Goal: Task Accomplishment & Management: Manage account settings

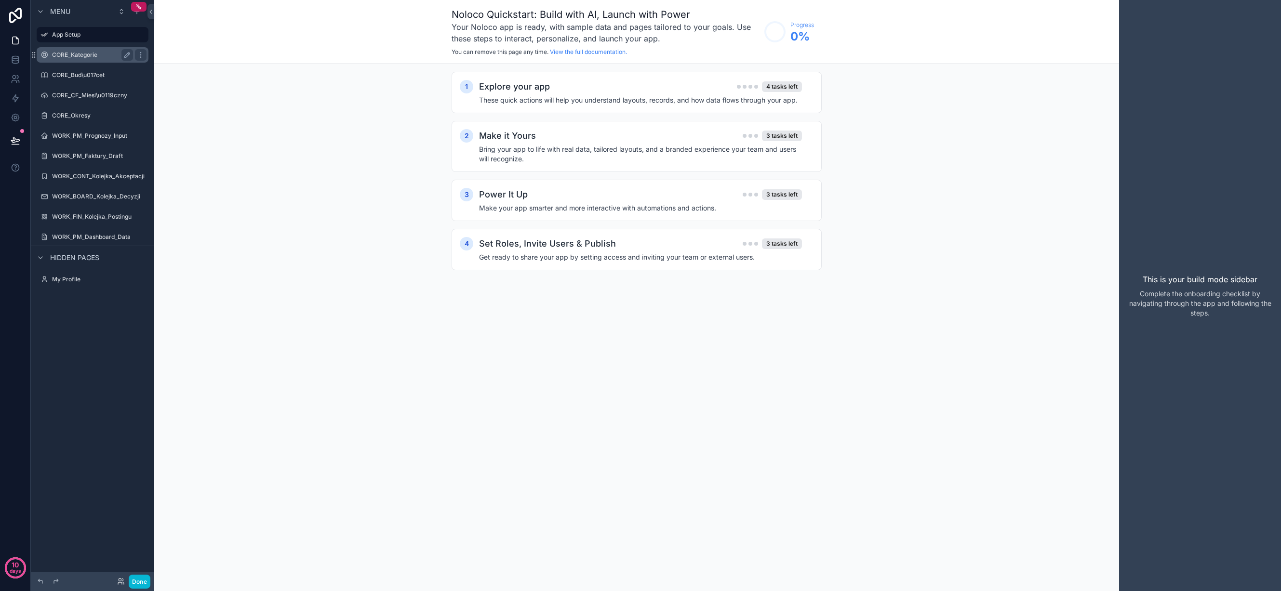
click at [89, 53] on label "CORE_Kategorie" at bounding box center [90, 55] width 77 height 8
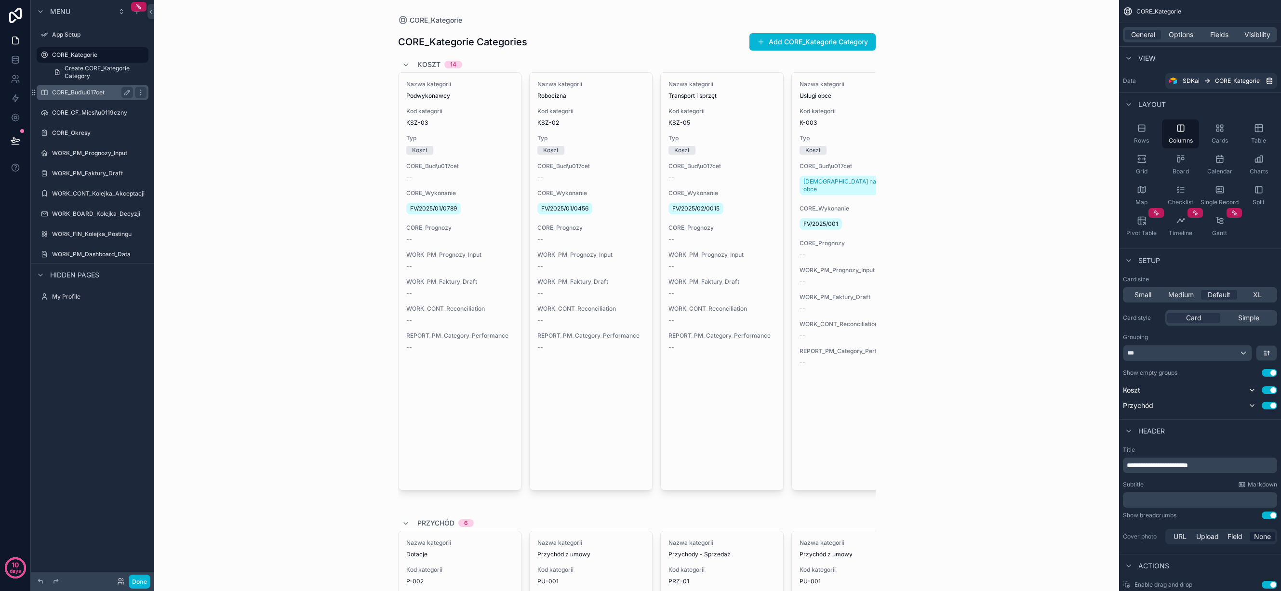
click at [89, 89] on label "CORE_Bud\u017cet" at bounding box center [90, 93] width 77 height 8
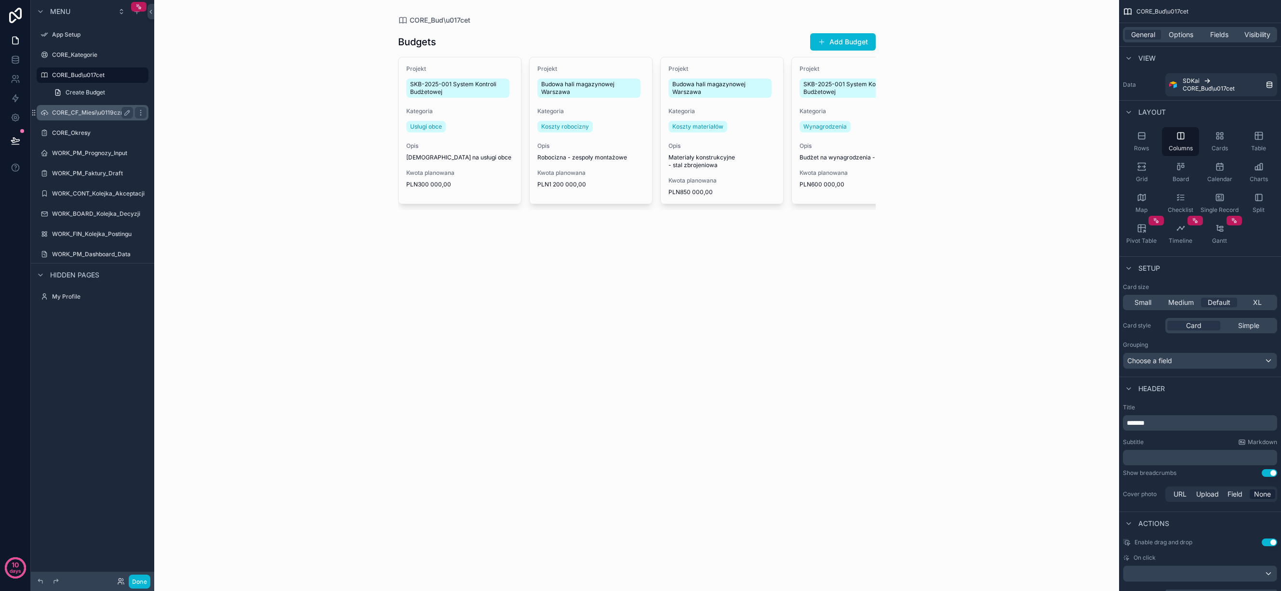
click at [88, 116] on label "CORE_CF_Miesi\u0119czny" at bounding box center [90, 113] width 77 height 8
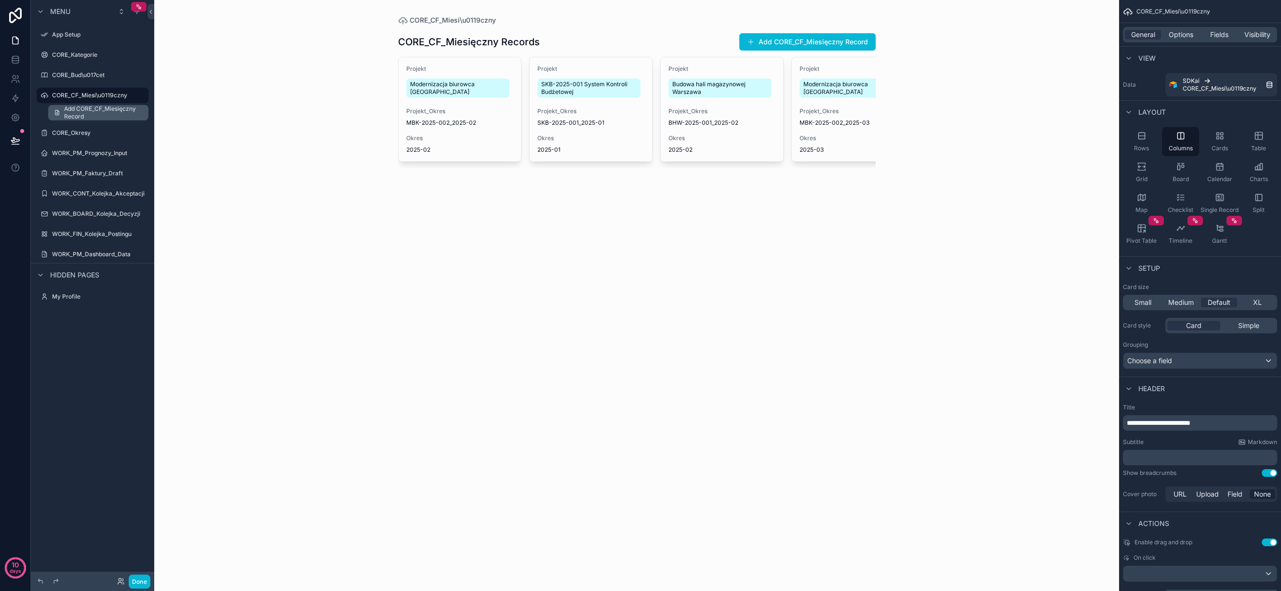
click at [87, 109] on span "Add CORE_CF_Miesięczny Record" at bounding box center [103, 112] width 79 height 15
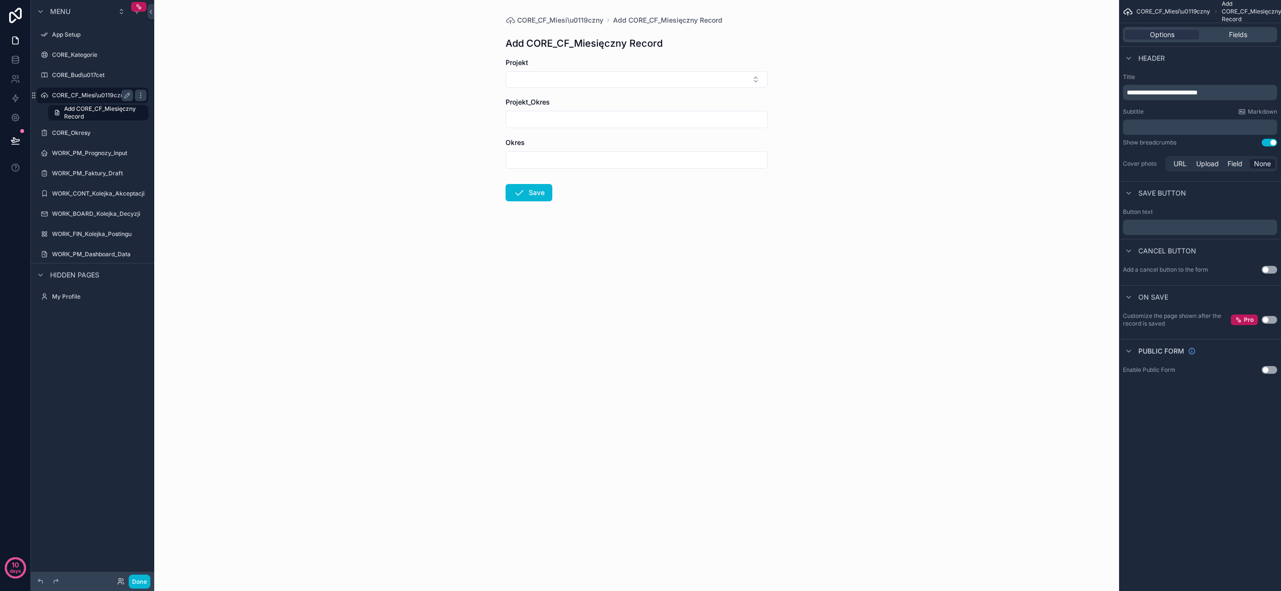
click at [86, 93] on label "CORE_CF_Miesi\u0119czny" at bounding box center [90, 96] width 77 height 8
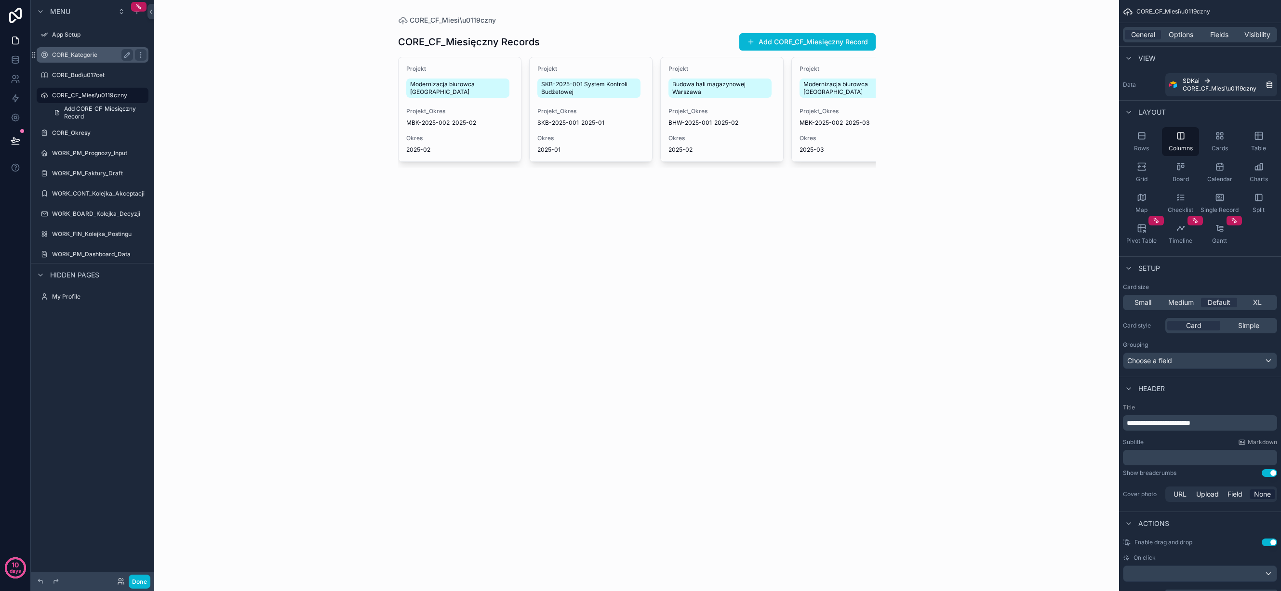
click at [86, 53] on label "CORE_Kategorie" at bounding box center [90, 55] width 77 height 8
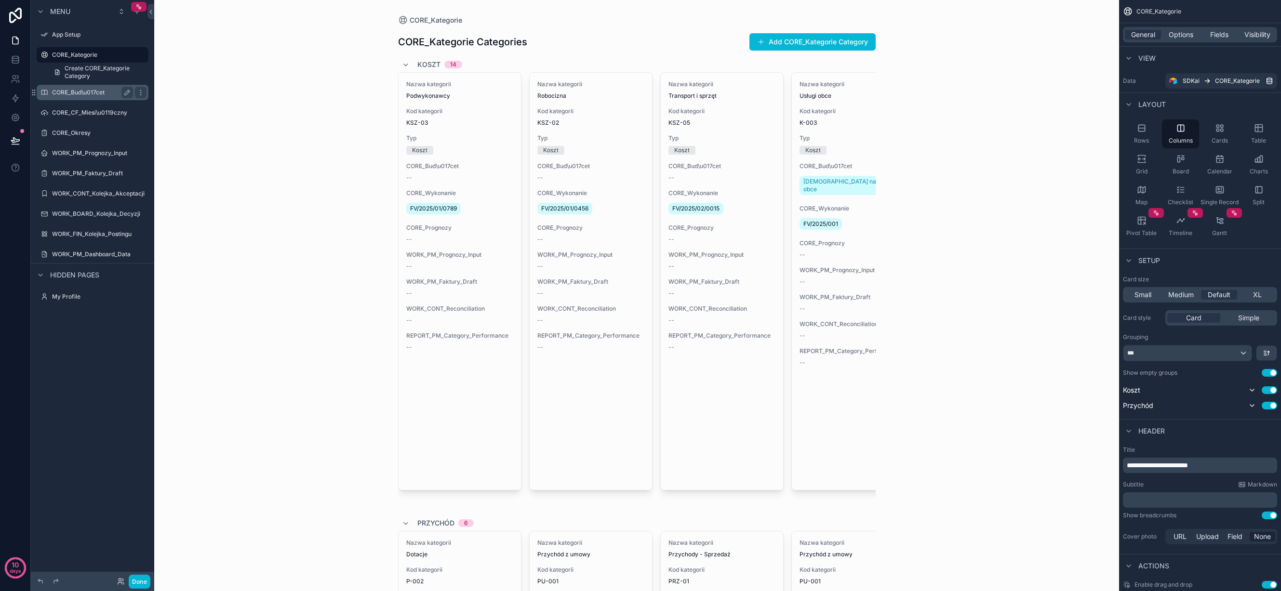
click at [84, 91] on label "CORE_Bud\u017cet" at bounding box center [90, 93] width 77 height 8
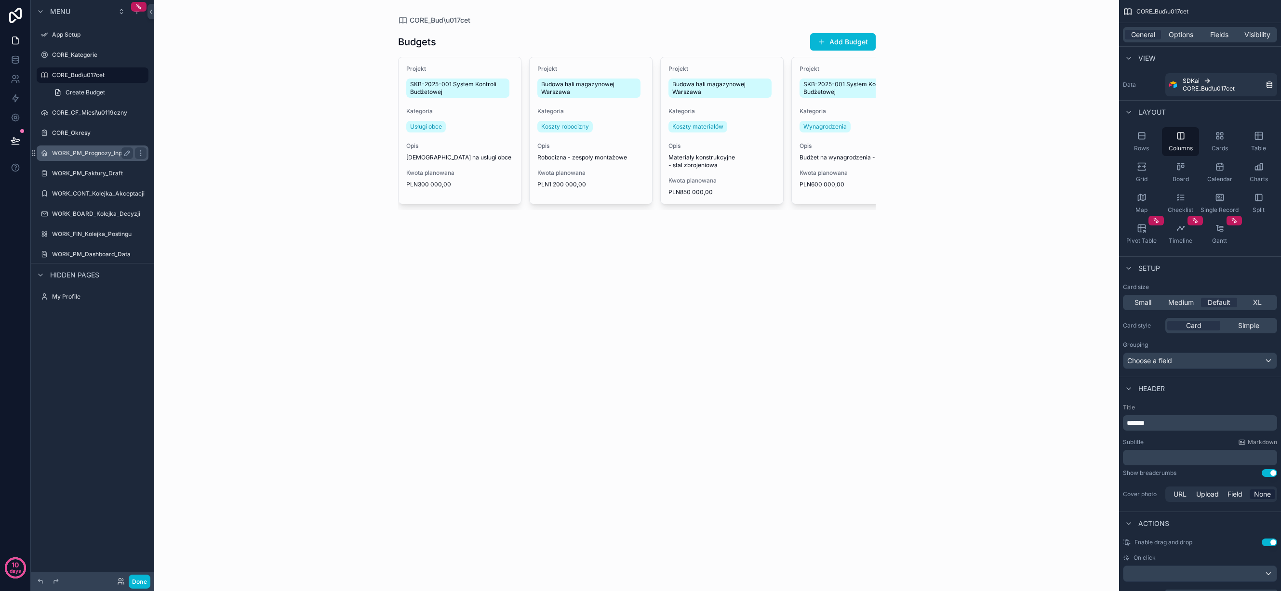
click at [79, 153] on label "WORK_PM_Prognozy_Input" at bounding box center [90, 153] width 77 height 8
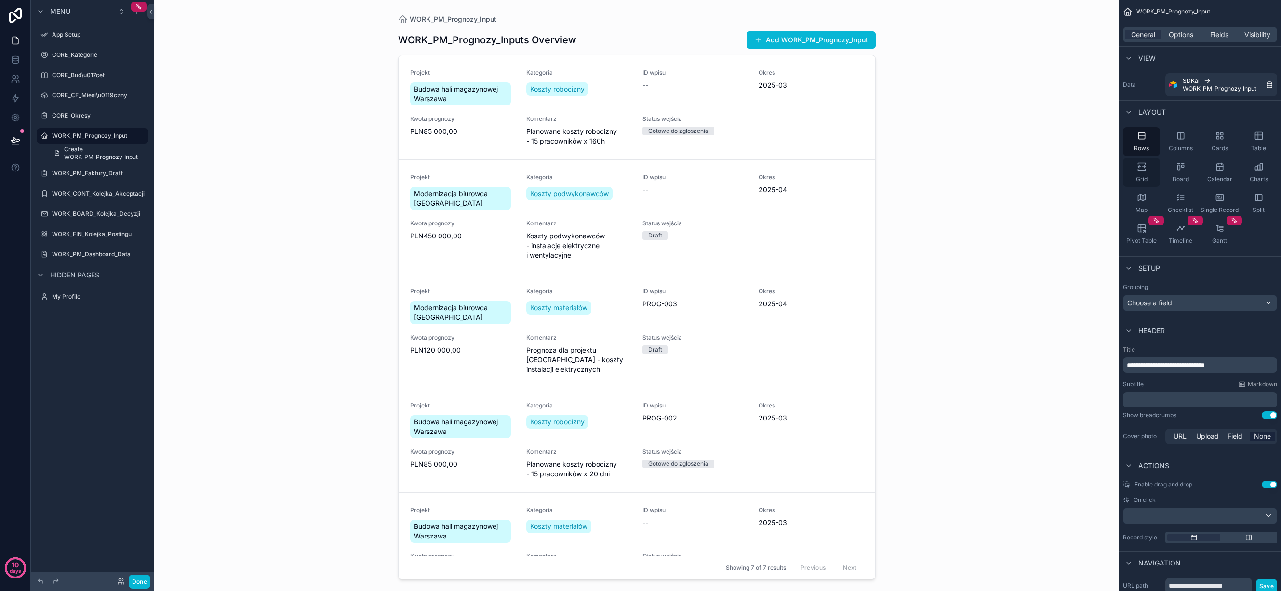
click at [1143, 167] on icon "scrollable content" at bounding box center [1143, 167] width 3 height 2
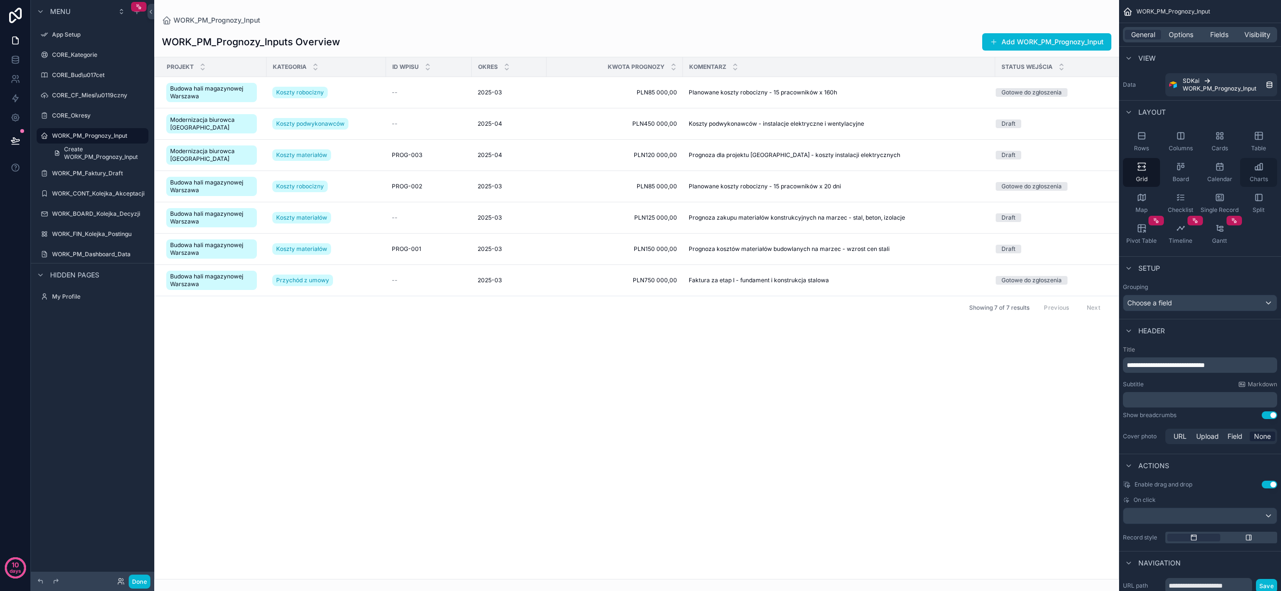
click at [1266, 173] on div "Charts" at bounding box center [1258, 172] width 37 height 29
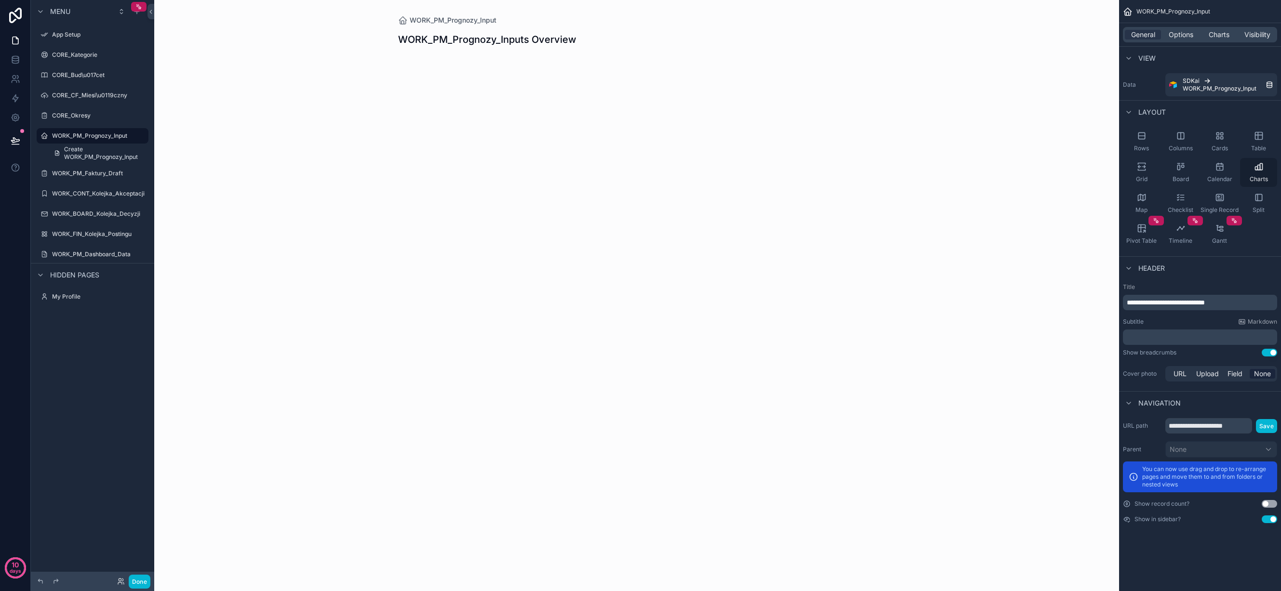
click at [1260, 171] on icon "scrollable content" at bounding box center [1259, 167] width 10 height 10
click at [90, 112] on label "CORE_Okresy" at bounding box center [90, 116] width 77 height 8
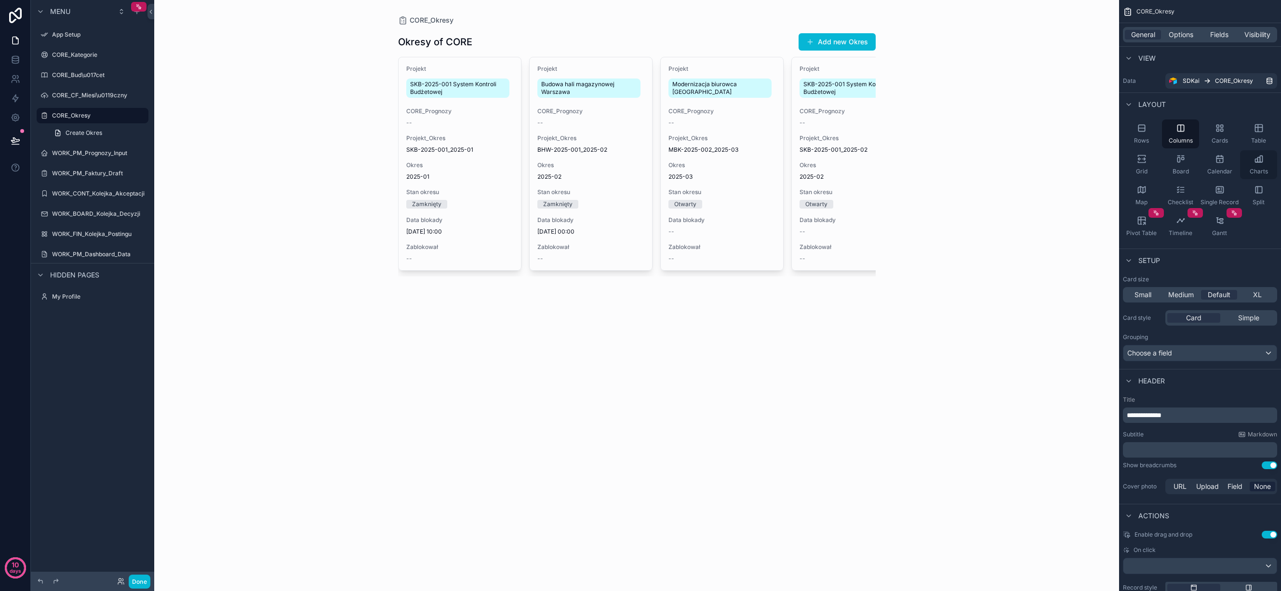
click at [1257, 161] on icon "scrollable content" at bounding box center [1258, 160] width 2 height 5
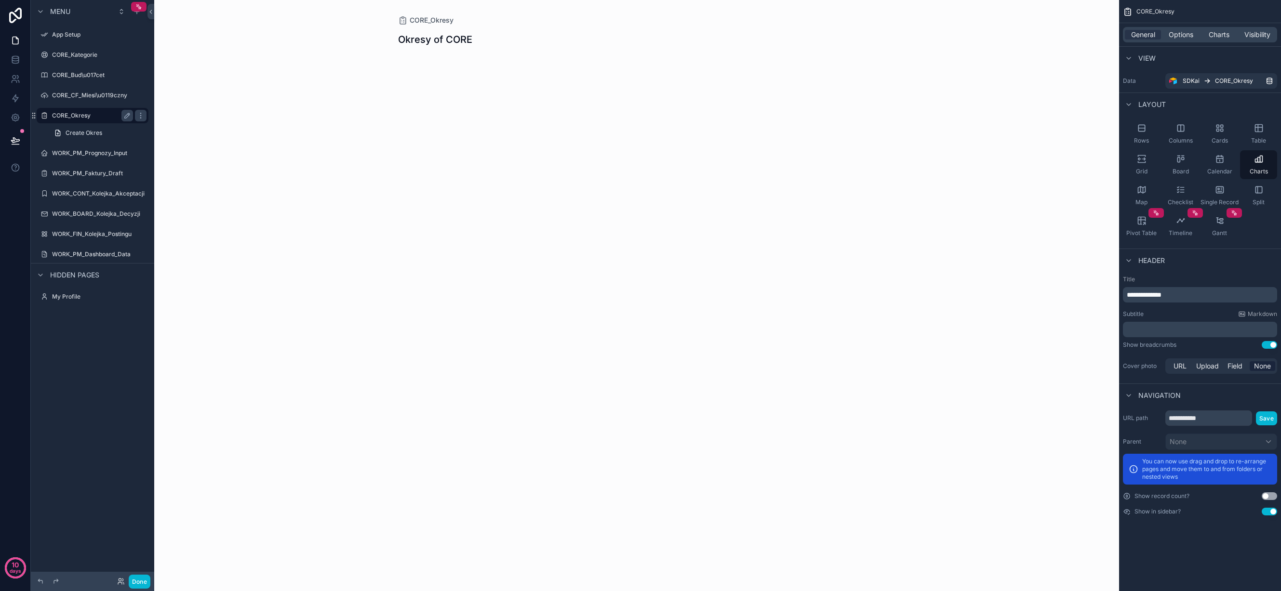
click at [83, 115] on label "CORE_Okresy" at bounding box center [90, 116] width 77 height 8
click at [88, 132] on span "Create Okres" at bounding box center [84, 133] width 37 height 8
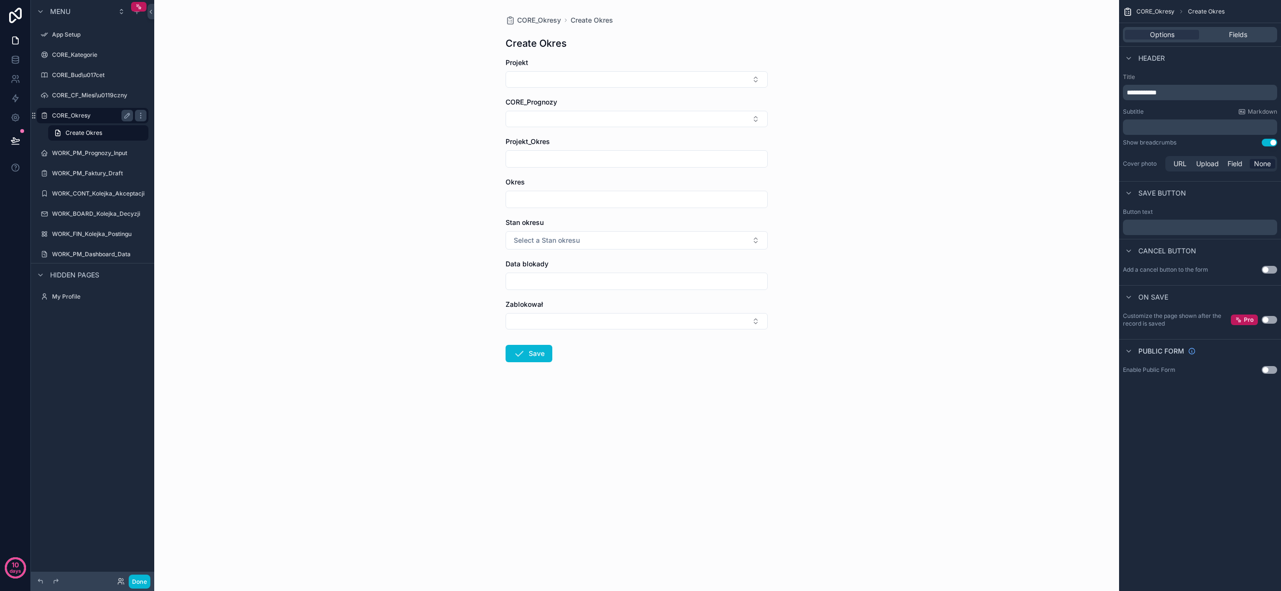
click at [93, 120] on div "CORE_Okresy" at bounding box center [92, 116] width 81 height 12
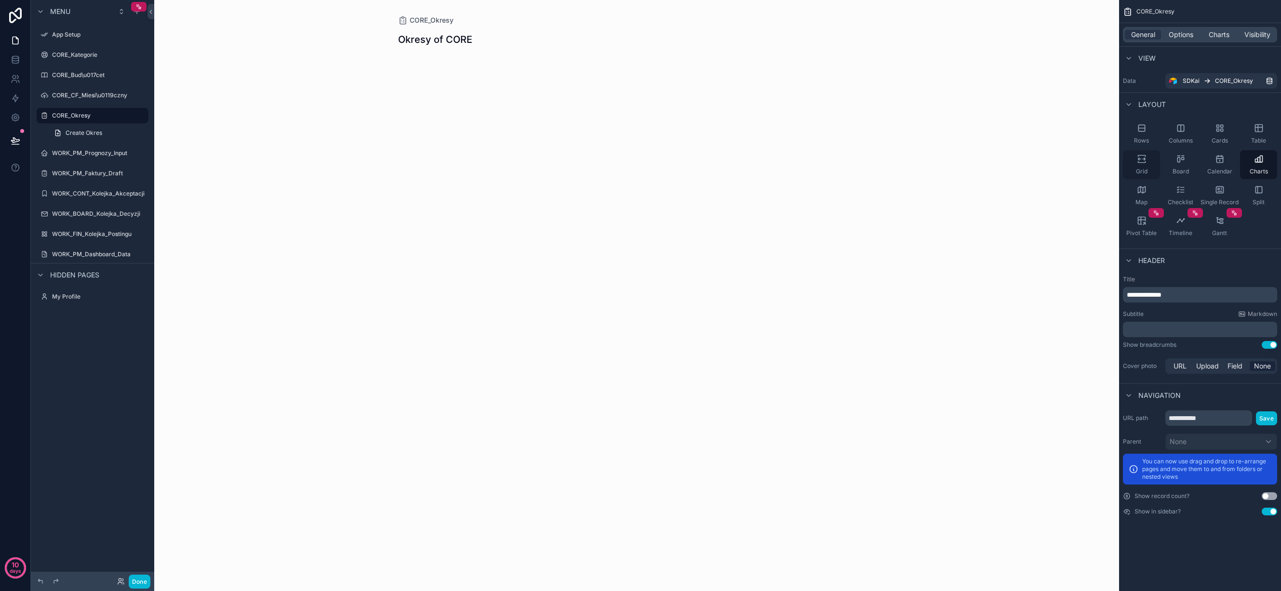
click at [1139, 160] on icon "scrollable content" at bounding box center [1142, 159] width 10 height 10
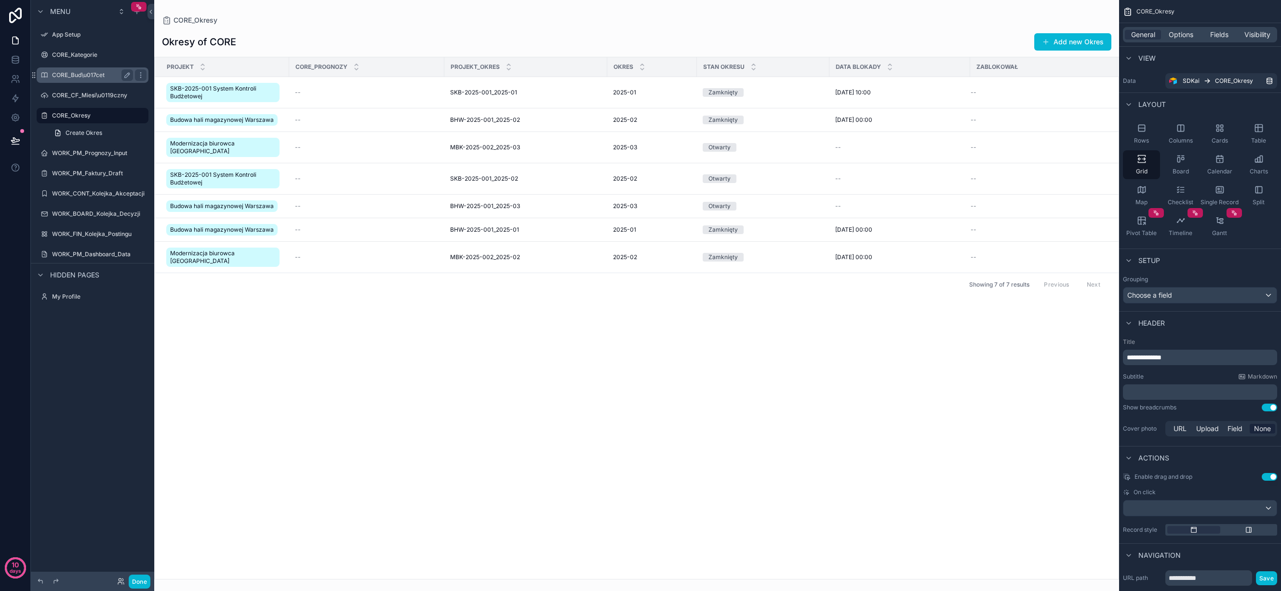
click at [76, 69] on div "CORE_Bud\u017cet" at bounding box center [92, 75] width 81 height 12
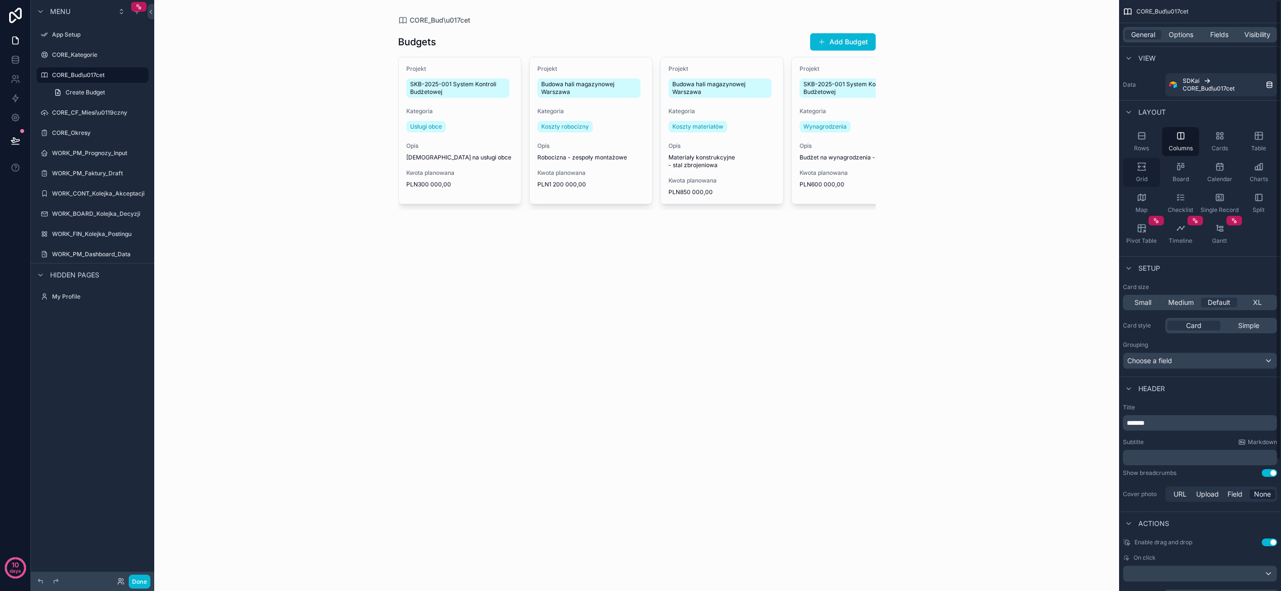
click at [1144, 167] on icon "scrollable content" at bounding box center [1143, 167] width 3 height 2
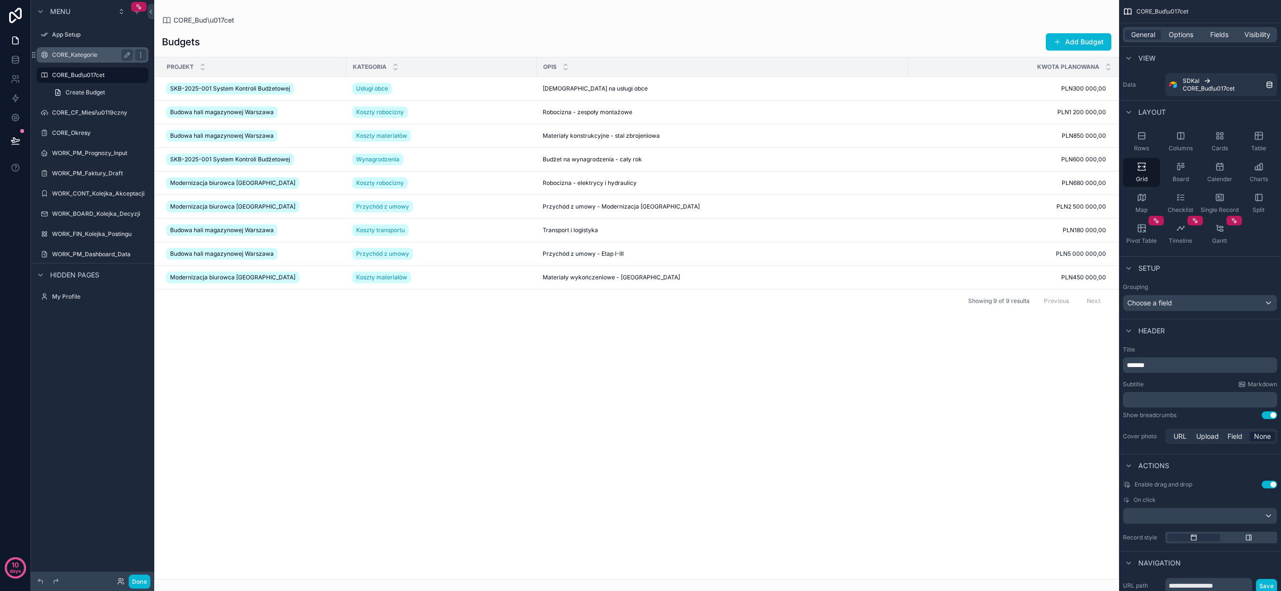
click at [82, 53] on label "CORE_Kategorie" at bounding box center [90, 55] width 77 height 8
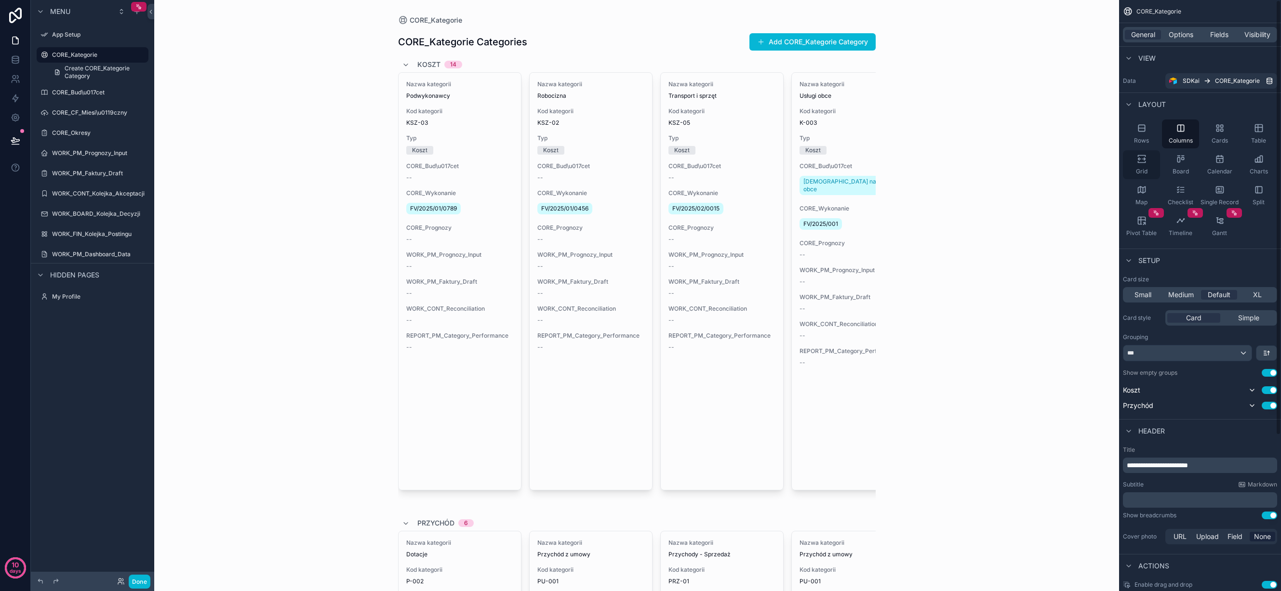
drag, startPoint x: 1143, startPoint y: 160, endPoint x: 1130, endPoint y: 158, distance: 13.2
click at [1143, 160] on icon "scrollable content" at bounding box center [1142, 159] width 10 height 10
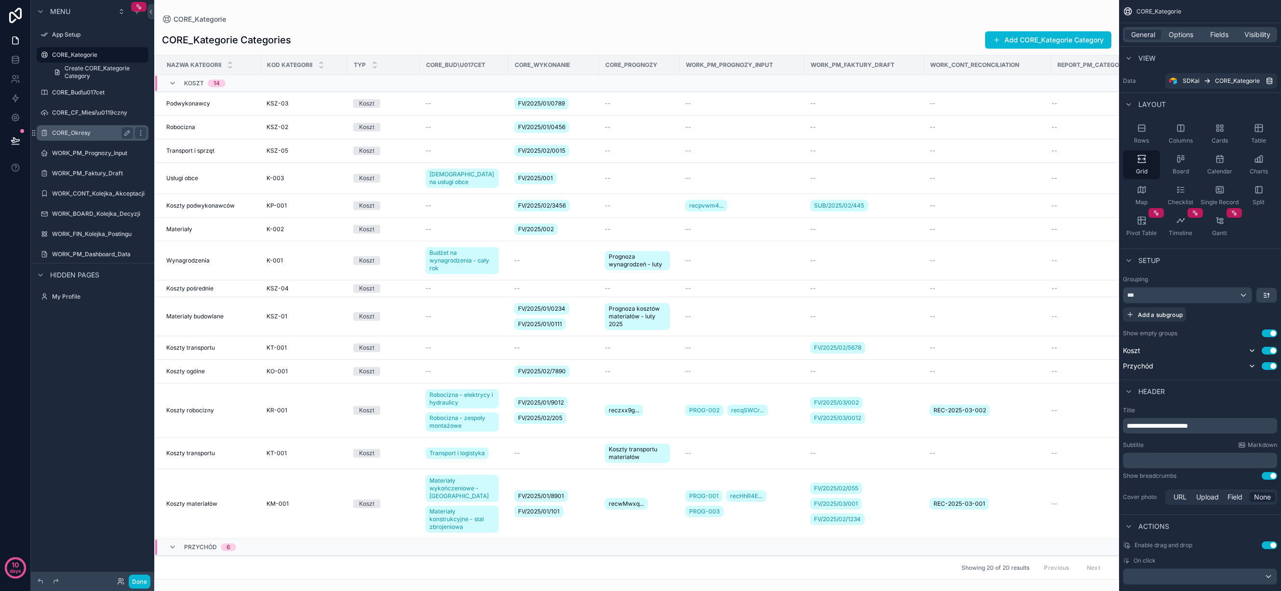
click at [91, 131] on label "CORE_Okresy" at bounding box center [90, 133] width 77 height 8
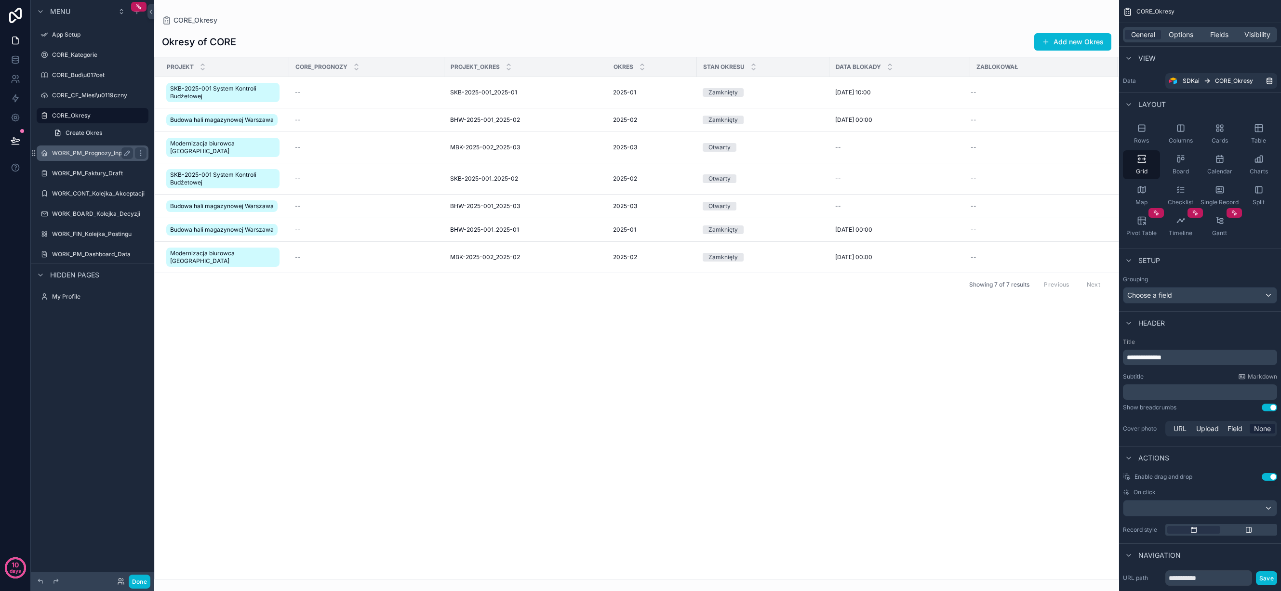
click at [73, 150] on label "WORK_PM_Prognozy_Input" at bounding box center [90, 153] width 77 height 8
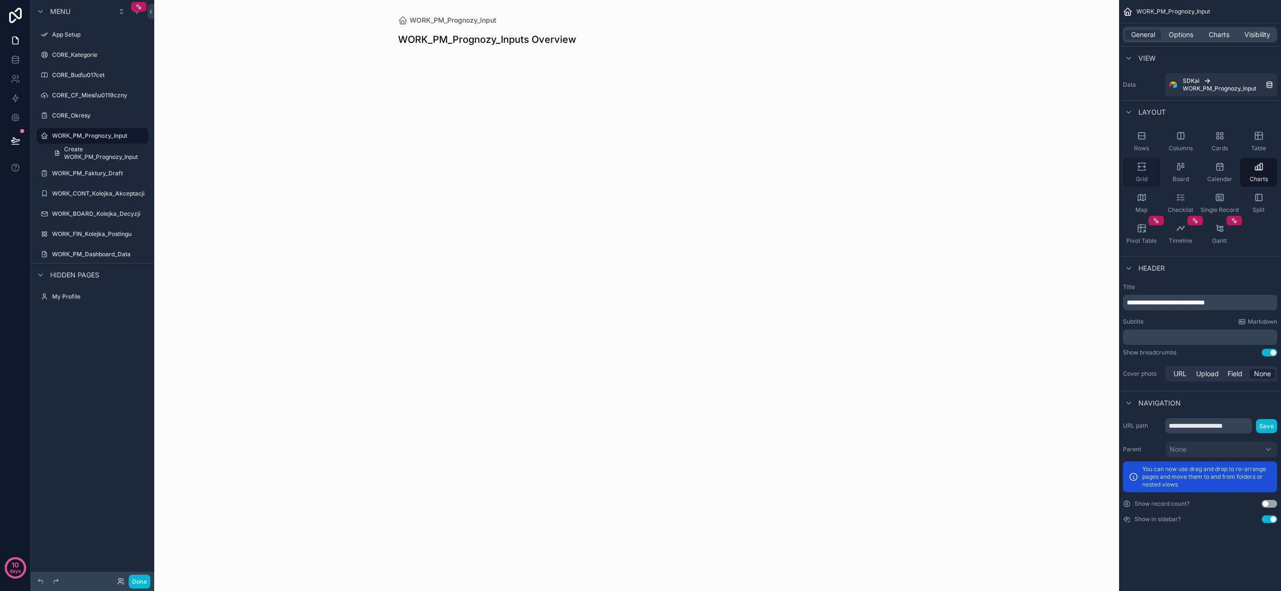
click at [1147, 173] on div "Grid" at bounding box center [1141, 172] width 37 height 29
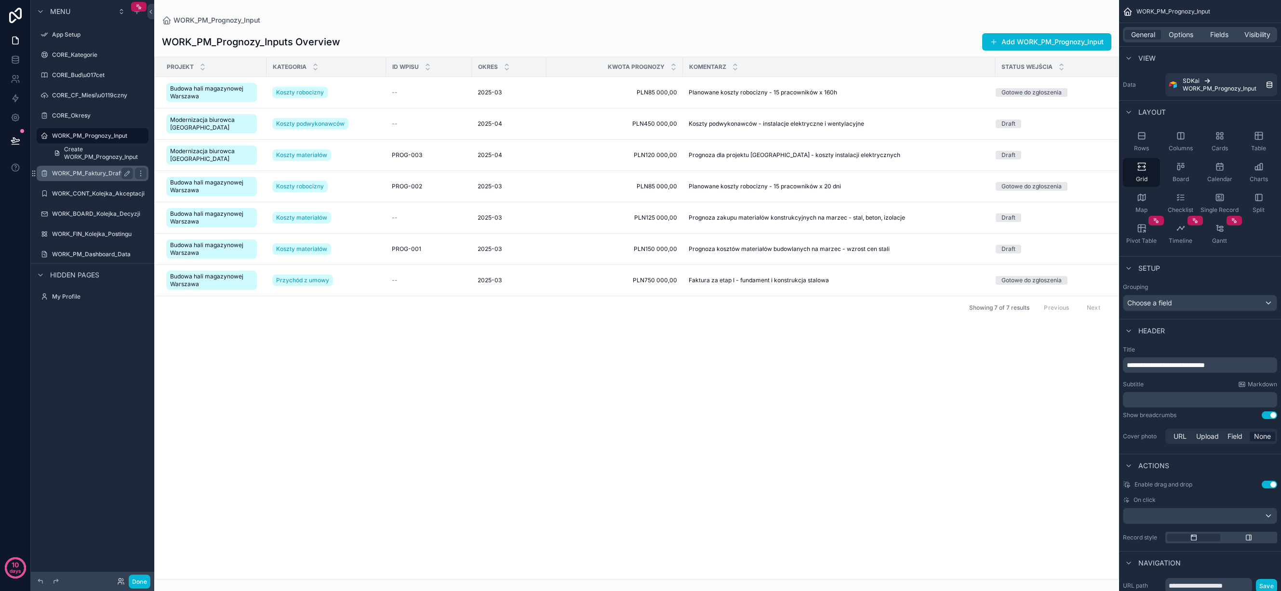
click at [101, 171] on label "WORK_PM_Faktury_Draft" at bounding box center [90, 174] width 77 height 8
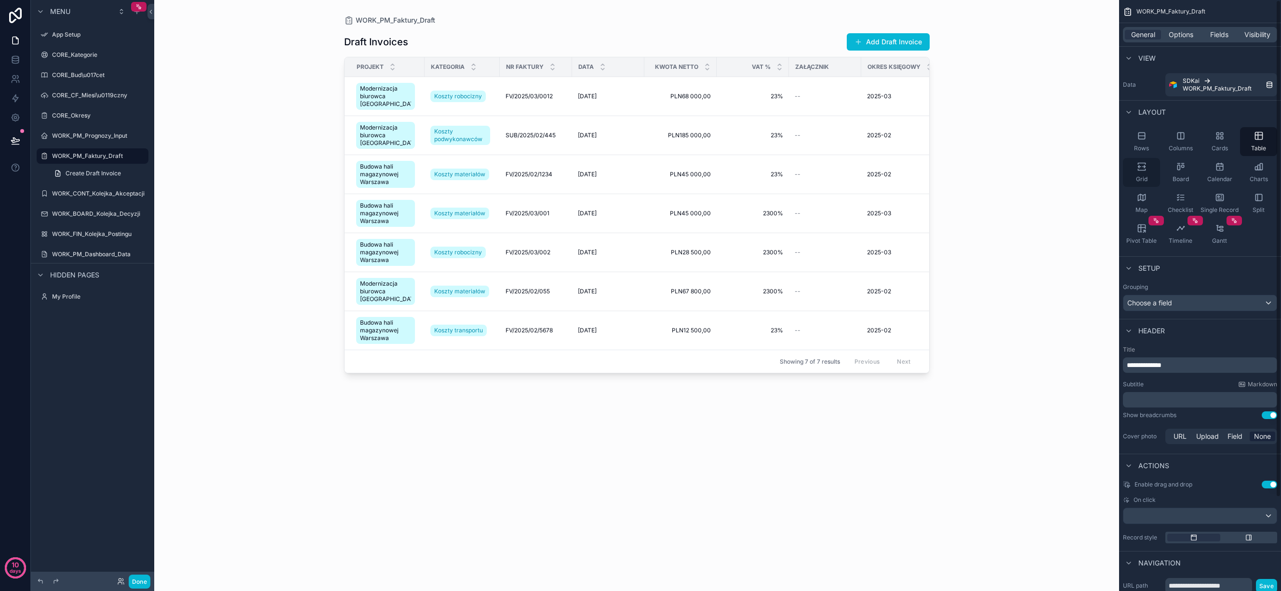
click at [1143, 169] on icon "scrollable content" at bounding box center [1142, 167] width 10 height 10
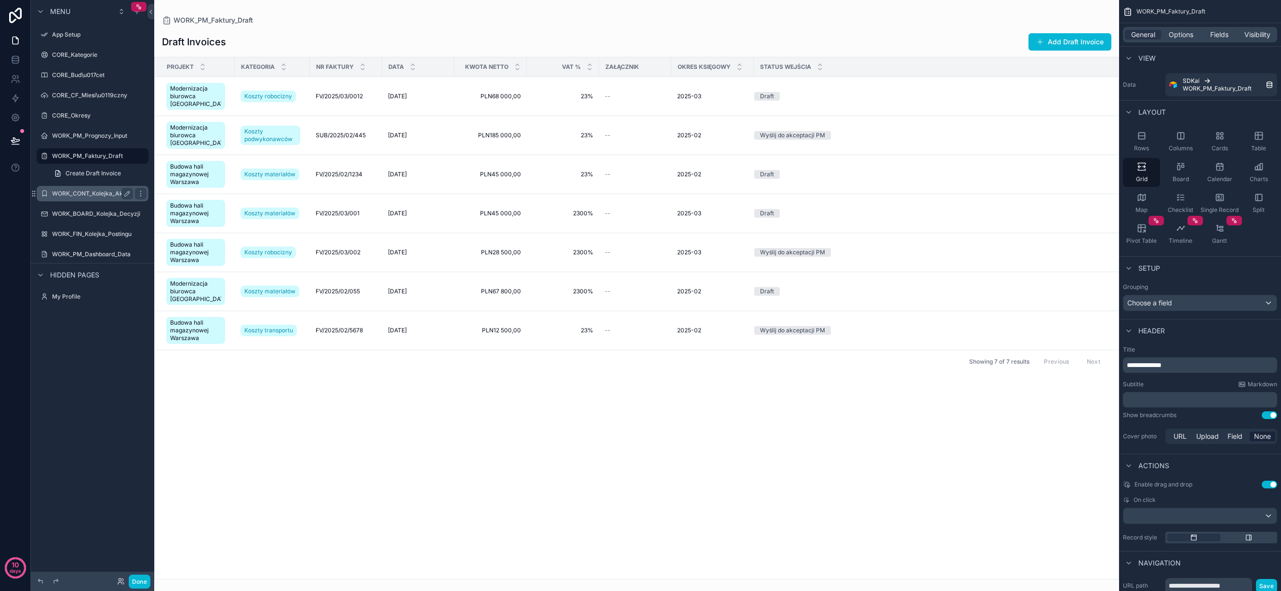
click at [90, 191] on label "WORK_CONT_Kolejka_Akceptacji" at bounding box center [98, 194] width 93 height 8
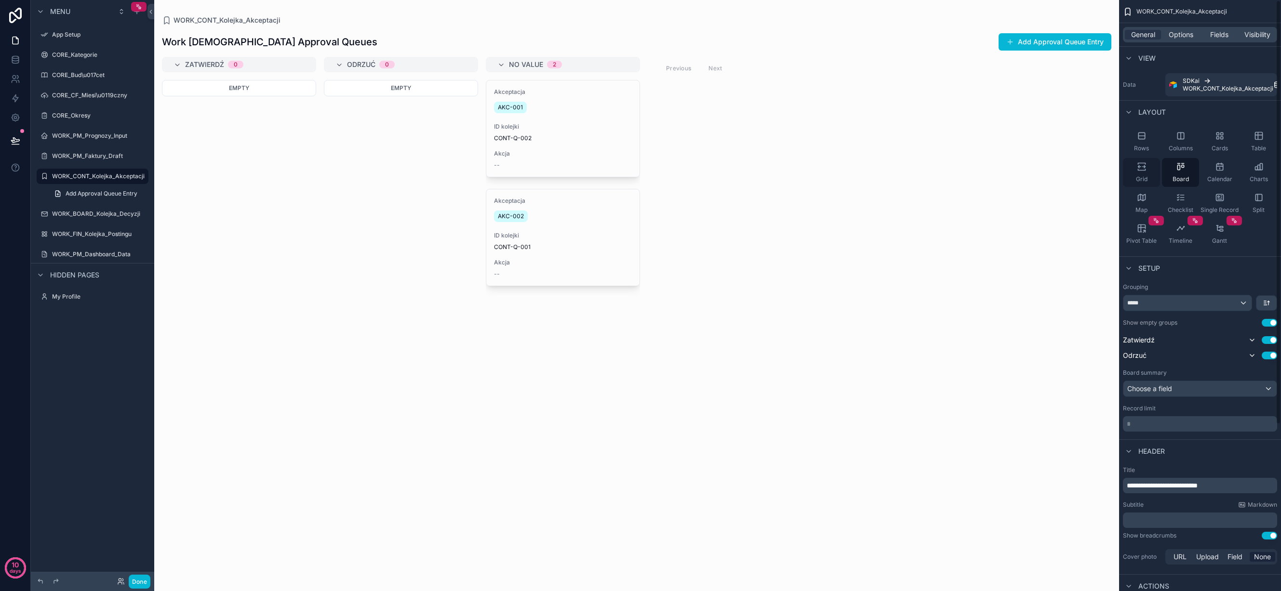
click at [1140, 165] on icon "scrollable content" at bounding box center [1142, 167] width 10 height 10
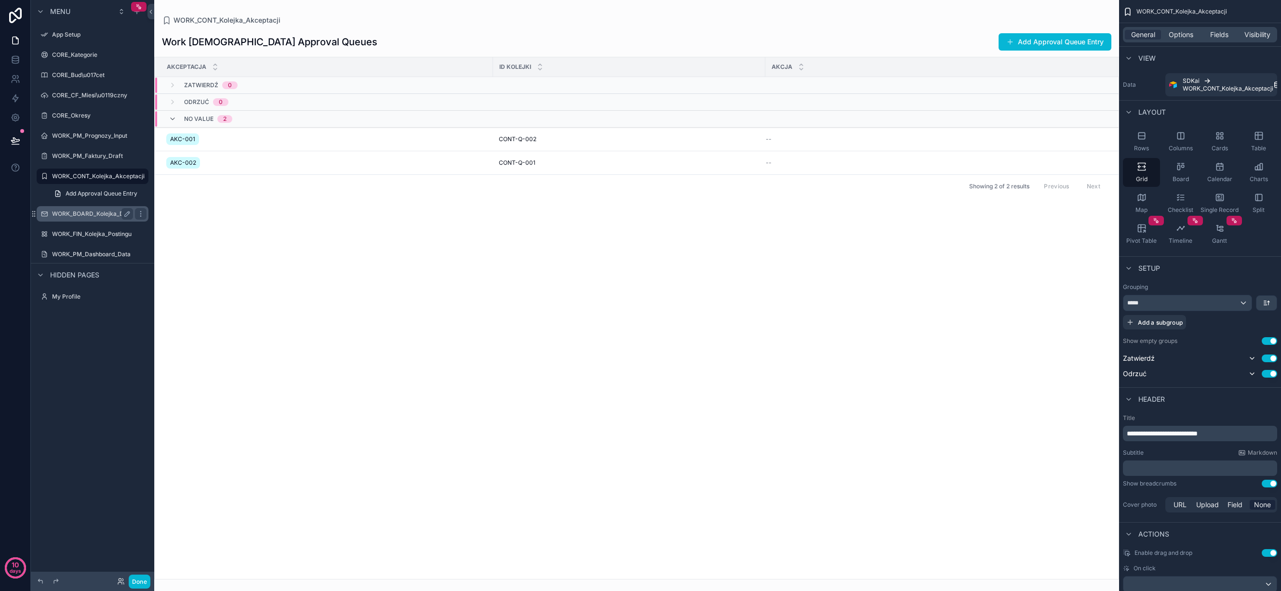
click at [84, 213] on label "WORK_BOARD_Kolejka_Decyzji" at bounding box center [96, 214] width 88 height 8
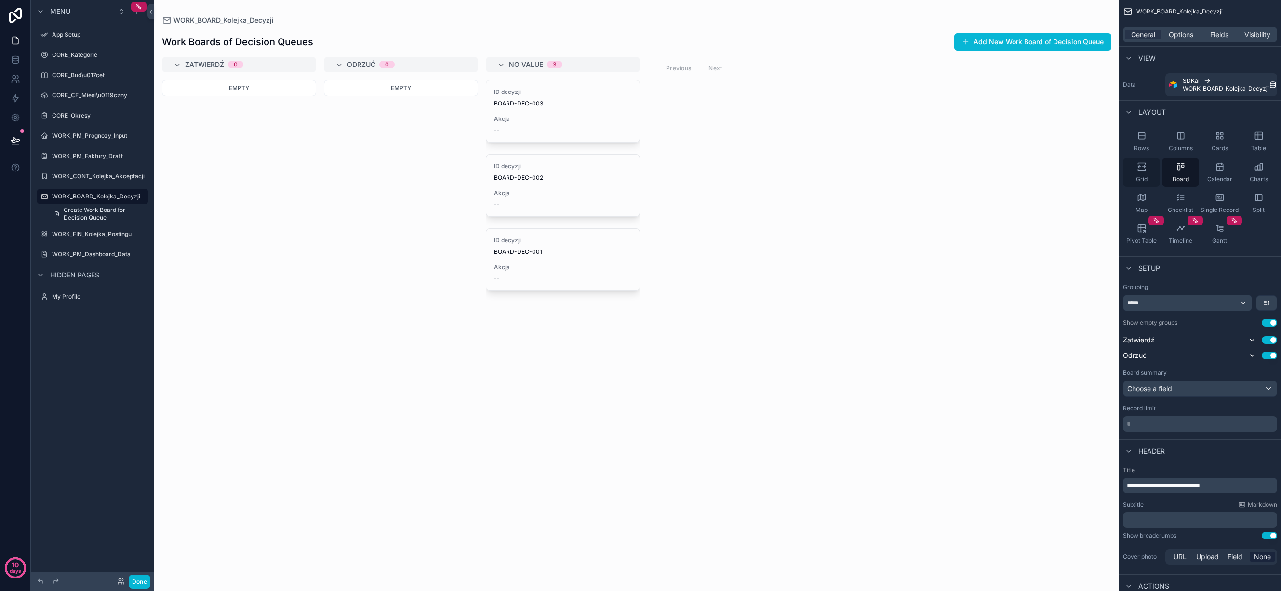
click at [1140, 165] on icon "scrollable content" at bounding box center [1142, 167] width 10 height 10
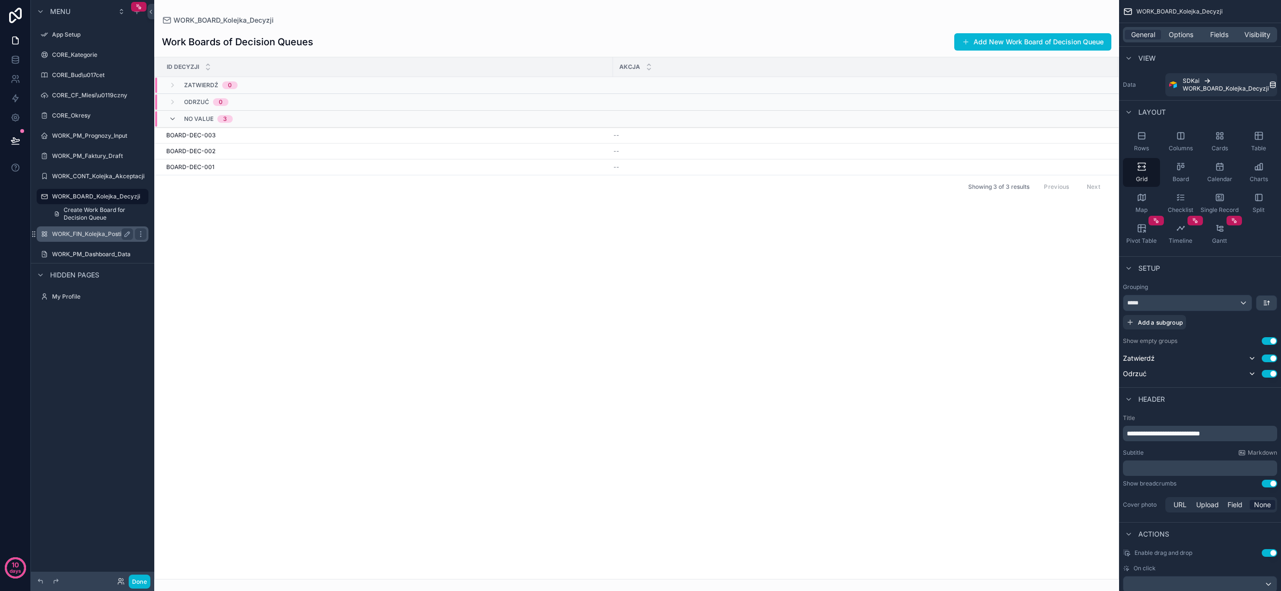
click at [79, 234] on label "WORK_FIN_Kolejka_Postingu" at bounding box center [92, 234] width 80 height 8
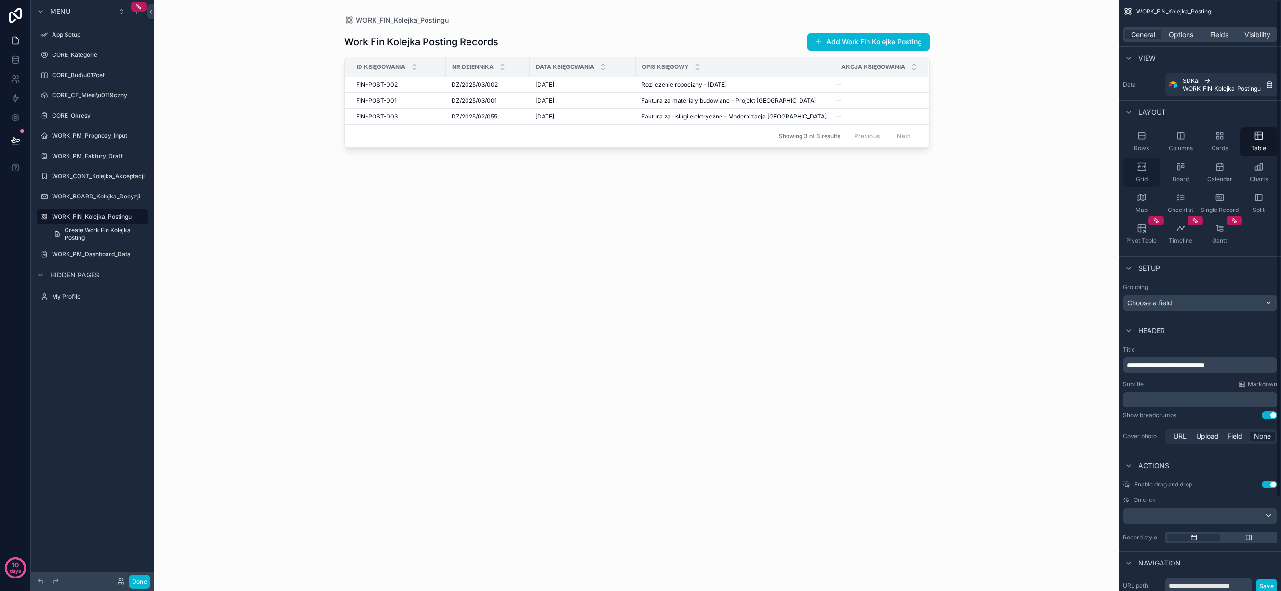
click at [1149, 164] on div "Grid" at bounding box center [1141, 172] width 37 height 29
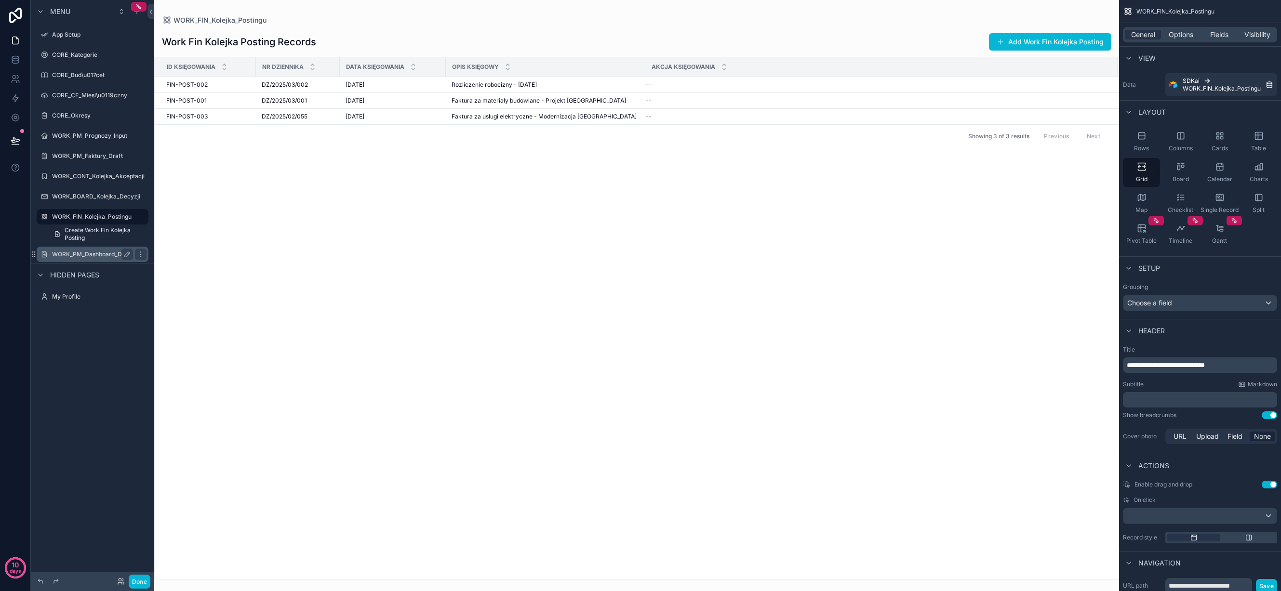
click at [99, 248] on div "WORK_PM_Dashboard_Data" at bounding box center [93, 254] width 108 height 15
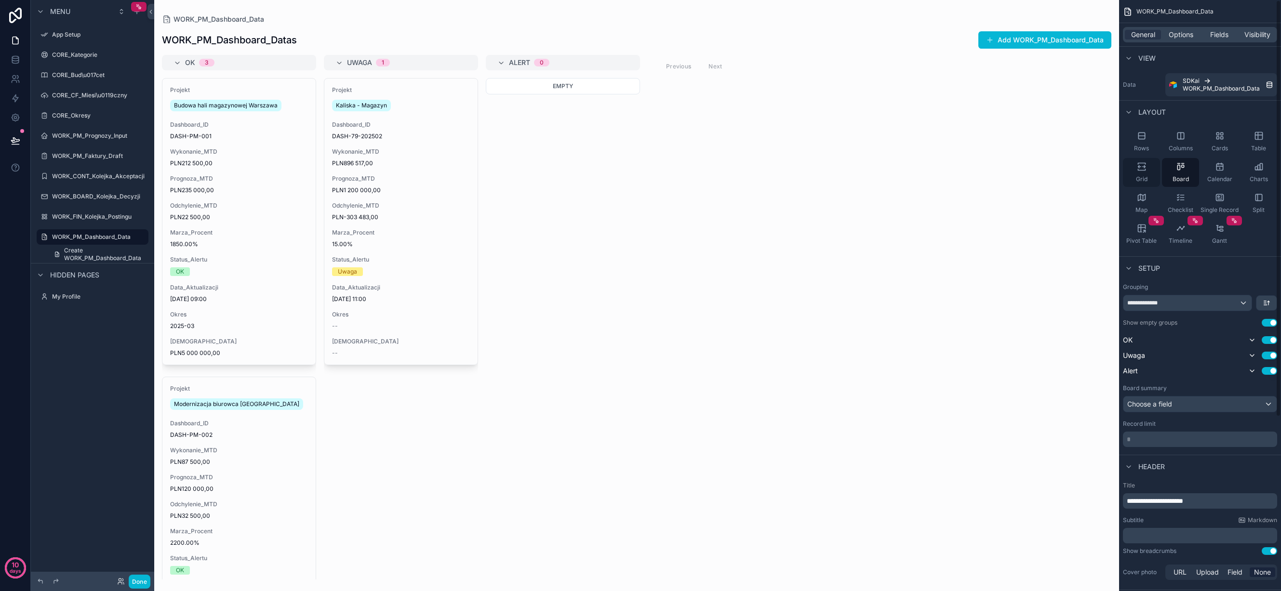
click at [1147, 163] on div "Grid" at bounding box center [1141, 172] width 37 height 29
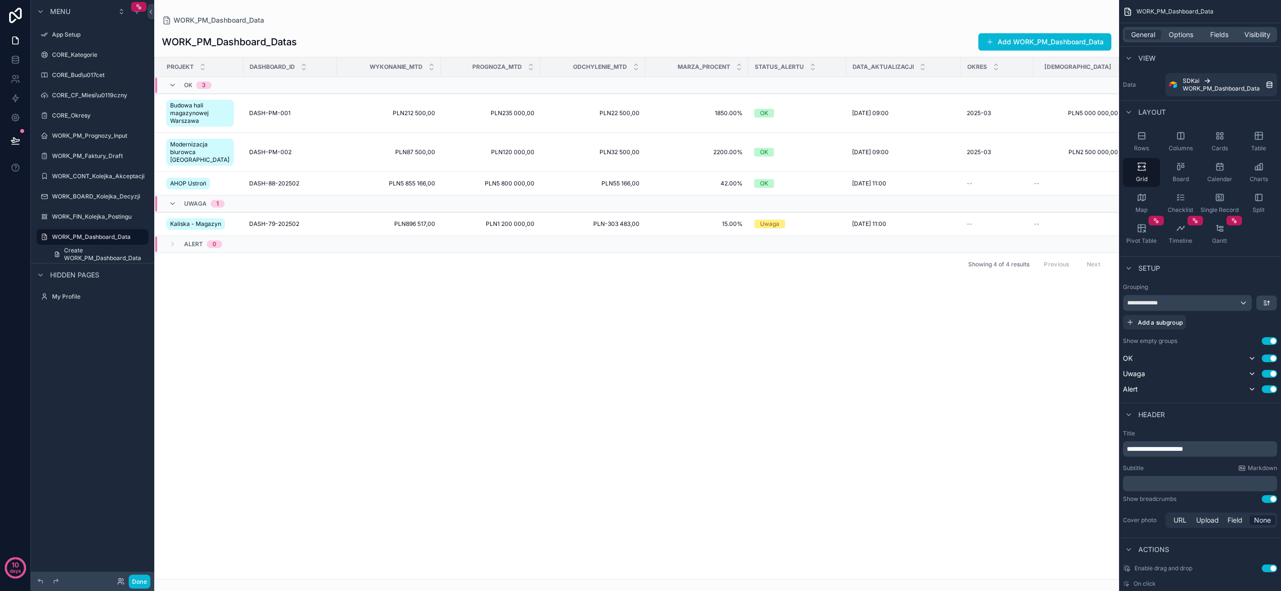
click at [786, 165] on div "scrollable content" at bounding box center [636, 295] width 965 height 591
click at [1257, 145] on span "Table" at bounding box center [1258, 149] width 15 height 8
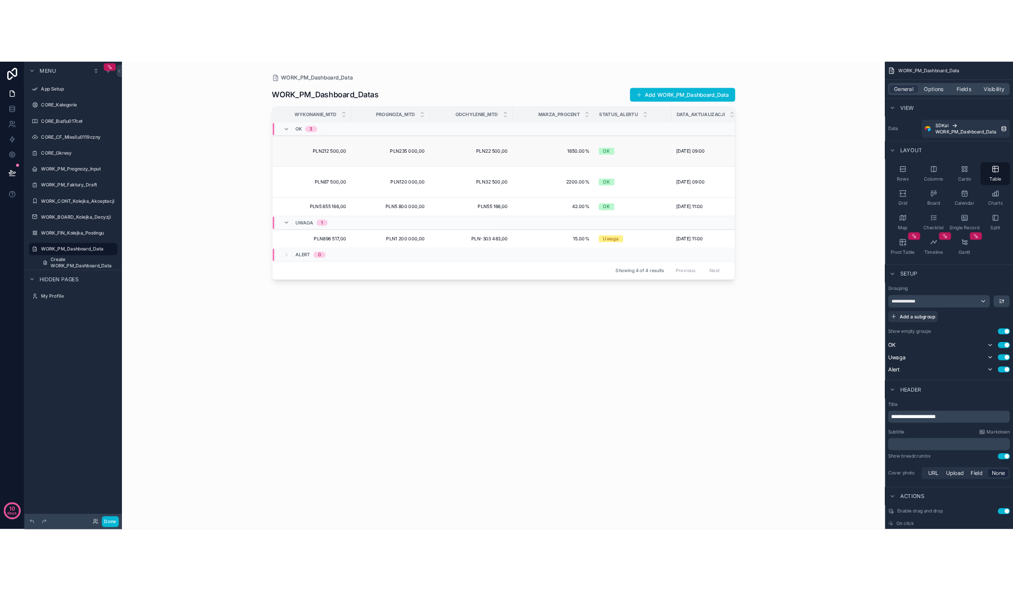
scroll to position [0, 0]
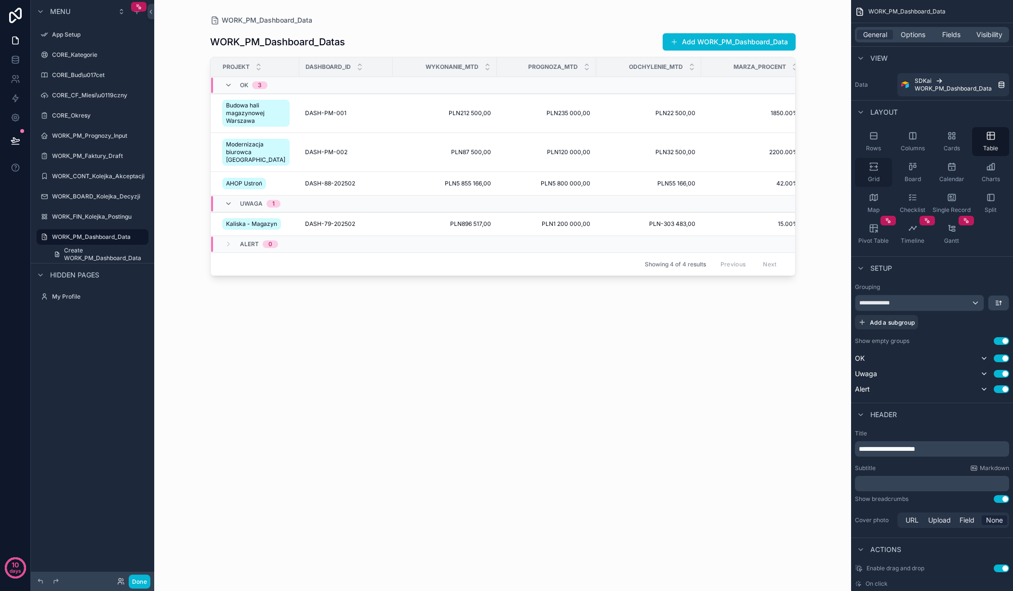
click at [877, 168] on icon "scrollable content" at bounding box center [874, 167] width 10 height 10
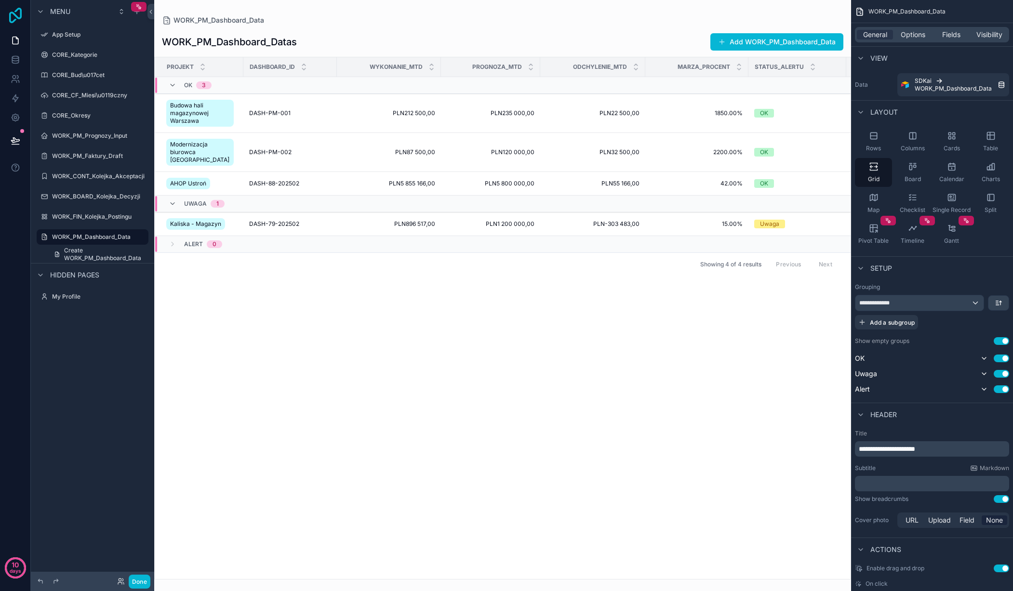
click at [21, 13] on icon at bounding box center [15, 15] width 13 height 15
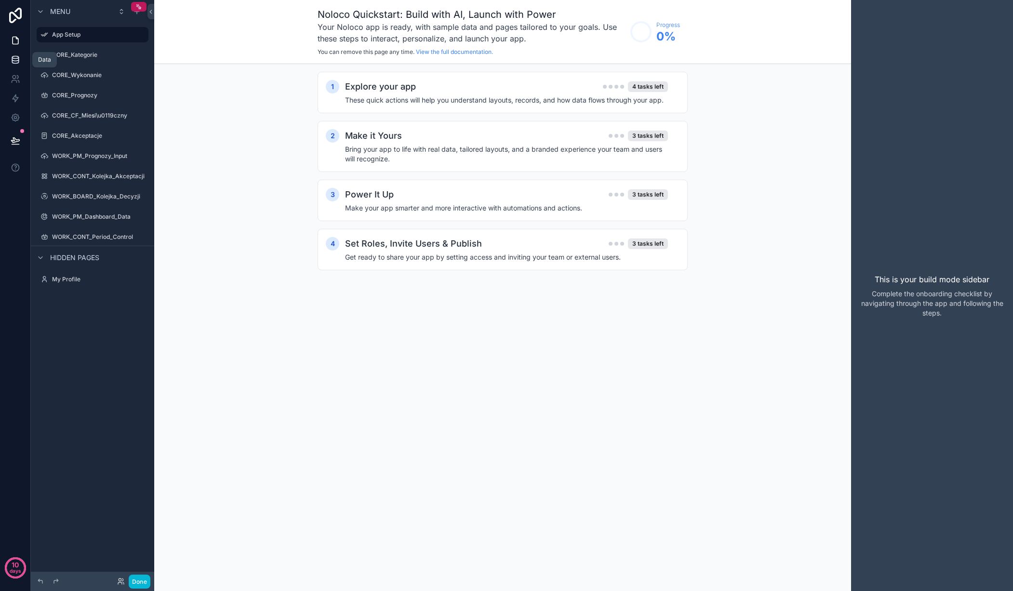
click at [16, 60] on icon at bounding box center [16, 60] width 10 height 10
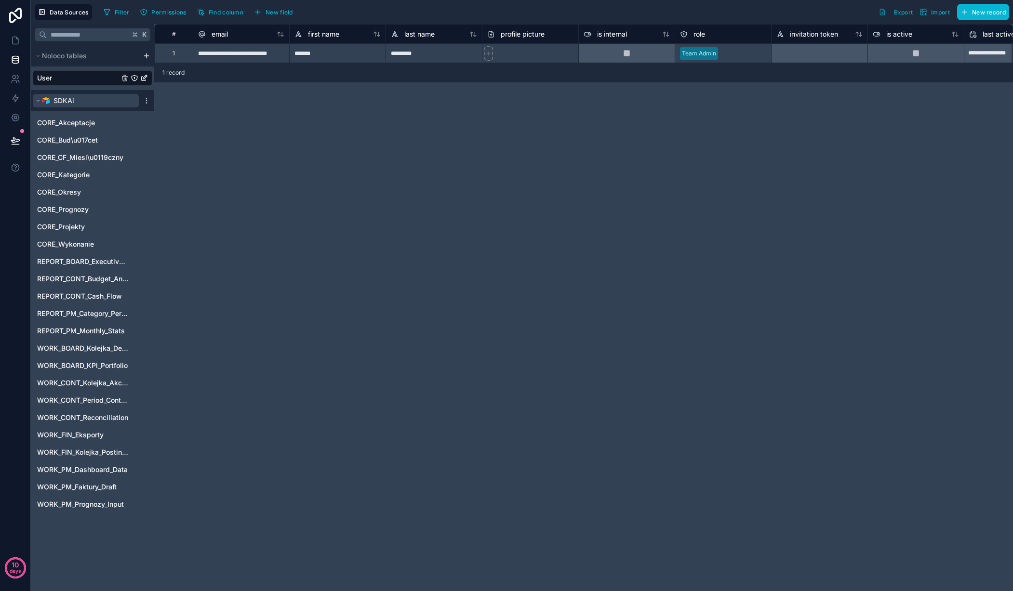
click at [107, 101] on button "SDKAi" at bounding box center [86, 100] width 106 height 13
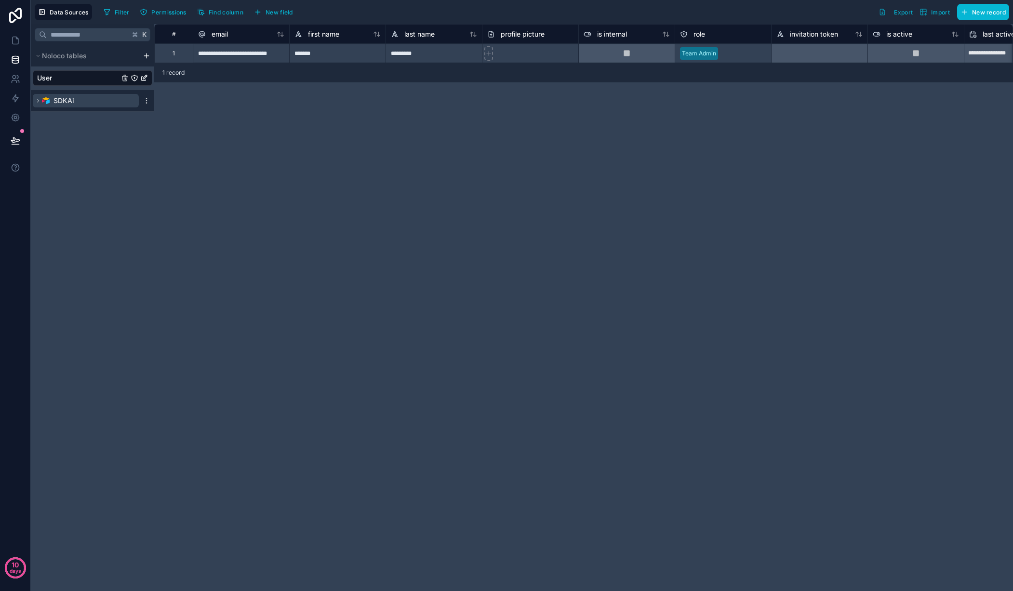
click at [107, 101] on button "SDKAi" at bounding box center [86, 100] width 106 height 13
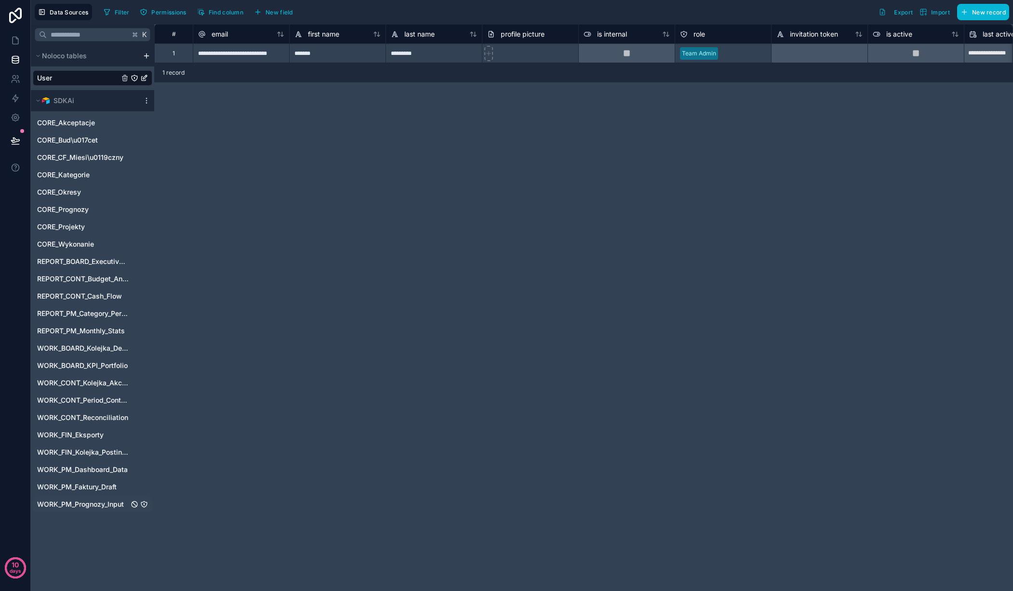
click at [99, 501] on span "WORK_PM_Prognozy_Input" at bounding box center [80, 505] width 87 height 10
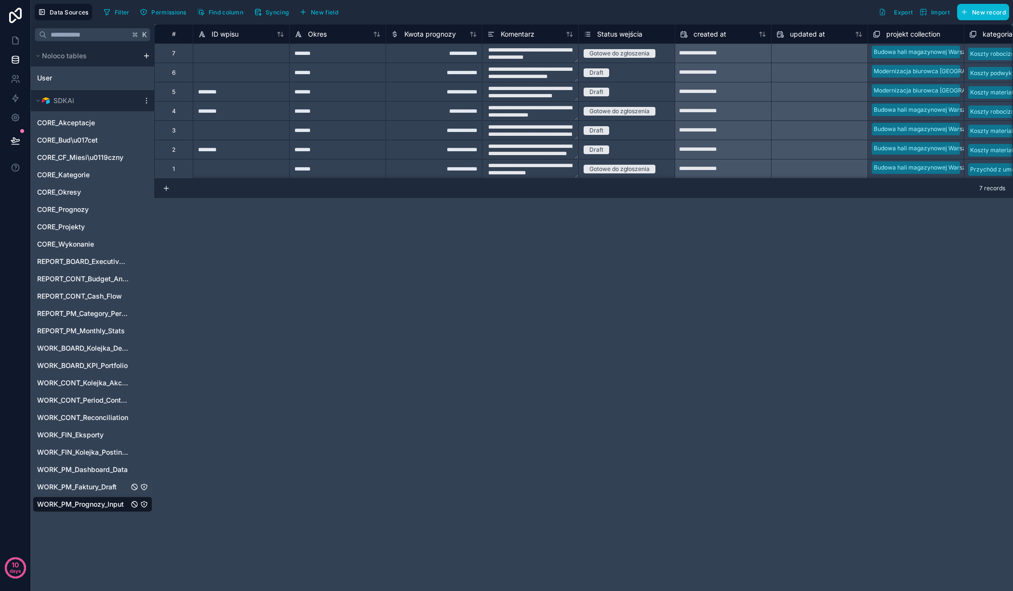
click at [93, 487] on span "WORK_PM_Faktury_Draft" at bounding box center [77, 487] width 80 height 10
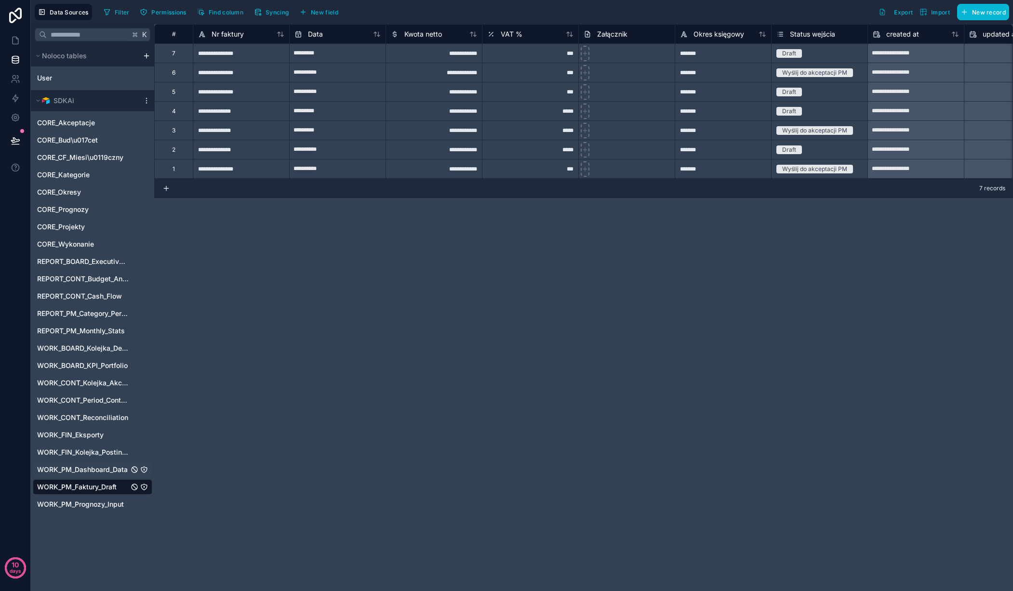
click at [95, 469] on span "WORK_PM_Dashboard_Data" at bounding box center [82, 470] width 91 height 10
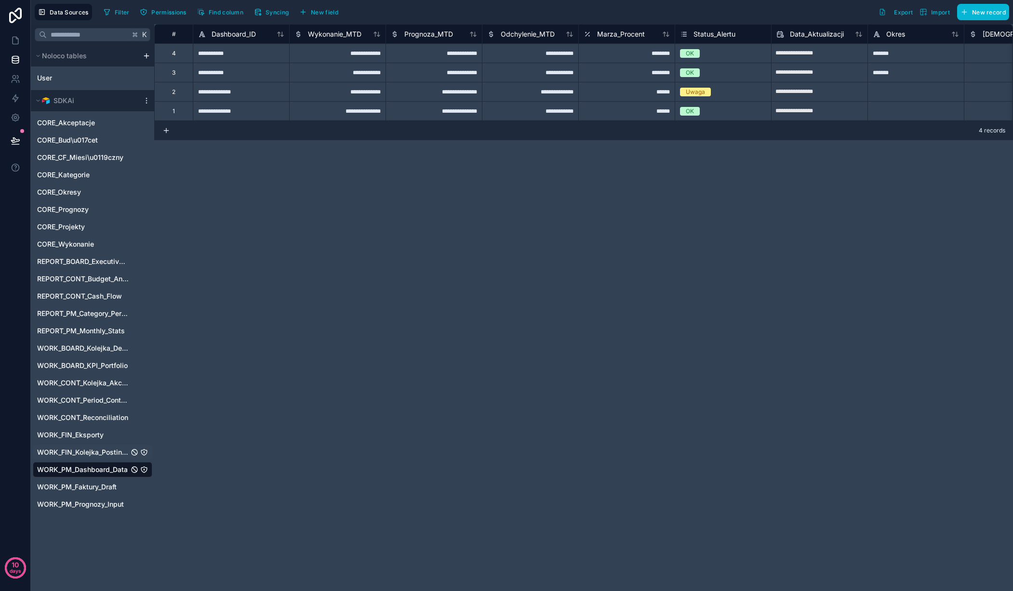
click at [96, 452] on span "WORK_FIN_Kolejka_Postingu" at bounding box center [83, 453] width 92 height 10
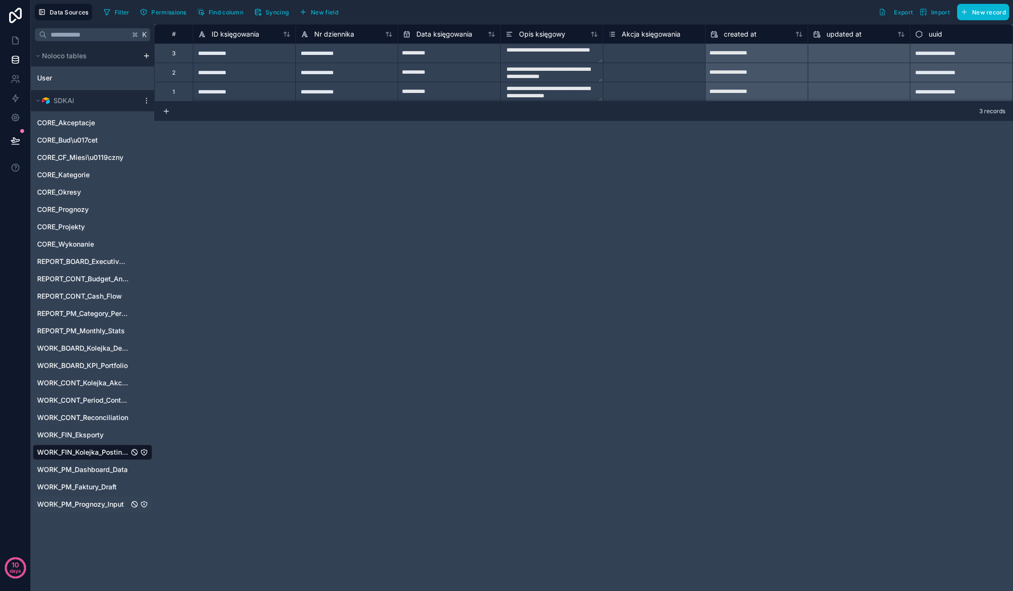
click at [70, 502] on span "WORK_PM_Prognozy_Input" at bounding box center [80, 505] width 87 height 10
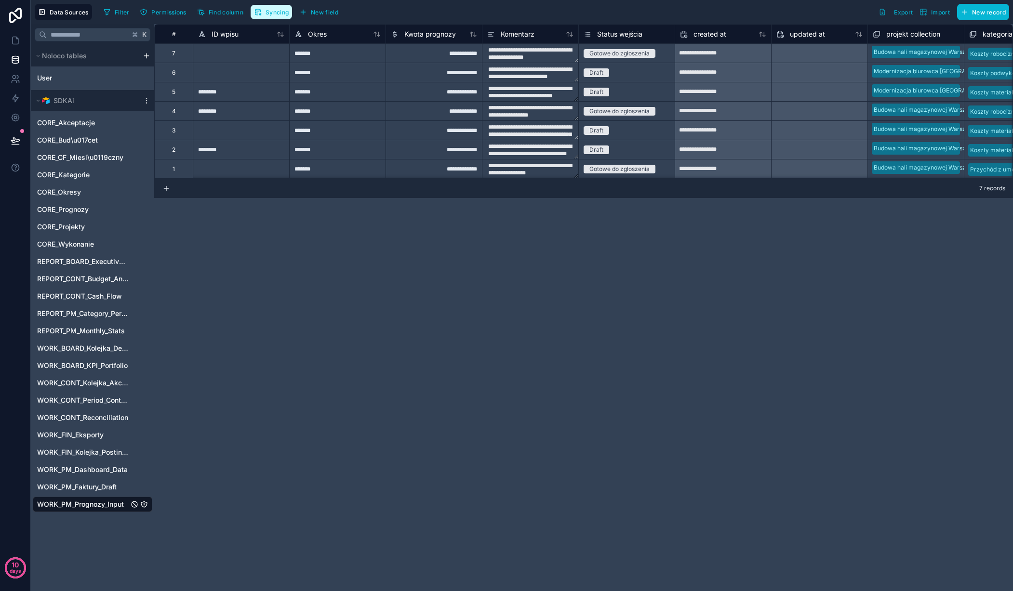
click at [282, 11] on span "Syncing" at bounding box center [277, 12] width 23 height 7
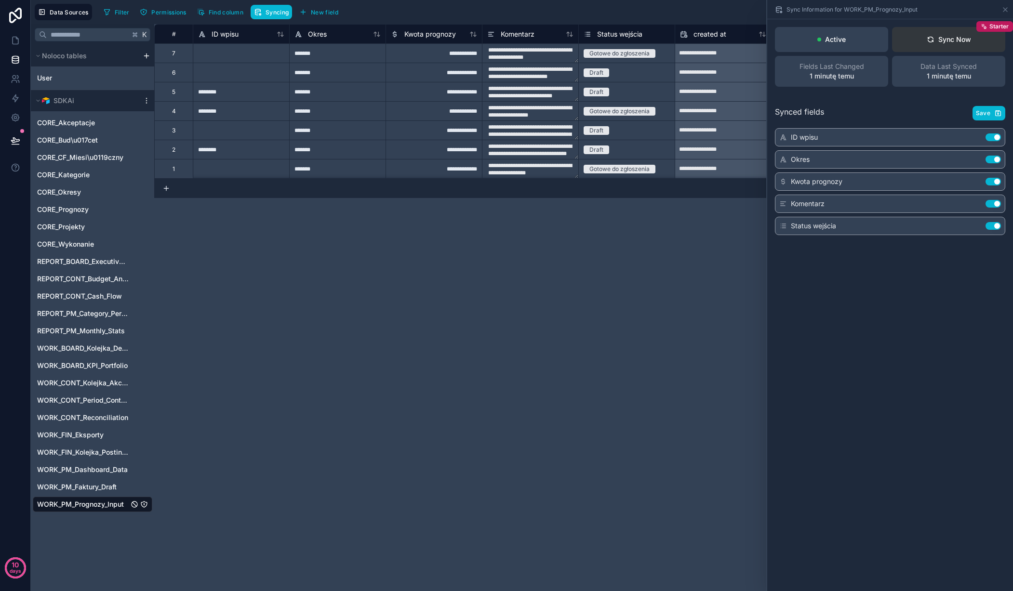
click at [958, 36] on div "Sync Now" at bounding box center [949, 40] width 44 height 10
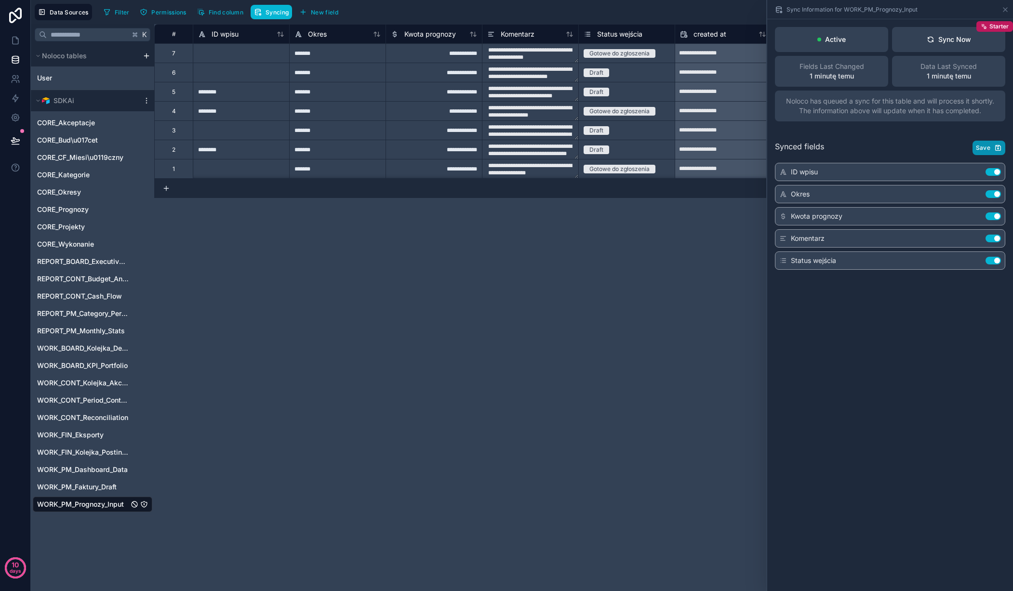
click at [987, 147] on span "Save" at bounding box center [983, 148] width 14 height 8
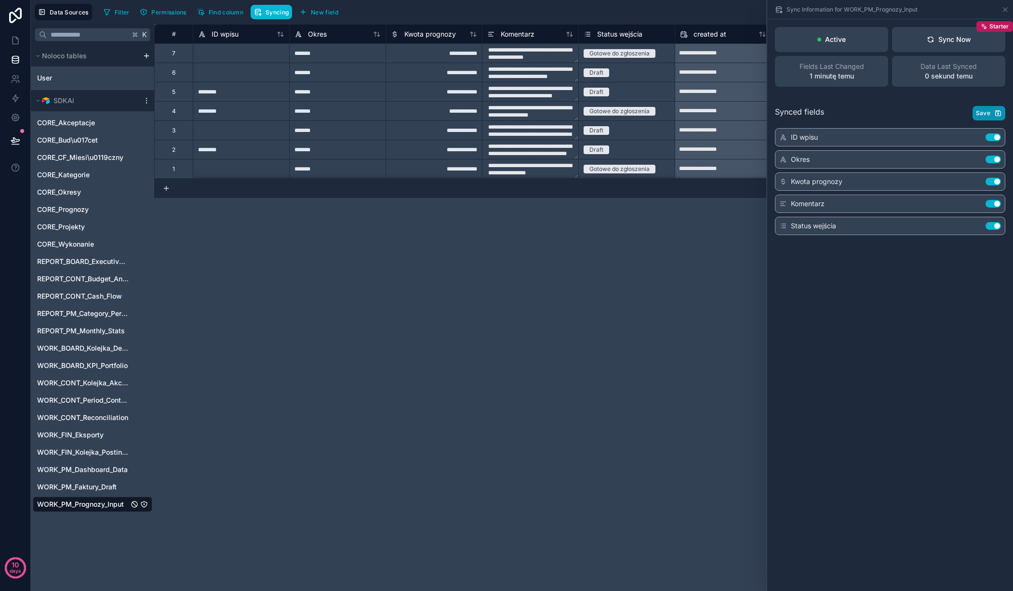
click at [984, 111] on span "Save" at bounding box center [983, 113] width 14 height 8
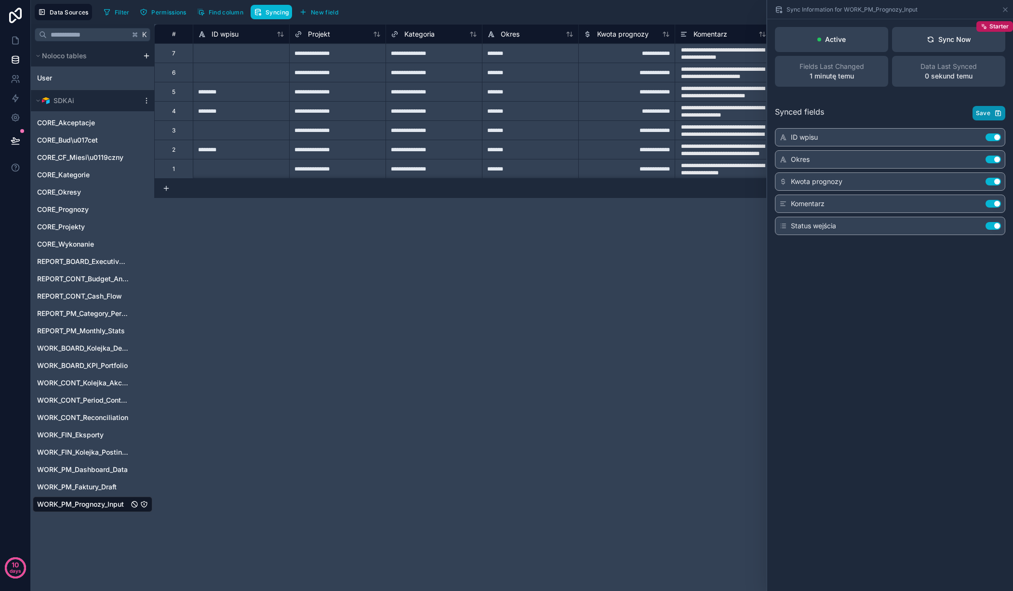
click at [984, 111] on span "Save" at bounding box center [983, 113] width 14 height 8
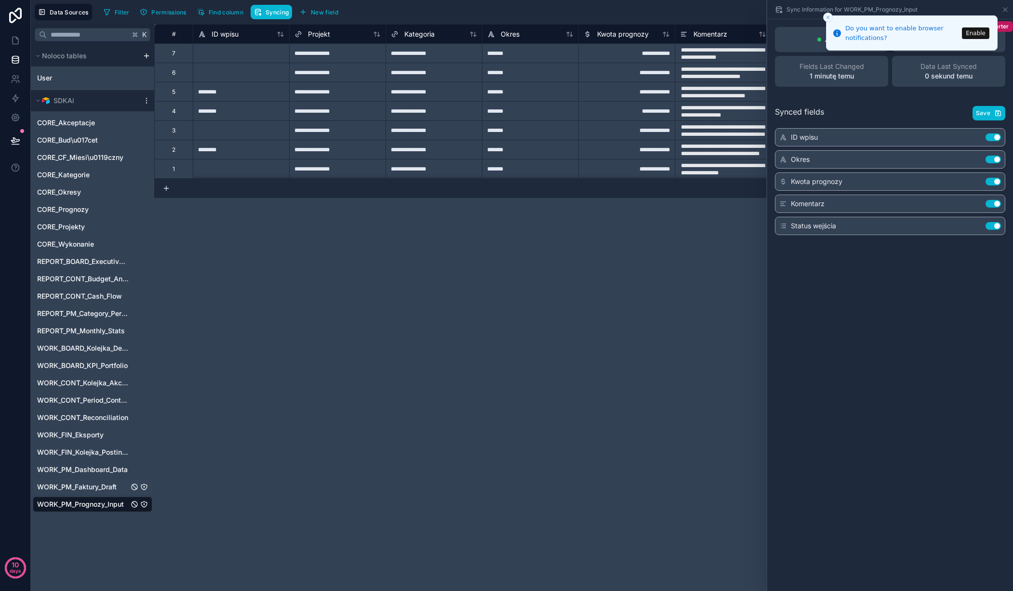
click at [81, 485] on span "WORK_PM_Faktury_Draft" at bounding box center [77, 487] width 80 height 10
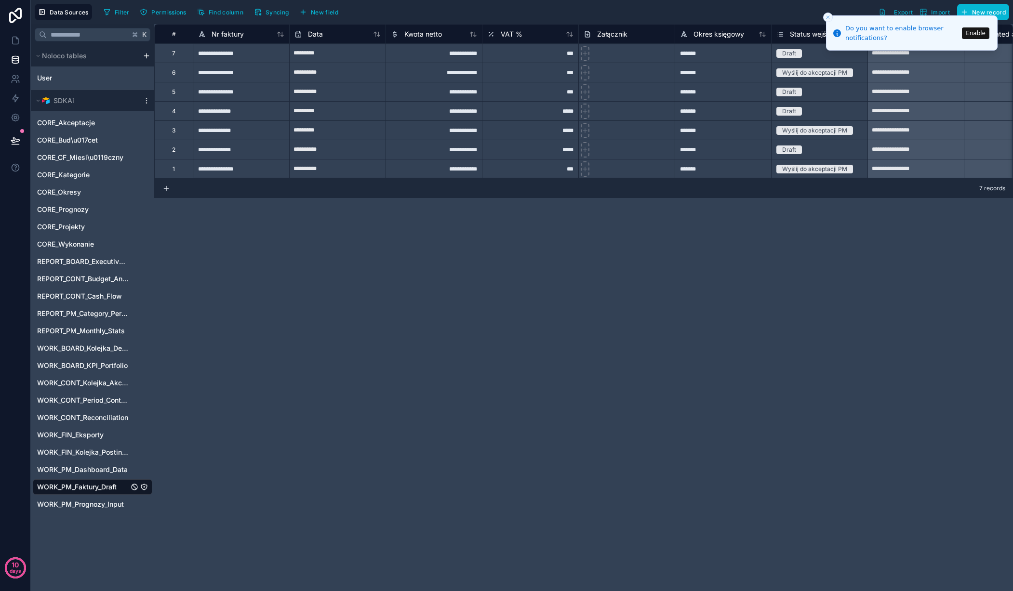
click at [827, 17] on icon "Close toast" at bounding box center [828, 17] width 6 height 6
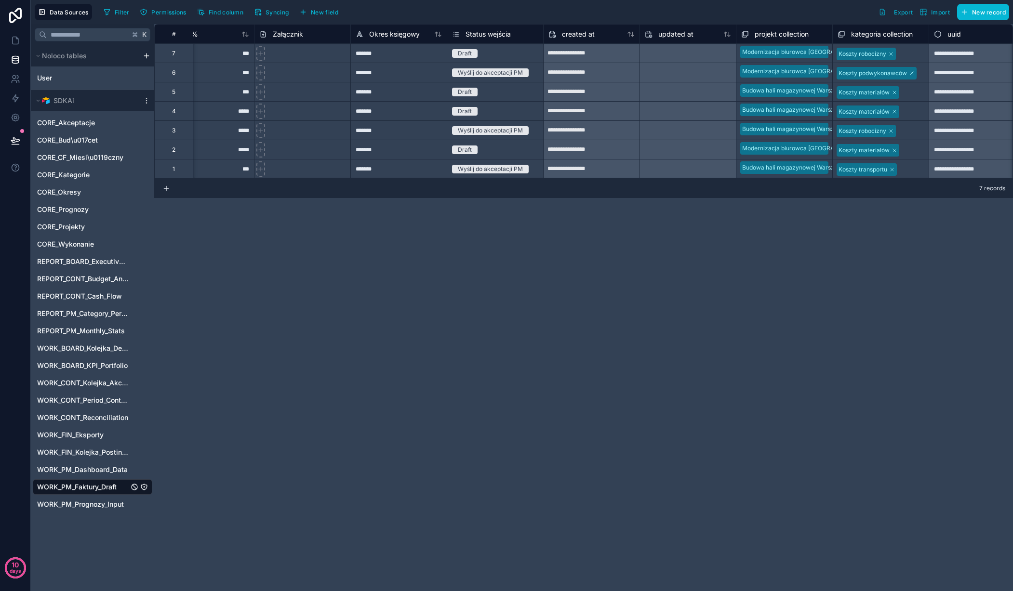
scroll to position [0, 337]
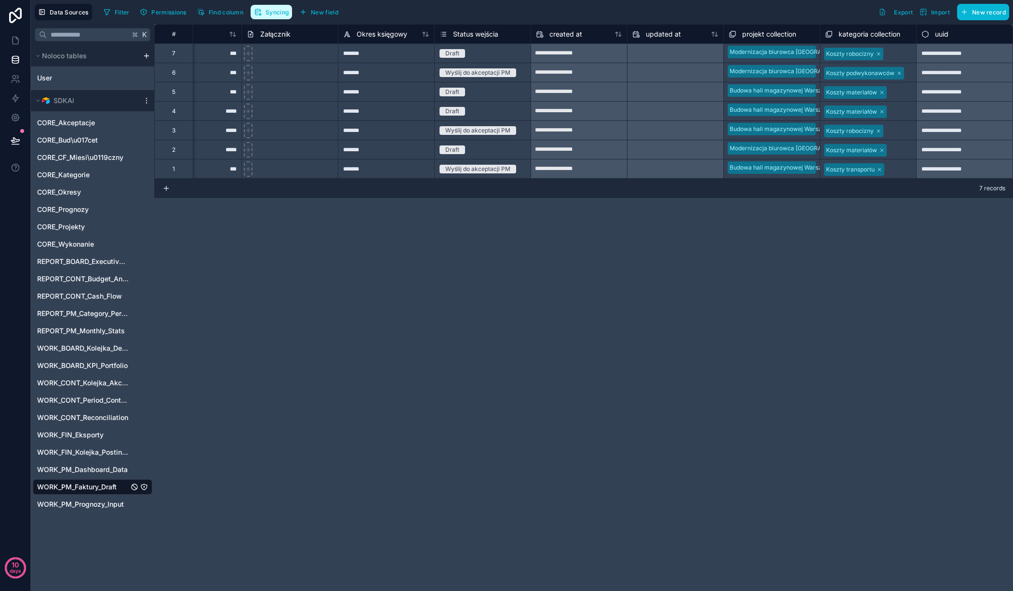
click at [261, 13] on icon "button" at bounding box center [258, 12] width 8 height 8
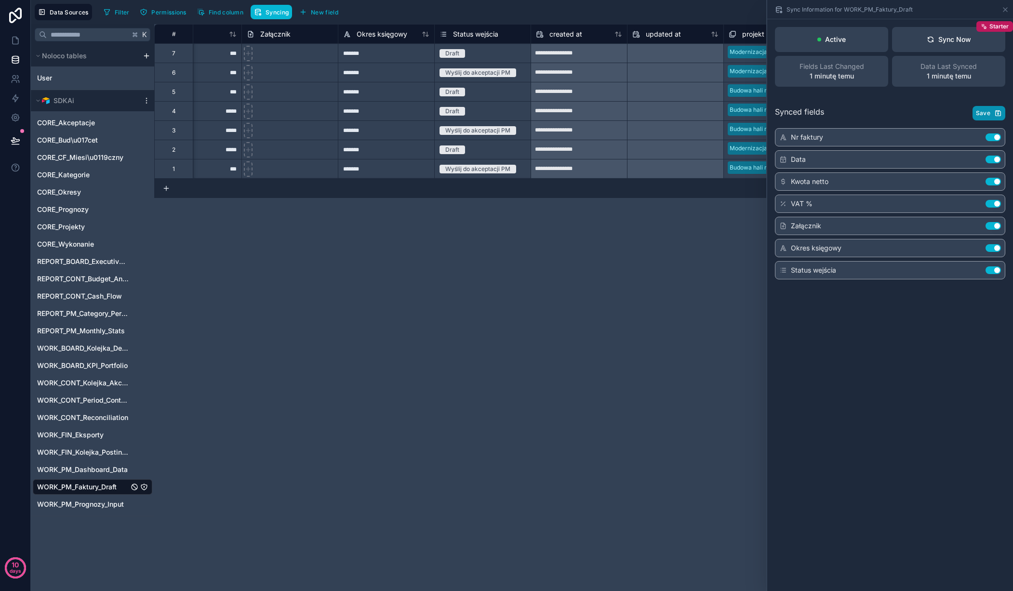
click at [985, 114] on span "Save" at bounding box center [983, 113] width 14 height 8
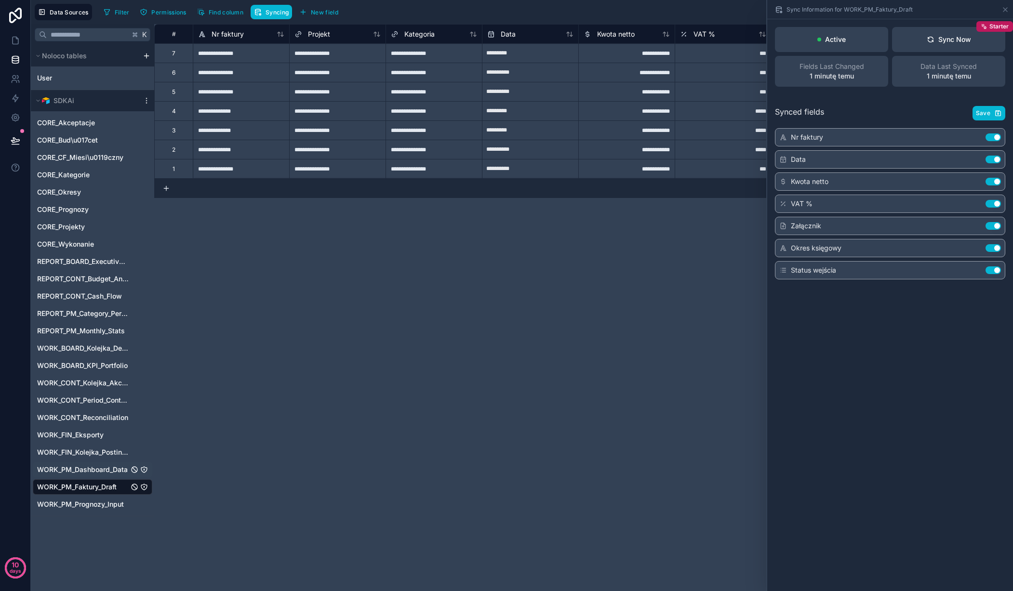
click at [106, 468] on span "WORK_PM_Dashboard_Data" at bounding box center [82, 470] width 91 height 10
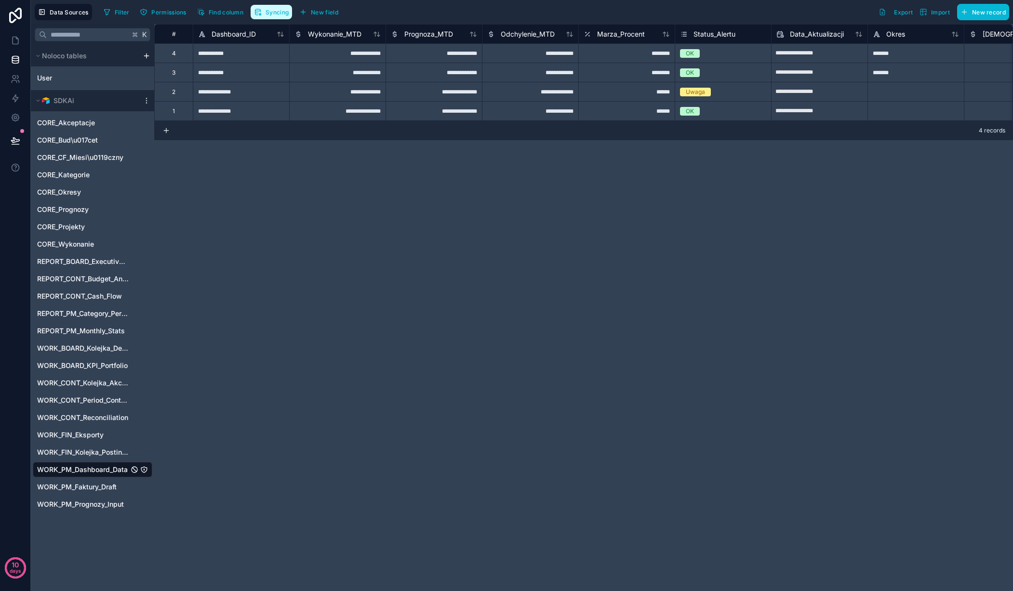
click at [272, 9] on span "Syncing" at bounding box center [277, 12] width 23 height 7
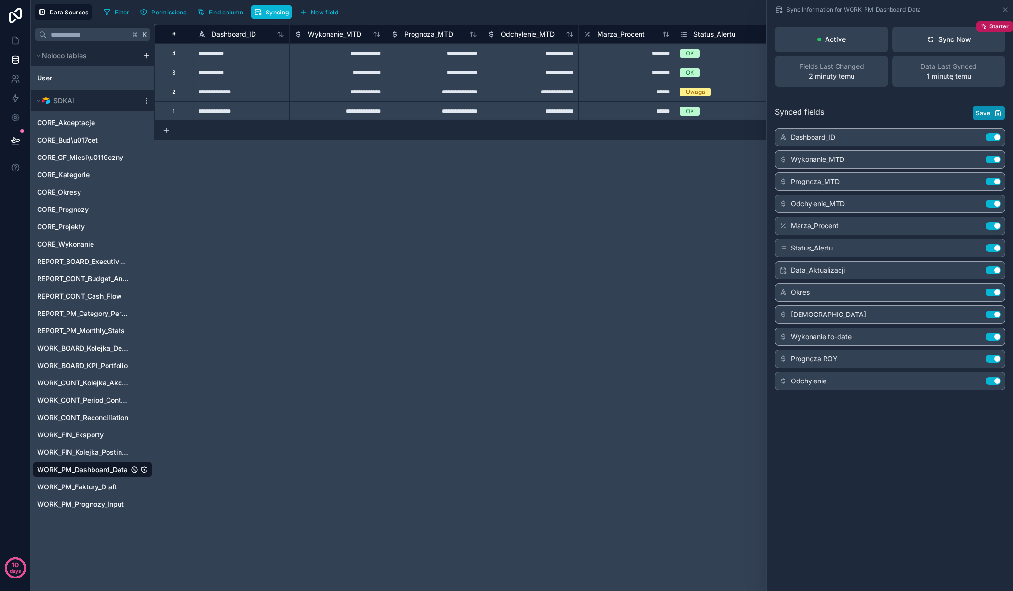
click at [985, 110] on span "Save" at bounding box center [983, 113] width 14 height 8
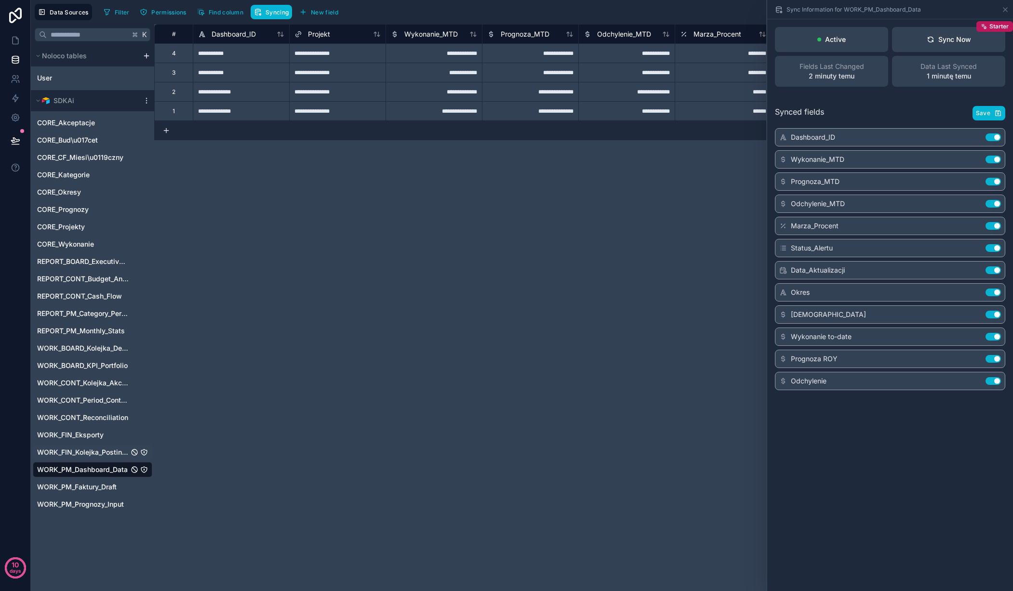
click at [72, 449] on span "WORK_FIN_Kolejka_Postingu" at bounding box center [83, 453] width 92 height 10
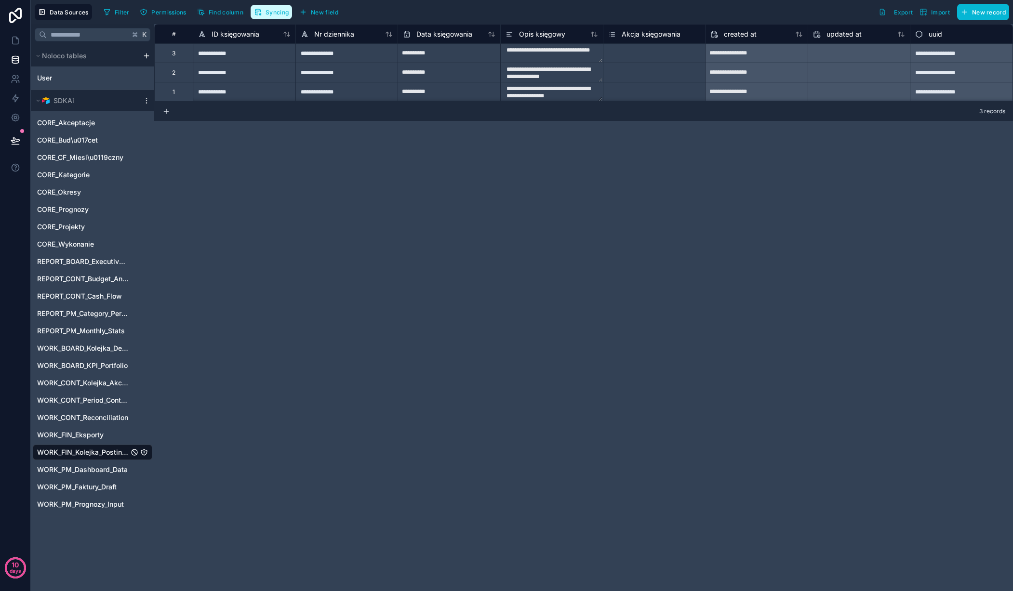
click at [275, 13] on span "Syncing" at bounding box center [277, 12] width 23 height 7
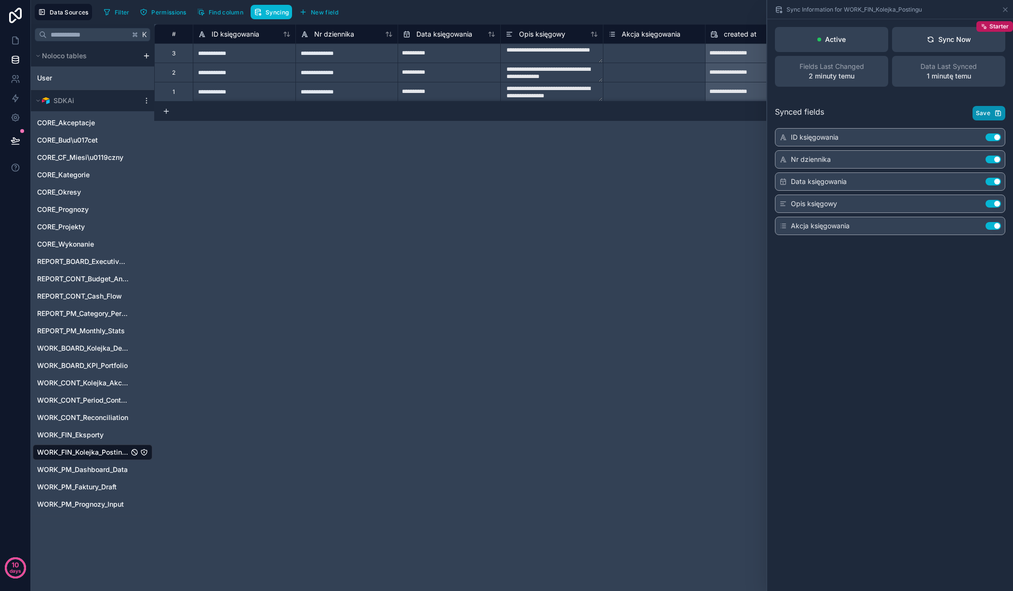
click at [980, 110] on span "Save" at bounding box center [983, 113] width 14 height 8
click at [87, 435] on span "WORK_FIN_Eksporty" at bounding box center [70, 435] width 67 height 10
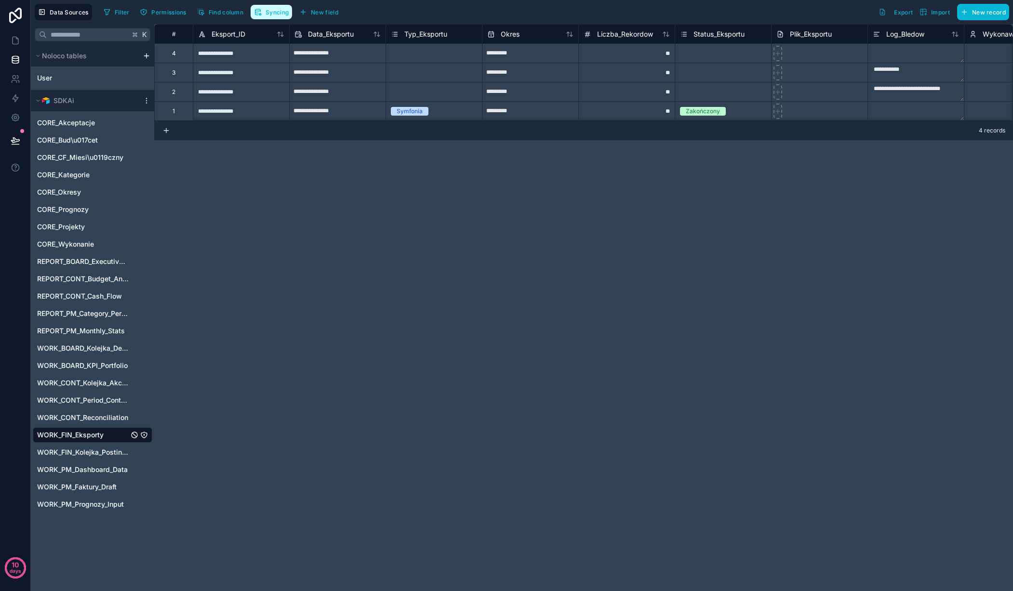
click at [269, 17] on button "Syncing" at bounding box center [271, 12] width 41 height 14
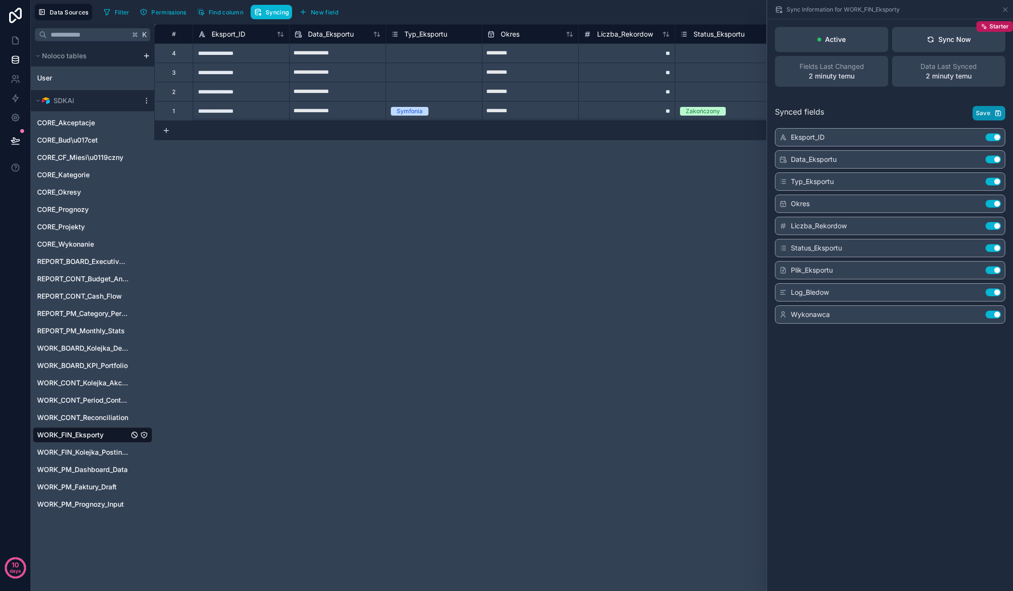
click at [985, 109] on span "Save" at bounding box center [983, 113] width 14 height 8
click at [79, 414] on span "WORK_CONT_Reconciliation" at bounding box center [82, 418] width 91 height 10
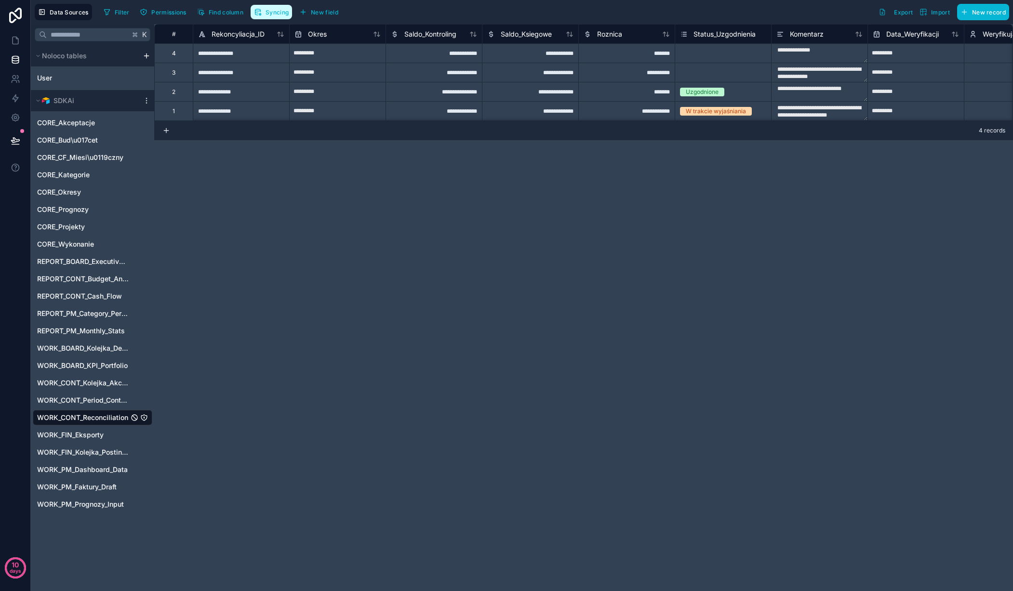
click at [273, 10] on span "Syncing" at bounding box center [277, 12] width 23 height 7
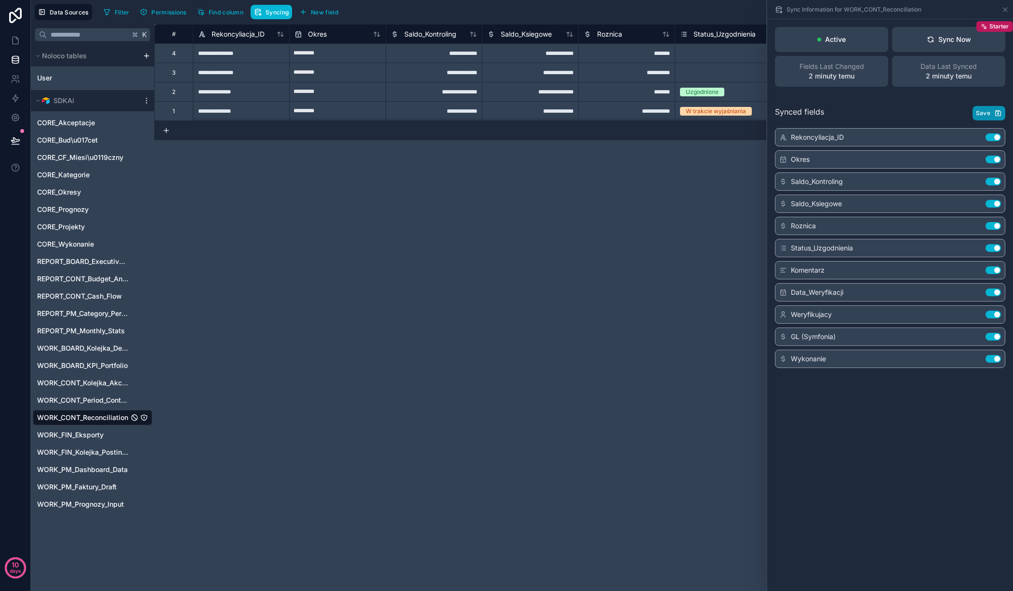
click at [982, 109] on button "Save" at bounding box center [988, 113] width 33 height 14
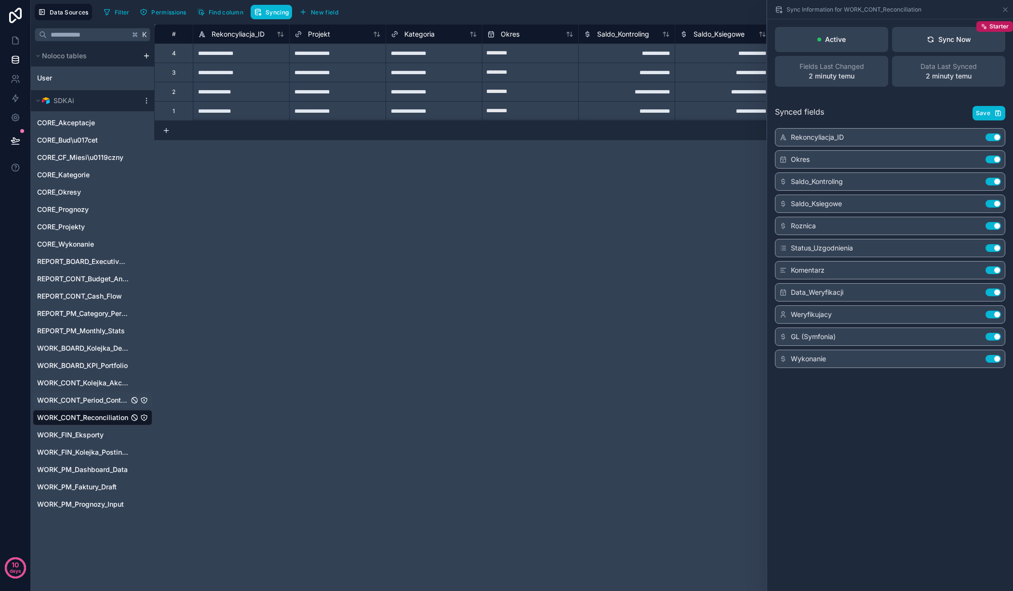
click at [84, 396] on span "WORK_CONT_Period_Control" at bounding box center [83, 401] width 92 height 10
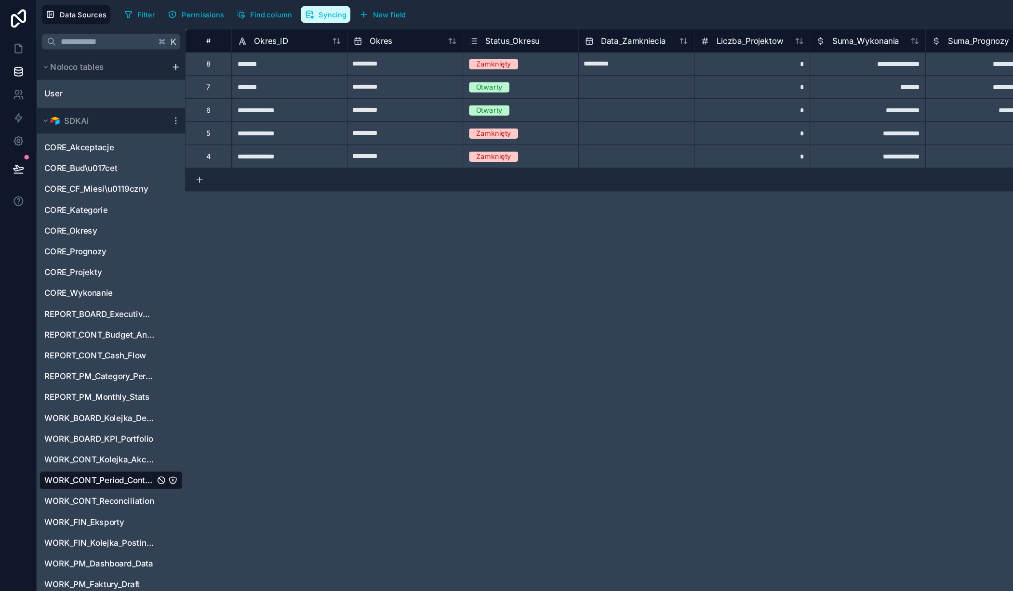
click at [270, 14] on span "Syncing" at bounding box center [277, 12] width 23 height 7
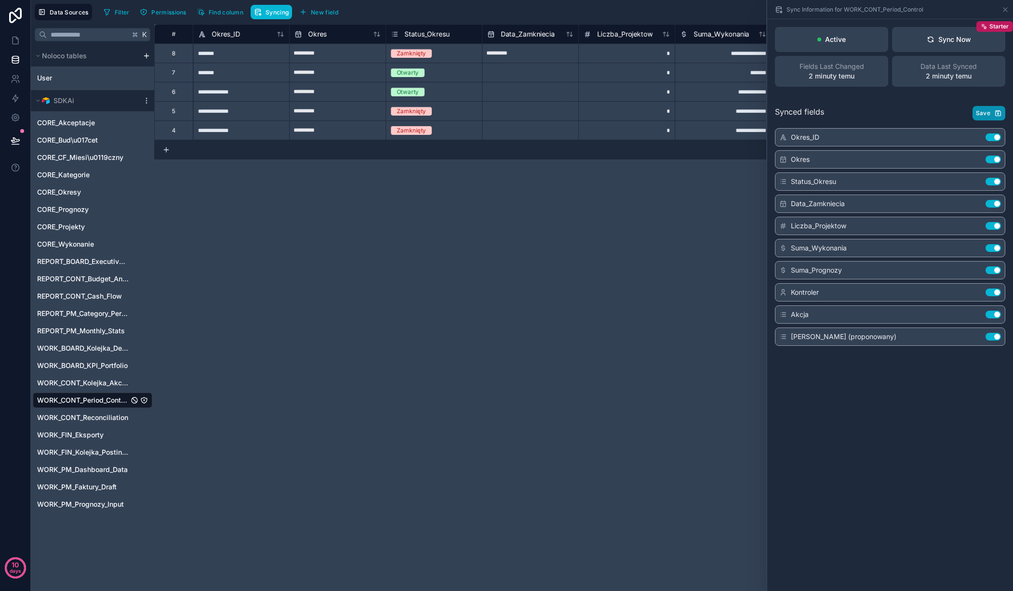
click at [983, 109] on span "Save" at bounding box center [983, 113] width 14 height 8
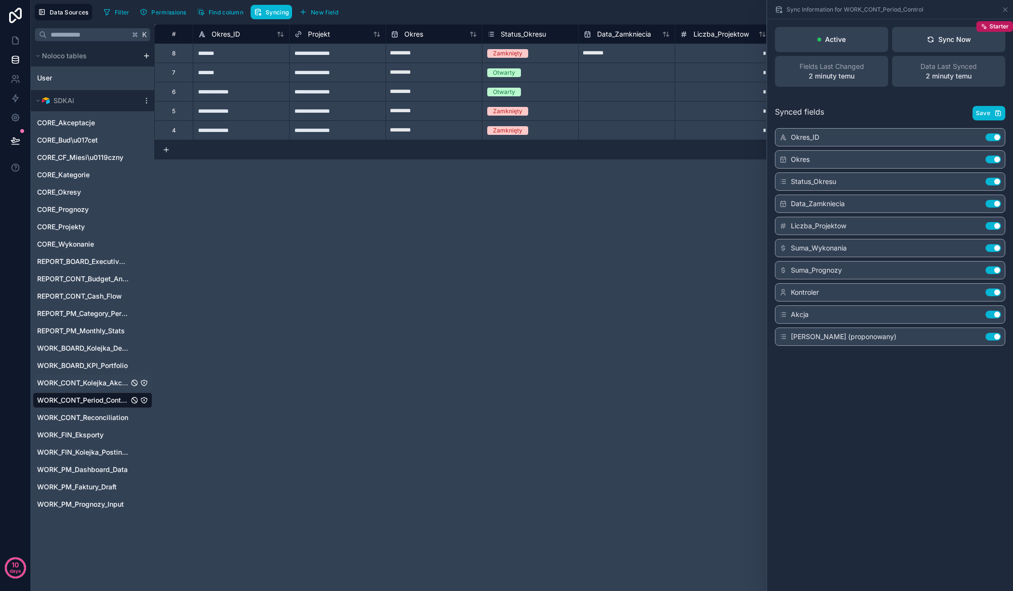
click at [74, 379] on span "WORK_CONT_Kolejka_Akceptacji" at bounding box center [83, 383] width 92 height 10
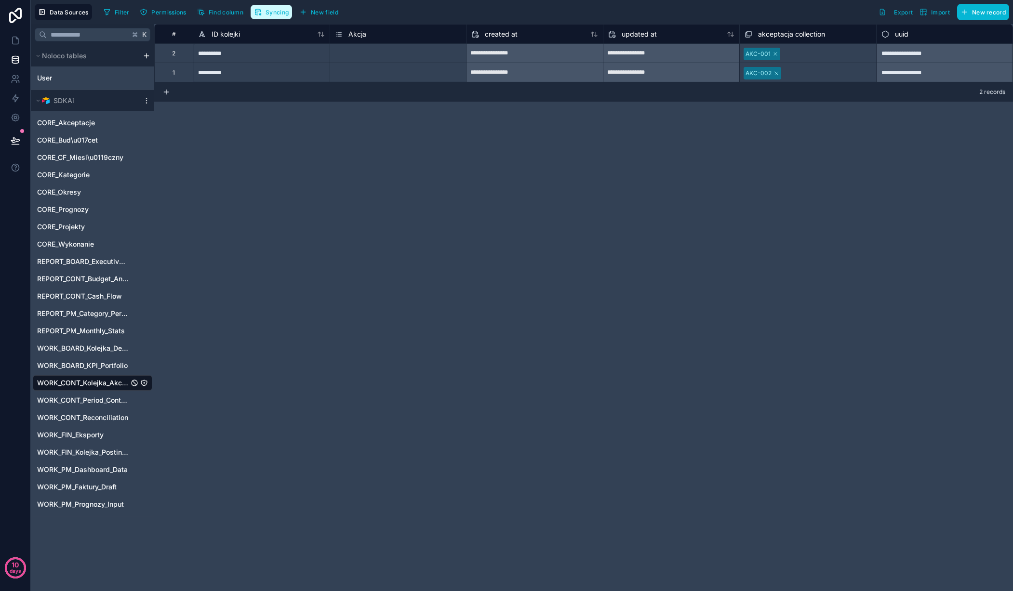
click at [270, 11] on span "Syncing" at bounding box center [277, 12] width 23 height 7
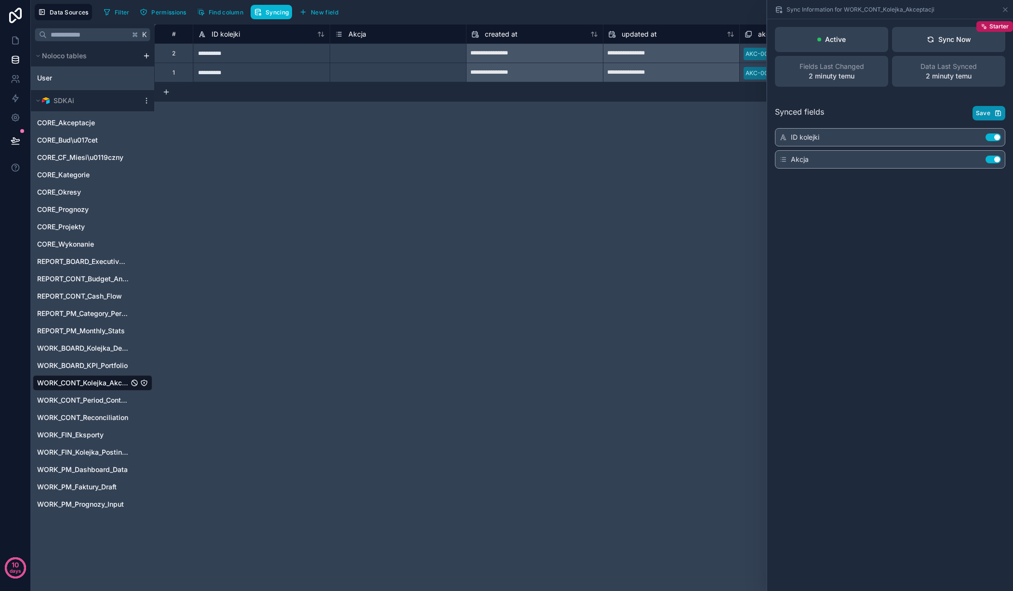
click at [982, 109] on span "Save" at bounding box center [983, 113] width 14 height 8
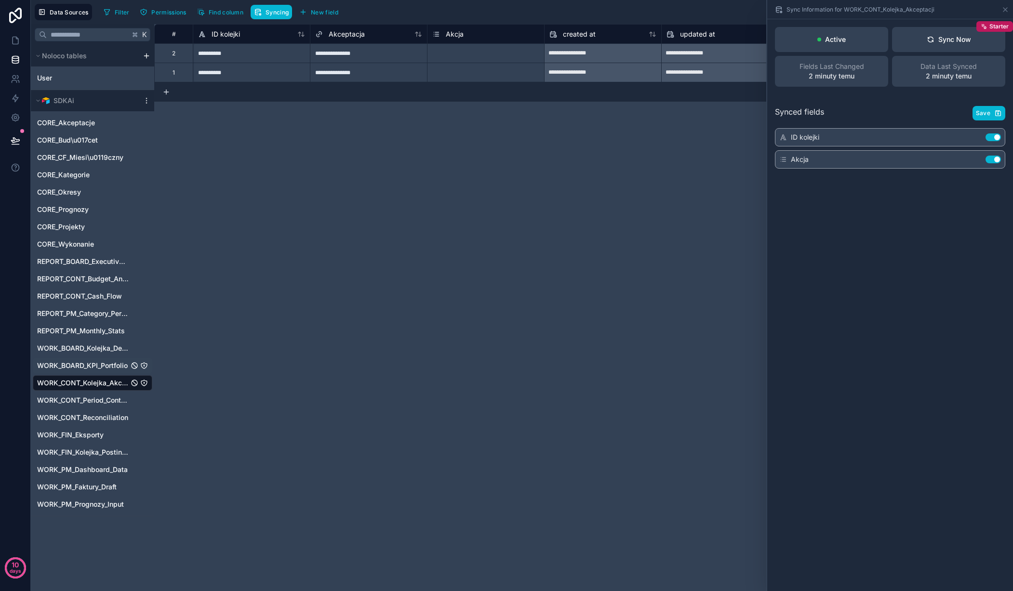
click at [87, 363] on span "WORK_BOARD_KPI_Portfolio" at bounding box center [82, 366] width 91 height 10
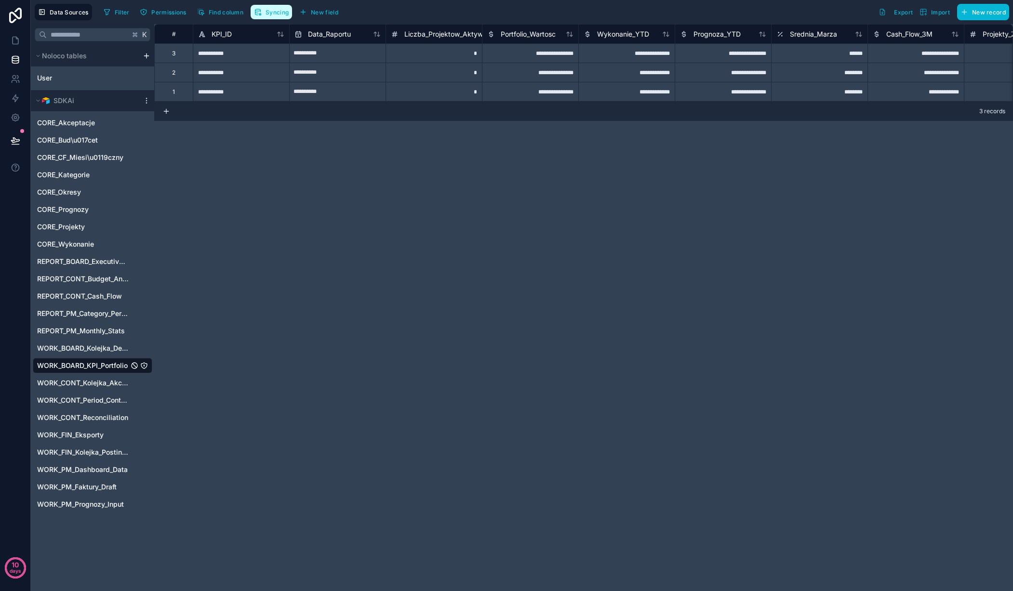
click at [282, 12] on span "Syncing" at bounding box center [277, 12] width 23 height 7
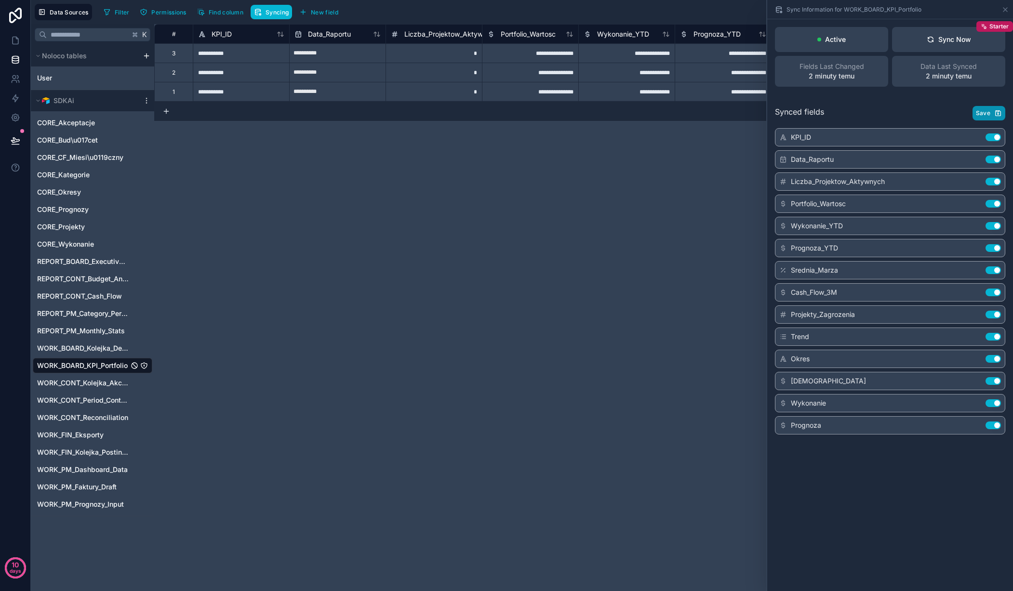
click at [980, 109] on span "Save" at bounding box center [983, 113] width 14 height 8
click at [81, 347] on span "WORK_BOARD_Kolejka_Decyzji" at bounding box center [83, 349] width 92 height 10
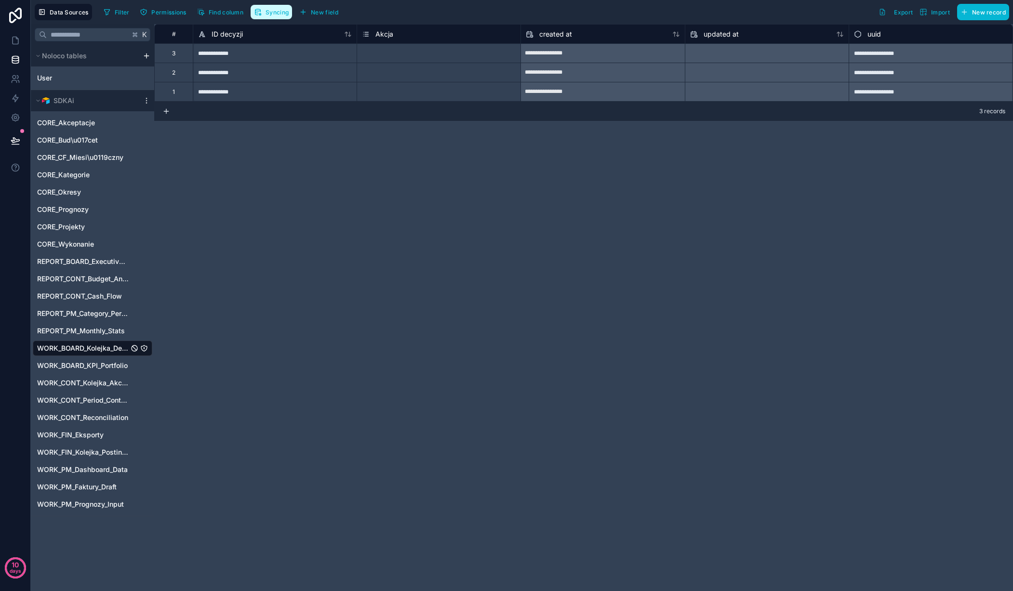
click at [263, 12] on button "Syncing" at bounding box center [271, 12] width 41 height 14
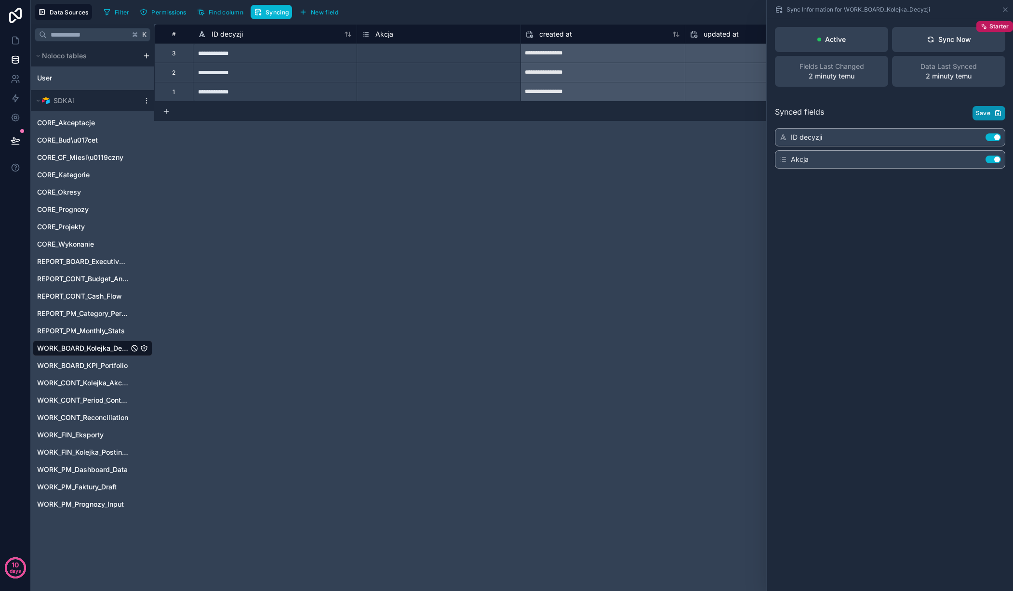
click at [983, 111] on span "Save" at bounding box center [983, 113] width 14 height 8
click at [80, 327] on span "REPORT_PM_Monthly_Stats" at bounding box center [81, 331] width 88 height 10
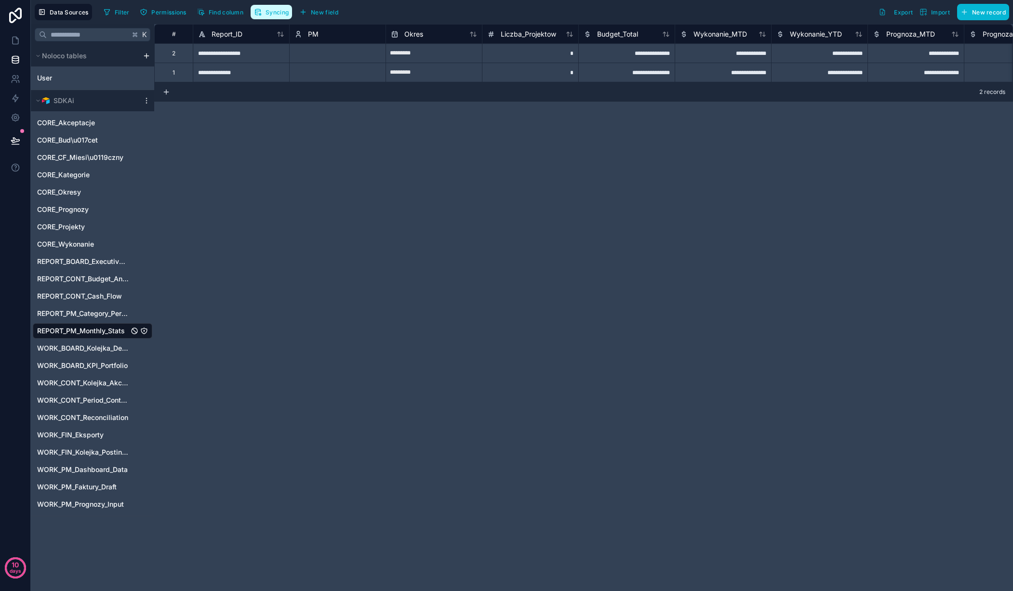
click at [279, 7] on button "Syncing" at bounding box center [271, 12] width 41 height 14
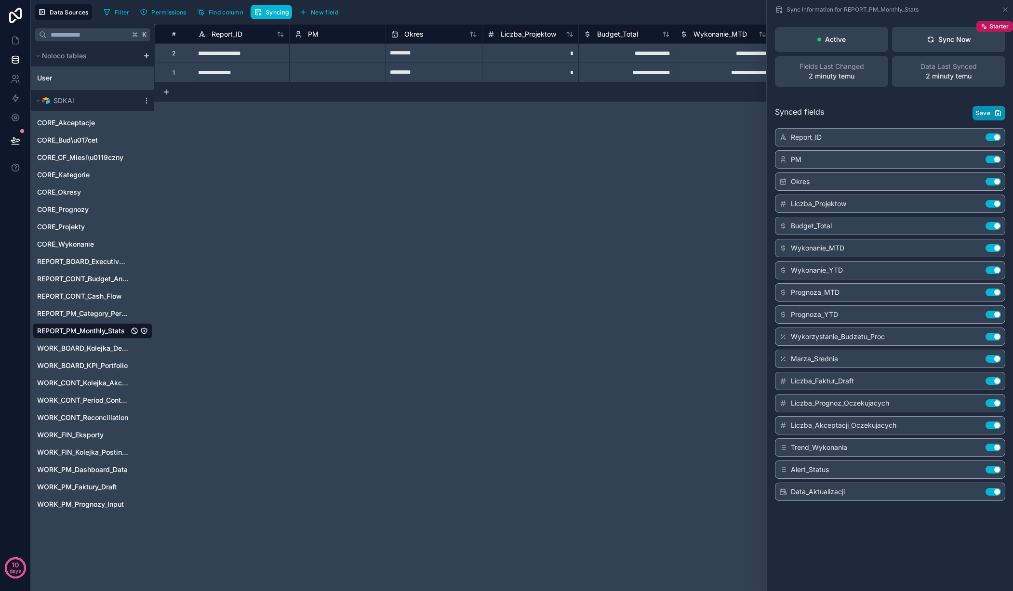
click at [983, 110] on span "Save" at bounding box center [983, 113] width 14 height 8
click at [73, 310] on span "REPORT_PM_Category_Performance" at bounding box center [83, 314] width 92 height 10
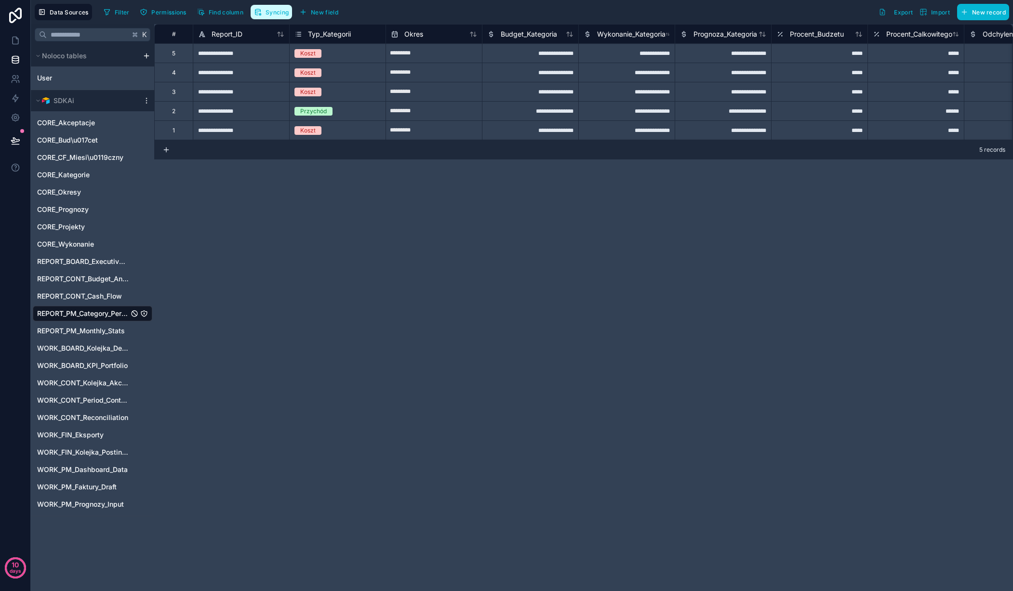
click at [266, 17] on button "Syncing" at bounding box center [271, 12] width 41 height 14
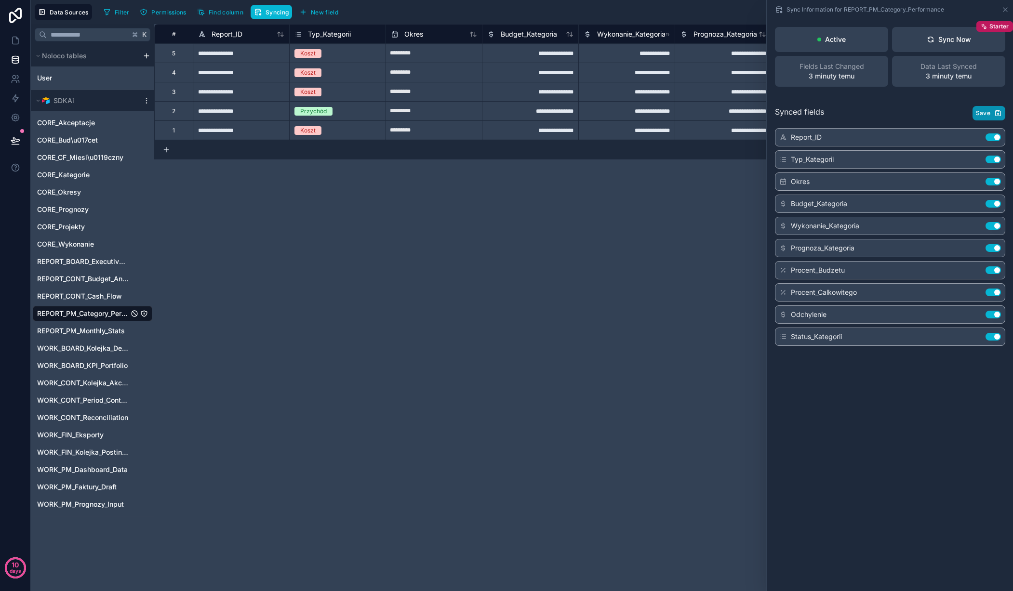
click at [986, 110] on span "Save" at bounding box center [983, 113] width 14 height 8
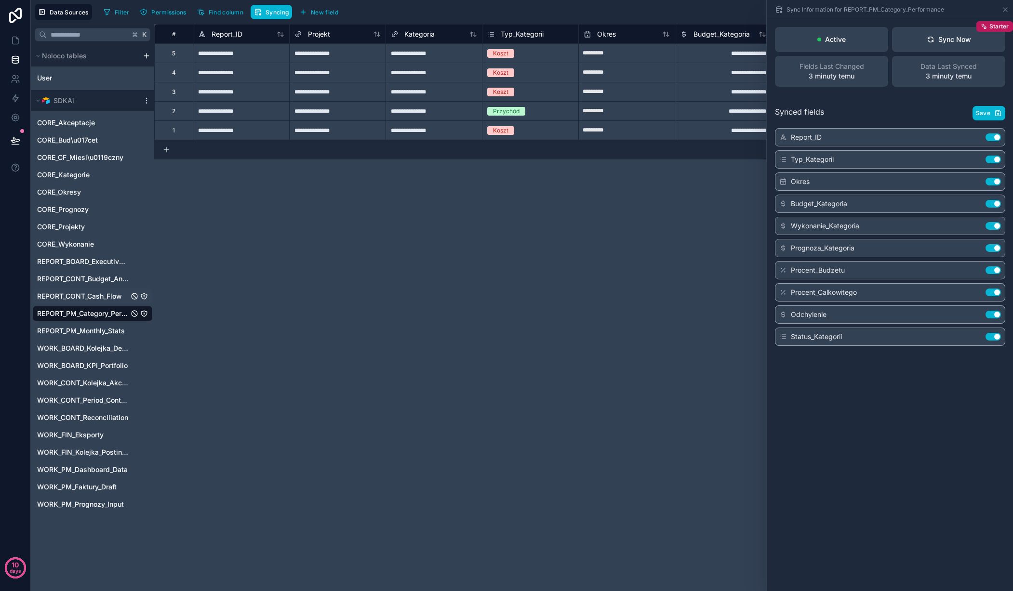
click at [73, 296] on span "REPORT_CONT_Cash_Flow" at bounding box center [79, 297] width 85 height 10
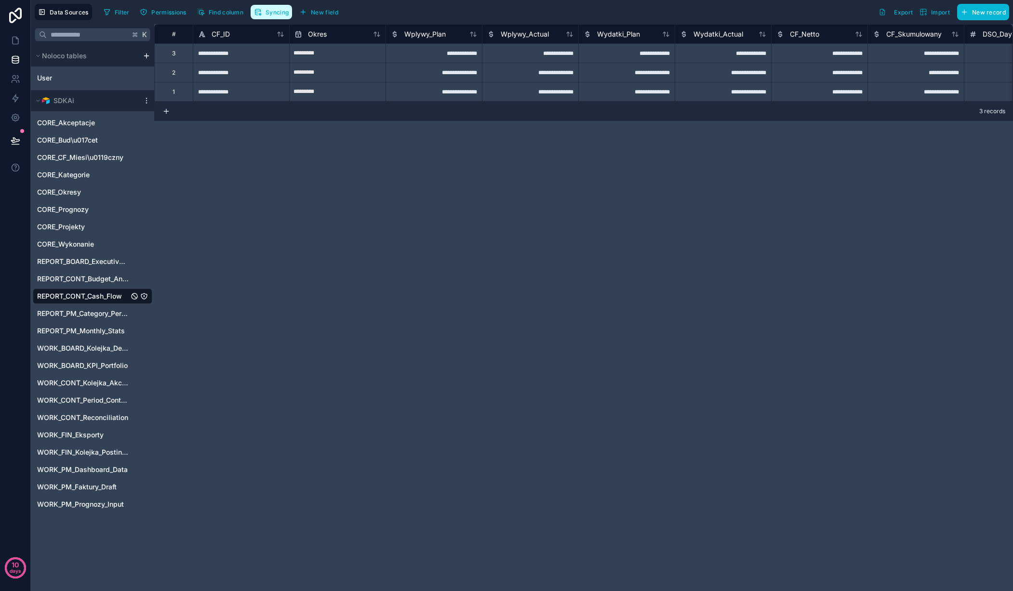
click at [269, 10] on span "Syncing" at bounding box center [277, 12] width 23 height 7
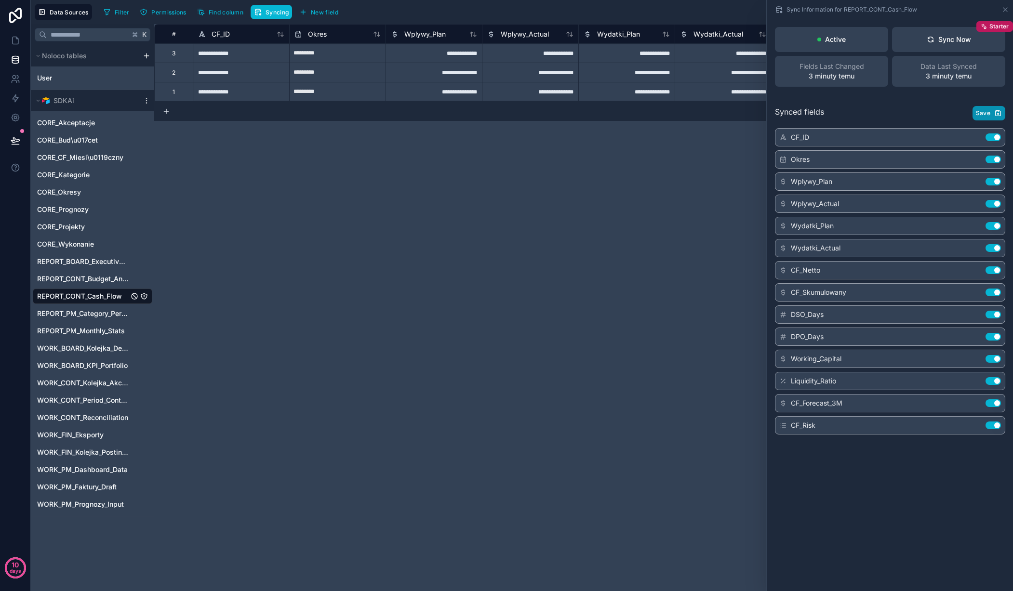
click at [984, 113] on span "Save" at bounding box center [983, 113] width 14 height 8
click at [73, 278] on span "REPORT_CONT_Budget_Analysis" at bounding box center [83, 279] width 92 height 10
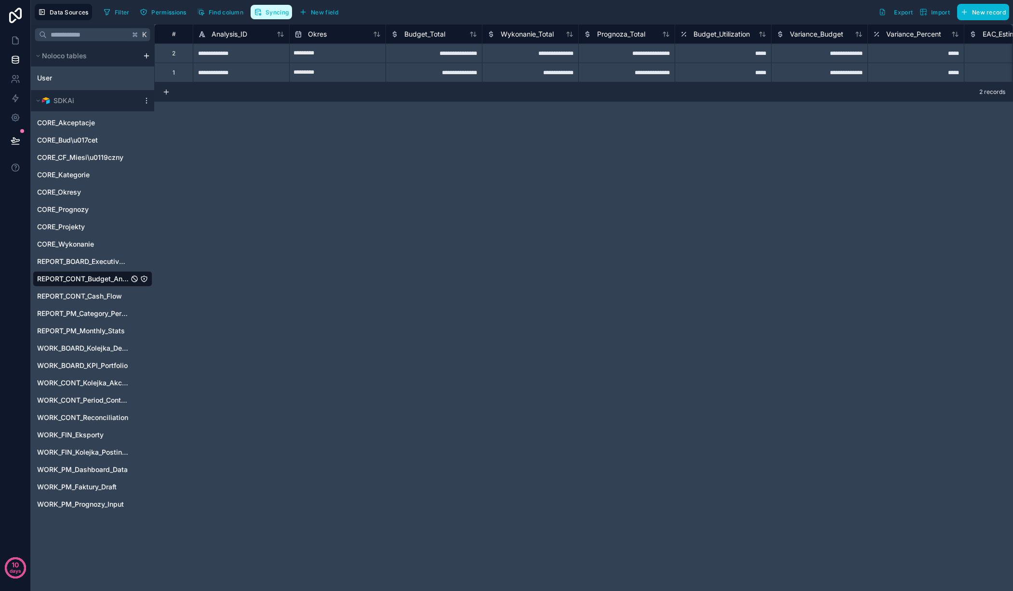
click at [279, 13] on span "Syncing" at bounding box center [277, 12] width 23 height 7
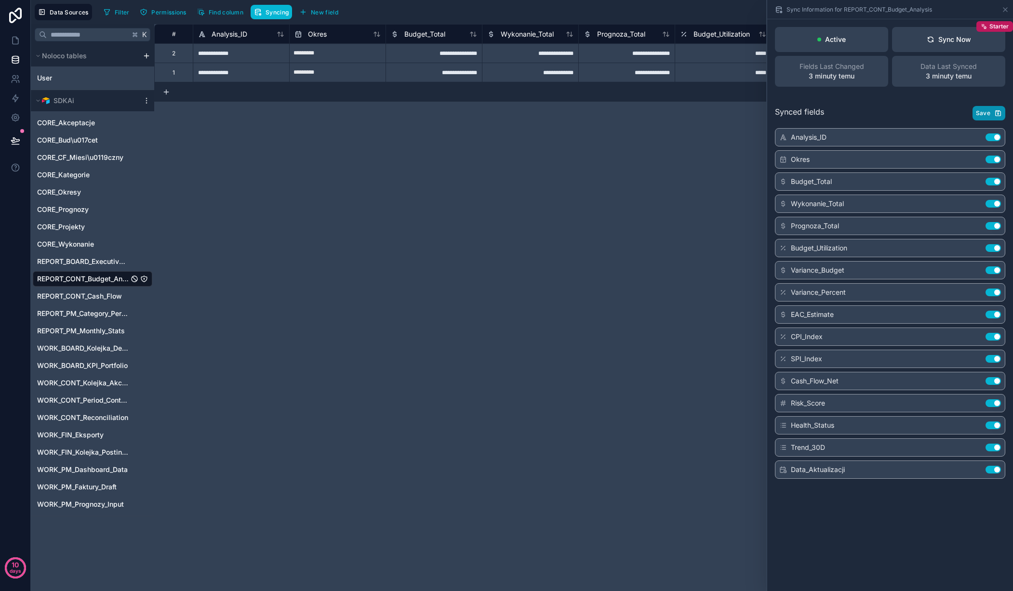
click at [991, 110] on button "Save" at bounding box center [988, 113] width 33 height 14
click at [72, 259] on span "REPORT_BOARD_Executive_Summary" at bounding box center [83, 262] width 92 height 10
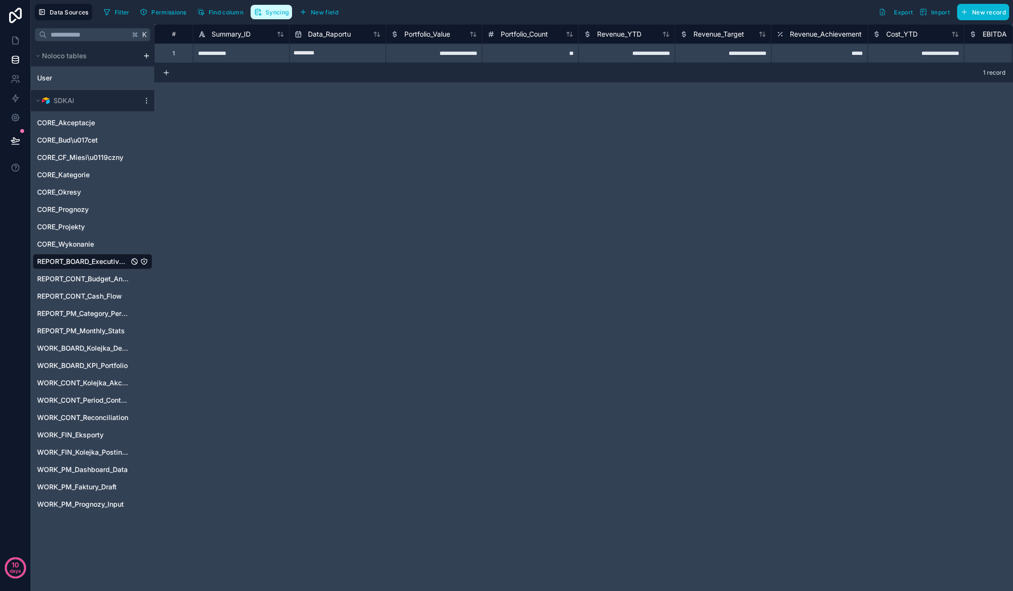
click at [272, 13] on span "Syncing" at bounding box center [277, 12] width 23 height 7
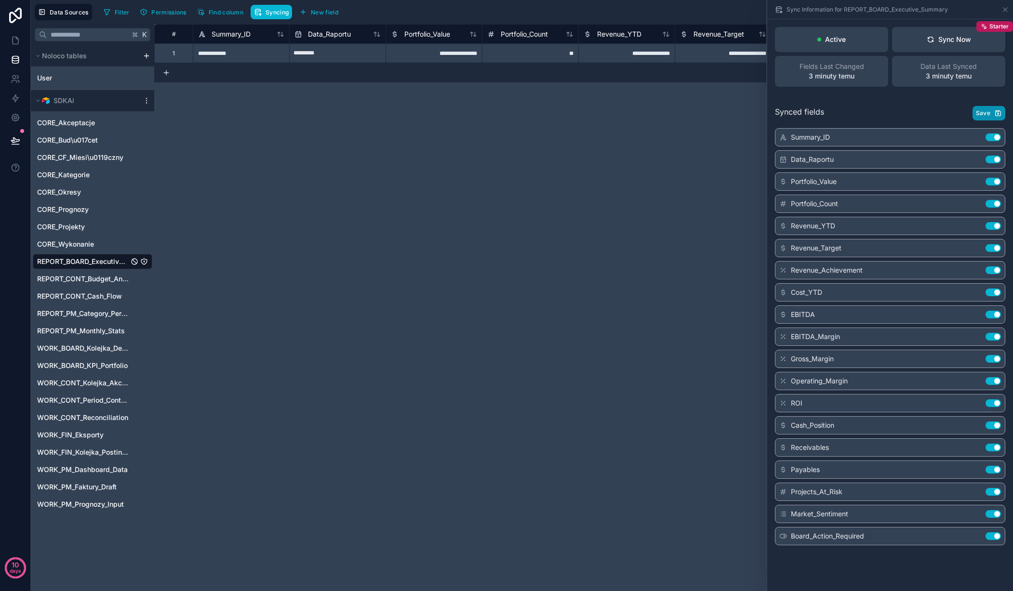
click at [991, 115] on button "Save" at bounding box center [988, 113] width 33 height 14
click at [83, 240] on span "CORE_Wykonanie" at bounding box center [65, 245] width 57 height 10
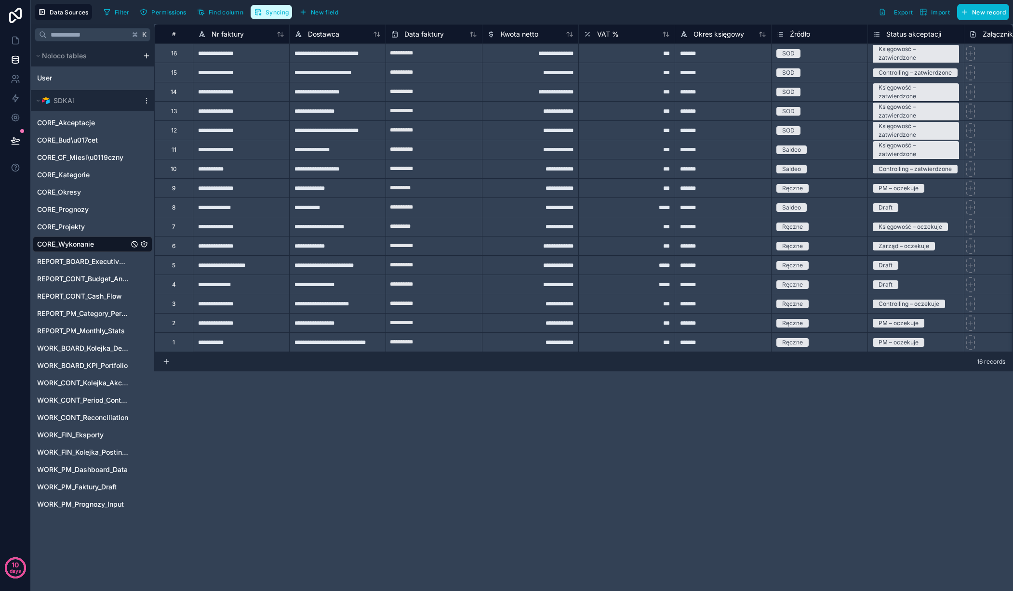
click at [277, 13] on span "Syncing" at bounding box center [277, 12] width 23 height 7
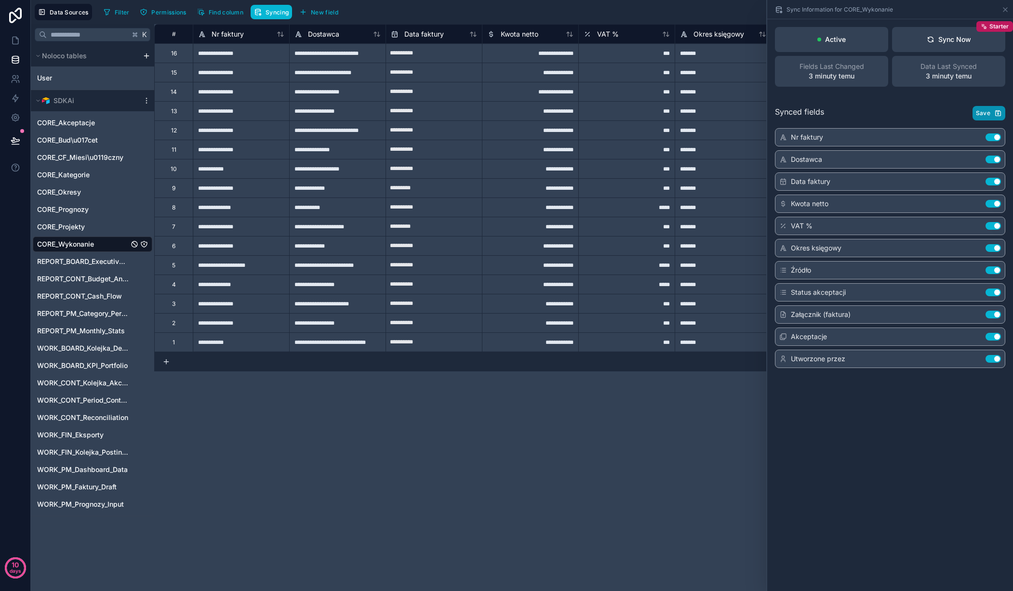
click at [987, 110] on span "Save" at bounding box center [983, 113] width 14 height 8
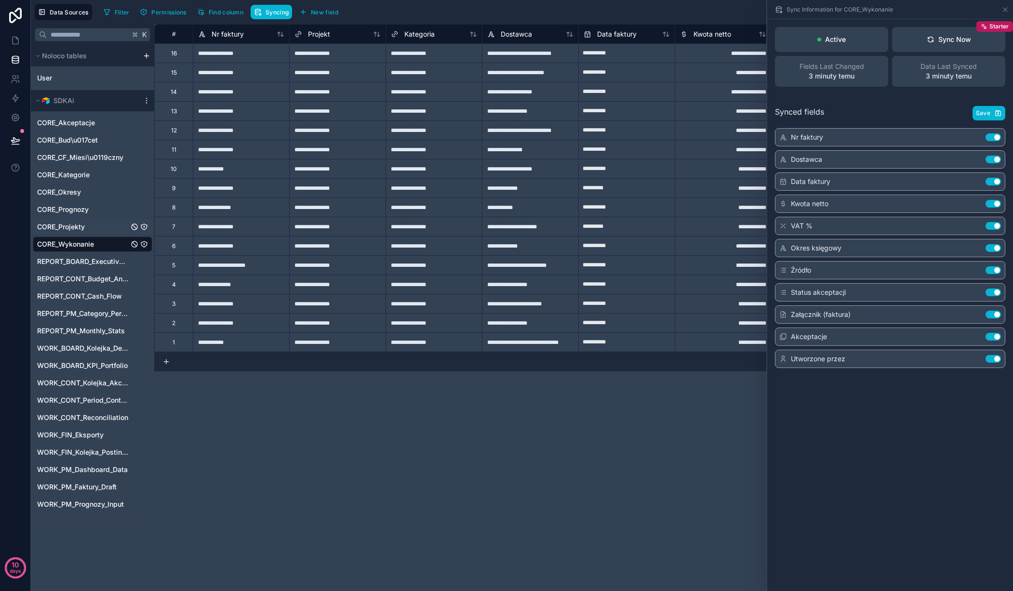
click at [68, 222] on div "CORE_Projekty" at bounding box center [93, 226] width 120 height 15
click at [987, 110] on span "Save" at bounding box center [983, 113] width 14 height 8
click at [80, 228] on span "CORE_Projekty" at bounding box center [61, 227] width 48 height 10
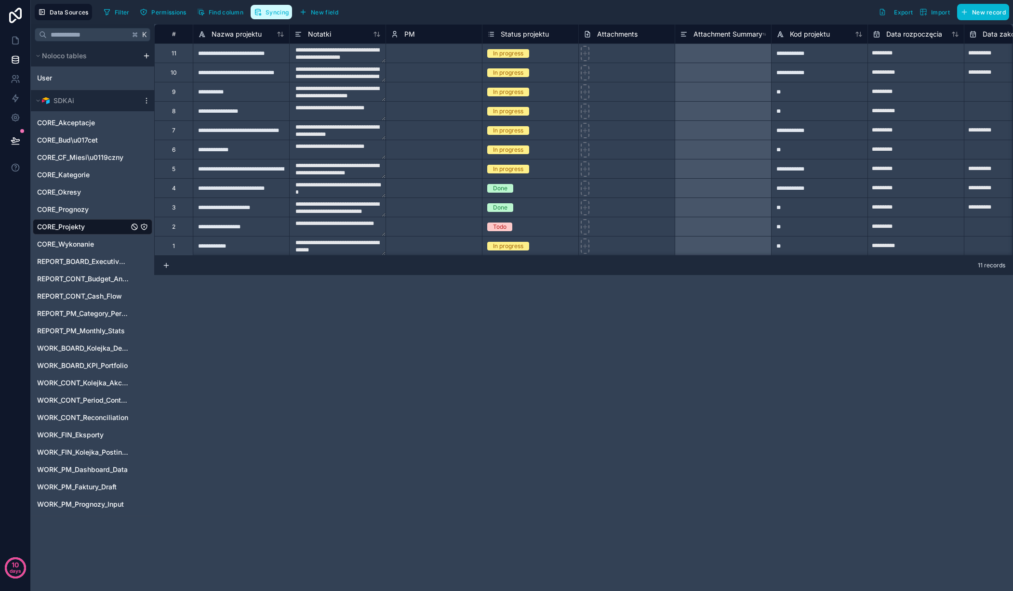
click at [276, 13] on span "Syncing" at bounding box center [277, 12] width 23 height 7
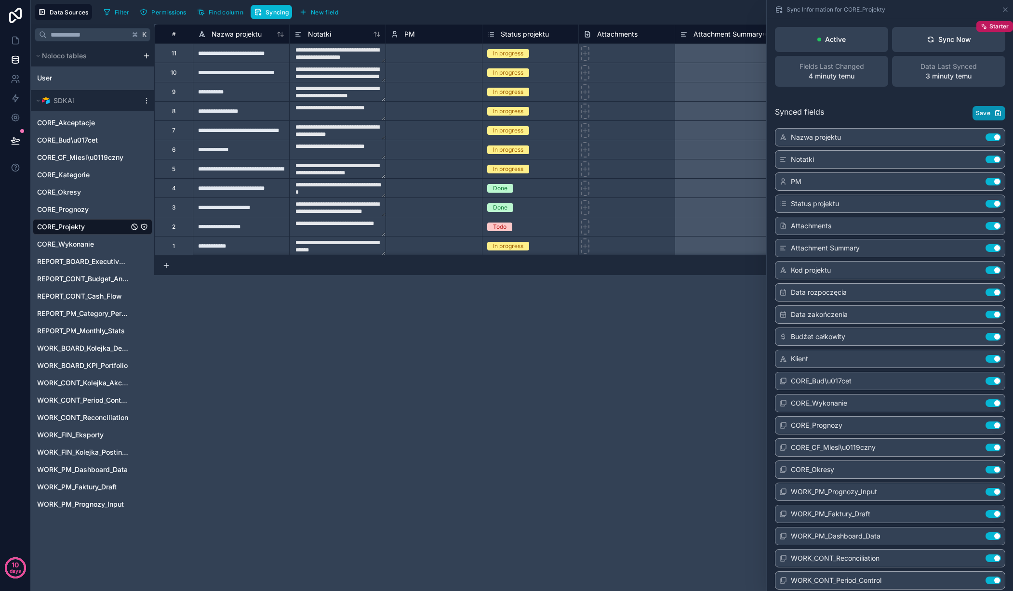
click at [987, 110] on span "Save" at bounding box center [983, 113] width 14 height 8
click at [62, 206] on span "CORE_Prognozy" at bounding box center [63, 210] width 52 height 10
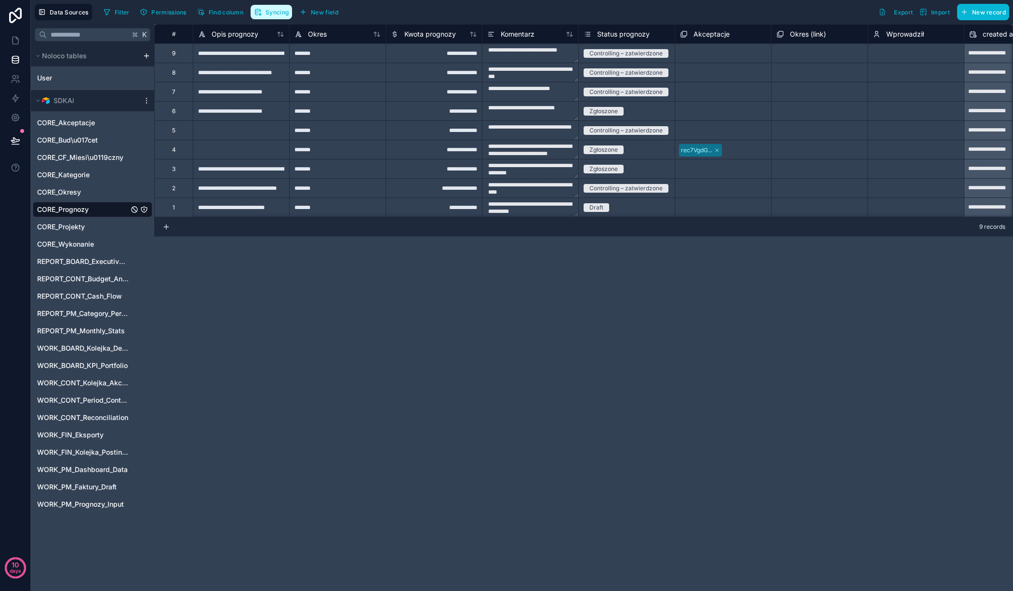
click at [273, 6] on button "Syncing" at bounding box center [271, 12] width 41 height 14
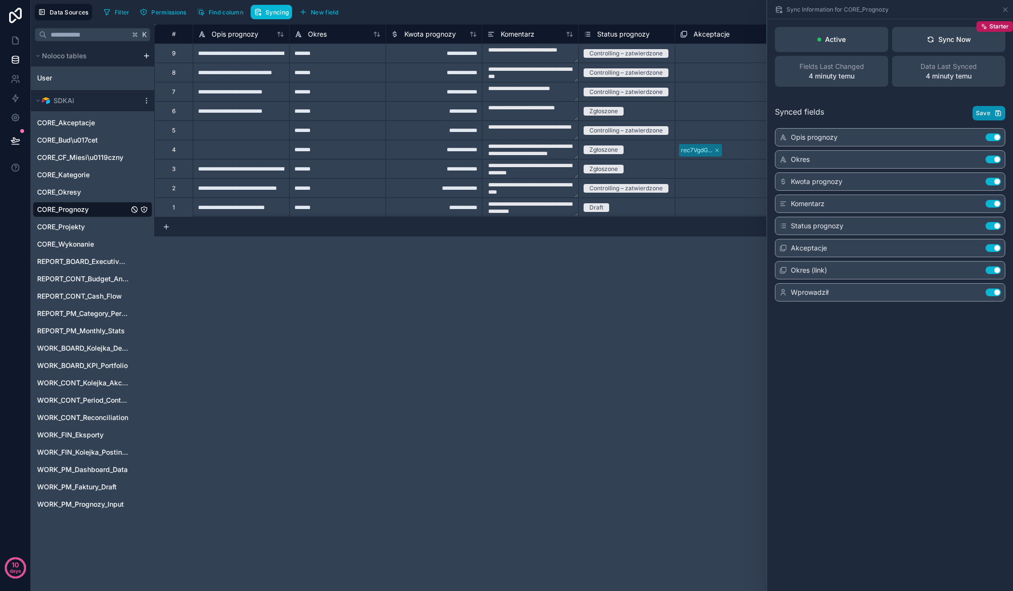
click at [989, 110] on span "Save" at bounding box center [983, 113] width 14 height 8
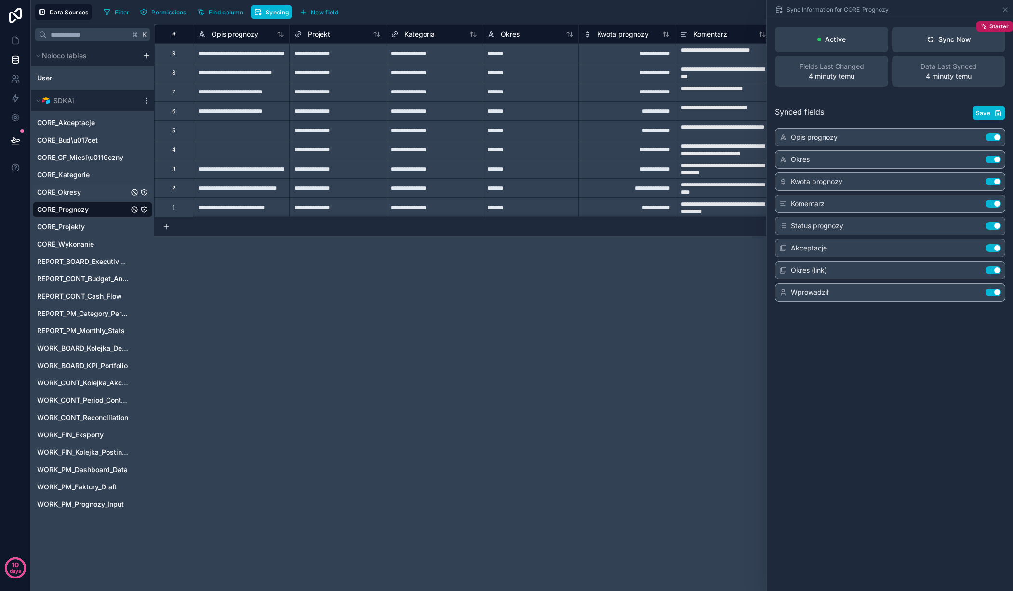
click at [70, 186] on div "CORE_Okresy" at bounding box center [93, 192] width 120 height 15
click at [70, 188] on span "CORE_Okresy" at bounding box center [59, 192] width 44 height 10
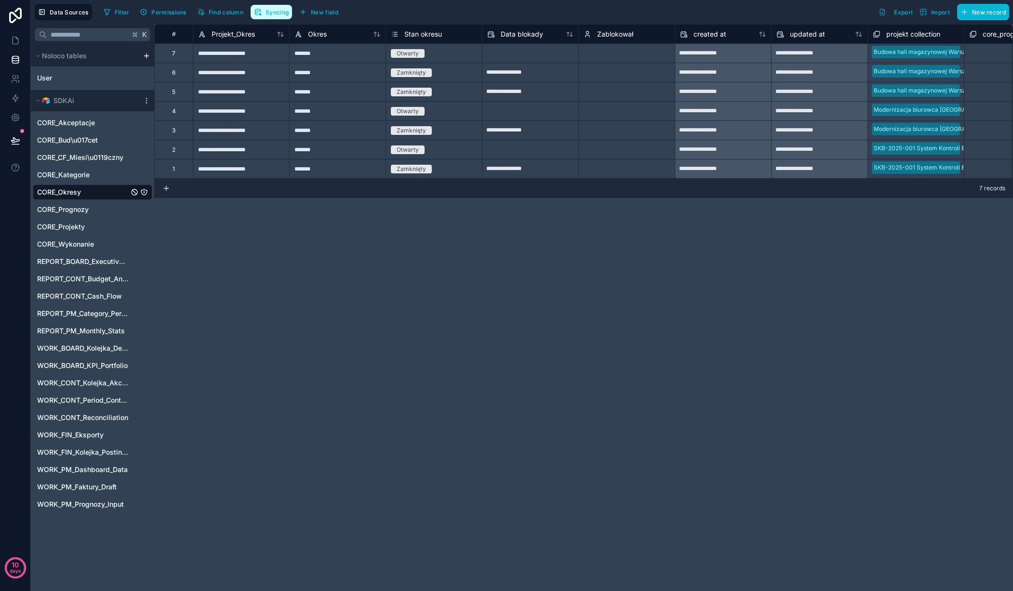
click at [266, 7] on button "Syncing" at bounding box center [271, 12] width 41 height 14
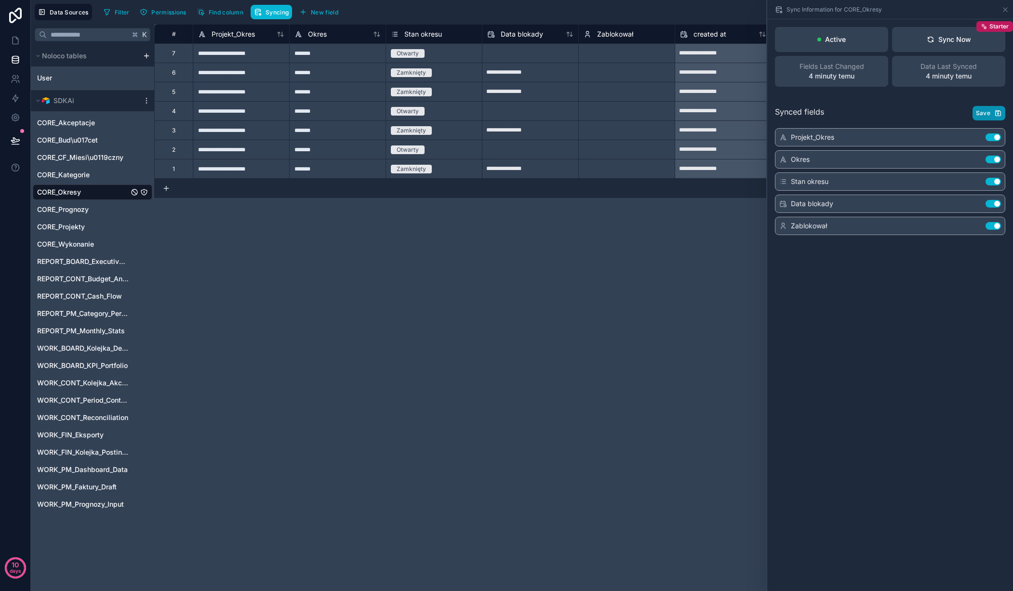
click at [979, 109] on span "Save" at bounding box center [983, 113] width 14 height 8
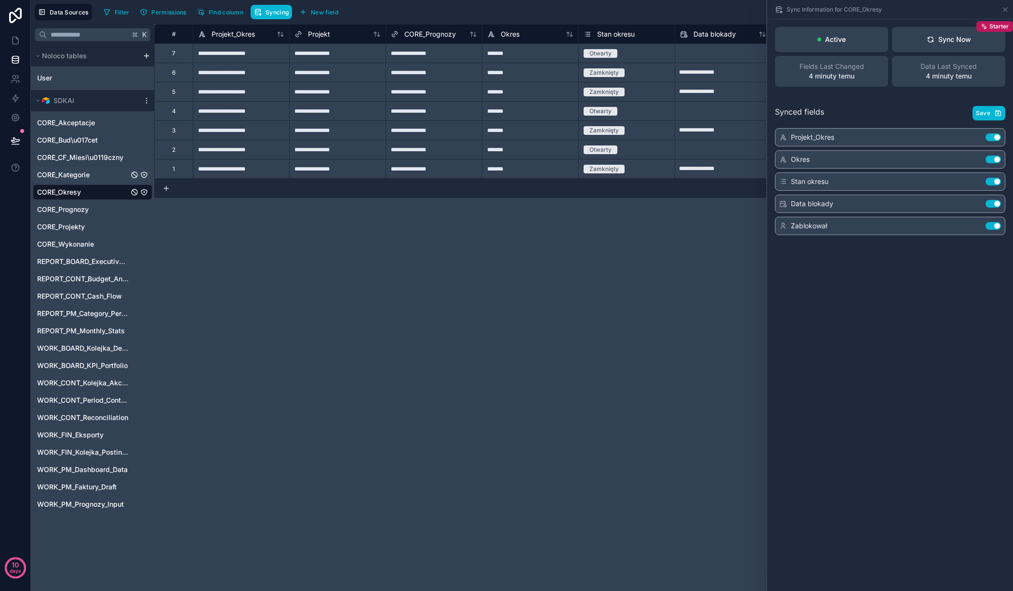
click at [73, 173] on span "CORE_Kategorie" at bounding box center [63, 175] width 53 height 10
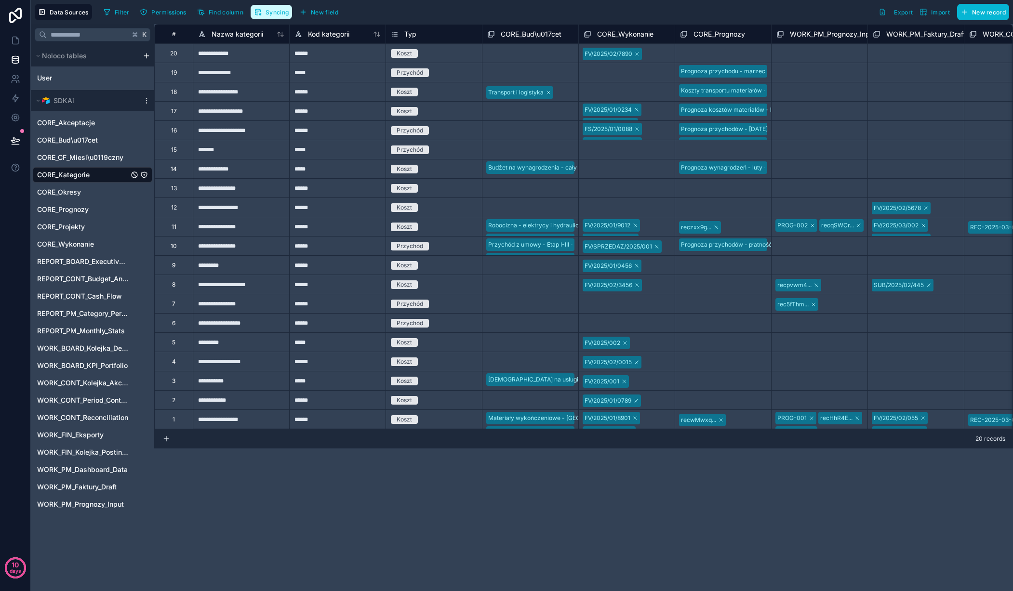
click at [271, 13] on span "Syncing" at bounding box center [277, 12] width 23 height 7
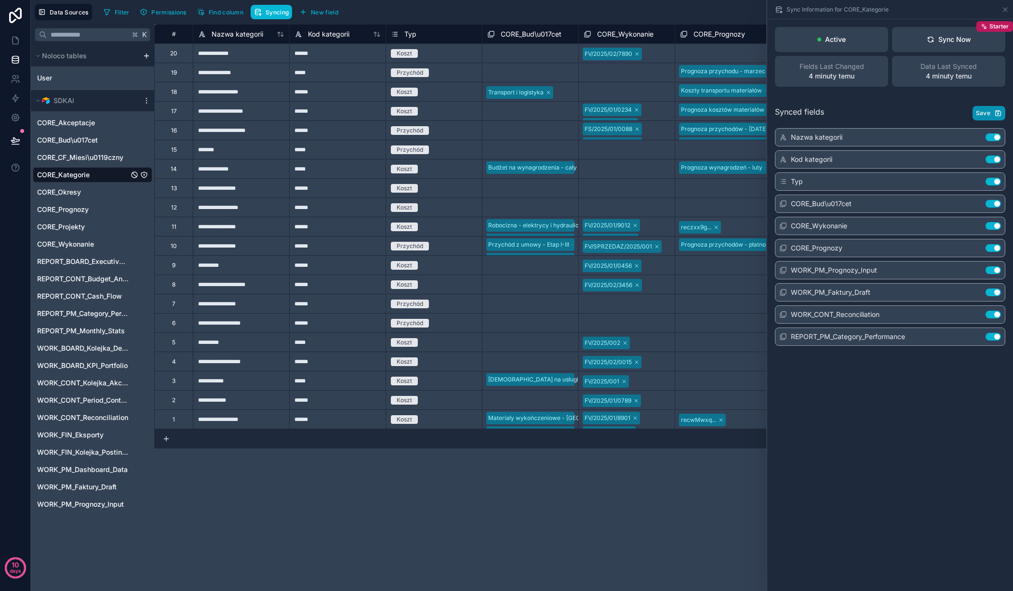
click at [987, 111] on span "Save" at bounding box center [983, 113] width 14 height 8
click at [67, 154] on span "CORE_CF_Miesi\u0119czny" at bounding box center [80, 158] width 86 height 10
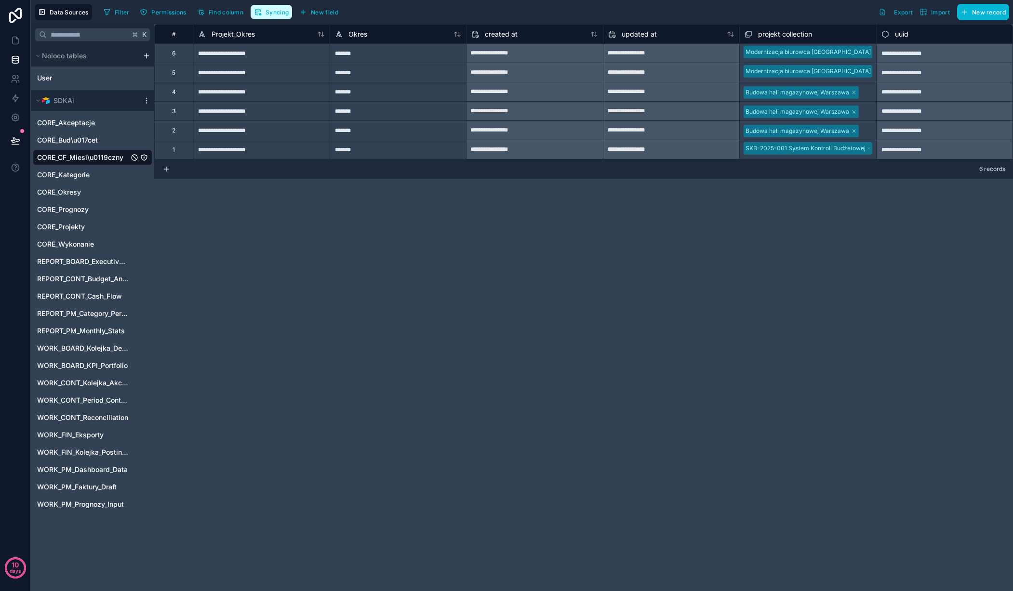
click at [273, 9] on span "Syncing" at bounding box center [277, 12] width 23 height 7
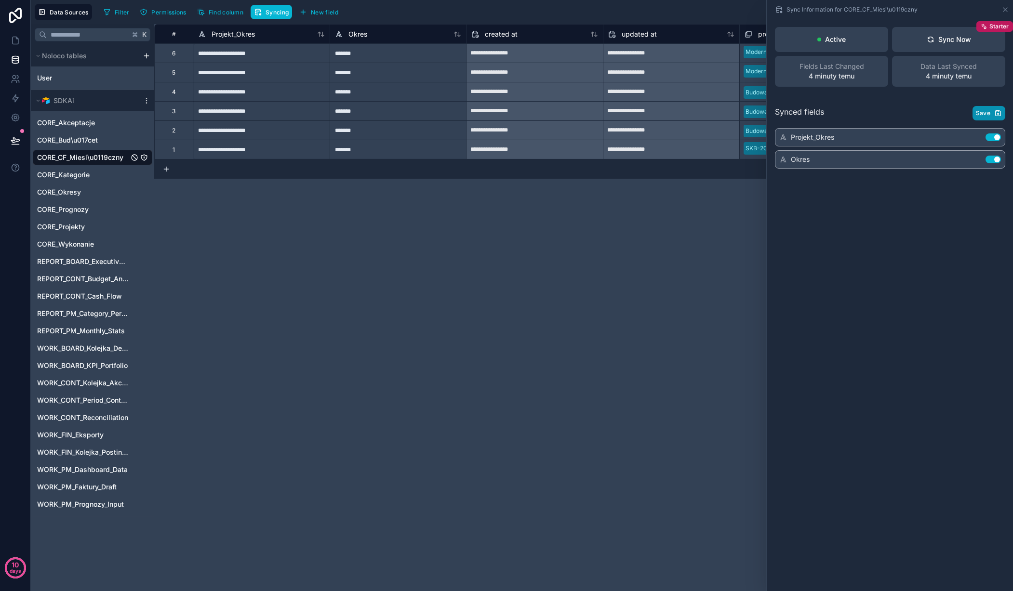
click at [984, 109] on span "Save" at bounding box center [983, 113] width 14 height 8
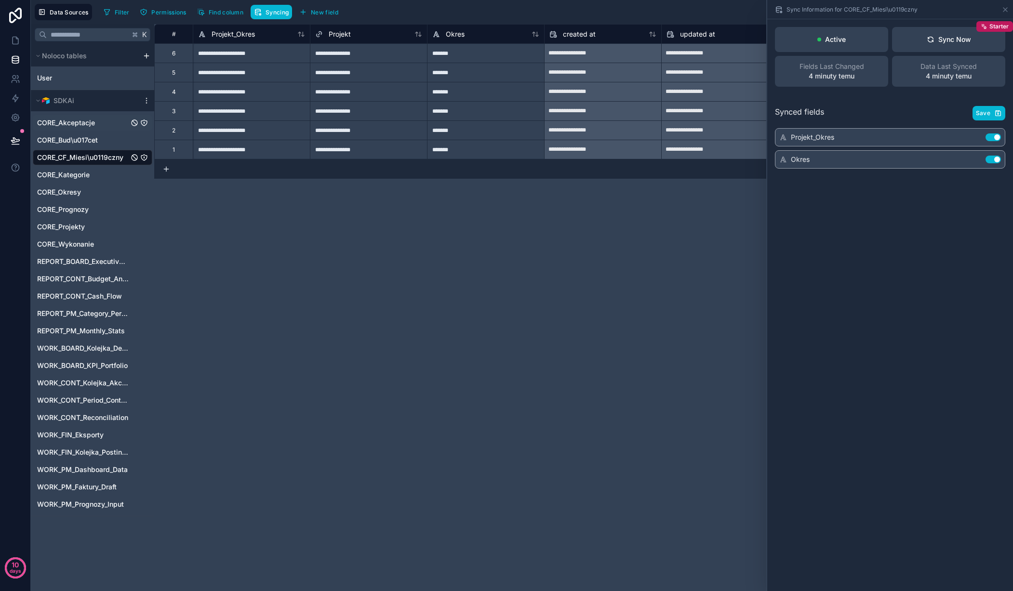
click at [88, 120] on span "CORE_Akceptacje" at bounding box center [66, 123] width 58 height 10
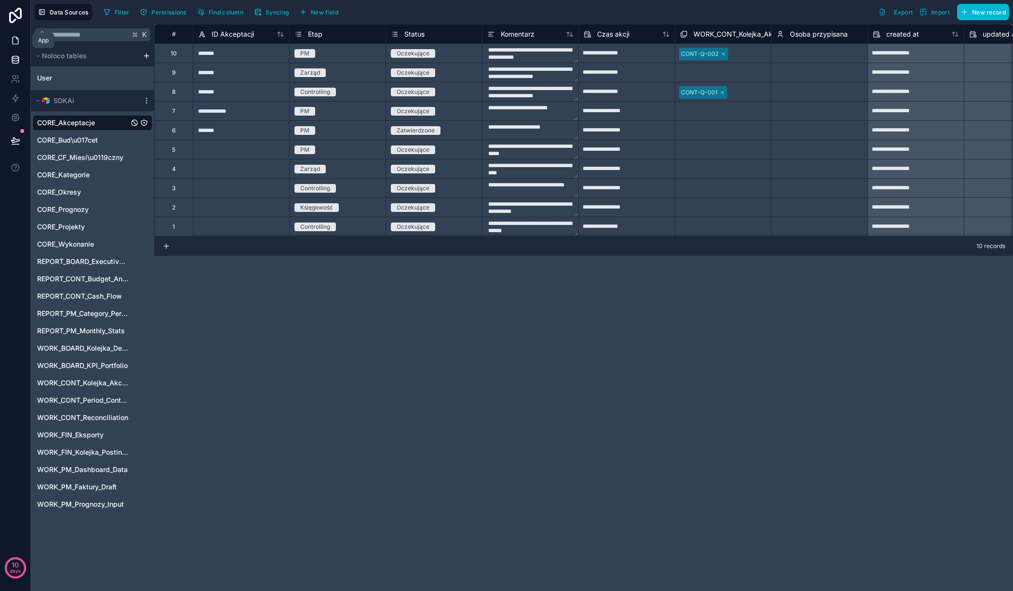
click at [9, 37] on link at bounding box center [15, 40] width 30 height 19
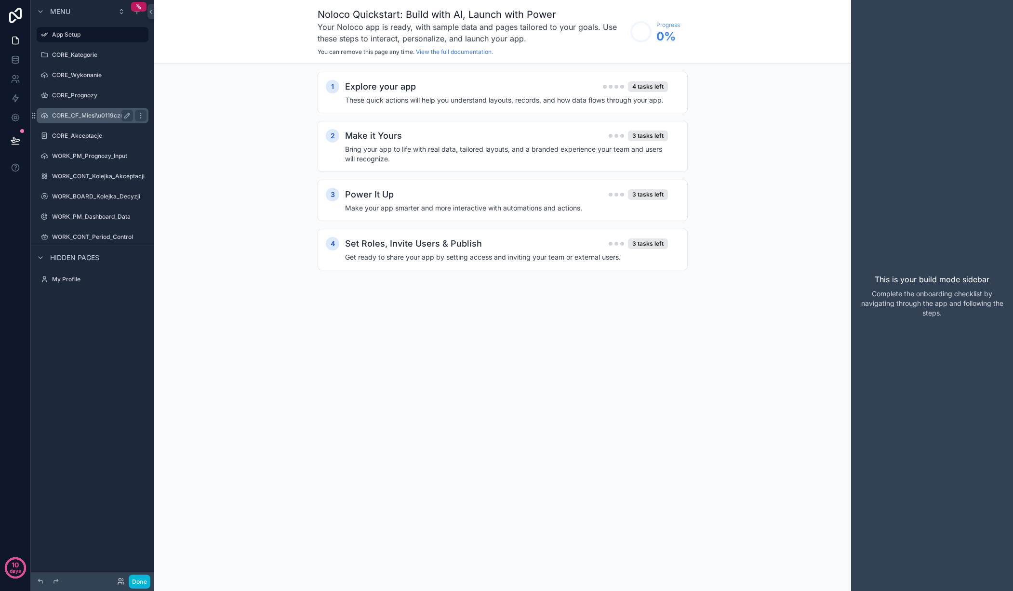
click at [81, 116] on label "CORE_CF_Miesi\u0119czny" at bounding box center [90, 116] width 77 height 8
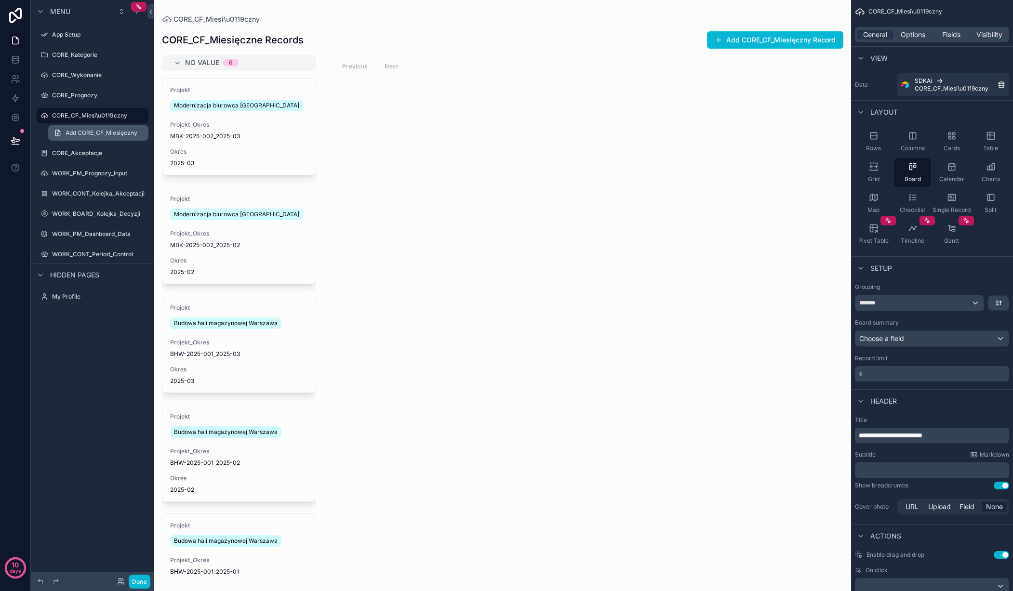
click at [84, 132] on span "Add CORE_CF_Miesięczny" at bounding box center [102, 133] width 72 height 8
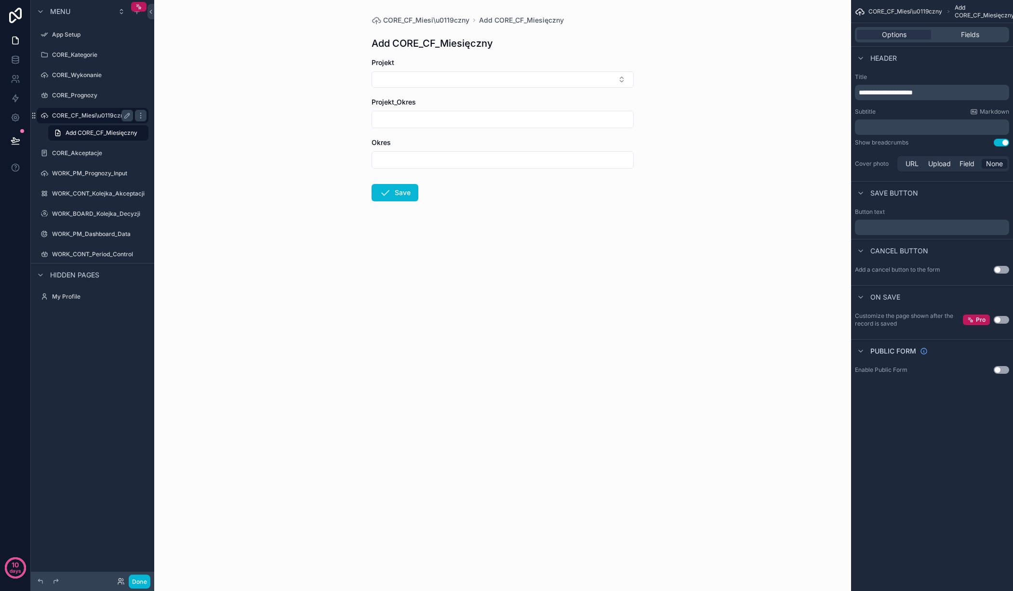
click at [82, 111] on div "CORE_CF_Miesi\u0119czny" at bounding box center [92, 116] width 81 height 12
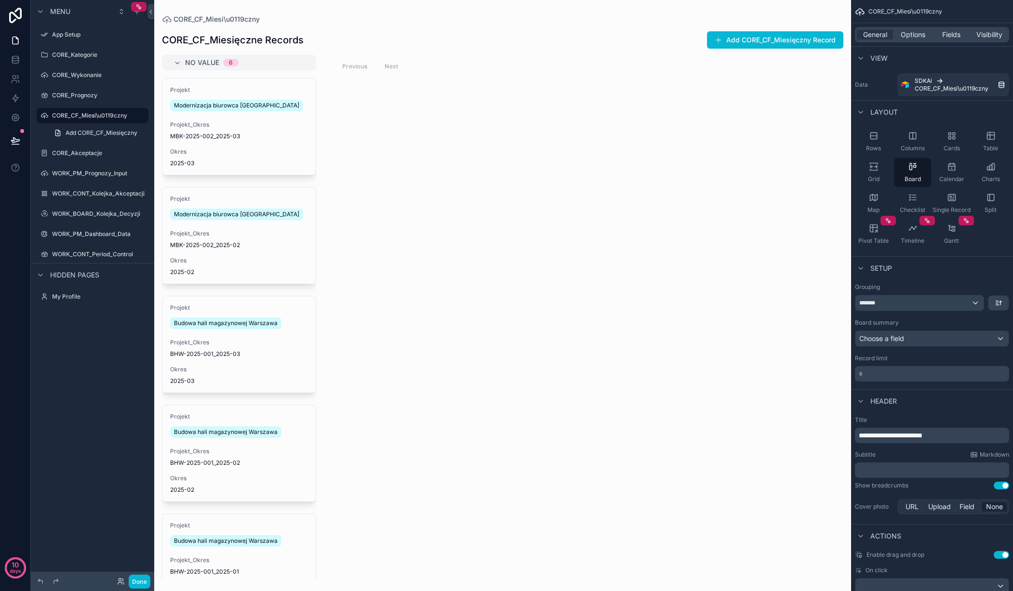
click at [261, 130] on div "scrollable content" at bounding box center [502, 295] width 697 height 591
click at [254, 133] on span "MBK-2025-002_2025-03" at bounding box center [239, 137] width 138 height 8
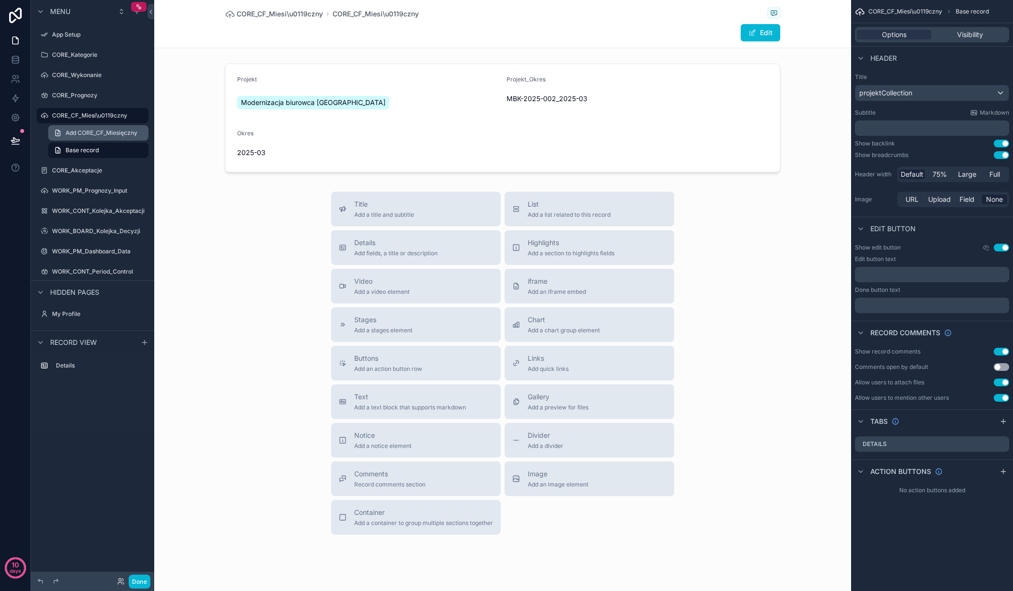
click at [90, 136] on span "Add CORE_CF_Miesięczny" at bounding box center [102, 133] width 72 height 8
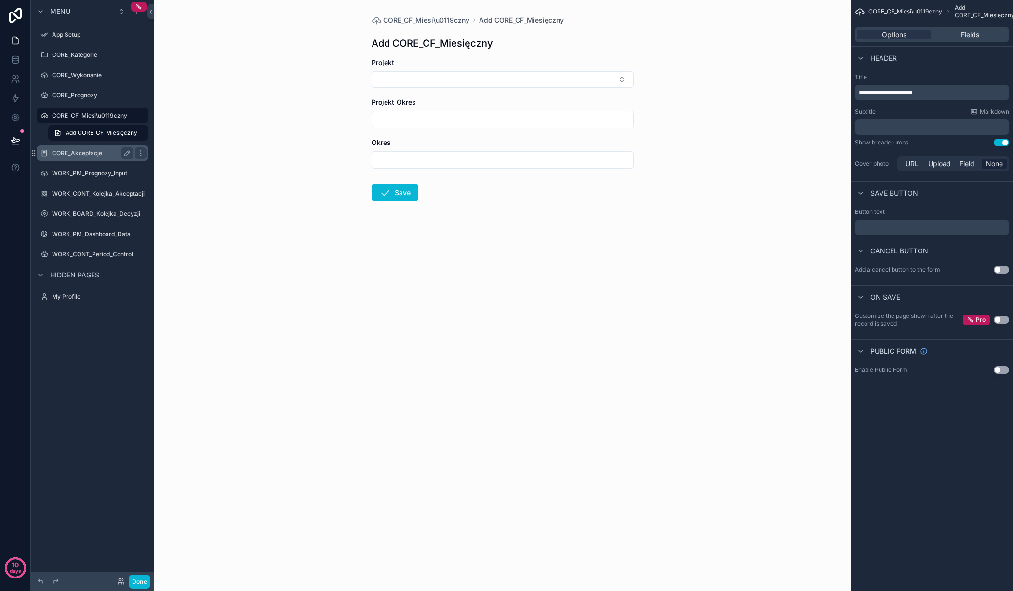
click at [85, 149] on label "CORE_Akceptacje" at bounding box center [90, 153] width 77 height 8
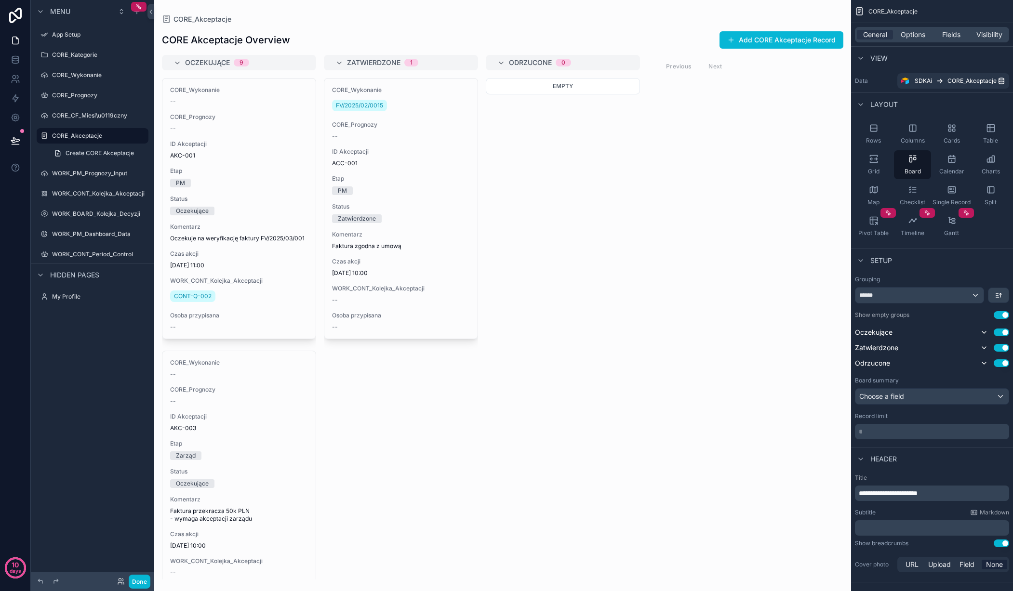
click at [431, 127] on div "scrollable content" at bounding box center [502, 295] width 697 height 591
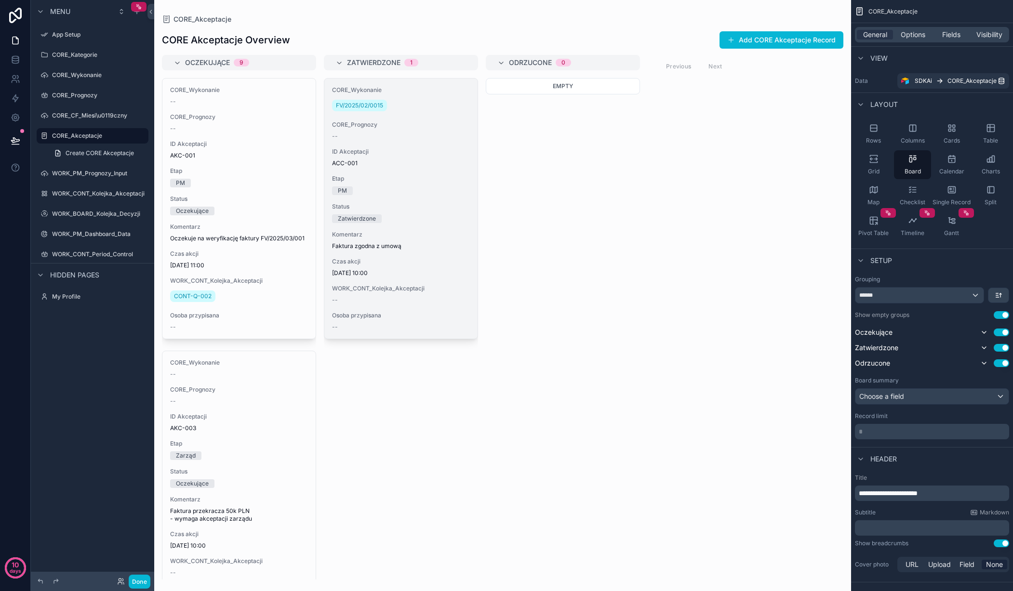
click at [421, 133] on div "--" at bounding box center [401, 137] width 138 height 8
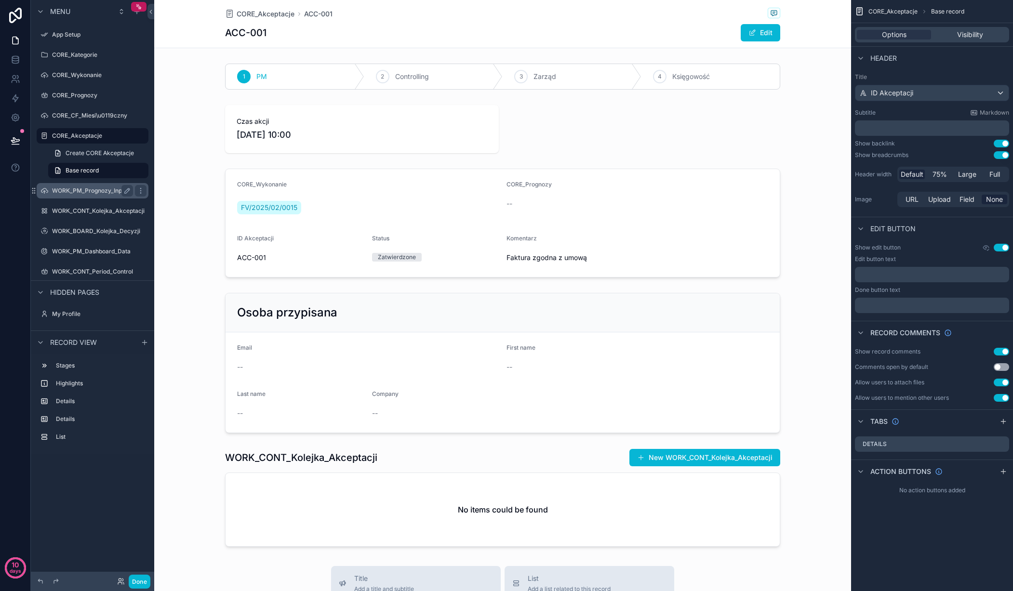
click at [88, 187] on label "WORK_PM_Prognozy_Input" at bounding box center [90, 191] width 77 height 8
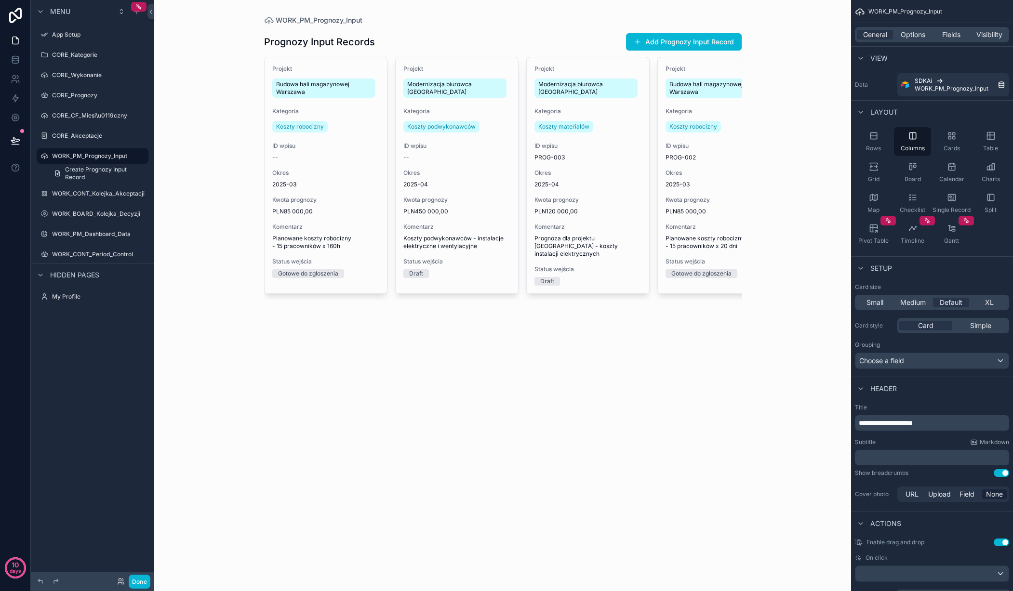
click at [468, 163] on div "scrollable content" at bounding box center [502, 165] width 493 height 331
click at [468, 169] on span "Okres" at bounding box center [456, 173] width 107 height 8
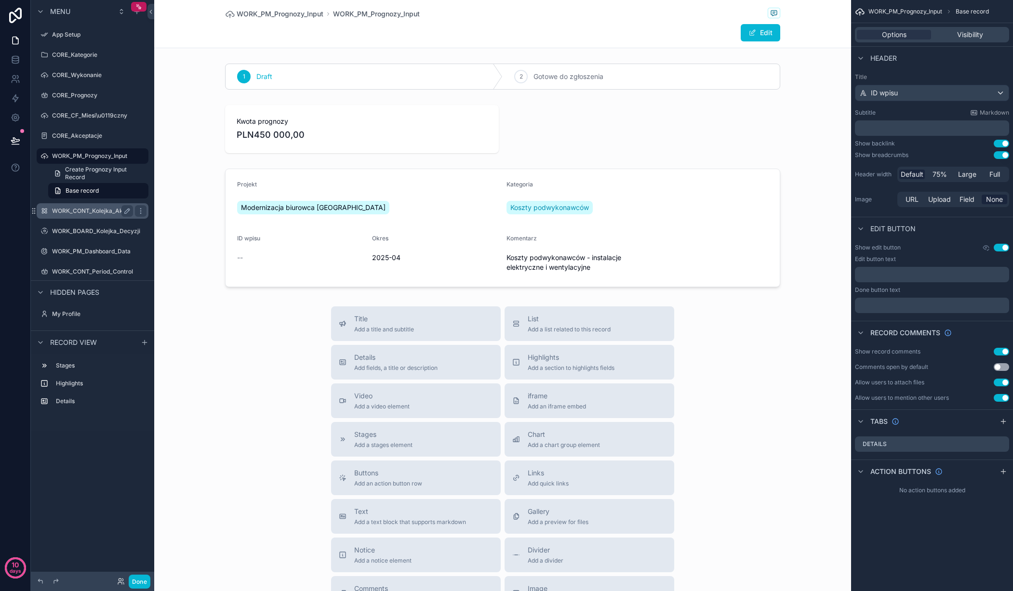
click at [83, 208] on label "WORK_CONT_Kolejka_Akceptacji" at bounding box center [98, 211] width 93 height 8
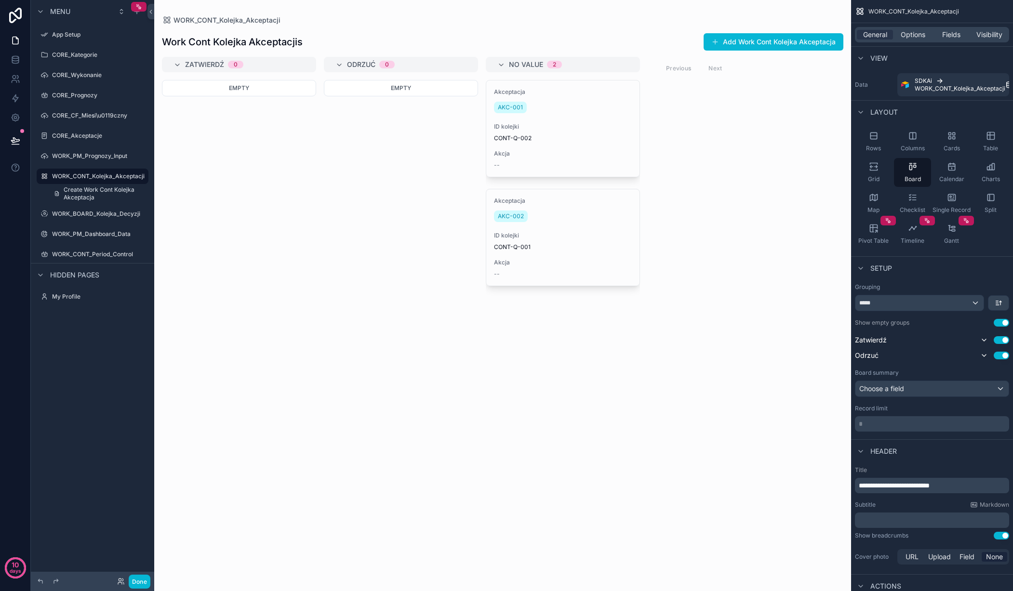
click at [526, 146] on div "scrollable content" at bounding box center [502, 295] width 697 height 591
click at [526, 146] on div "Akceptacja AKC-001 ID kolejki CONT-Q-002 Akcja --" at bounding box center [562, 128] width 153 height 96
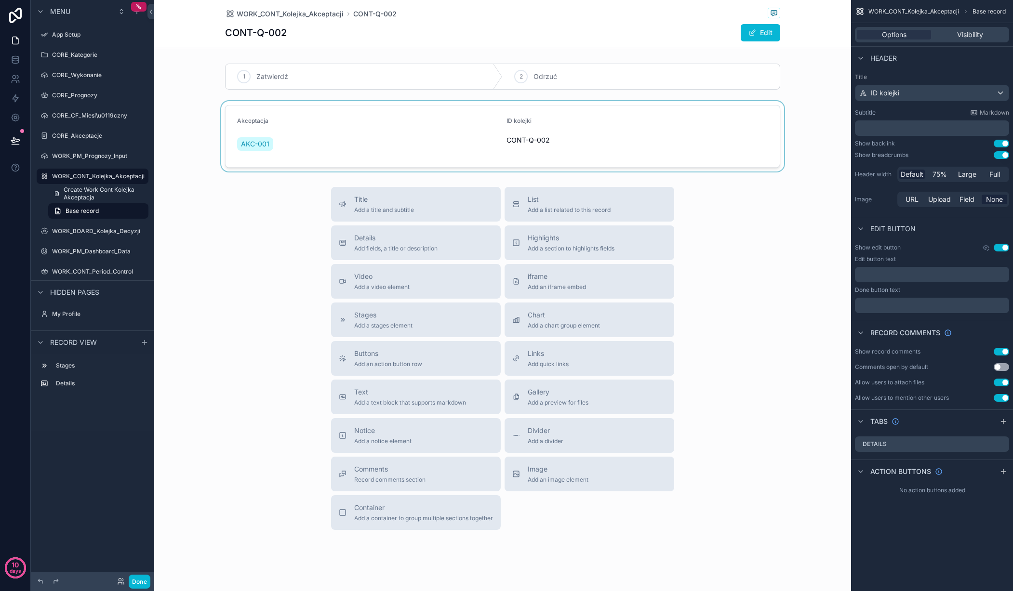
click at [394, 140] on div "scrollable content" at bounding box center [502, 136] width 697 height 70
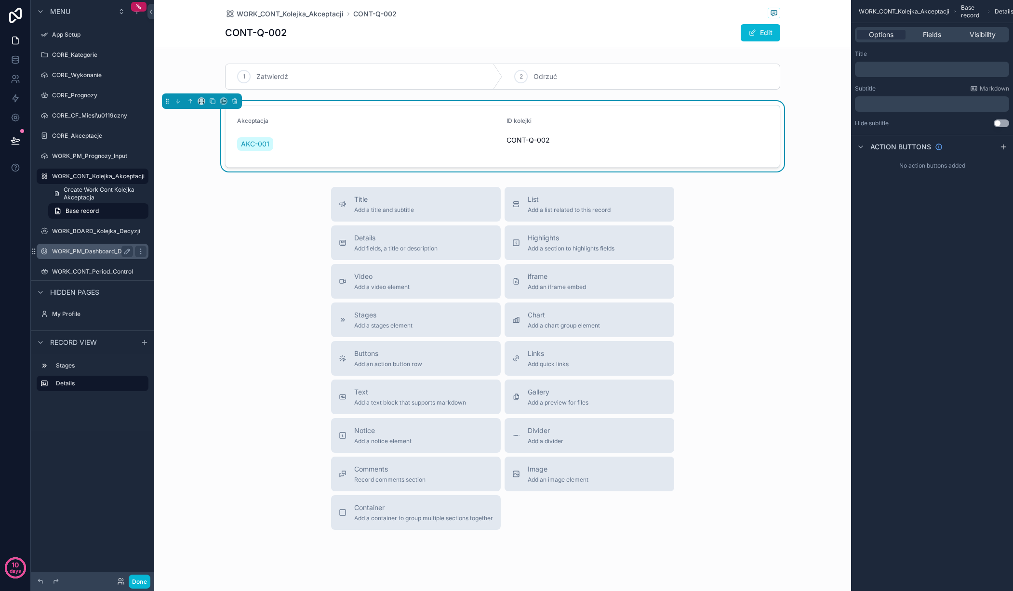
click at [83, 234] on label "WORK_BOARD_Kolejka_Decyzji" at bounding box center [99, 231] width 94 height 8
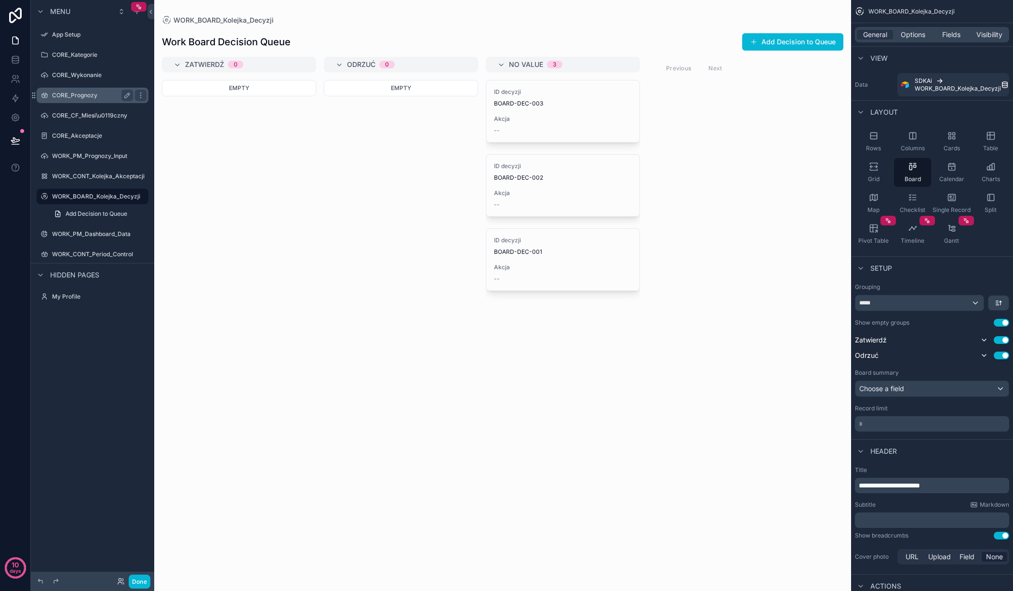
click at [72, 97] on label "CORE_Prognozy" at bounding box center [90, 96] width 77 height 8
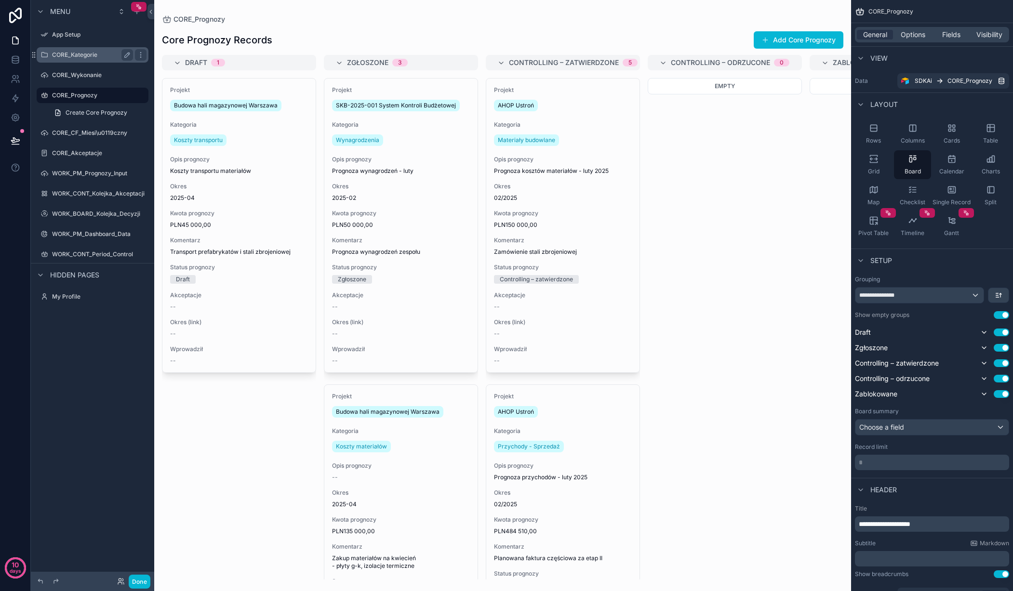
click at [93, 57] on label "CORE_Kategorie" at bounding box center [90, 55] width 77 height 8
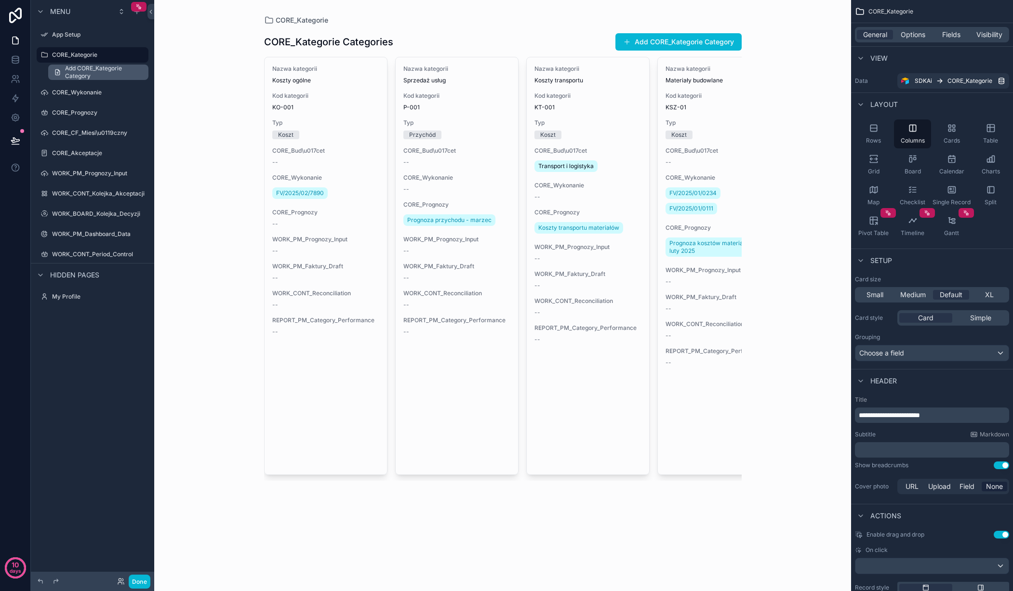
click at [91, 71] on span "Add CORE_Kategorie Category" at bounding box center [104, 72] width 78 height 15
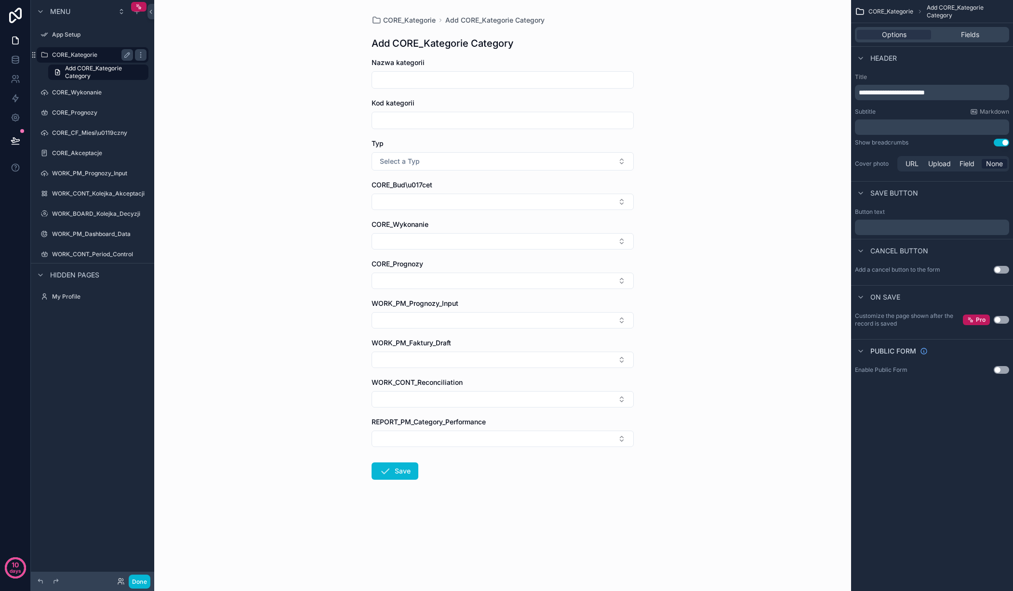
click at [88, 51] on div "CORE_Kategorie" at bounding box center [92, 55] width 81 height 12
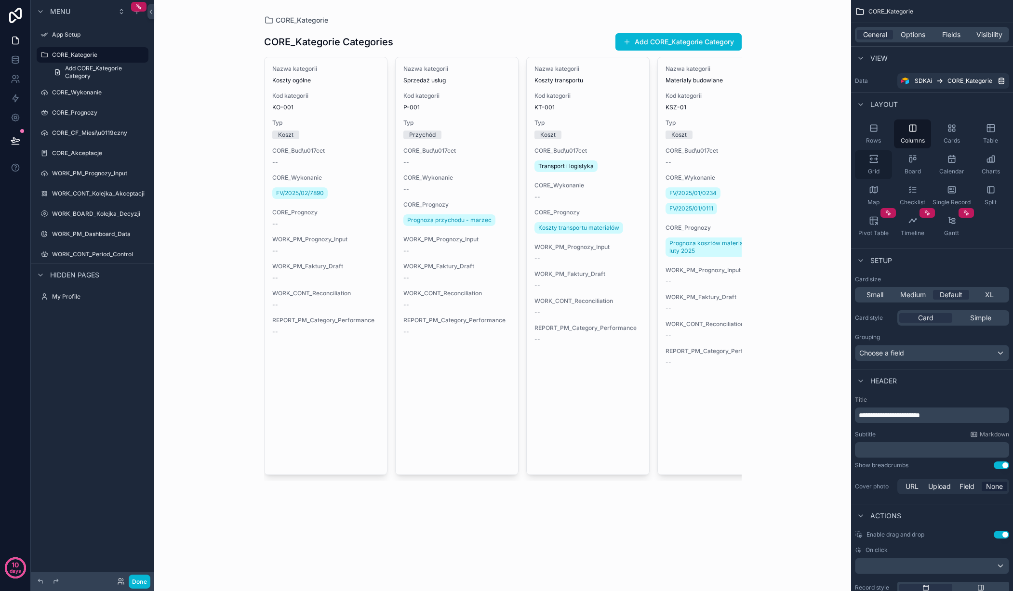
click at [870, 158] on icon "scrollable content" at bounding box center [871, 159] width 3 height 2
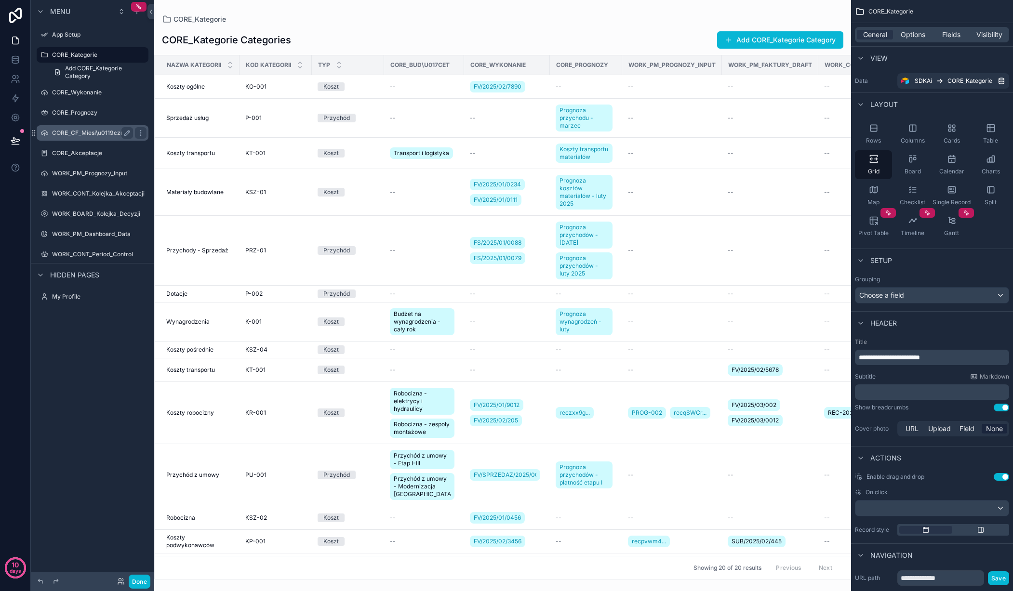
click at [85, 129] on label "CORE_CF_Miesi\u0119czny" at bounding box center [90, 133] width 77 height 8
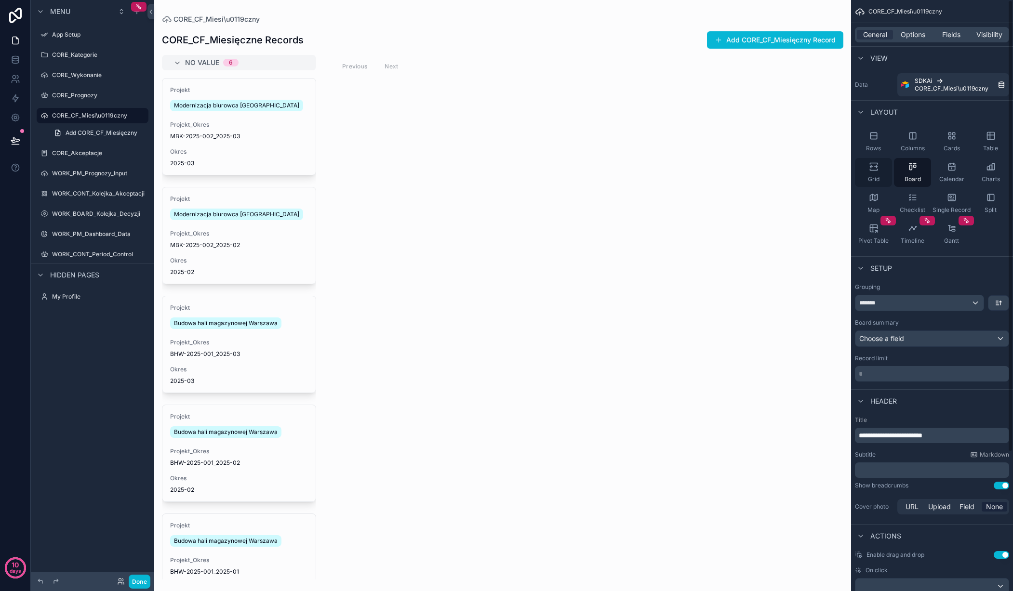
click at [870, 166] on icon "scrollable content" at bounding box center [871, 167] width 3 height 2
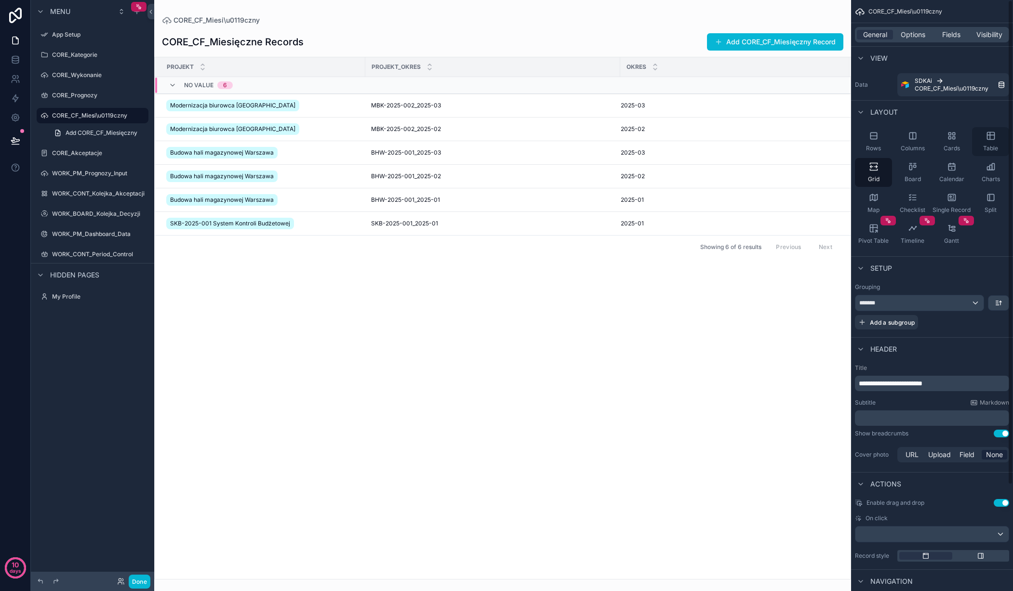
click at [994, 143] on div "Table" at bounding box center [990, 141] width 37 height 29
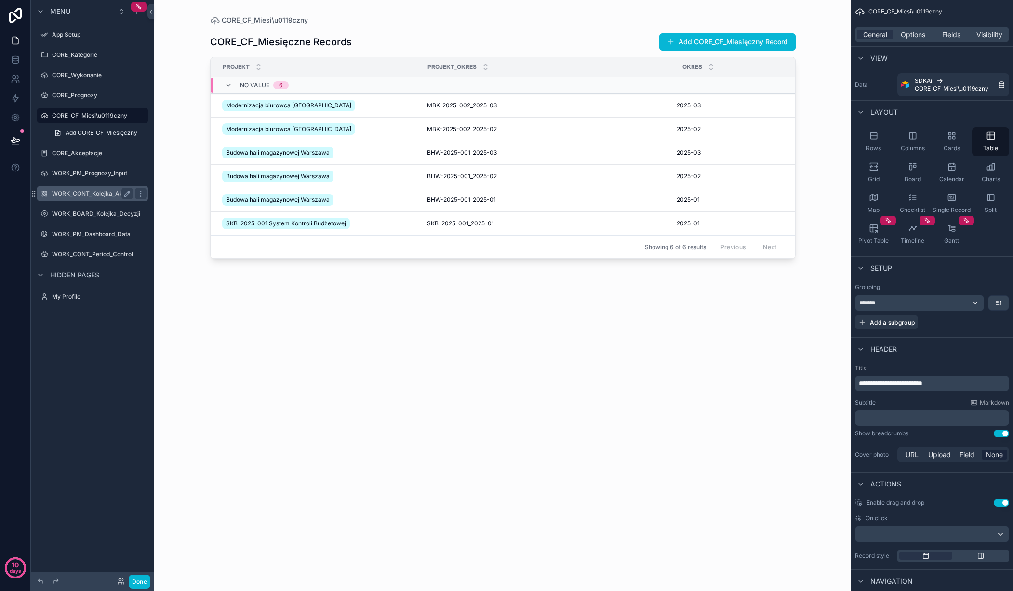
click at [83, 195] on label "WORK_CONT_Kolejka_Akceptacji" at bounding box center [98, 194] width 93 height 8
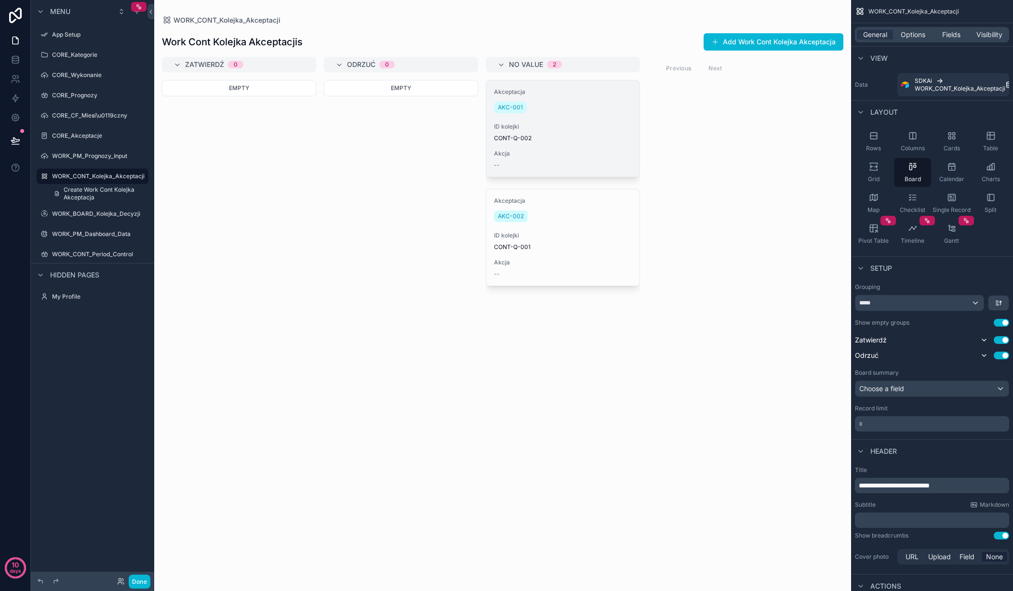
click at [547, 134] on span "CONT-Q-002" at bounding box center [563, 138] width 138 height 8
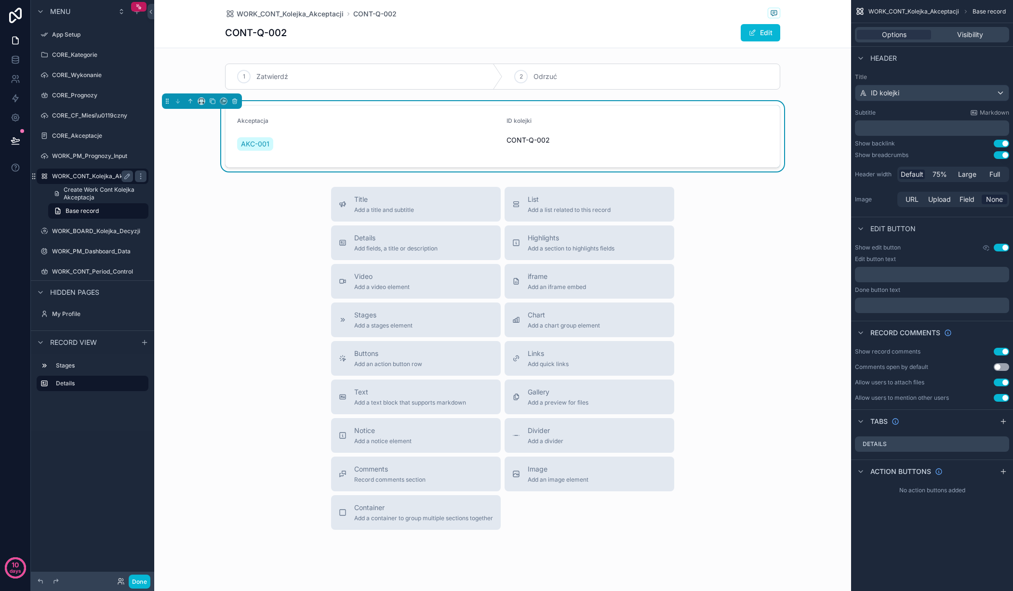
click at [72, 175] on label "WORK_CONT_Kolejka_Akceptacji" at bounding box center [98, 177] width 93 height 8
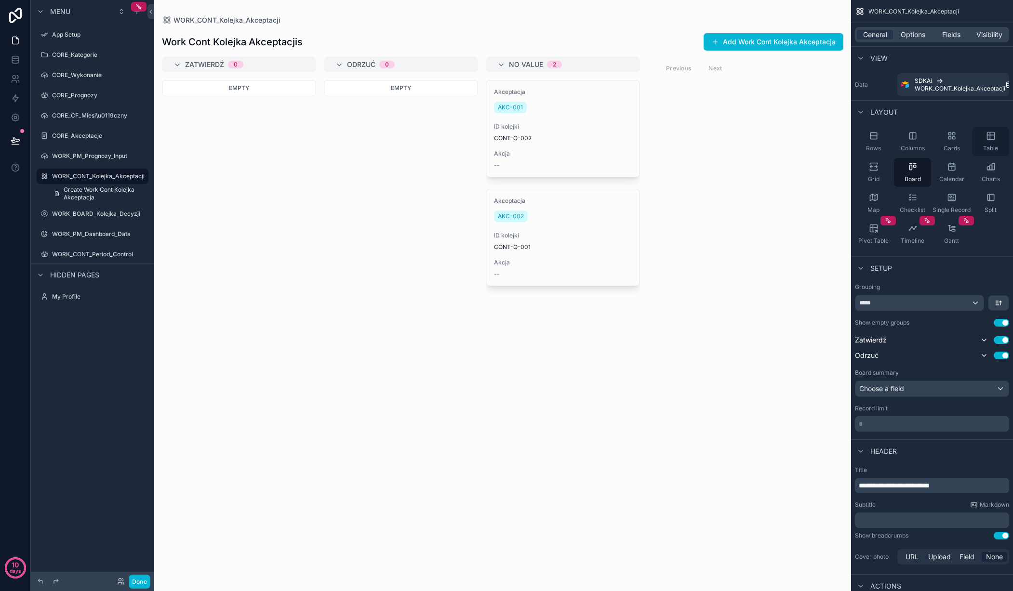
click at [988, 139] on icon "scrollable content" at bounding box center [991, 136] width 10 height 10
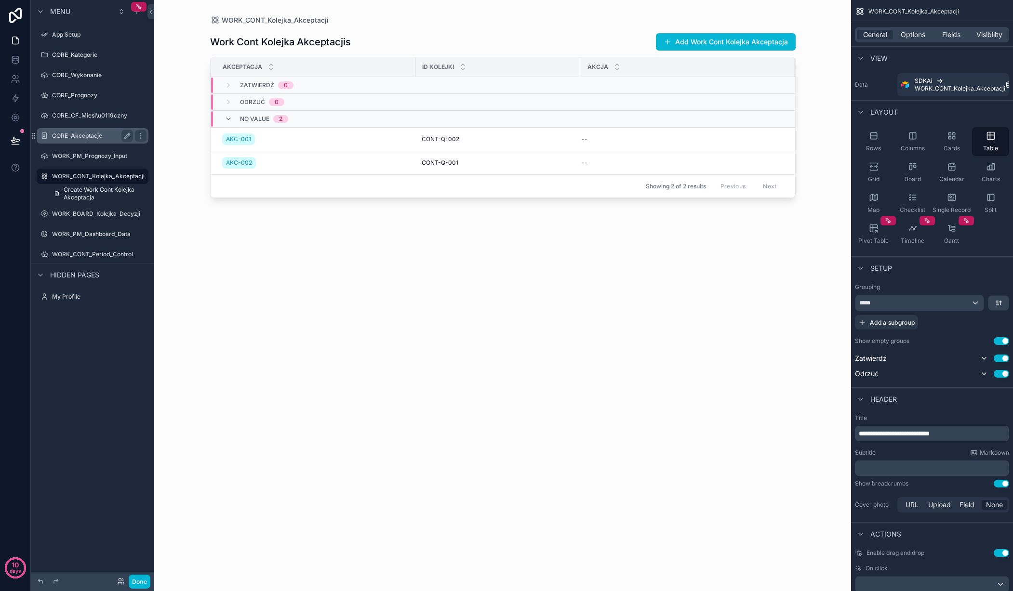
click at [77, 134] on label "CORE_Akceptacje" at bounding box center [90, 136] width 77 height 8
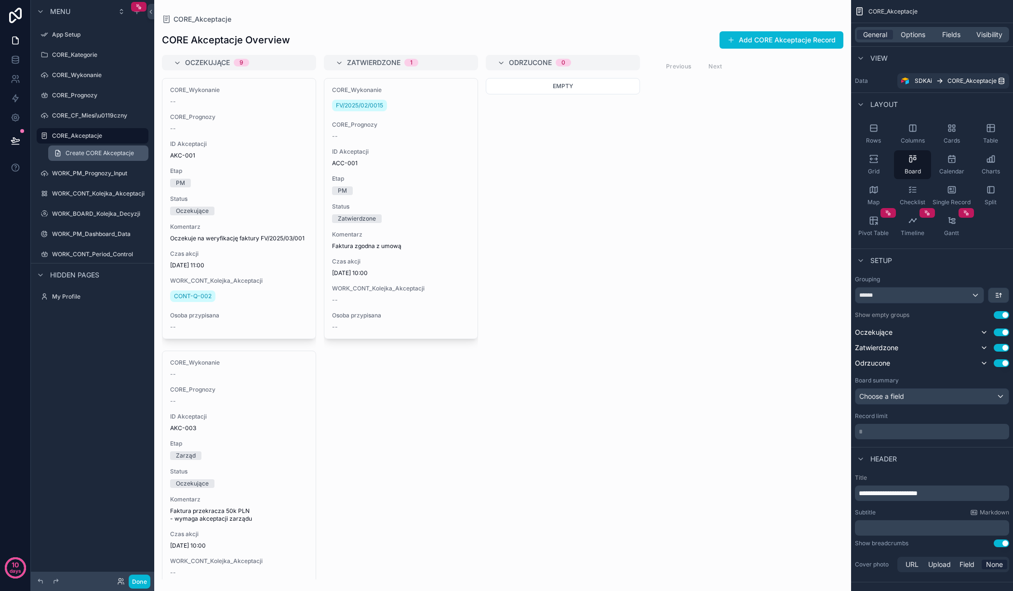
click at [78, 148] on link "Create CORE Akceptacje" at bounding box center [98, 153] width 100 height 15
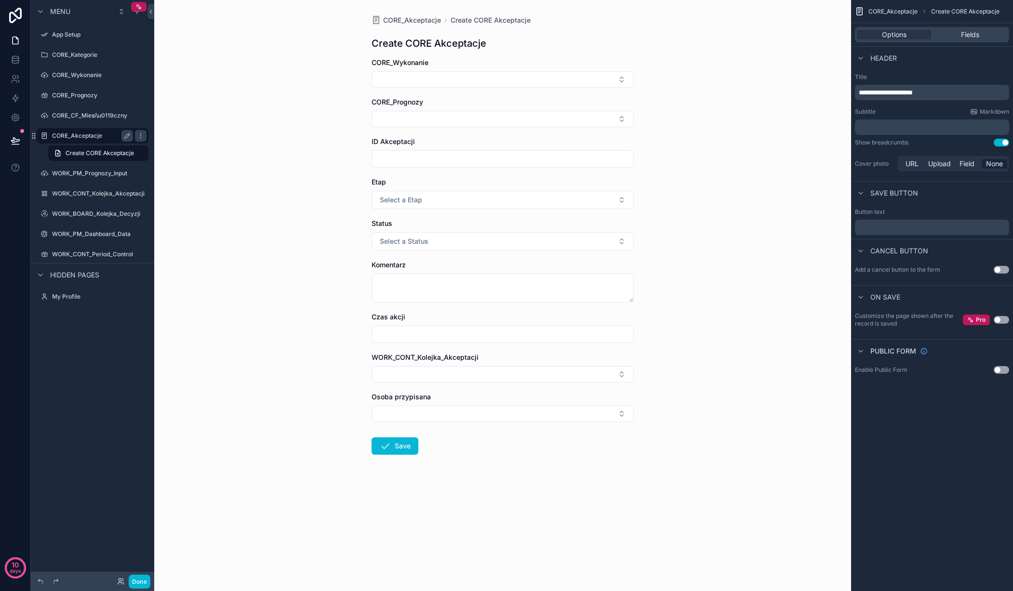
click at [77, 128] on div "CORE_Akceptacje" at bounding box center [93, 135] width 108 height 15
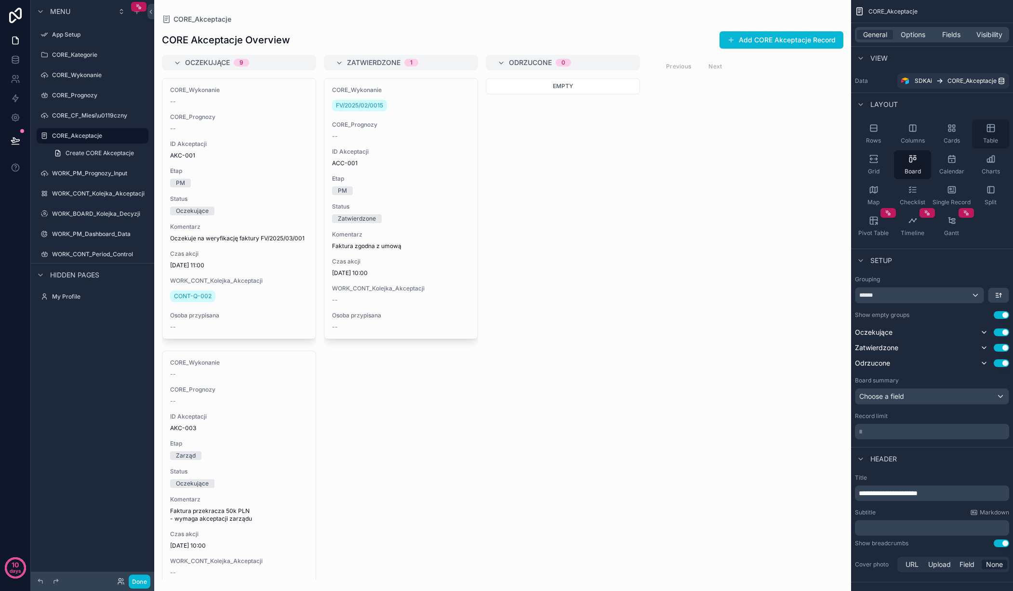
click at [991, 133] on icon "scrollable content" at bounding box center [991, 128] width 10 height 10
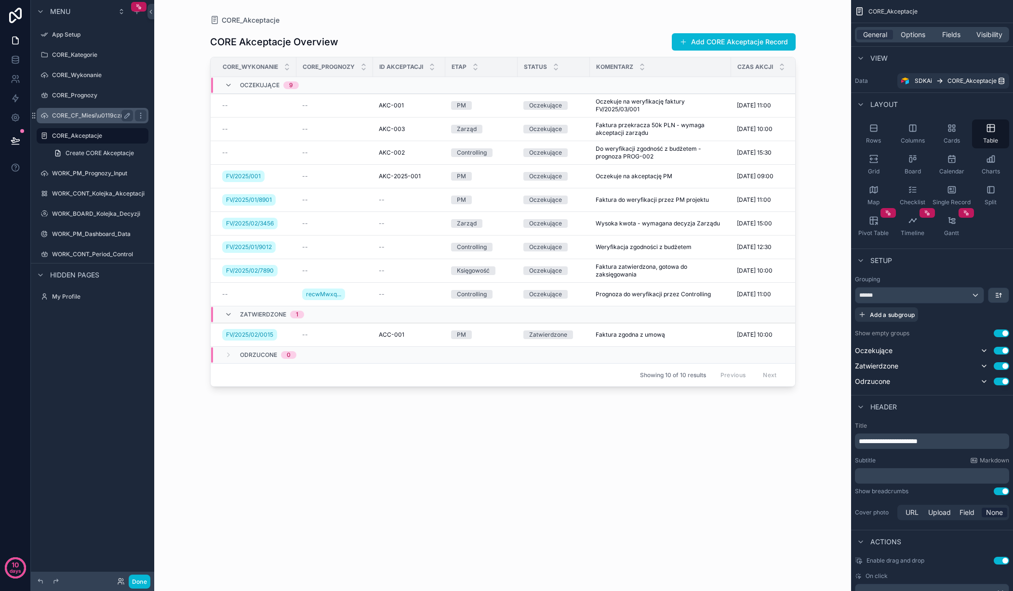
click at [85, 114] on label "CORE_CF_Miesi\u0119czny" at bounding box center [90, 116] width 77 height 8
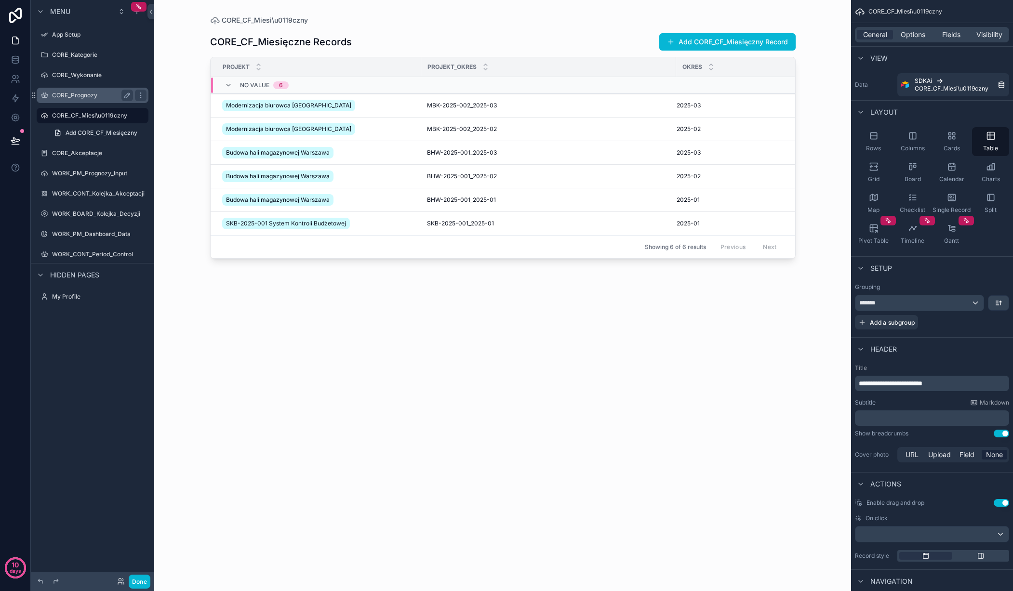
click at [90, 95] on label "CORE_Prognozy" at bounding box center [90, 96] width 77 height 8
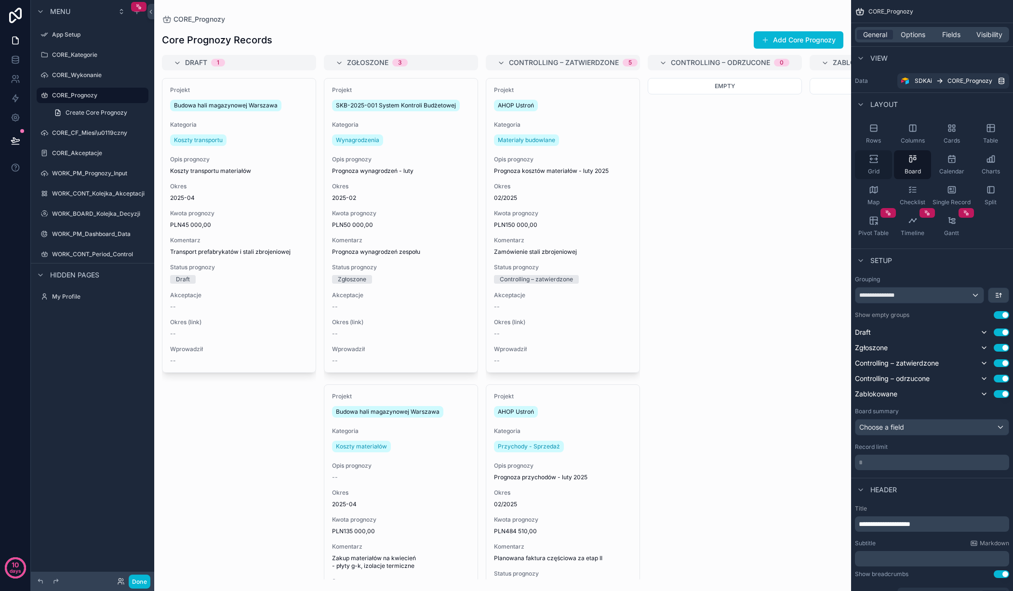
click at [872, 161] on icon "scrollable content" at bounding box center [874, 159] width 10 height 10
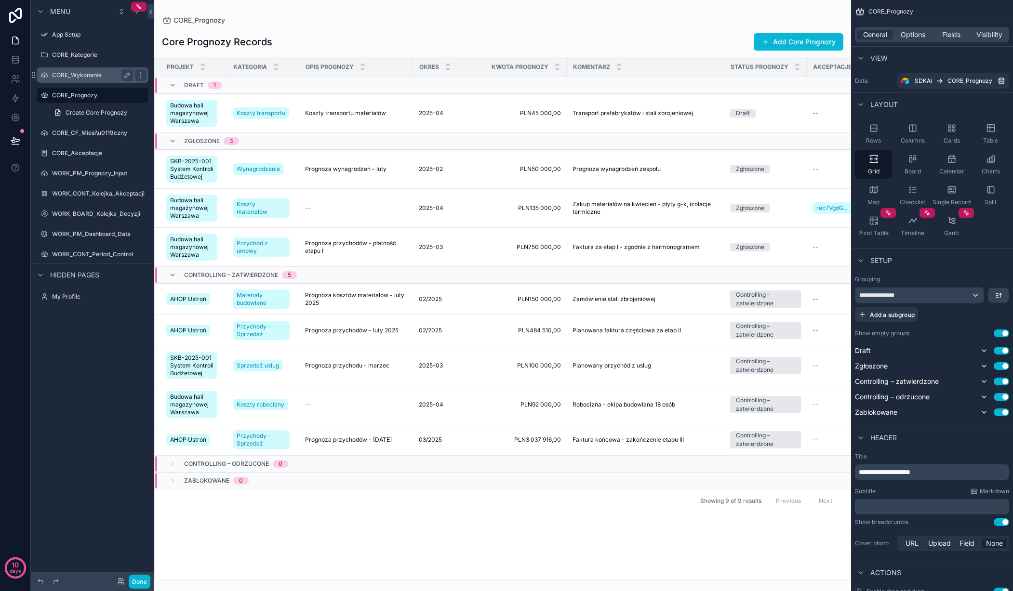
click at [66, 69] on div "CORE_Wykonanie" at bounding box center [92, 75] width 81 height 12
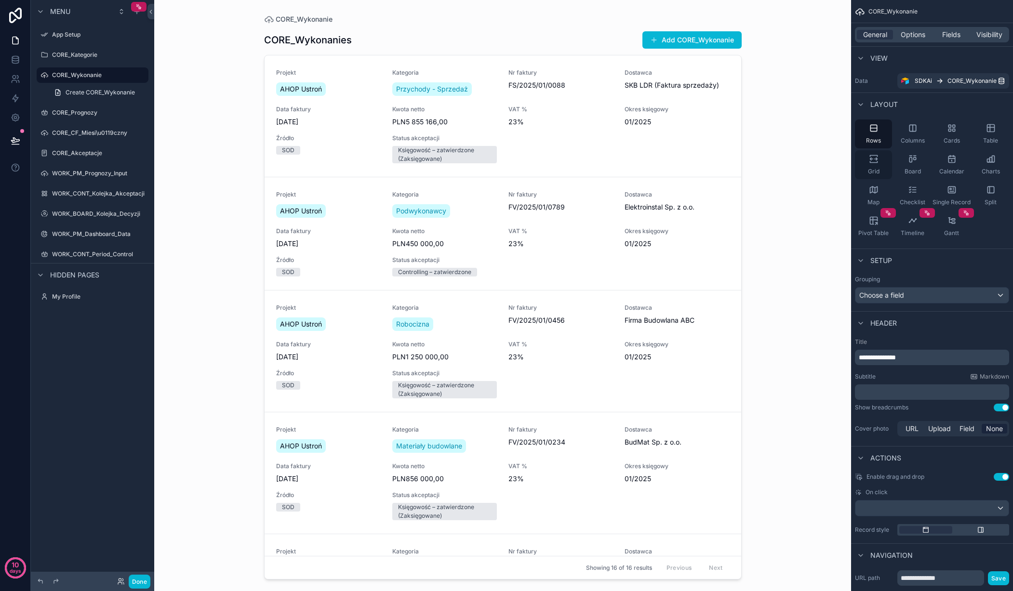
click at [874, 158] on icon "scrollable content" at bounding box center [874, 159] width 10 height 10
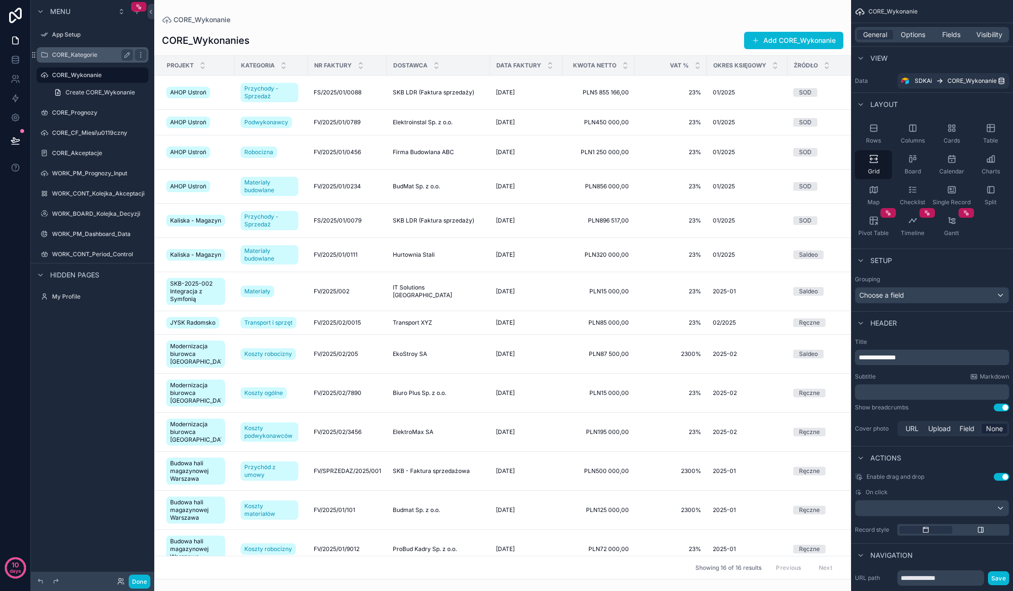
click at [78, 53] on label "CORE_Kategorie" at bounding box center [90, 55] width 77 height 8
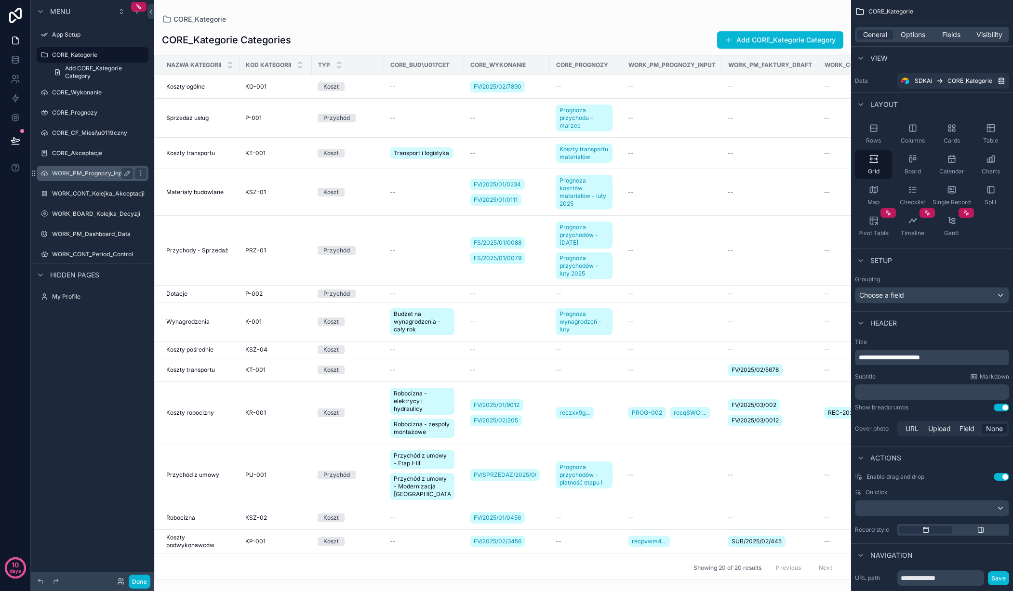
click at [83, 171] on label "WORK_PM_Prognozy_Input" at bounding box center [90, 174] width 77 height 8
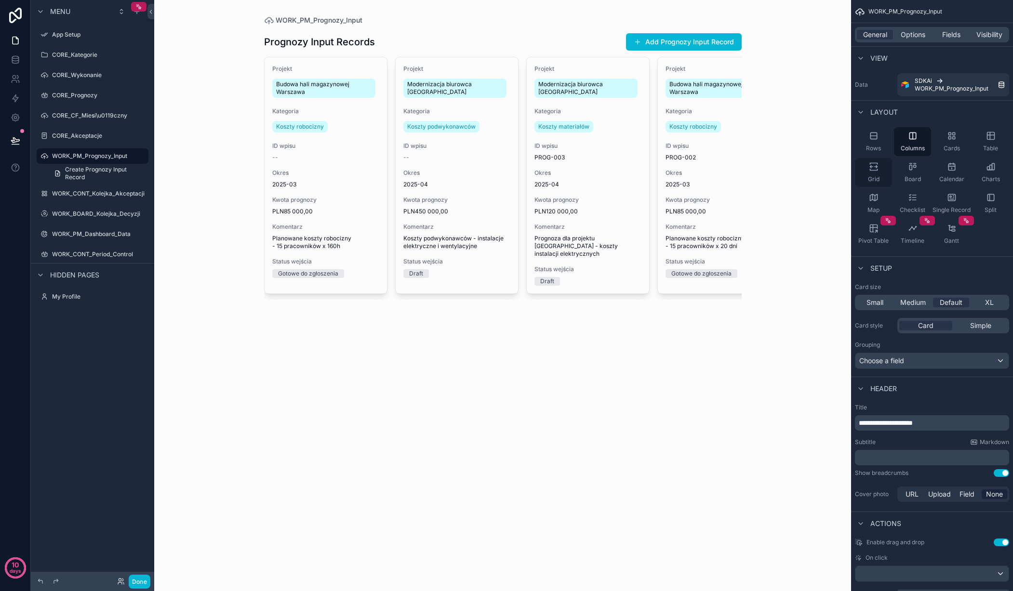
click at [871, 166] on icon "scrollable content" at bounding box center [874, 167] width 10 height 10
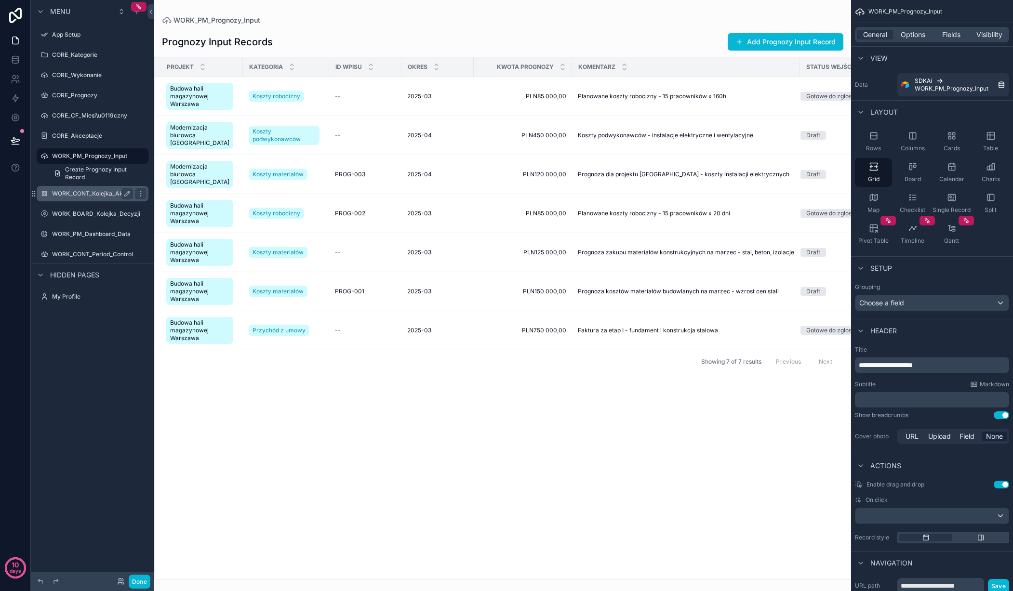
click at [70, 195] on label "WORK_CONT_Kolejka_Akceptacji" at bounding box center [98, 194] width 93 height 8
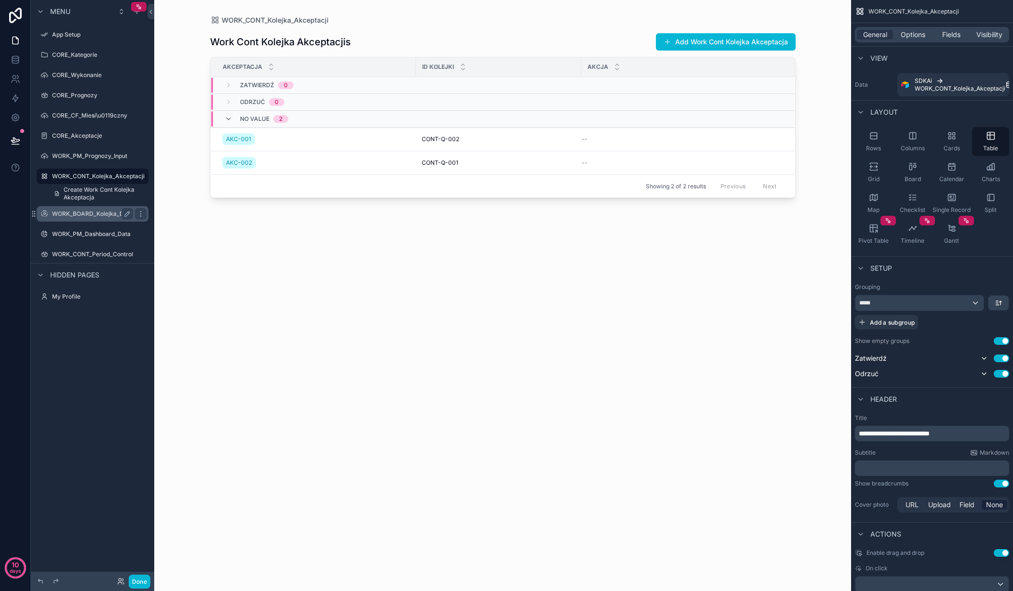
click at [79, 213] on label "WORK_BOARD_Kolejka_Decyzji" at bounding box center [96, 214] width 88 height 8
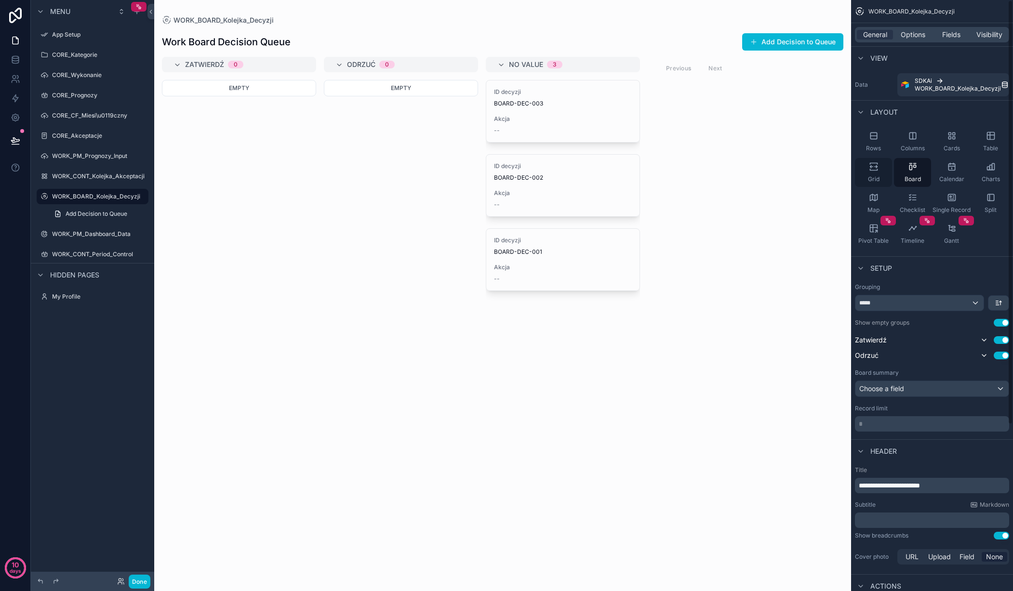
click at [876, 170] on icon "scrollable content" at bounding box center [874, 167] width 10 height 10
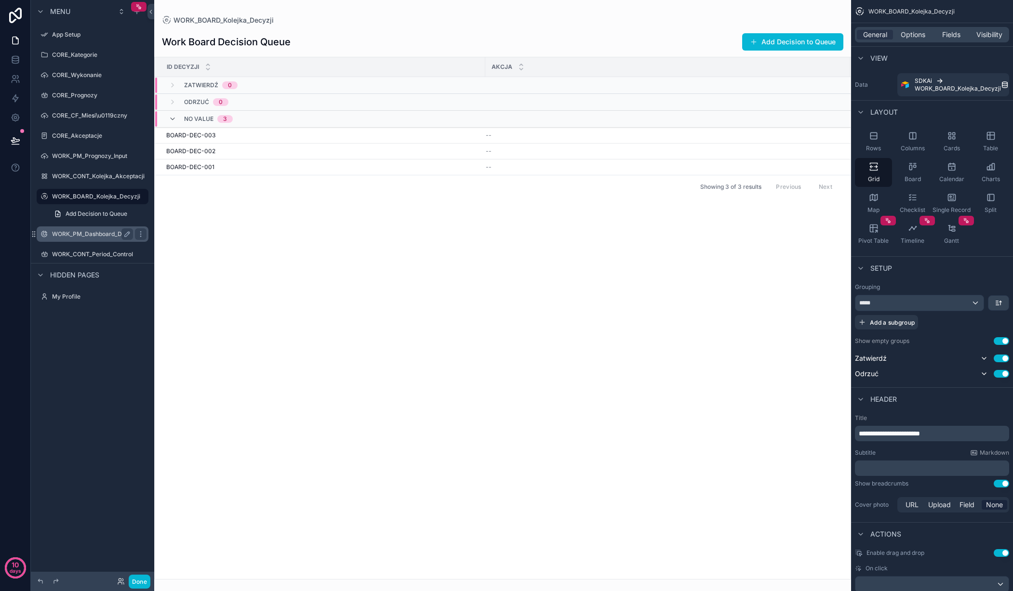
click at [67, 237] on label "WORK_PM_Dashboard_Data" at bounding box center [91, 234] width 79 height 8
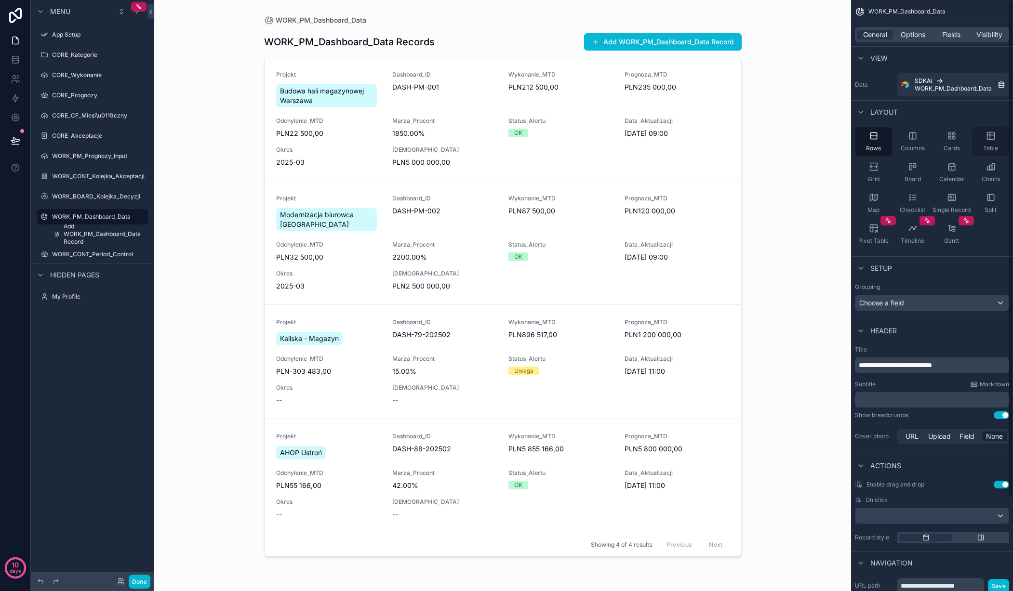
click at [988, 140] on icon "scrollable content" at bounding box center [991, 136] width 10 height 10
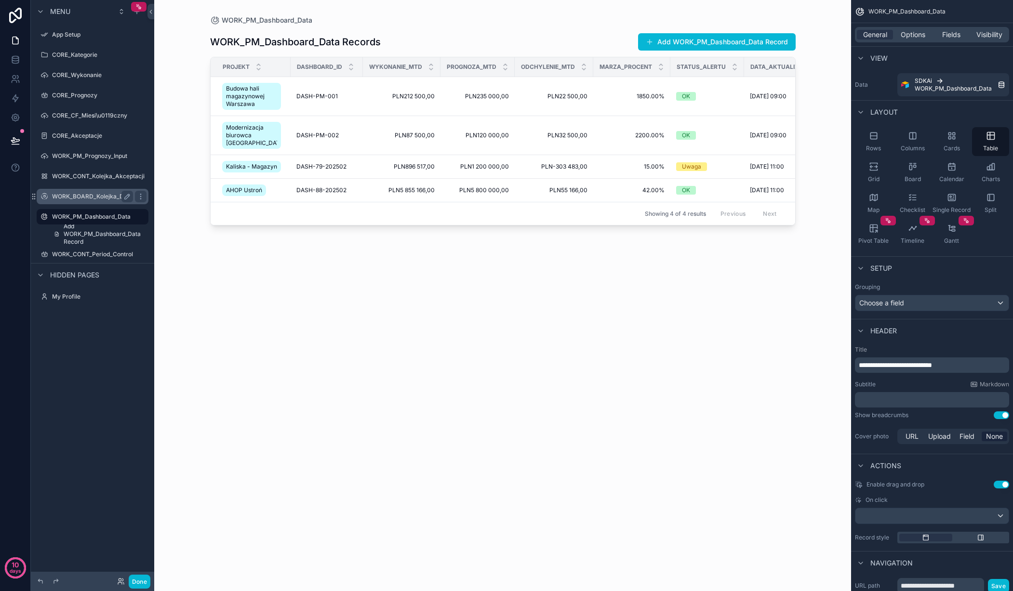
click at [88, 196] on label "WORK_BOARD_Kolejka_Decyzji" at bounding box center [96, 197] width 88 height 8
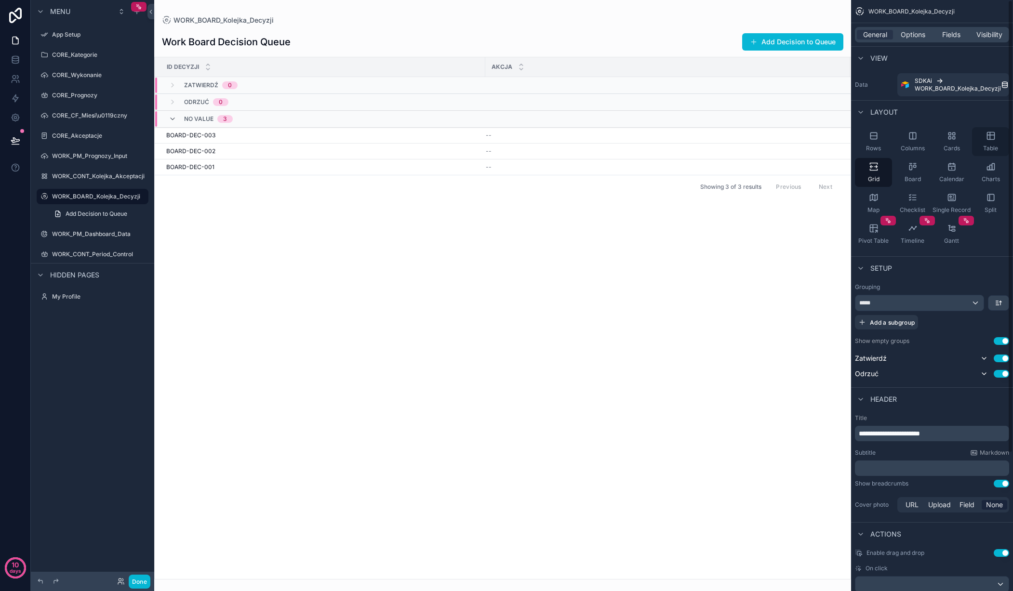
click at [990, 140] on icon "scrollable content" at bounding box center [991, 136] width 10 height 10
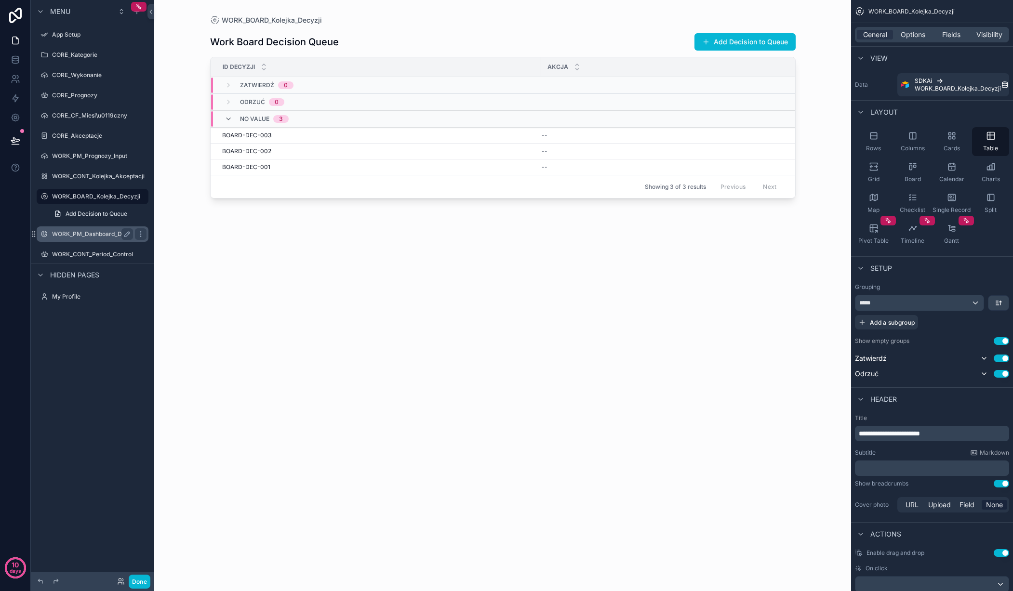
click at [92, 235] on label "WORK_PM_Dashboard_Data" at bounding box center [91, 234] width 79 height 8
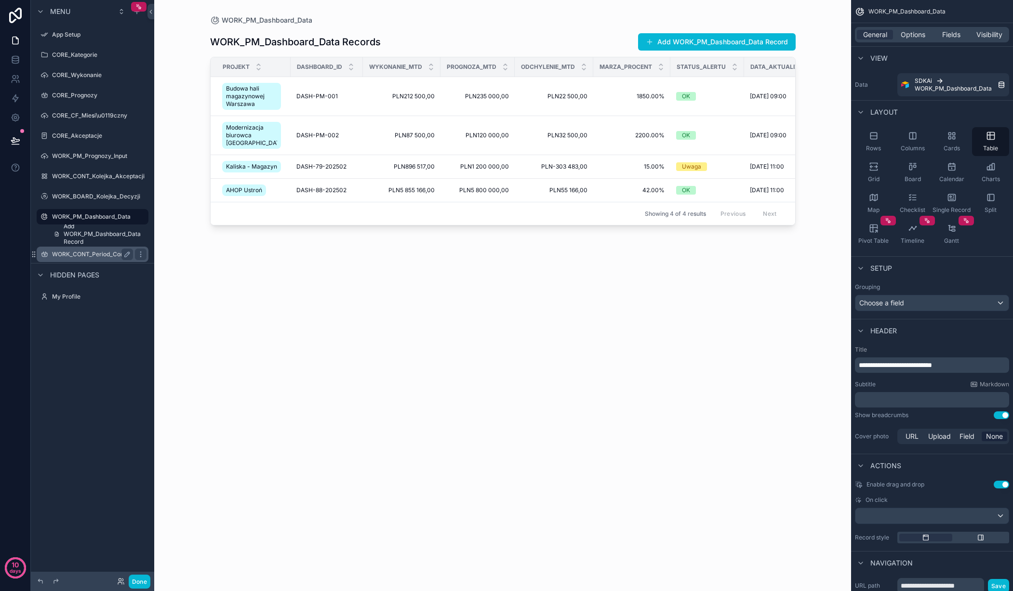
click at [77, 253] on label "WORK_CONT_Period_Control" at bounding box center [92, 255] width 81 height 8
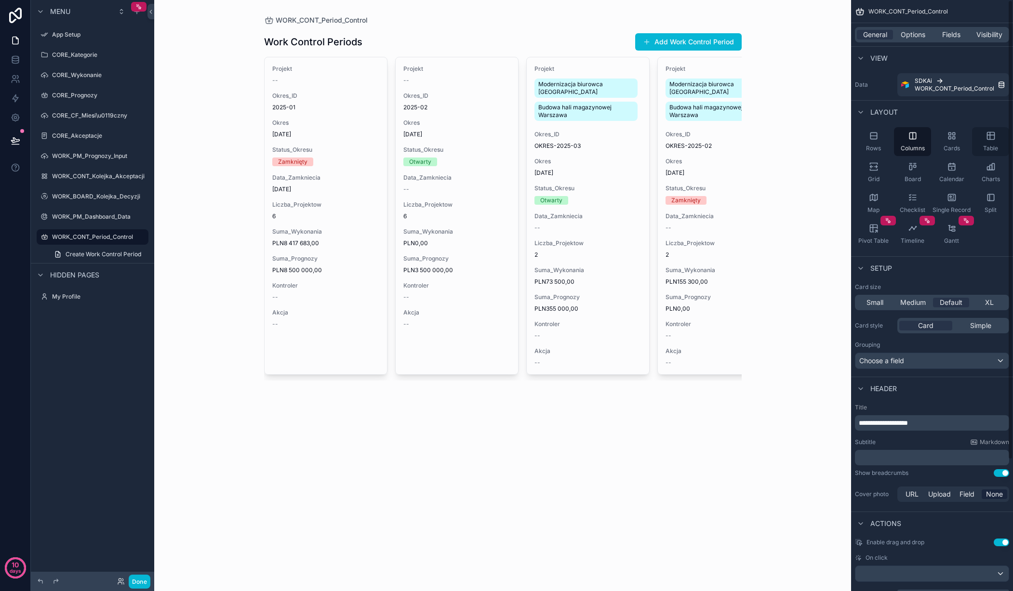
click at [992, 142] on div "Table" at bounding box center [990, 141] width 37 height 29
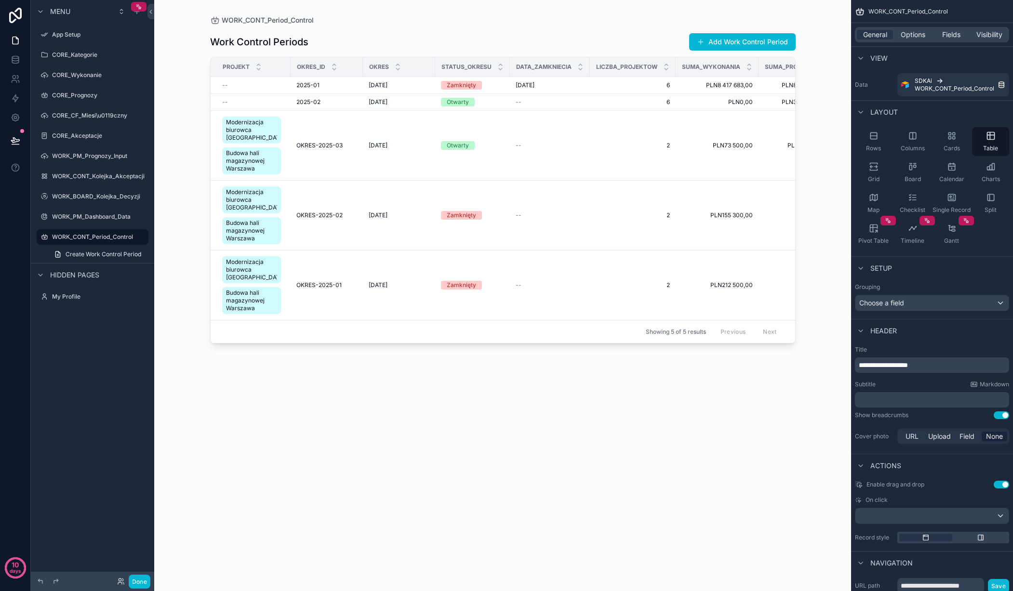
click at [670, 148] on div "scrollable content" at bounding box center [503, 290] width 616 height 580
click at [877, 169] on icon "scrollable content" at bounding box center [874, 167] width 10 height 10
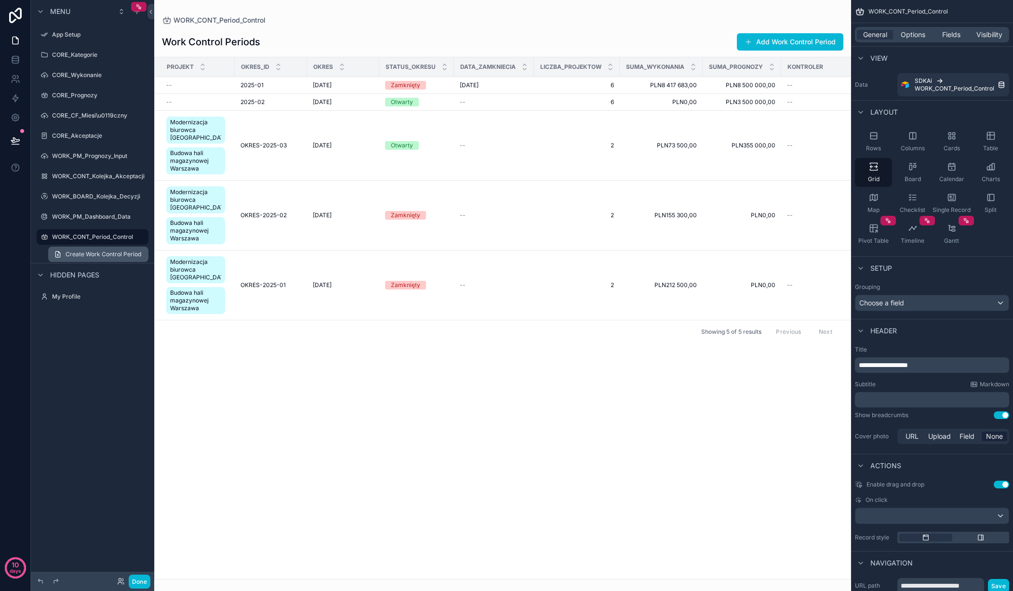
click at [86, 258] on span "Create Work Control Period" at bounding box center [104, 255] width 76 height 8
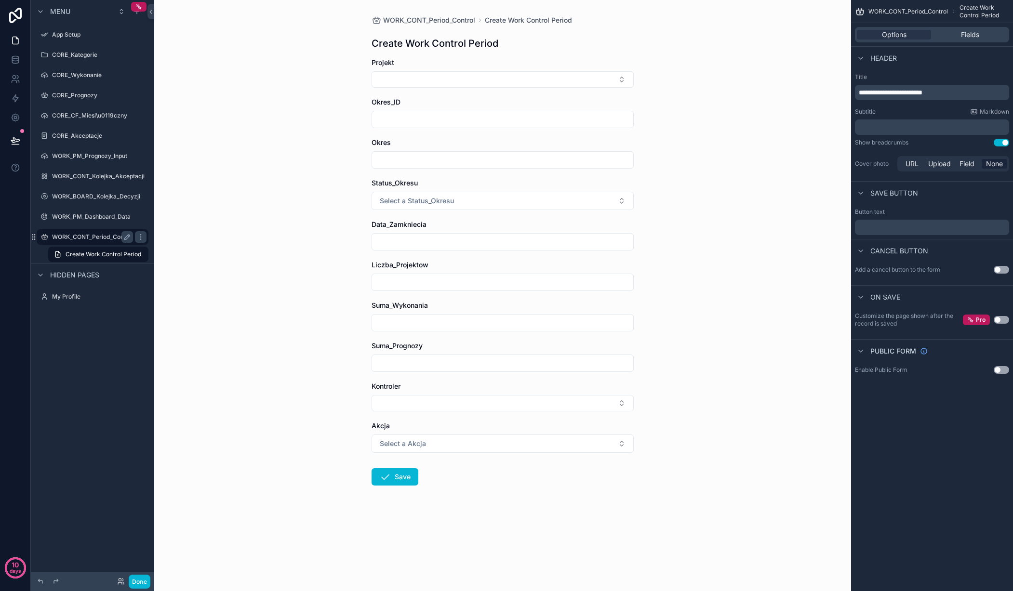
click at [87, 236] on label "WORK_CONT_Period_Control" at bounding box center [92, 237] width 81 height 8
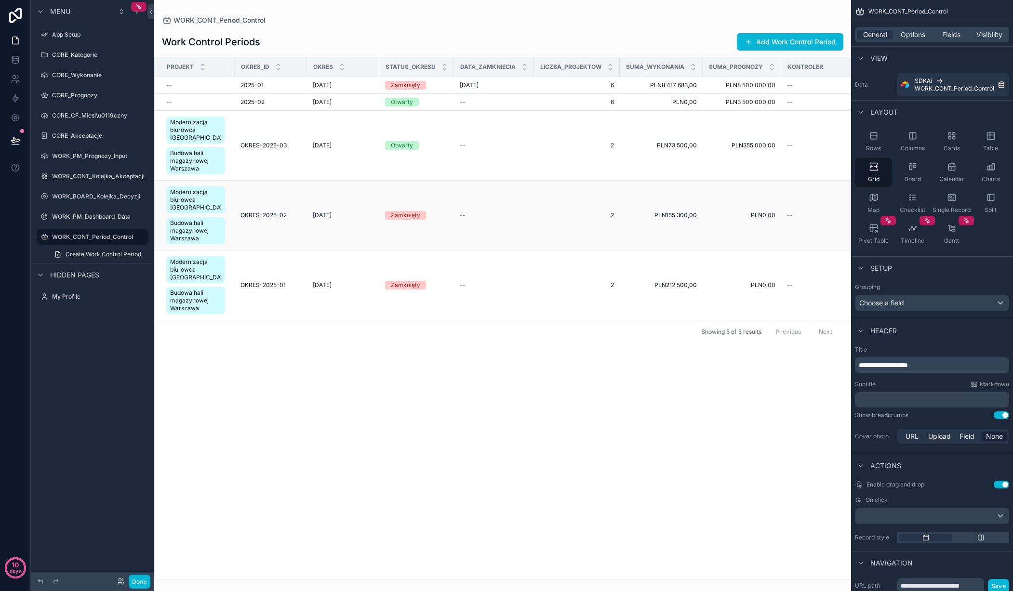
click at [314, 211] on td "[DATE] [DATE]" at bounding box center [343, 216] width 72 height 70
click at [315, 211] on td "[DATE] [DATE]" at bounding box center [343, 216] width 72 height 70
click at [440, 206] on td "Zamknięty" at bounding box center [416, 216] width 75 height 70
click at [397, 147] on div "Otwarty" at bounding box center [402, 145] width 22 height 9
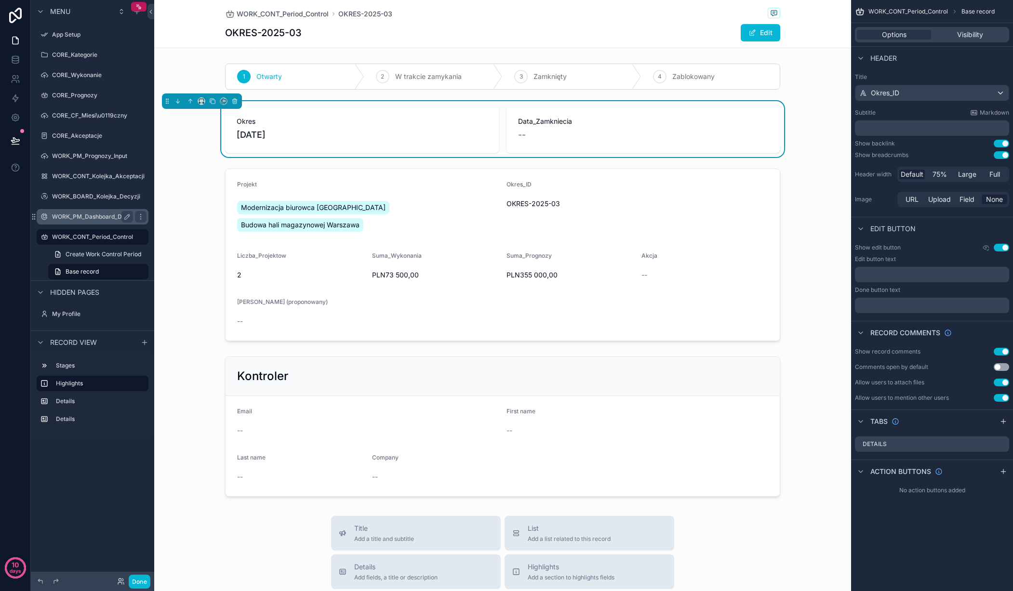
click at [91, 218] on label "WORK_PM_Dashboard_Data" at bounding box center [91, 217] width 79 height 8
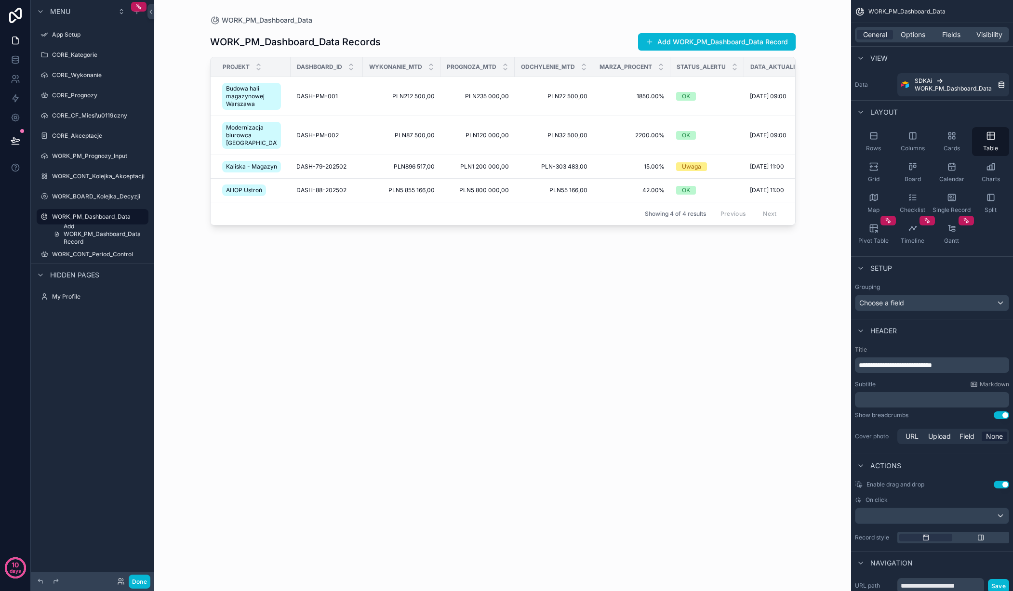
click at [249, 134] on div "scrollable content" at bounding box center [503, 290] width 616 height 580
click at [249, 133] on span "Modernizacja biurowca [GEOGRAPHIC_DATA]" at bounding box center [251, 135] width 51 height 23
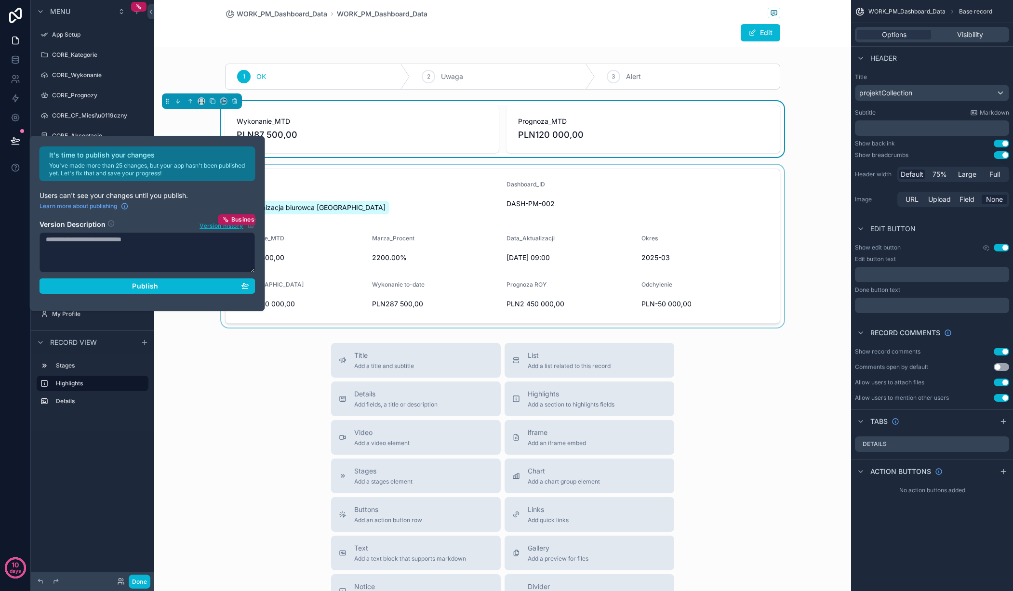
click at [455, 208] on div "scrollable content" at bounding box center [502, 246] width 697 height 163
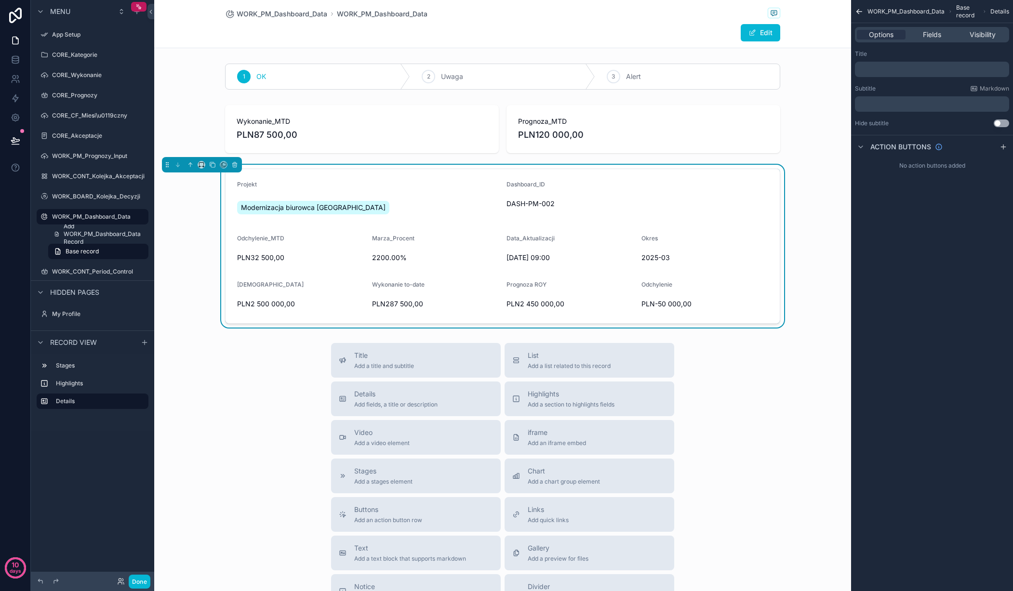
click at [311, 345] on div "Title Add a title and subtitle List Add a list related to this record Details A…" at bounding box center [502, 514] width 697 height 343
click at [942, 38] on div "Fields" at bounding box center [931, 35] width 49 height 10
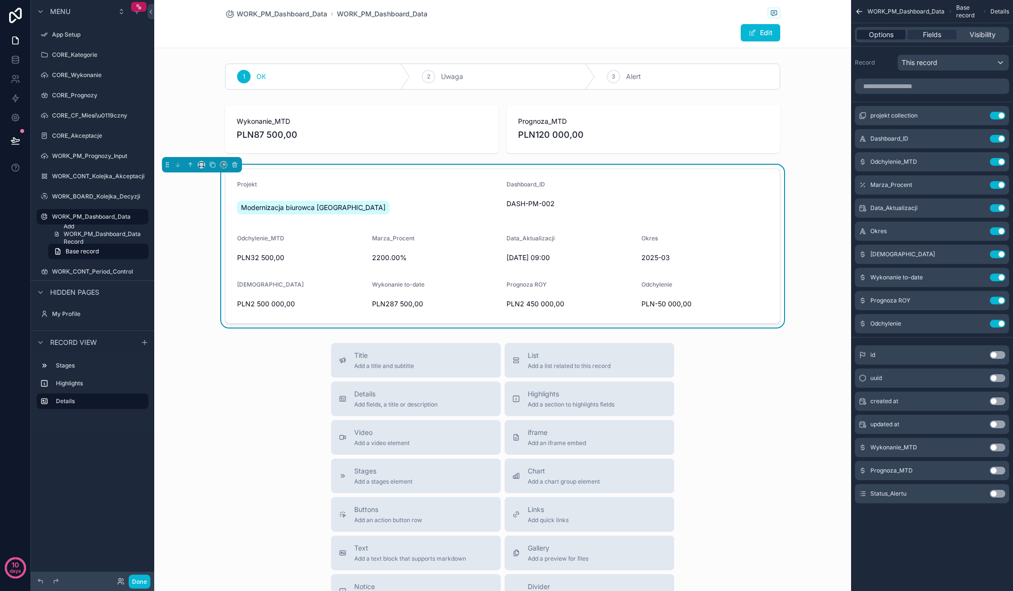
click at [883, 32] on span "Options" at bounding box center [881, 35] width 25 height 10
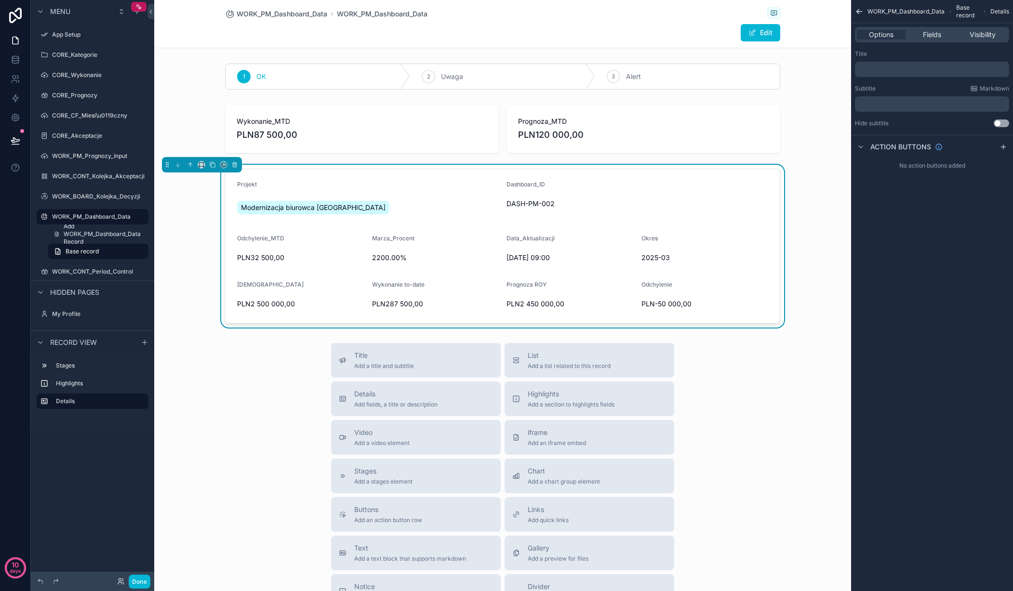
click at [857, 10] on icon "scrollable content" at bounding box center [859, 12] width 9 height 10
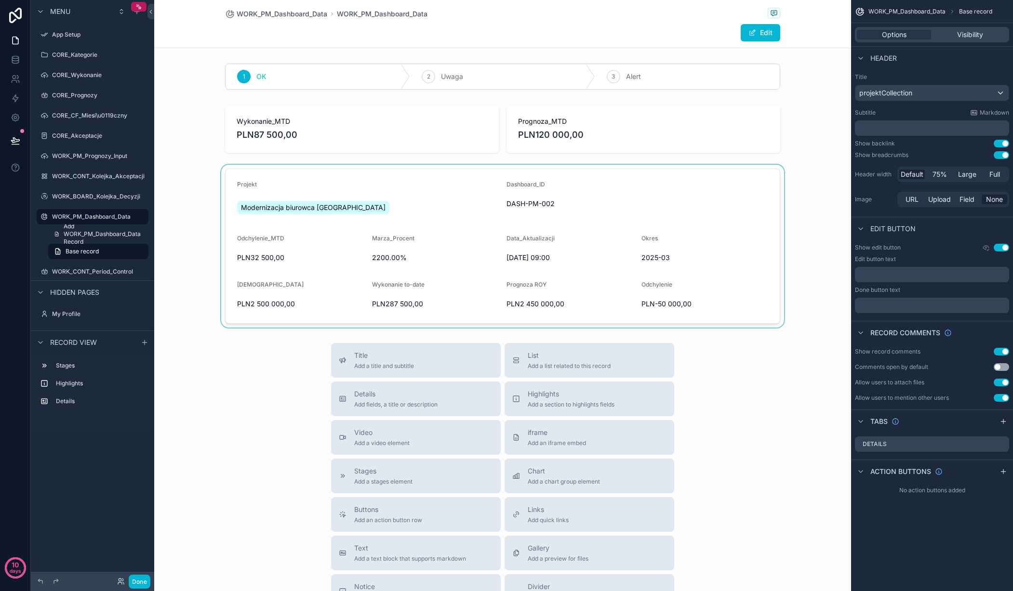
click at [744, 253] on div "scrollable content" at bounding box center [502, 246] width 697 height 163
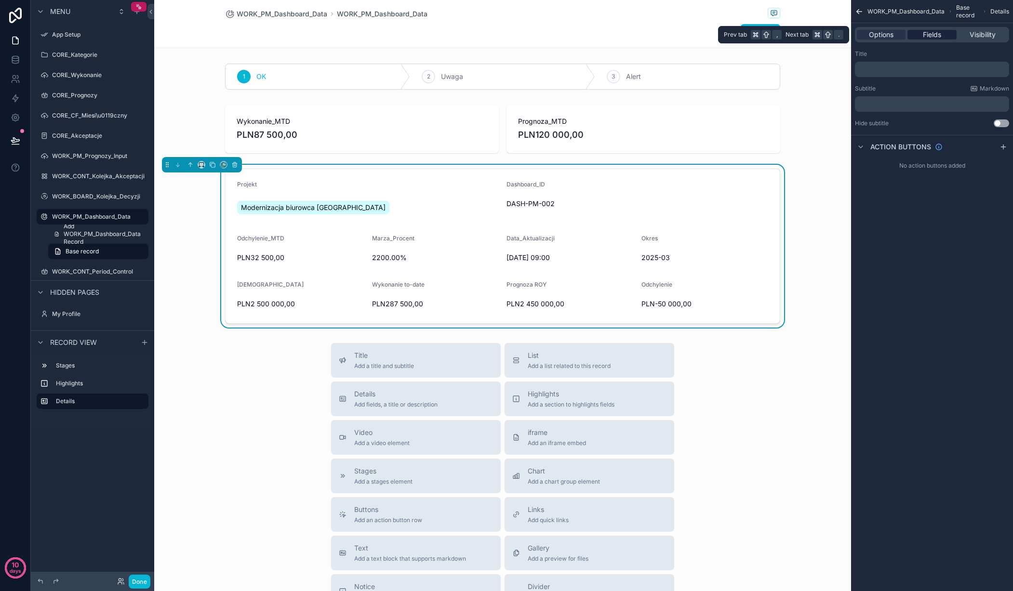
click at [919, 34] on div "Fields" at bounding box center [931, 35] width 49 height 10
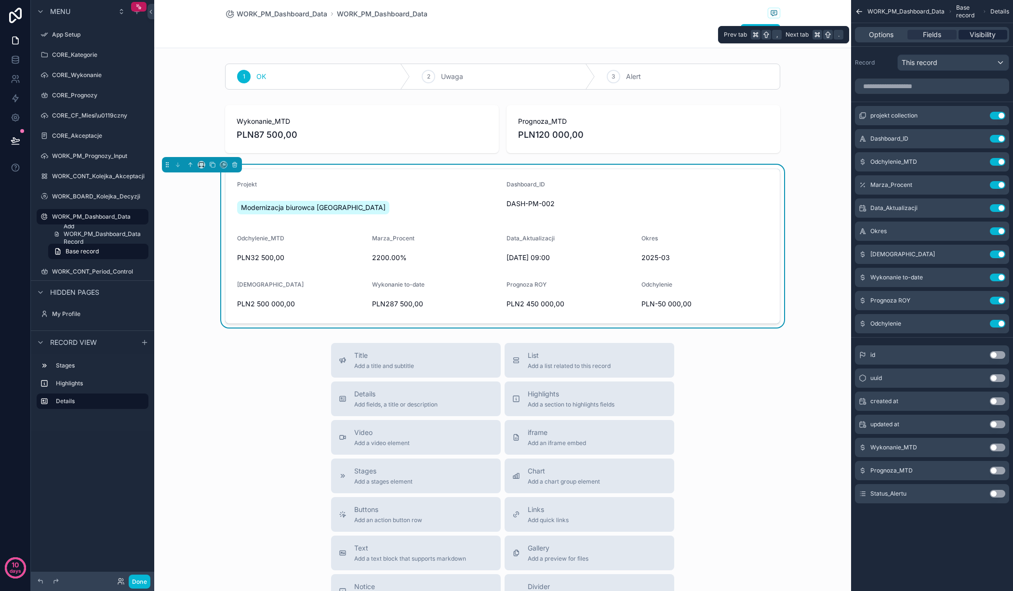
click at [984, 36] on span "Visibility" at bounding box center [983, 35] width 26 height 10
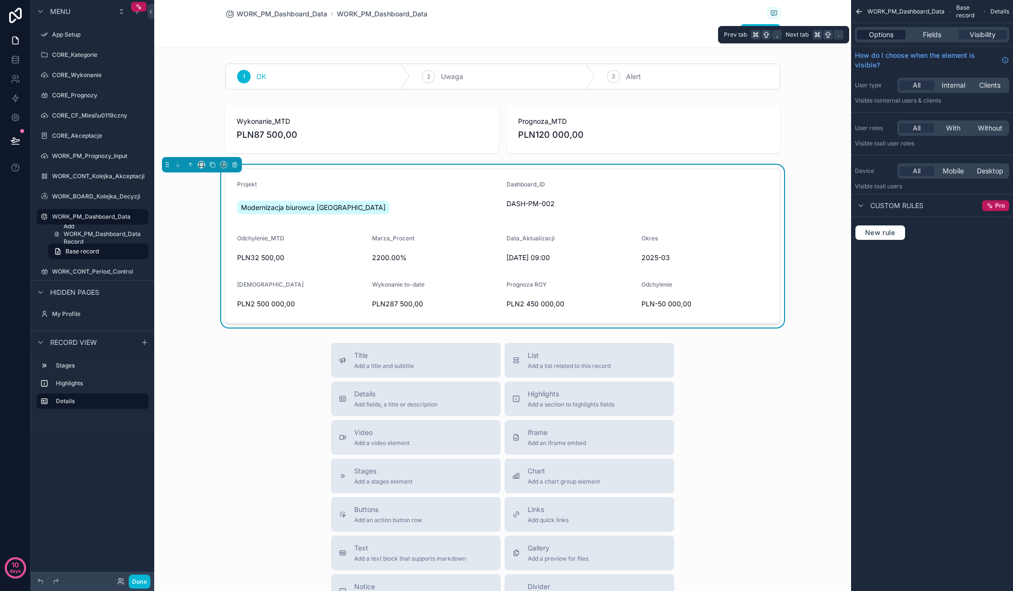
click at [883, 35] on span "Options" at bounding box center [881, 35] width 25 height 10
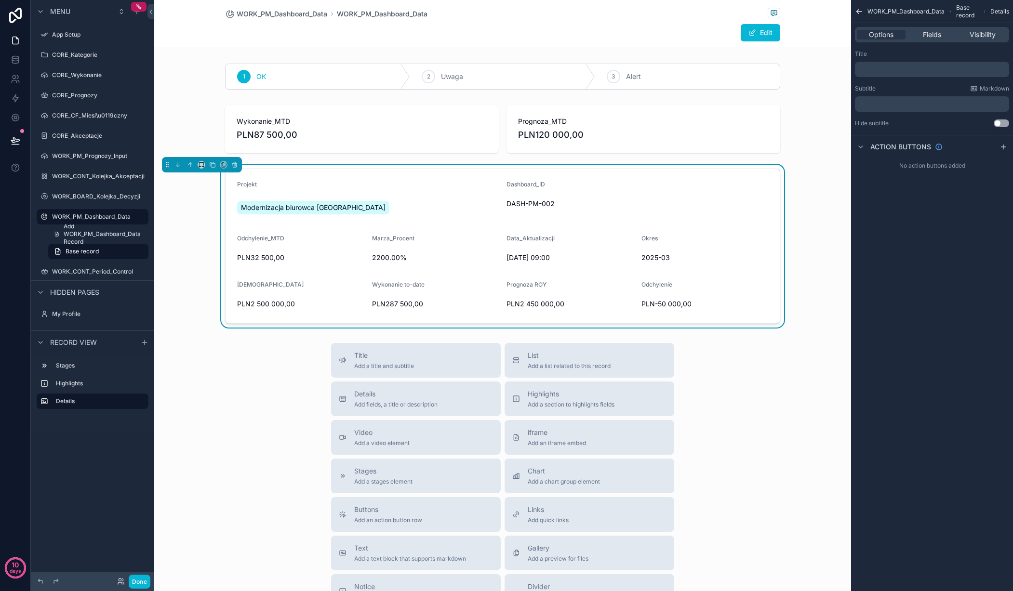
click at [228, 342] on div "WORK_PM_Dashboard_Data WORK_PM_Dashboard_Data Edit 1 OK 2 Uwaga 3 Alert Wykonan…" at bounding box center [502, 381] width 697 height 763
click at [72, 398] on label "Details" at bounding box center [98, 402] width 85 height 8
click at [72, 386] on label "Highlights" at bounding box center [98, 384] width 85 height 8
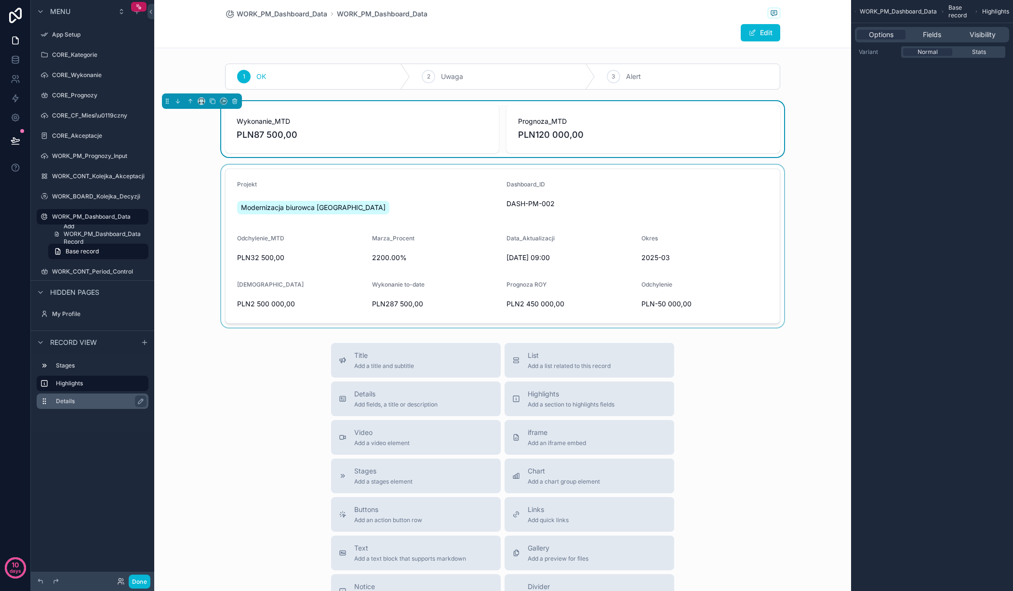
click at [72, 399] on label "Details" at bounding box center [98, 402] width 85 height 8
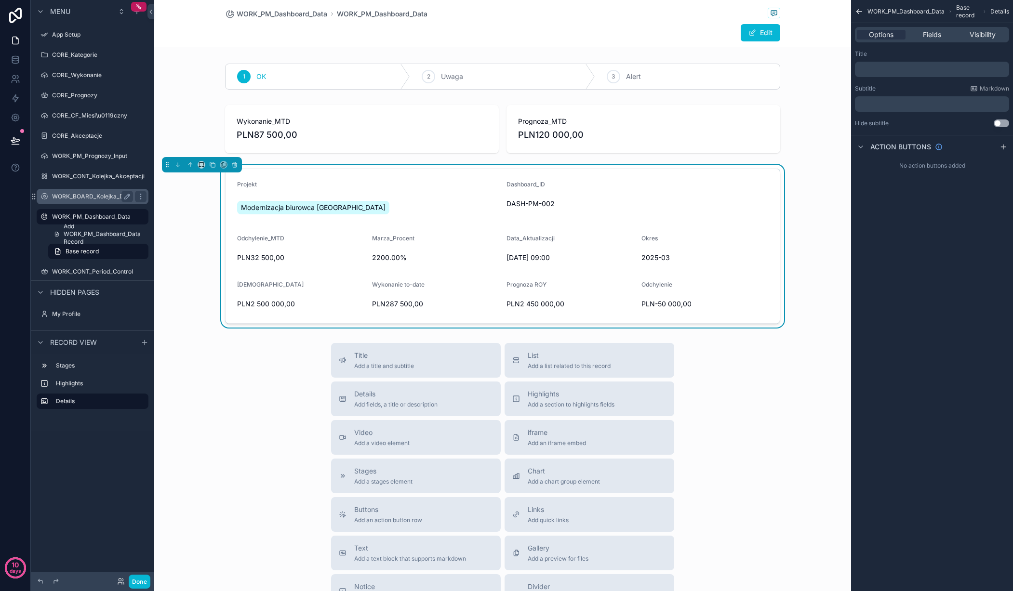
click at [95, 191] on div "WORK_BOARD_Kolejka_Decyzji" at bounding box center [92, 197] width 81 height 12
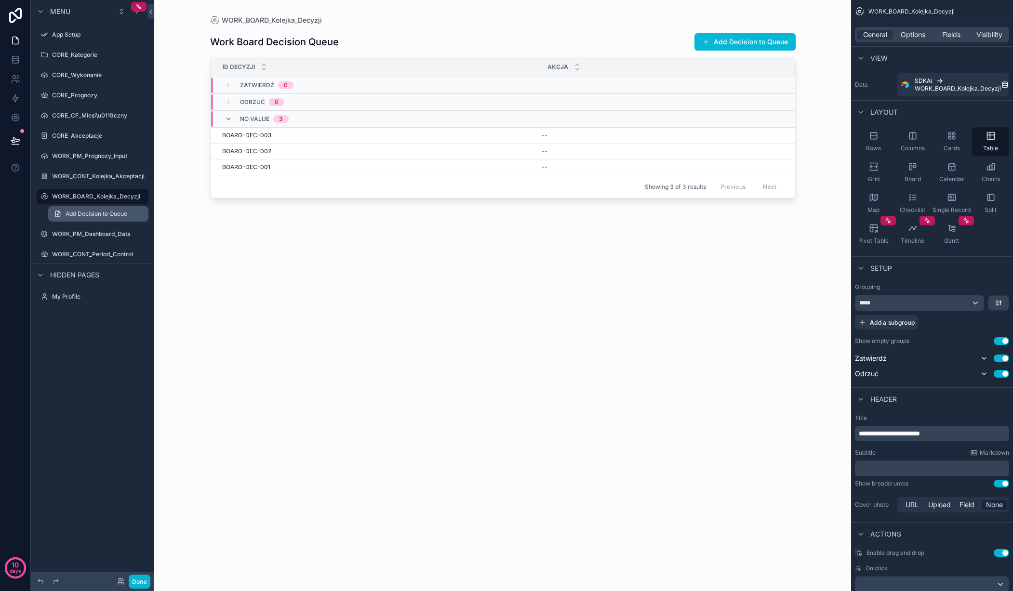
click at [85, 213] on span "Add Decision to Queue" at bounding box center [97, 214] width 62 height 8
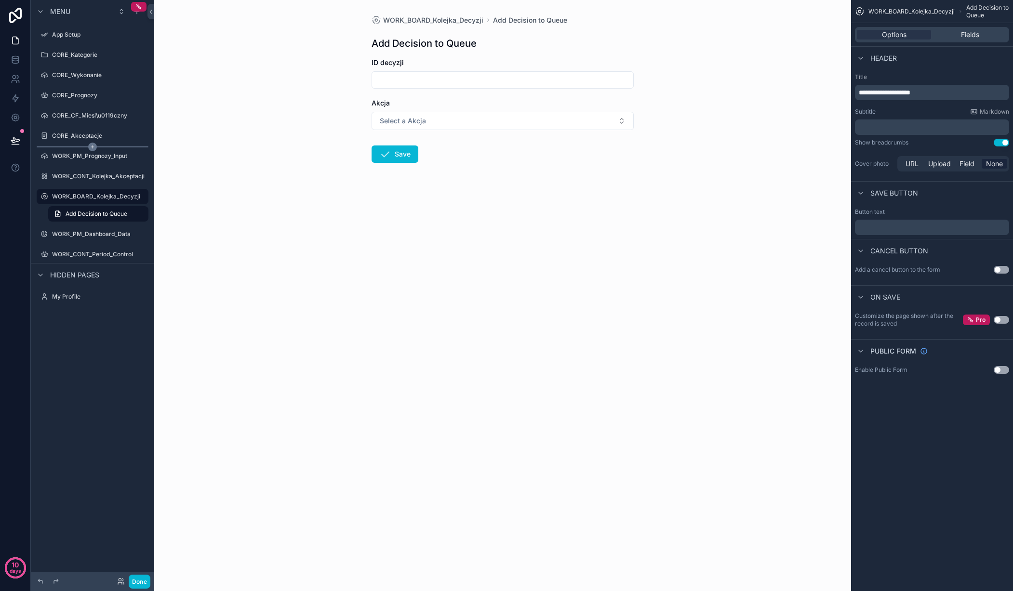
click at [95, 149] on icon "scrollable content" at bounding box center [92, 147] width 9 height 9
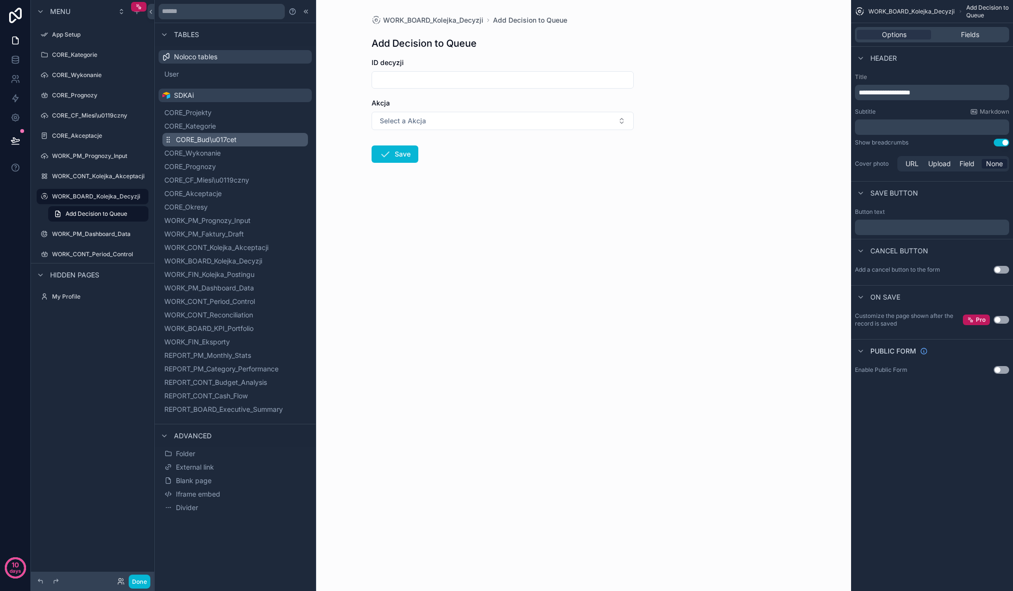
click at [224, 142] on span "CORE_Bud\u017cet" at bounding box center [206, 140] width 61 height 10
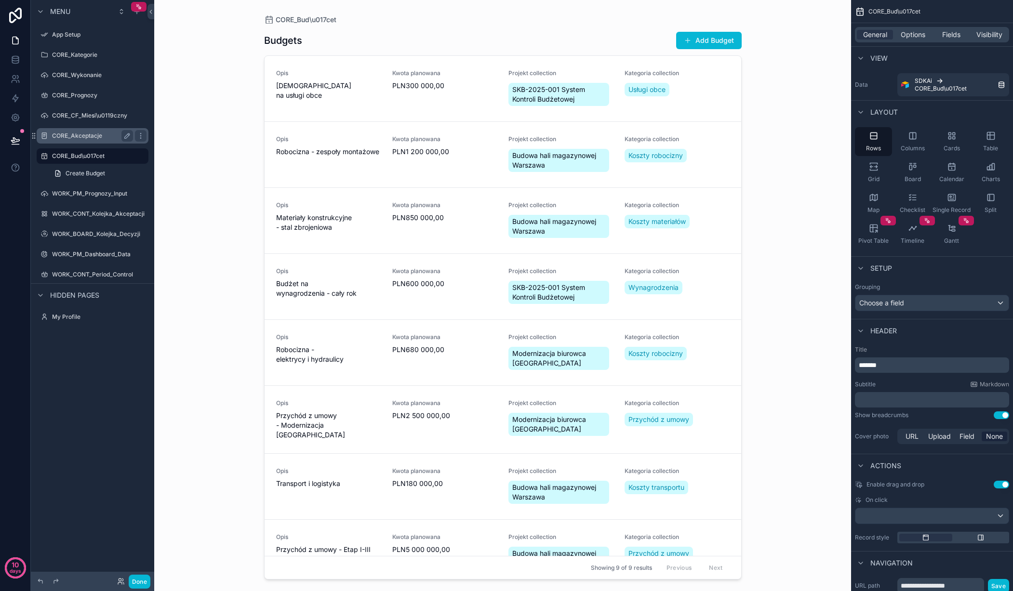
click at [104, 139] on label "CORE_Akceptacje" at bounding box center [90, 136] width 77 height 8
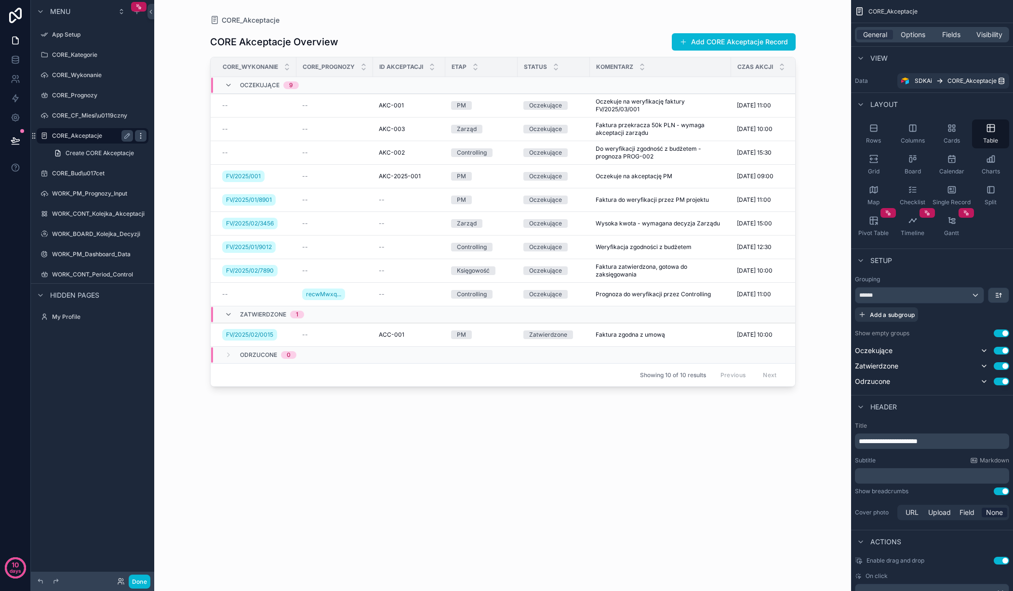
click at [142, 137] on icon "scrollable content" at bounding box center [141, 136] width 8 height 8
click at [137, 161] on div "Create CORE Akceptacje" at bounding box center [92, 153] width 123 height 17
click at [93, 167] on div "CORE_Bud\u017cet" at bounding box center [93, 173] width 108 height 15
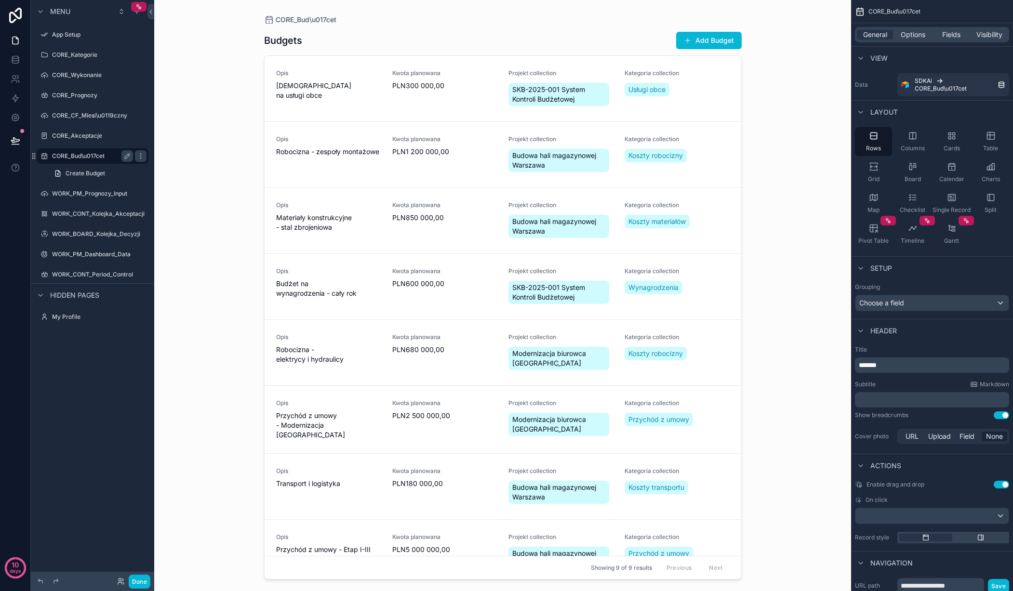
click at [88, 149] on div "CORE_Bud\u017cet" at bounding box center [93, 155] width 108 height 15
click at [86, 154] on label "CORE_Bud\u017cet" at bounding box center [90, 156] width 77 height 8
click at [87, 172] on span "Create Budget" at bounding box center [86, 174] width 40 height 8
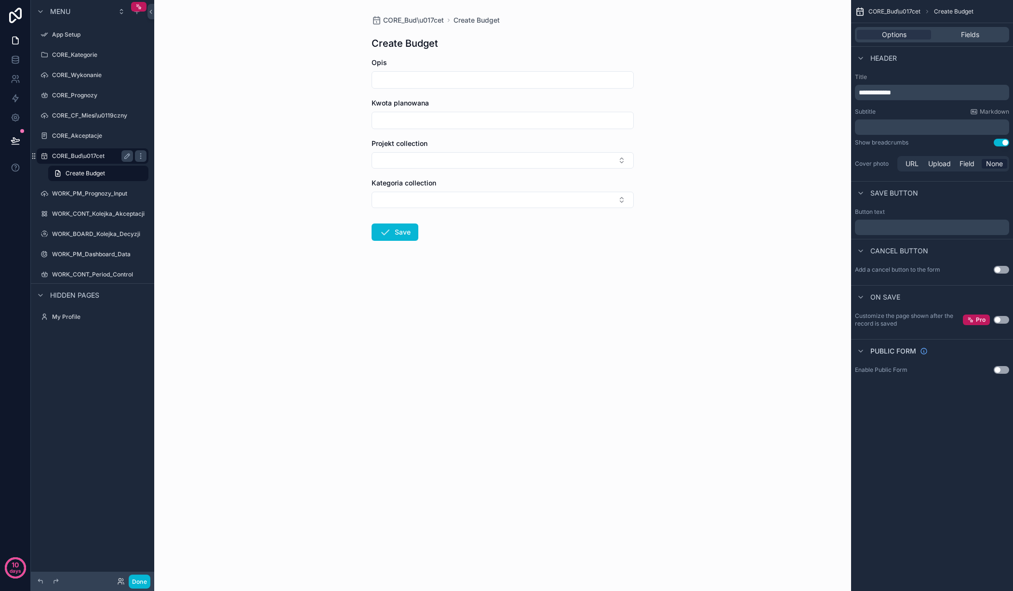
click at [87, 154] on label "CORE_Bud\u017cet" at bounding box center [90, 156] width 77 height 8
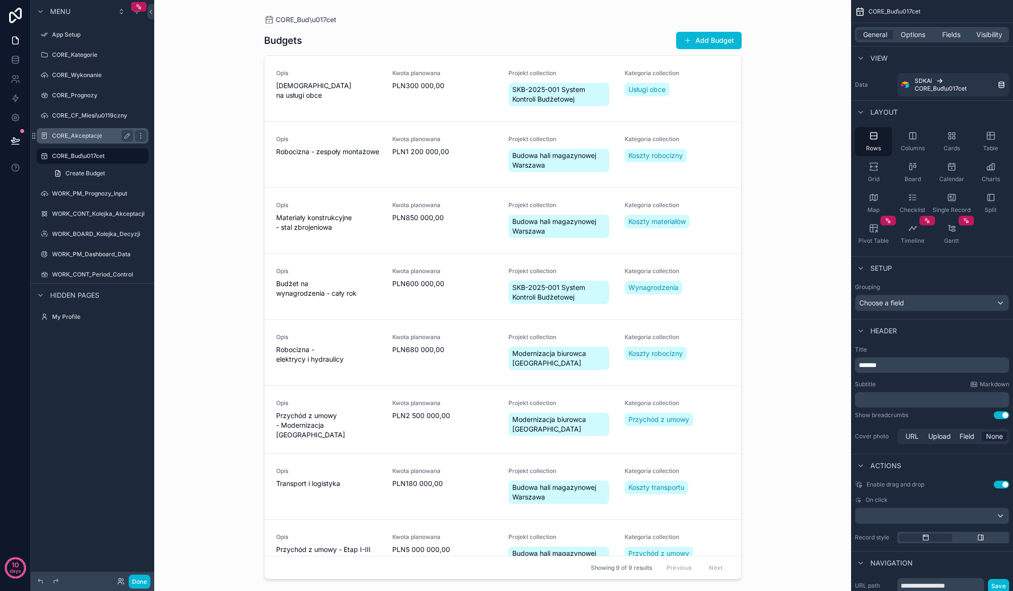
click at [86, 134] on label "CORE_Akceptacje" at bounding box center [90, 136] width 77 height 8
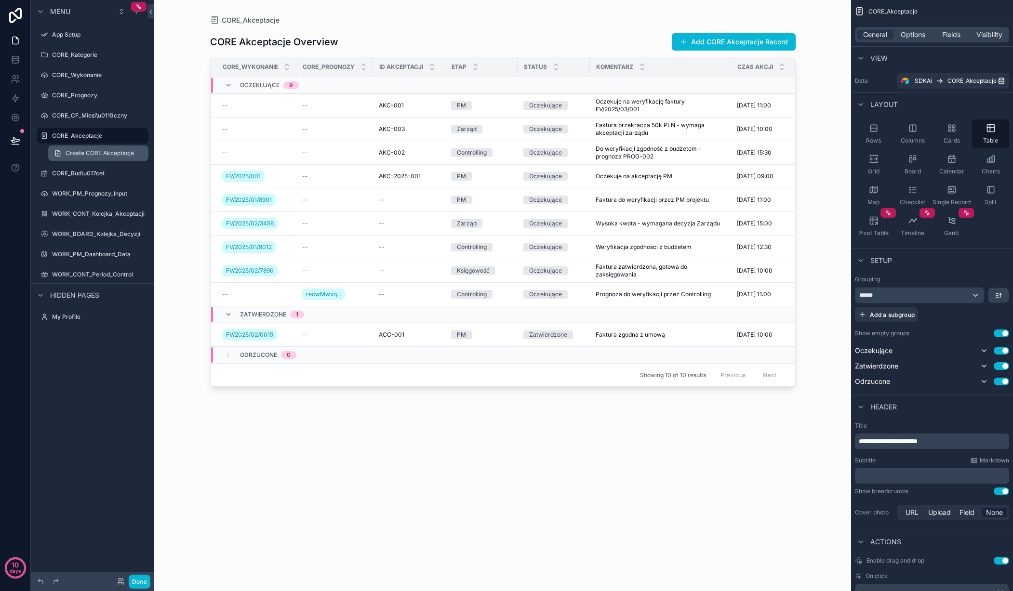
click at [87, 153] on span "Create CORE Akceptacje" at bounding box center [100, 153] width 68 height 8
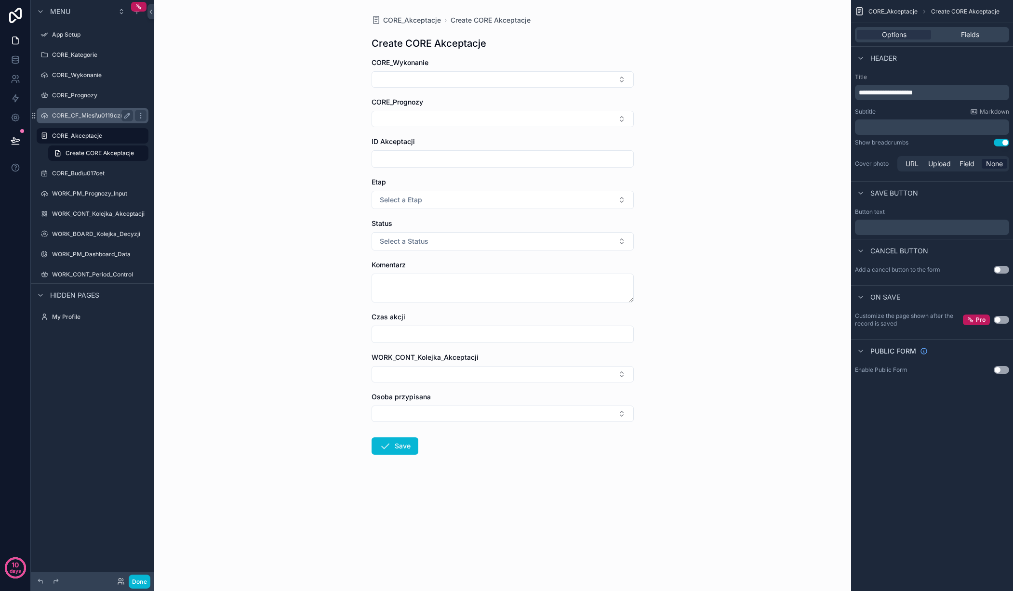
click at [85, 112] on label "CORE_CF_Miesi\u0119czny" at bounding box center [90, 116] width 77 height 8
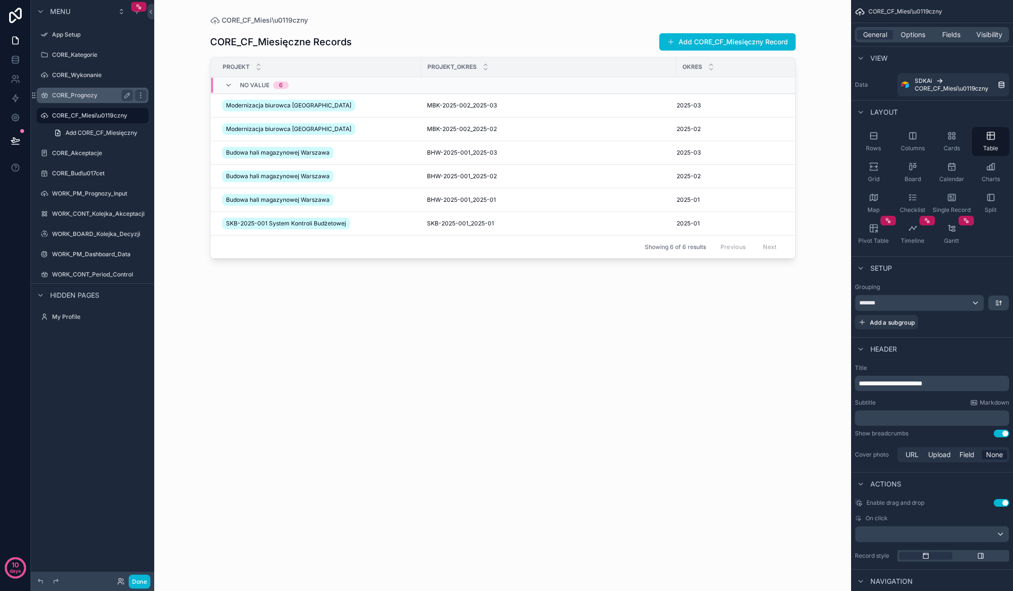
click at [84, 96] on label "CORE_Prognozy" at bounding box center [90, 96] width 77 height 8
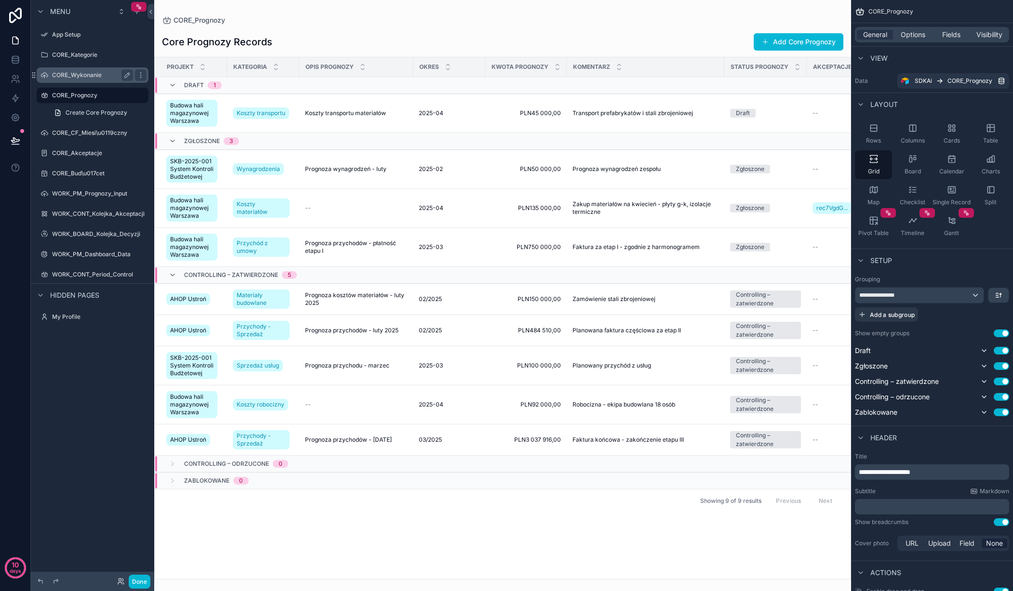
click at [79, 77] on label "CORE_Wykonanie" at bounding box center [90, 75] width 77 height 8
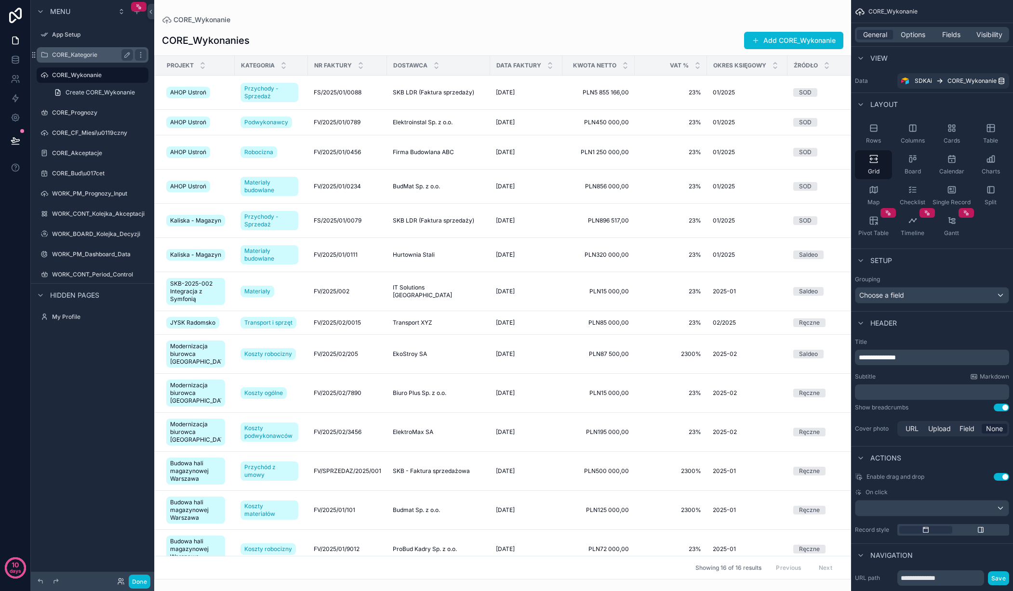
click at [78, 53] on label "CORE_Kategorie" at bounding box center [90, 55] width 77 height 8
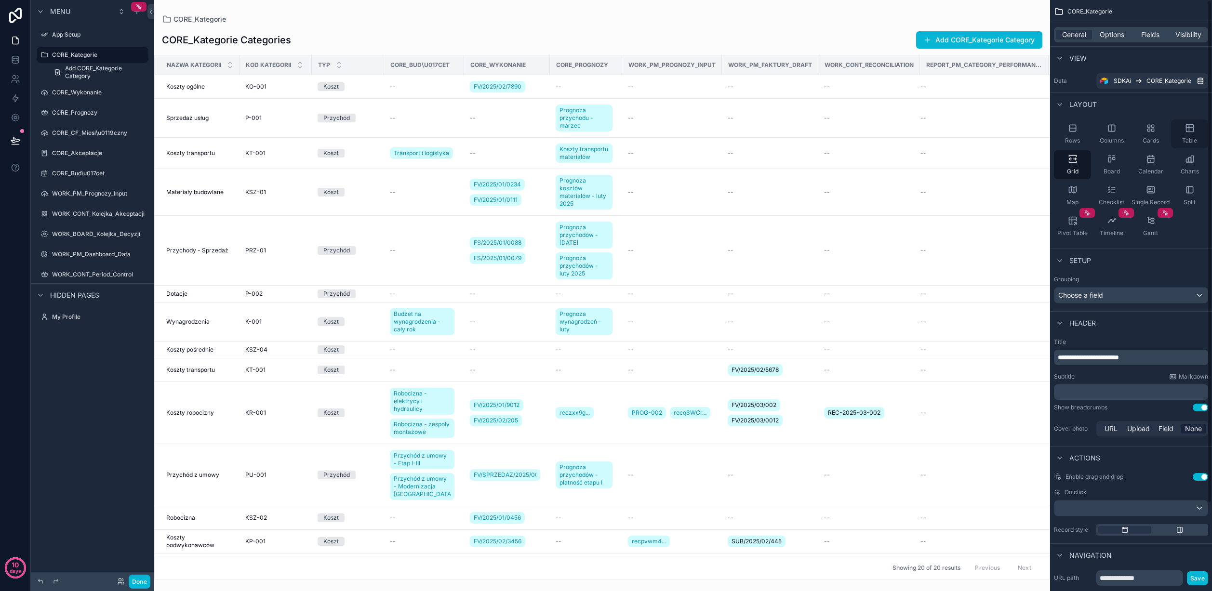
click at [1012, 135] on div "Table" at bounding box center [1189, 134] width 37 height 29
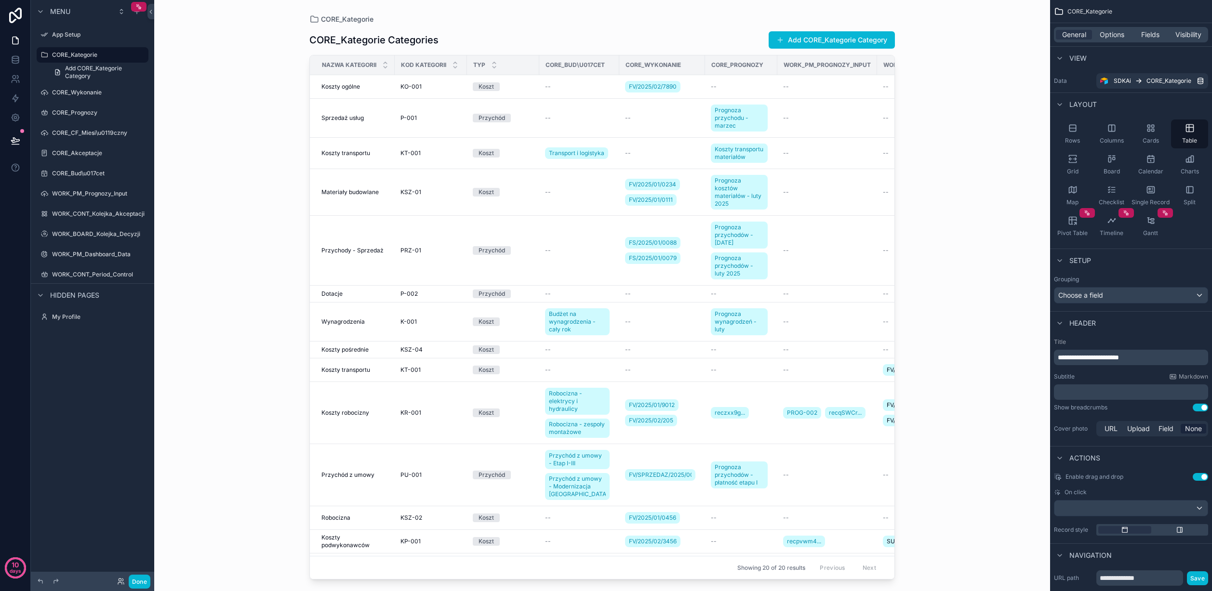
click at [745, 238] on div "scrollable content" at bounding box center [602, 290] width 616 height 580
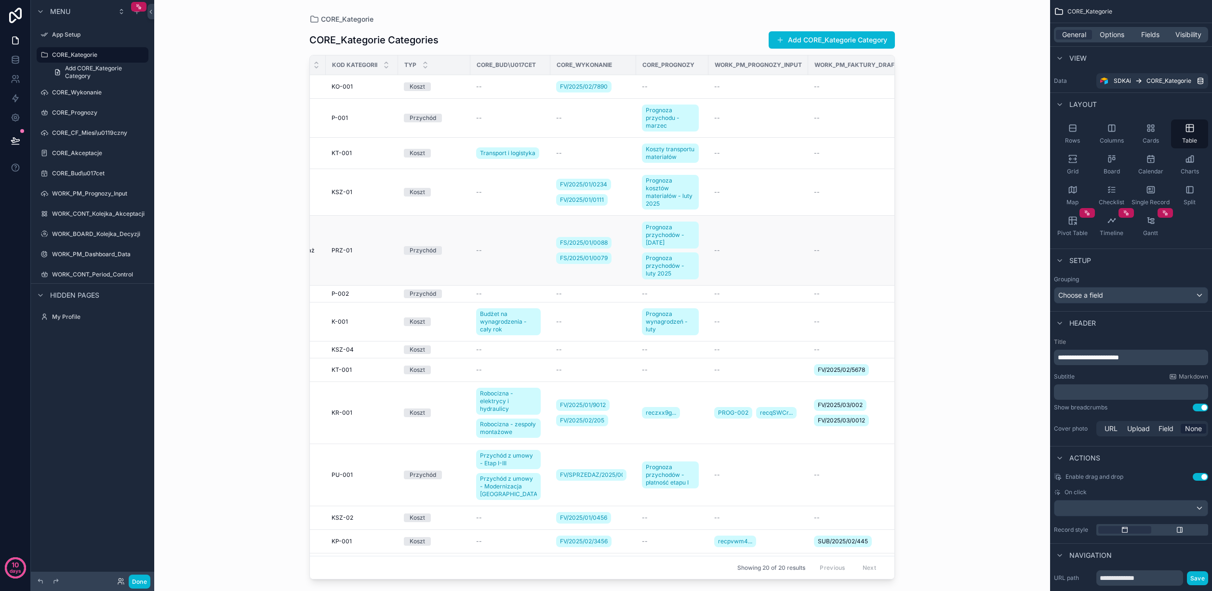
scroll to position [0, 75]
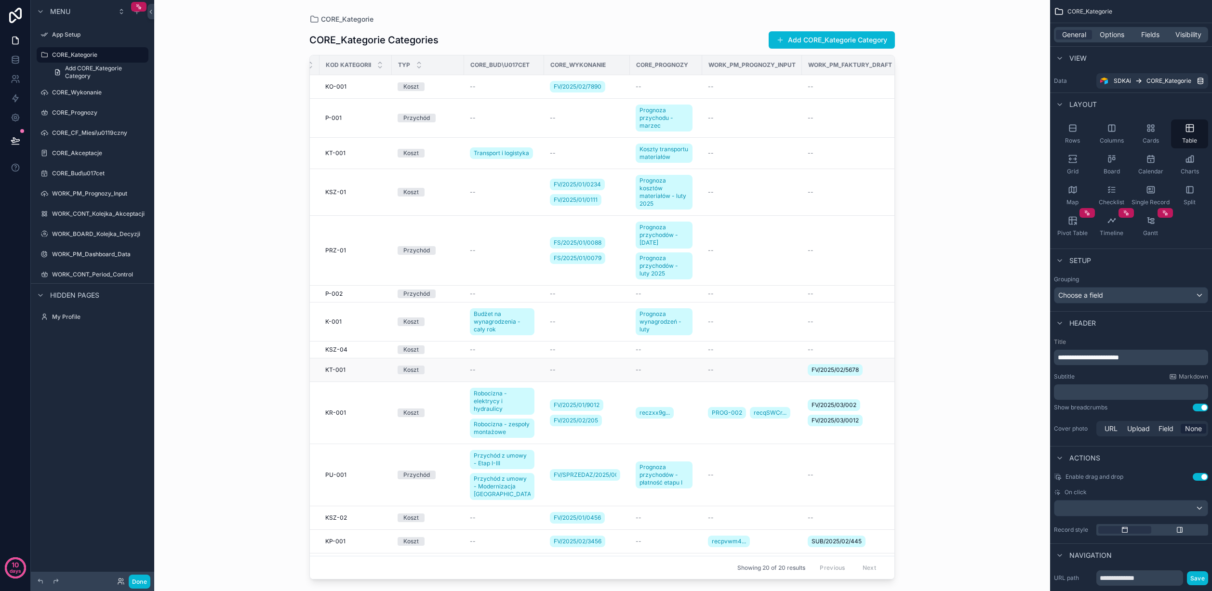
click at [833, 368] on span "FV/2025/02/5678" at bounding box center [835, 370] width 47 height 8
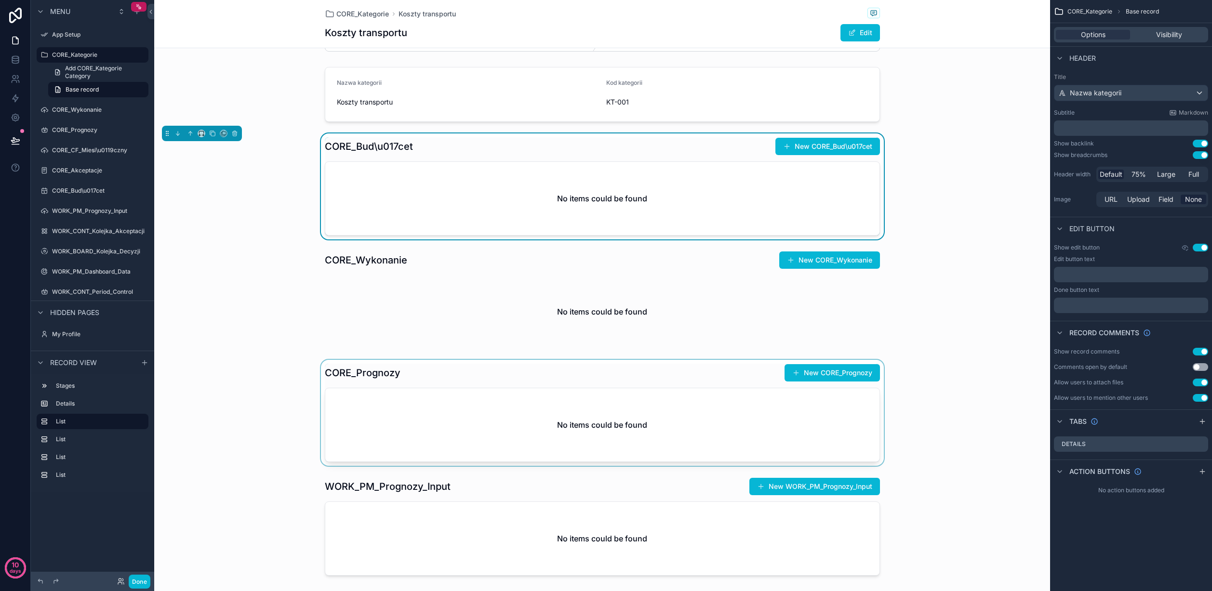
scroll to position [36, 0]
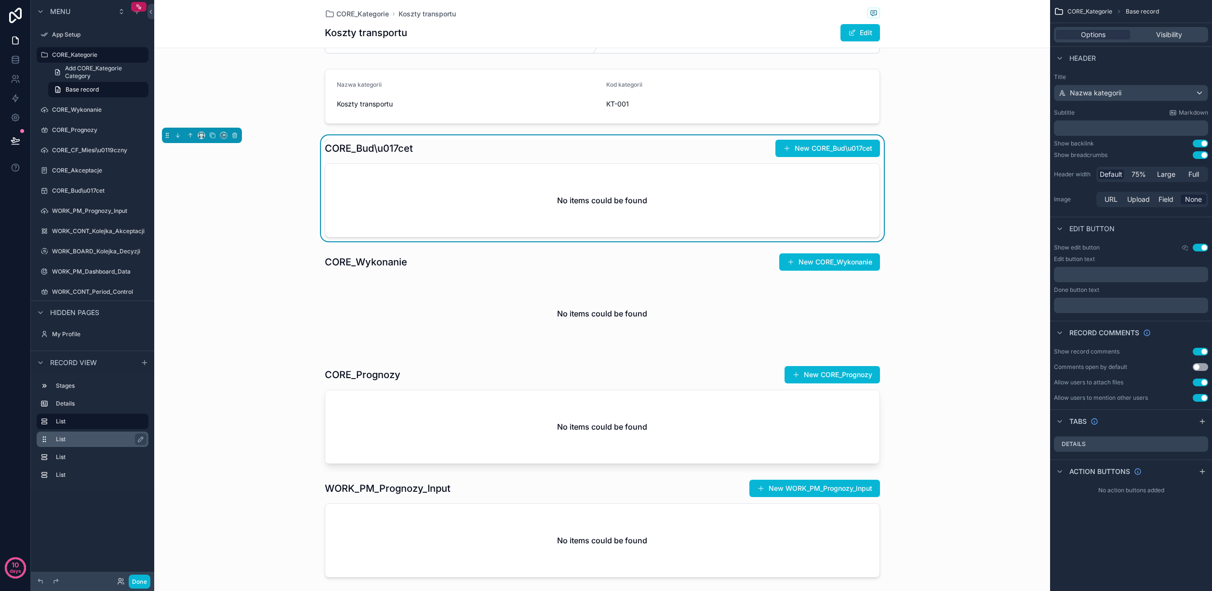
click at [72, 440] on label "List" at bounding box center [98, 440] width 85 height 8
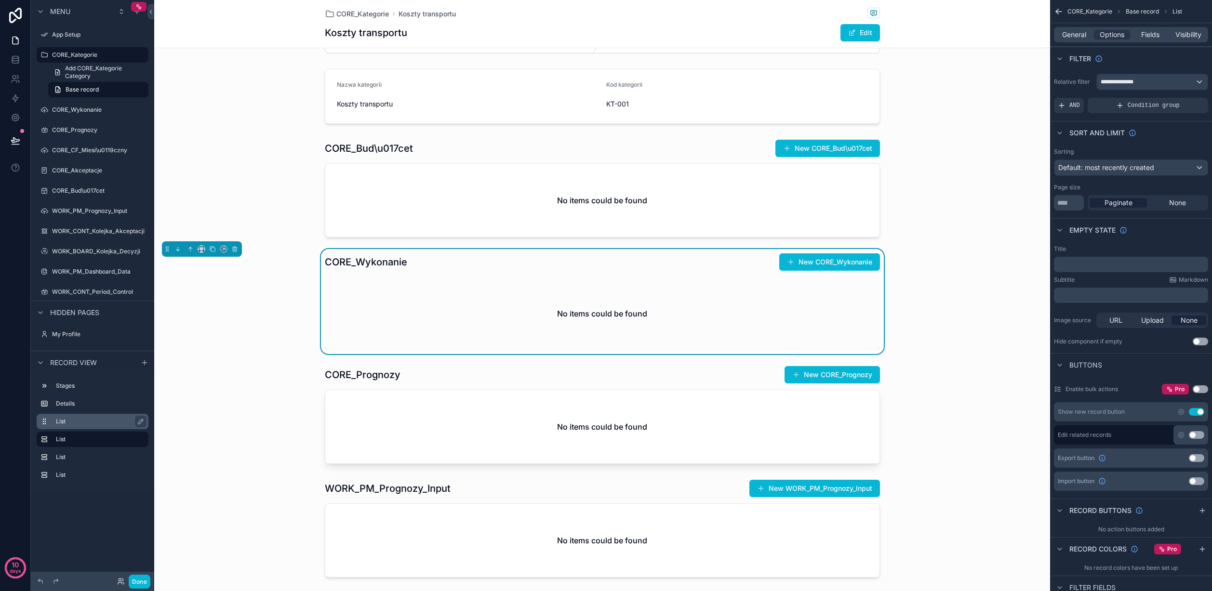
click at [90, 422] on label "List" at bounding box center [98, 422] width 85 height 8
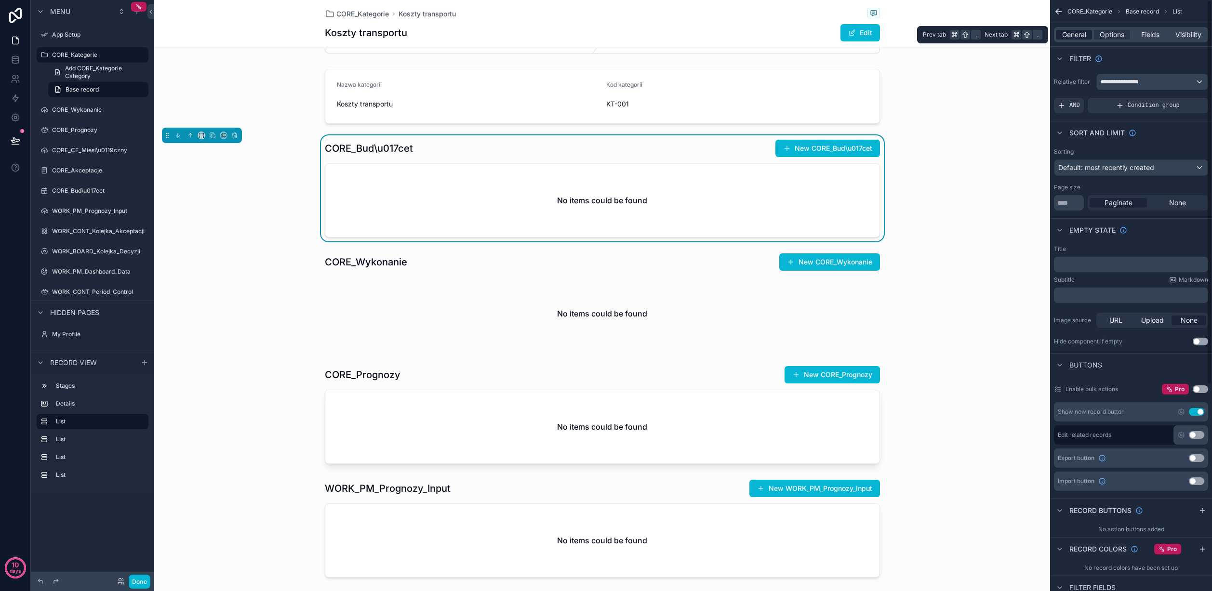
click at [1012, 37] on span "General" at bounding box center [1074, 35] width 24 height 10
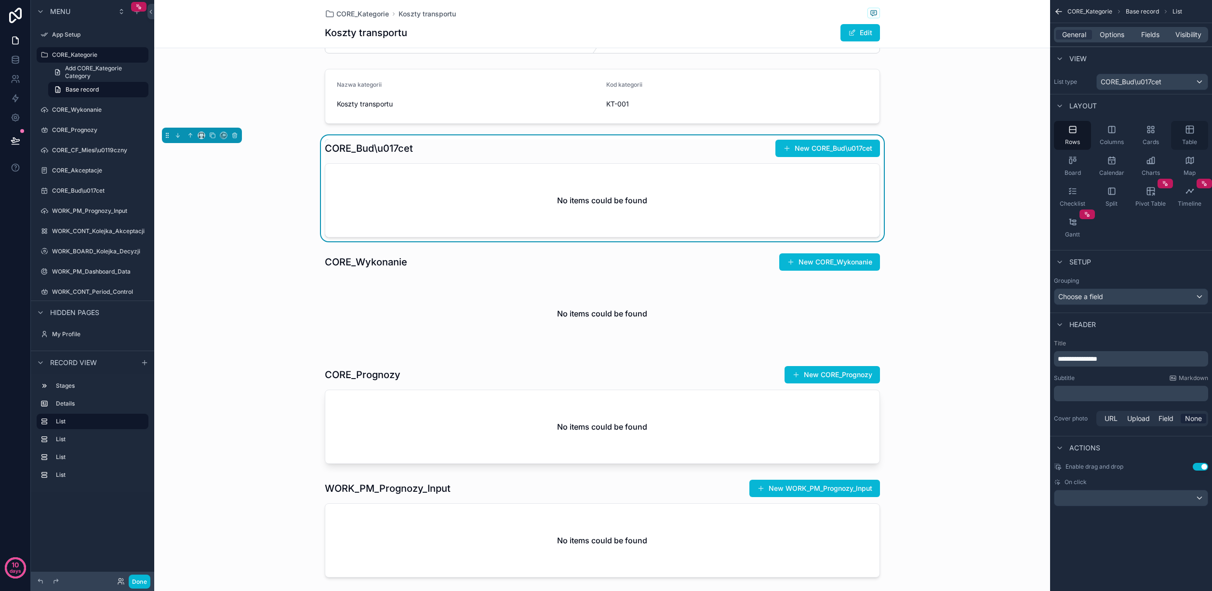
click at [1012, 129] on div "Table" at bounding box center [1189, 135] width 37 height 29
click at [1012, 130] on icon "scrollable content" at bounding box center [1190, 130] width 10 height 10
click at [1012, 131] on div "Columns" at bounding box center [1111, 135] width 37 height 29
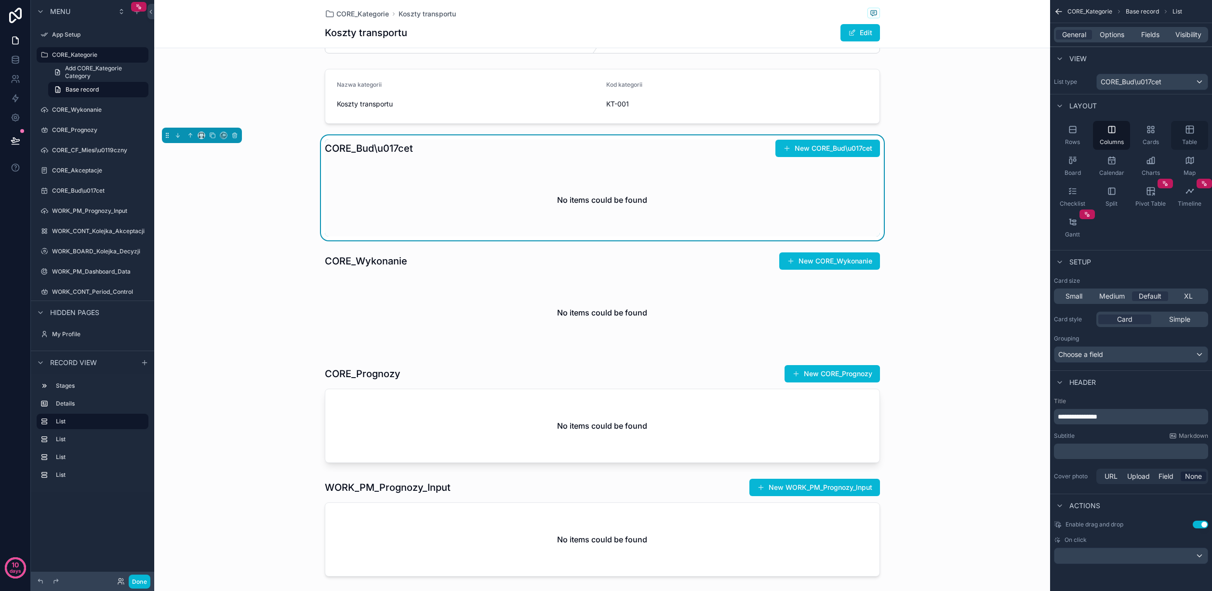
click at [1012, 131] on icon "scrollable content" at bounding box center [1190, 130] width 10 height 10
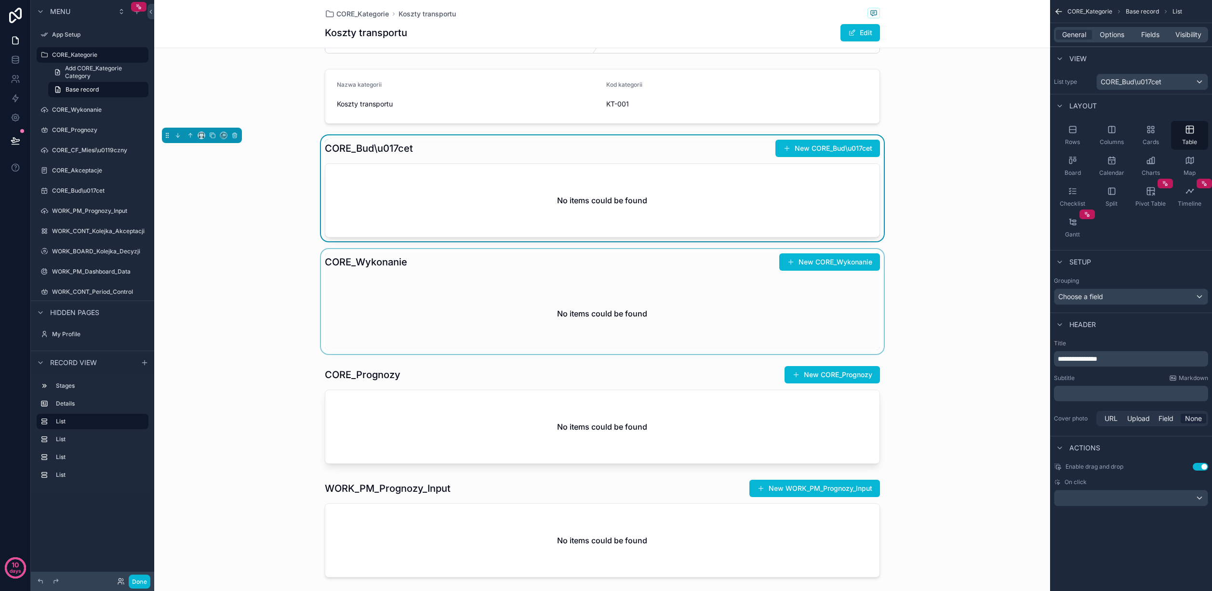
click at [488, 298] on div "scrollable content" at bounding box center [602, 301] width 896 height 105
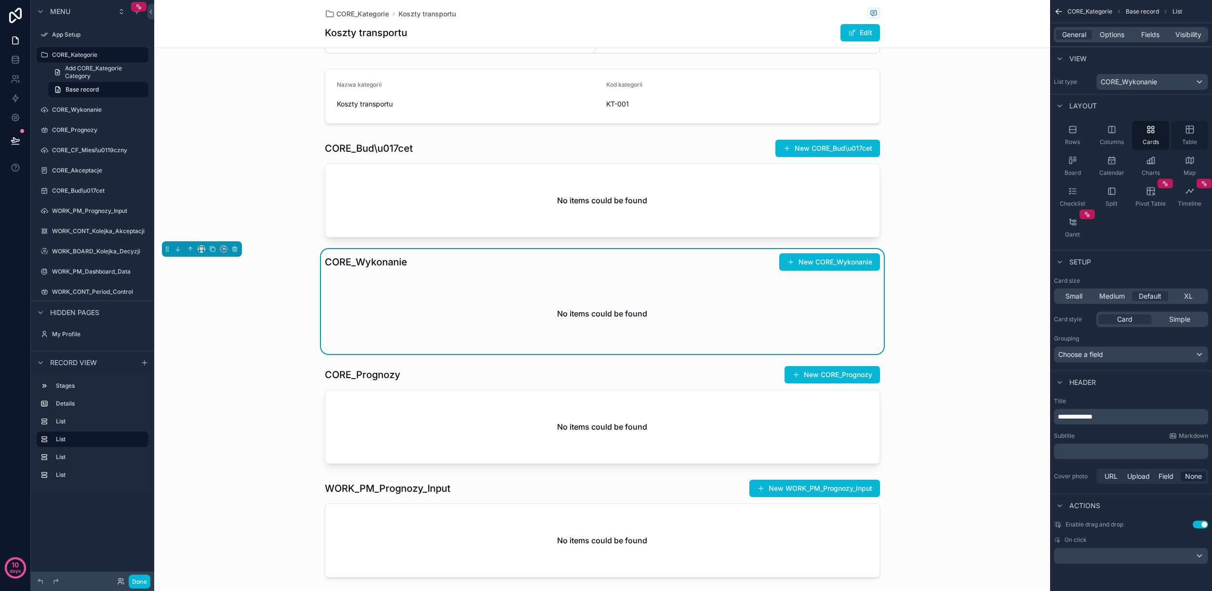
click at [1012, 136] on div "Table" at bounding box center [1189, 135] width 37 height 29
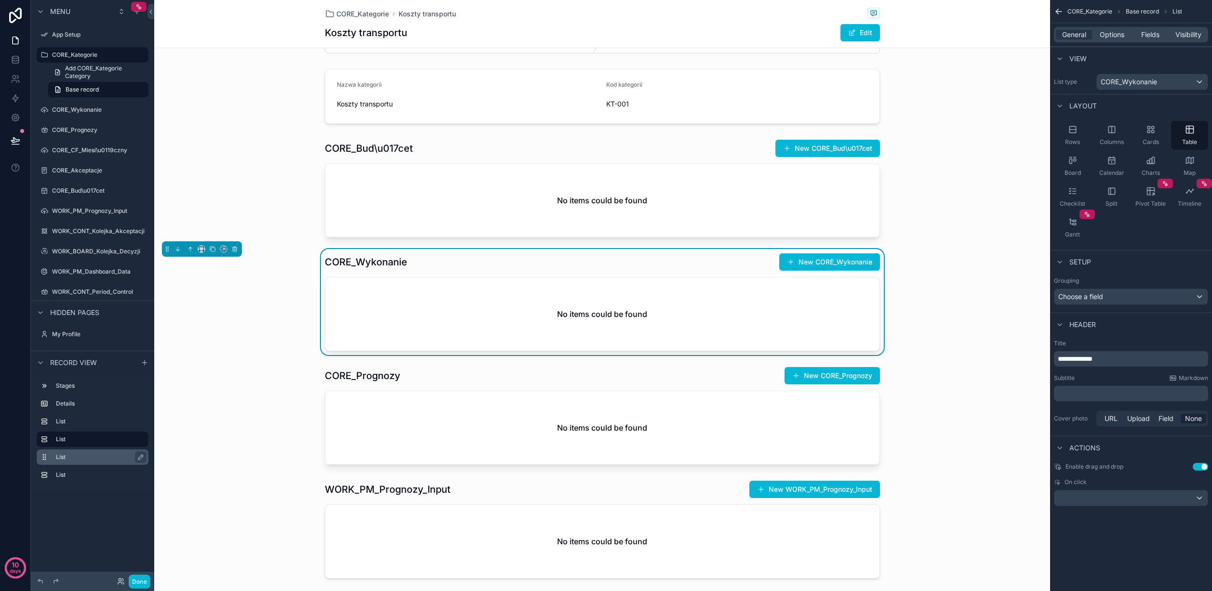
click at [92, 452] on icon "scrollable content" at bounding box center [92, 447] width 9 height 9
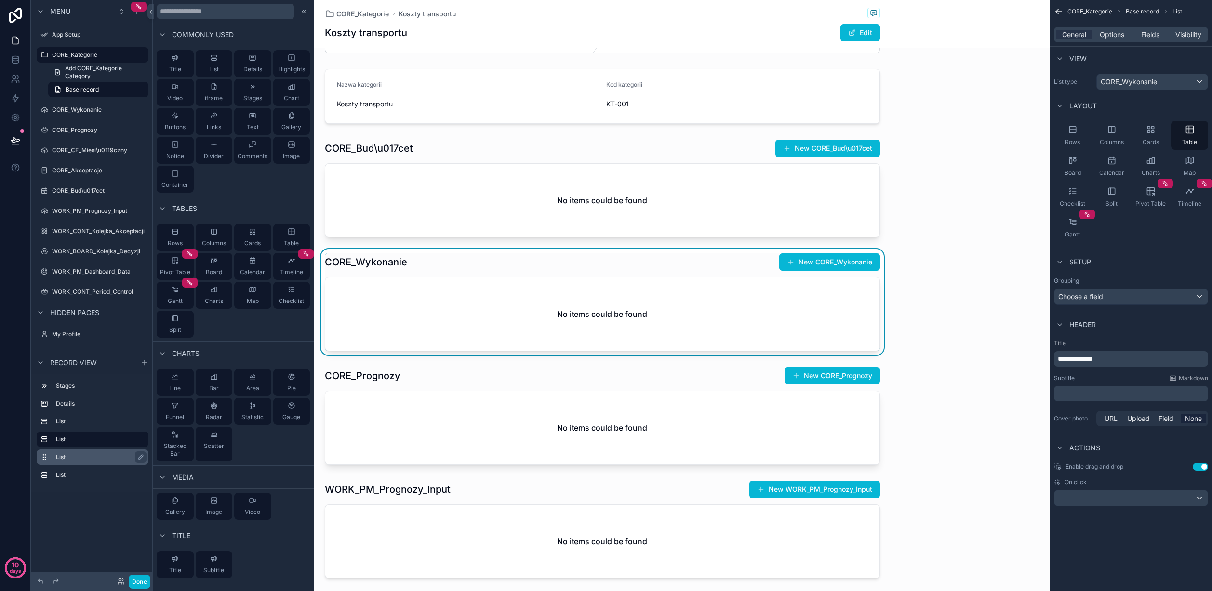
click at [92, 459] on label "List" at bounding box center [98, 457] width 85 height 8
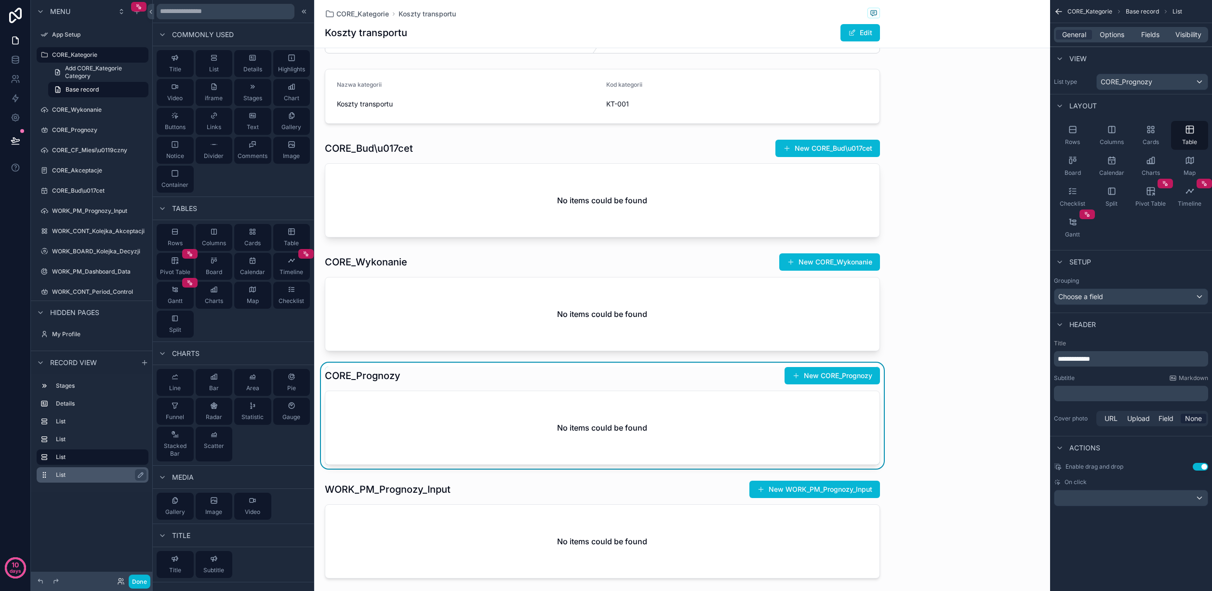
click at [103, 478] on label "List" at bounding box center [98, 475] width 85 height 8
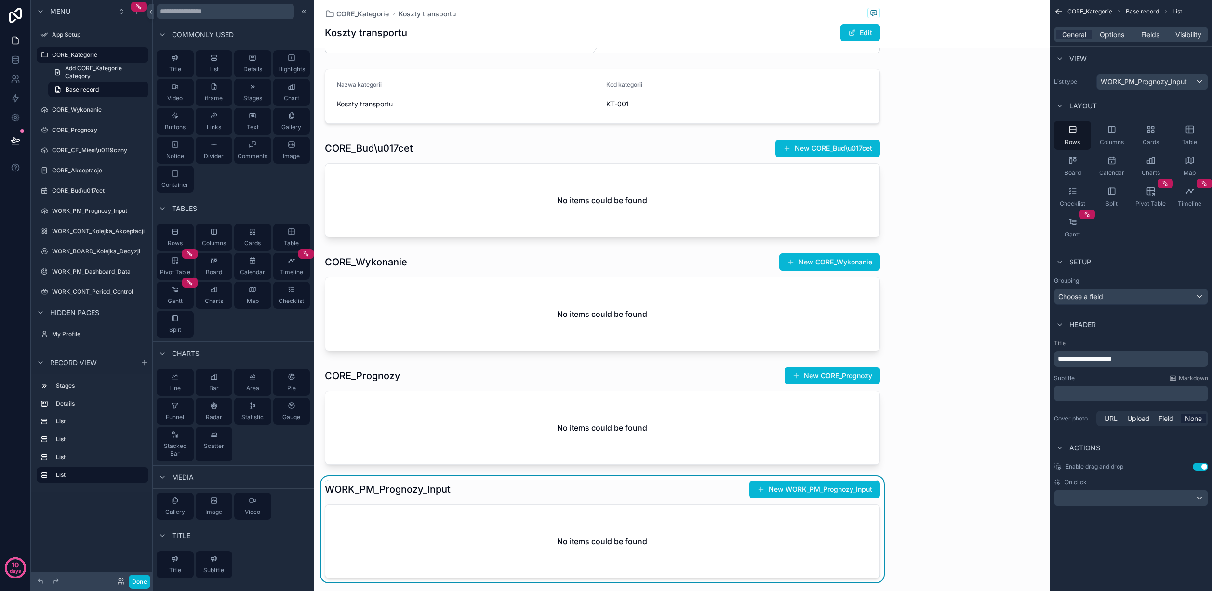
click at [99, 483] on div "Stages Details List List List List" at bounding box center [92, 433] width 123 height 119
click at [102, 526] on div "Menu App Setup CORE_Kategorie Add CORE_Kategorie Category Base record CORE_Wyko…" at bounding box center [92, 290] width 123 height 580
click at [930, 435] on div "scrollable content" at bounding box center [602, 416] width 896 height 106
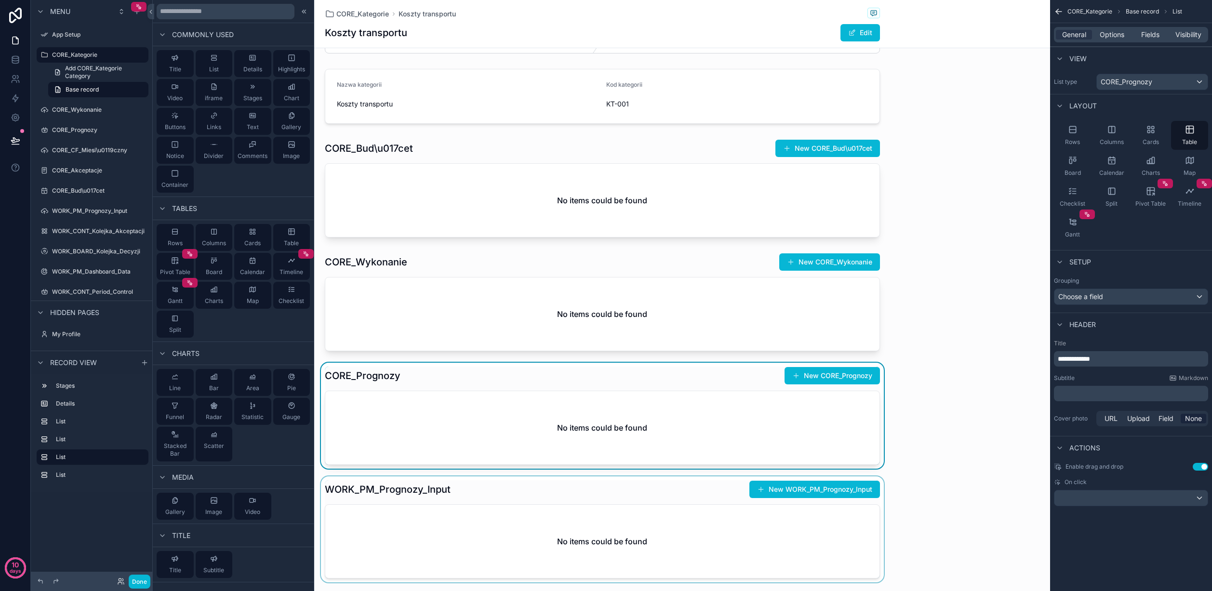
click at [806, 493] on div "scrollable content" at bounding box center [602, 530] width 896 height 106
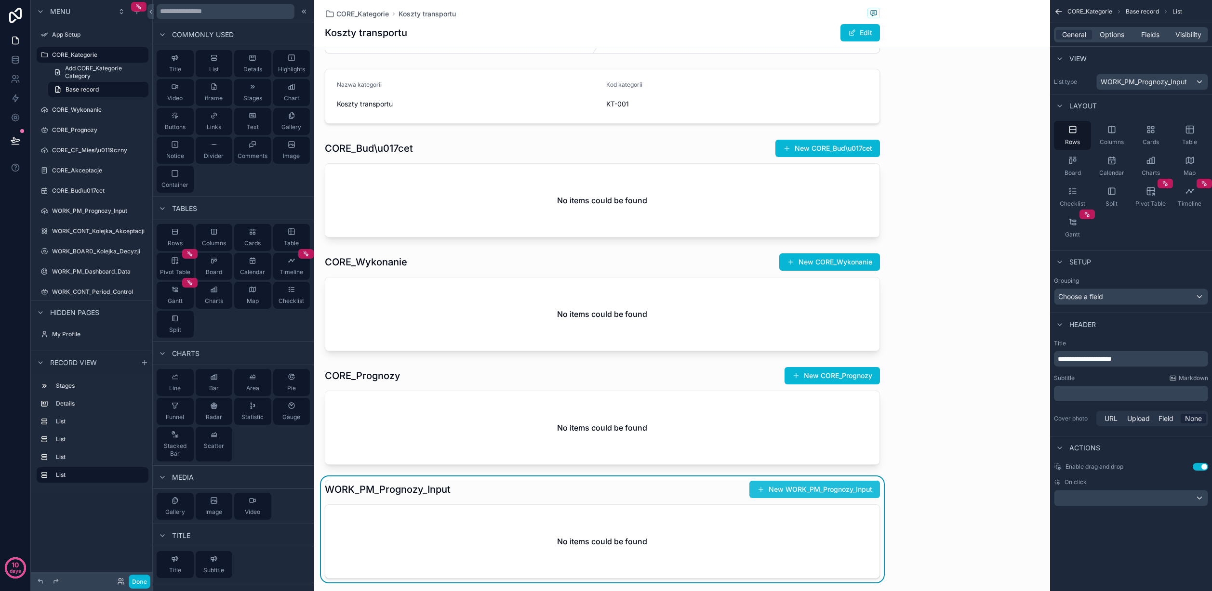
click at [805, 491] on button "New WORK_PM_Prognozy_Input" at bounding box center [814, 489] width 131 height 17
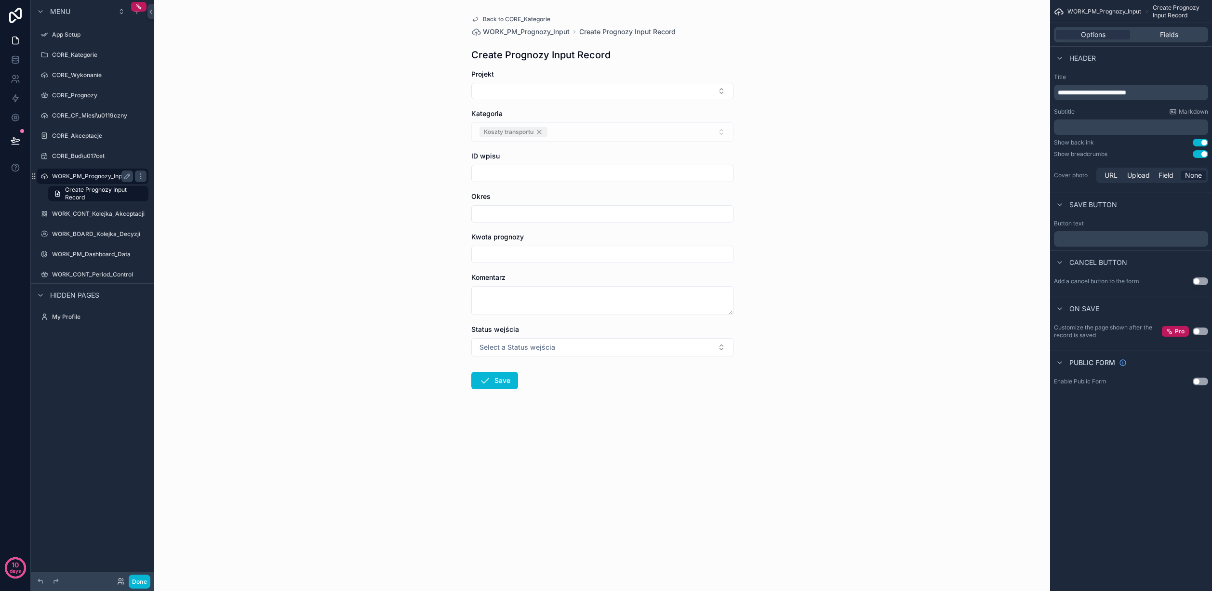
click at [69, 174] on label "WORK_PM_Prognozy_Input" at bounding box center [90, 177] width 77 height 8
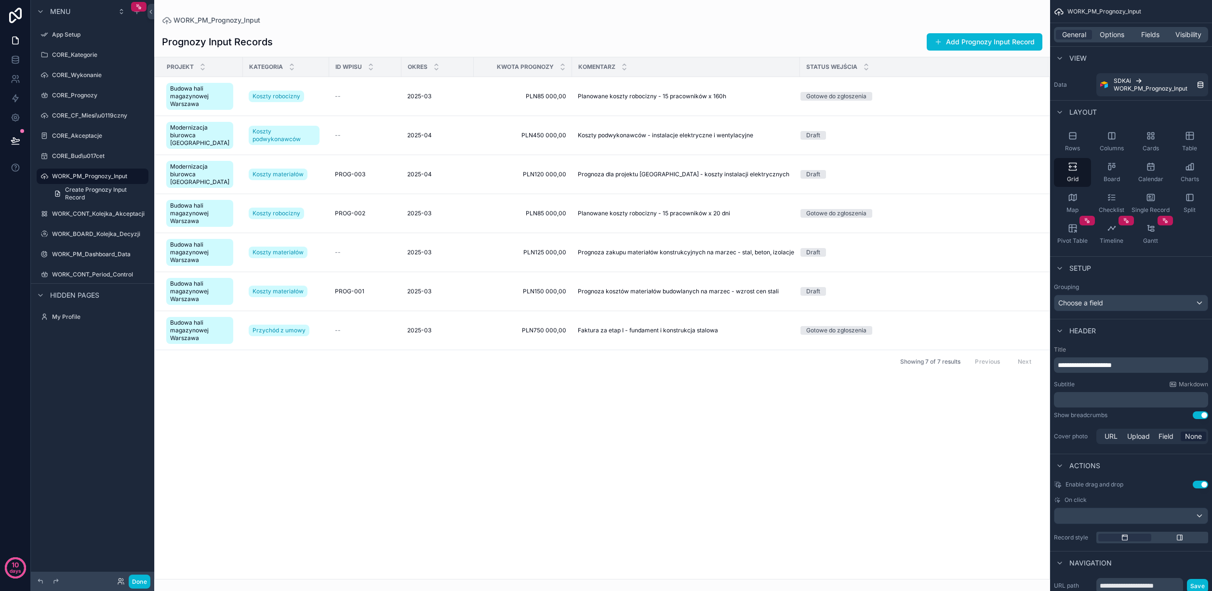
click at [82, 224] on div "scrollable content" at bounding box center [92, 224] width 123 height 2
click at [92, 225] on icon "scrollable content" at bounding box center [92, 225] width 3 height 0
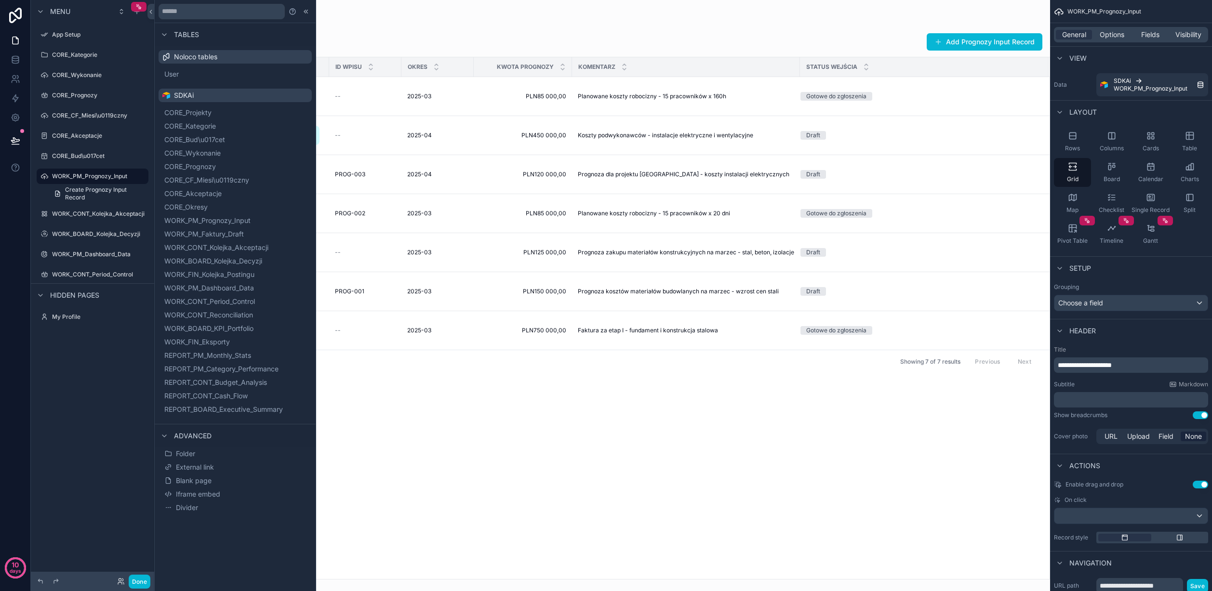
click at [90, 377] on div "Menu App Setup CORE_Kategorie CORE_Wykonanie CORE_Prognozy CORE_CF_Miesi\u0119c…" at bounding box center [92, 290] width 123 height 580
click at [91, 165] on div "scrollable content" at bounding box center [92, 166] width 123 height 2
click at [93, 156] on label "CORE_Bud\u017cet" at bounding box center [90, 156] width 77 height 8
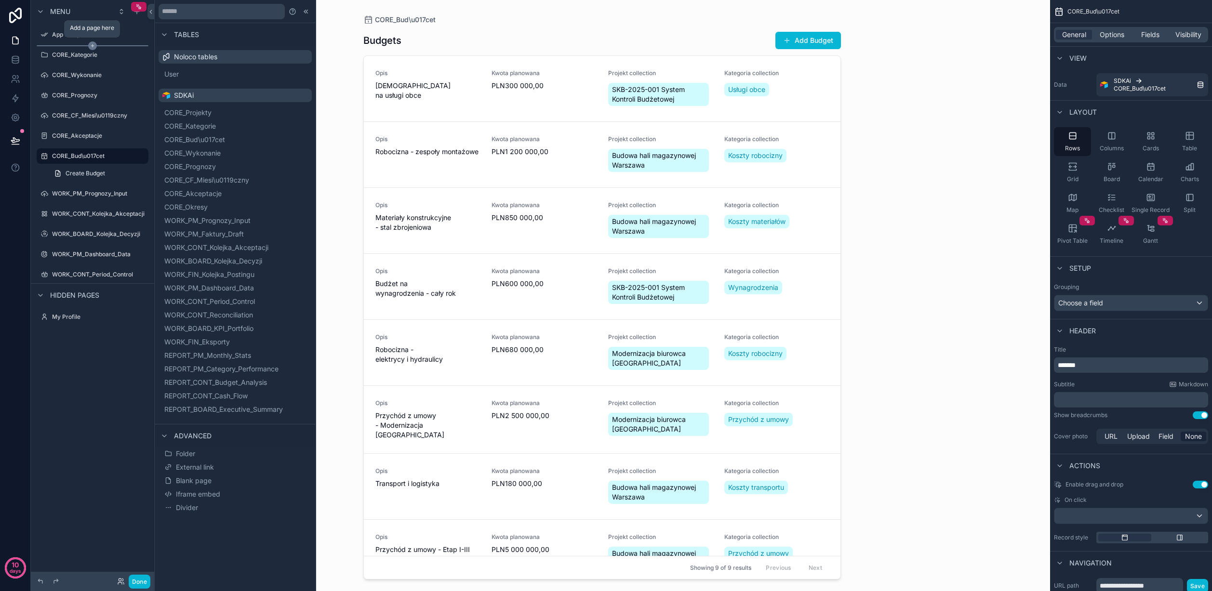
click at [92, 44] on icon "scrollable content" at bounding box center [92, 45] width 9 height 9
click at [91, 46] on icon "scrollable content" at bounding box center [92, 45] width 9 height 9
click at [213, 113] on span "CORE_Projekty" at bounding box center [199, 113] width 47 height 10
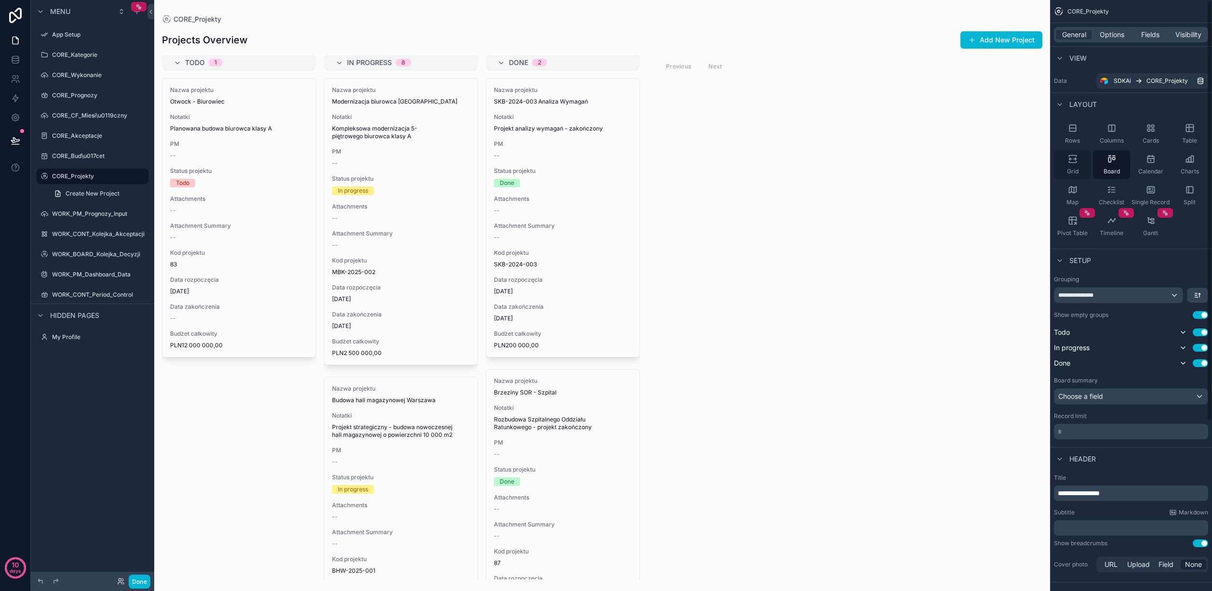
click at [1012, 157] on icon "scrollable content" at bounding box center [1073, 159] width 10 height 10
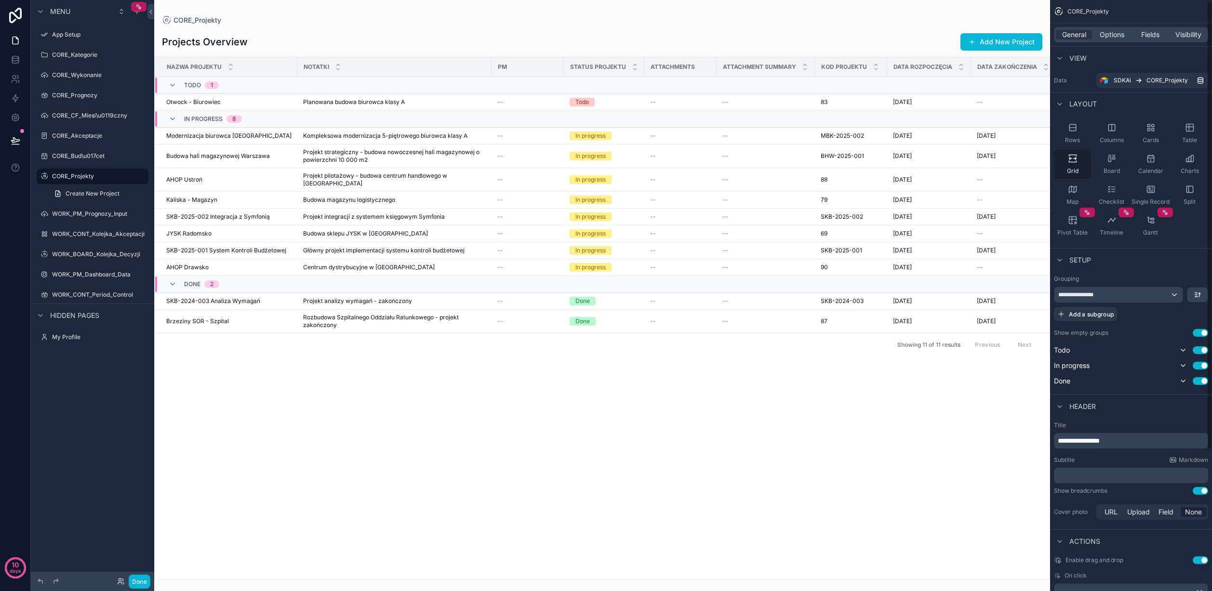
scroll to position [1, 0]
click at [72, 155] on label "CORE_Bud\u017cet" at bounding box center [90, 156] width 77 height 8
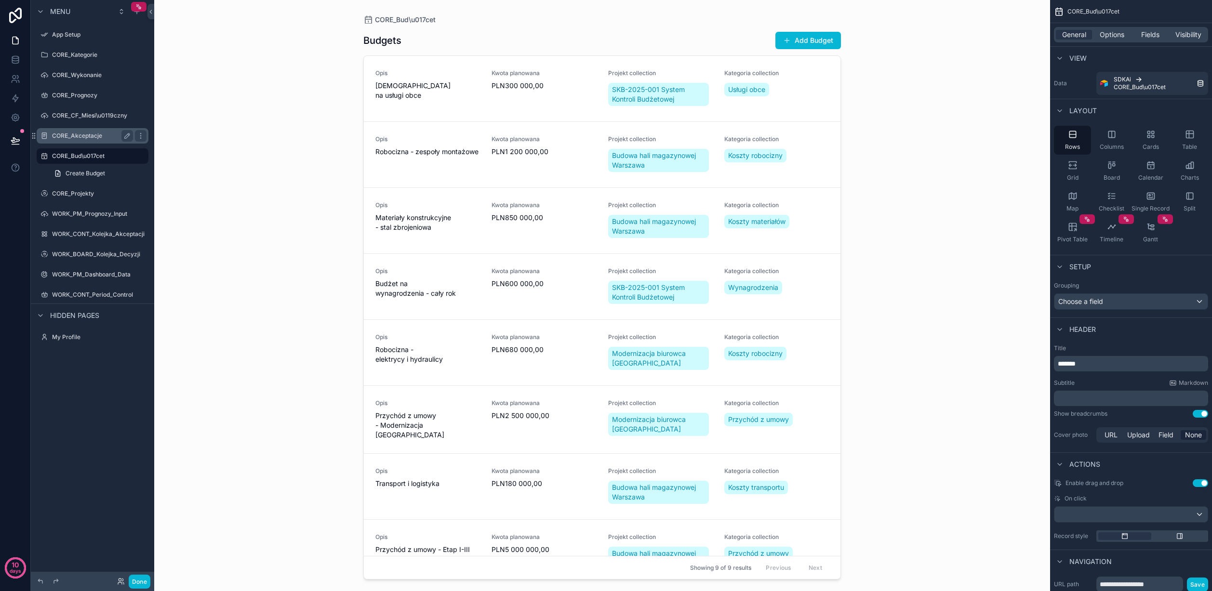
click at [85, 136] on label "CORE_Akceptacje" at bounding box center [90, 136] width 77 height 8
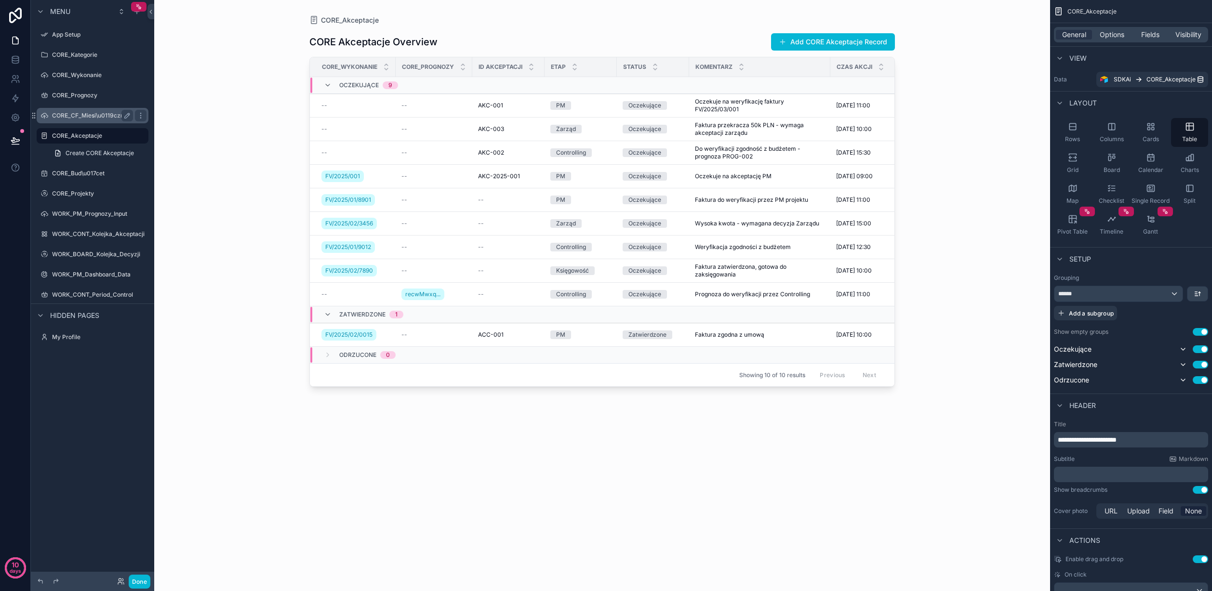
click at [83, 113] on label "CORE_CF_Miesi\u0119czny" at bounding box center [90, 116] width 77 height 8
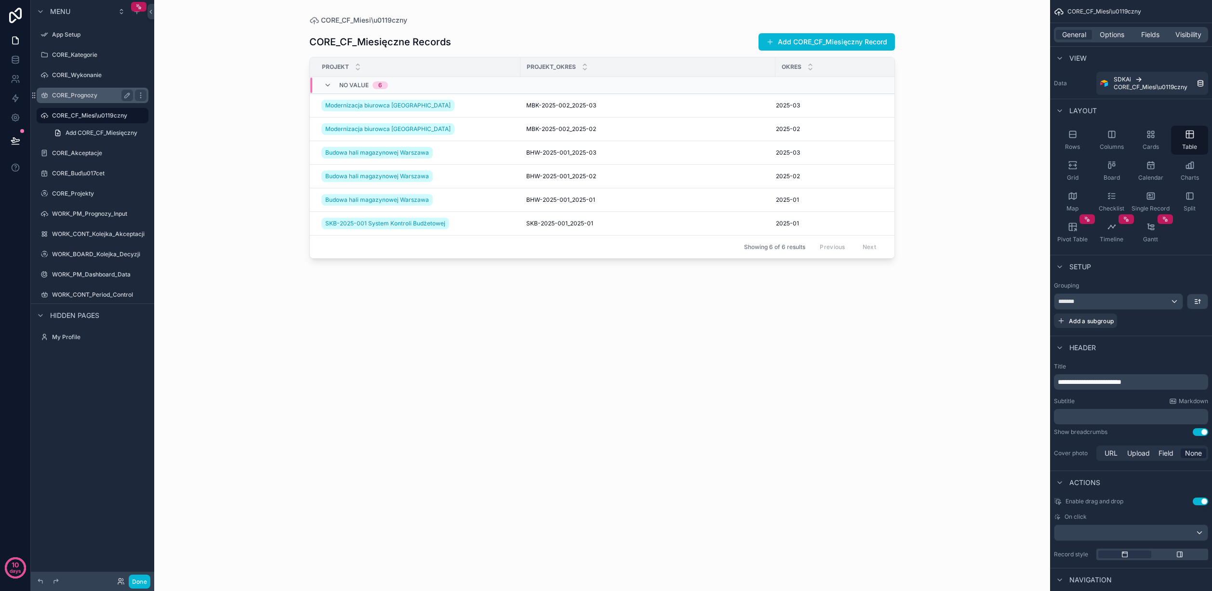
click at [80, 95] on label "CORE_Prognozy" at bounding box center [90, 96] width 77 height 8
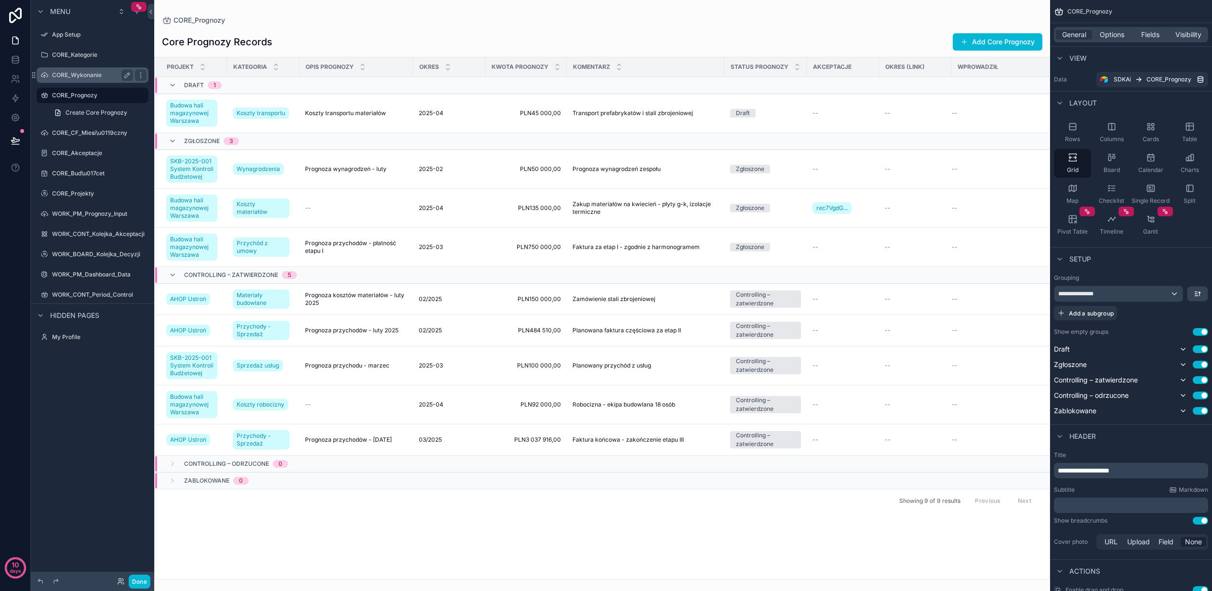
click at [78, 76] on label "CORE_Wykonanie" at bounding box center [90, 75] width 77 height 8
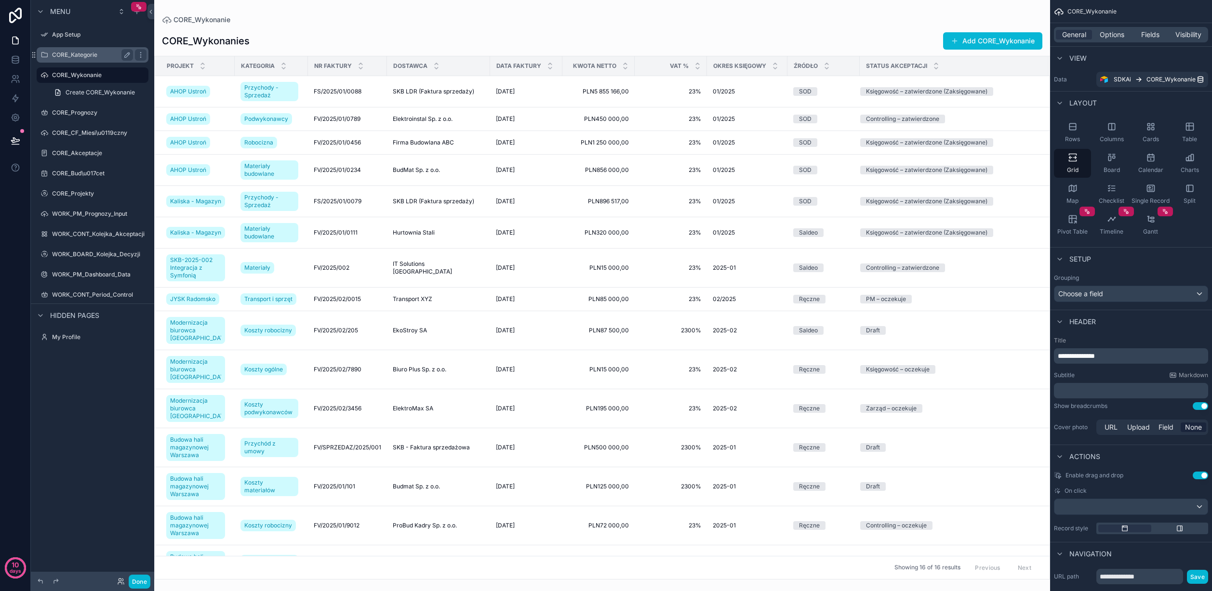
click at [80, 56] on label "CORE_Kategorie" at bounding box center [90, 55] width 77 height 8
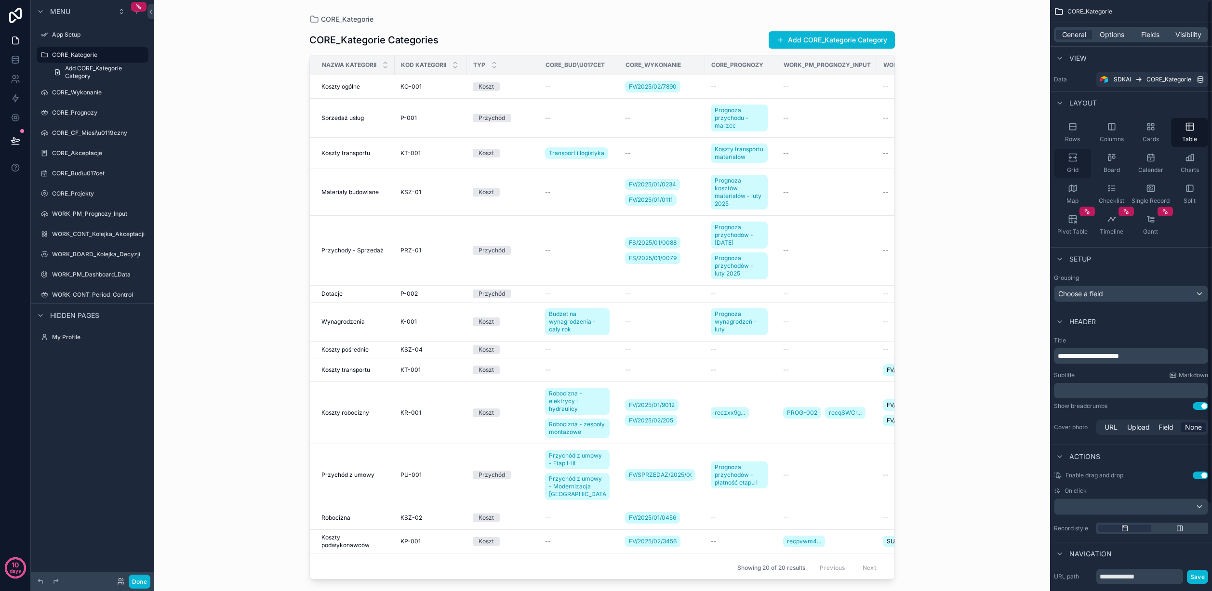
click at [1012, 162] on div "Grid" at bounding box center [1072, 163] width 37 height 29
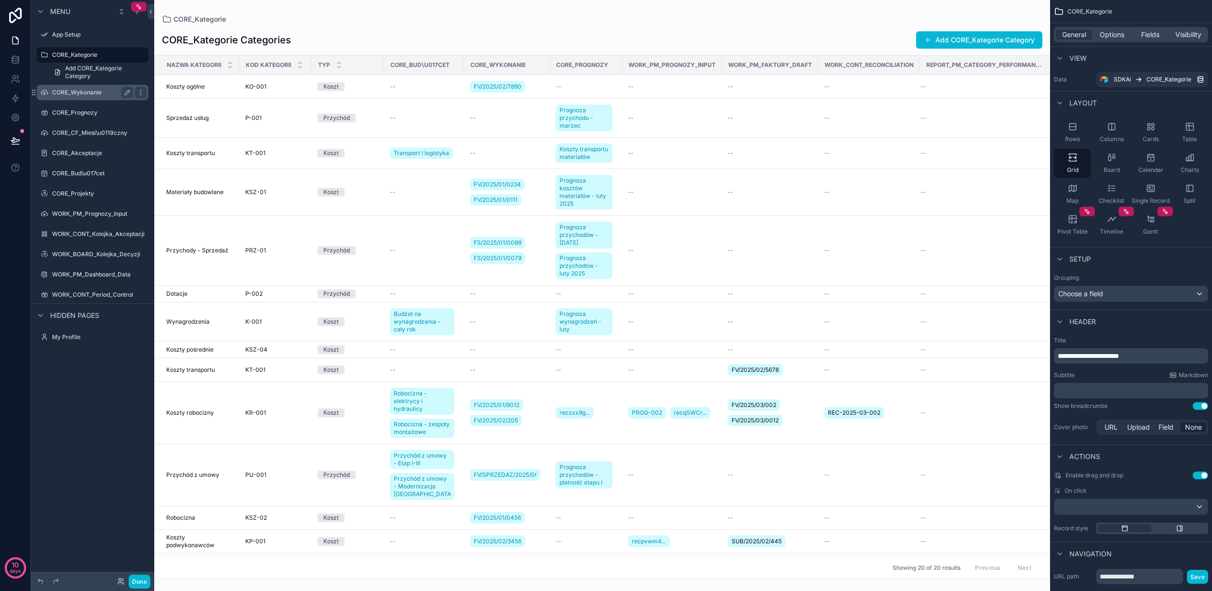
click at [72, 93] on label "CORE_Wykonanie" at bounding box center [90, 93] width 77 height 8
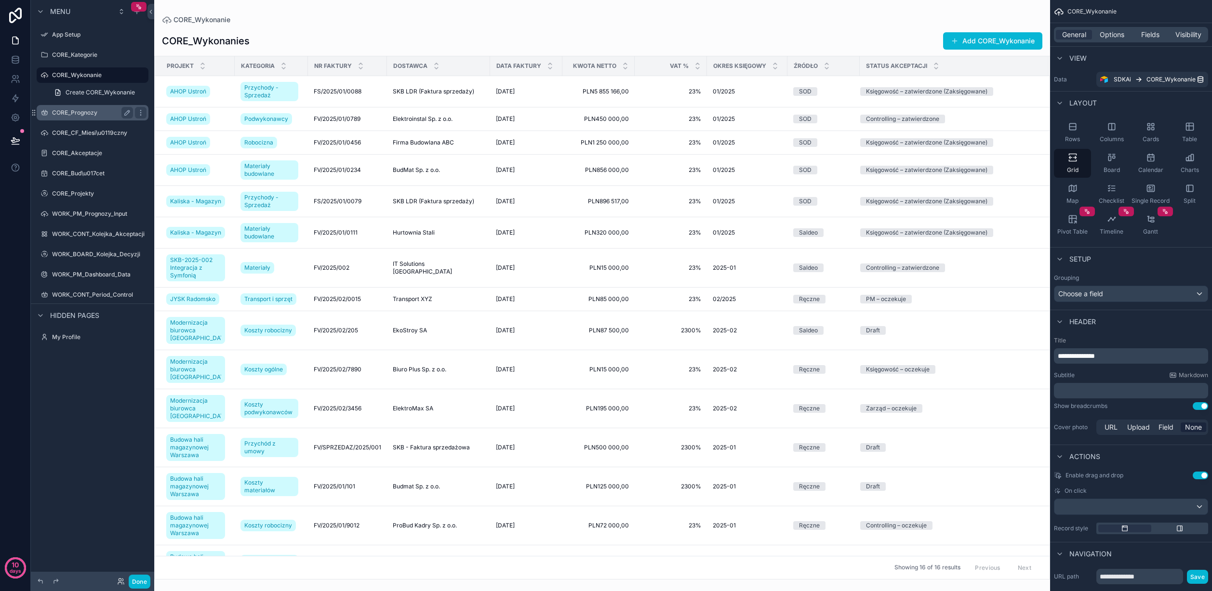
click at [67, 114] on label "CORE_Prognozy" at bounding box center [90, 113] width 77 height 8
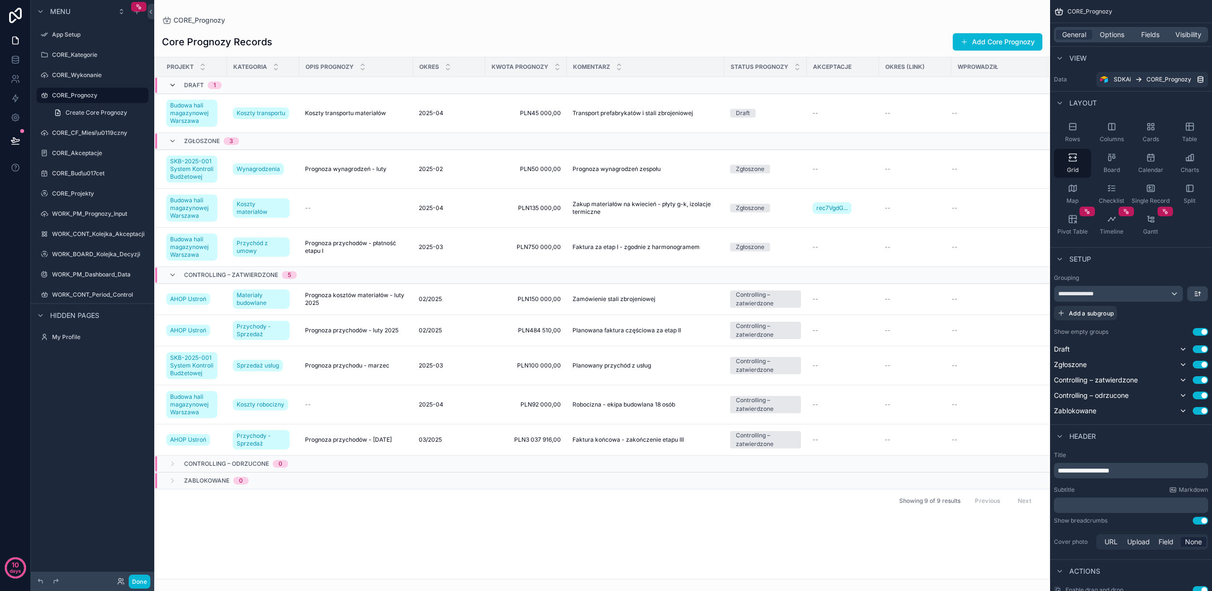
click at [171, 85] on icon "scrollable content" at bounding box center [173, 85] width 8 height 8
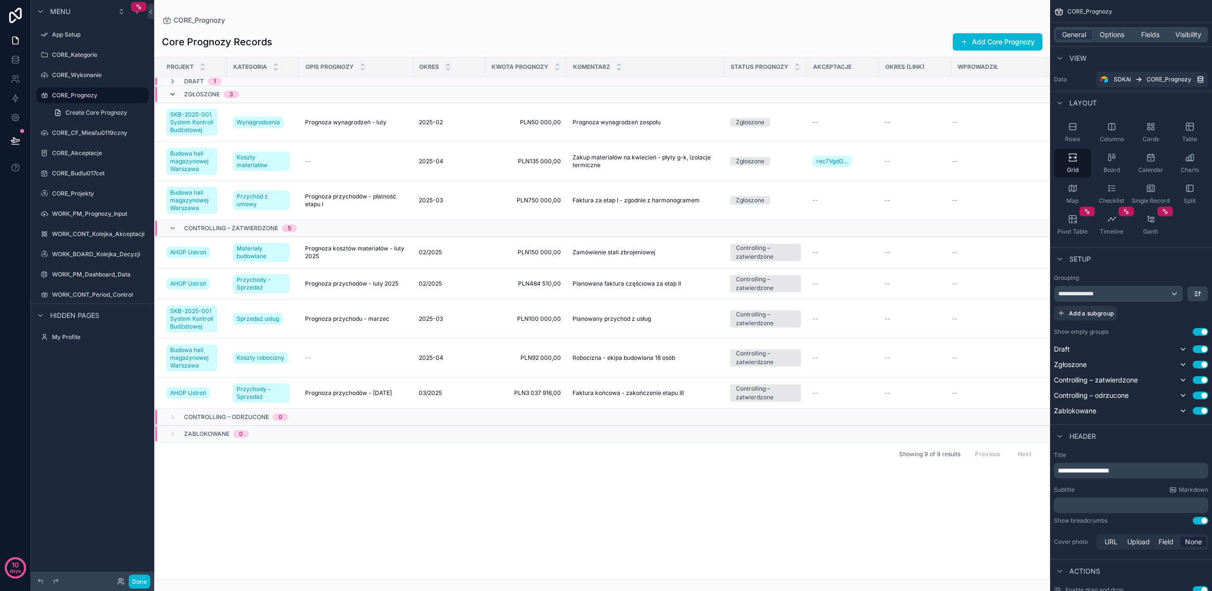
click at [173, 94] on icon "scrollable content" at bounding box center [173, 95] width 8 height 8
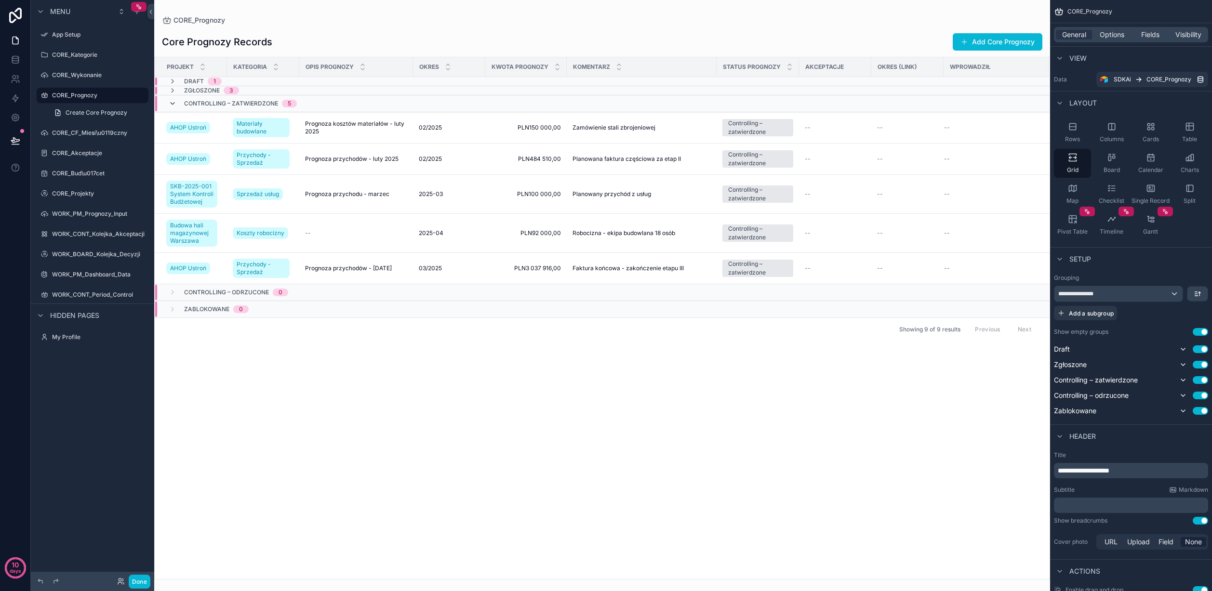
click at [173, 105] on icon "scrollable content" at bounding box center [173, 104] width 8 height 8
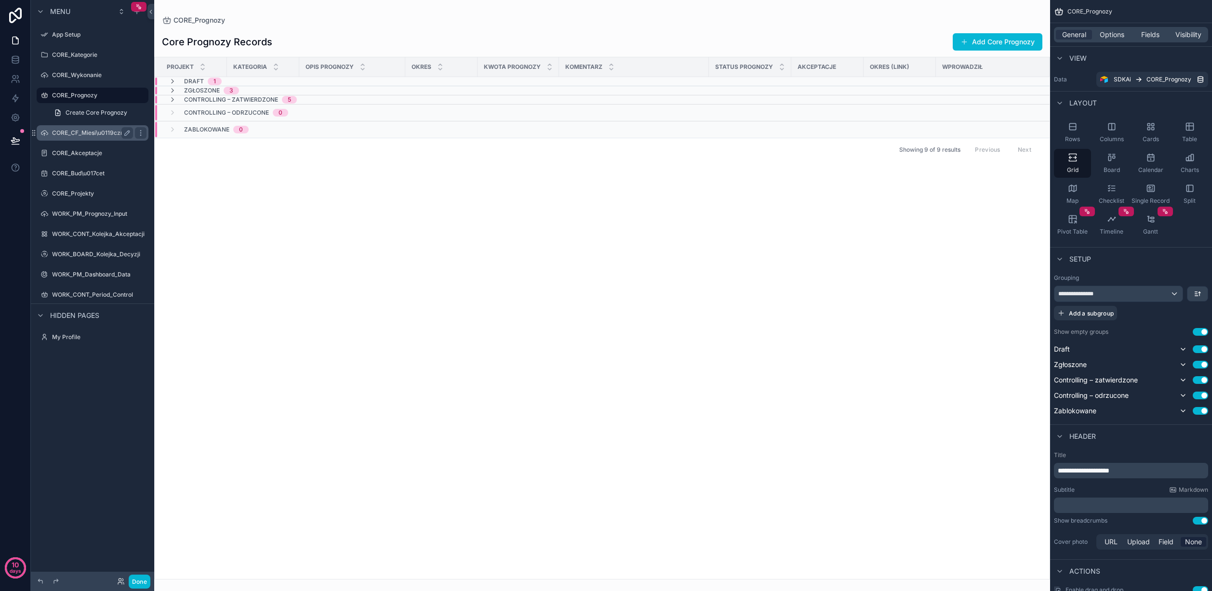
click at [71, 134] on label "CORE_CF_Miesi\u0119czny" at bounding box center [90, 133] width 77 height 8
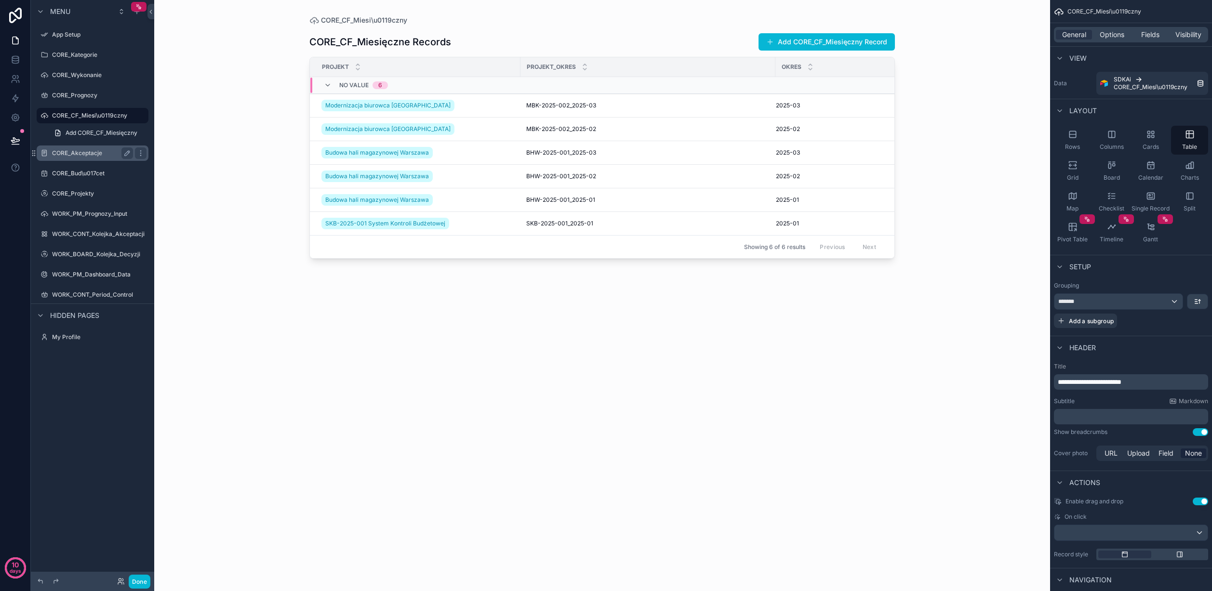
click at [74, 153] on label "CORE_Akceptacje" at bounding box center [90, 153] width 77 height 8
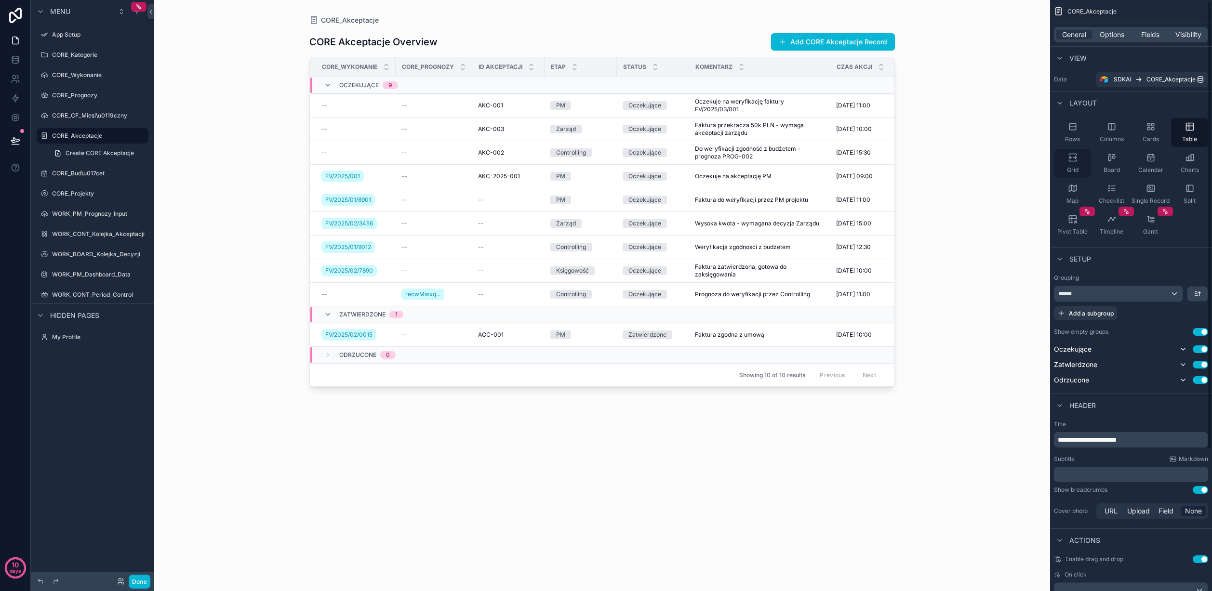
click at [1012, 160] on icon "scrollable content" at bounding box center [1073, 158] width 10 height 10
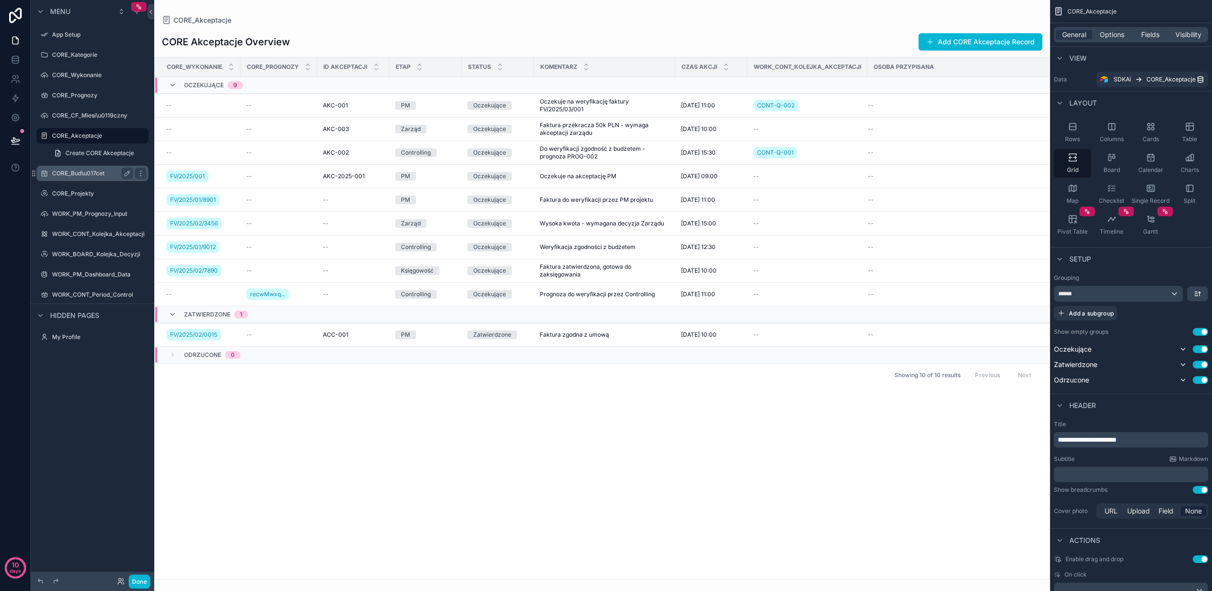
click at [84, 171] on label "CORE_Bud\u017cet" at bounding box center [90, 174] width 77 height 8
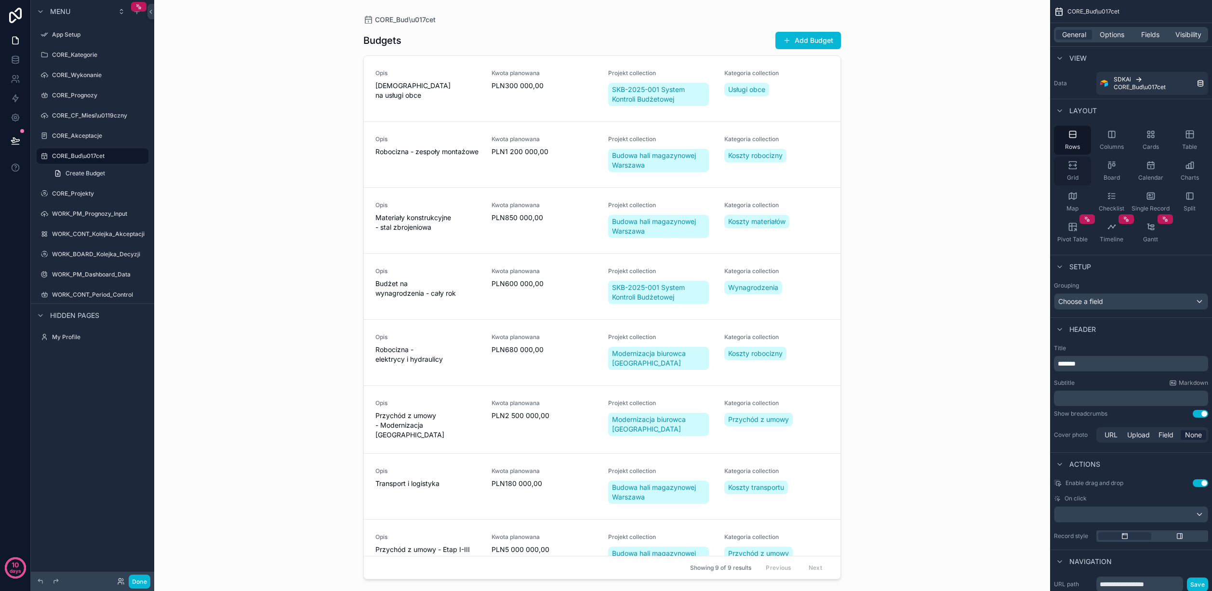
click at [1012, 166] on div "Grid" at bounding box center [1072, 171] width 37 height 29
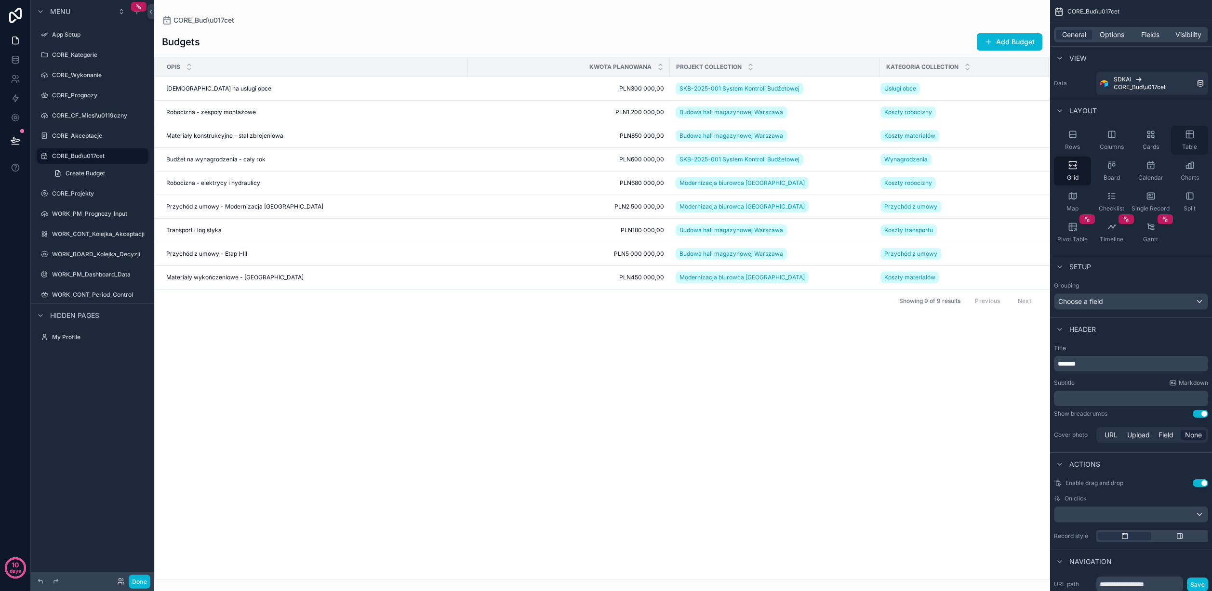
click at [1012, 137] on icon "scrollable content" at bounding box center [1190, 135] width 10 height 10
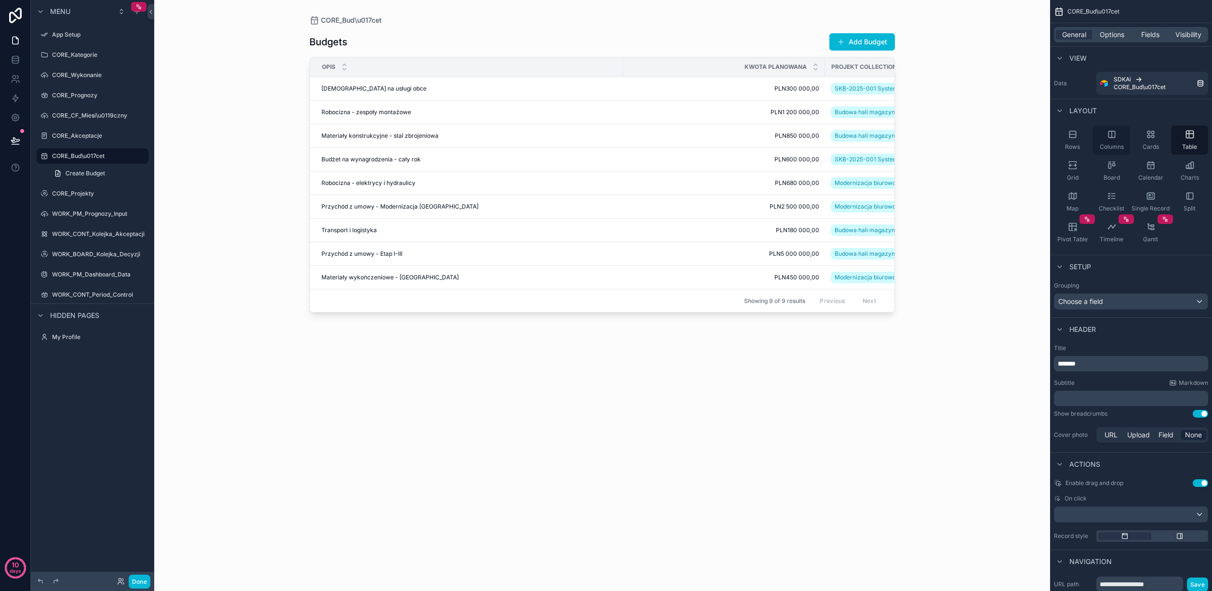
click at [1012, 141] on div "Columns" at bounding box center [1111, 140] width 37 height 29
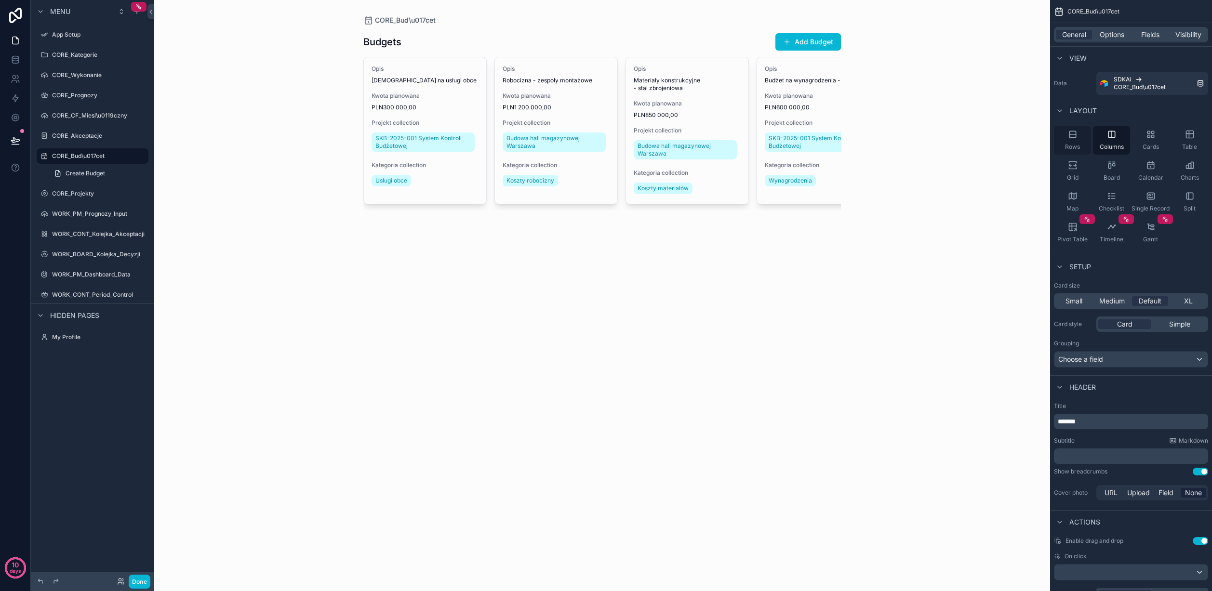
click at [1012, 142] on div "Rows" at bounding box center [1072, 140] width 37 height 29
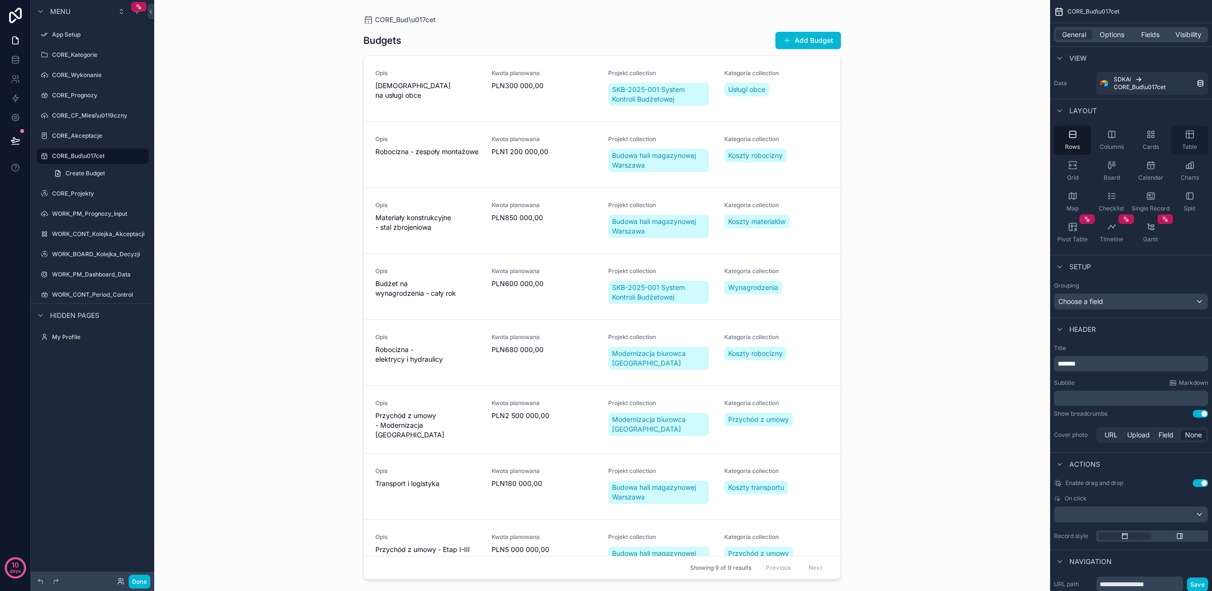
click at [1012, 132] on div "Table" at bounding box center [1189, 140] width 37 height 29
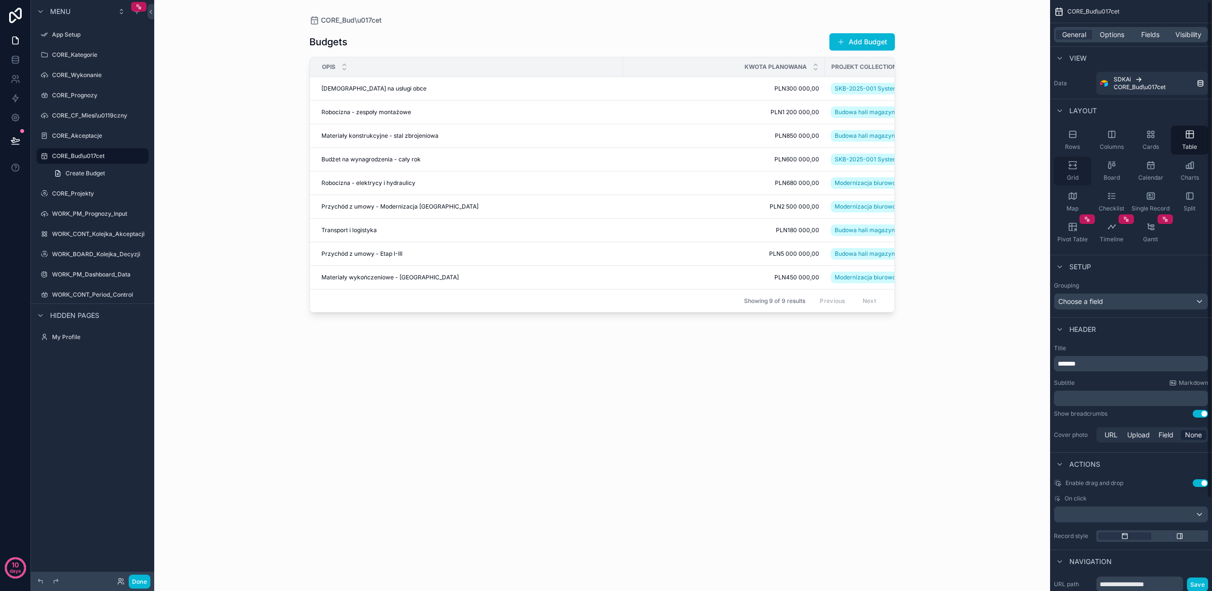
drag, startPoint x: 1071, startPoint y: 168, endPoint x: 1056, endPoint y: 171, distance: 15.8
click at [1012, 168] on icon "scrollable content" at bounding box center [1073, 165] width 10 height 10
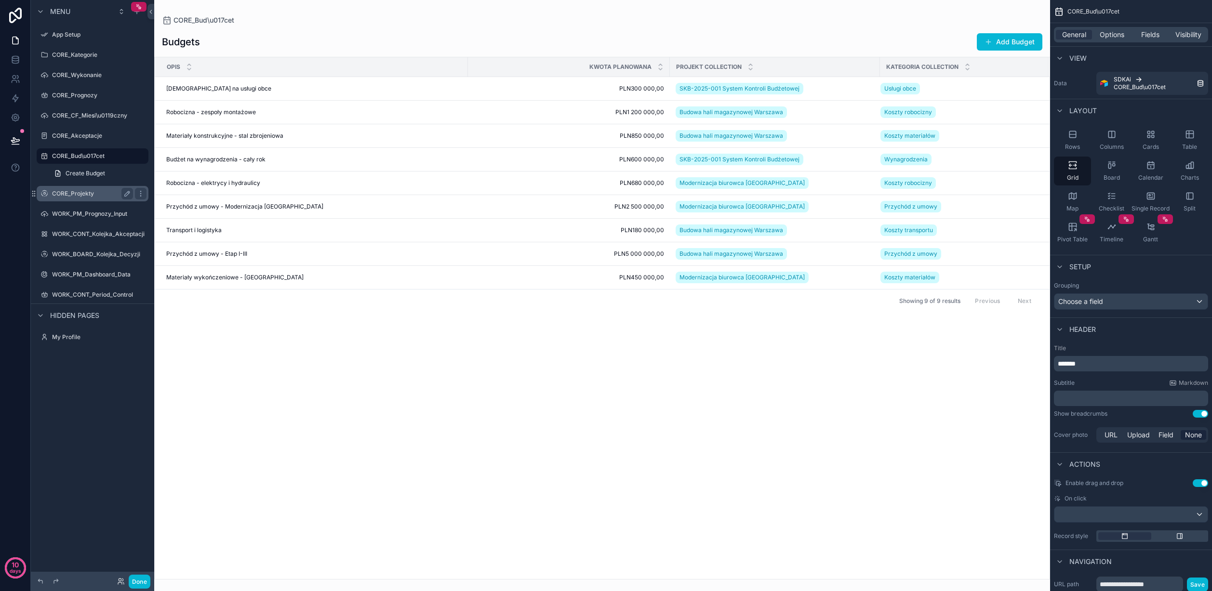
click at [93, 190] on label "CORE_Projekty" at bounding box center [90, 194] width 77 height 8
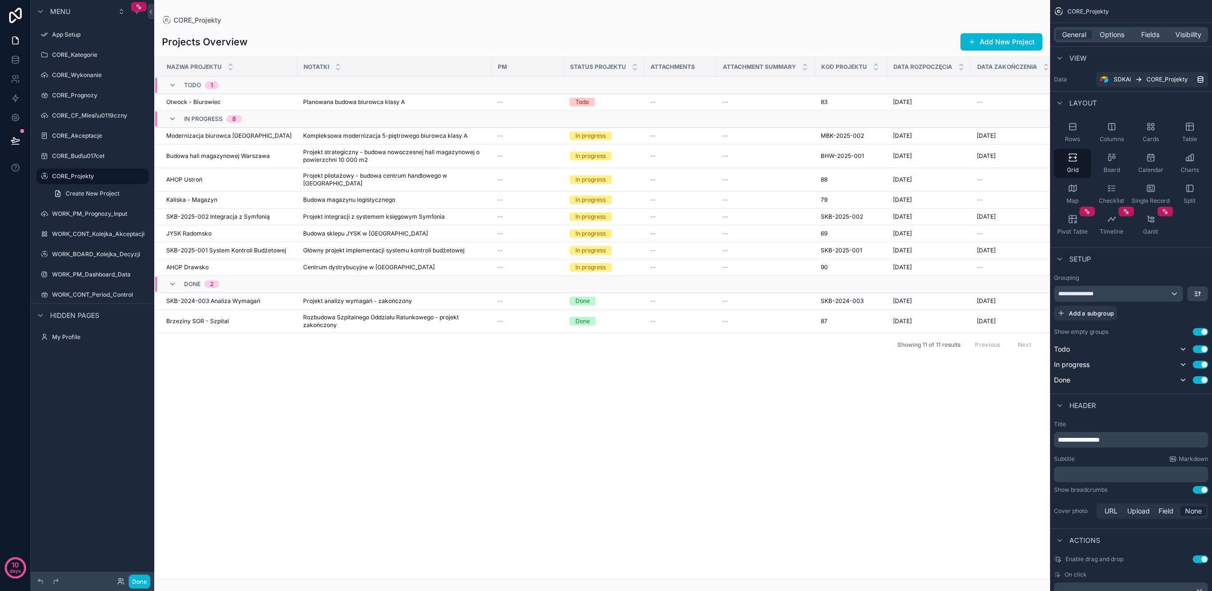
click at [572, 206] on div "scrollable content" at bounding box center [602, 295] width 896 height 591
click at [93, 204] on icon "scrollable content" at bounding box center [92, 204] width 9 height 9
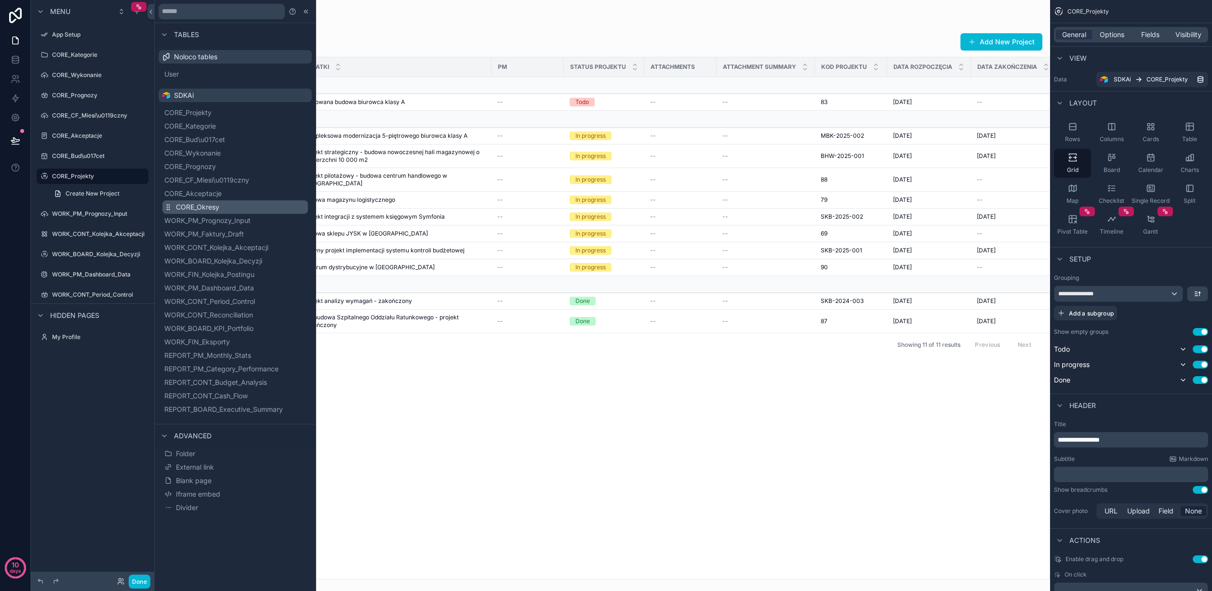
click at [204, 203] on span "CORE_Okresy" at bounding box center [197, 207] width 43 height 10
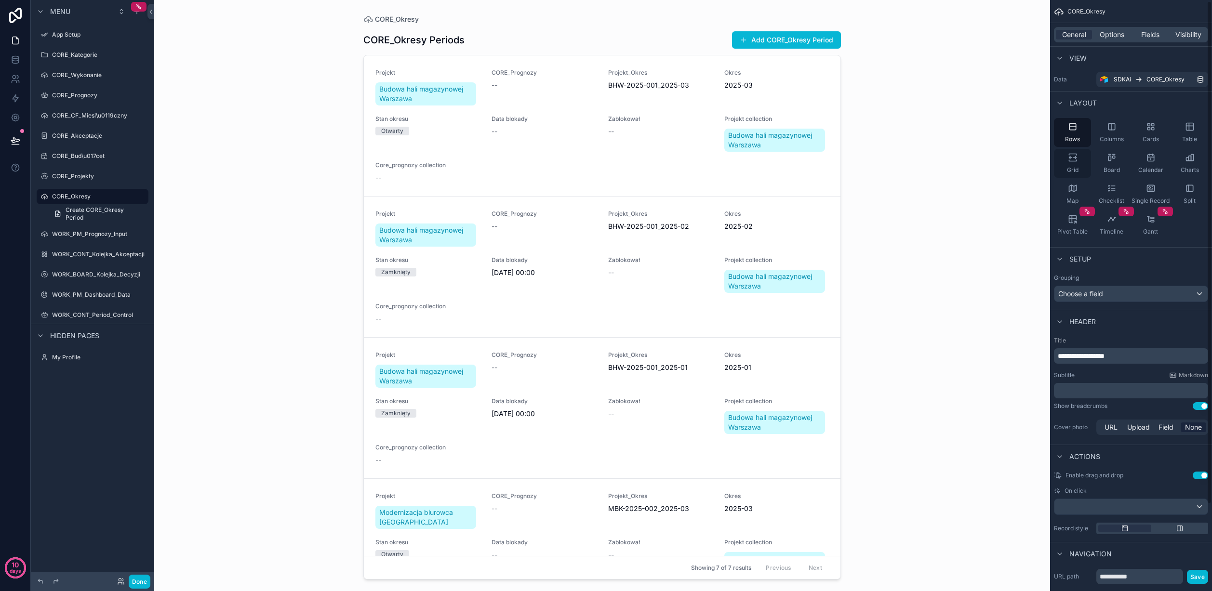
click at [1012, 160] on div "Grid" at bounding box center [1072, 163] width 37 height 29
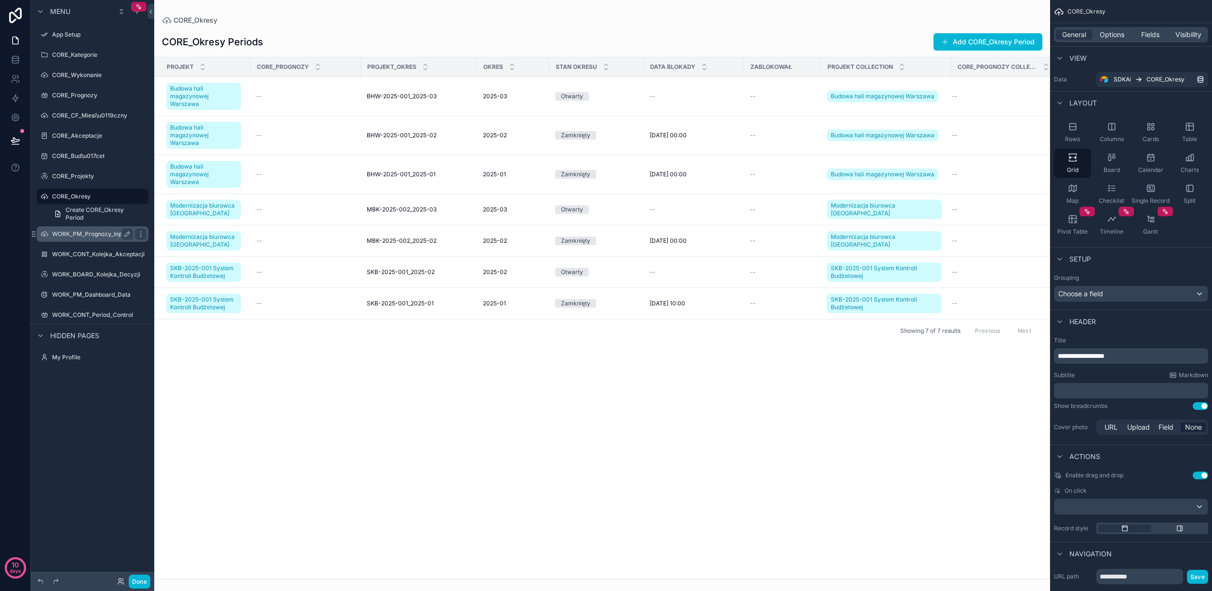
click at [66, 231] on label "WORK_PM_Prognozy_Input" at bounding box center [90, 234] width 77 height 8
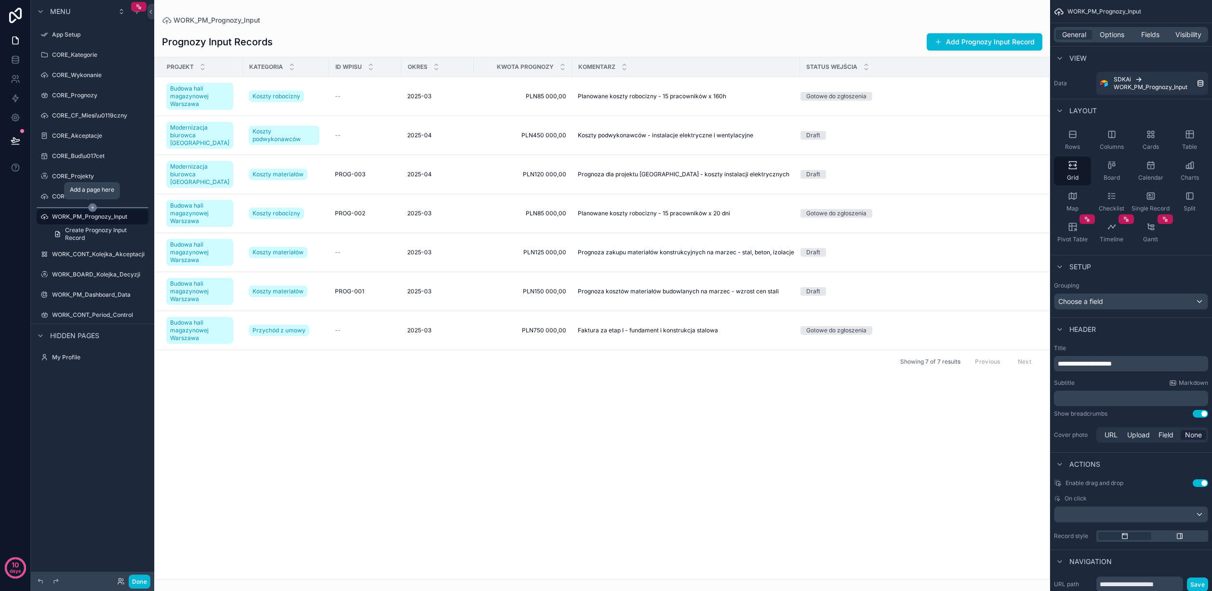
click at [93, 207] on icon "scrollable content" at bounding box center [92, 207] width 9 height 9
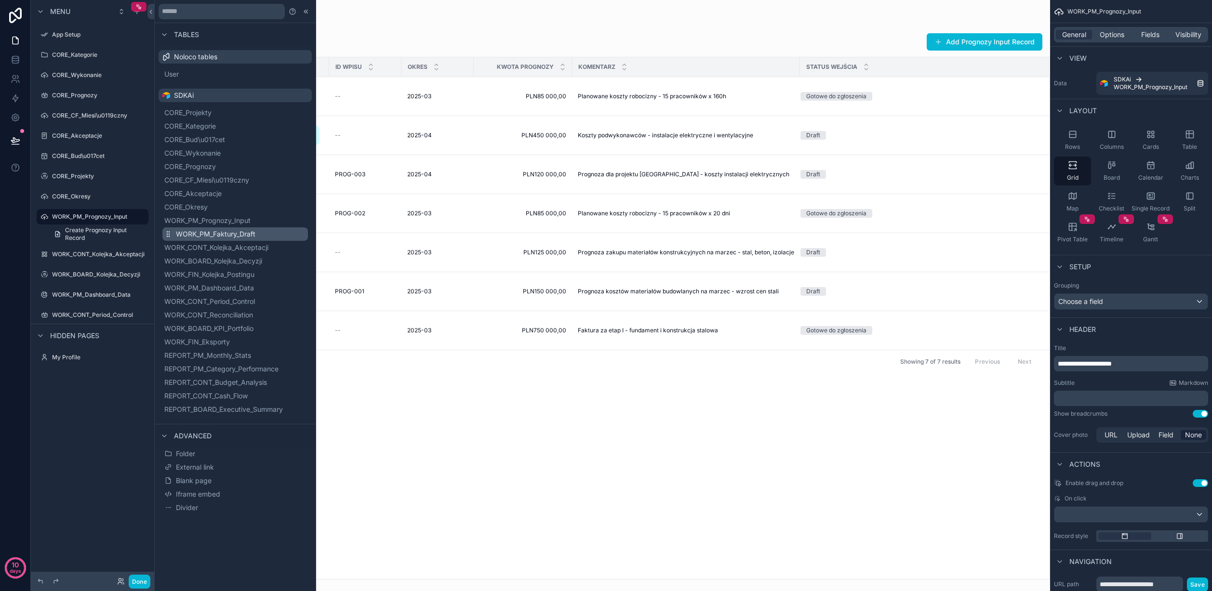
click at [253, 233] on span "WORK_PM_Faktury_Draft" at bounding box center [216, 234] width 80 height 10
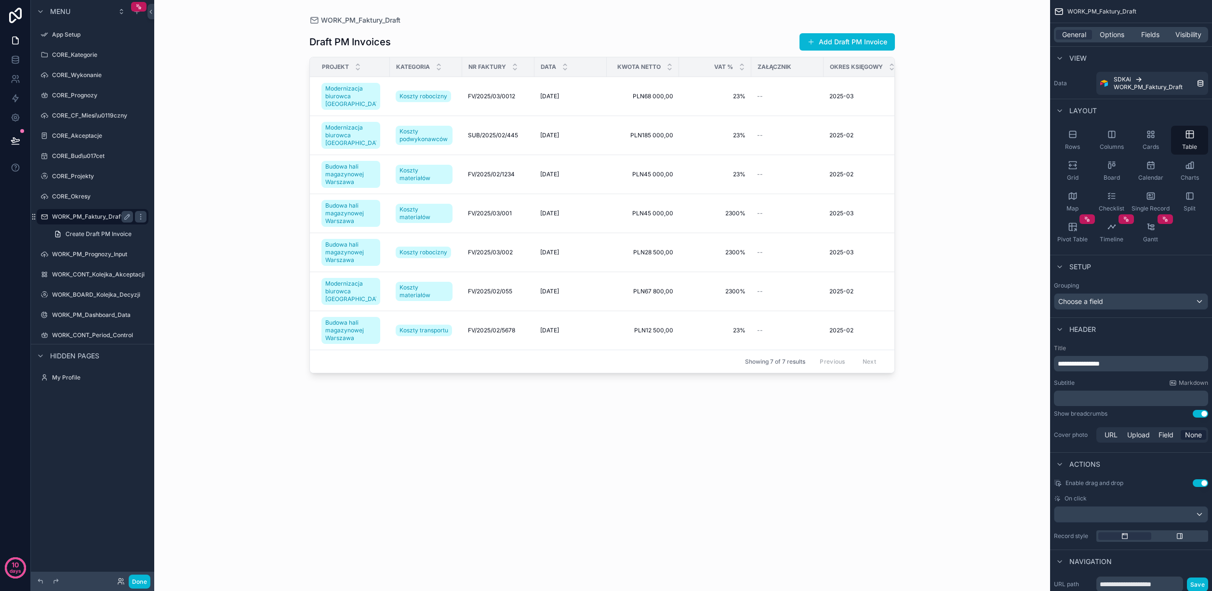
click at [95, 218] on label "WORK_PM_Faktury_Draft" at bounding box center [90, 217] width 77 height 8
click at [1012, 172] on div "Grid" at bounding box center [1072, 171] width 37 height 29
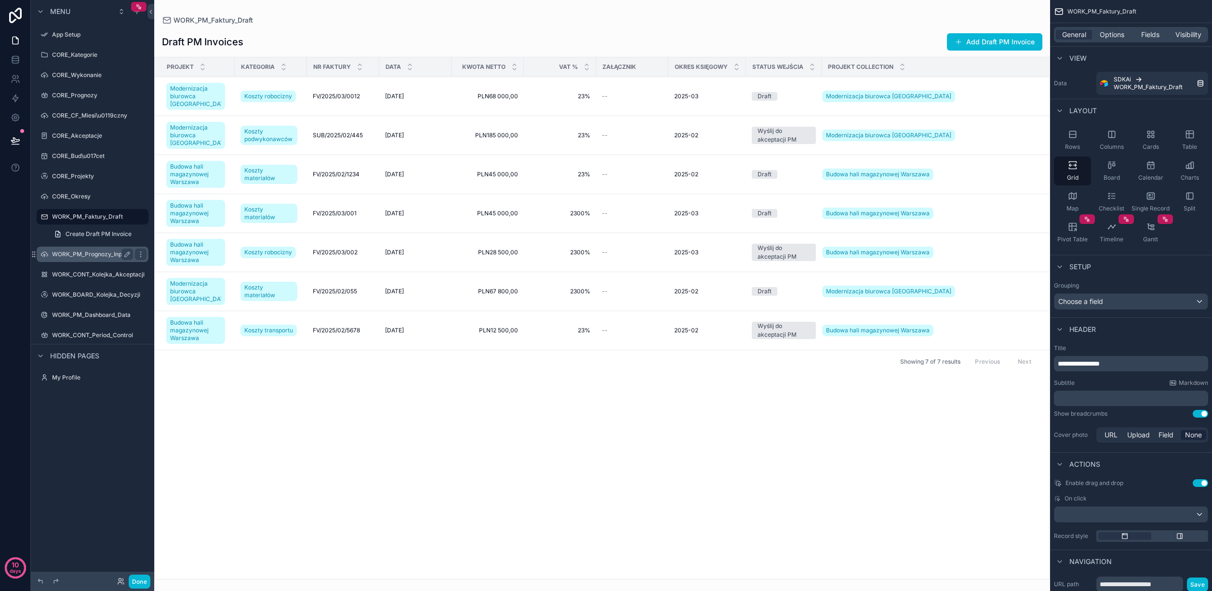
click at [82, 251] on label "WORK_PM_Prognozy_Input" at bounding box center [90, 255] width 77 height 8
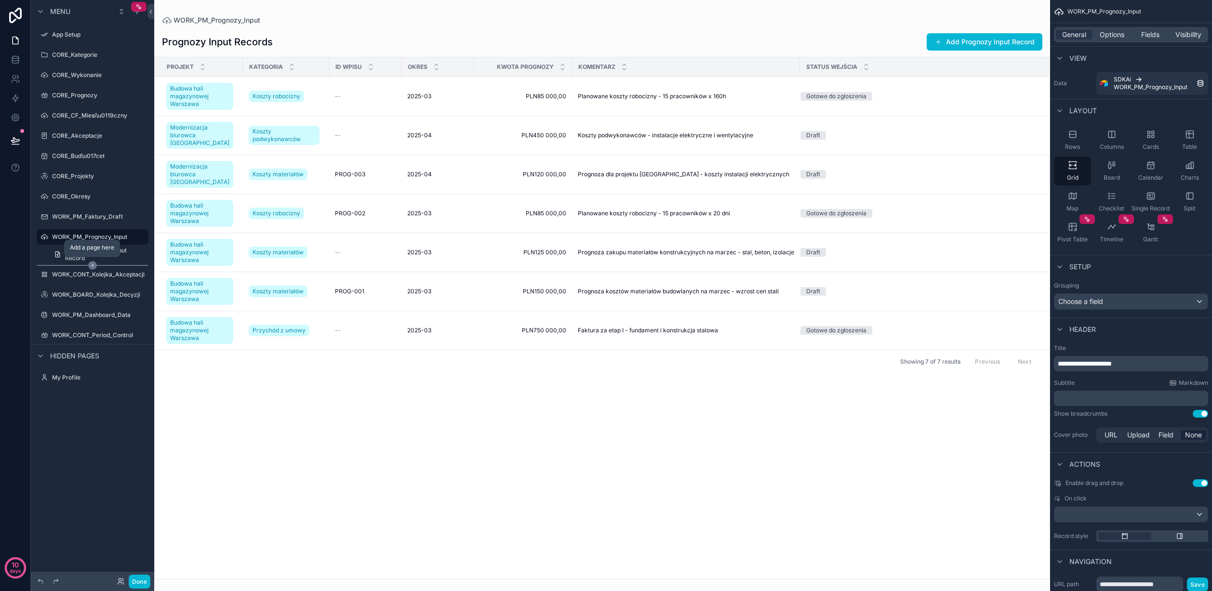
click at [94, 265] on icon "scrollable content" at bounding box center [92, 265] width 9 height 9
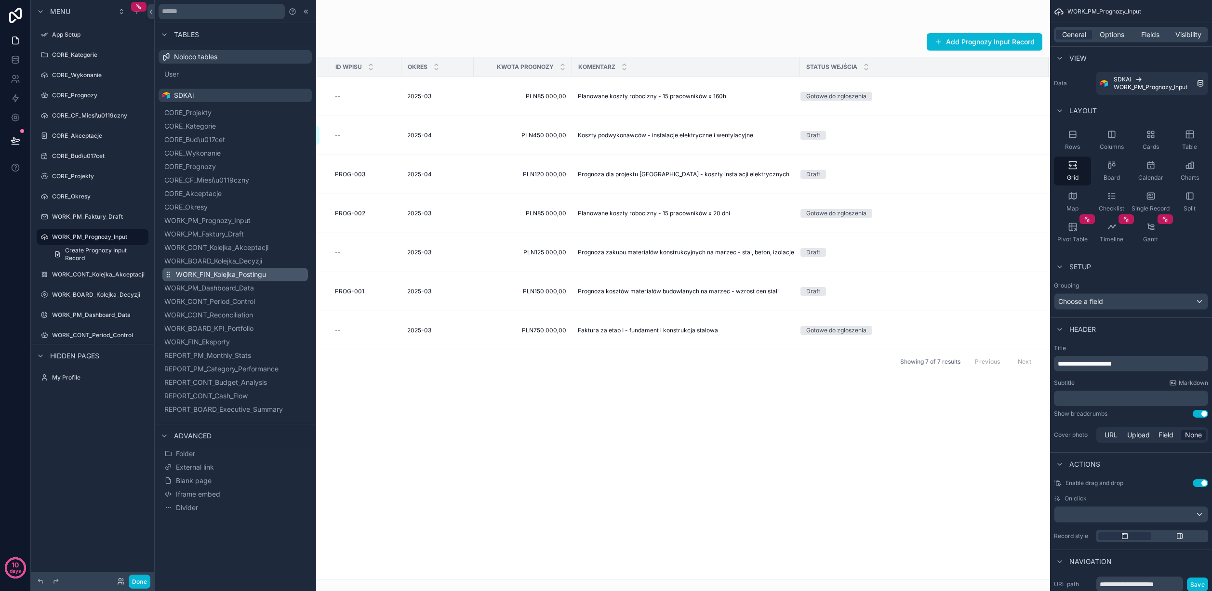
click at [278, 271] on button "WORK_FIN_Kolejka_Postingu" at bounding box center [235, 274] width 146 height 13
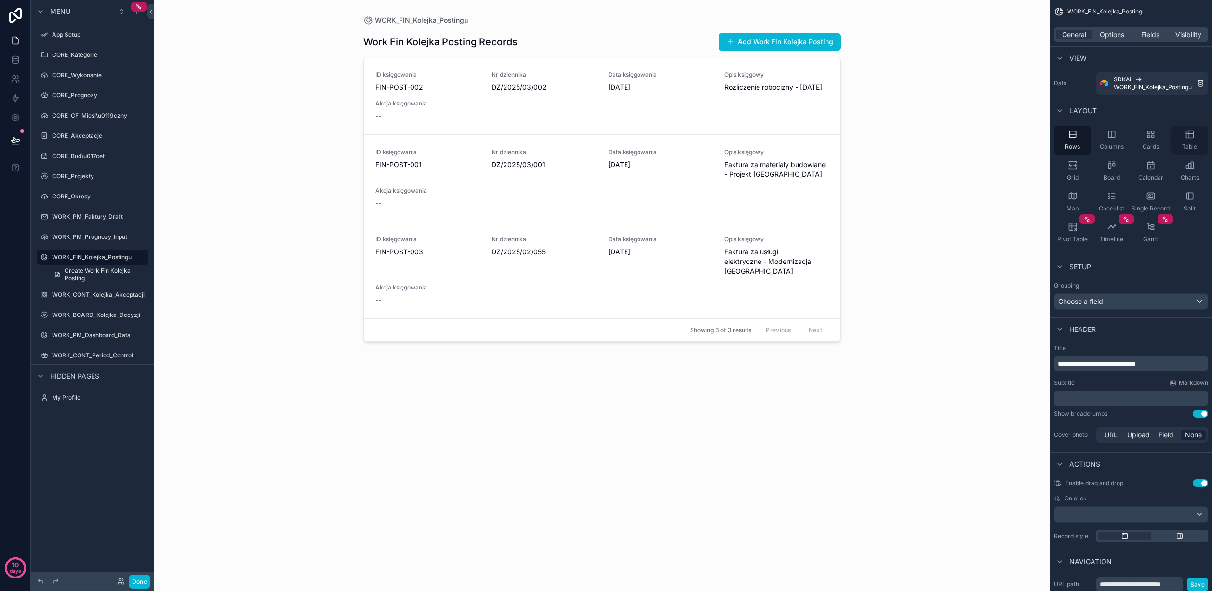
click at [1012, 139] on div "Table" at bounding box center [1189, 140] width 37 height 29
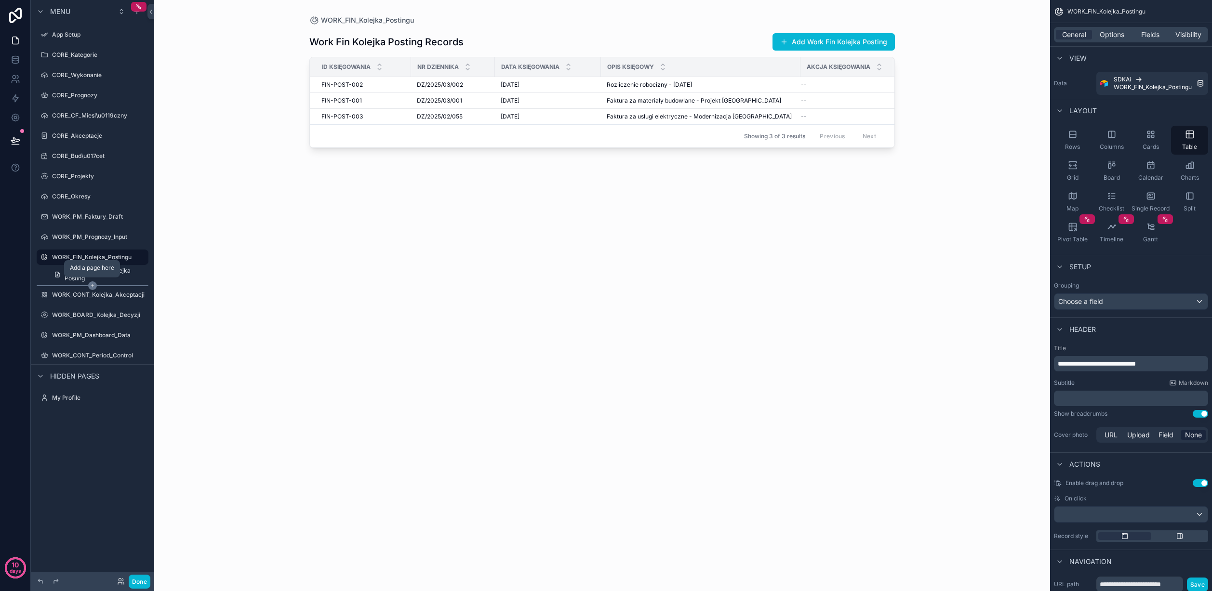
click at [93, 286] on icon "scrollable content" at bounding box center [92, 286] width 3 height 0
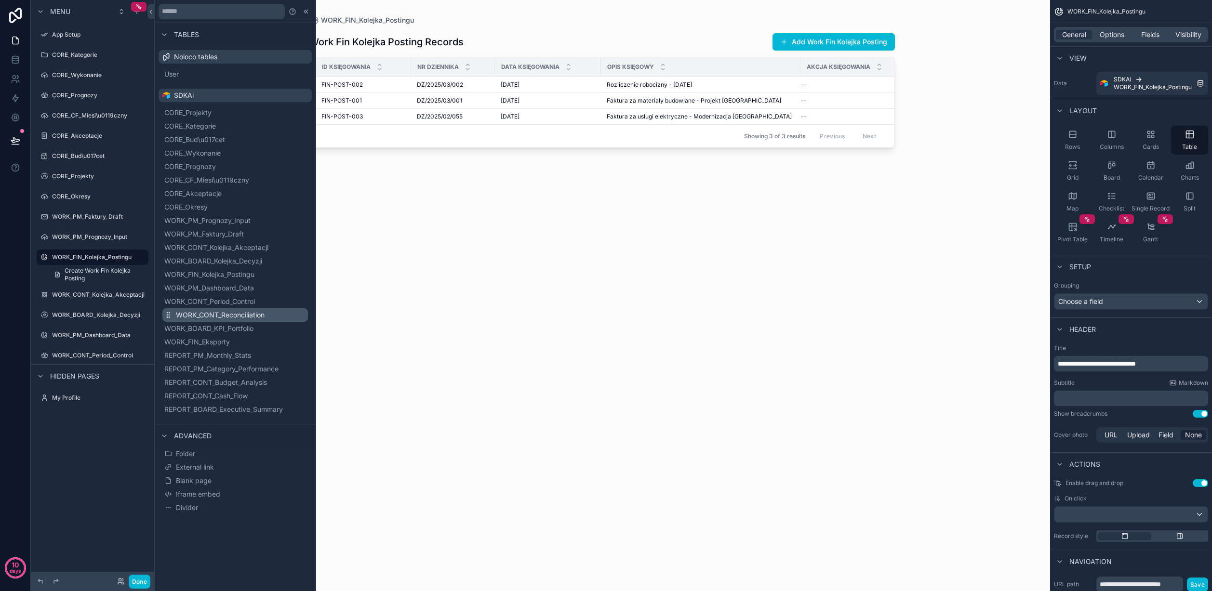
click at [275, 314] on button "WORK_CONT_Reconciliation" at bounding box center [235, 314] width 146 height 13
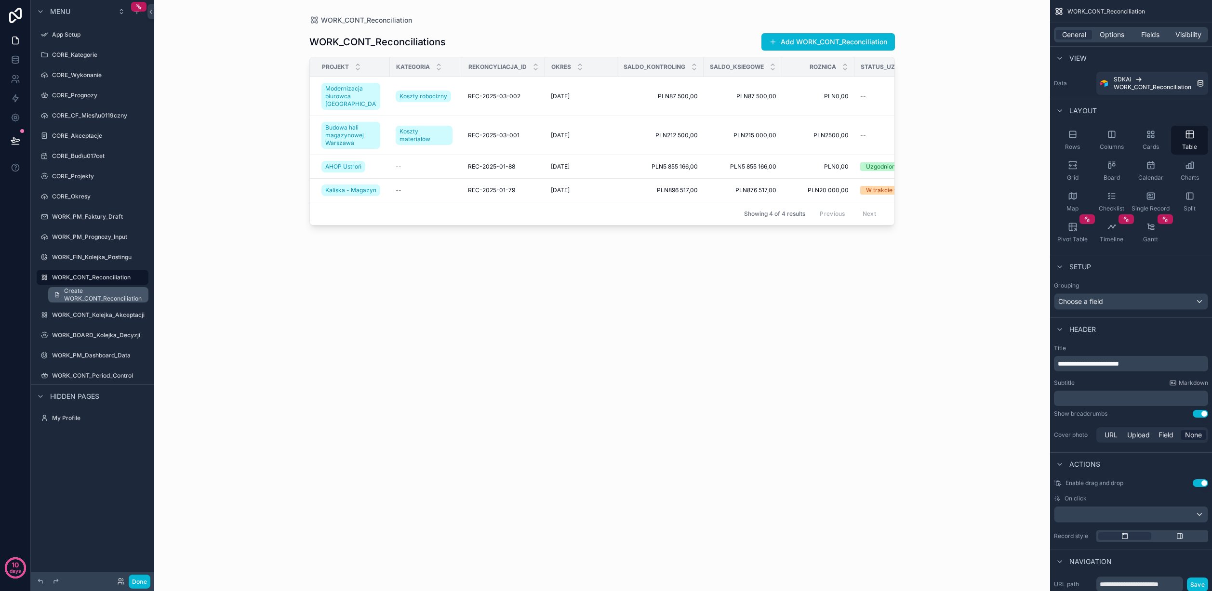
click at [99, 297] on span "Create WORK_CONT_Reconciliation" at bounding box center [103, 294] width 79 height 15
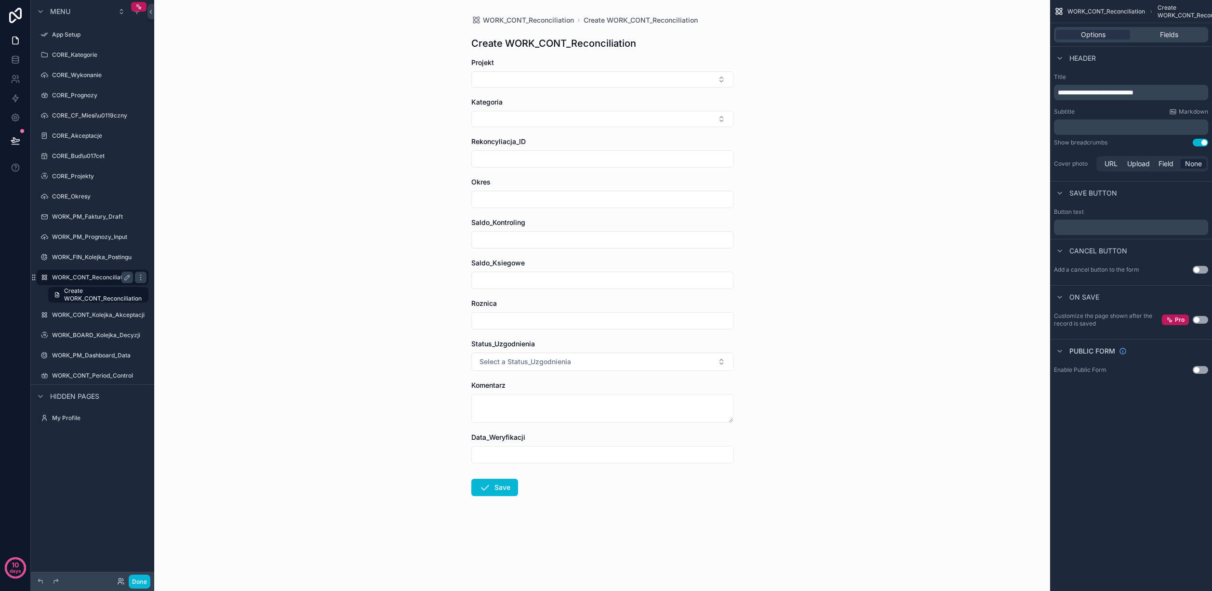
click at [95, 277] on label "WORK_CONT_Reconciliation" at bounding box center [91, 278] width 79 height 8
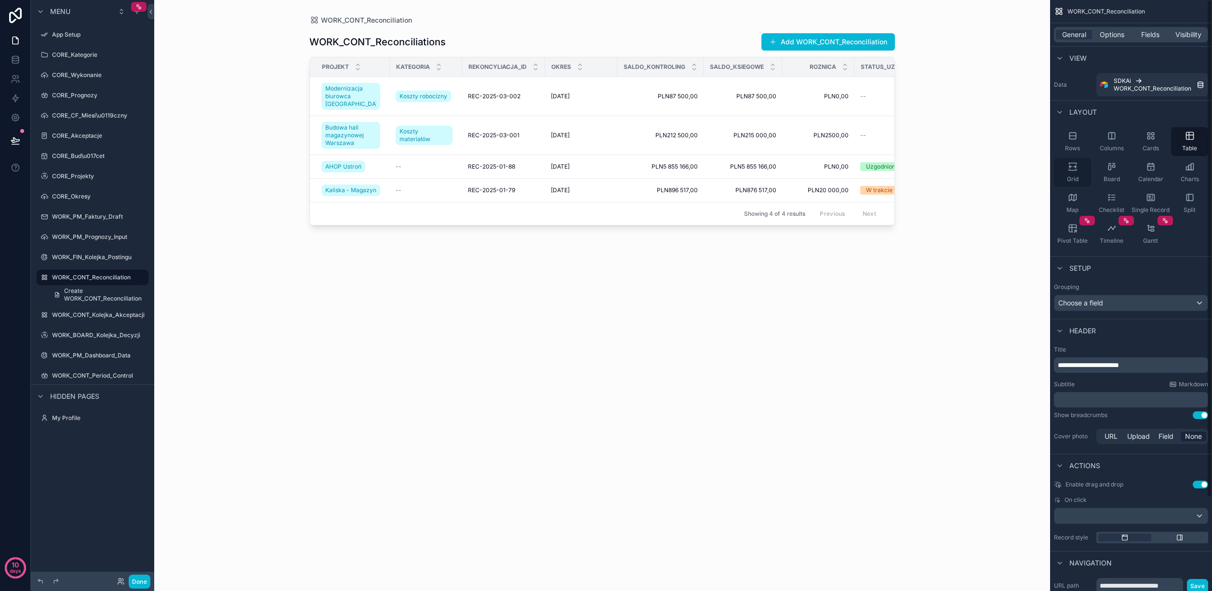
click at [1012, 167] on icon "scrollable content" at bounding box center [1073, 167] width 10 height 10
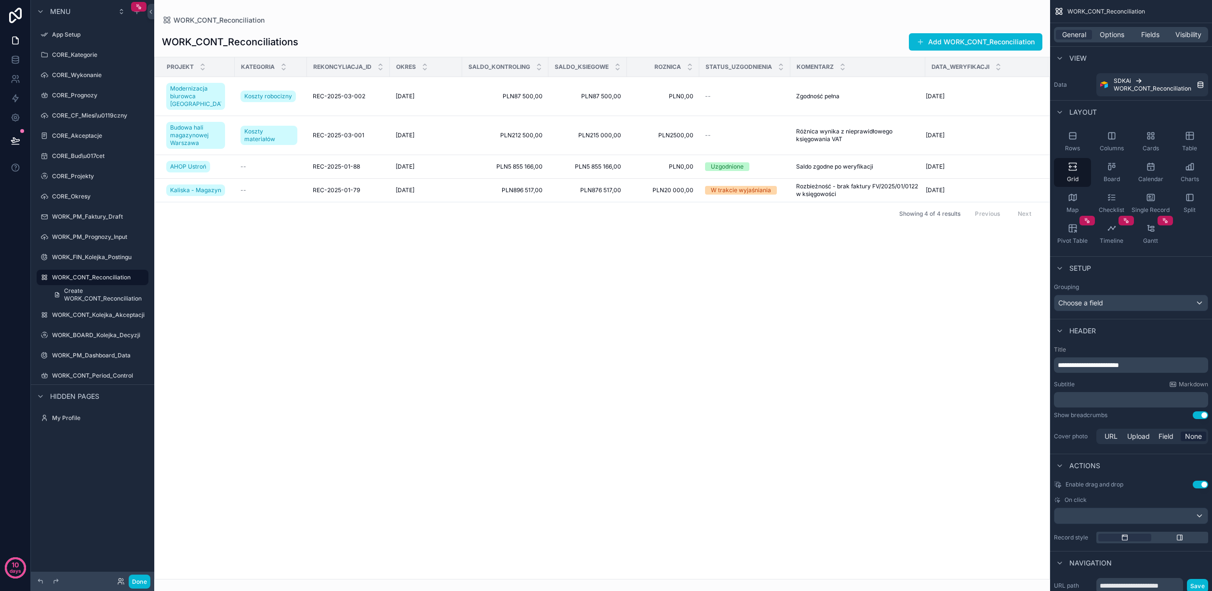
click at [783, 160] on div "scrollable content" at bounding box center [602, 295] width 896 height 591
click at [93, 305] on icon "scrollable content" at bounding box center [93, 306] width 0 height 3
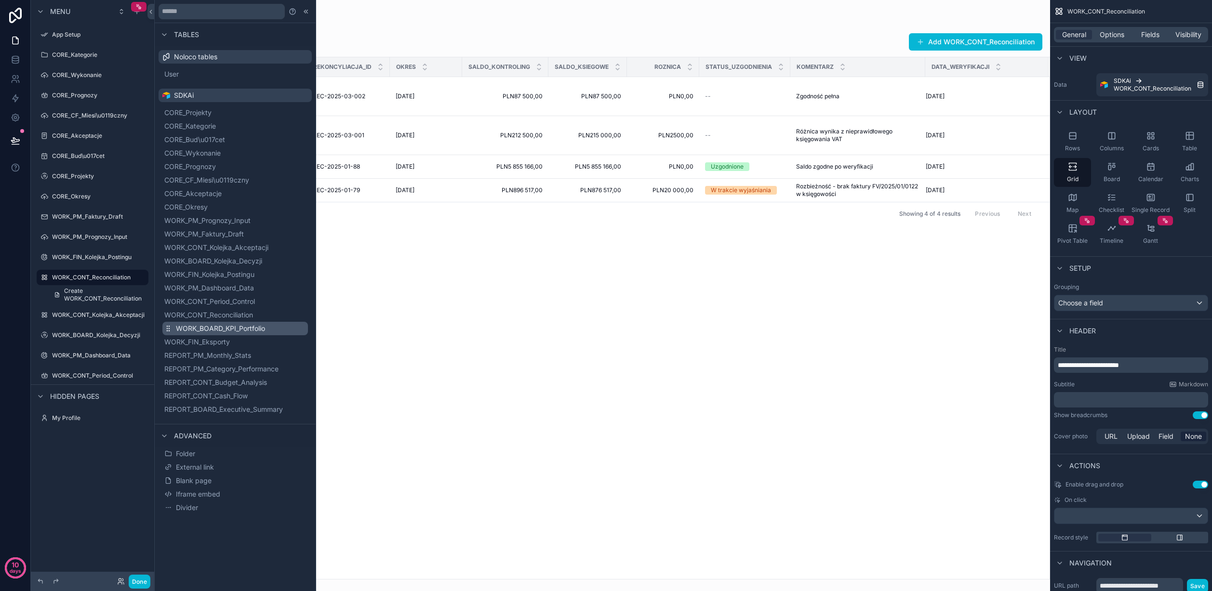
click at [272, 326] on button "WORK_BOARD_KPI_Portfolio" at bounding box center [235, 328] width 146 height 13
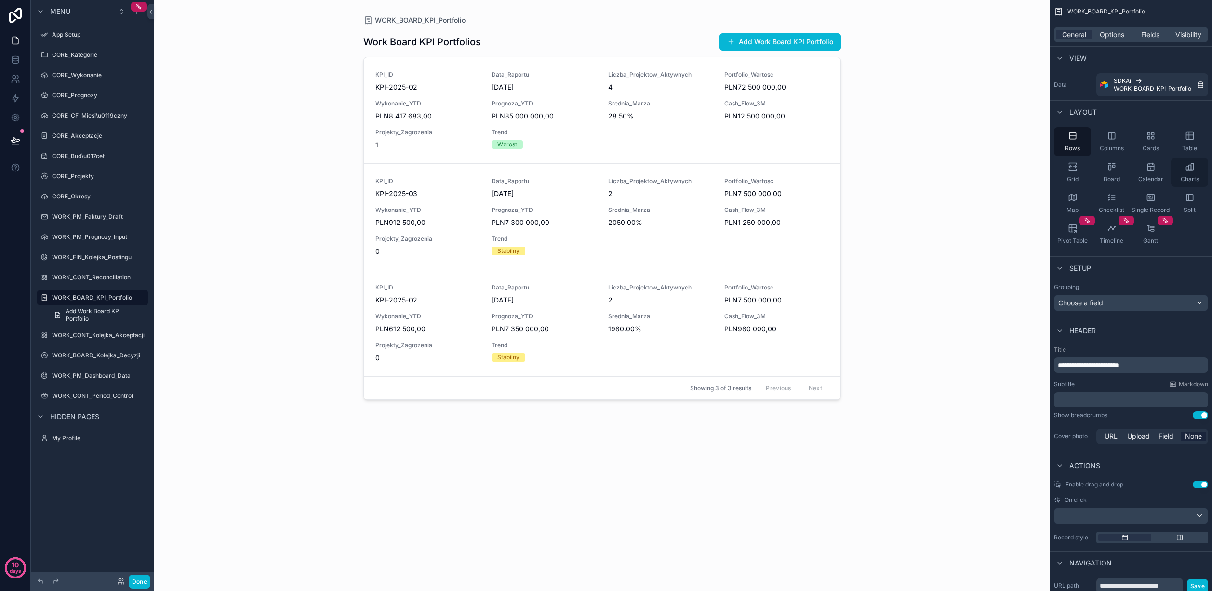
click at [1012, 167] on icon "scrollable content" at bounding box center [1190, 167] width 10 height 10
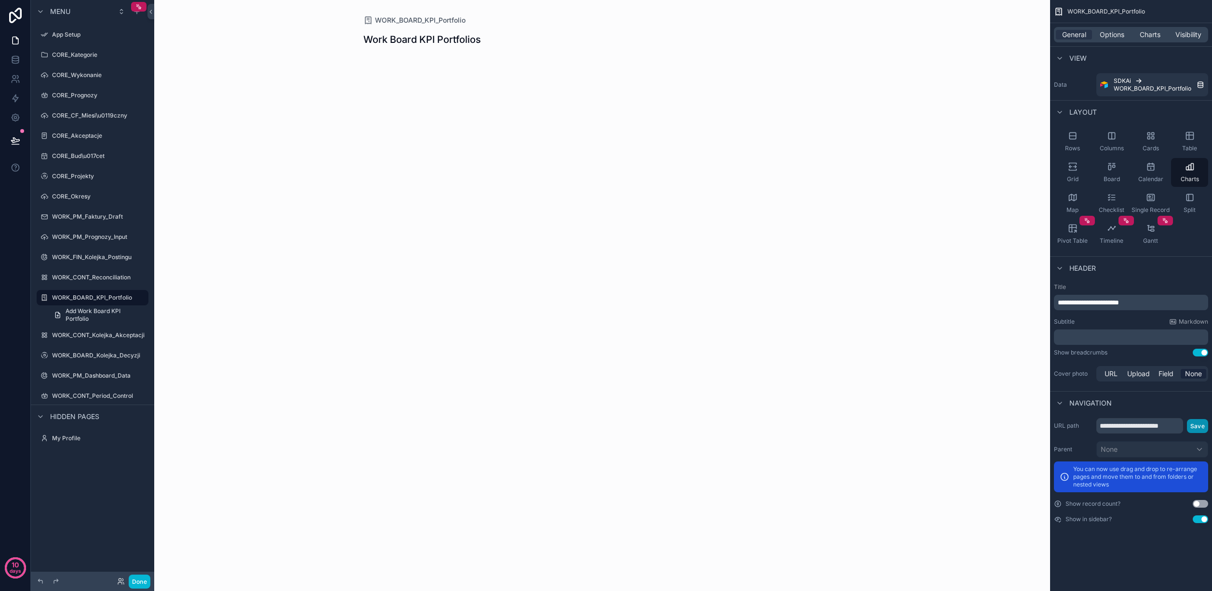
click at [1012, 426] on button "Save" at bounding box center [1197, 426] width 21 height 14
click at [1012, 427] on input "**********" at bounding box center [1139, 425] width 87 height 15
click at [1012, 426] on button "Save" at bounding box center [1197, 426] width 21 height 14
click at [1012, 504] on button "Use setting" at bounding box center [1200, 504] width 15 height 8
click at [1012, 505] on button "Use setting" at bounding box center [1200, 504] width 15 height 8
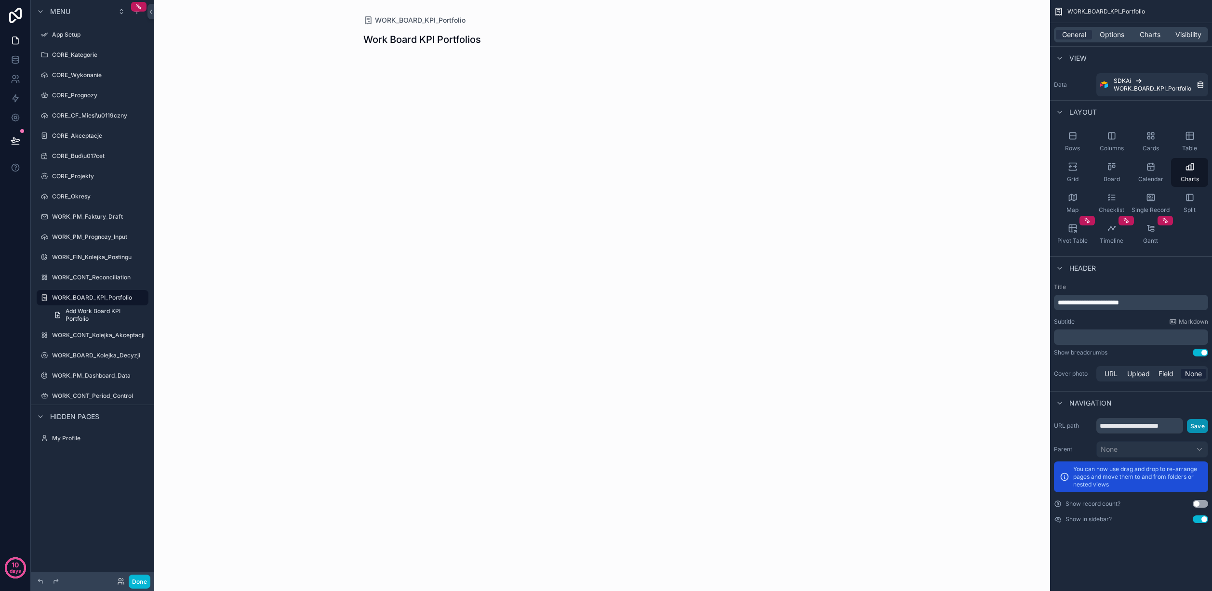
click at [1012, 423] on button "Save" at bounding box center [1197, 426] width 21 height 14
click at [1012, 32] on div "Charts" at bounding box center [1150, 35] width 36 height 10
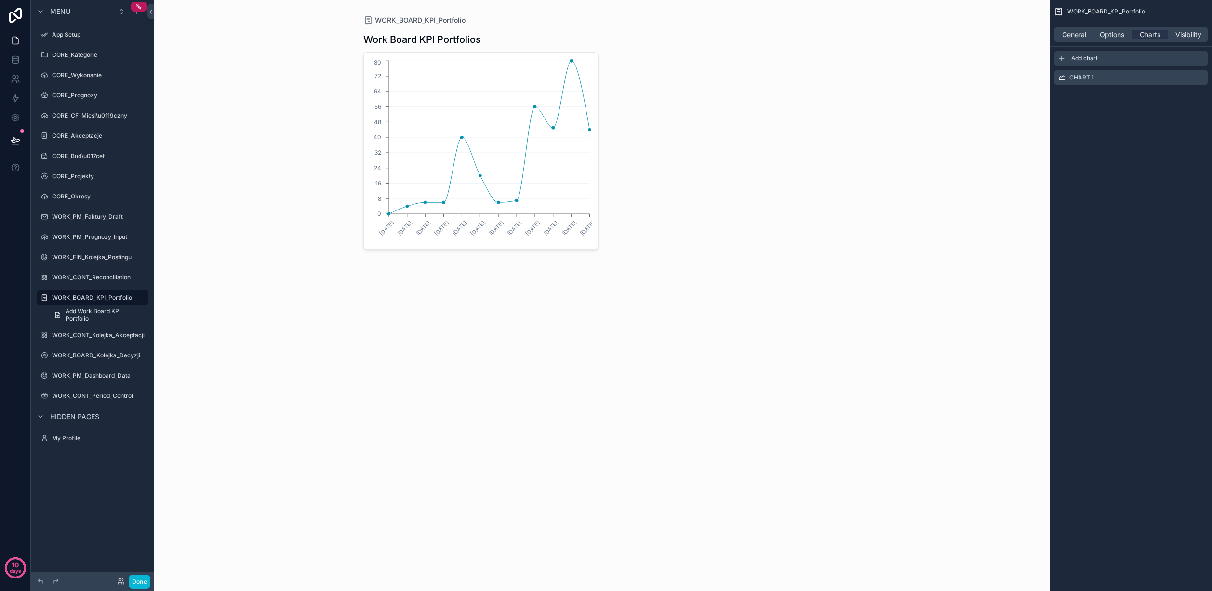
click at [1012, 56] on icon "scrollable content" at bounding box center [1062, 58] width 8 height 8
click at [1012, 94] on icon "scrollable content" at bounding box center [1201, 97] width 8 height 8
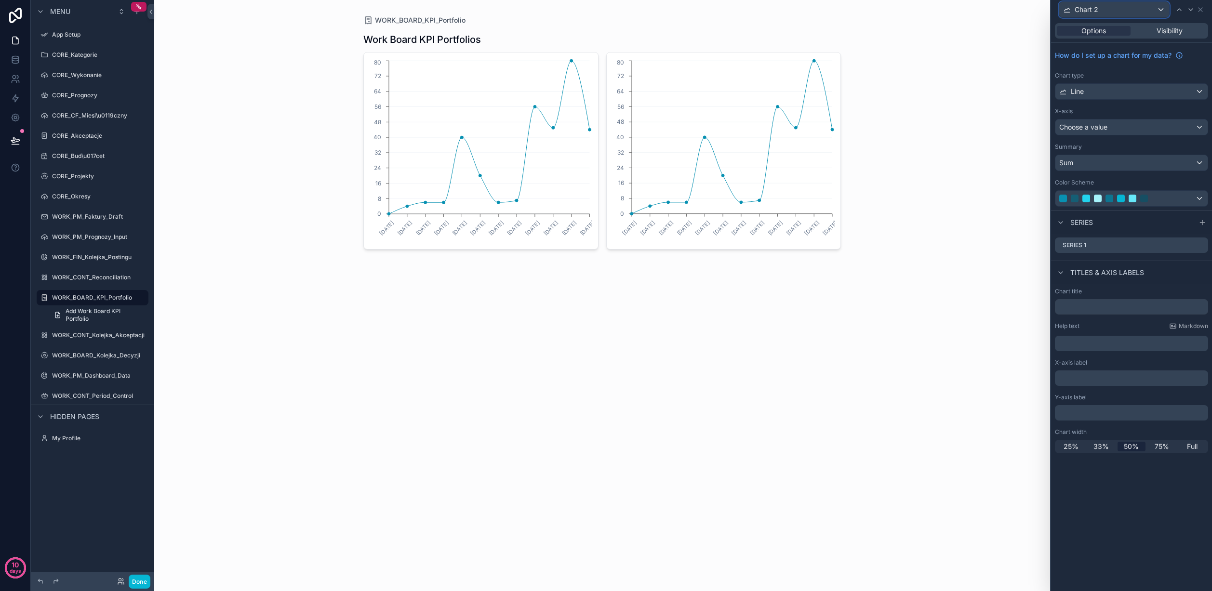
click at [1012, 9] on div "Chart 2" at bounding box center [1114, 9] width 110 height 15
click at [1012, 61] on div "Chart 1" at bounding box center [1113, 61] width 93 height 12
click at [1012, 29] on span "Options" at bounding box center [1093, 31] width 25 height 10
click at [1012, 8] on icon at bounding box center [1201, 10] width 8 height 8
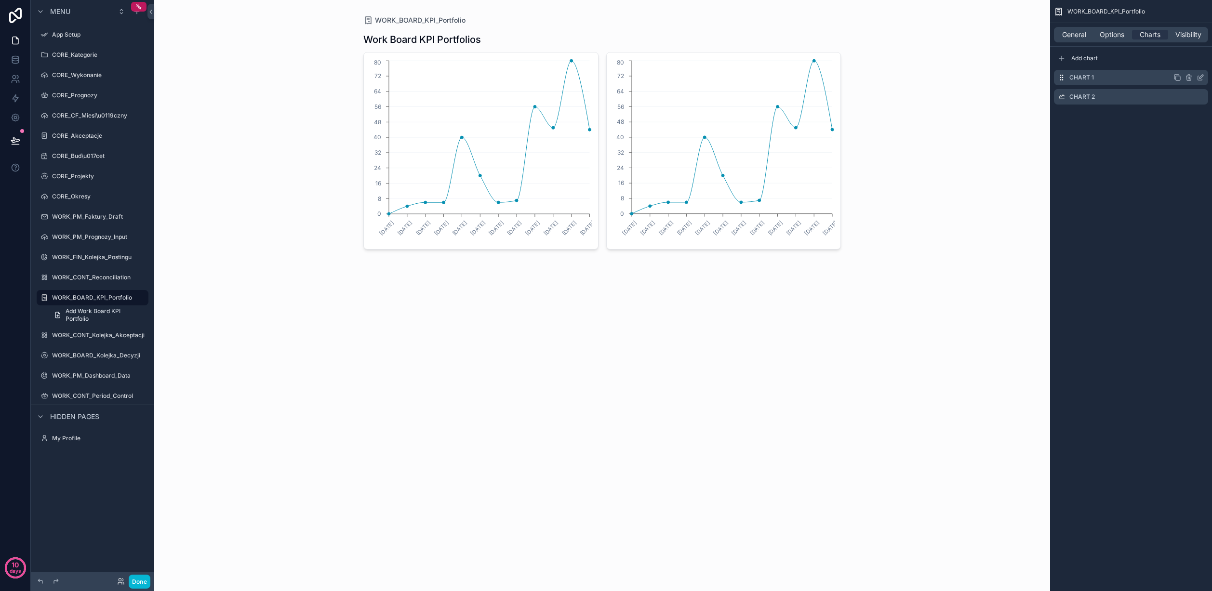
click at [1012, 76] on icon "scrollable content" at bounding box center [1189, 78] width 8 height 8
click at [1012, 62] on icon at bounding box center [1185, 63] width 0 height 2
click at [1012, 78] on icon "scrollable content" at bounding box center [1189, 78] width 0 height 2
click at [1012, 60] on icon at bounding box center [1185, 62] width 8 height 8
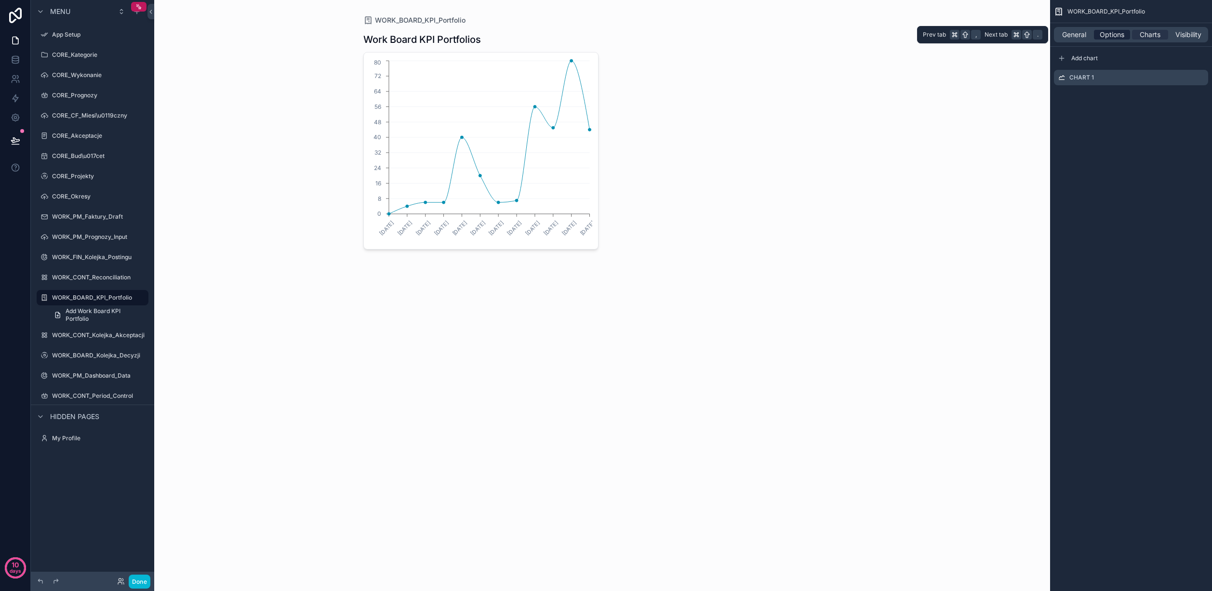
click at [1012, 35] on span "Options" at bounding box center [1112, 35] width 25 height 10
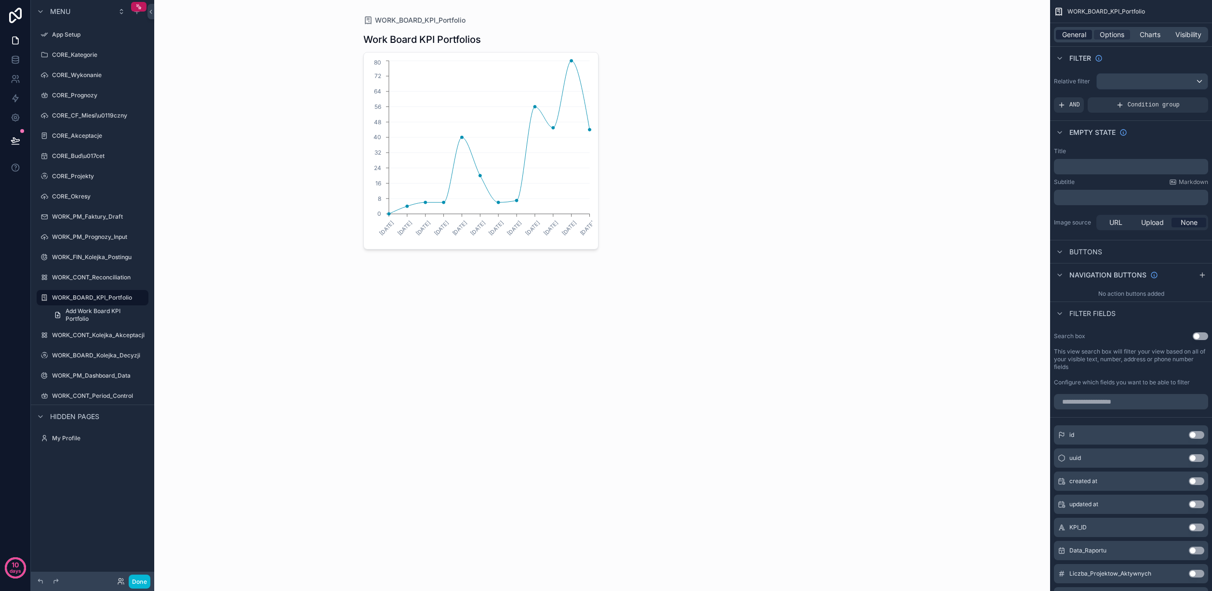
click at [1012, 36] on span "General" at bounding box center [1074, 35] width 24 height 10
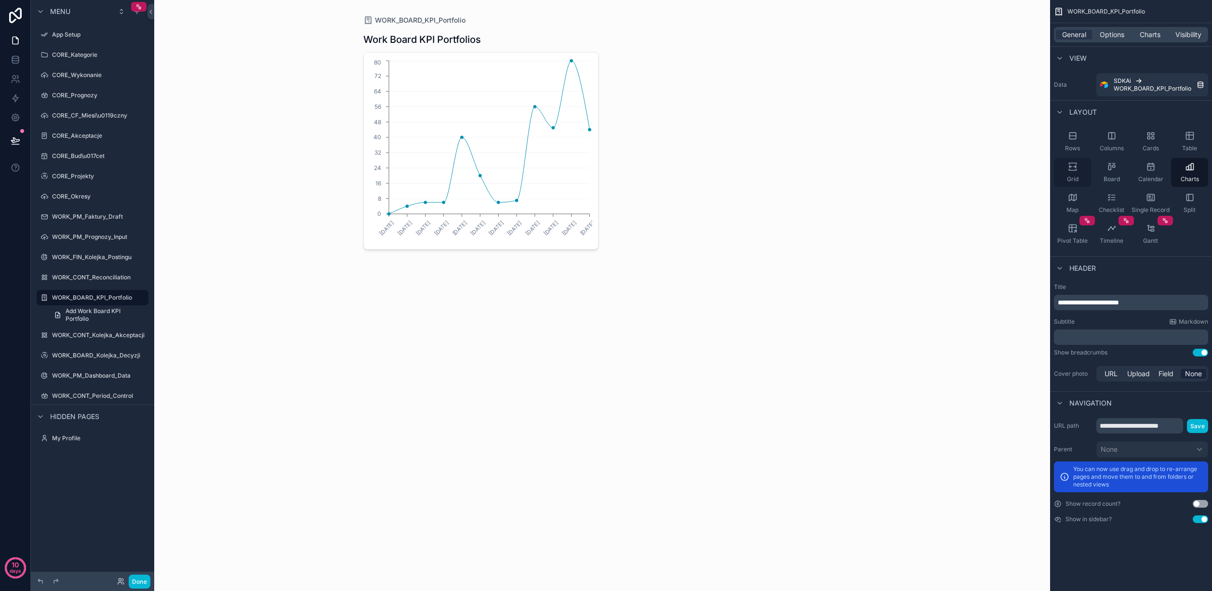
click at [1012, 171] on div "Grid" at bounding box center [1072, 172] width 37 height 29
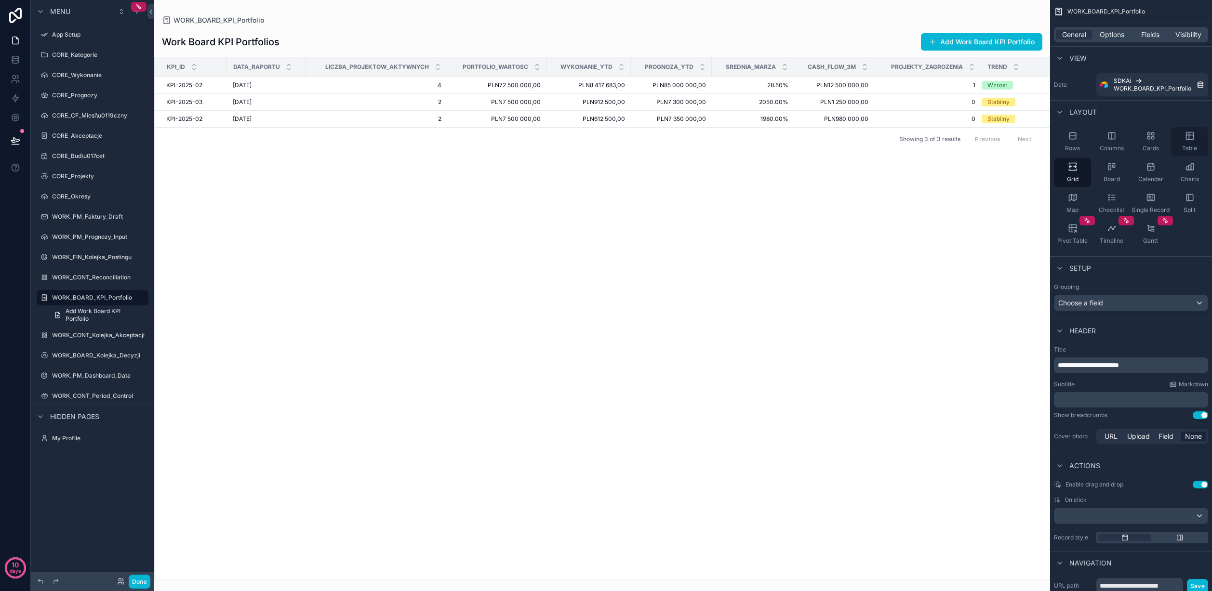
click at [1012, 139] on icon "scrollable content" at bounding box center [1189, 136] width 7 height 7
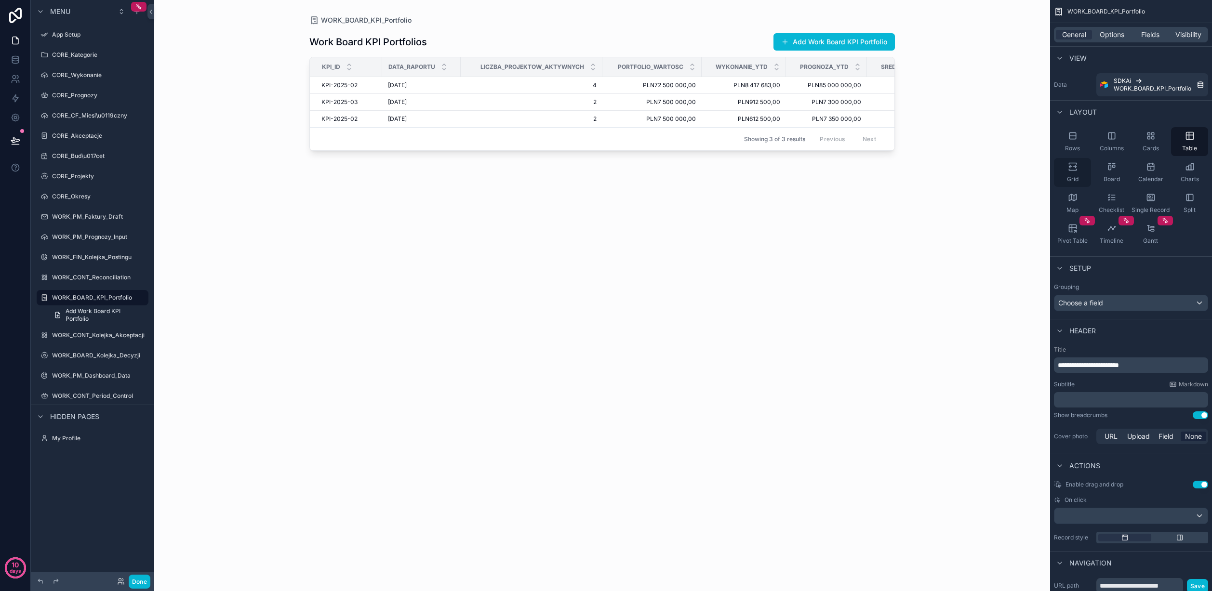
click at [1012, 167] on icon "scrollable content" at bounding box center [1074, 167] width 3 height 2
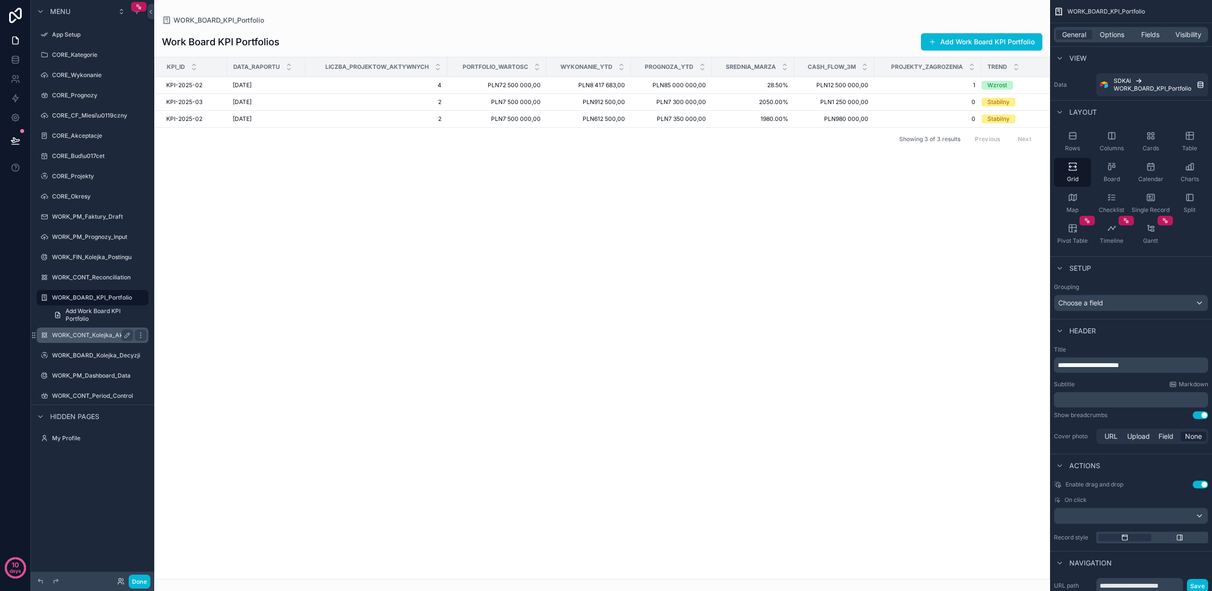
click at [93, 334] on label "WORK_CONT_Kolejka_Akceptacji" at bounding box center [98, 336] width 93 height 8
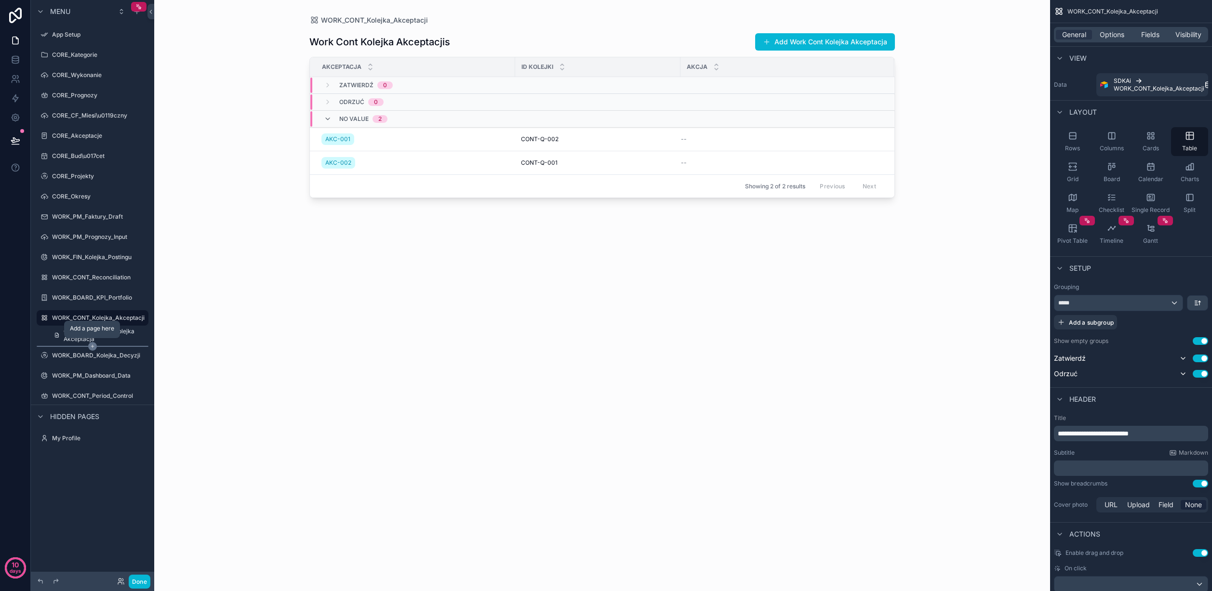
click at [92, 345] on icon "scrollable content" at bounding box center [92, 346] width 9 height 9
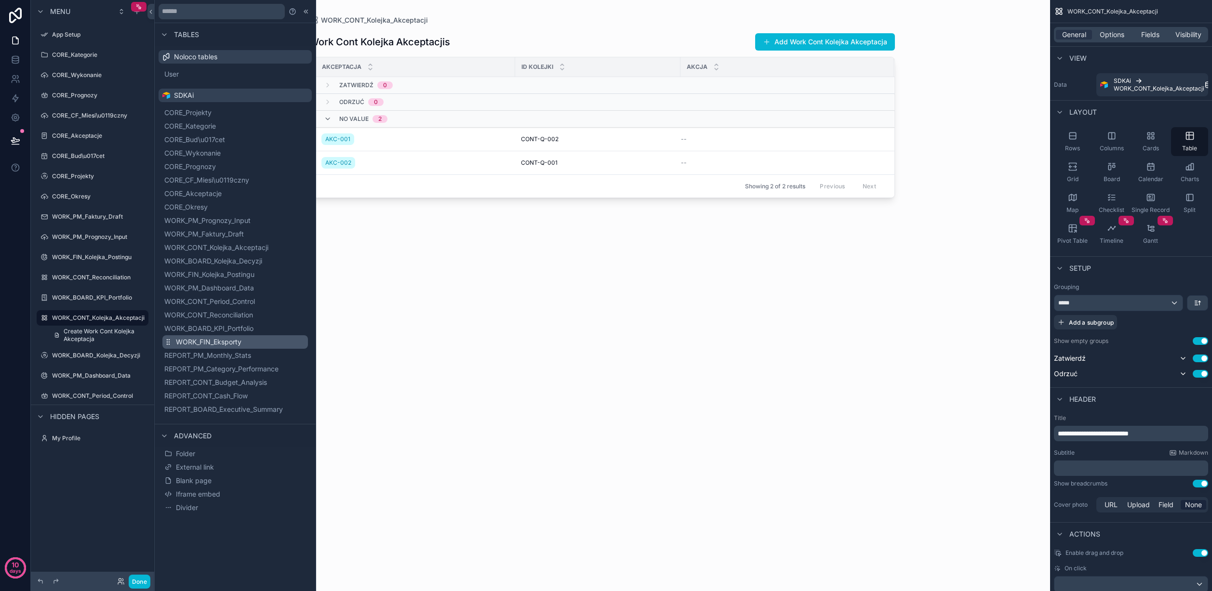
click at [281, 341] on button "WORK_FIN_Eksporty" at bounding box center [235, 341] width 146 height 13
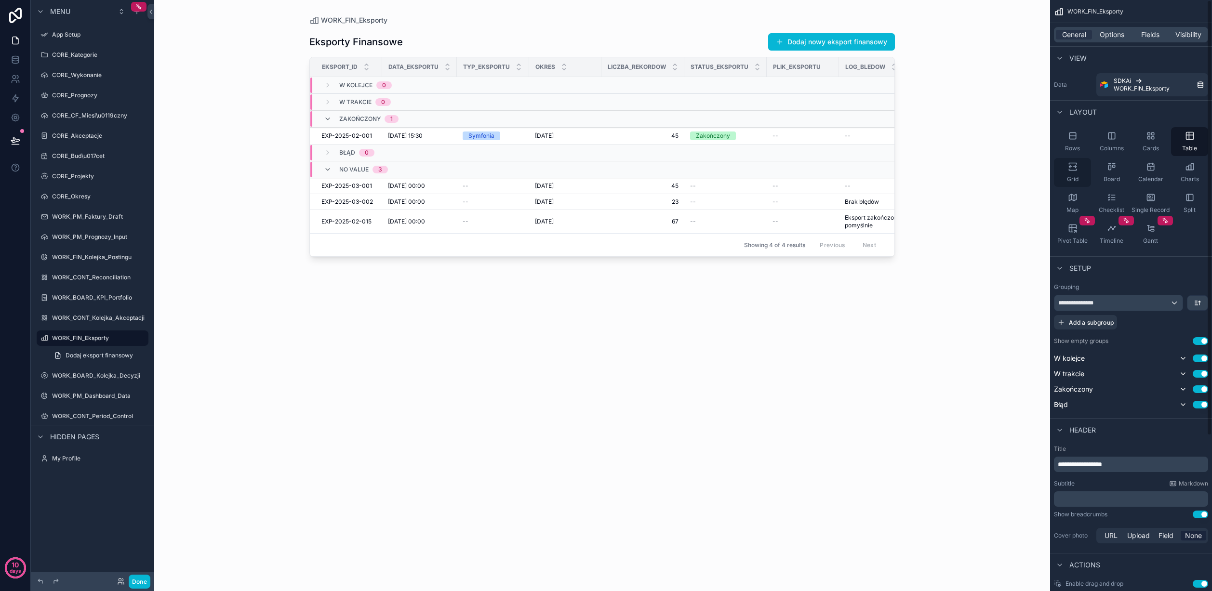
click at [1012, 173] on div "Grid" at bounding box center [1072, 172] width 37 height 29
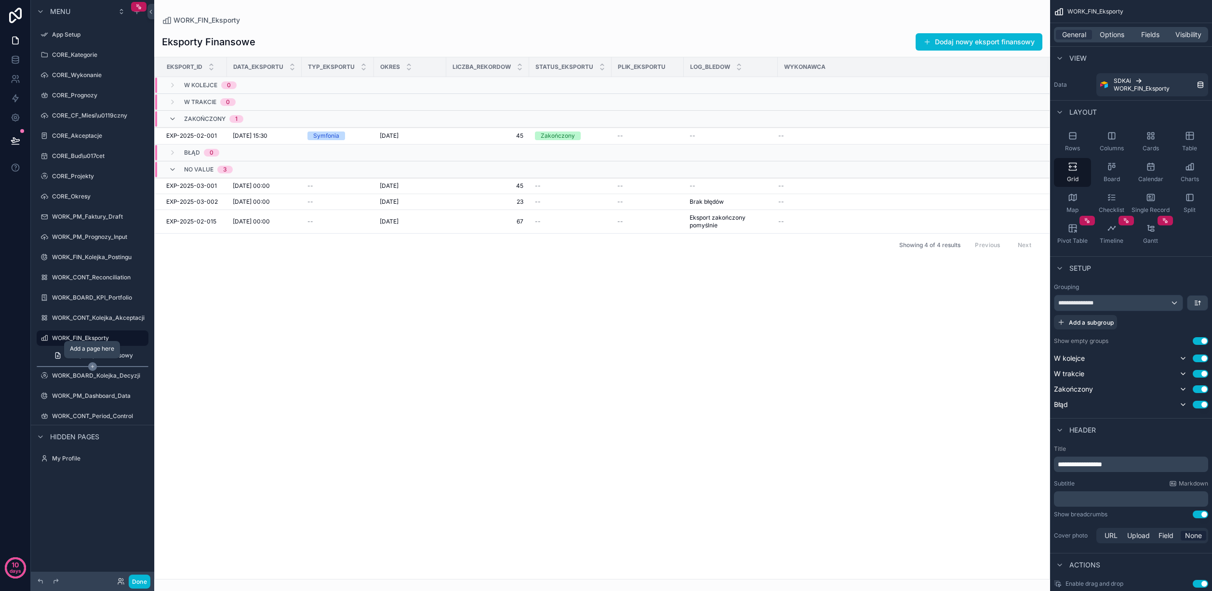
click at [92, 366] on icon "scrollable content" at bounding box center [92, 366] width 9 height 9
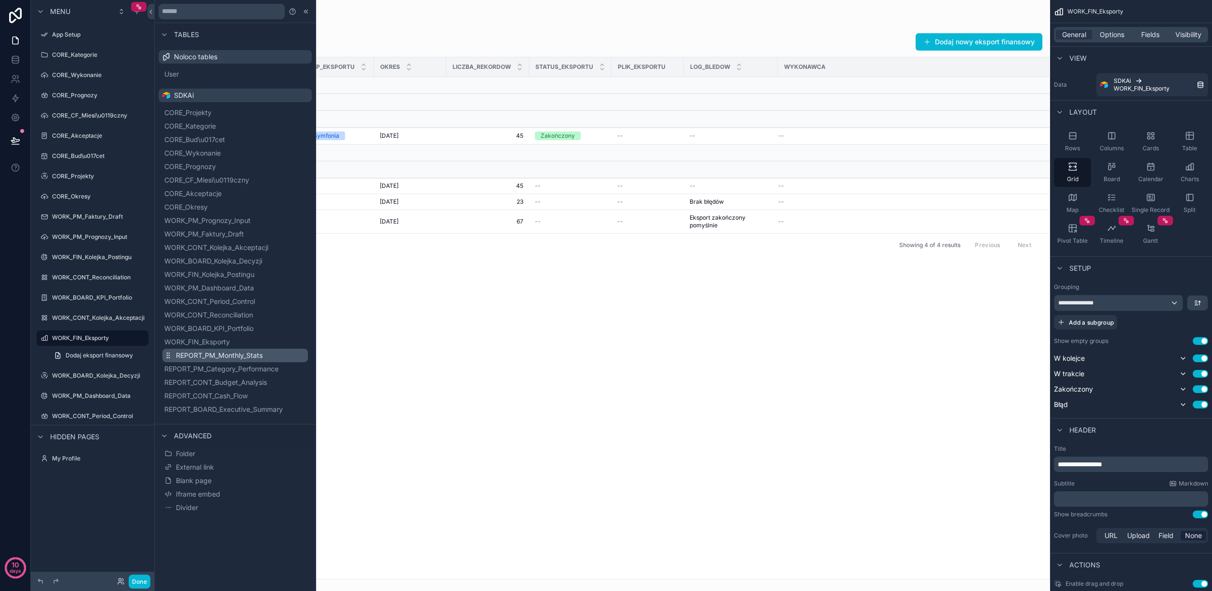
click at [275, 353] on button "REPORT_PM_Monthly_Stats" at bounding box center [235, 355] width 146 height 13
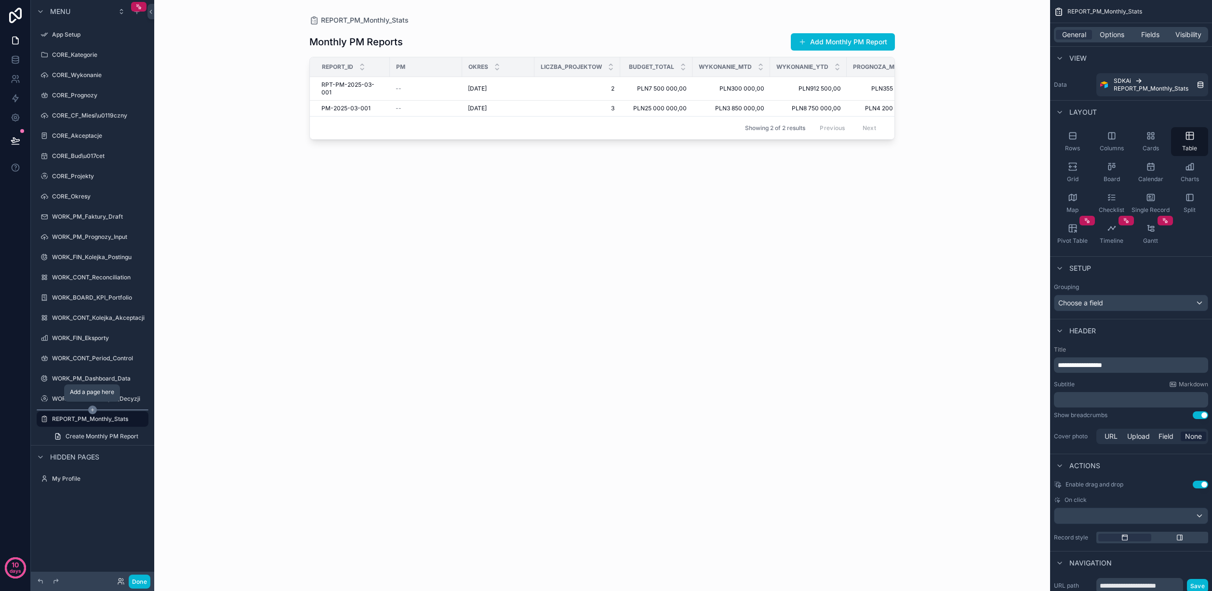
click at [93, 408] on icon "scrollable content" at bounding box center [92, 410] width 9 height 9
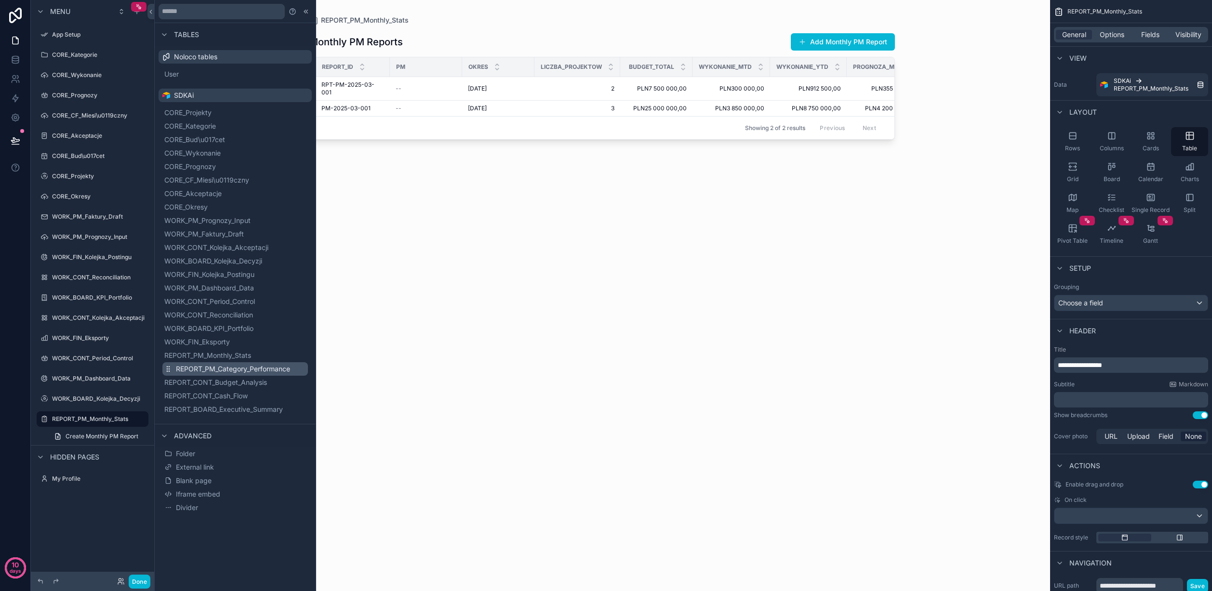
click at [260, 370] on span "REPORT_PM_Category_Performance" at bounding box center [233, 369] width 114 height 10
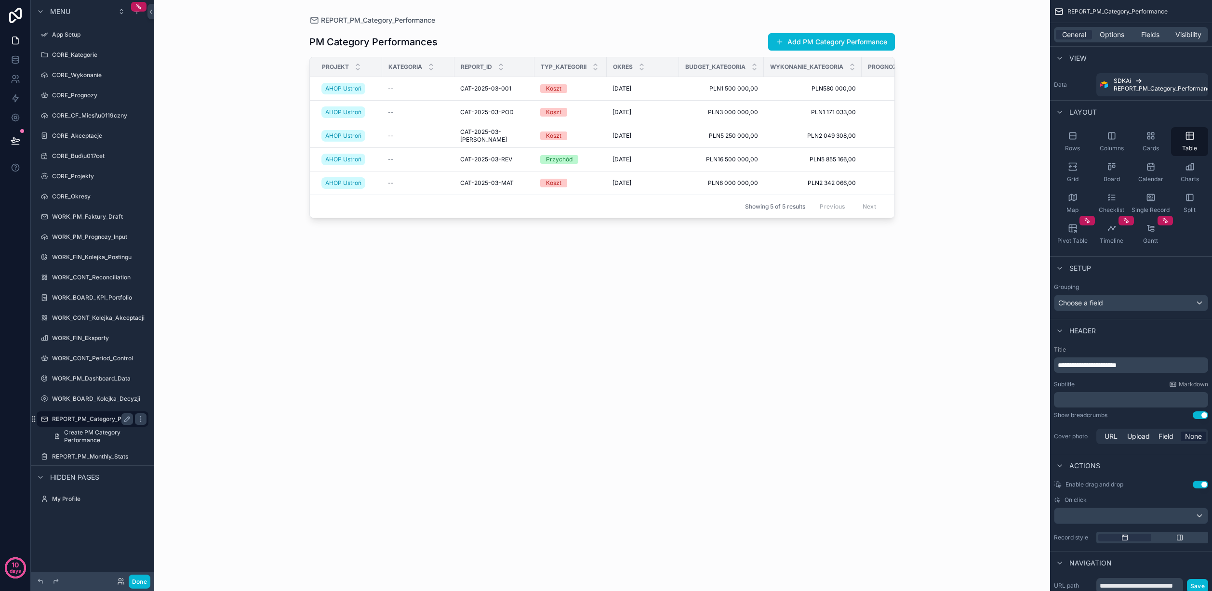
click at [93, 418] on label "REPORT_PM_Category_Performance" at bounding box center [103, 419] width 102 height 8
click at [1012, 166] on icon "scrollable content" at bounding box center [1074, 167] width 3 height 2
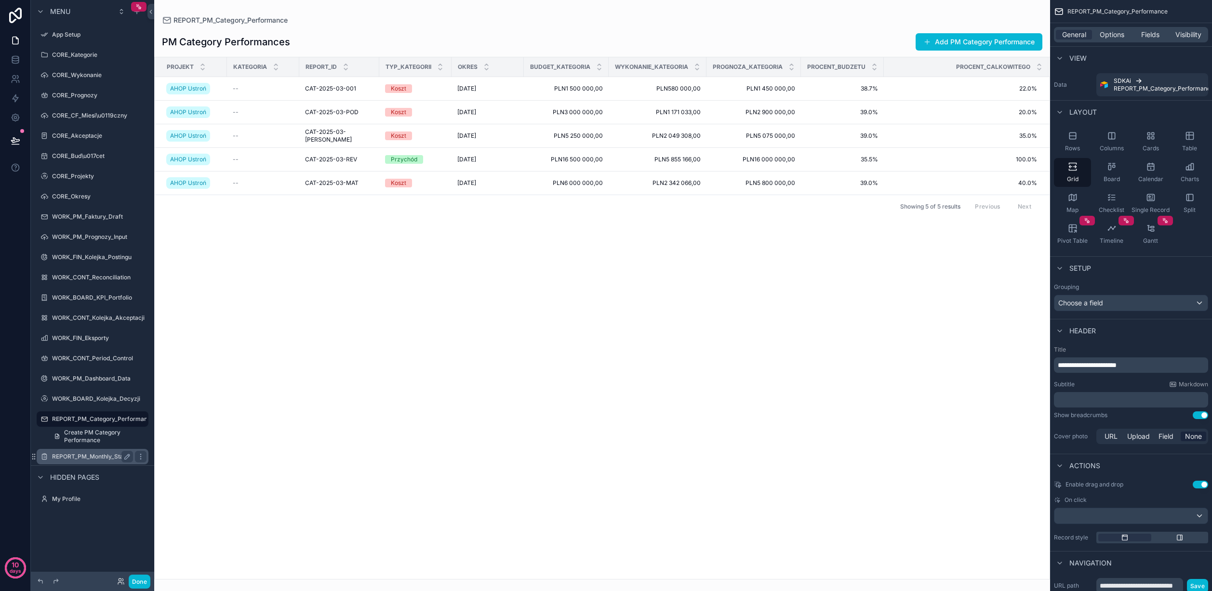
click at [98, 456] on label "REPORT_PM_Monthly_Stats" at bounding box center [90, 457] width 77 height 8
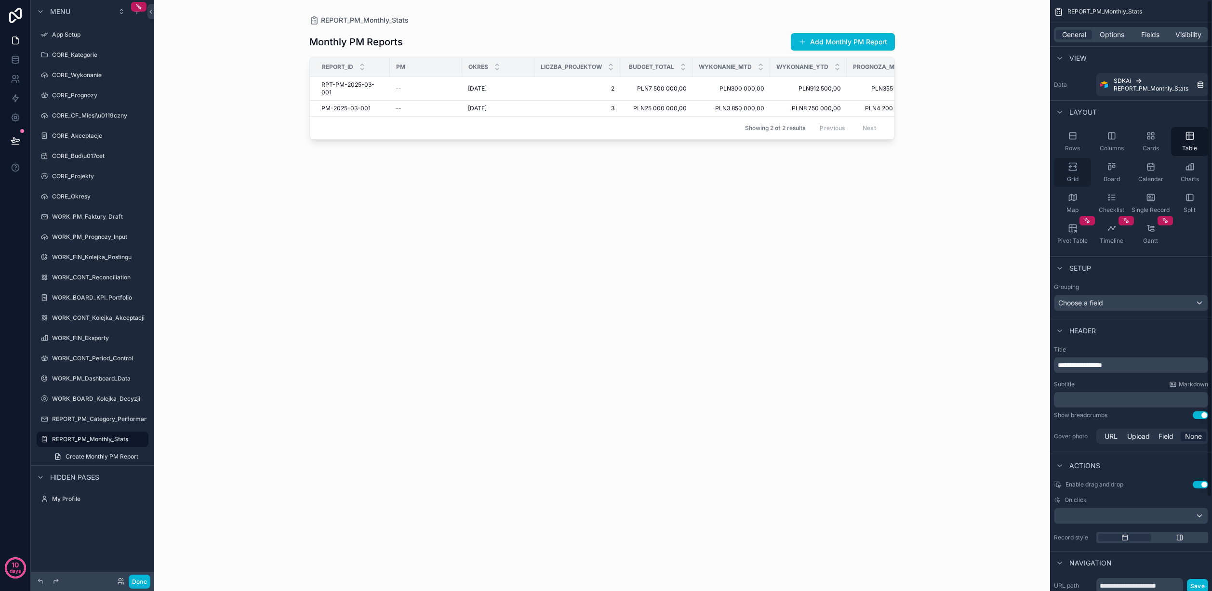
click at [1012, 173] on div "Grid" at bounding box center [1072, 172] width 37 height 29
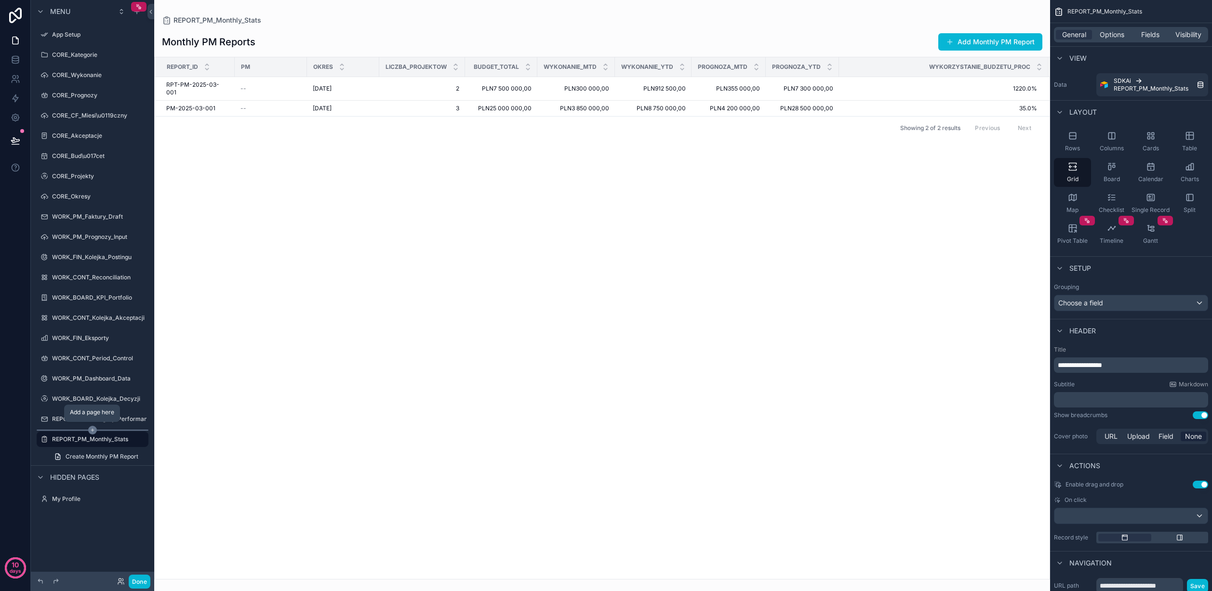
click at [91, 429] on icon "scrollable content" at bounding box center [92, 430] width 9 height 9
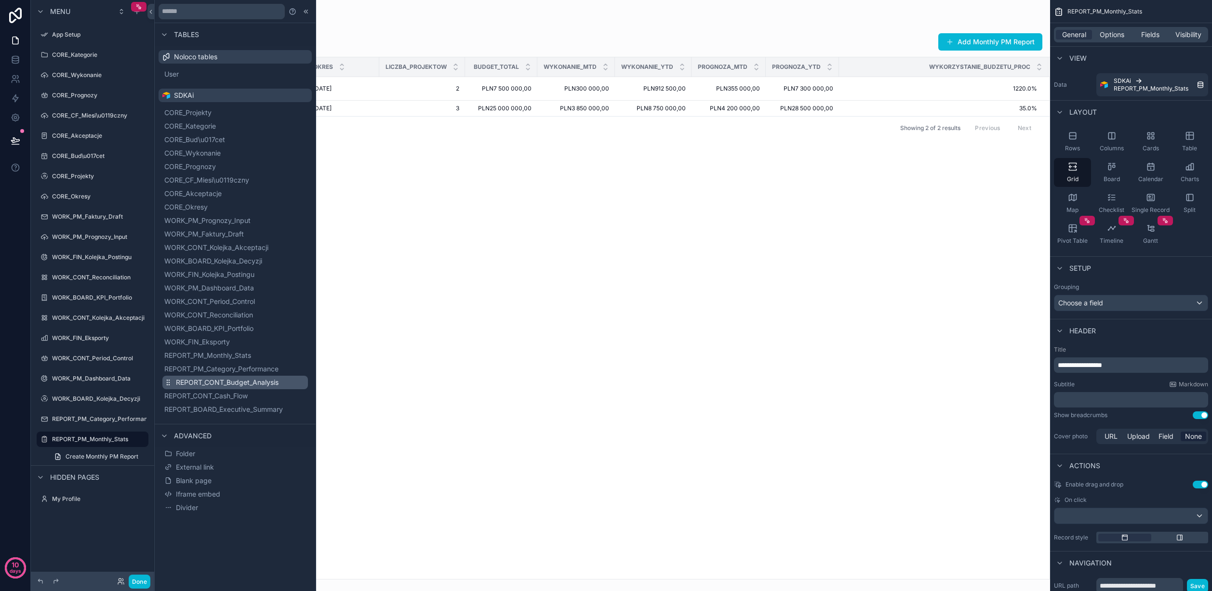
click at [254, 385] on span "REPORT_CONT_Budget_Analysis" at bounding box center [227, 383] width 103 height 10
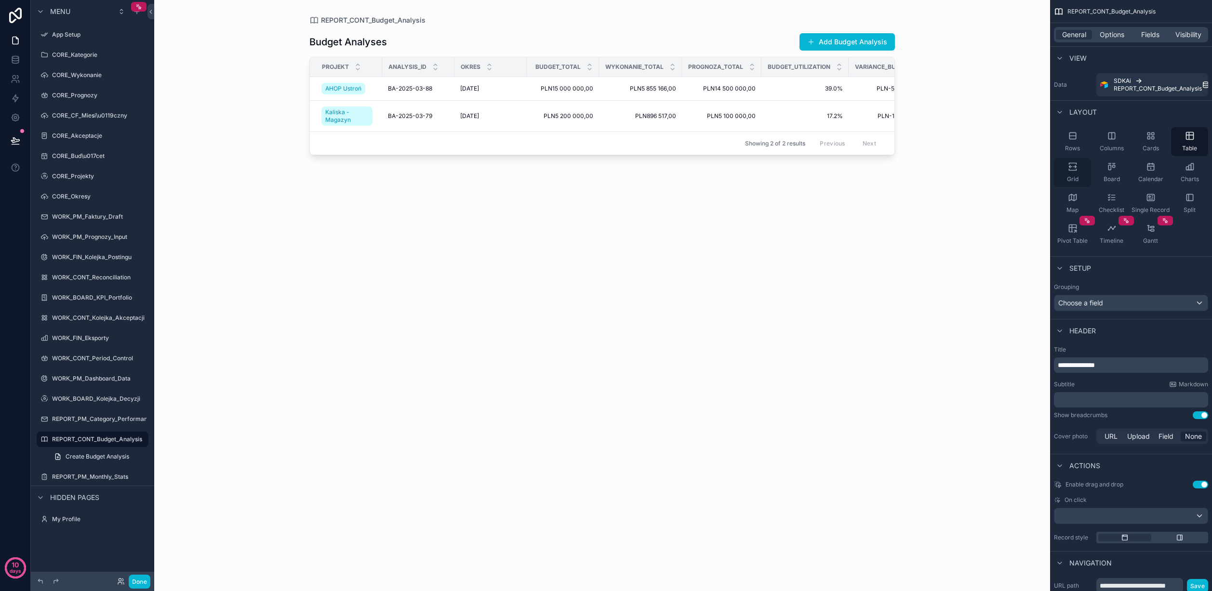
click at [1012, 167] on div "Grid" at bounding box center [1072, 172] width 37 height 29
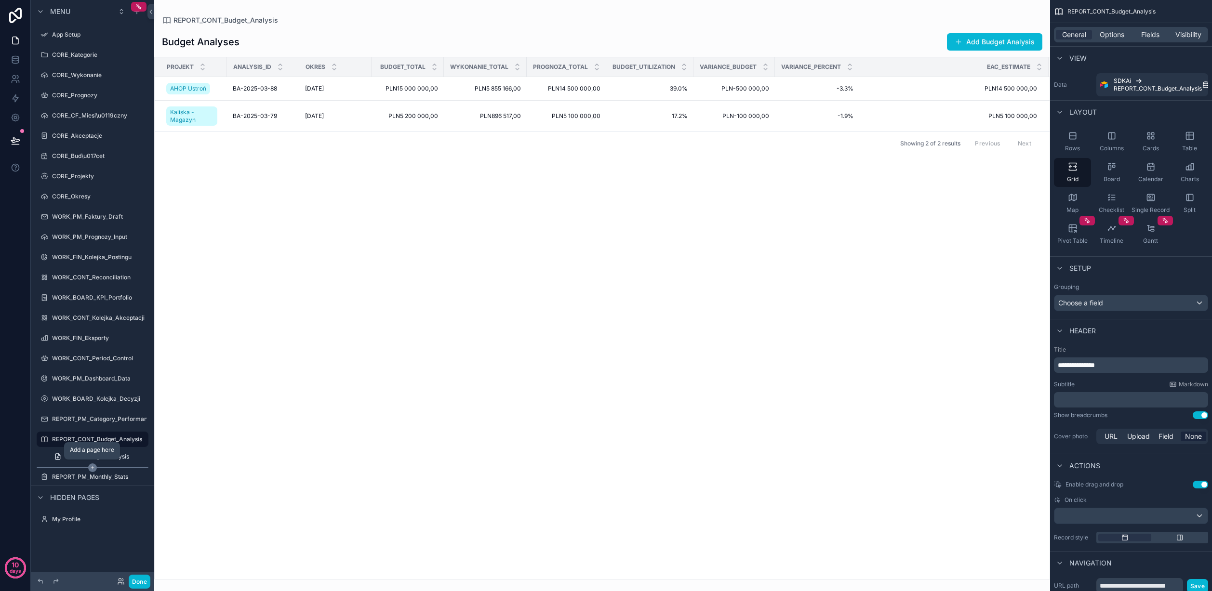
click at [93, 466] on icon "scrollable content" at bounding box center [92, 468] width 9 height 9
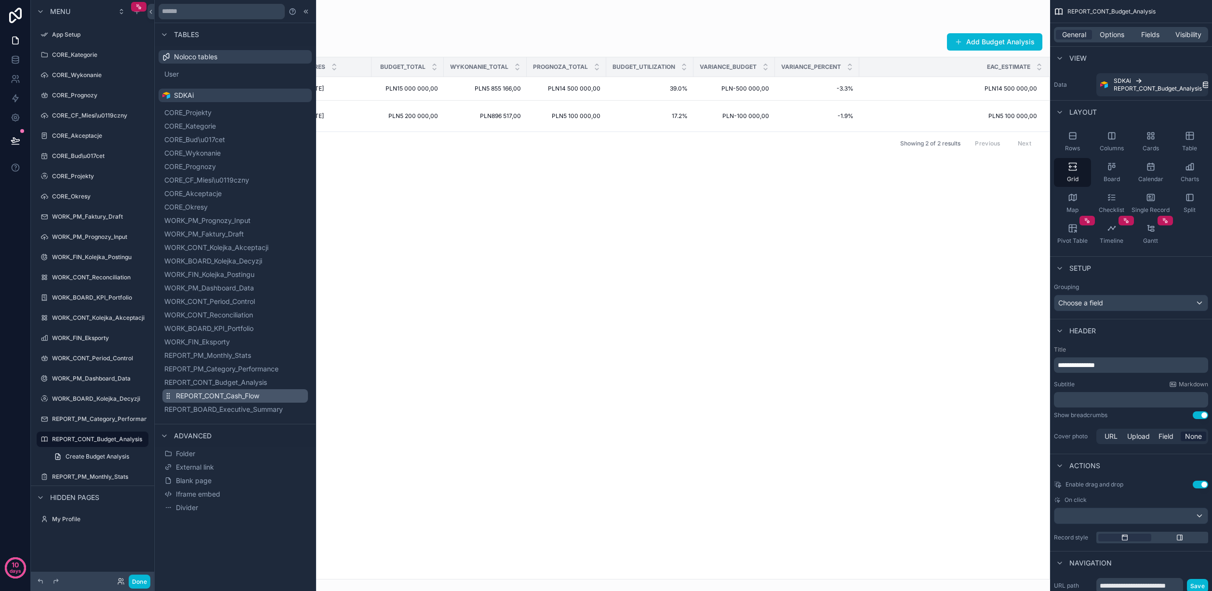
click at [271, 392] on button "REPORT_CONT_Cash_Flow" at bounding box center [235, 395] width 146 height 13
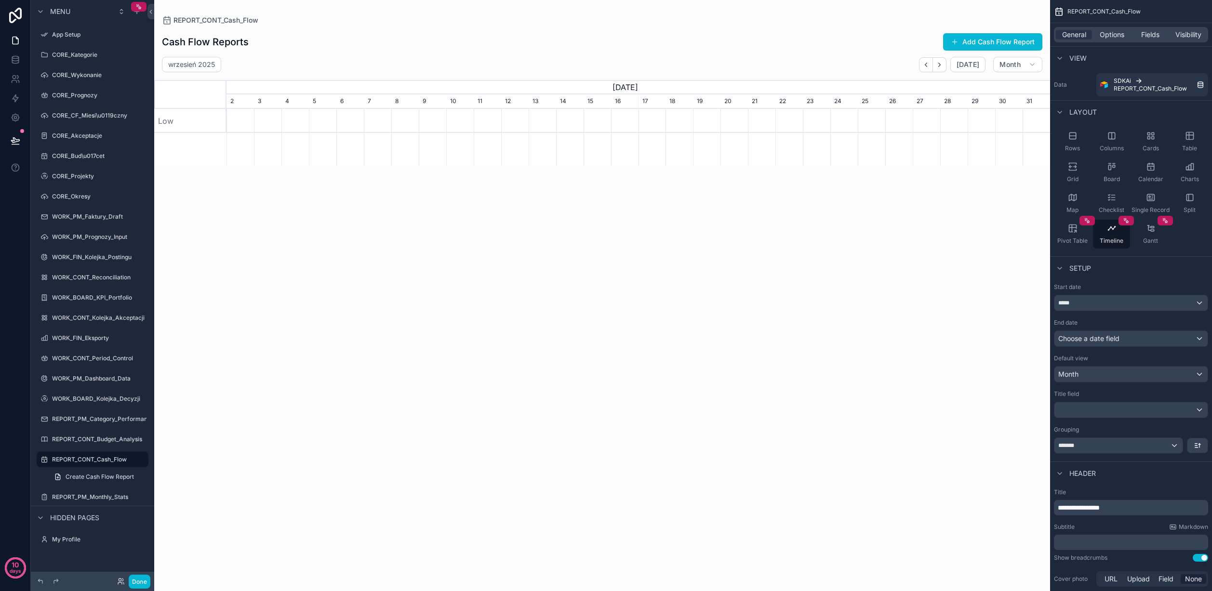
scroll to position [0, 824]
click at [93, 487] on icon "scrollable content" at bounding box center [93, 488] width 0 height 3
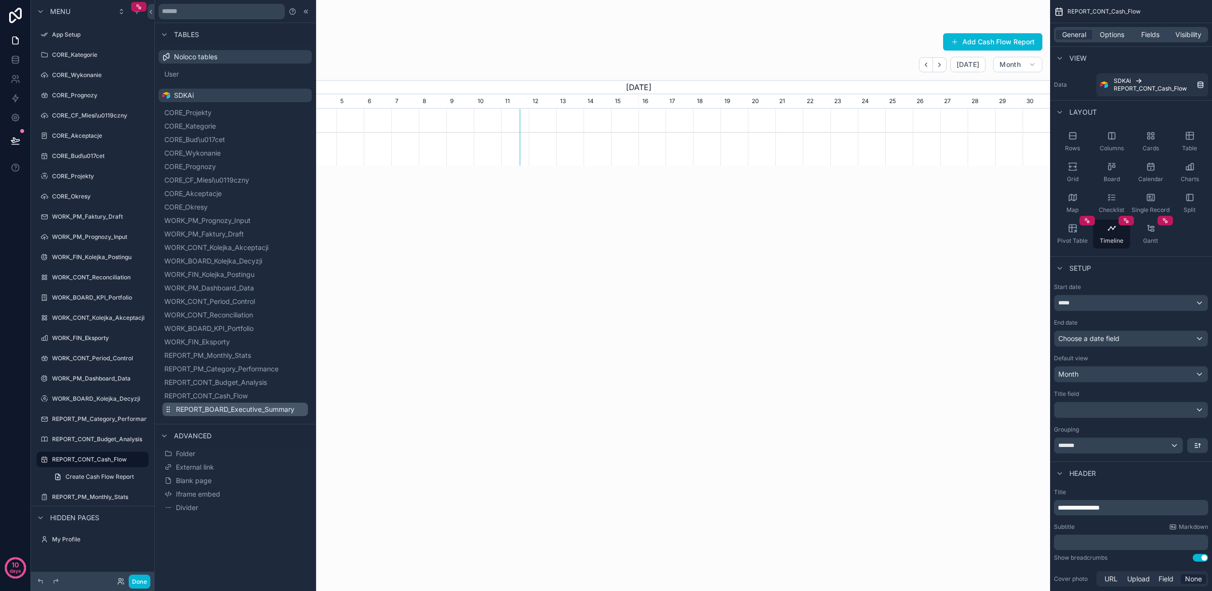
click at [246, 407] on span "REPORT_BOARD_Executive_Summary" at bounding box center [235, 410] width 119 height 10
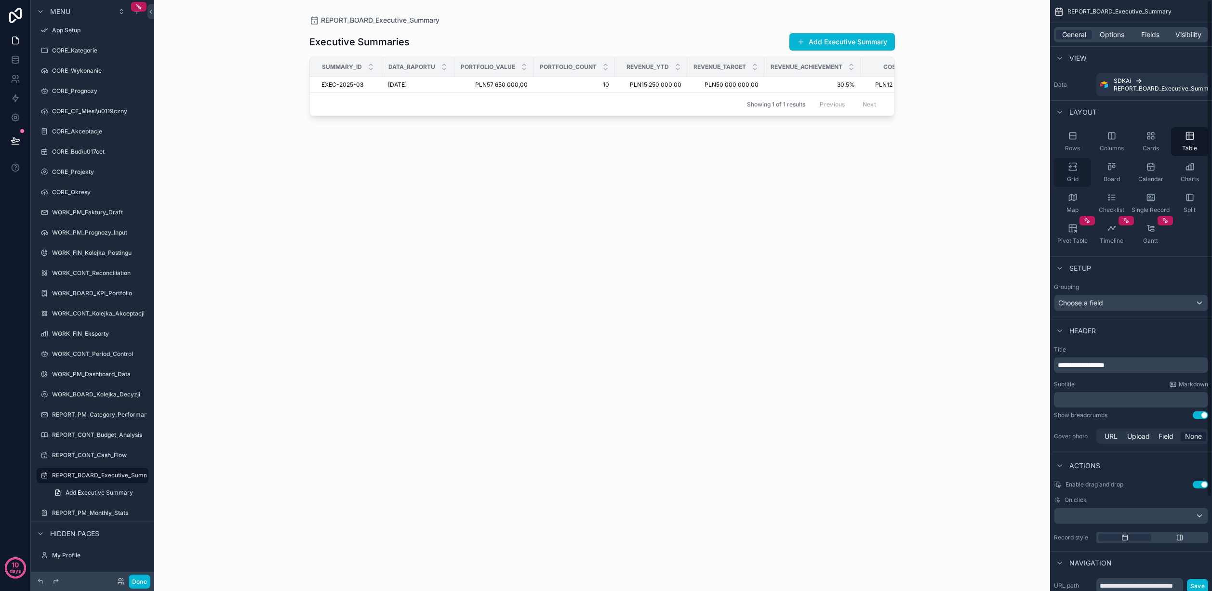
click at [1012, 169] on icon "scrollable content" at bounding box center [1073, 167] width 10 height 10
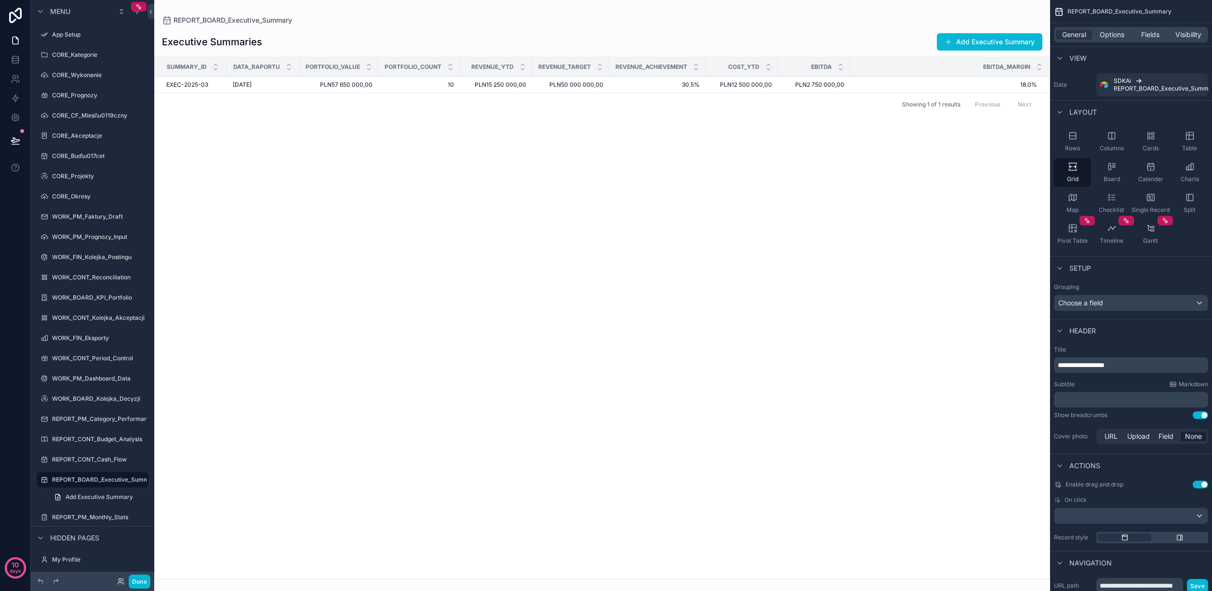
click at [723, 126] on div "scrollable content" at bounding box center [602, 295] width 896 height 591
click at [88, 74] on label "CORE_Wykonanie" at bounding box center [90, 75] width 77 height 8
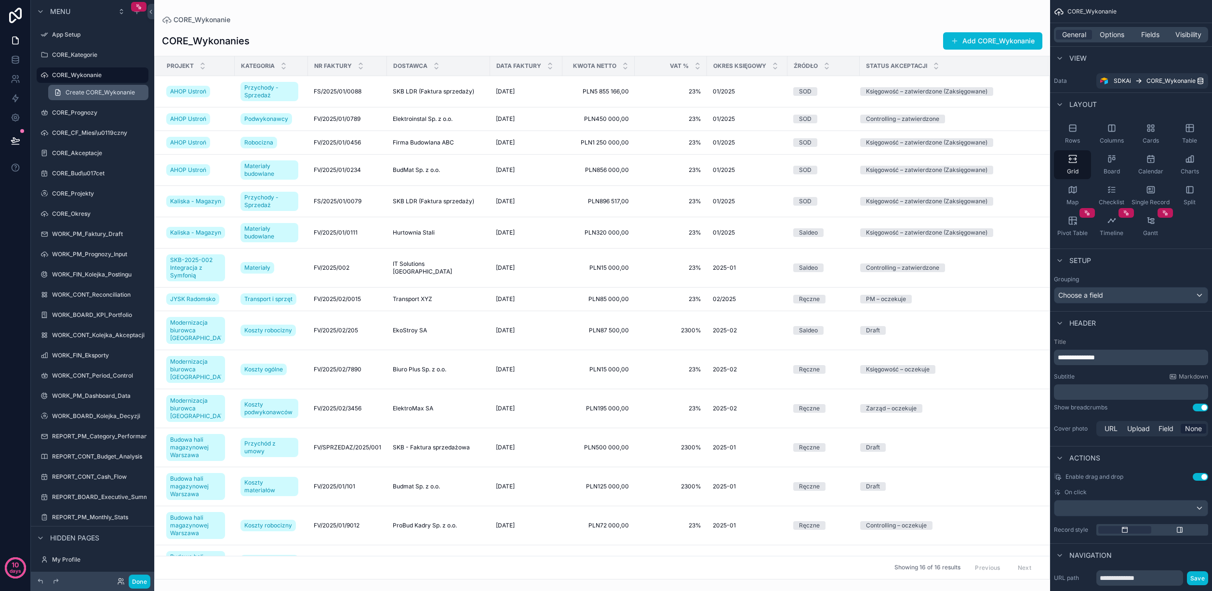
click at [88, 91] on span "Create CORE_Wykonanie" at bounding box center [100, 93] width 69 height 8
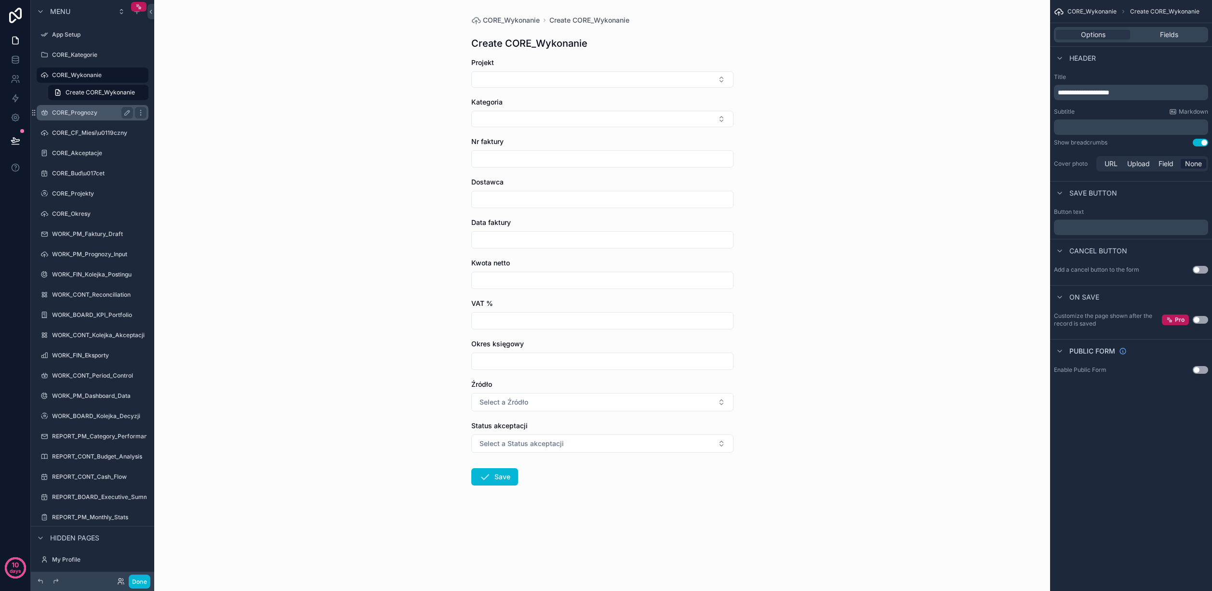
click at [85, 111] on label "CORE_Prognozy" at bounding box center [90, 113] width 77 height 8
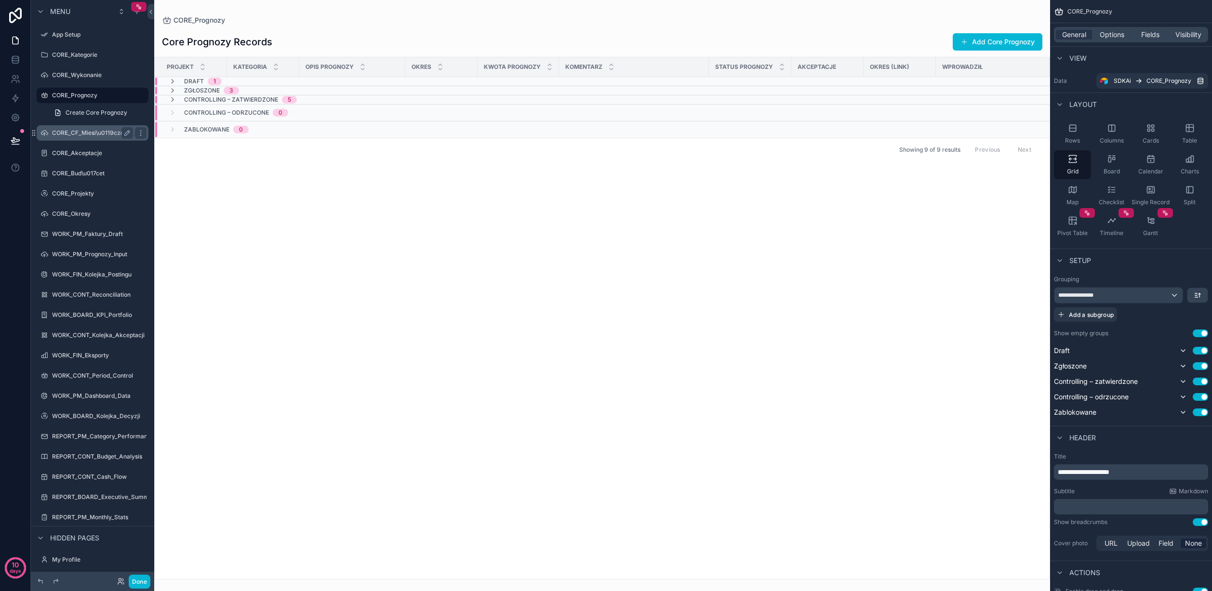
click at [85, 134] on label "CORE_CF_Miesi\u0119czny" at bounding box center [90, 133] width 77 height 8
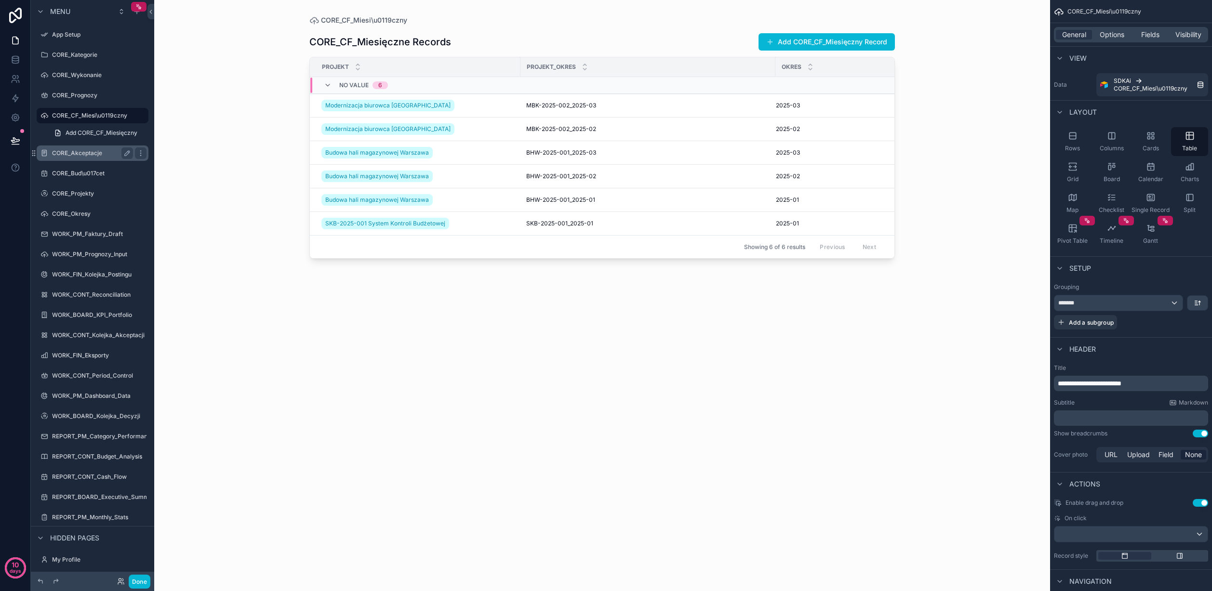
click at [81, 157] on div "CORE_Akceptacje" at bounding box center [92, 153] width 81 height 12
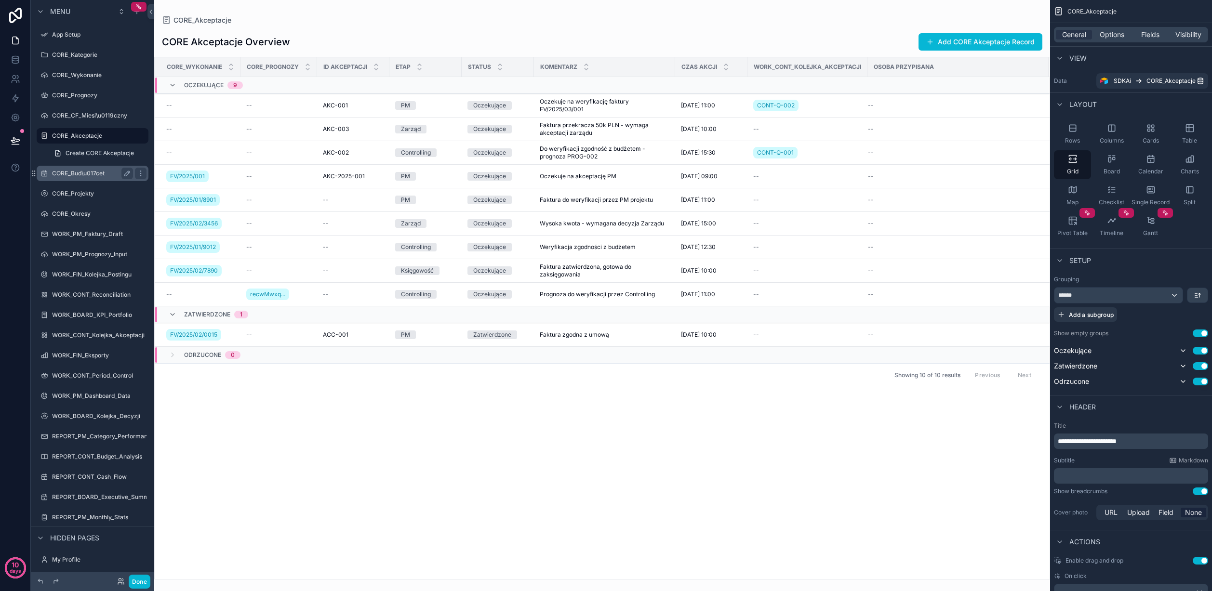
click at [84, 173] on label "CORE_Bud\u017cet" at bounding box center [90, 174] width 77 height 8
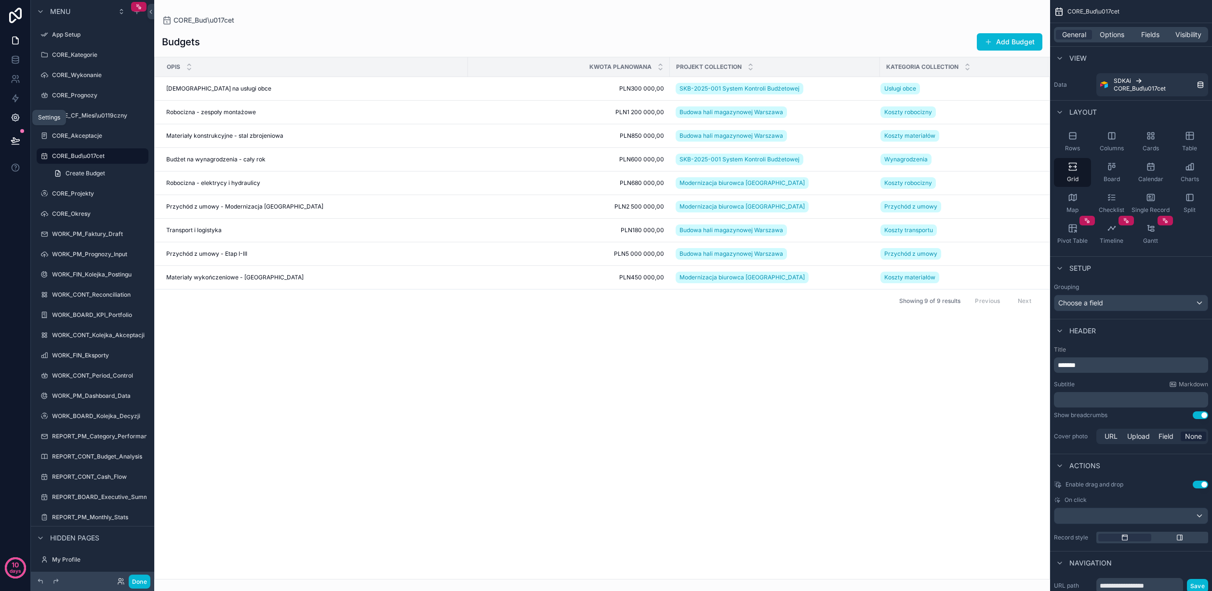
click at [15, 117] on icon at bounding box center [15, 118] width 2 height 2
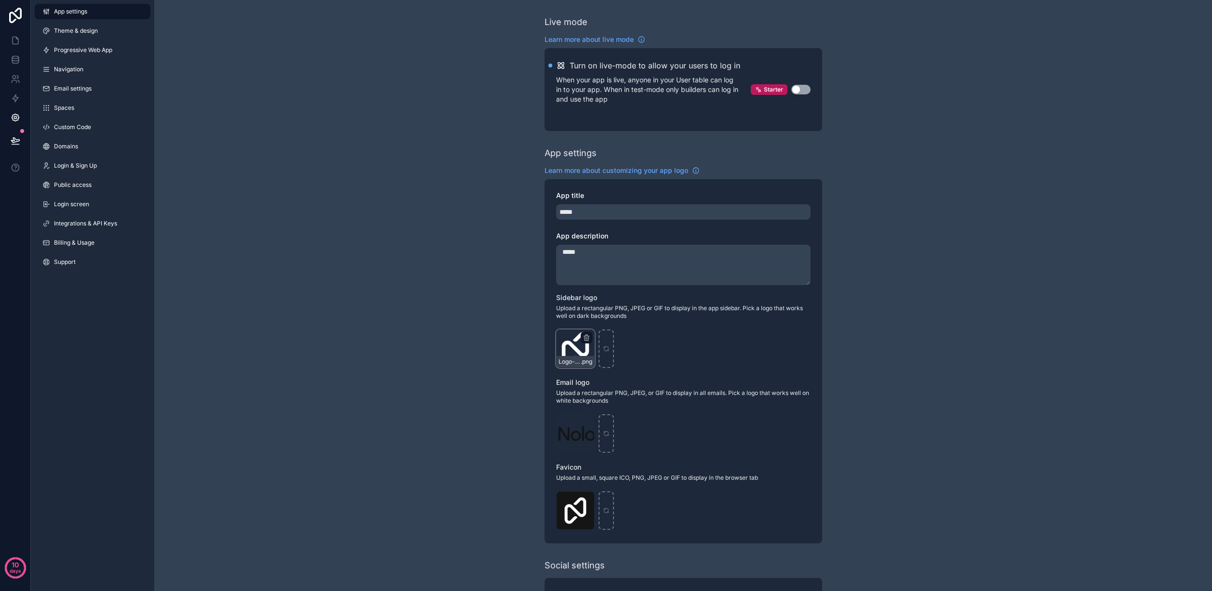
click at [573, 343] on div "Logo-Sq-No-Padding .png" at bounding box center [575, 349] width 39 height 39
click at [584, 337] on icon "scrollable content" at bounding box center [586, 338] width 4 height 4
click at [606, 320] on icon "button" at bounding box center [606, 321] width 0 height 2
click at [572, 346] on icon "scrollable content" at bounding box center [575, 349] width 7 height 7
click at [579, 351] on div "scrollable content" at bounding box center [575, 349] width 39 height 39
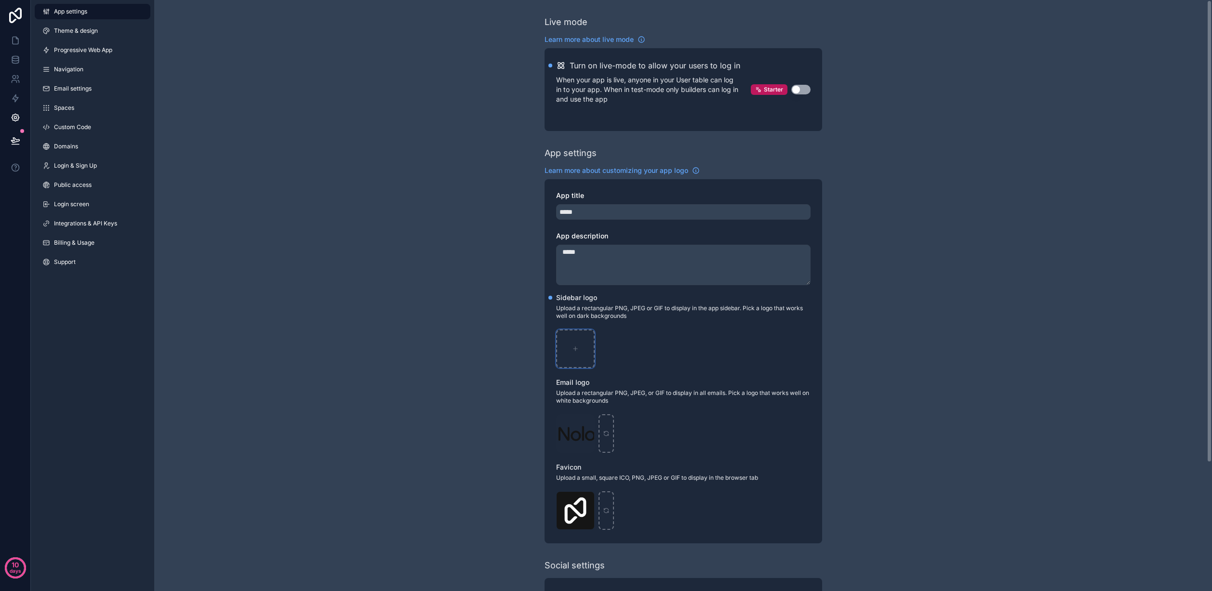
click at [564, 347] on div "scrollable content" at bounding box center [575, 349] width 39 height 39
type input "**********"
click at [586, 421] on icon "scrollable content" at bounding box center [586, 421] width 5 height 0
click at [605, 405] on icon "button" at bounding box center [607, 405] width 8 height 8
click at [576, 434] on icon "scrollable content" at bounding box center [575, 434] width 4 height 0
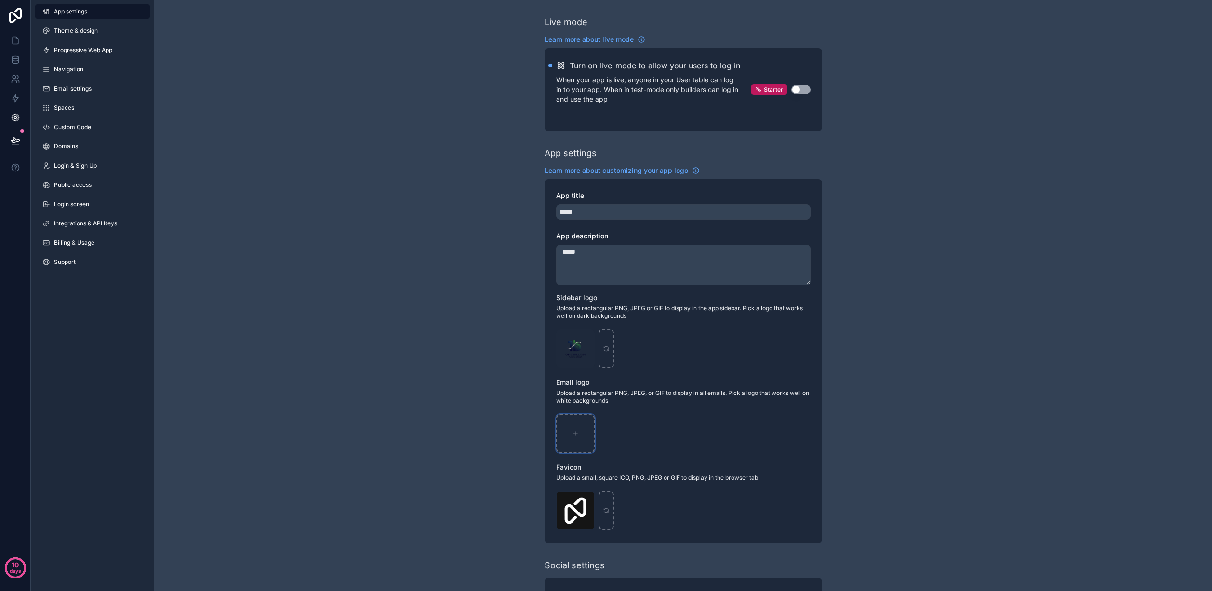
type input "**********"
click at [586, 500] on icon "scrollable content" at bounding box center [586, 500] width 0 height 2
click at [603, 483] on icon "button" at bounding box center [607, 483] width 8 height 8
click at [574, 510] on icon "scrollable content" at bounding box center [575, 510] width 7 height 7
type input "**********"
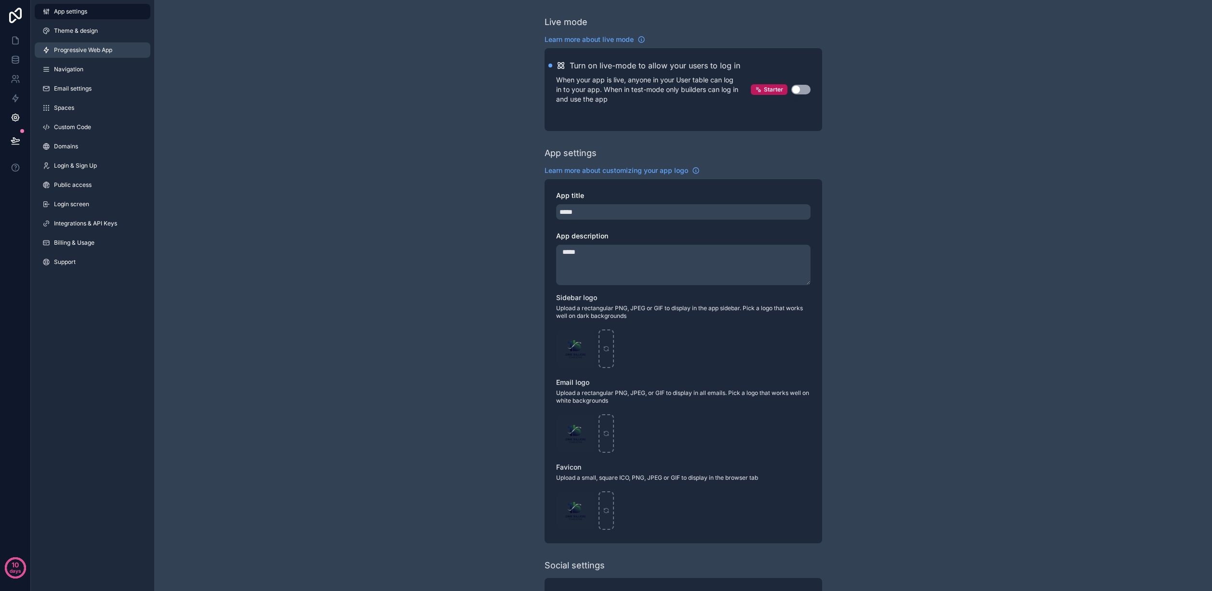
click at [88, 47] on span "Progressive Web App" at bounding box center [83, 50] width 58 height 8
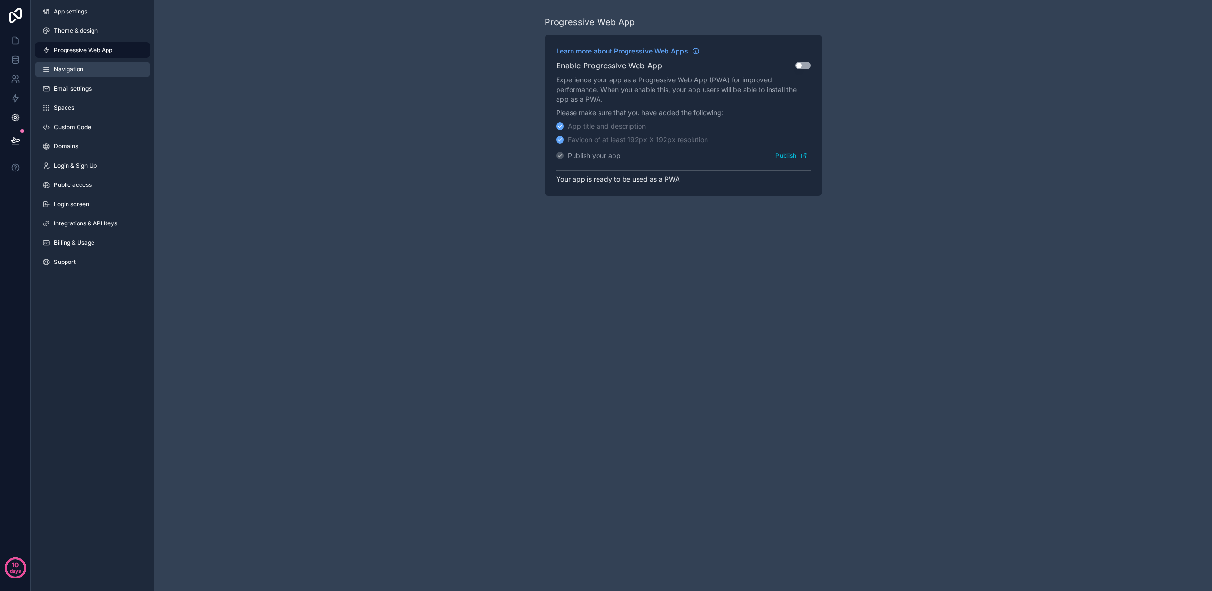
click at [85, 65] on link "Navigation" at bounding box center [93, 69] width 116 height 15
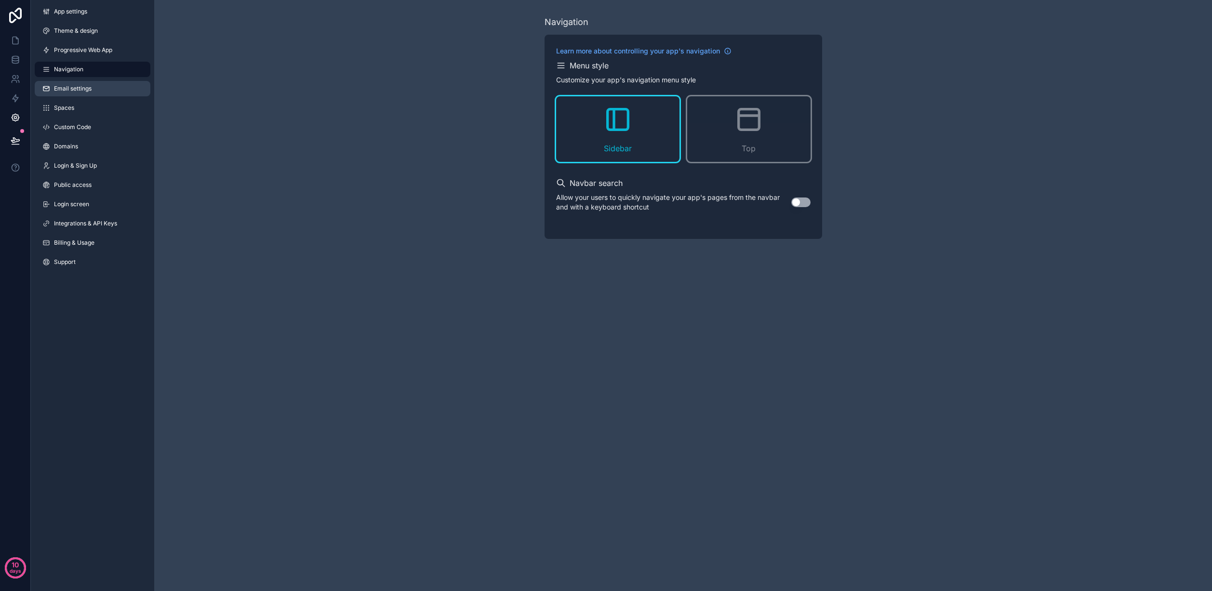
click at [85, 81] on link "Email settings" at bounding box center [93, 88] width 116 height 15
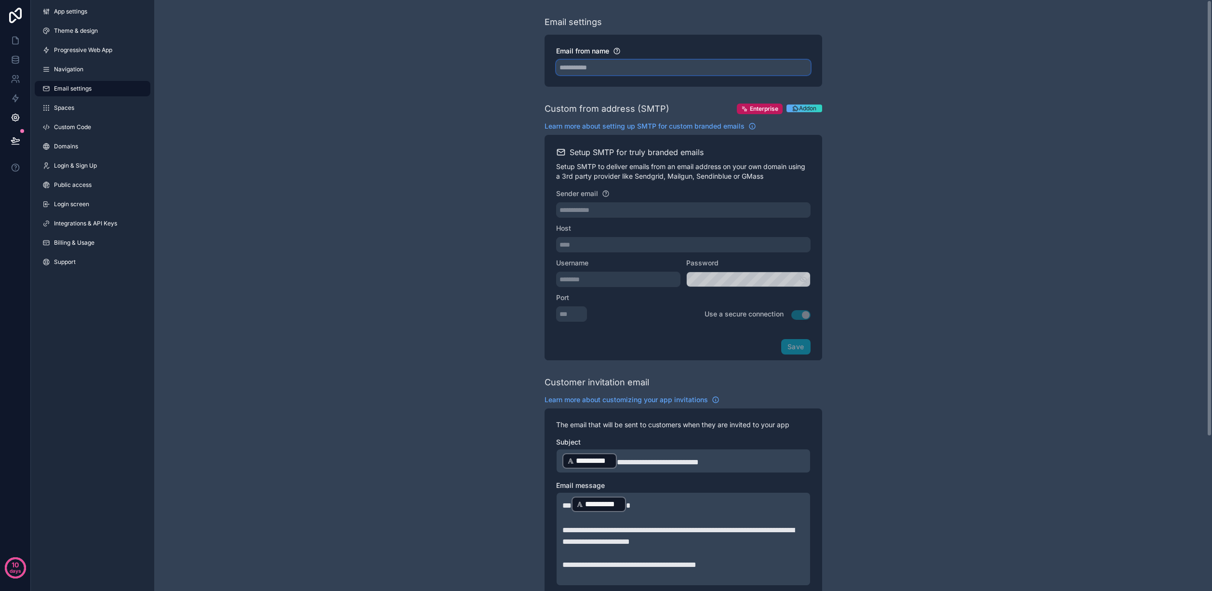
click at [576, 70] on input "Email from name" at bounding box center [683, 67] width 254 height 15
type input "**********"
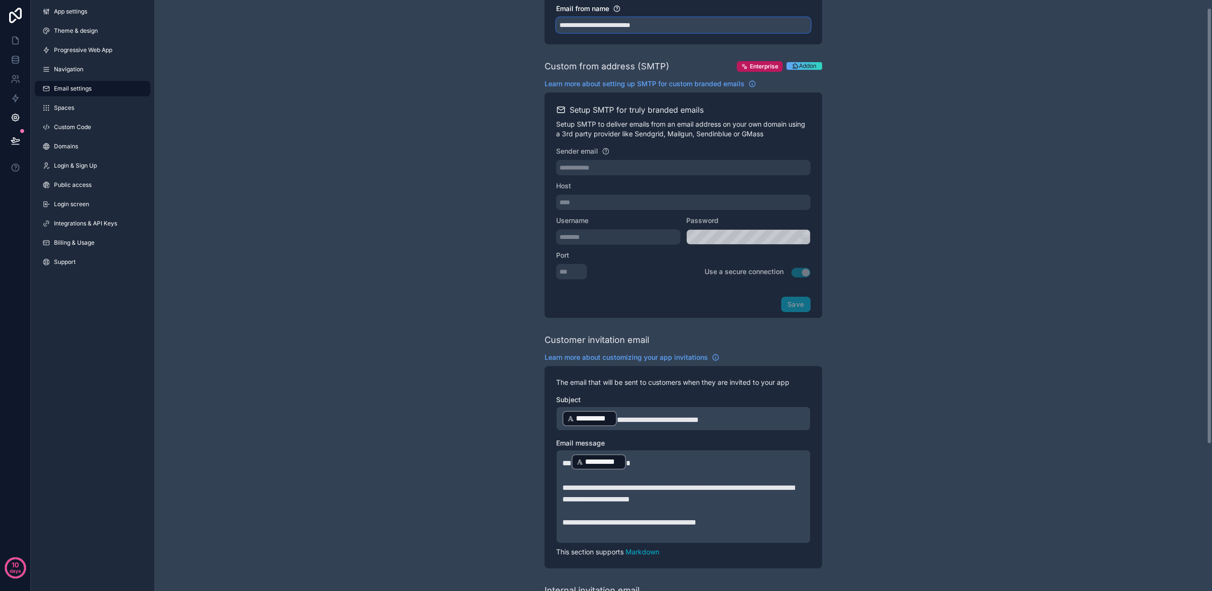
scroll to position [11, 0]
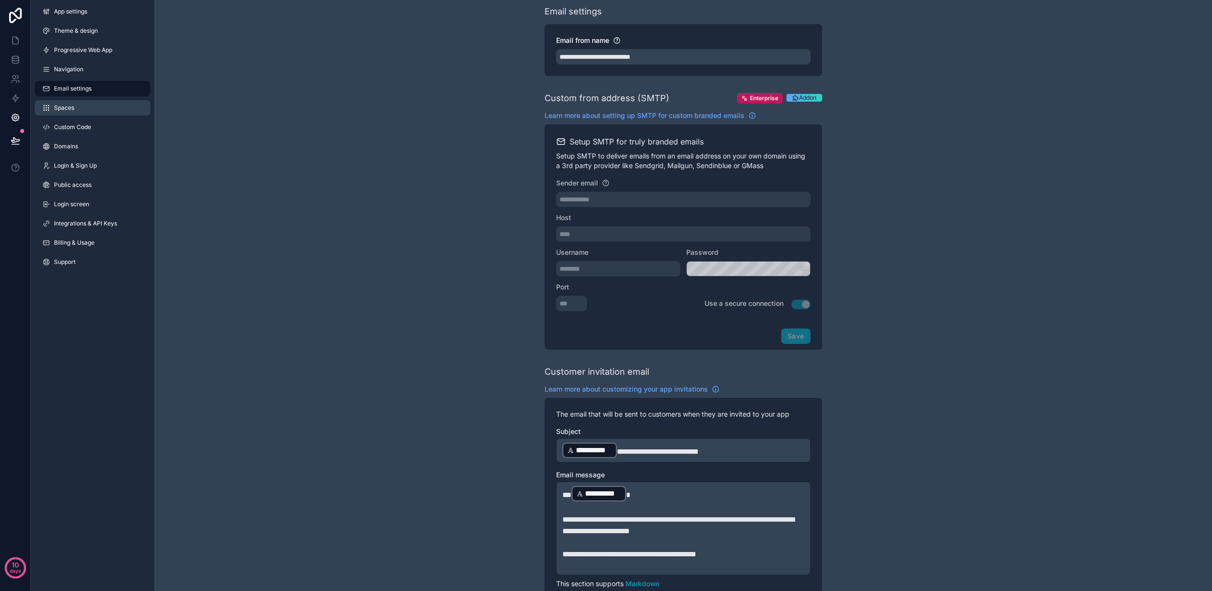
click at [100, 108] on link "Spaces" at bounding box center [93, 107] width 116 height 15
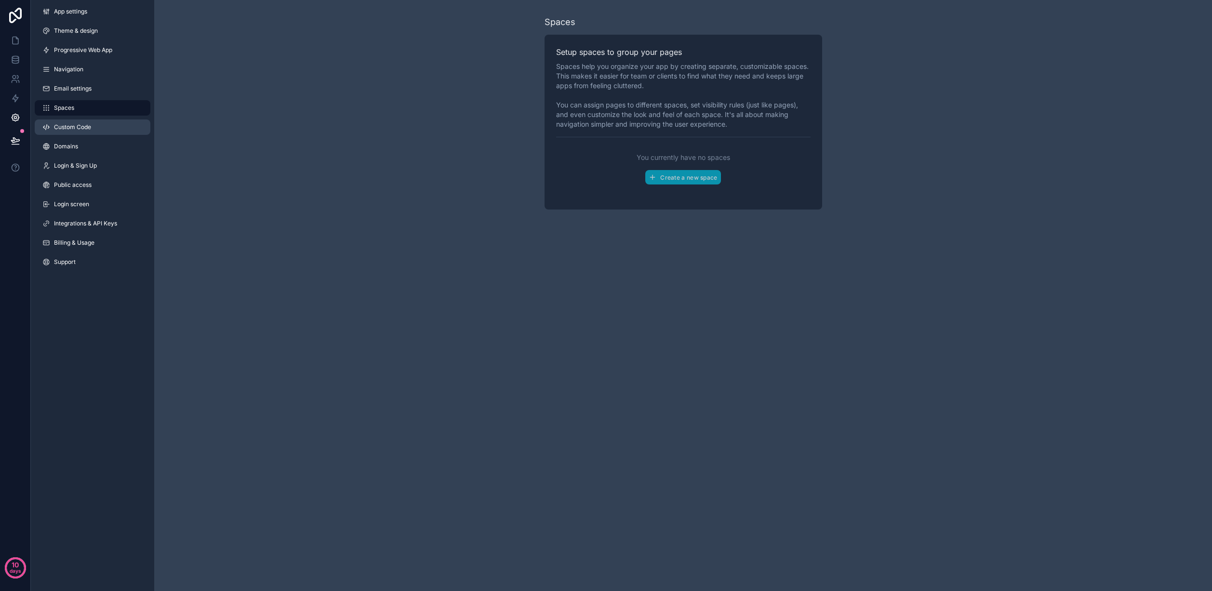
click at [98, 127] on link "Custom Code" at bounding box center [93, 127] width 116 height 15
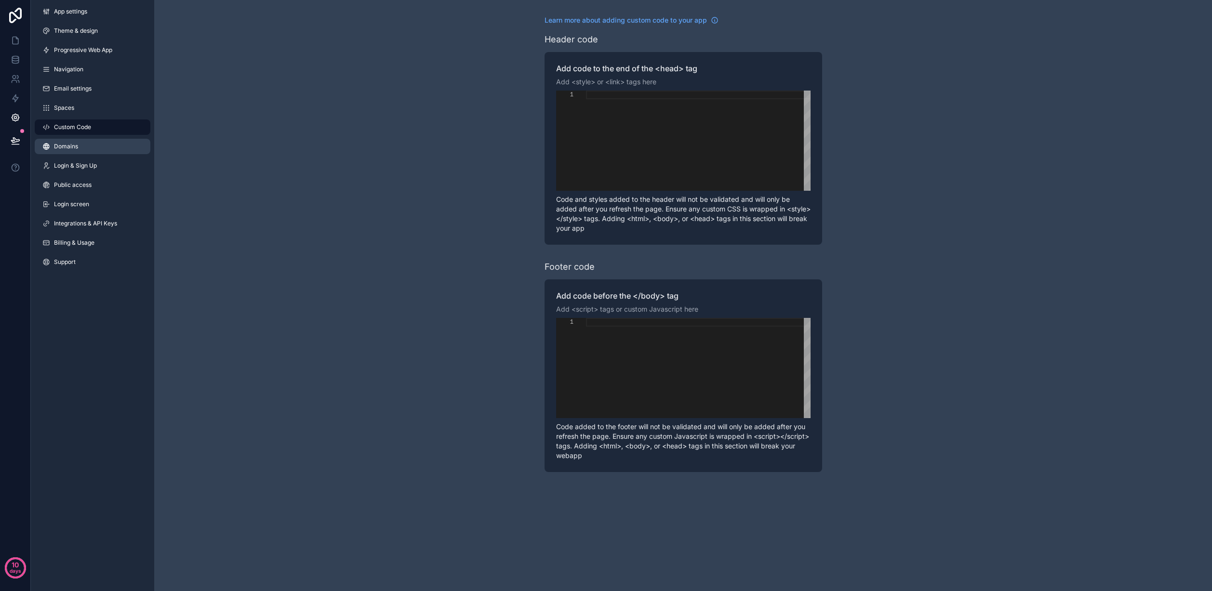
click at [97, 148] on link "Domains" at bounding box center [93, 146] width 116 height 15
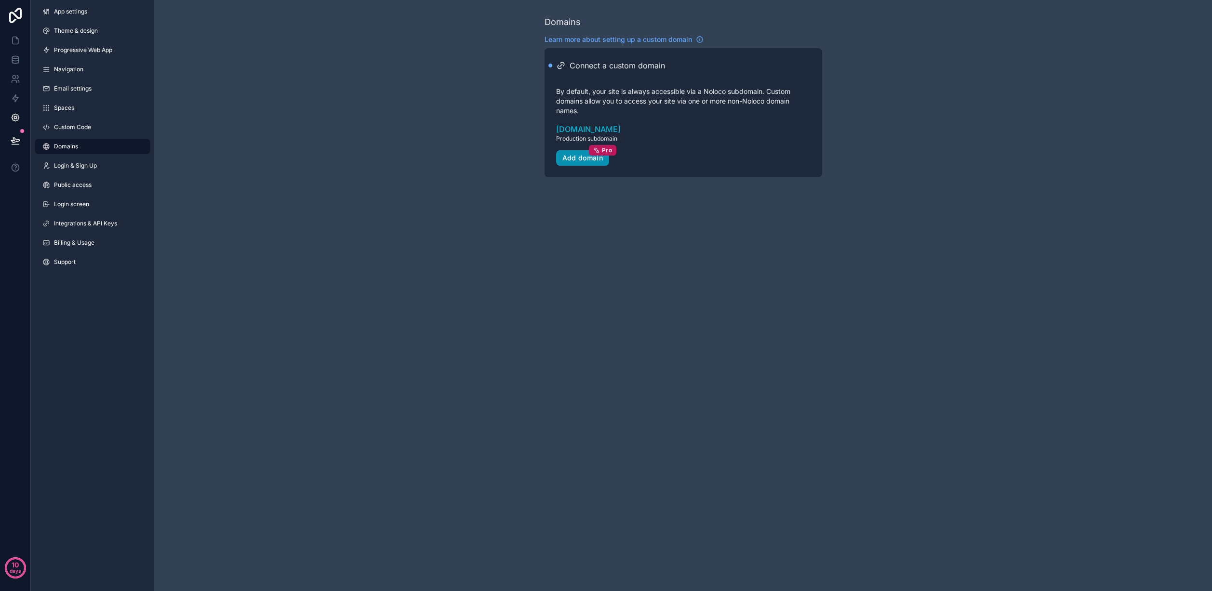
click at [588, 156] on div "Add domain Pro" at bounding box center [582, 158] width 41 height 9
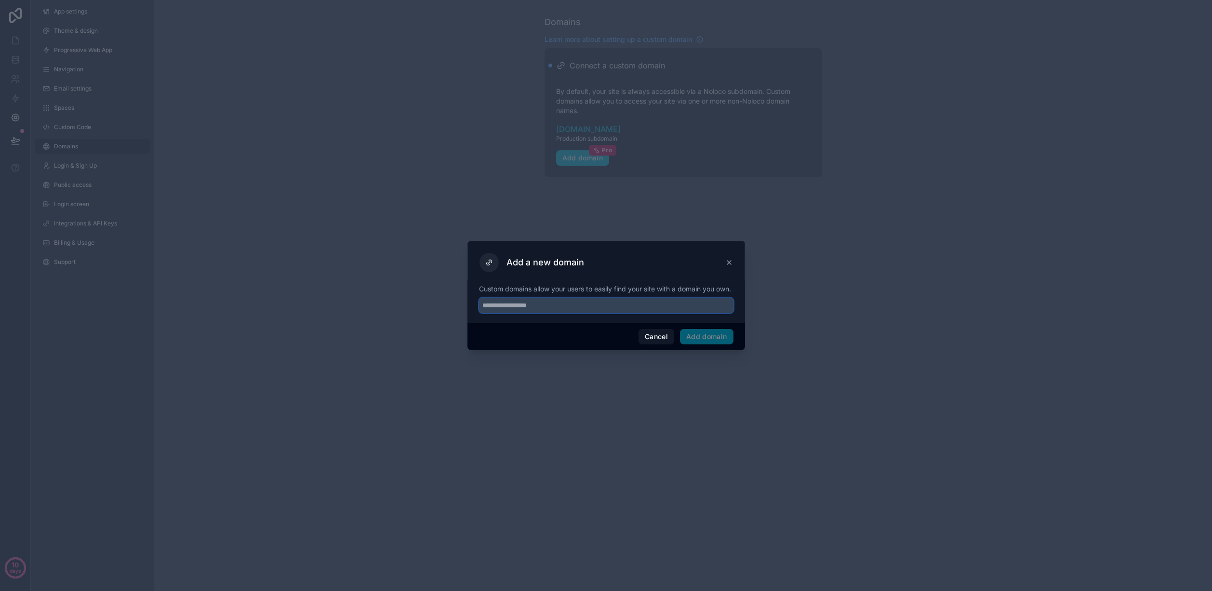
click at [572, 307] on input "text" at bounding box center [606, 305] width 254 height 15
click at [541, 309] on input "**********" at bounding box center [606, 305] width 254 height 15
paste input "text"
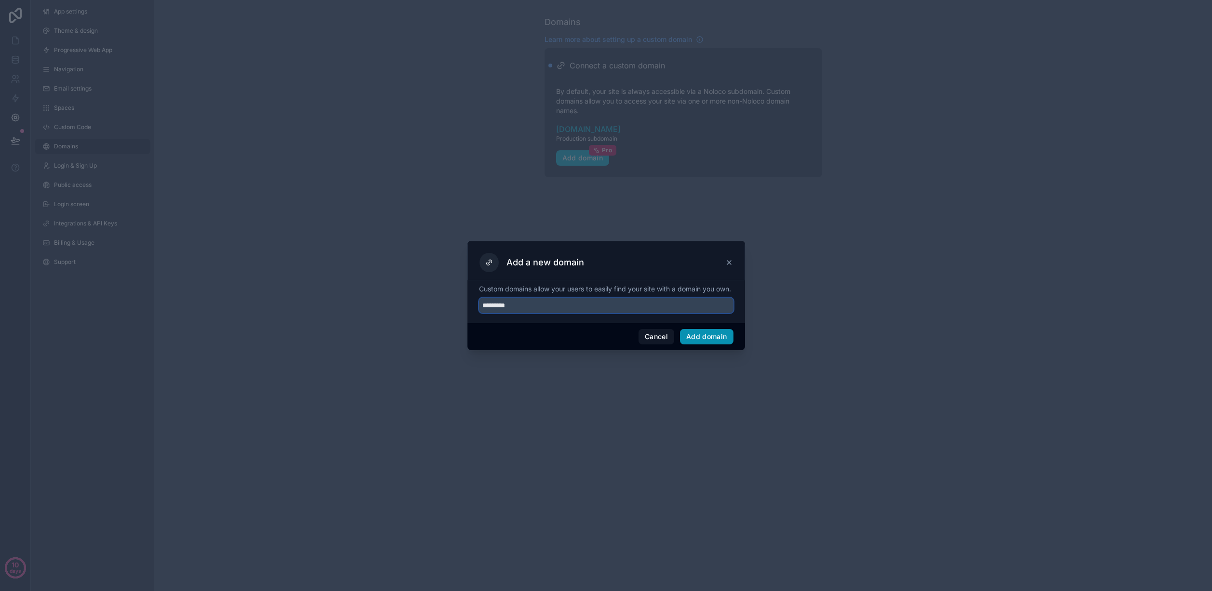
type input "*********"
click at [717, 340] on button "Add domain" at bounding box center [706, 336] width 53 height 15
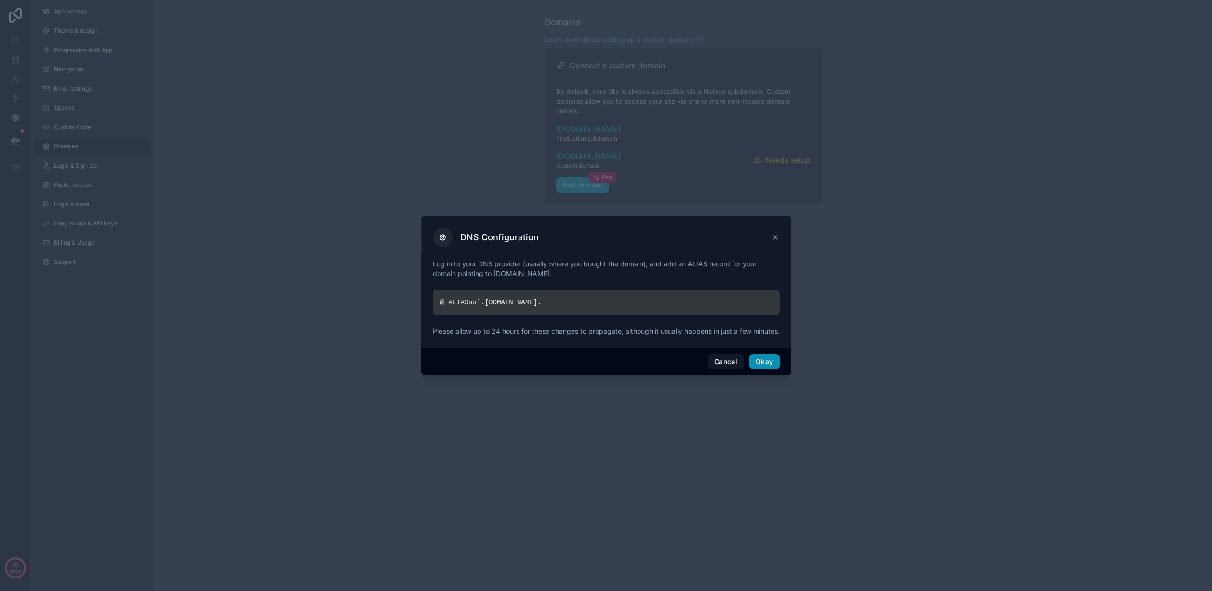
click at [763, 367] on button "Okay" at bounding box center [764, 361] width 30 height 15
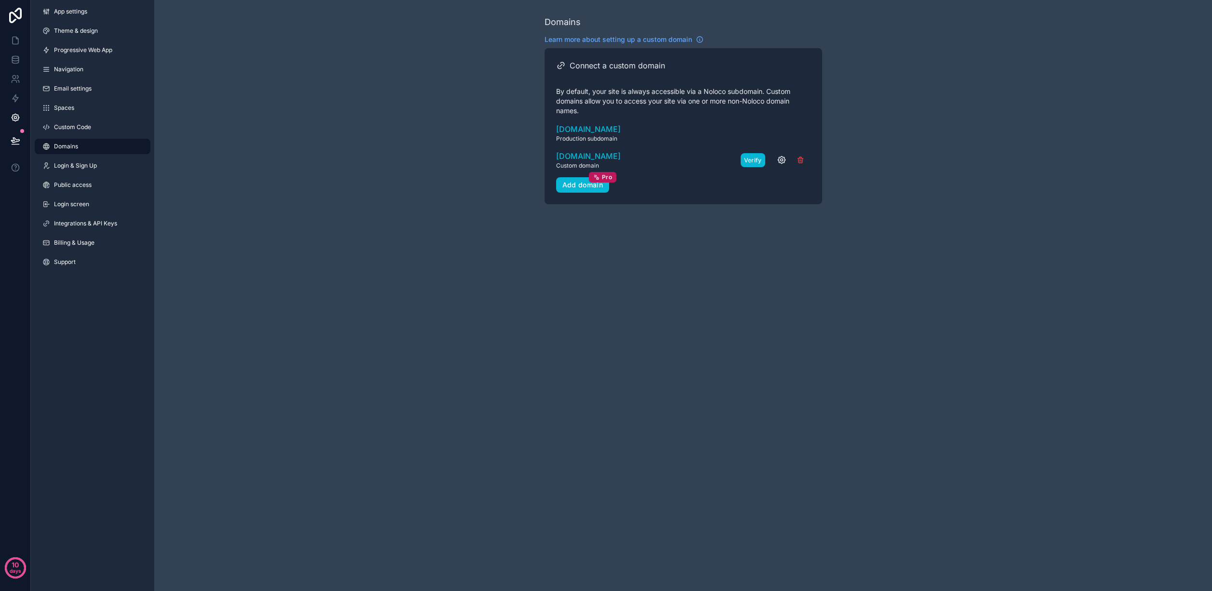
click at [751, 158] on button "Verify" at bounding box center [753, 160] width 25 height 14
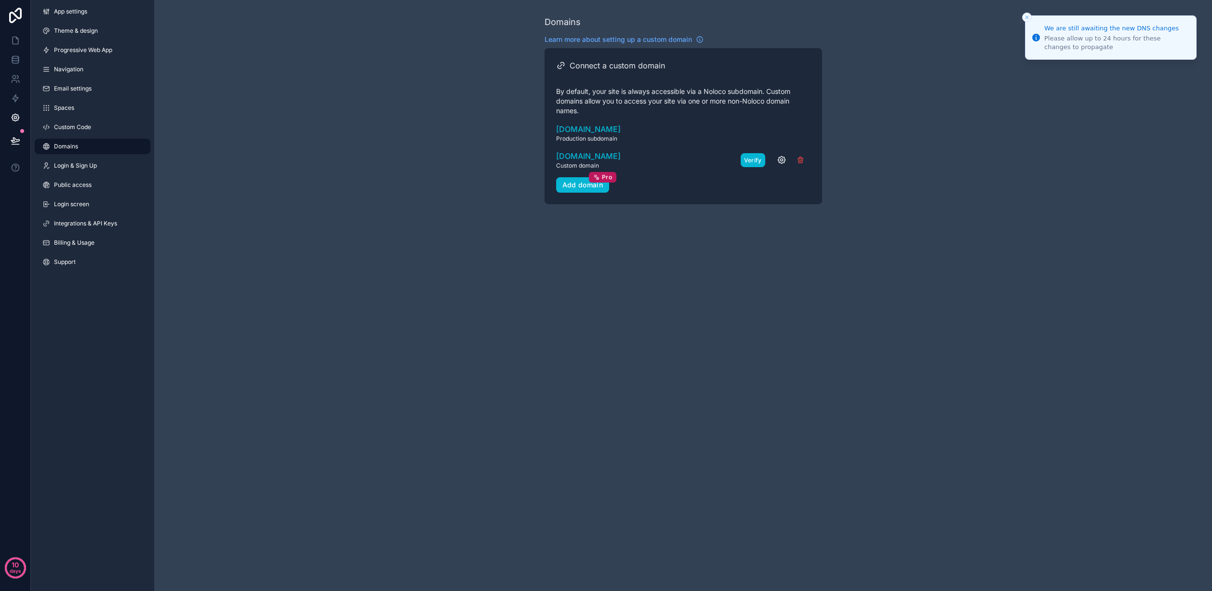
click at [754, 158] on button "Verify" at bounding box center [753, 160] width 25 height 14
click at [99, 166] on link "Login & Sign Up" at bounding box center [93, 165] width 116 height 15
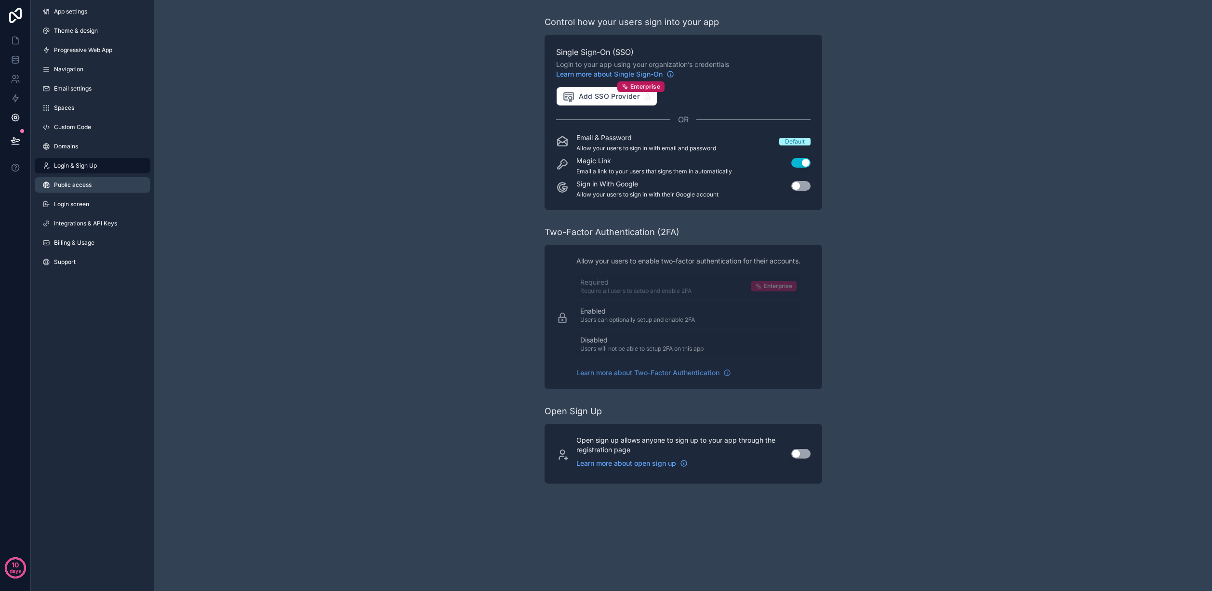
click at [94, 184] on link "Public access" at bounding box center [93, 184] width 116 height 15
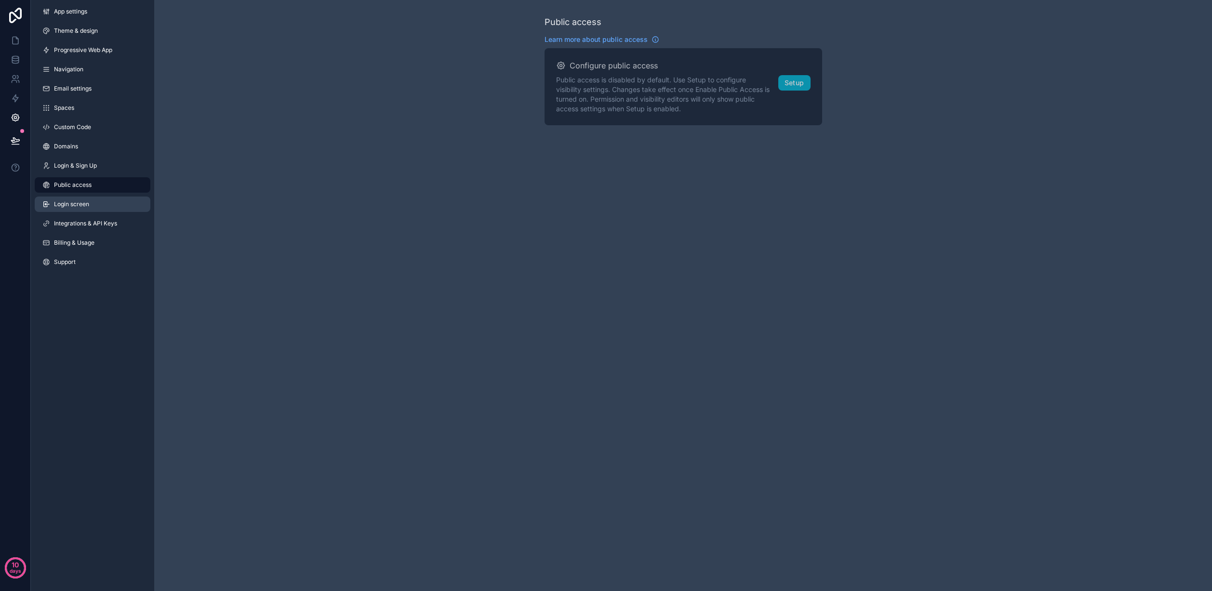
click at [89, 200] on link "Login screen" at bounding box center [93, 204] width 116 height 15
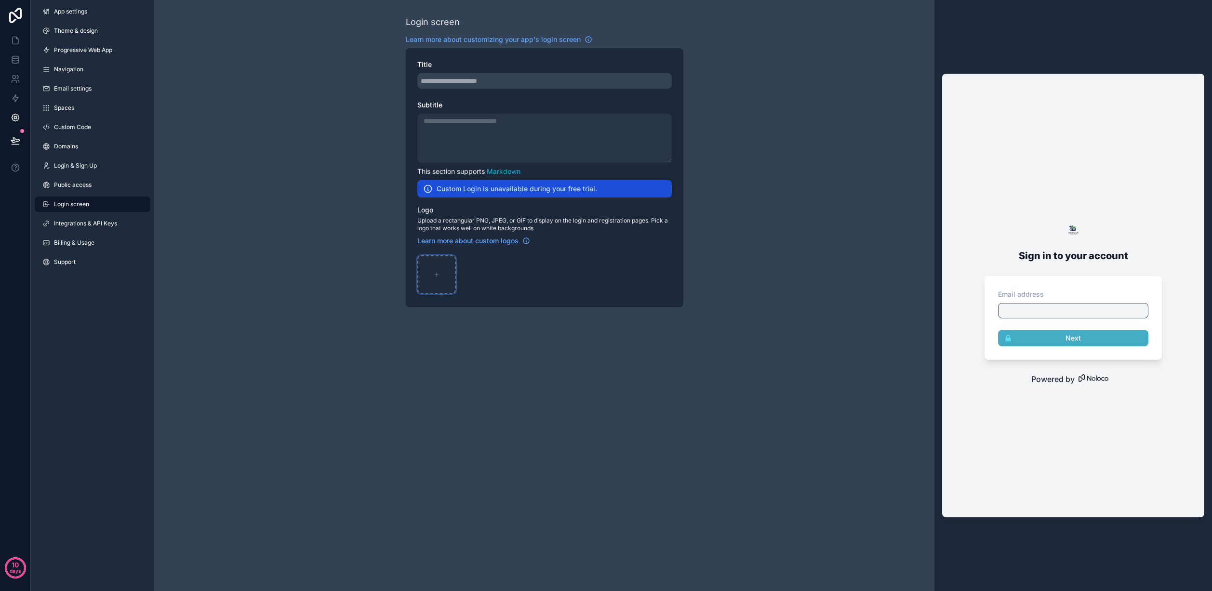
click at [436, 268] on div "scrollable content" at bounding box center [436, 274] width 39 height 39
type input "**********"
click at [100, 224] on span "Integrations & API Keys" at bounding box center [85, 224] width 63 height 8
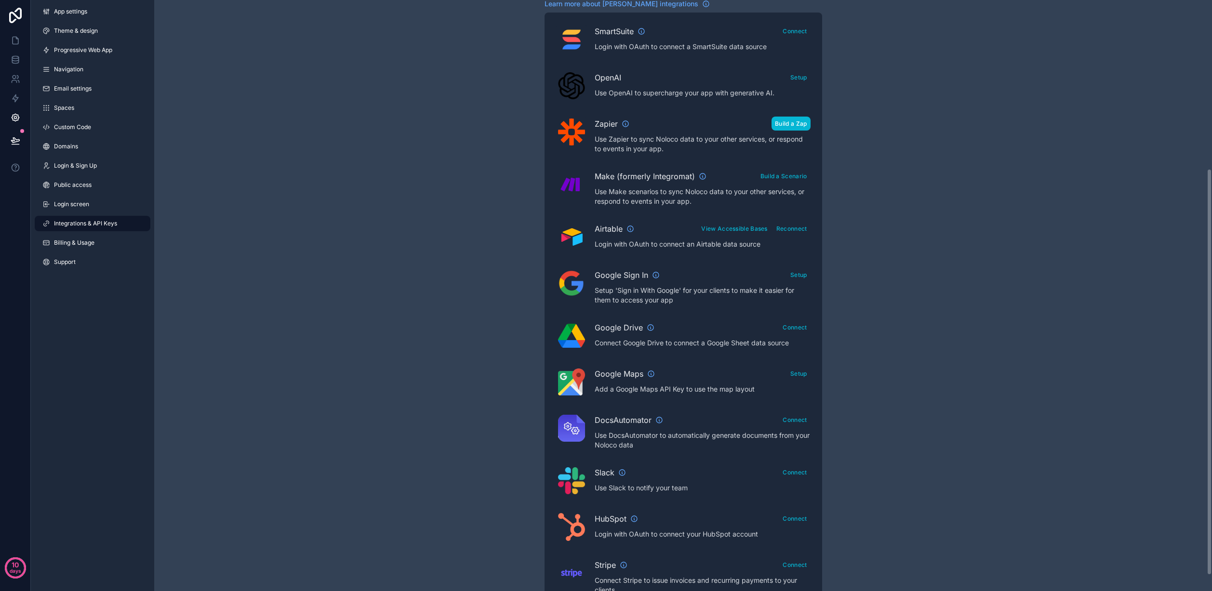
scroll to position [267, 0]
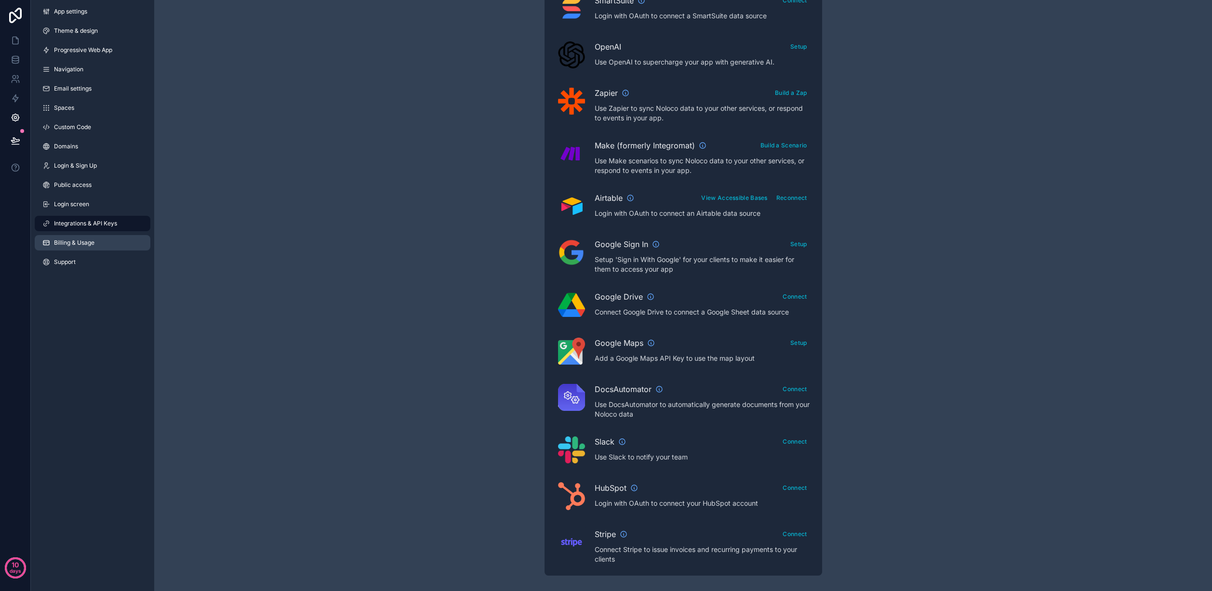
click at [85, 243] on span "Billing & Usage" at bounding box center [74, 243] width 40 height 8
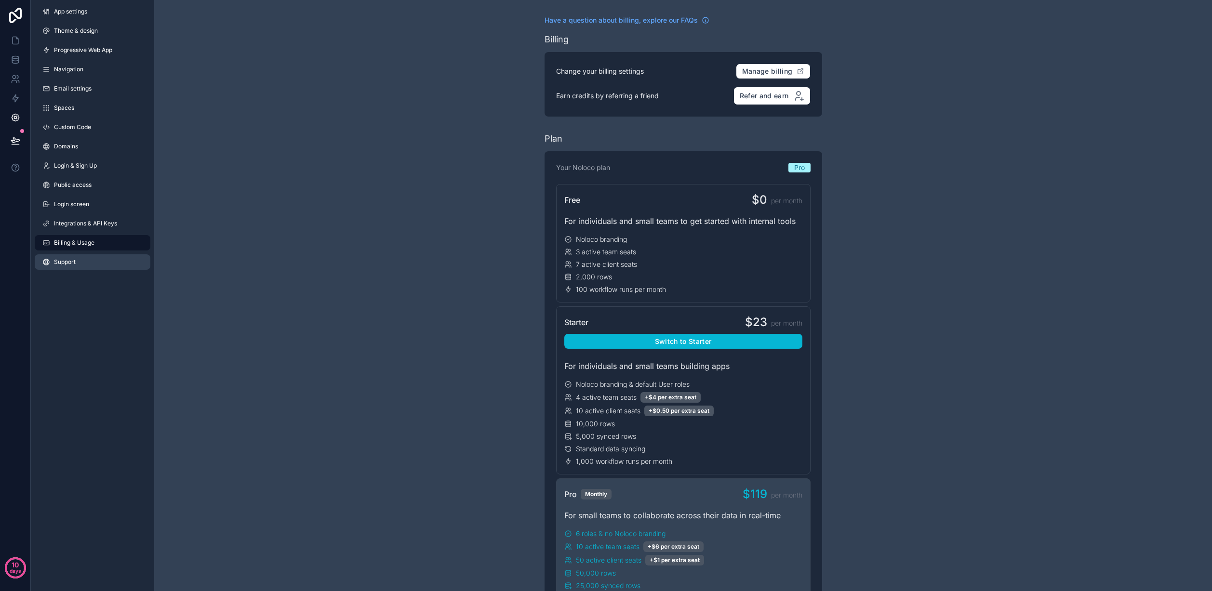
click at [81, 259] on link "Support" at bounding box center [93, 261] width 116 height 15
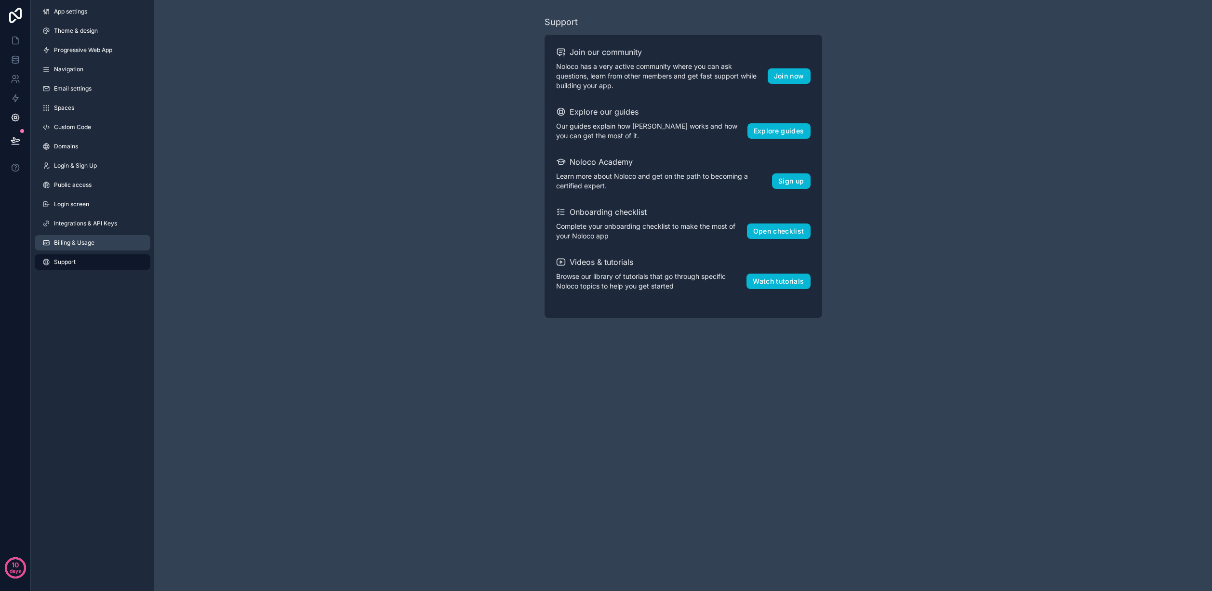
click at [83, 240] on span "Billing & Usage" at bounding box center [74, 243] width 40 height 8
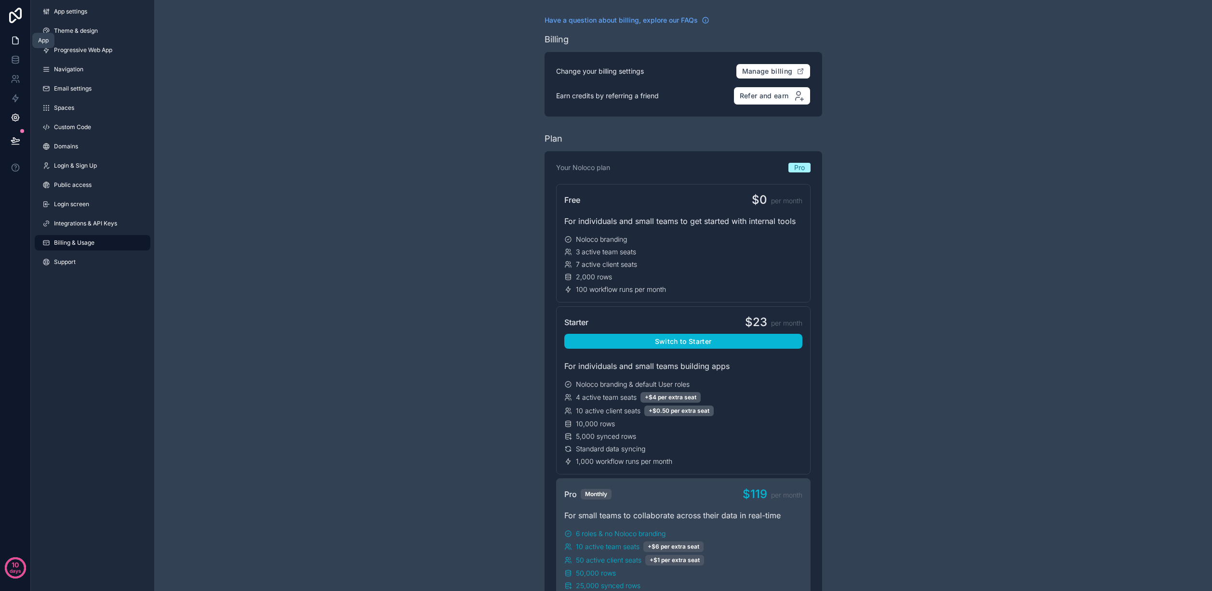
click at [14, 39] on icon at bounding box center [16, 41] width 10 height 10
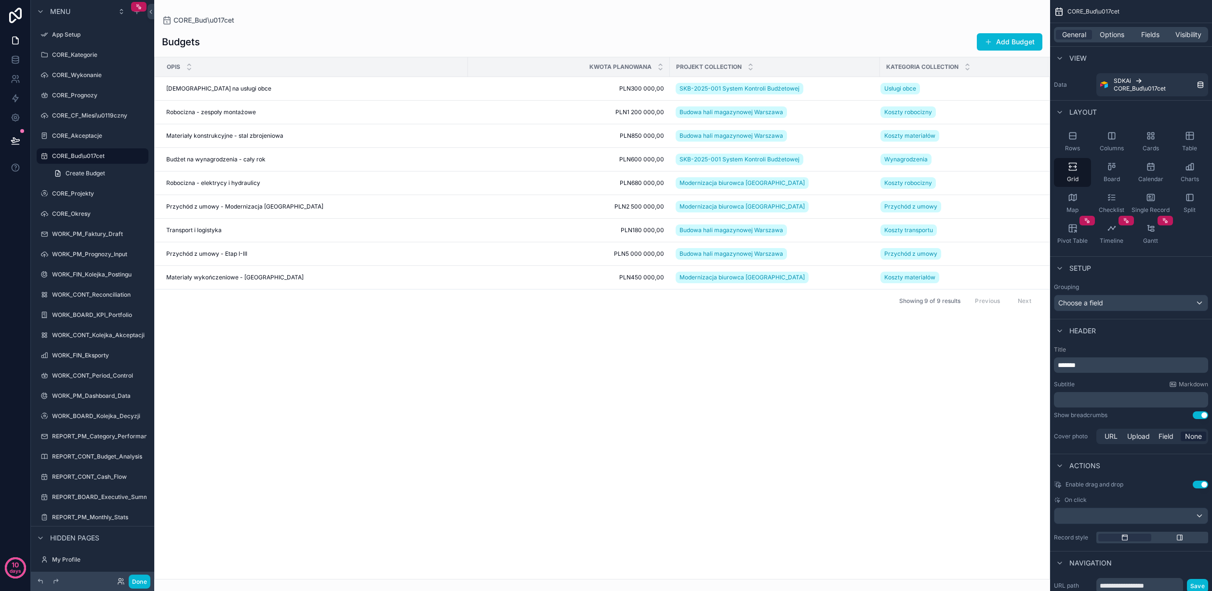
click at [469, 355] on div "scrollable content" at bounding box center [602, 295] width 896 height 591
click at [91, 502] on icon "scrollable content" at bounding box center [92, 504] width 9 height 9
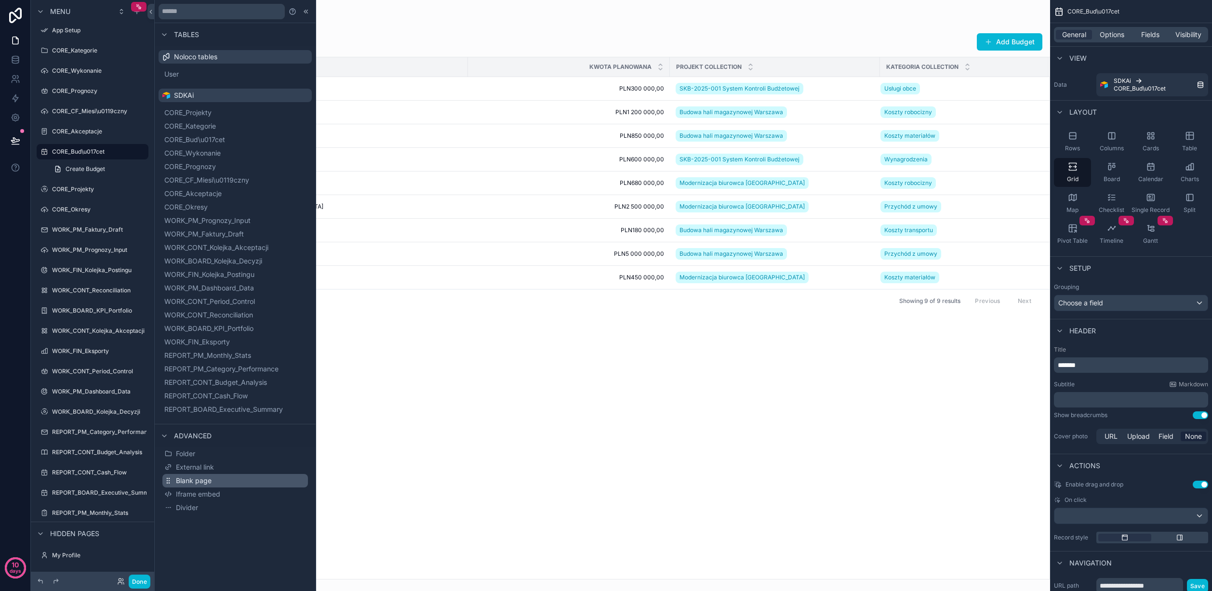
click at [256, 486] on button "Blank page" at bounding box center [235, 480] width 146 height 13
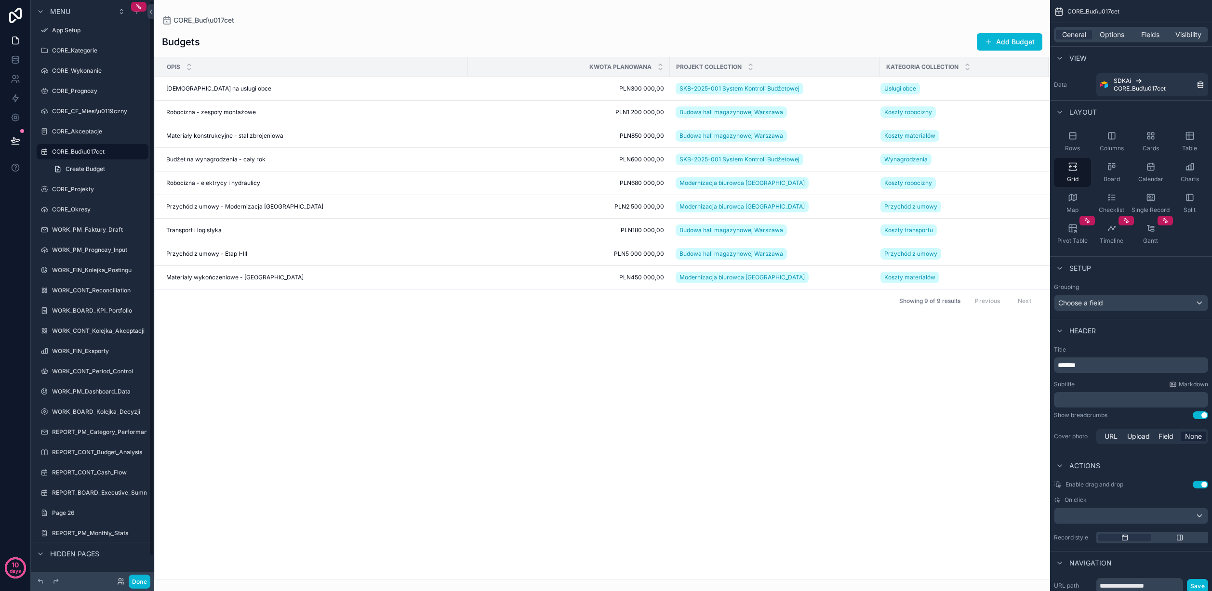
scroll to position [0, 0]
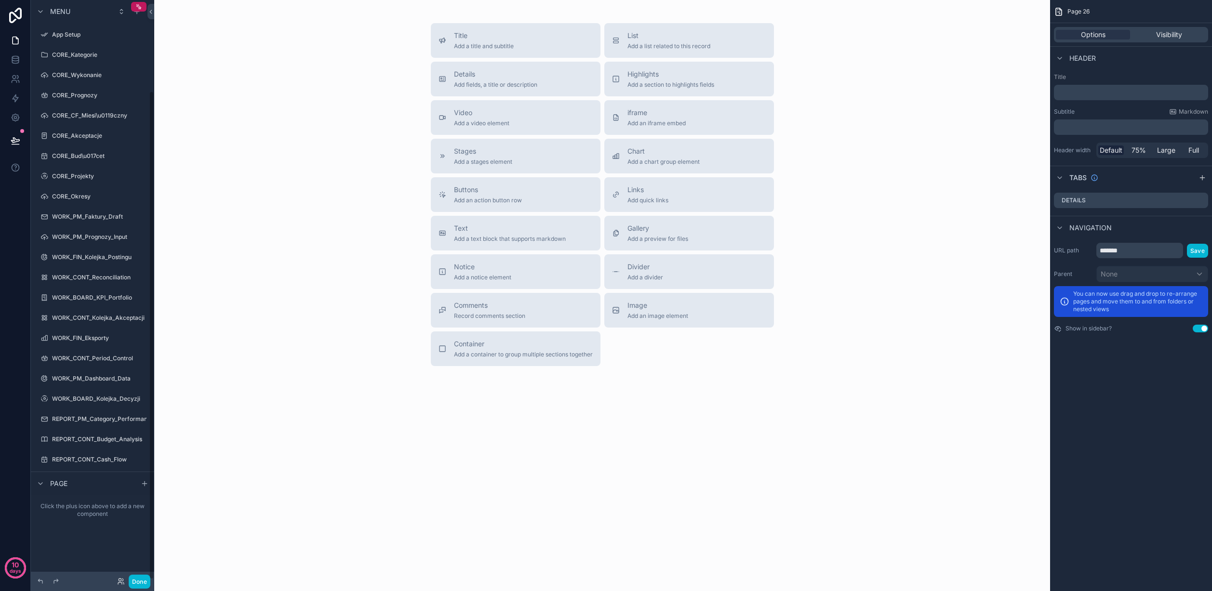
scroll to position [107, 0]
click at [127, 394] on icon "scrollable content" at bounding box center [127, 392] width 5 height 5
click at [107, 392] on input "*******" at bounding box center [85, 393] width 66 height 12
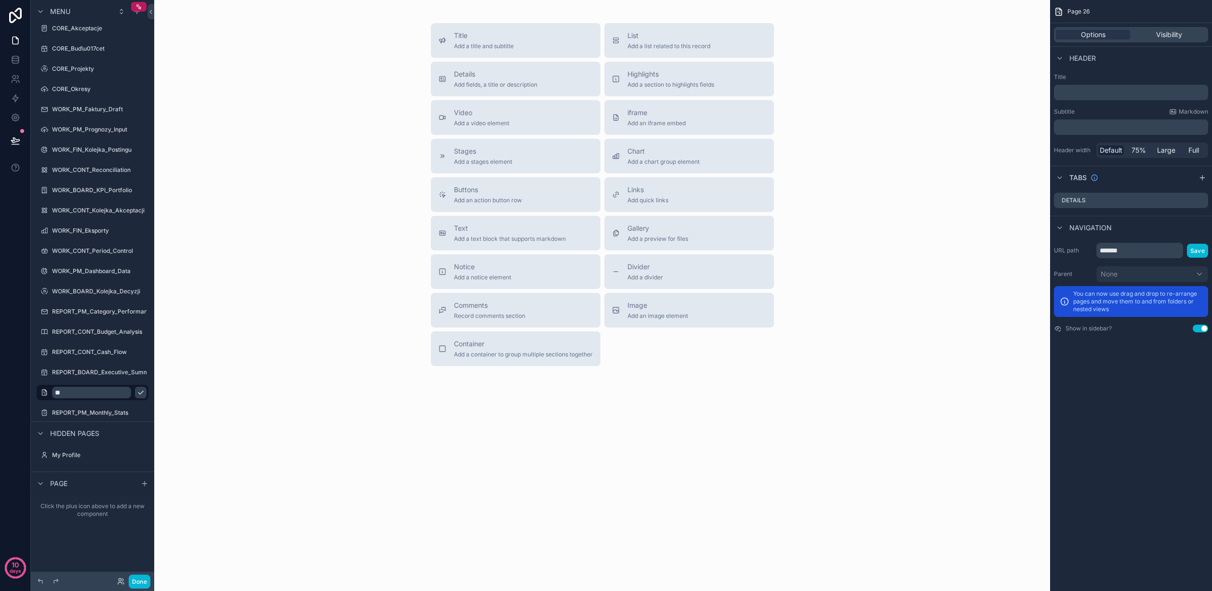
type input "*"
type input "*******"
click at [137, 392] on icon "scrollable content" at bounding box center [141, 393] width 8 height 8
click at [683, 155] on span "Chart" at bounding box center [663, 151] width 72 height 10
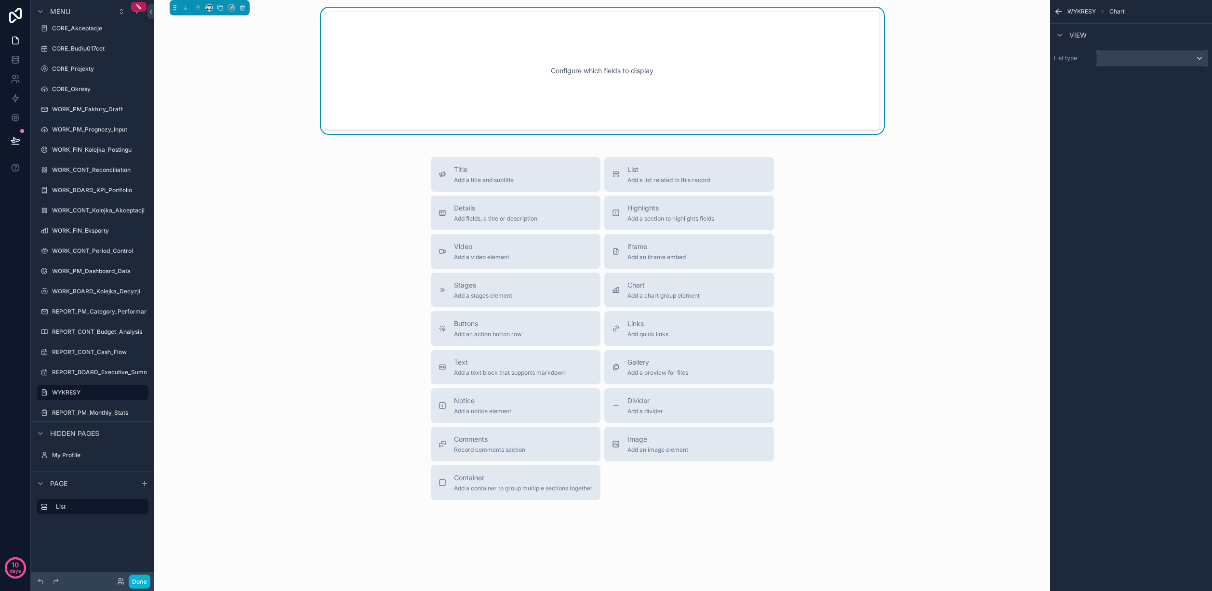
click at [1012, 56] on div "scrollable content" at bounding box center [1152, 58] width 111 height 15
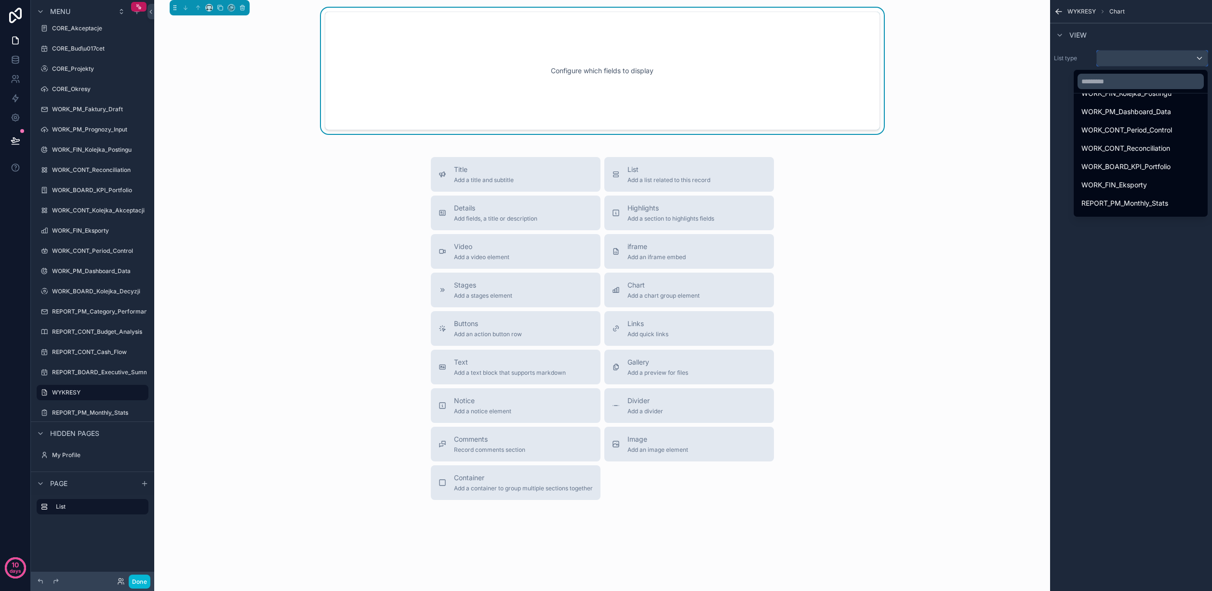
scroll to position [354, 0]
click at [1012, 186] on span "REPORT_CONT_Cash_Flow" at bounding box center [1122, 188] width 83 height 12
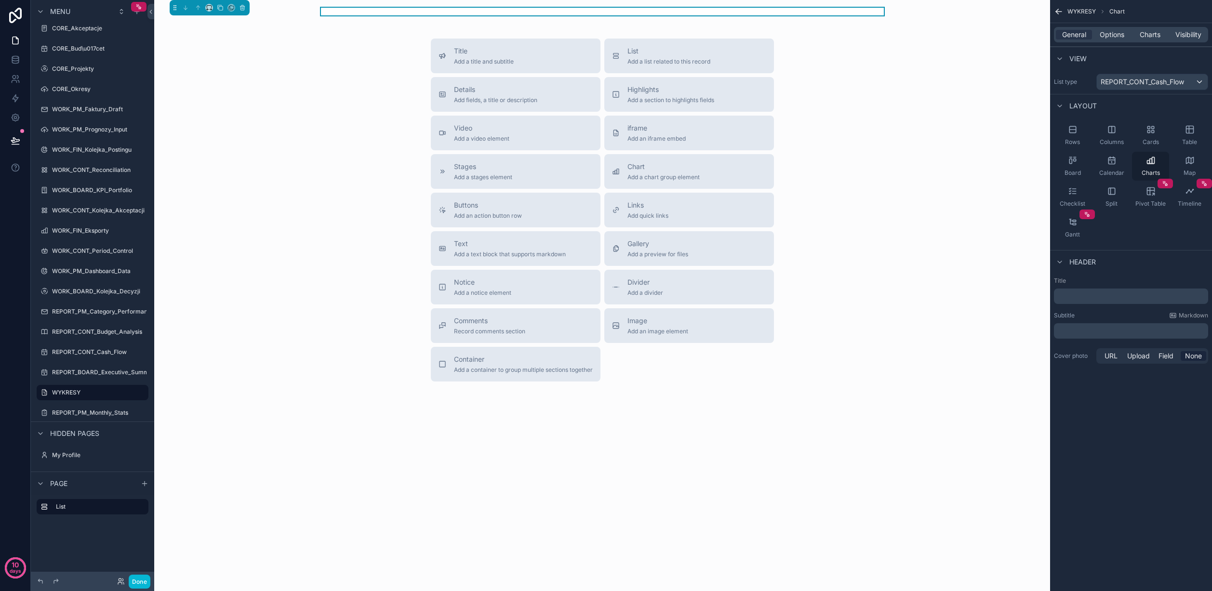
click at [1012, 163] on icon "scrollable content" at bounding box center [1153, 160] width 2 height 6
click at [1012, 34] on span "Options" at bounding box center [1112, 35] width 25 height 10
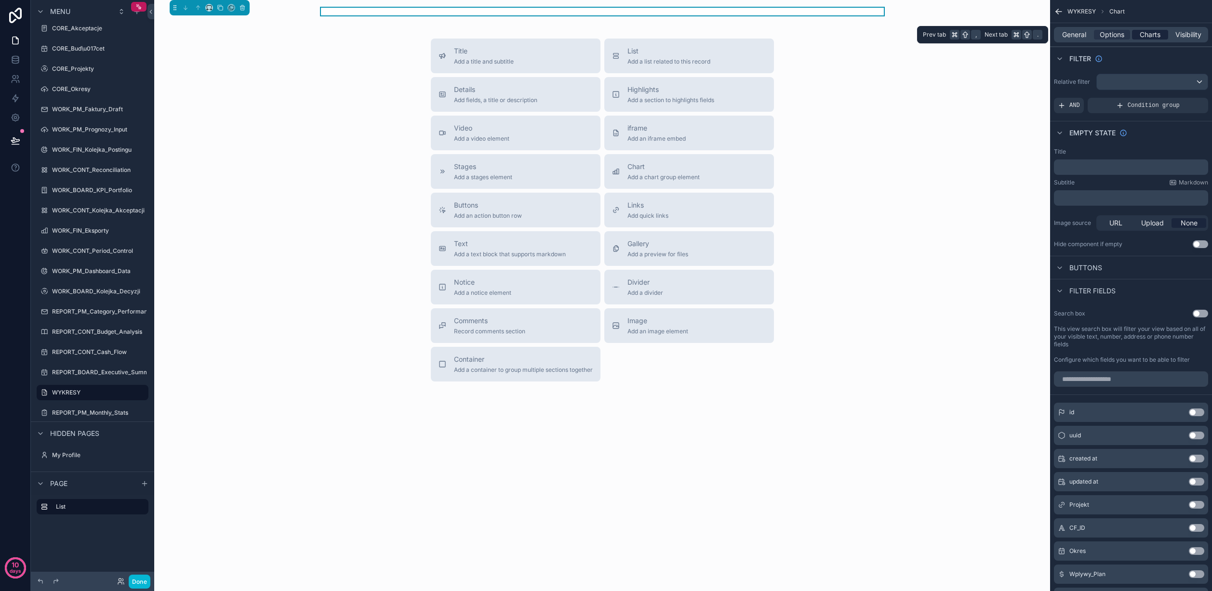
click at [1012, 32] on span "Charts" at bounding box center [1150, 35] width 21 height 10
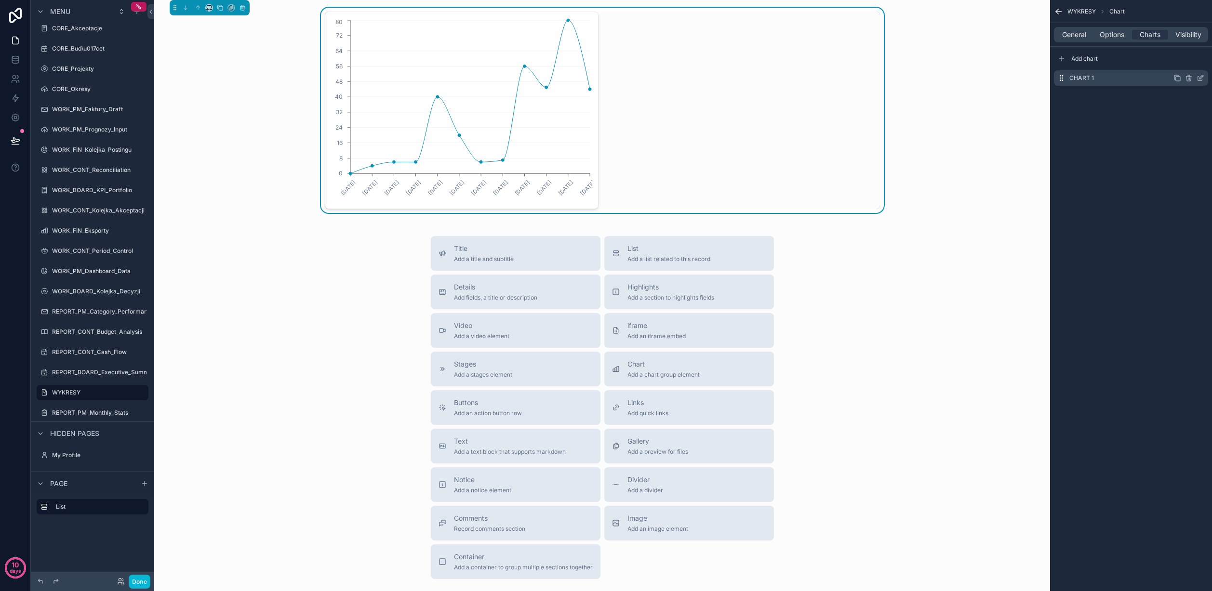
click at [1012, 78] on icon "scrollable content" at bounding box center [1201, 77] width 4 height 4
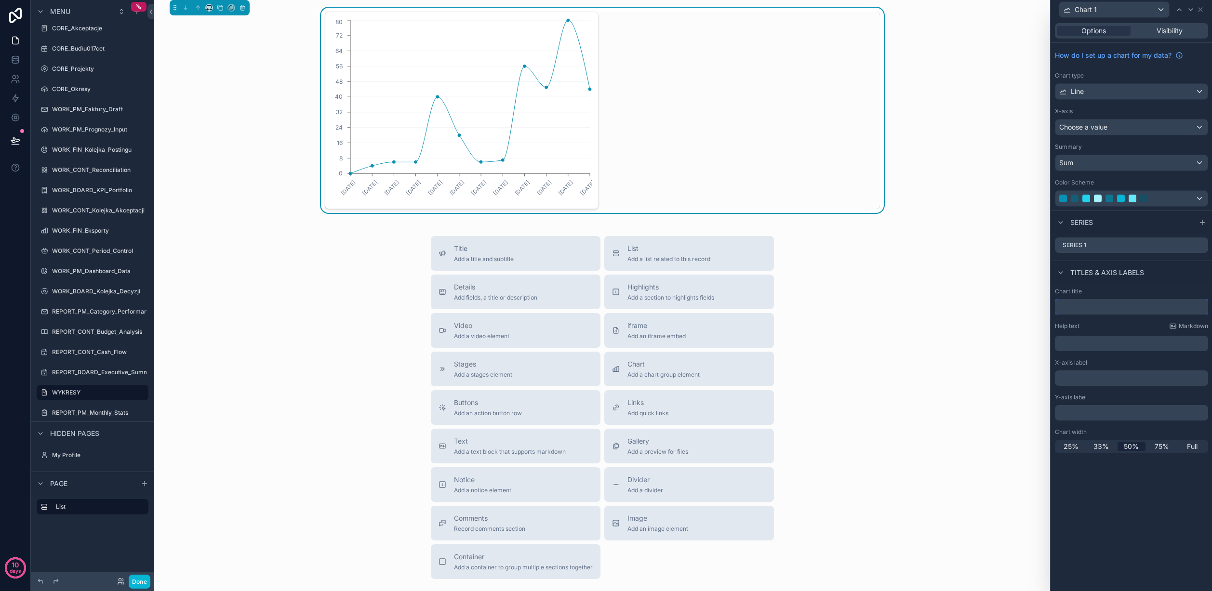
click at [1012, 309] on input "text" at bounding box center [1131, 306] width 153 height 15
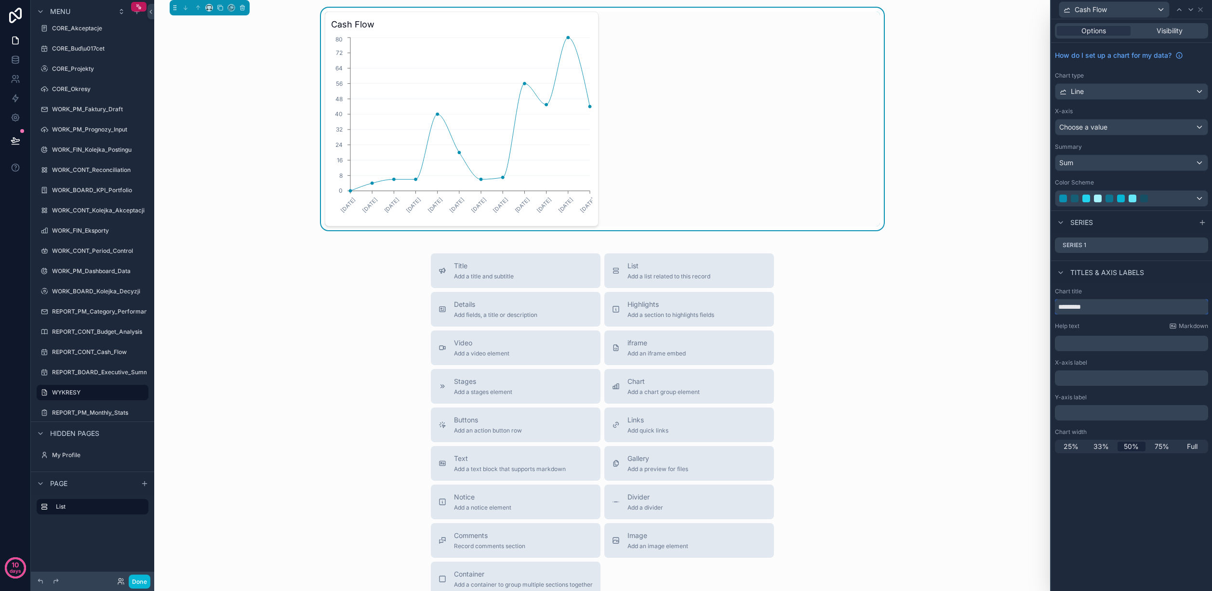
type input "*********"
click at [1012, 504] on div "Options Visibility How do I set up a chart for my data? Chart type Line X-axis …" at bounding box center [1131, 305] width 161 height 572
click at [1012, 9] on div "Cash Flow" at bounding box center [1114, 9] width 110 height 15
click at [1012, 9] on div at bounding box center [1131, 295] width 161 height 591
click at [1012, 11] on icon at bounding box center [1201, 10] width 8 height 8
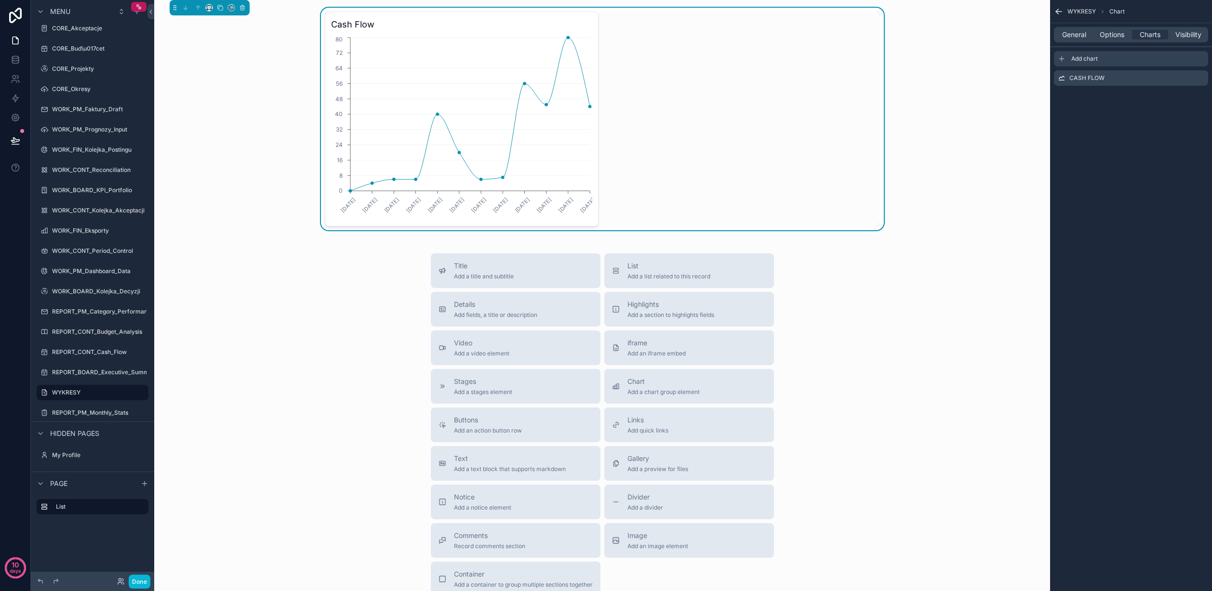
click at [1012, 58] on div "Add chart" at bounding box center [1131, 58] width 154 height 15
click at [1012, 95] on icon "scrollable content" at bounding box center [1201, 97] width 8 height 8
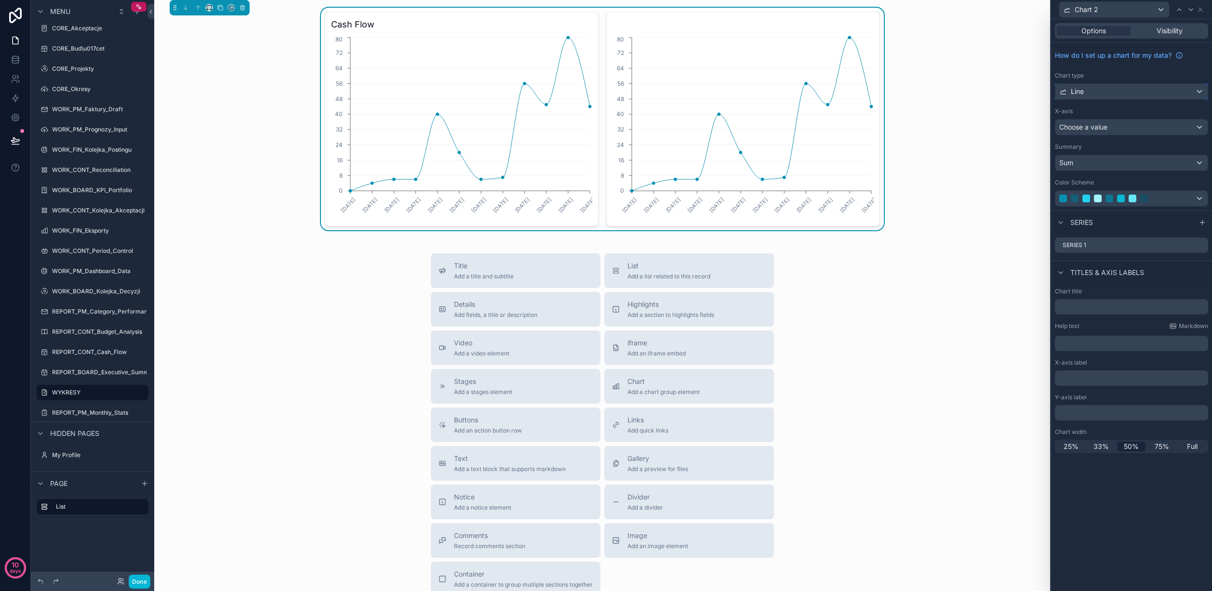
click at [1012, 92] on div "Line" at bounding box center [1131, 91] width 152 height 15
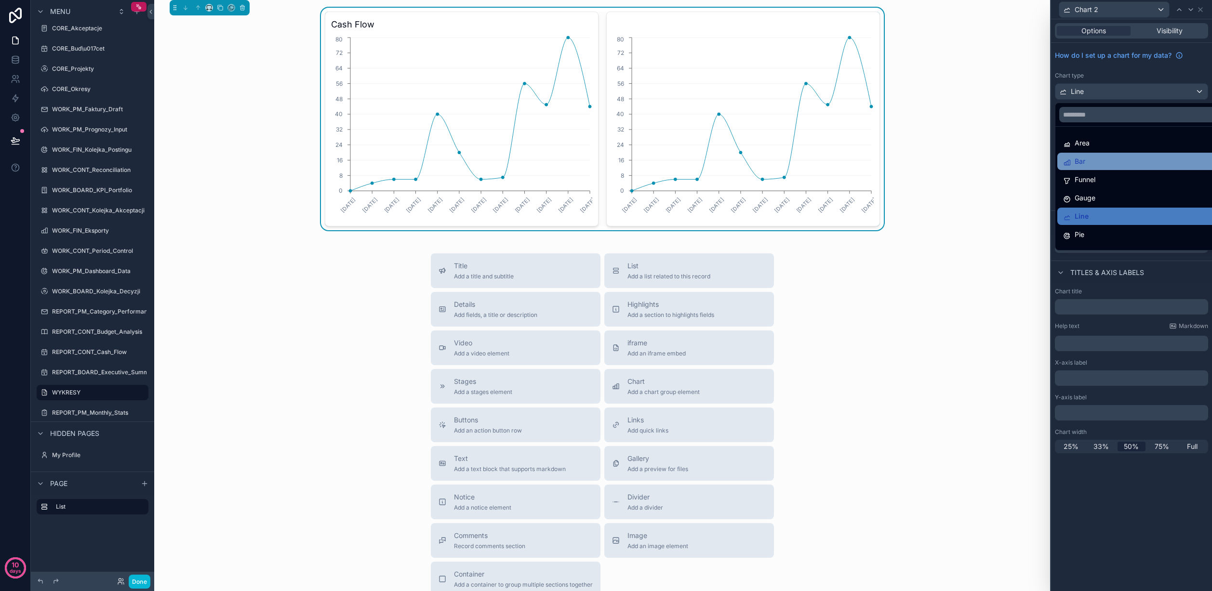
click at [1012, 167] on div "Bar" at bounding box center [1142, 162] width 159 height 12
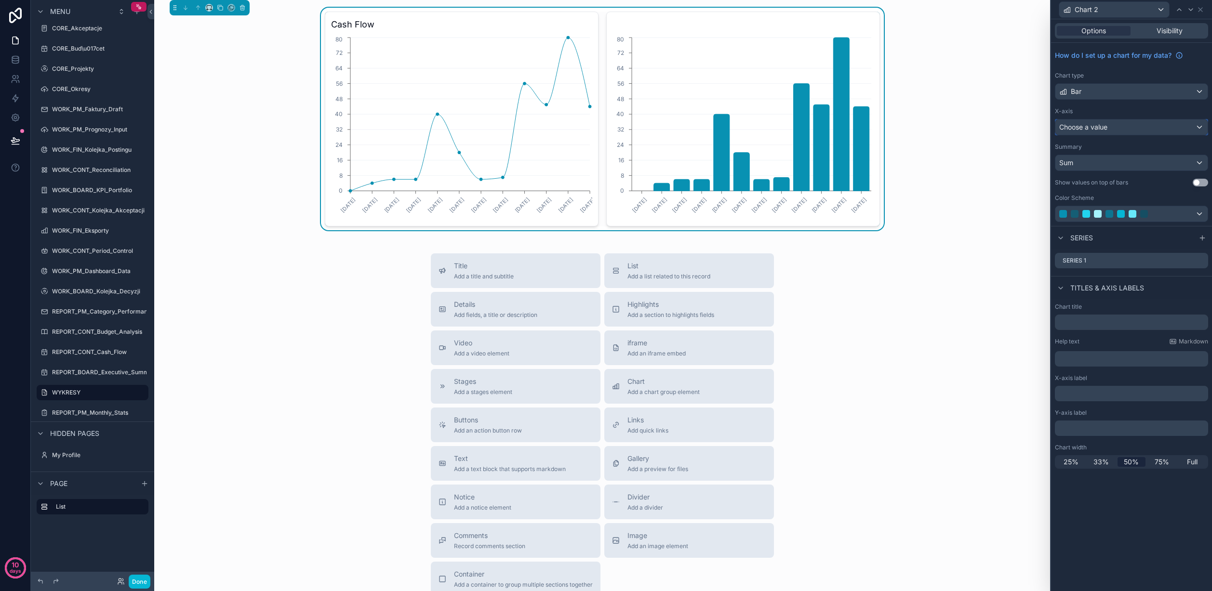
click at [1012, 129] on div "Choose a value" at bounding box center [1131, 127] width 152 height 15
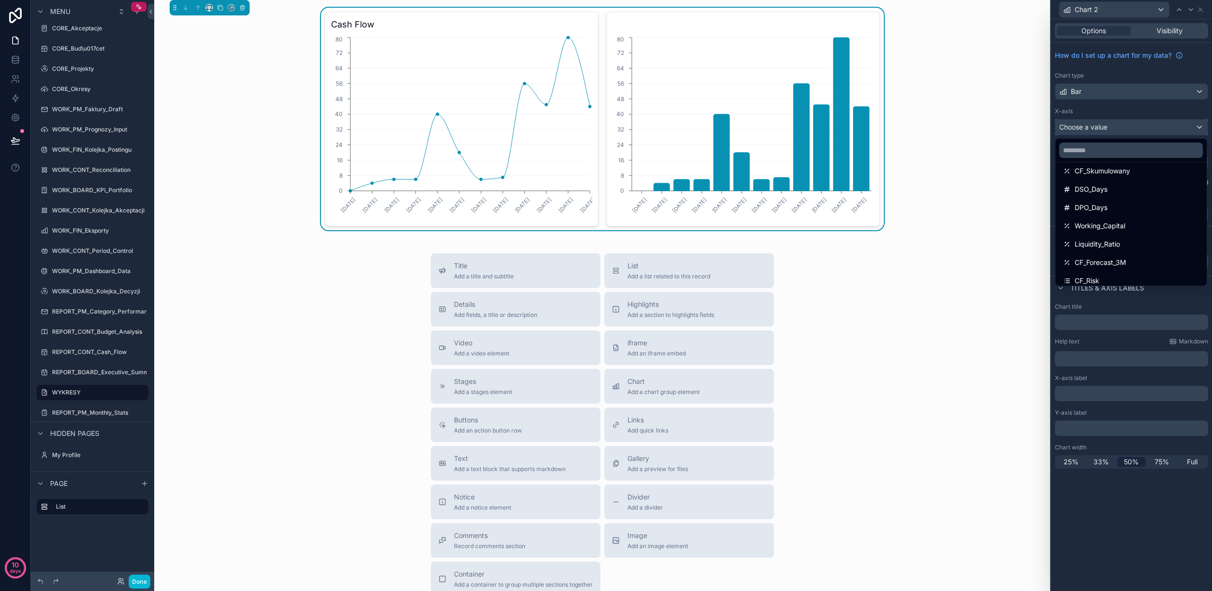
scroll to position [190, 0]
click at [1012, 233] on div "Working_Capital" at bounding box center [1130, 226] width 147 height 17
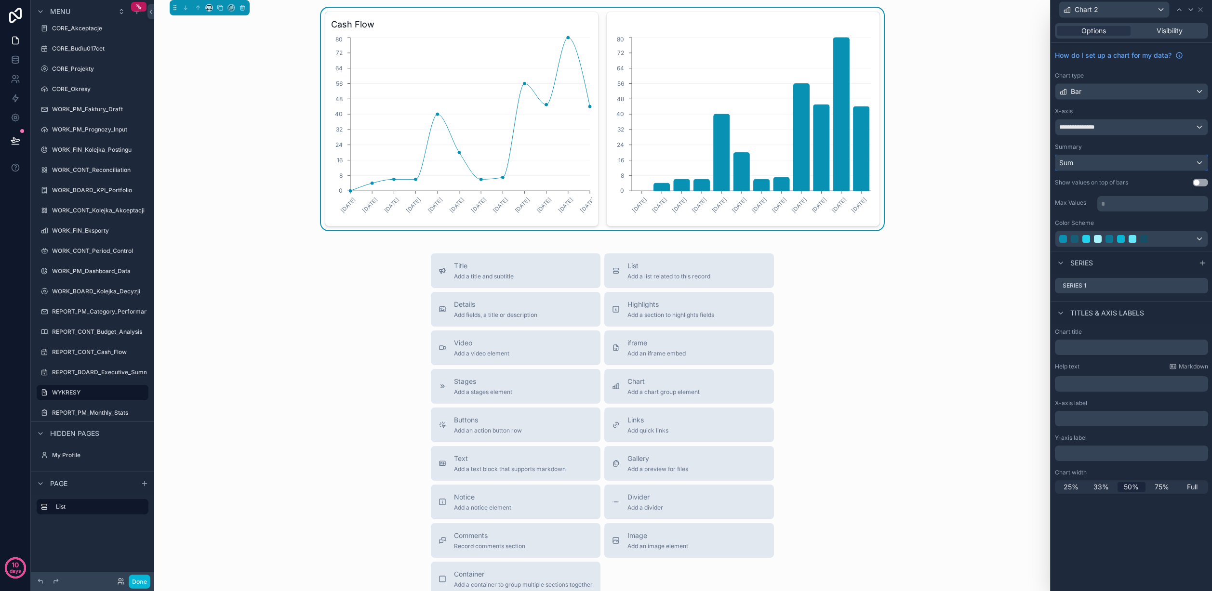
click at [1012, 162] on div "Sum" at bounding box center [1131, 162] width 152 height 15
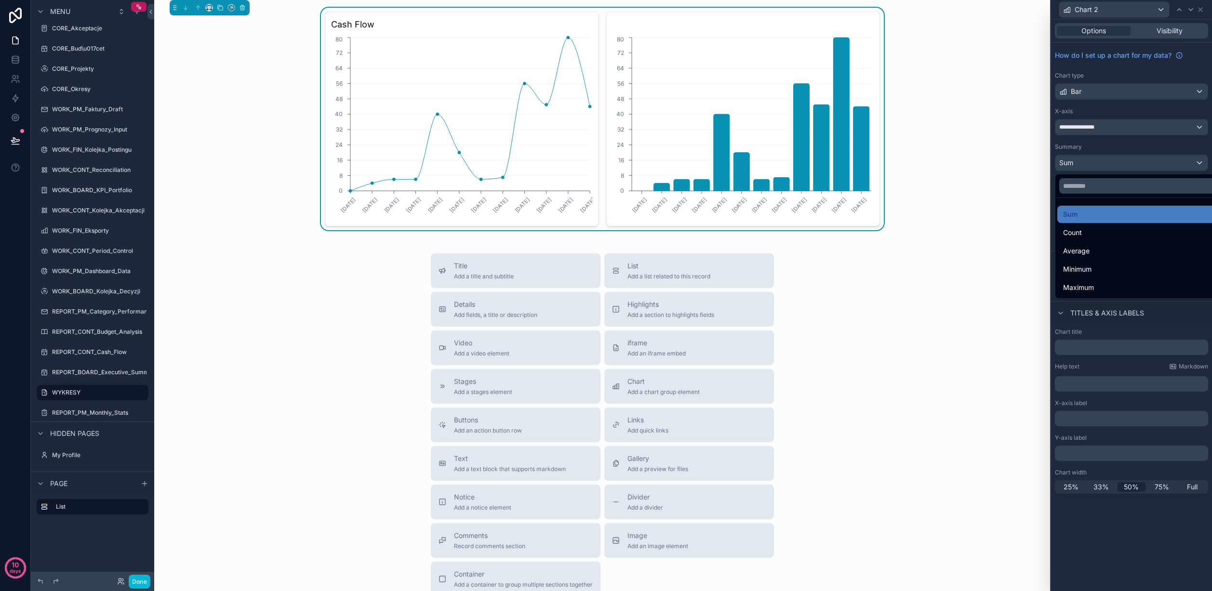
click at [1012, 231] on div "Count" at bounding box center [1142, 233] width 159 height 12
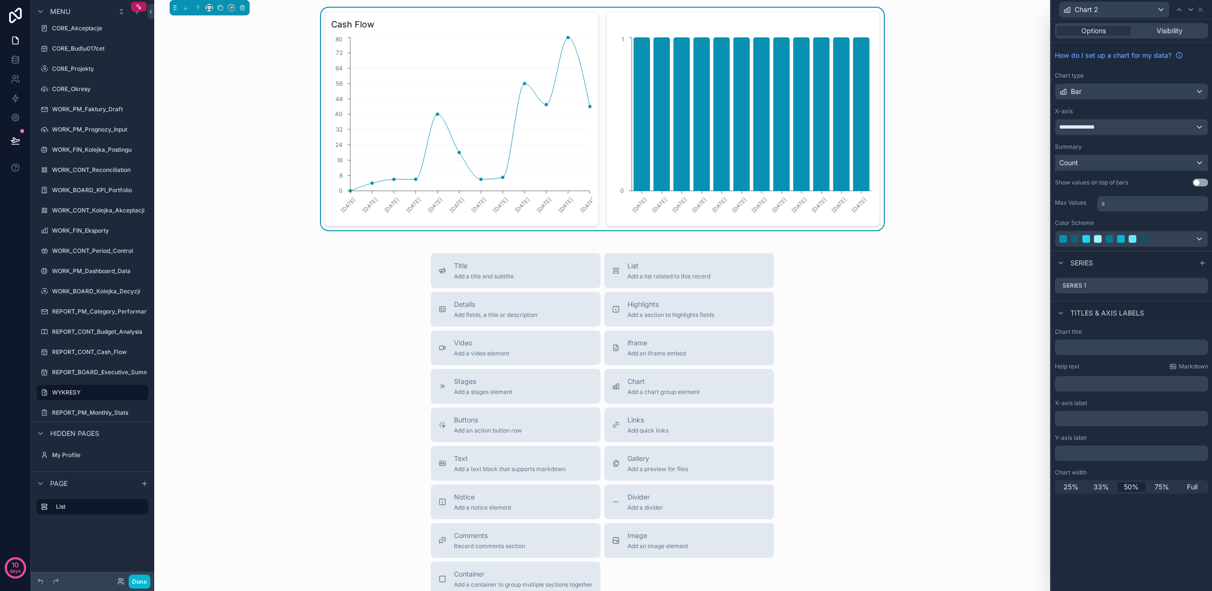
click at [1012, 164] on div "Count" at bounding box center [1131, 162] width 152 height 15
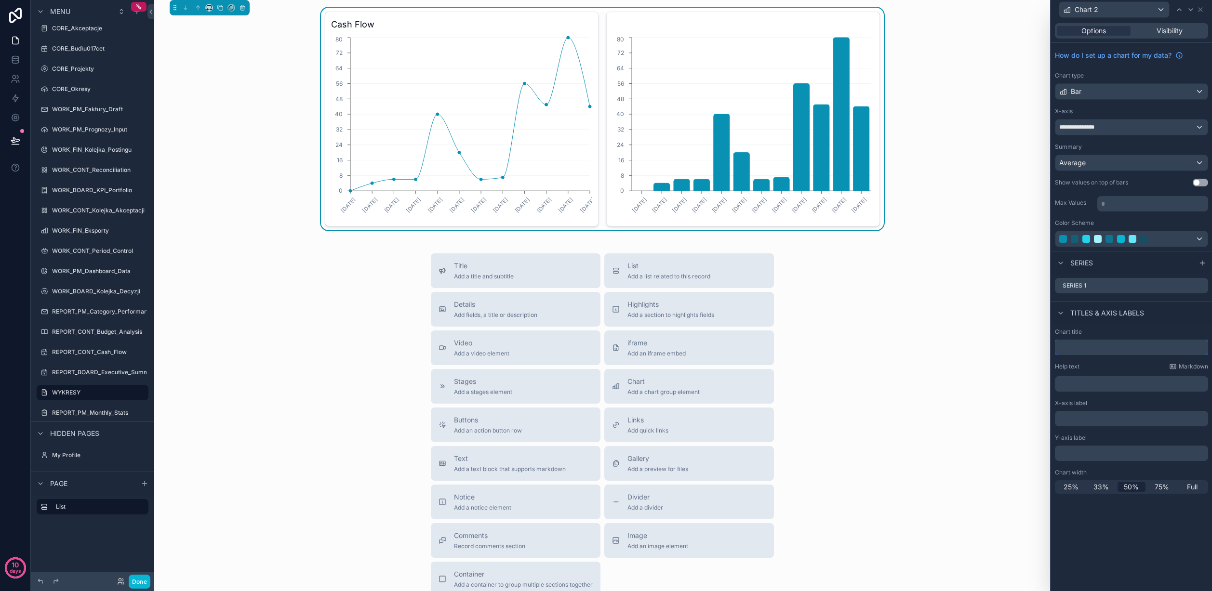
click at [1093, 348] on input "text" at bounding box center [1131, 347] width 153 height 15
type input "**********"
click at [1019, 333] on div "Title Add a title and subtitle List Add a list related to this record Details A…" at bounding box center [602, 424] width 880 height 343
click at [1198, 239] on div at bounding box center [1131, 238] width 152 height 15
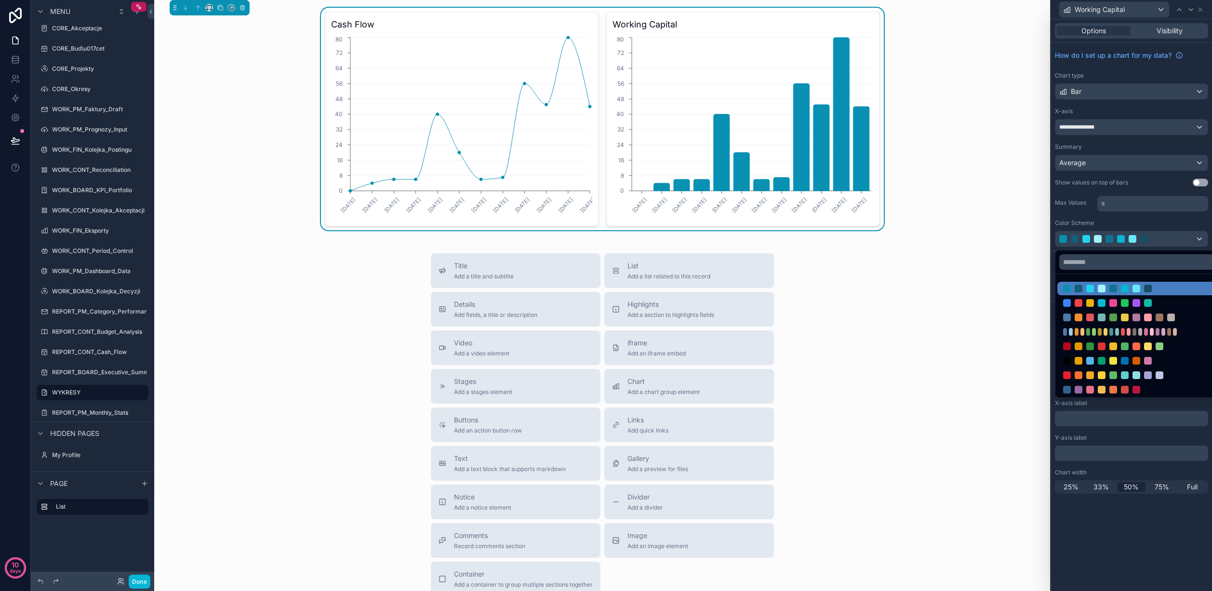
click at [1098, 355] on div at bounding box center [1142, 360] width 171 height 13
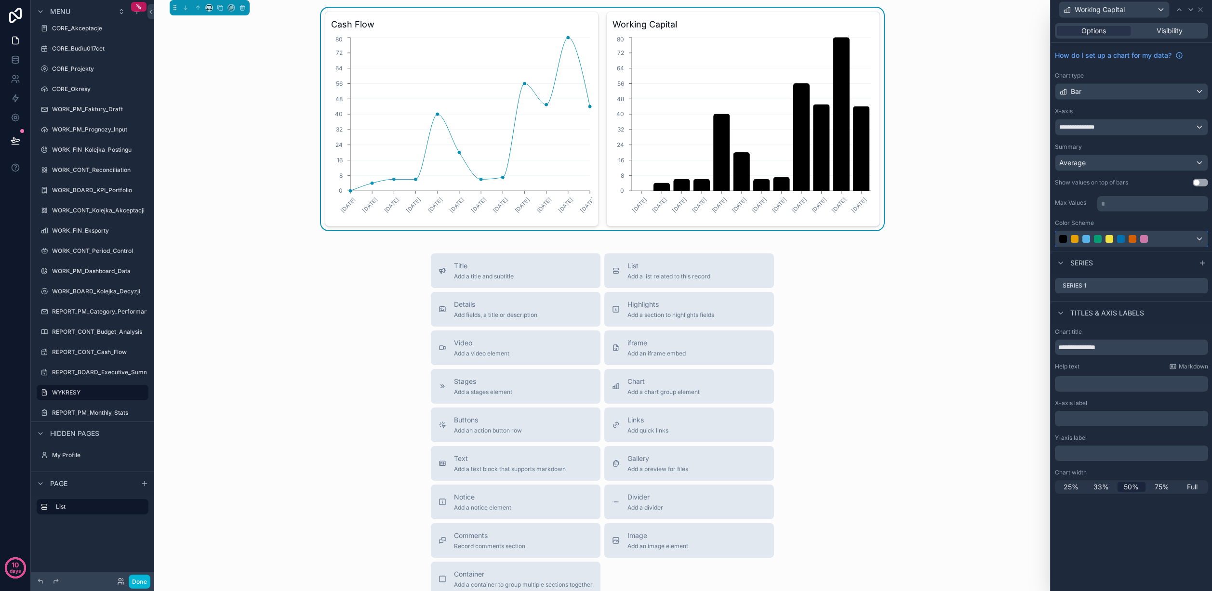
click at [1199, 235] on div at bounding box center [1131, 238] width 152 height 15
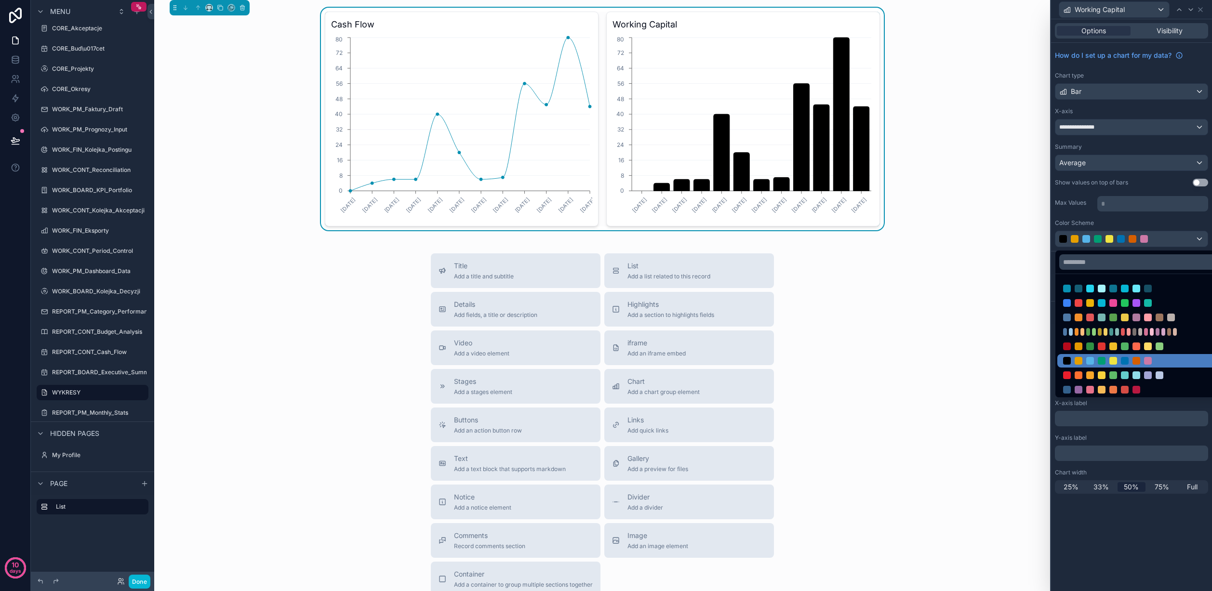
click at [1124, 348] on div at bounding box center [1125, 347] width 8 height 8
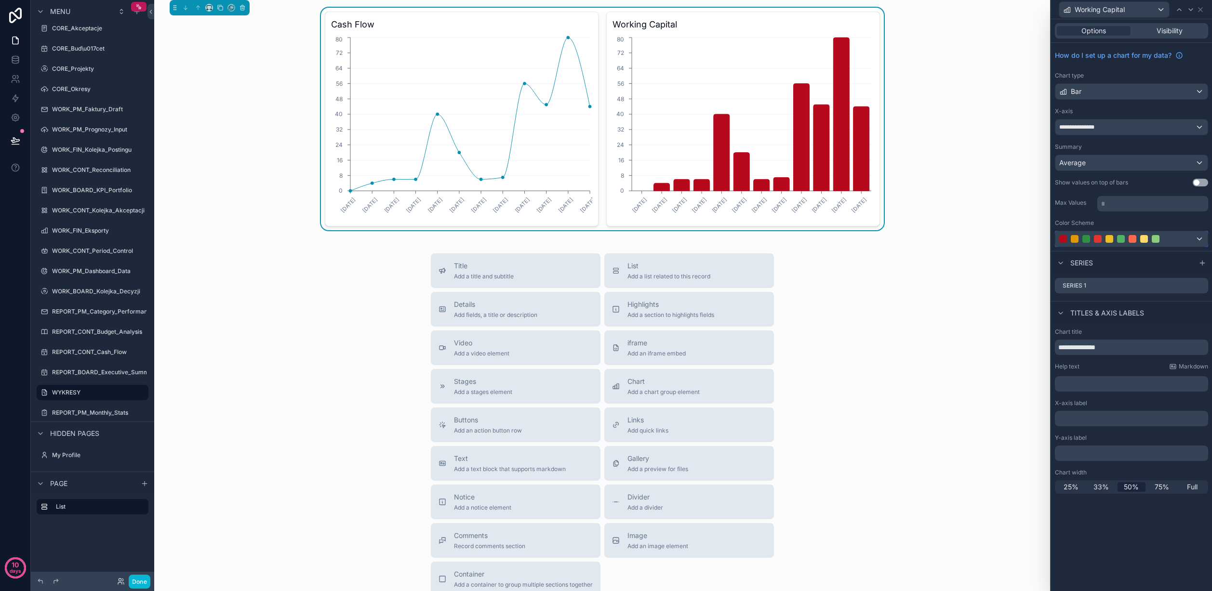
click at [1197, 236] on div at bounding box center [1131, 238] width 152 height 15
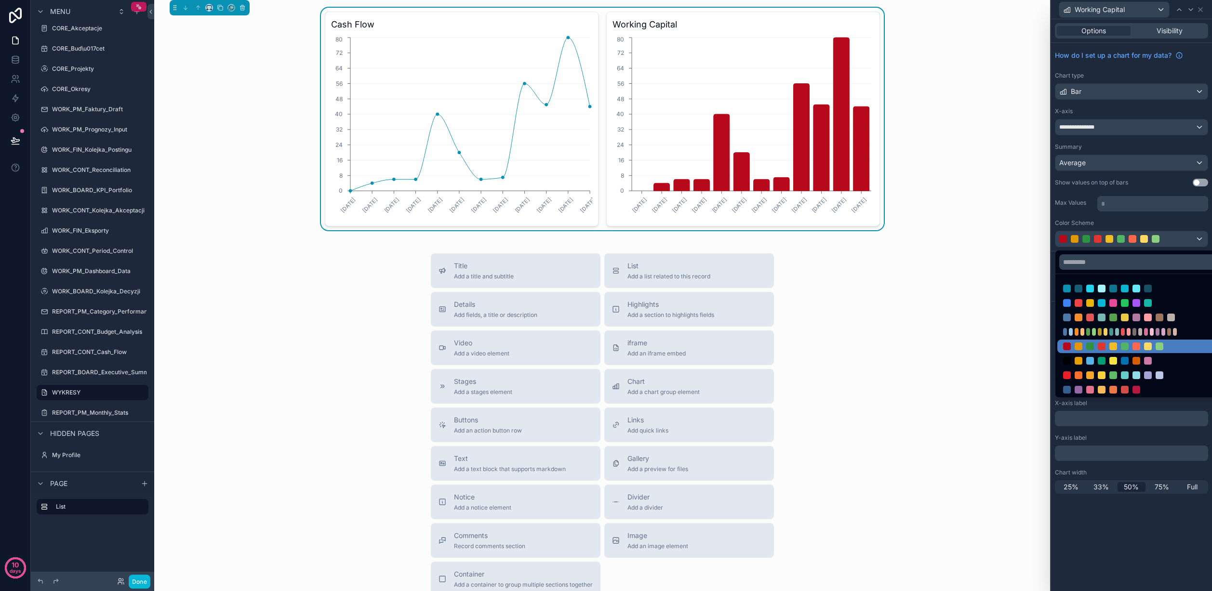
click at [1158, 305] on div at bounding box center [1124, 303] width 123 height 8
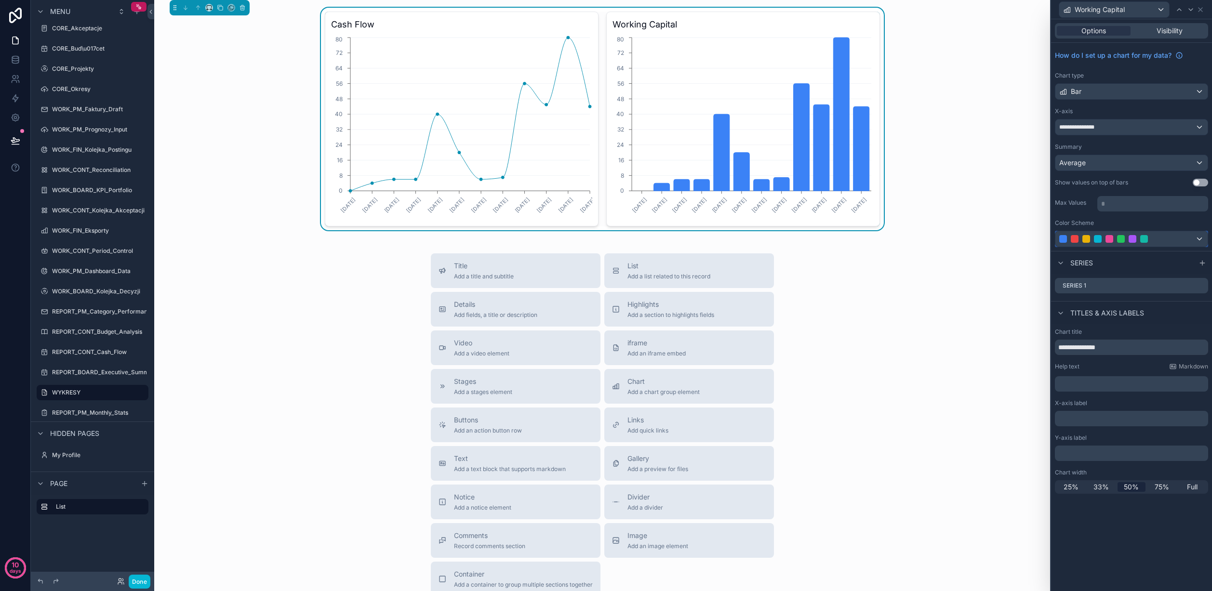
click at [1144, 239] on div at bounding box center [1144, 239] width 8 height 8
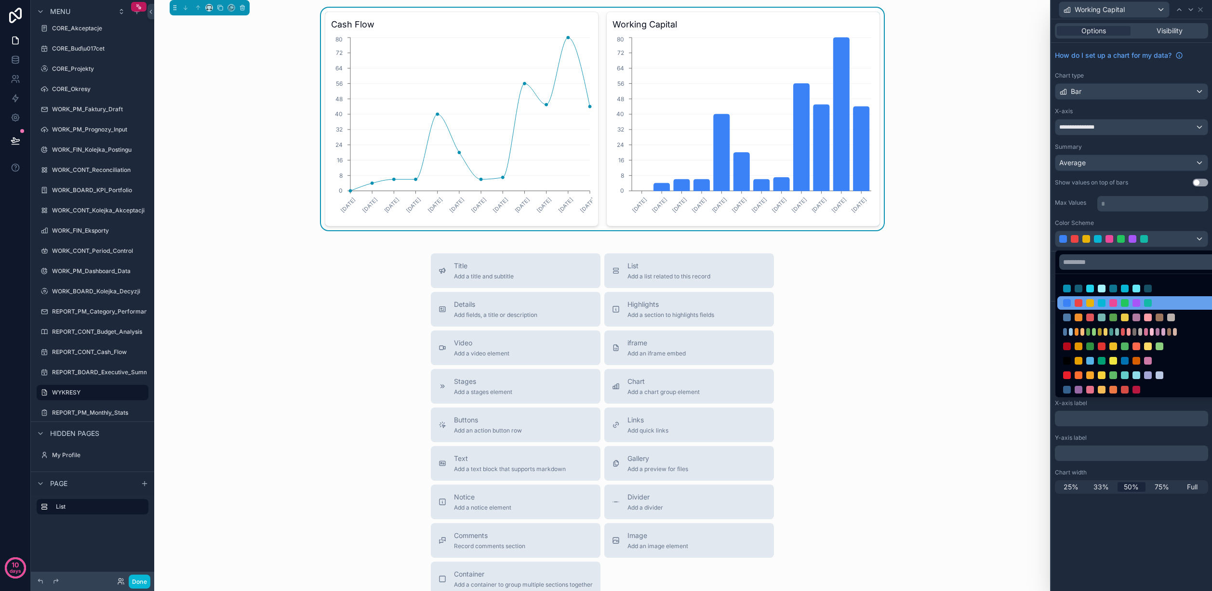
click at [1124, 302] on div at bounding box center [1125, 303] width 8 height 8
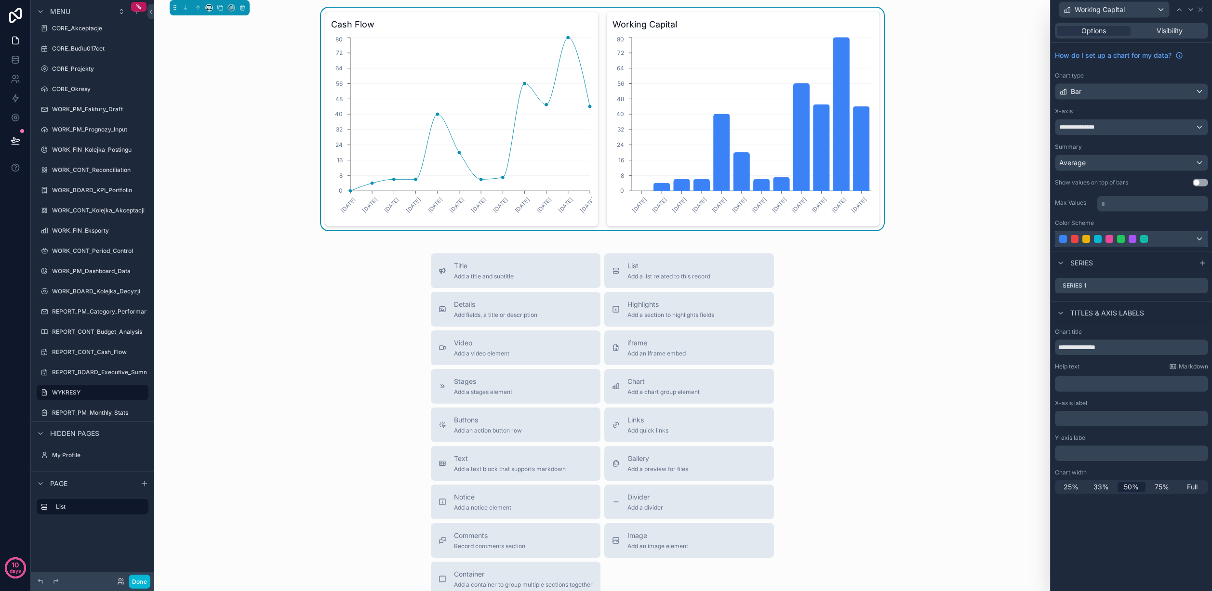
click at [1200, 239] on div at bounding box center [1131, 238] width 152 height 15
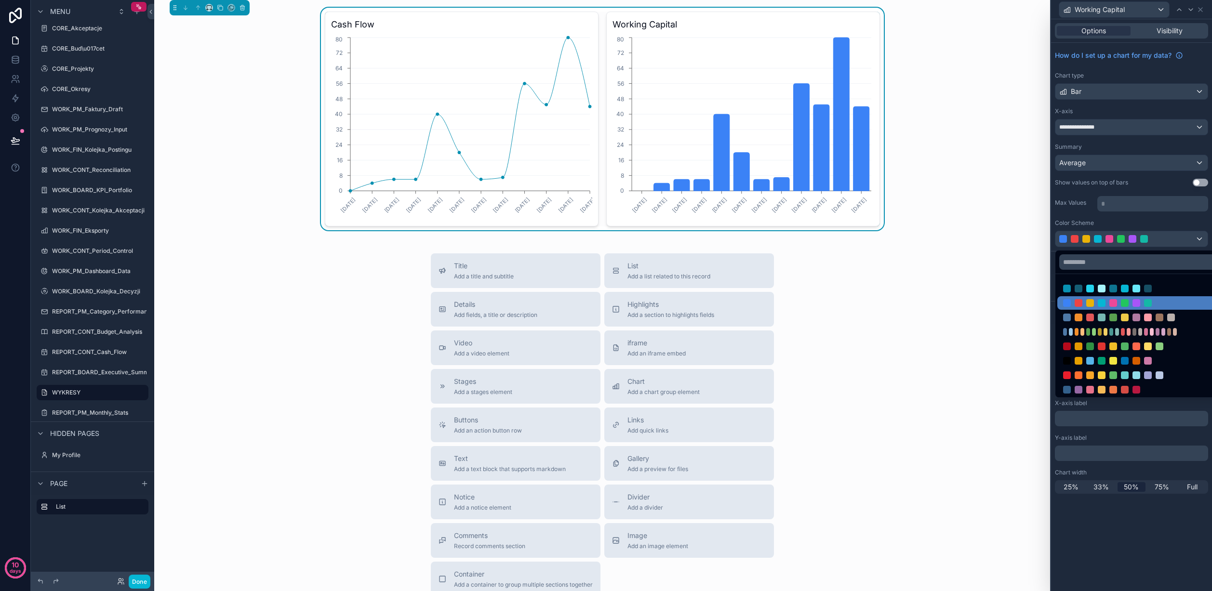
click at [1128, 331] on div at bounding box center [1129, 332] width 4 height 8
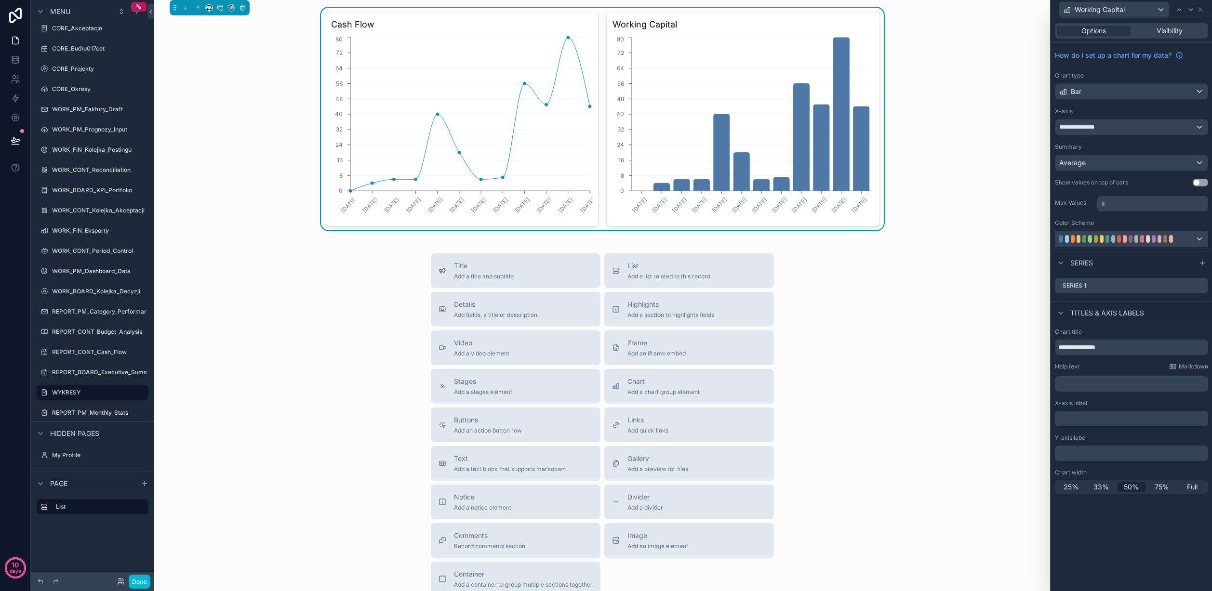
click at [1199, 237] on div at bounding box center [1131, 238] width 152 height 15
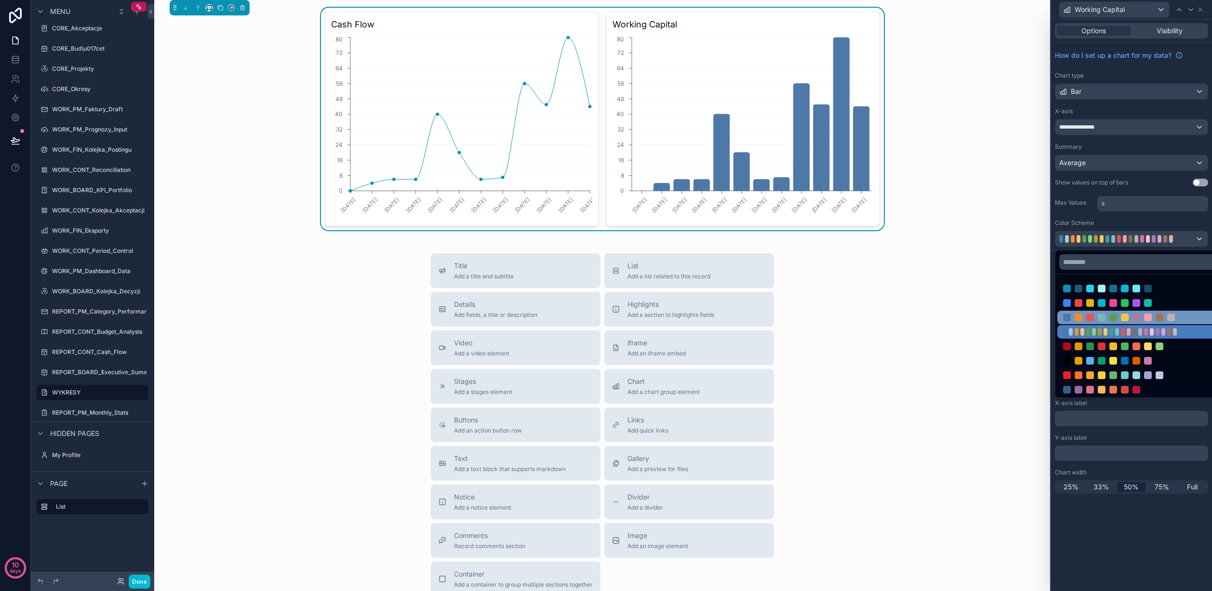
click at [1147, 314] on div at bounding box center [1148, 318] width 8 height 8
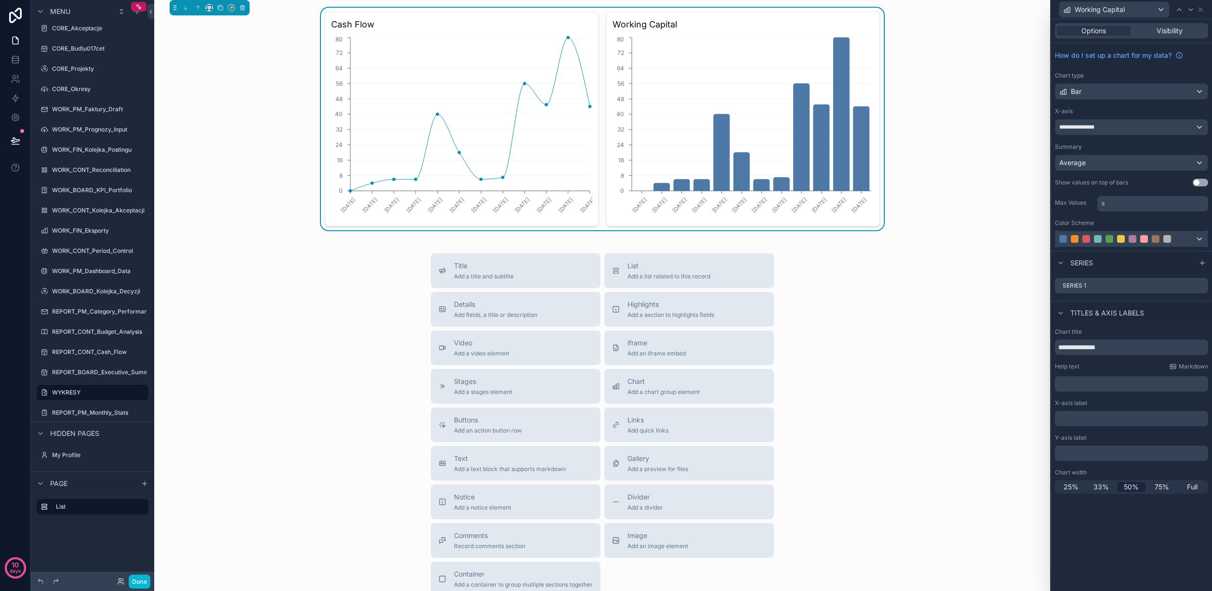
click at [1198, 238] on div at bounding box center [1131, 238] width 152 height 15
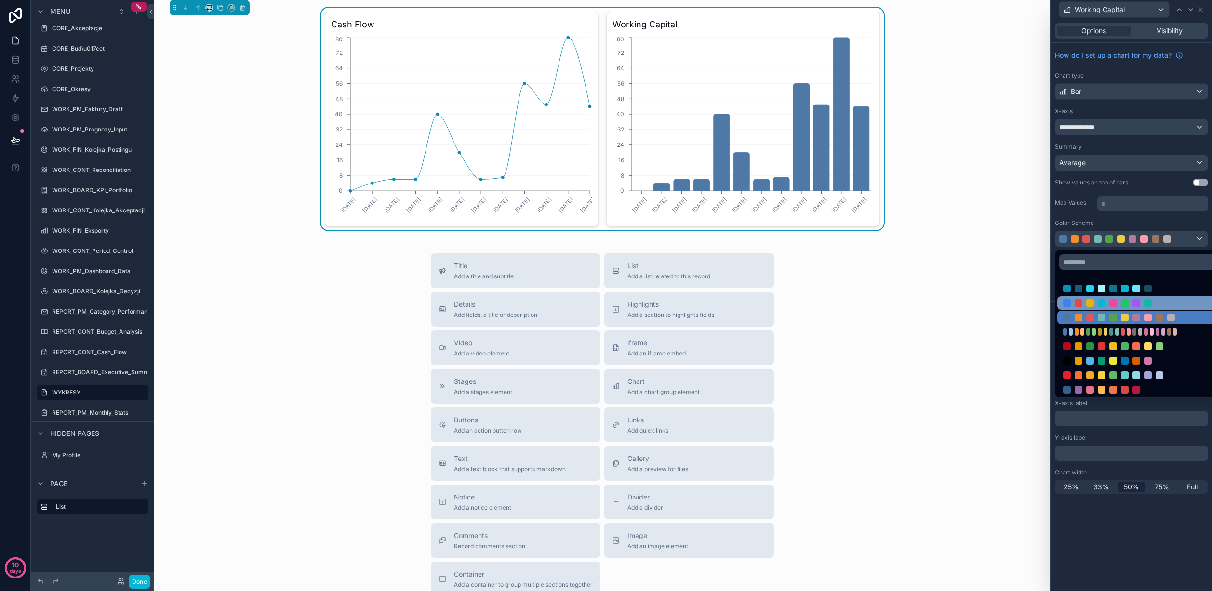
click at [1144, 306] on div at bounding box center [1124, 303] width 123 height 8
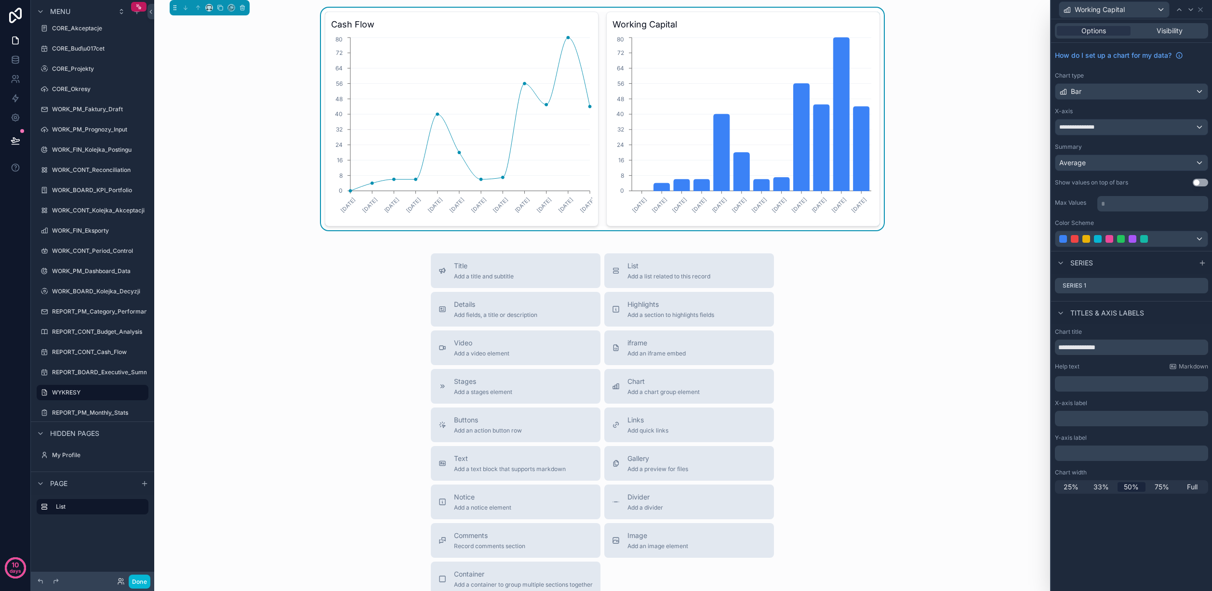
click at [946, 315] on div "Title Add a title and subtitle List Add a list related to this record Details A…" at bounding box center [602, 424] width 880 height 343
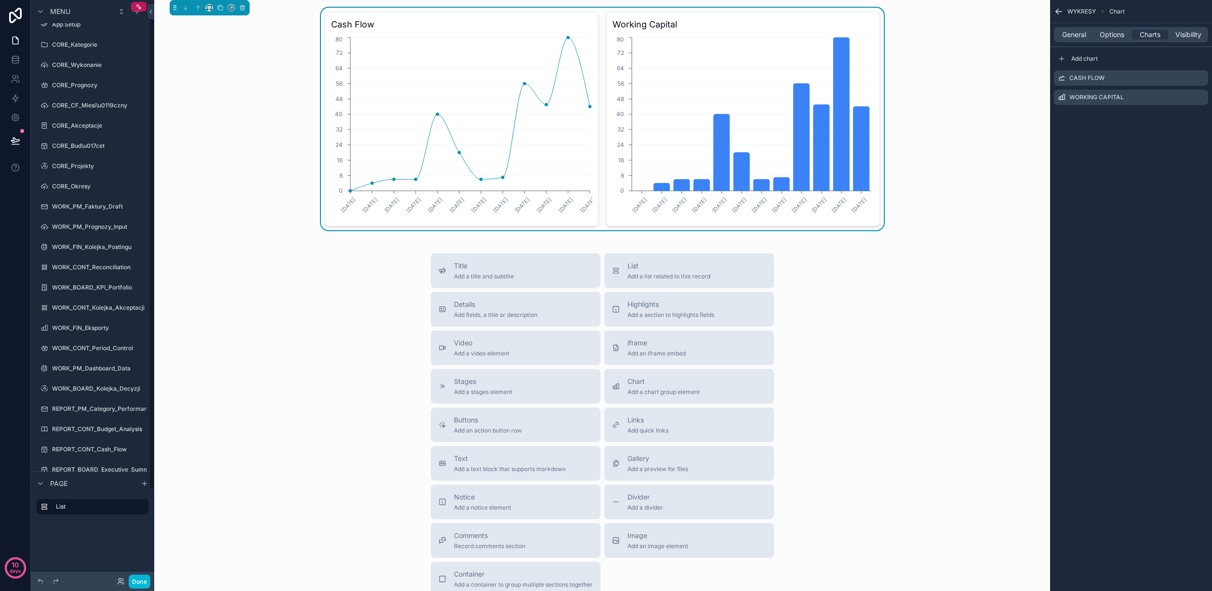
scroll to position [0, 0]
click at [310, 327] on div "Title Add a title and subtitle List Add a list related to this record Details A…" at bounding box center [602, 424] width 880 height 343
click at [1060, 8] on icon "scrollable content" at bounding box center [1059, 12] width 10 height 10
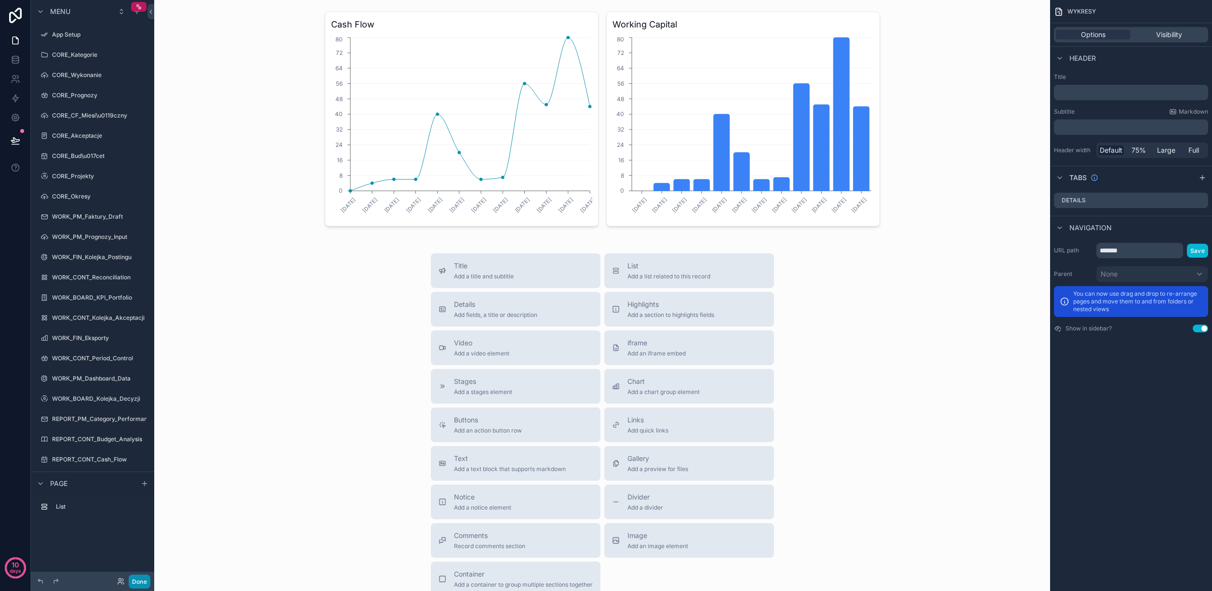
click at [137, 581] on button "Done" at bounding box center [140, 582] width 22 height 14
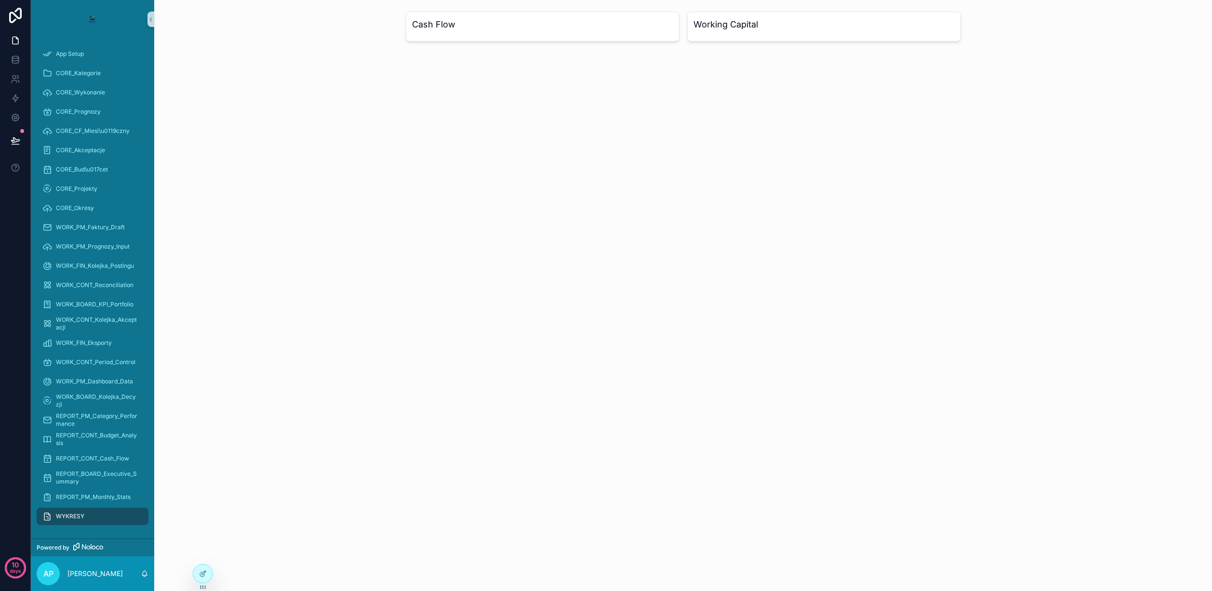
click at [559, 35] on div "Cash Flow" at bounding box center [543, 27] width 274 height 30
click at [559, 27] on h3 "Cash Flow" at bounding box center [542, 24] width 261 height 13
click at [469, 36] on div "Cash Flow" at bounding box center [543, 27] width 274 height 30
click at [471, 32] on div "Cash Flow" at bounding box center [543, 27] width 274 height 30
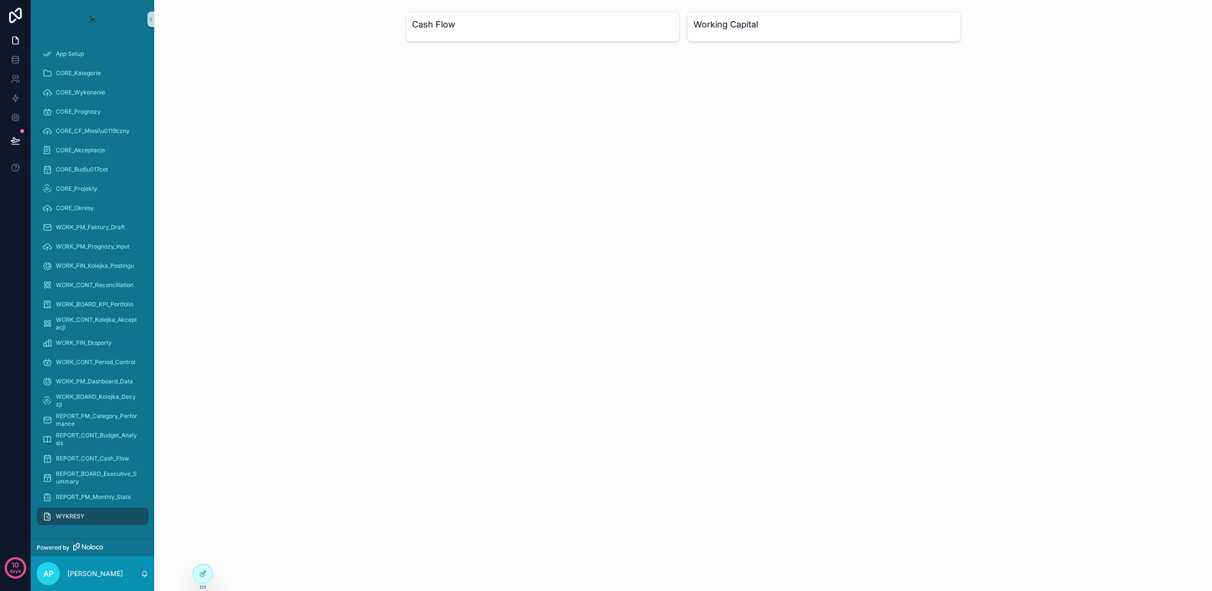
click at [79, 515] on span "WYKRESY" at bounding box center [70, 517] width 28 height 8
click at [91, 496] on span "REPORT_PM_Monthly_Stats" at bounding box center [93, 497] width 75 height 8
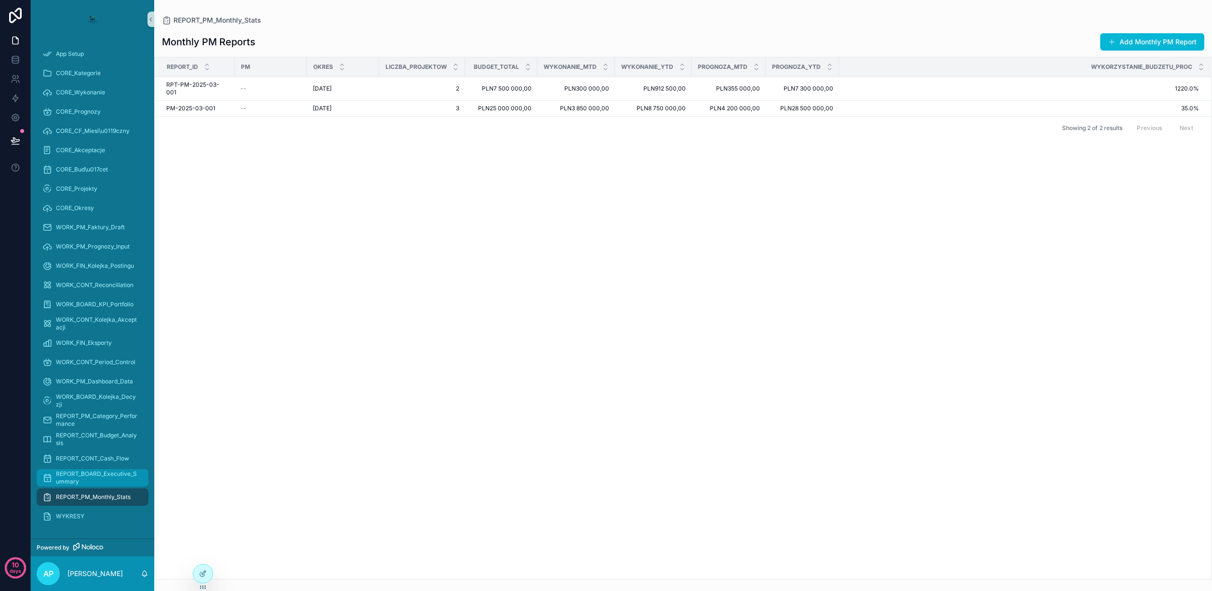
click at [93, 472] on span "REPORT_BOARD_Executive_Summary" at bounding box center [97, 477] width 83 height 15
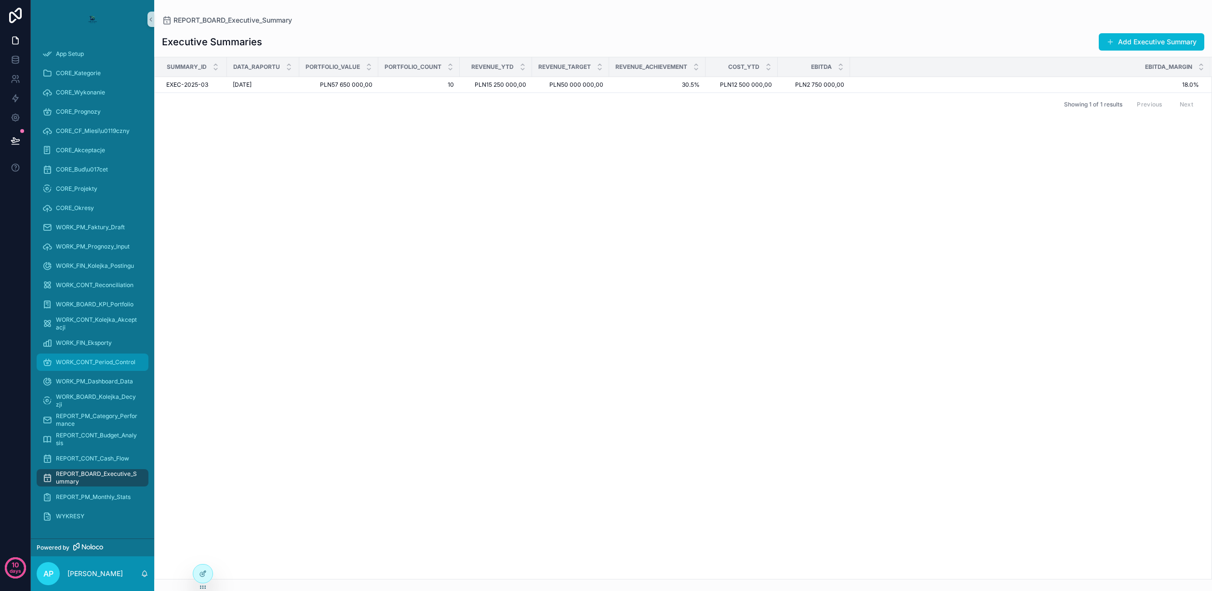
click at [99, 357] on div "WORK_CONT_Period_Control" at bounding box center [92, 362] width 100 height 15
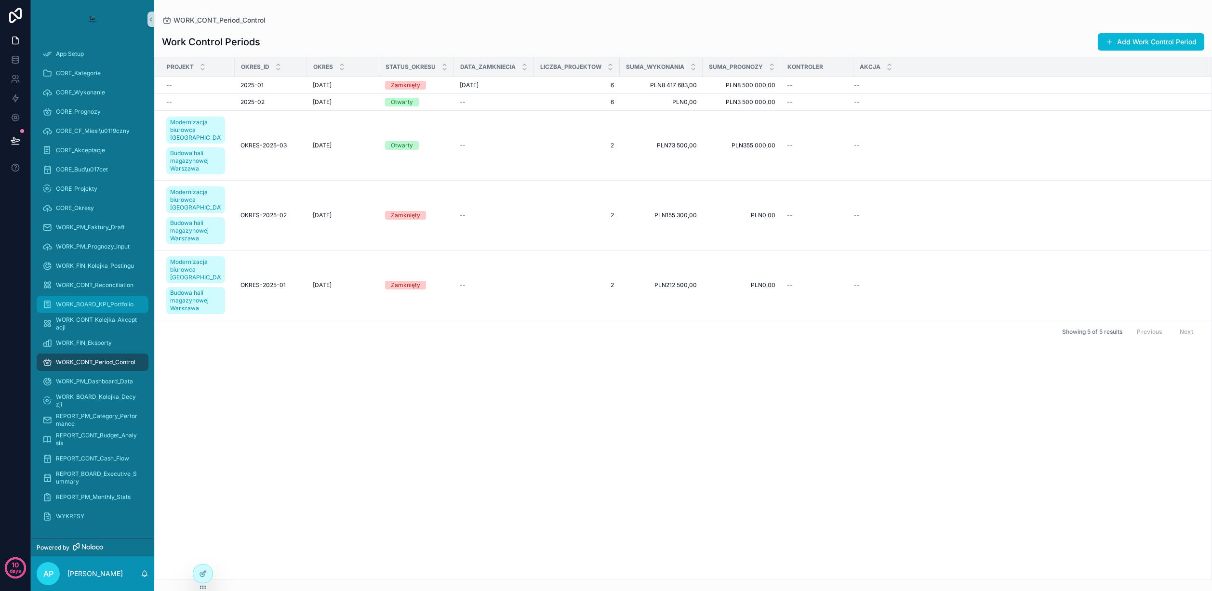
click at [110, 311] on div "WORK_BOARD_KPI_Portfolio" at bounding box center [92, 304] width 100 height 15
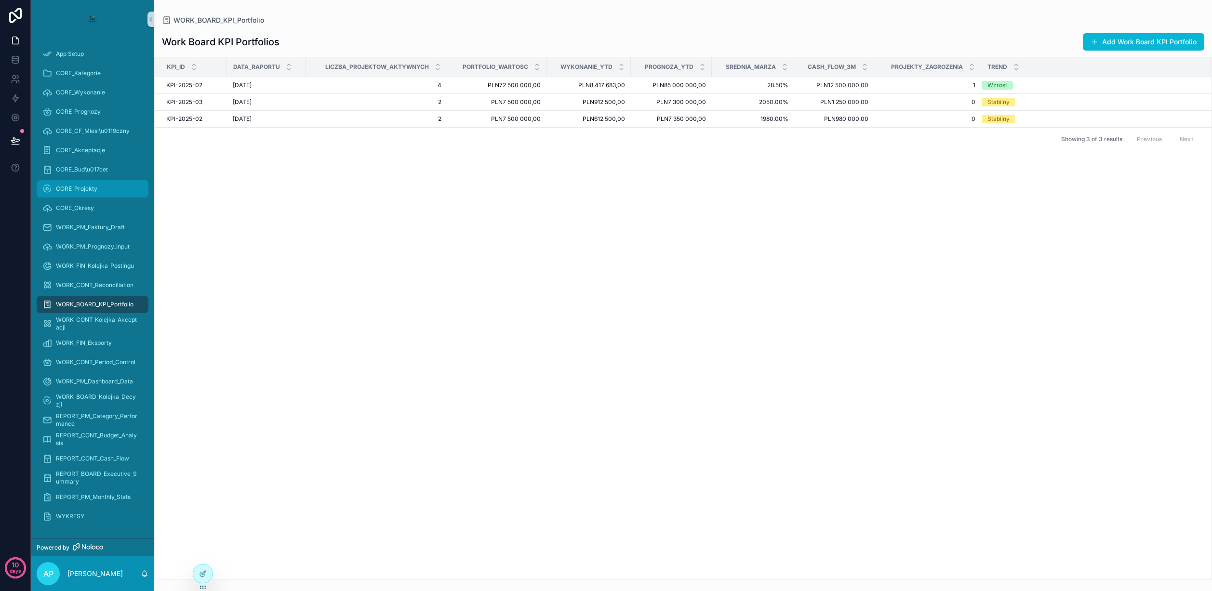
click at [101, 184] on div "CORE_Projekty" at bounding box center [92, 188] width 100 height 15
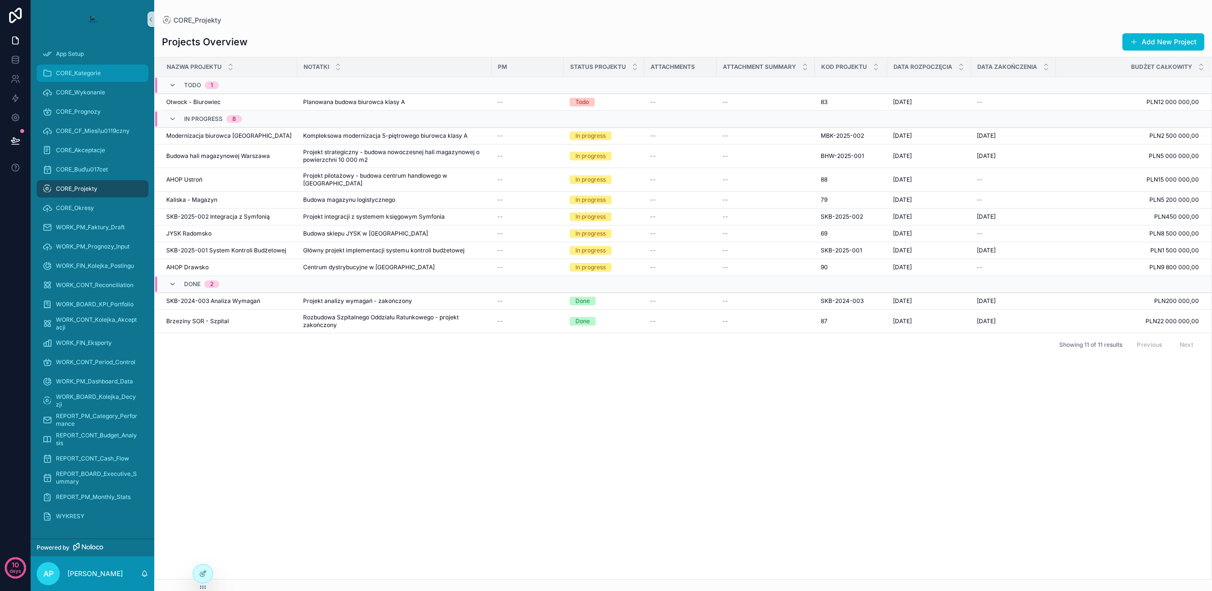
click at [92, 68] on div "CORE_Kategorie" at bounding box center [92, 73] width 100 height 15
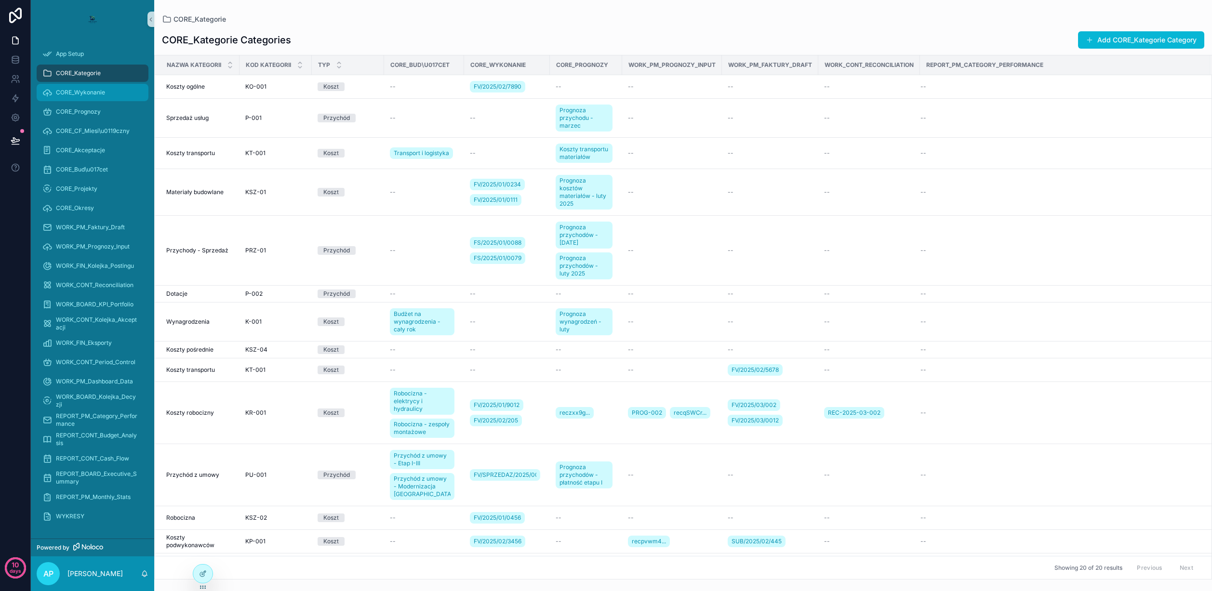
click at [91, 93] on span "CORE_Wykonanie" at bounding box center [80, 93] width 49 height 8
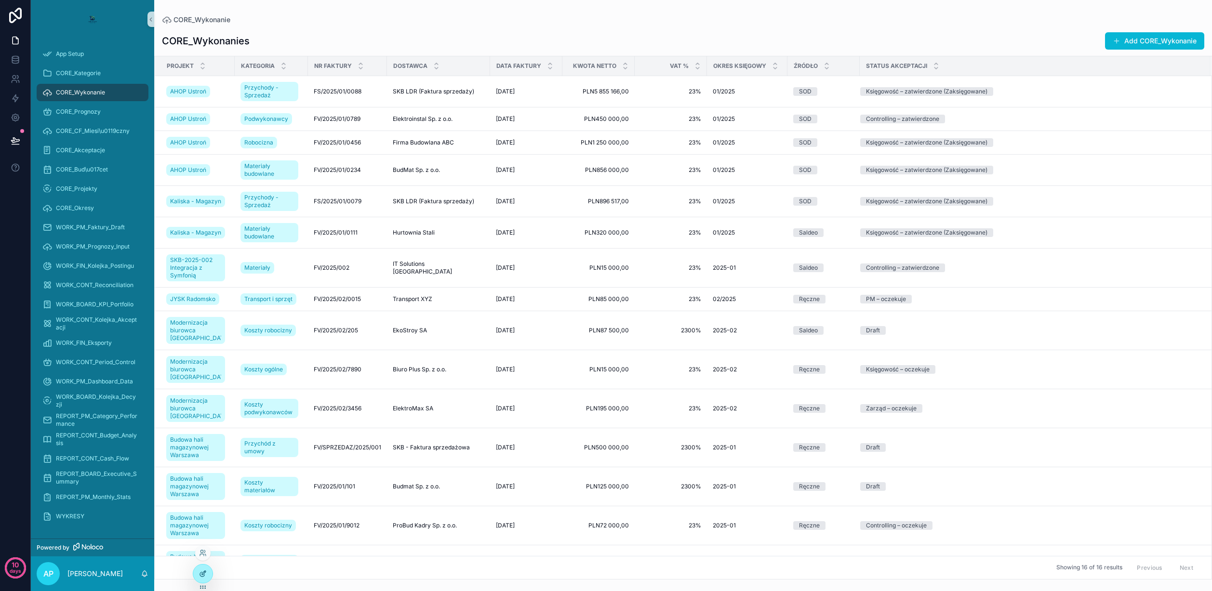
click at [204, 570] on icon at bounding box center [203, 574] width 8 height 8
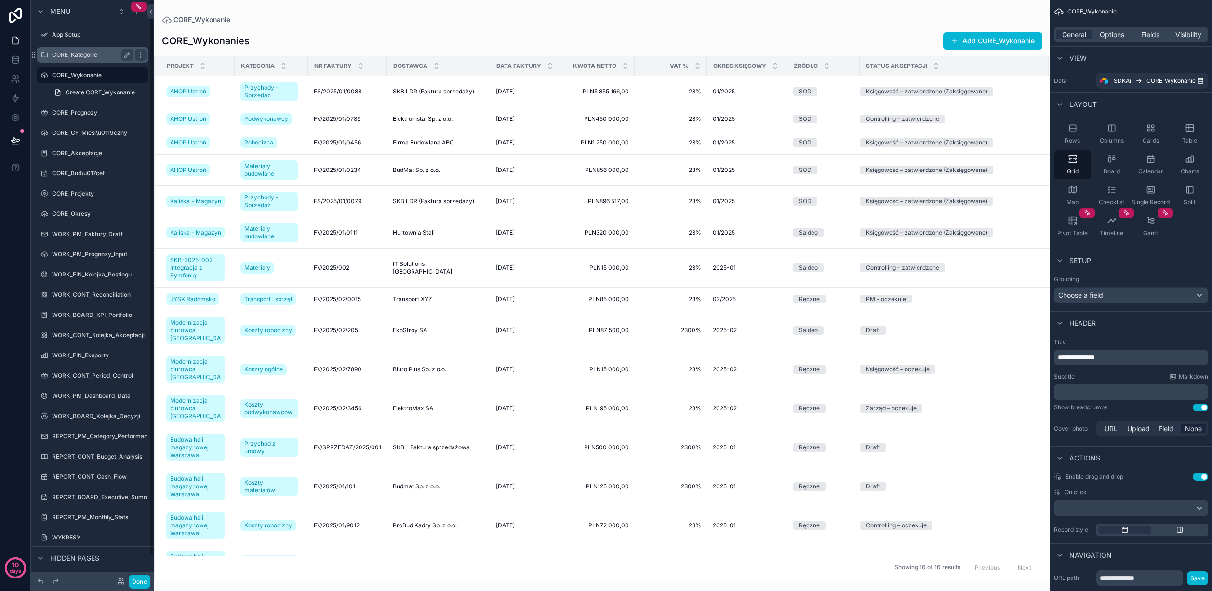
click at [81, 57] on label "CORE_Kategorie" at bounding box center [90, 55] width 77 height 8
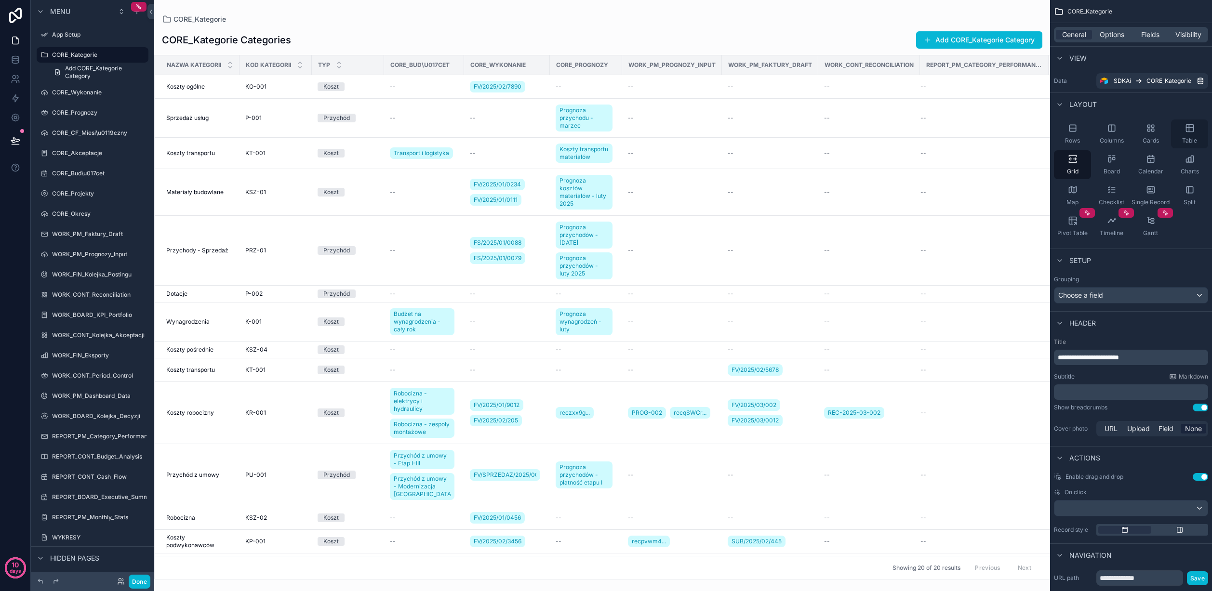
click at [1191, 133] on icon "scrollable content" at bounding box center [1190, 128] width 10 height 10
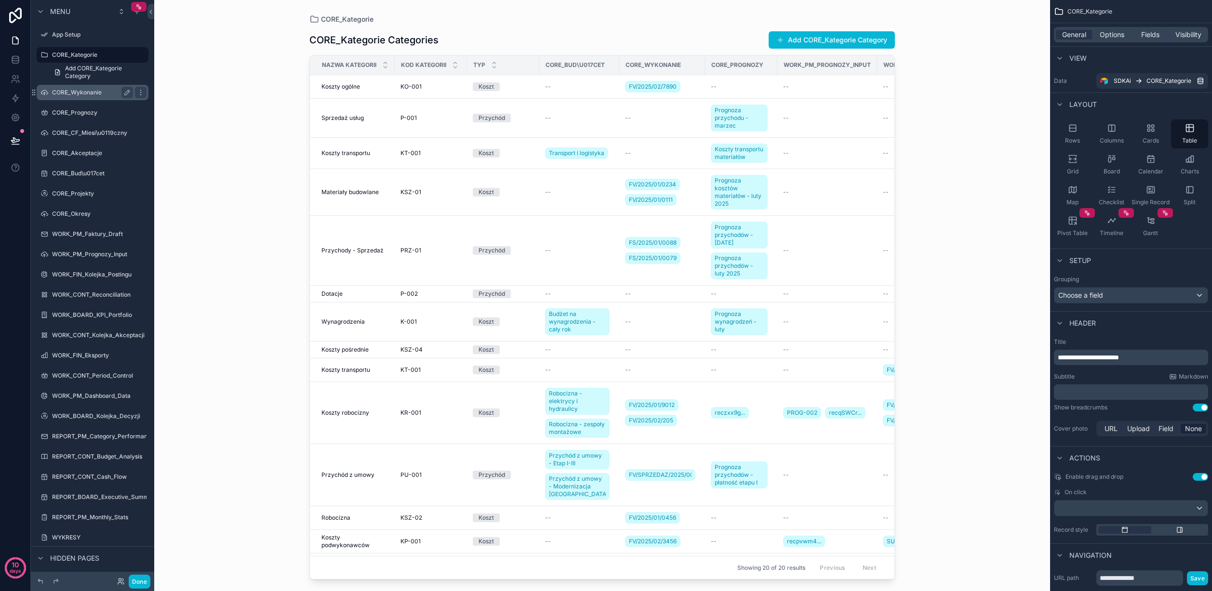
click at [82, 91] on label "CORE_Wykonanie" at bounding box center [90, 93] width 77 height 8
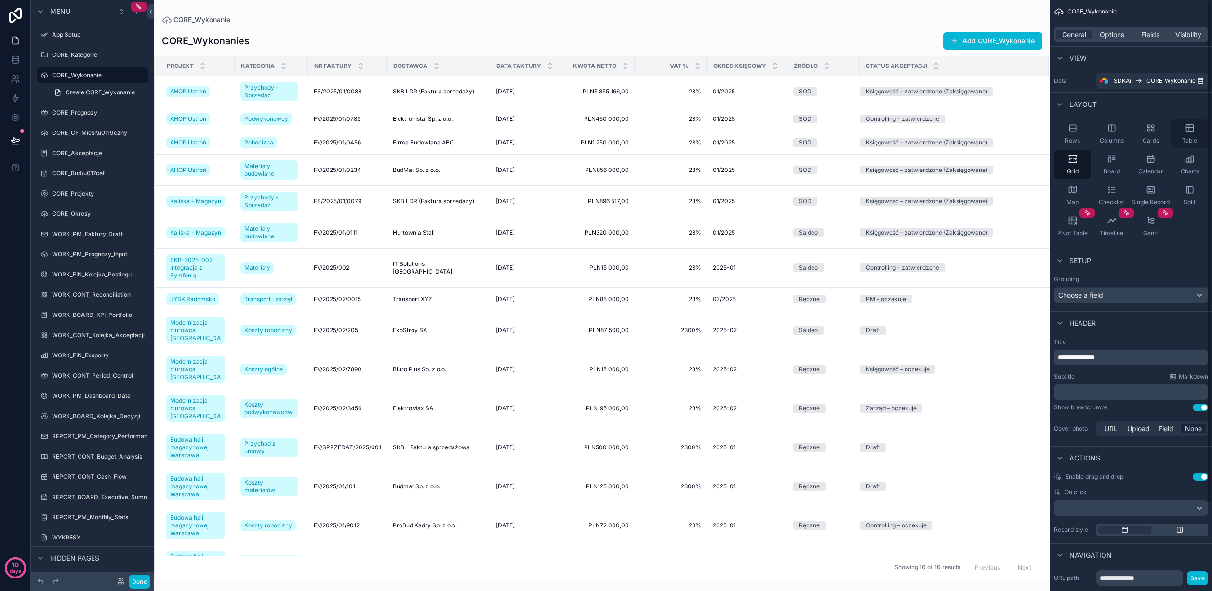
click at [1186, 132] on icon "scrollable content" at bounding box center [1190, 128] width 10 height 10
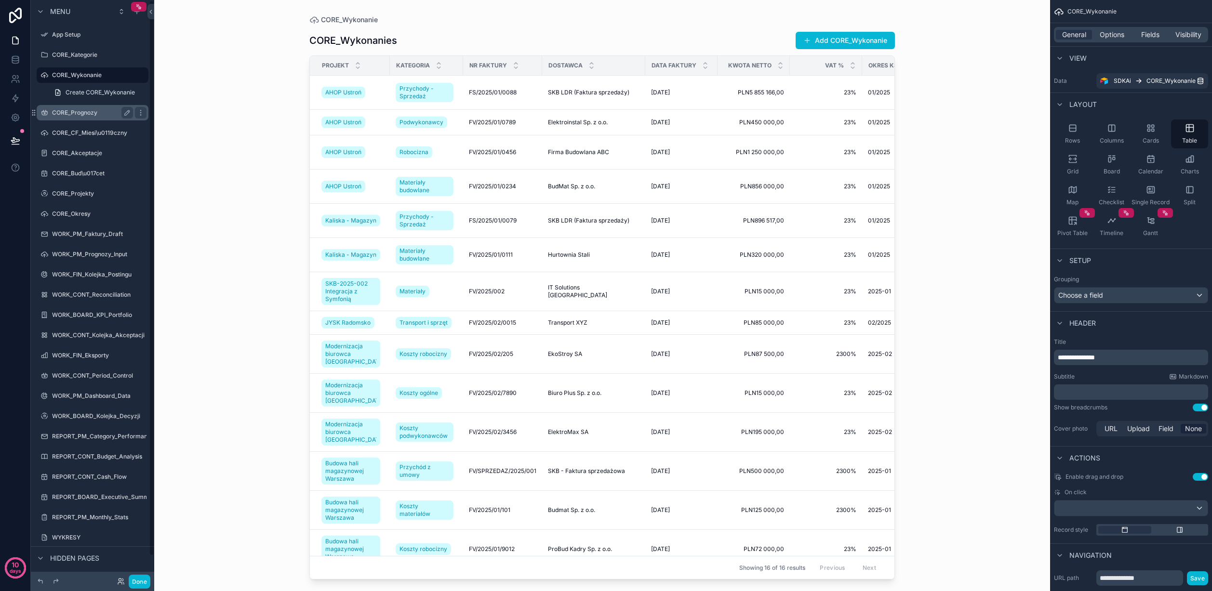
click at [86, 112] on label "CORE_Prognozy" at bounding box center [90, 113] width 77 height 8
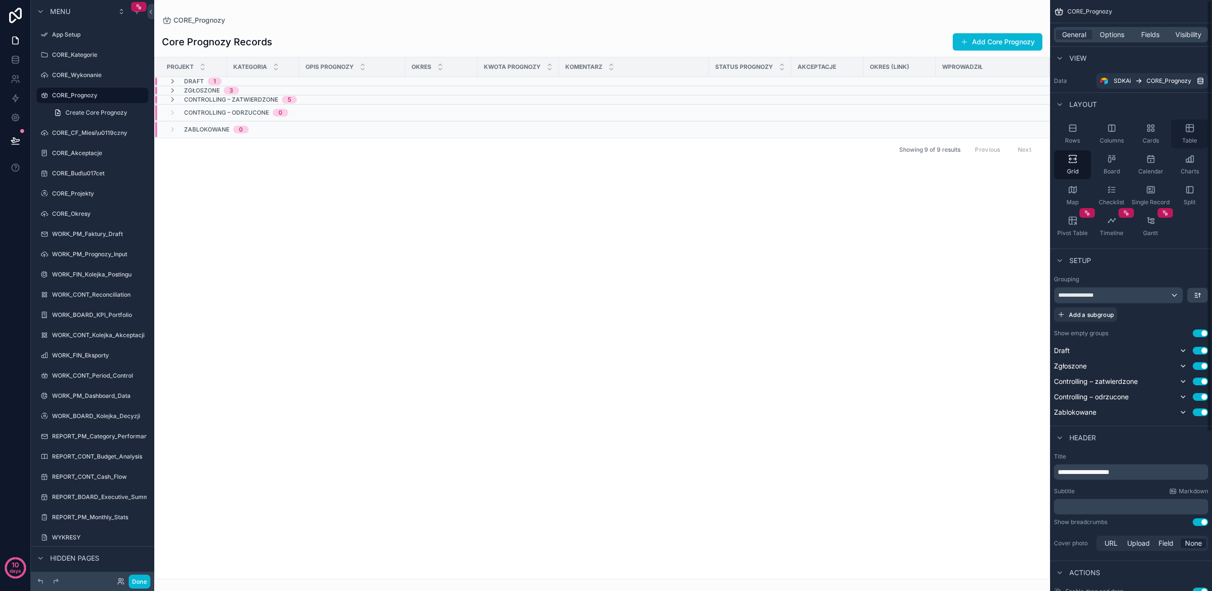
click at [1183, 132] on div "Table" at bounding box center [1189, 134] width 37 height 29
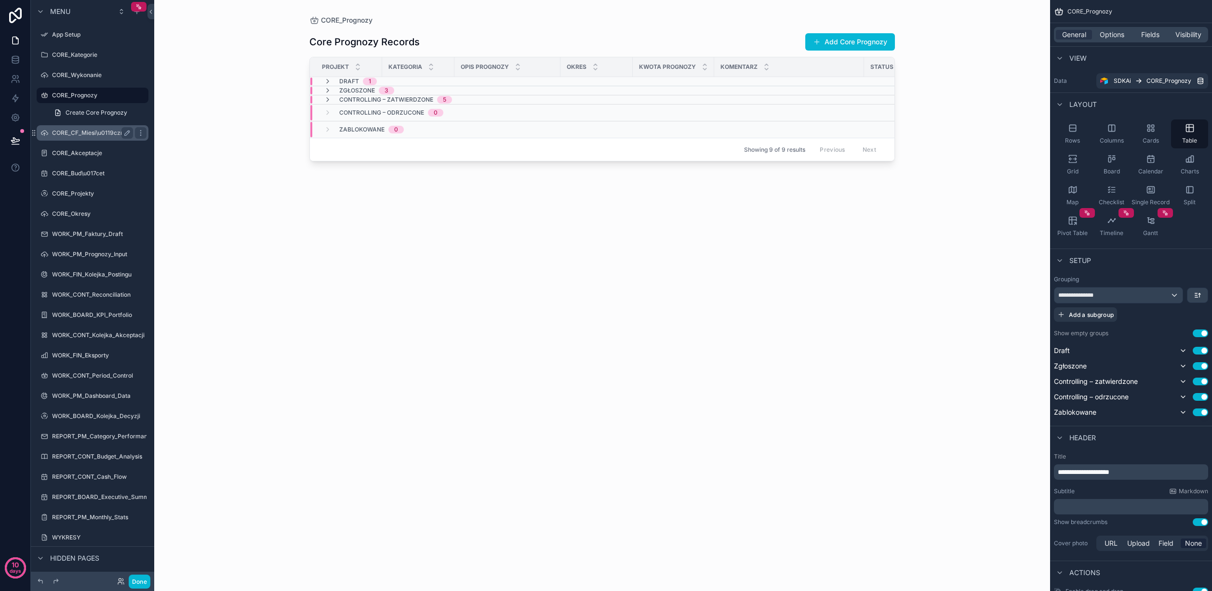
click at [71, 133] on label "CORE_CF_Miesi\u0119czny" at bounding box center [90, 133] width 77 height 8
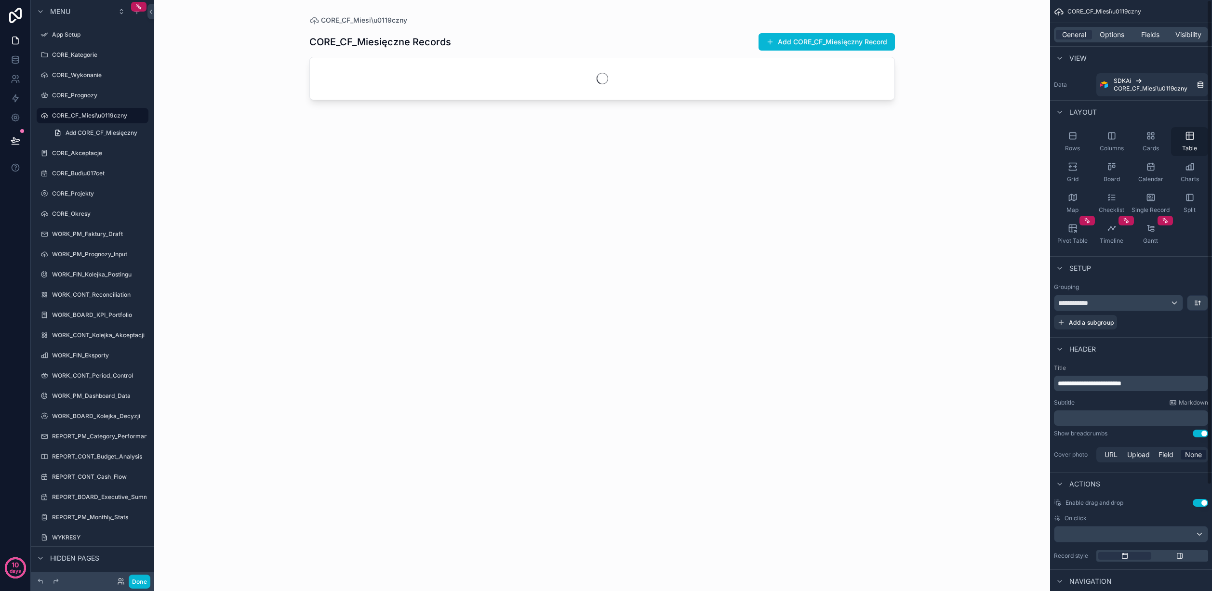
click at [1187, 137] on icon "scrollable content" at bounding box center [1190, 136] width 10 height 10
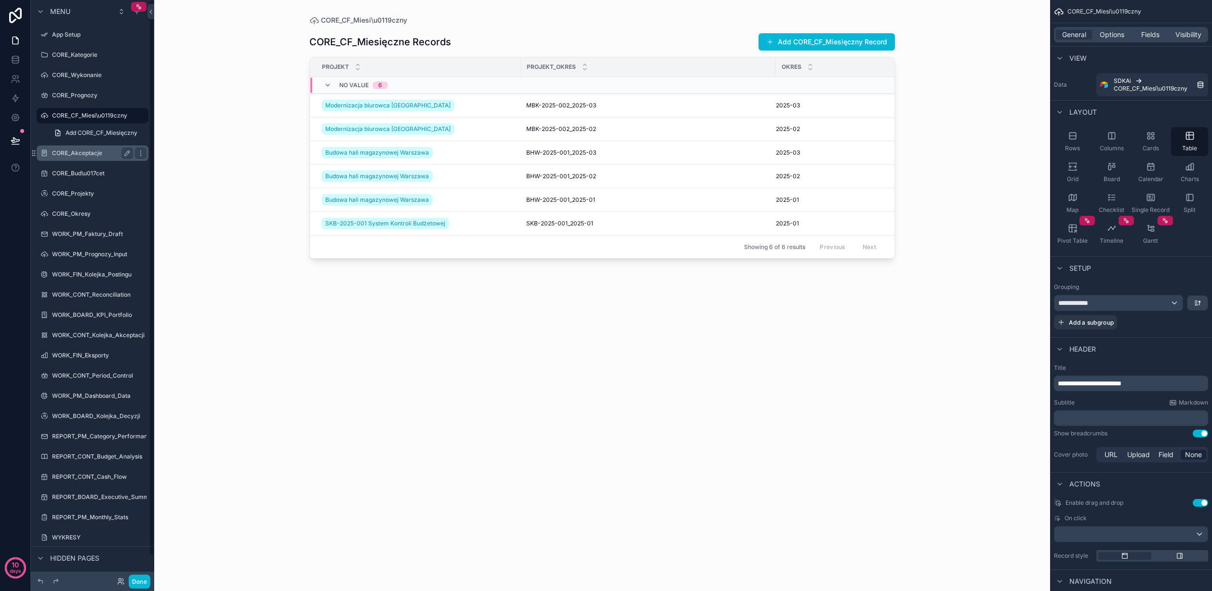
click at [82, 150] on label "CORE_Akceptacje" at bounding box center [90, 153] width 77 height 8
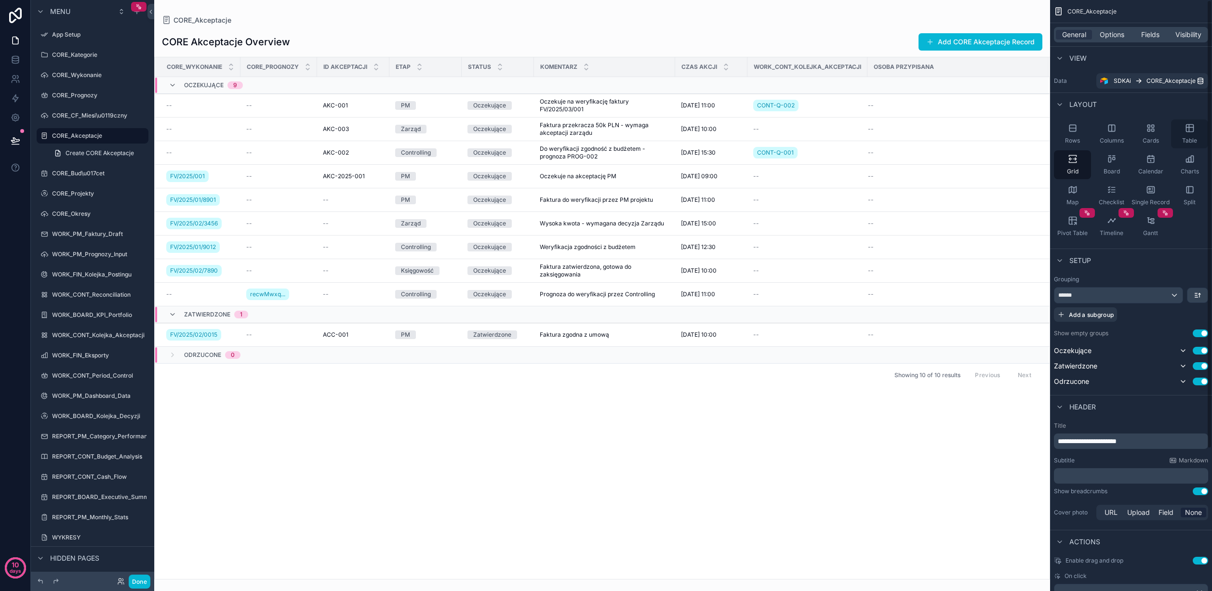
click at [1186, 127] on icon "scrollable content" at bounding box center [1189, 128] width 7 height 7
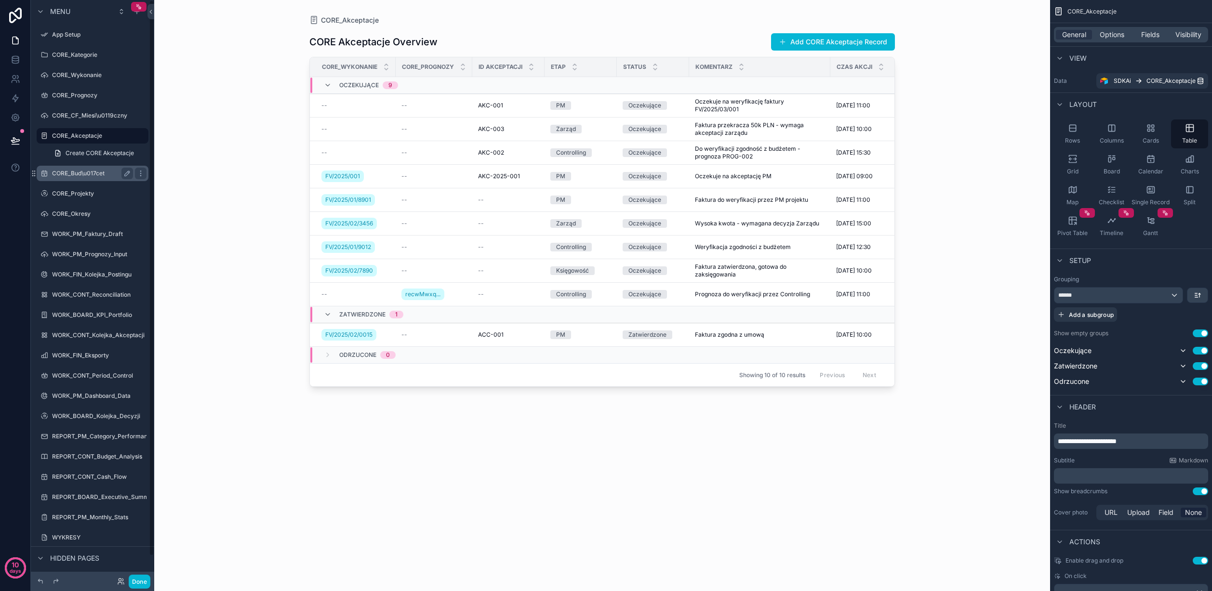
click at [68, 172] on label "CORE_Bud\u017cet" at bounding box center [90, 174] width 77 height 8
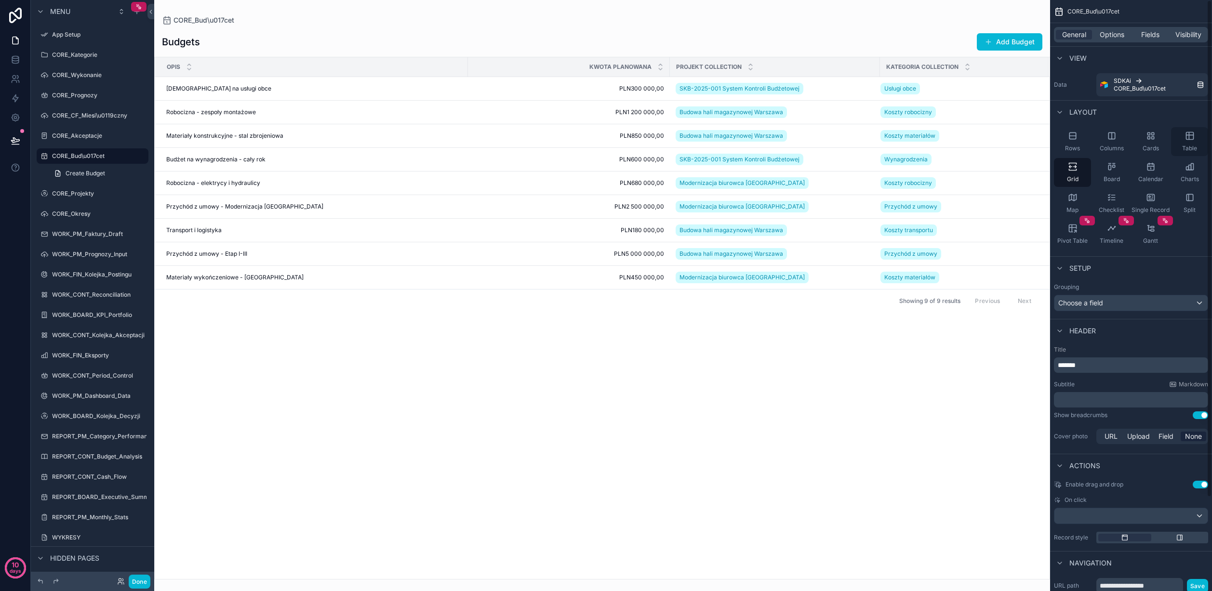
click at [1190, 140] on icon "scrollable content" at bounding box center [1190, 136] width 10 height 10
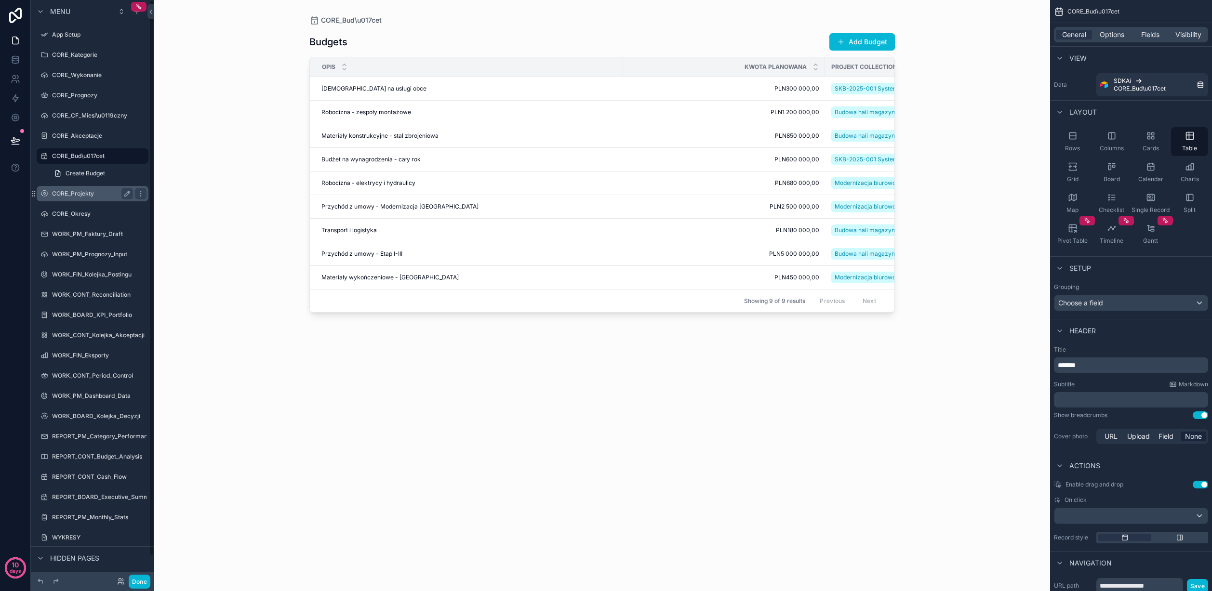
click at [70, 189] on div "CORE_Projekty" at bounding box center [92, 194] width 81 height 12
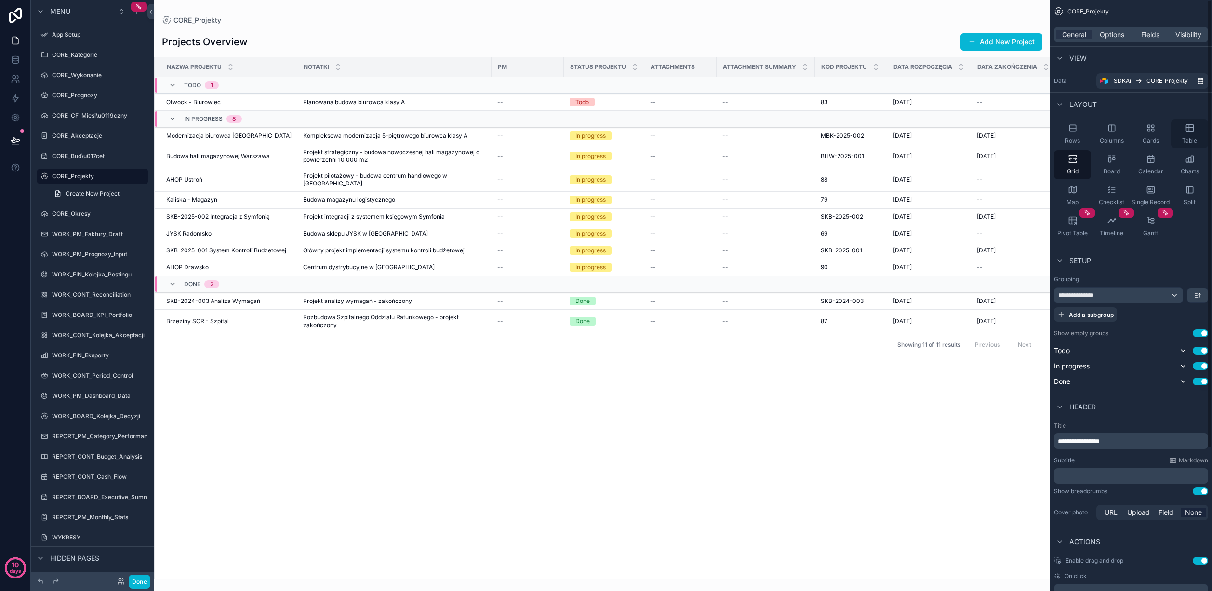
click at [1189, 133] on icon "scrollable content" at bounding box center [1190, 128] width 10 height 10
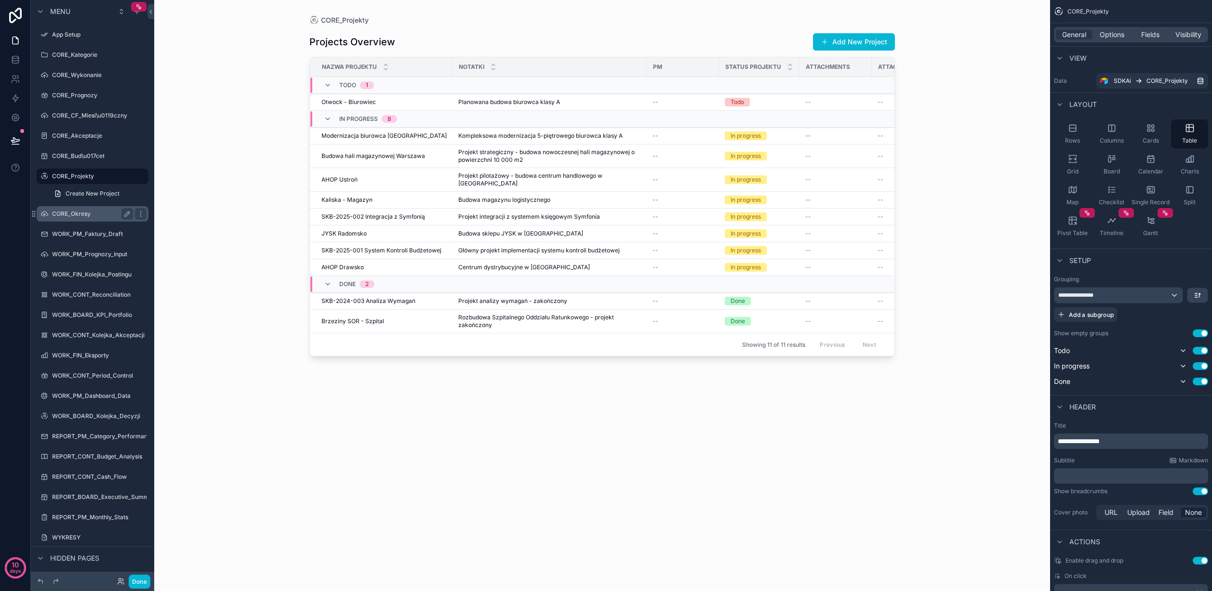
click at [80, 211] on label "CORE_Okresy" at bounding box center [90, 214] width 77 height 8
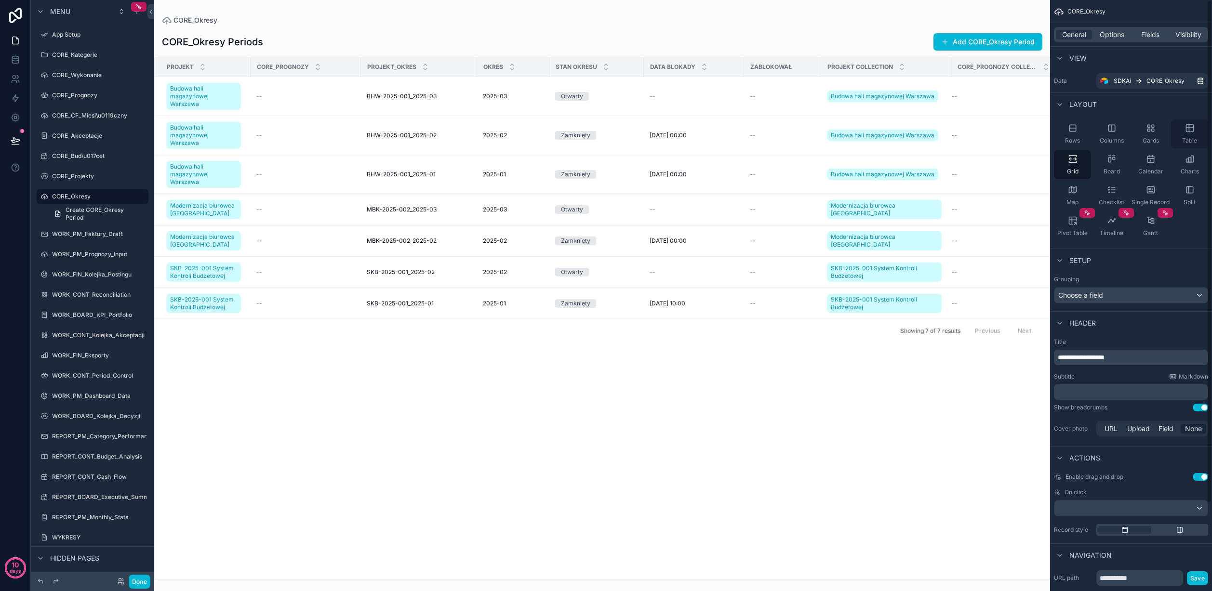
click at [1191, 134] on div "Table" at bounding box center [1189, 134] width 37 height 29
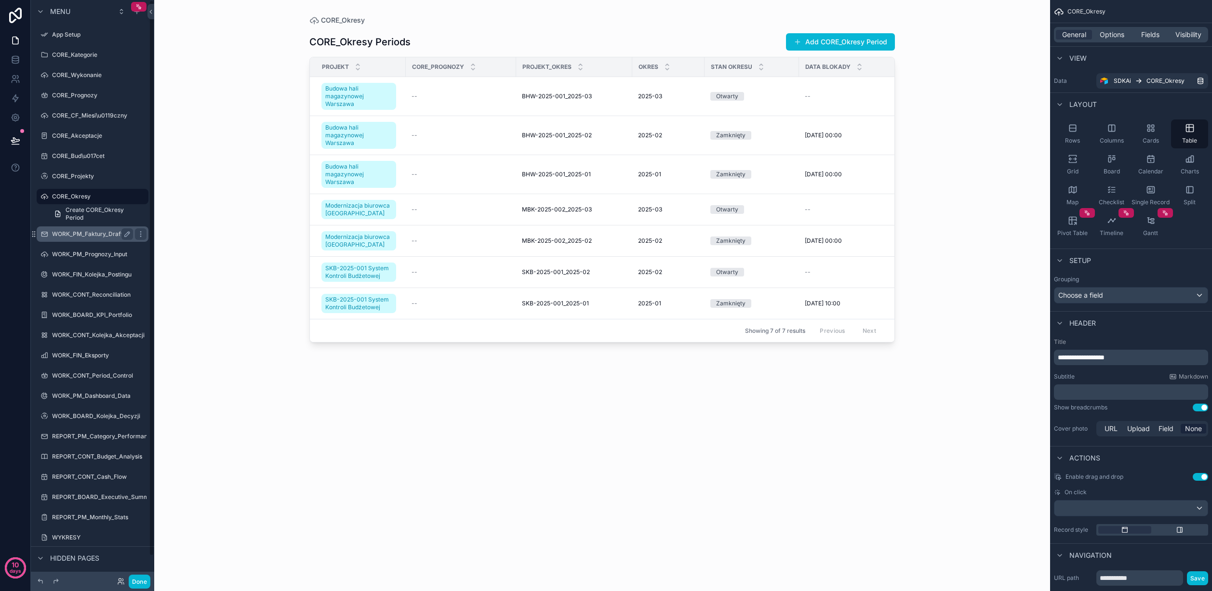
click at [63, 237] on label "WORK_PM_Faktury_Draft" at bounding box center [90, 234] width 77 height 8
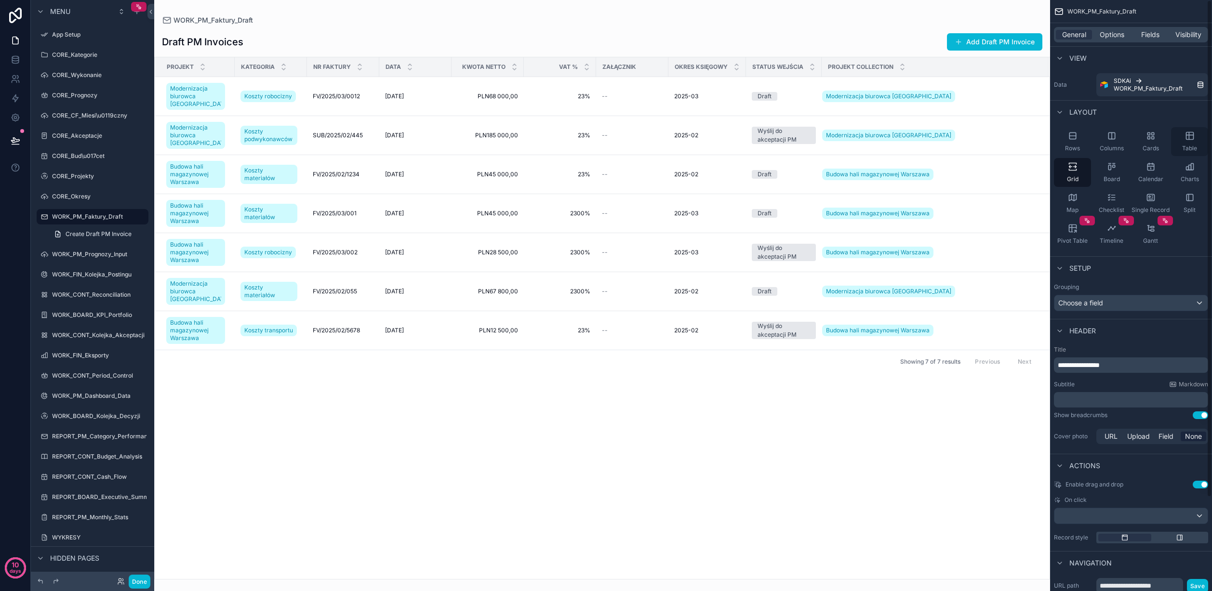
click at [1189, 140] on icon "scrollable content" at bounding box center [1190, 136] width 10 height 10
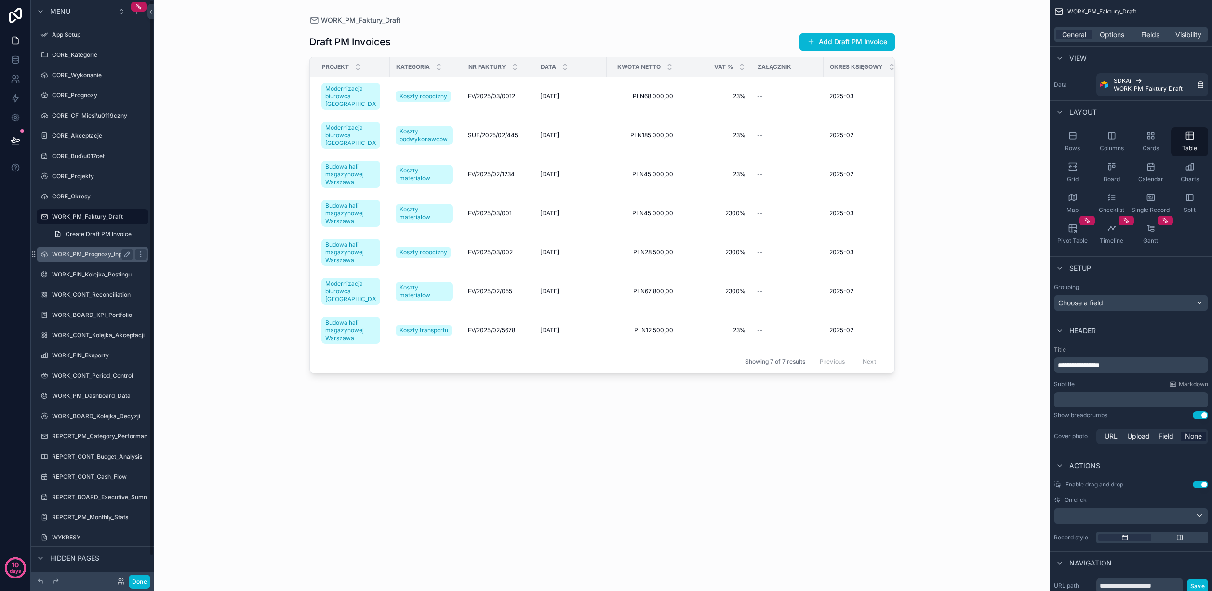
click at [82, 254] on label "WORK_PM_Prognozy_Input" at bounding box center [90, 255] width 77 height 8
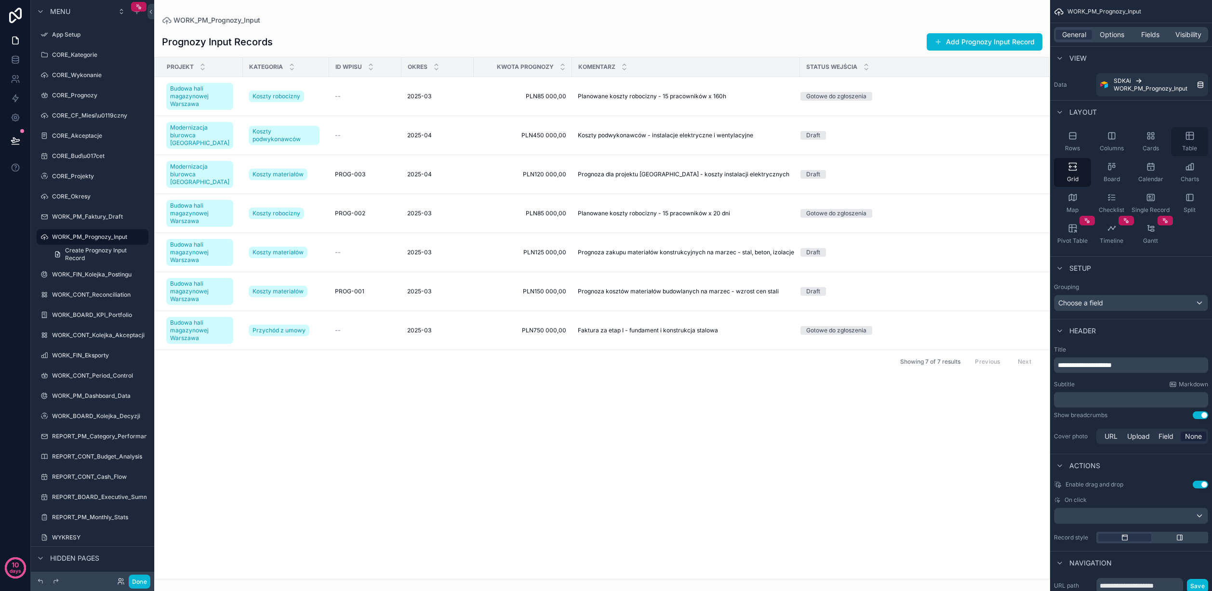
click at [1186, 135] on icon "scrollable content" at bounding box center [1189, 136] width 7 height 7
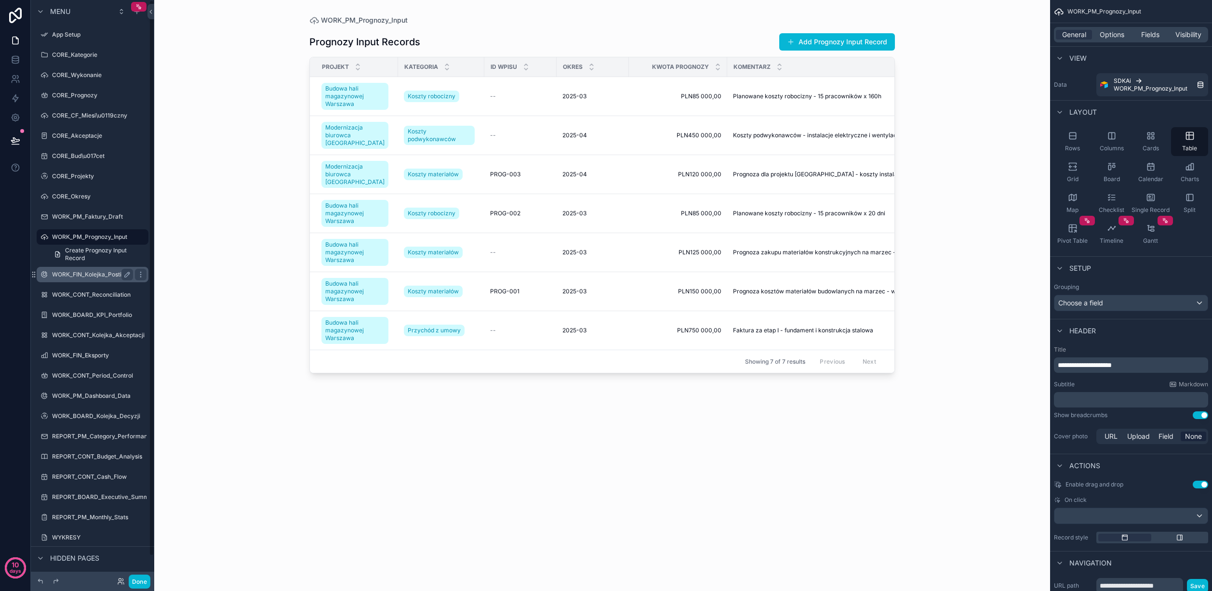
click at [78, 270] on div "WORK_FIN_Kolejka_Postingu" at bounding box center [92, 275] width 81 height 12
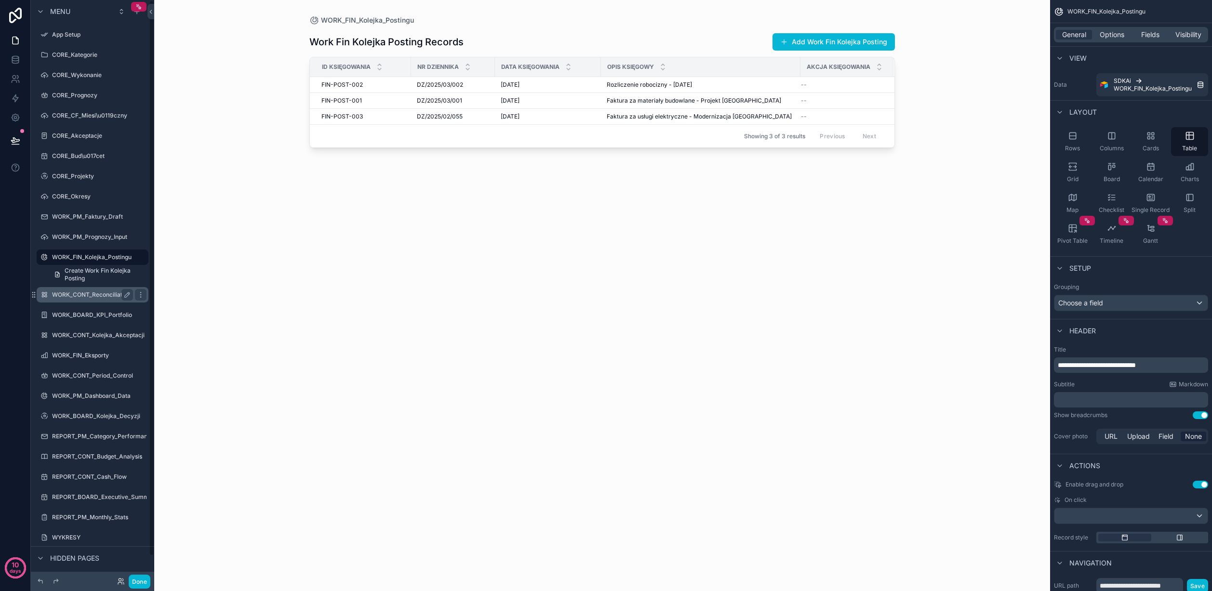
click at [77, 294] on label "WORK_CONT_Reconciliation" at bounding box center [91, 295] width 79 height 8
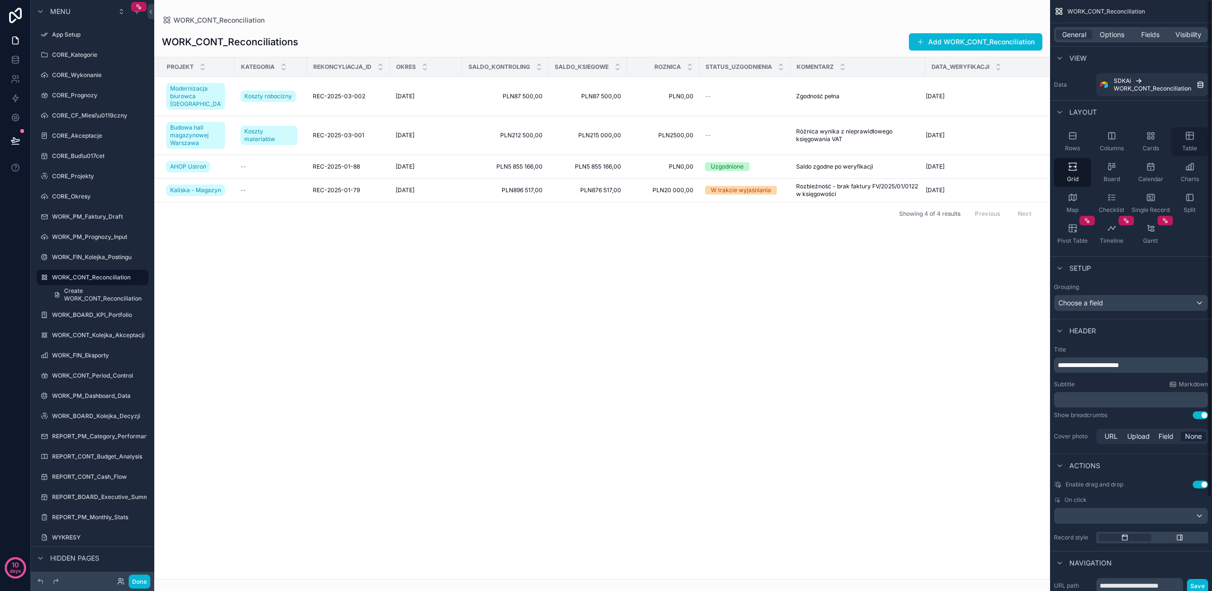
click at [1193, 139] on icon "scrollable content" at bounding box center [1189, 136] width 7 height 7
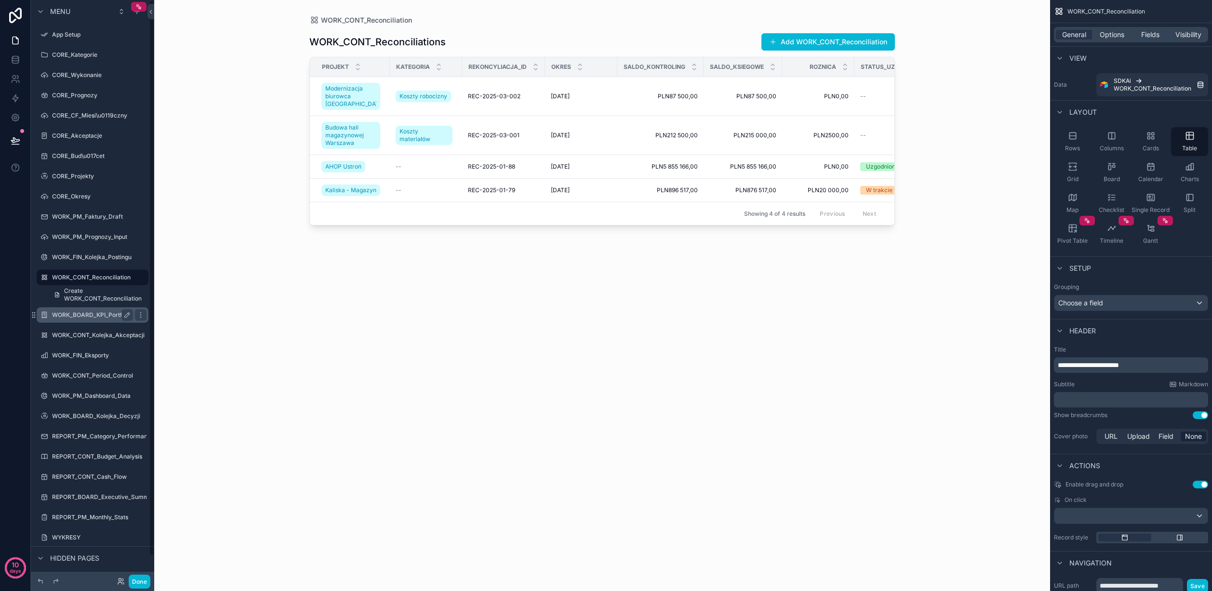
click at [101, 315] on label "WORK_BOARD_KPI_Portfolio" at bounding box center [92, 315] width 80 height 8
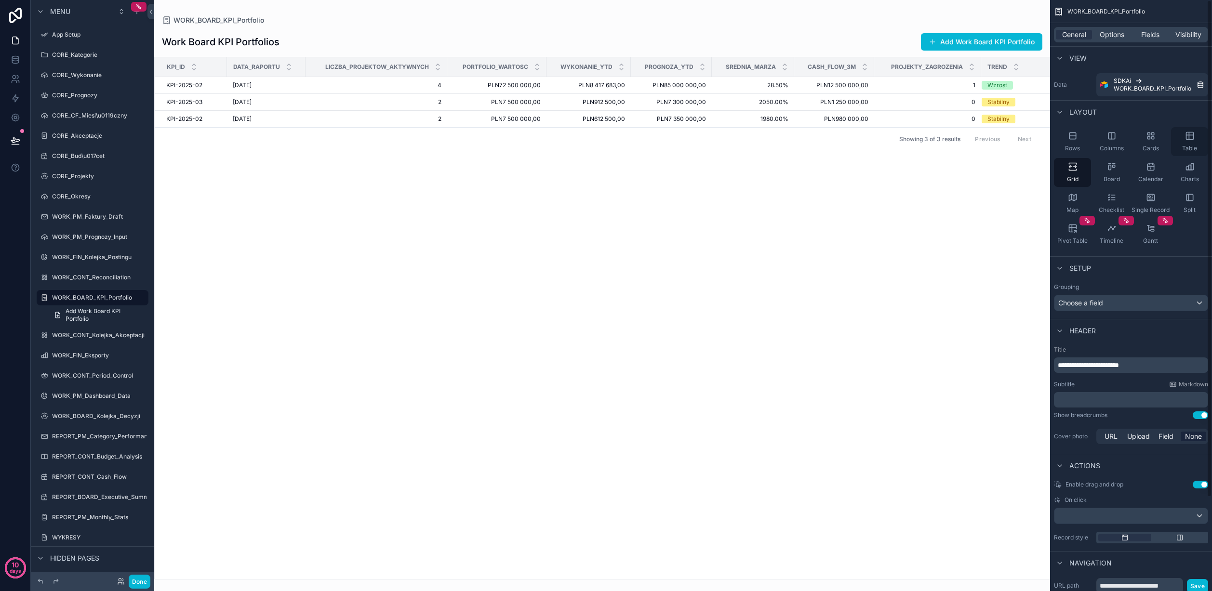
click at [1187, 142] on div "Table" at bounding box center [1189, 141] width 37 height 29
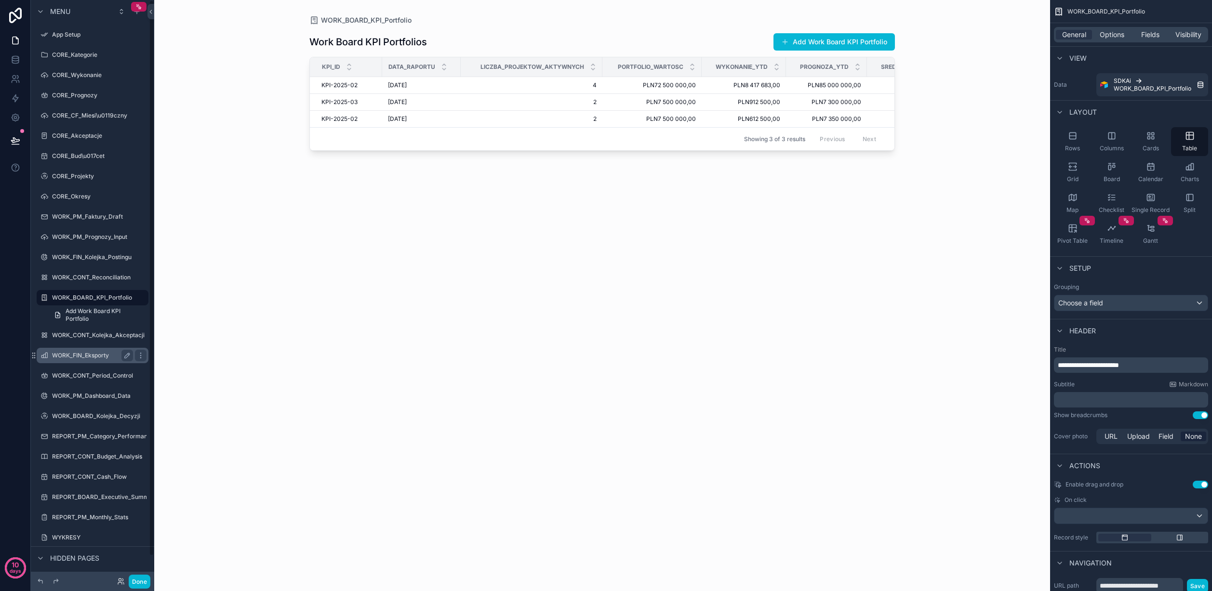
click at [92, 334] on label "WORK_CONT_Kolejka_Akceptacji" at bounding box center [99, 336] width 94 height 8
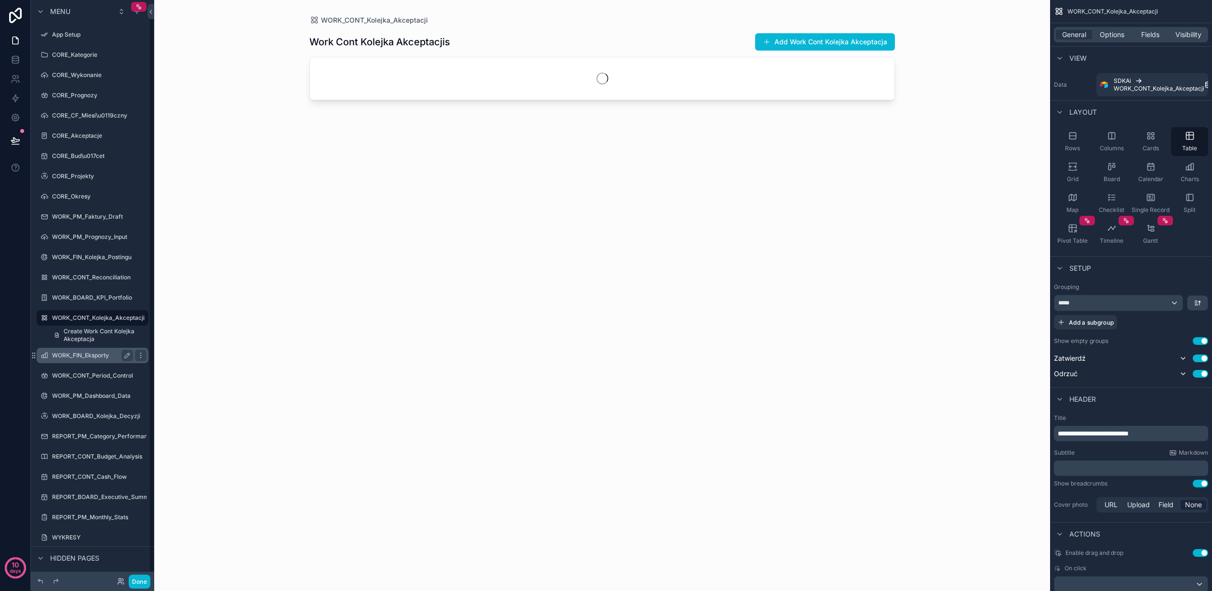
scroll to position [17, 0]
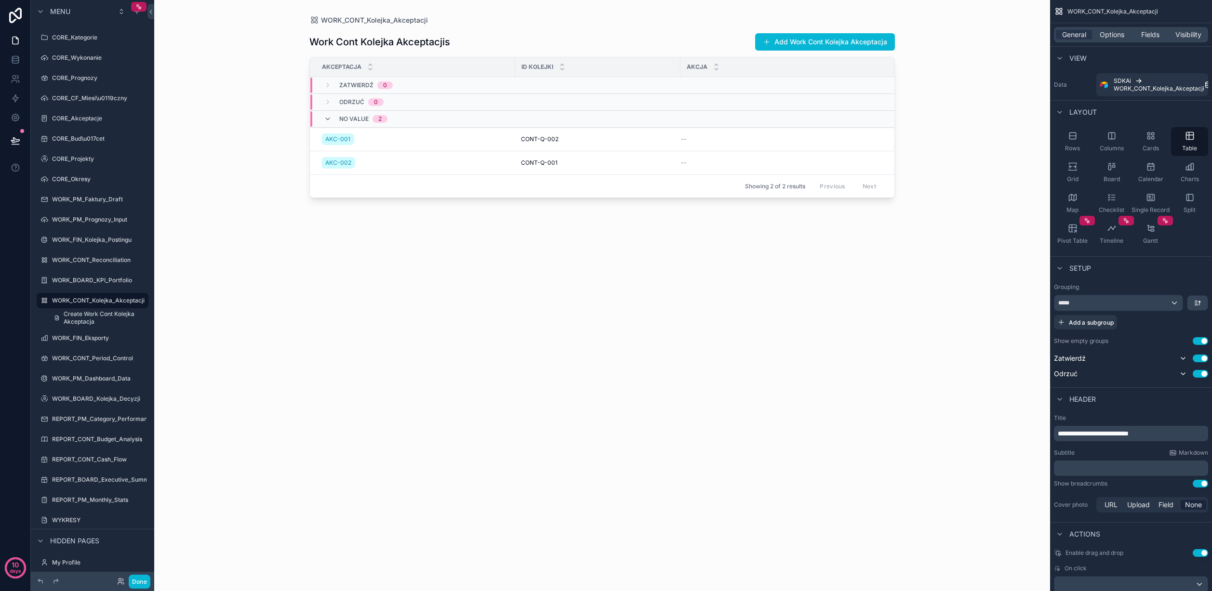
click at [85, 361] on label "WORK_CONT_Period_Control" at bounding box center [99, 359] width 94 height 8
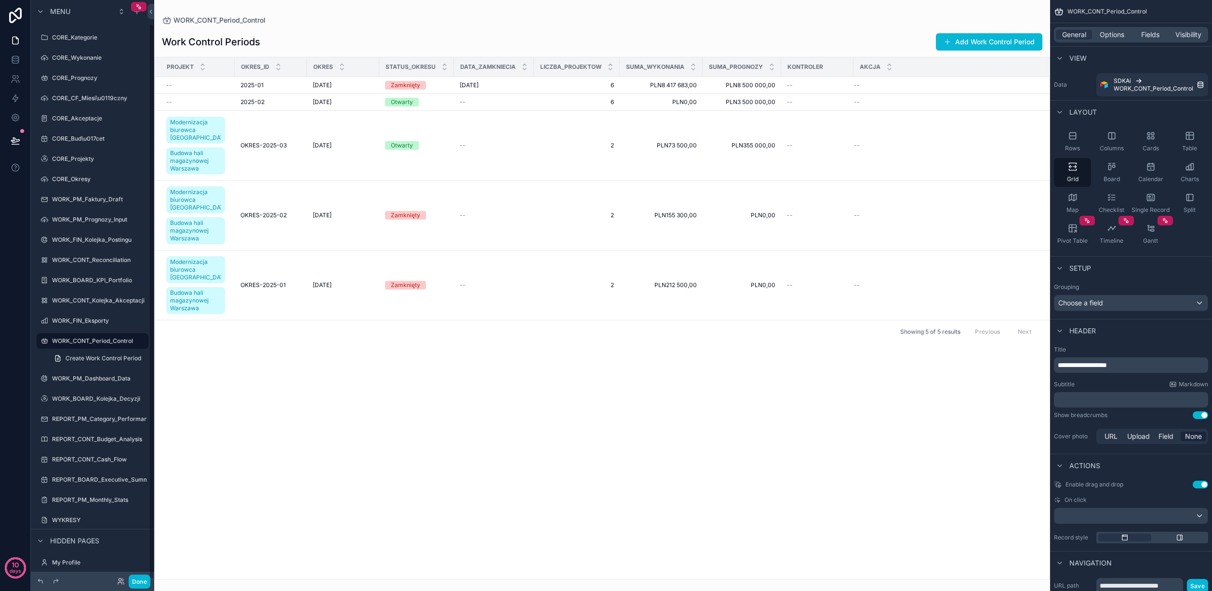
scroll to position [25, 0]
click at [79, 314] on label "WORK_FIN_Eksporty" at bounding box center [90, 314] width 77 height 8
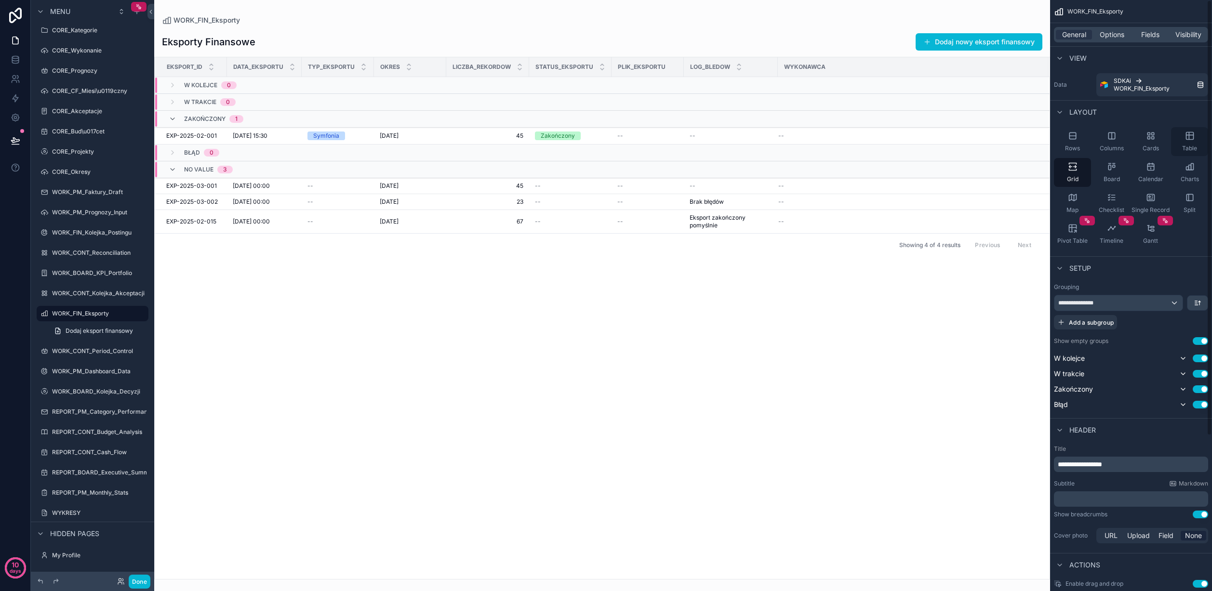
click at [1191, 139] on icon "scrollable content" at bounding box center [1190, 136] width 10 height 10
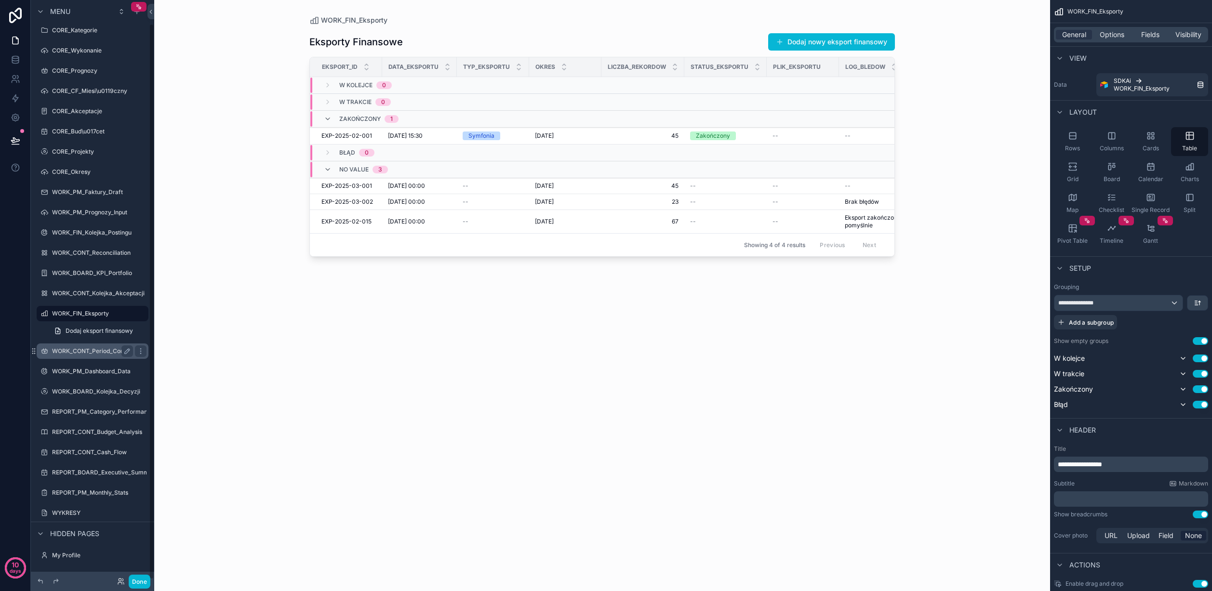
click at [83, 347] on div "WORK_CONT_Period_Control" at bounding box center [92, 352] width 81 height 12
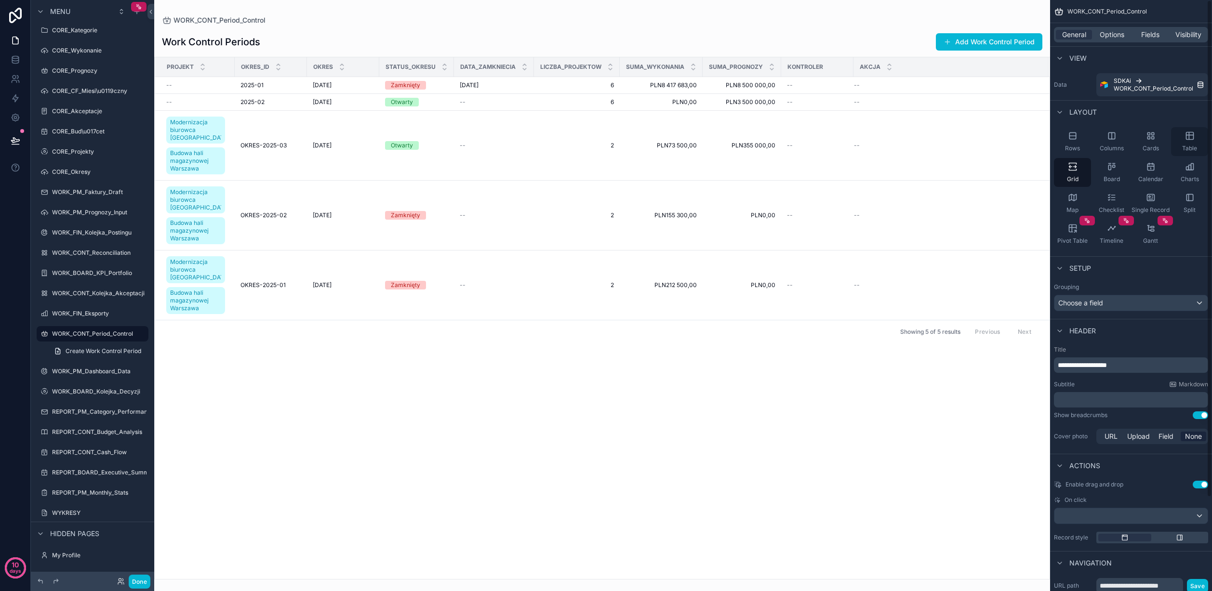
click at [1194, 134] on icon "scrollable content" at bounding box center [1190, 136] width 10 height 10
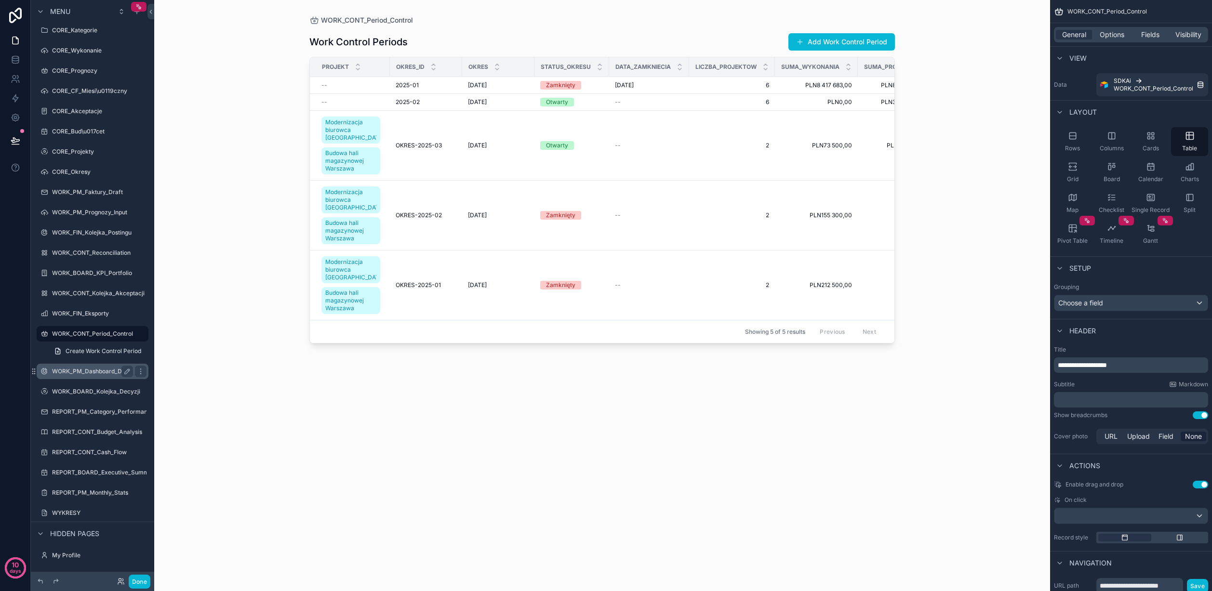
click at [102, 373] on label "WORK_PM_Dashboard_Data" at bounding box center [91, 372] width 79 height 8
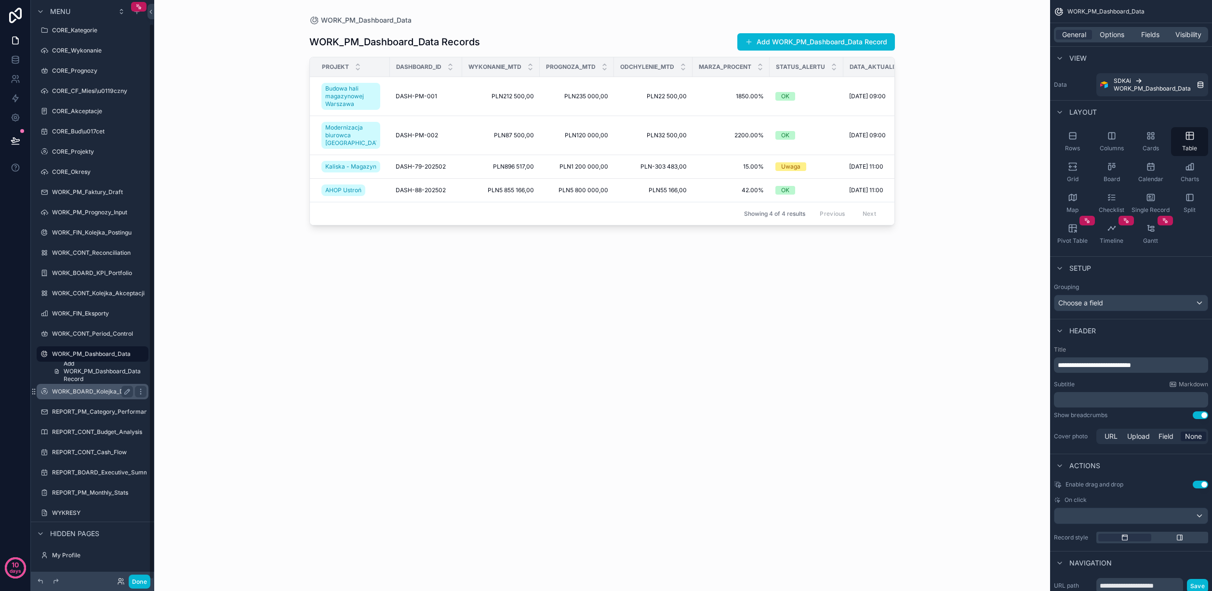
click at [82, 396] on div "WORK_BOARD_Kolejka_Decyzji" at bounding box center [92, 392] width 81 height 12
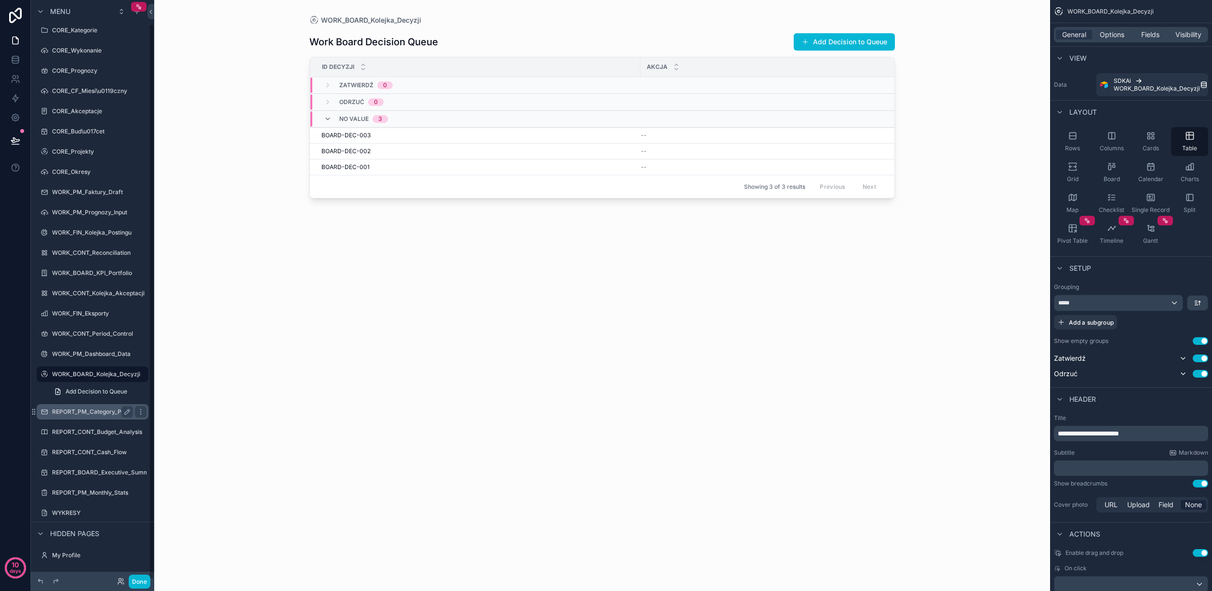
click at [85, 415] on label "REPORT_PM_Category_Performance" at bounding box center [103, 412] width 102 height 8
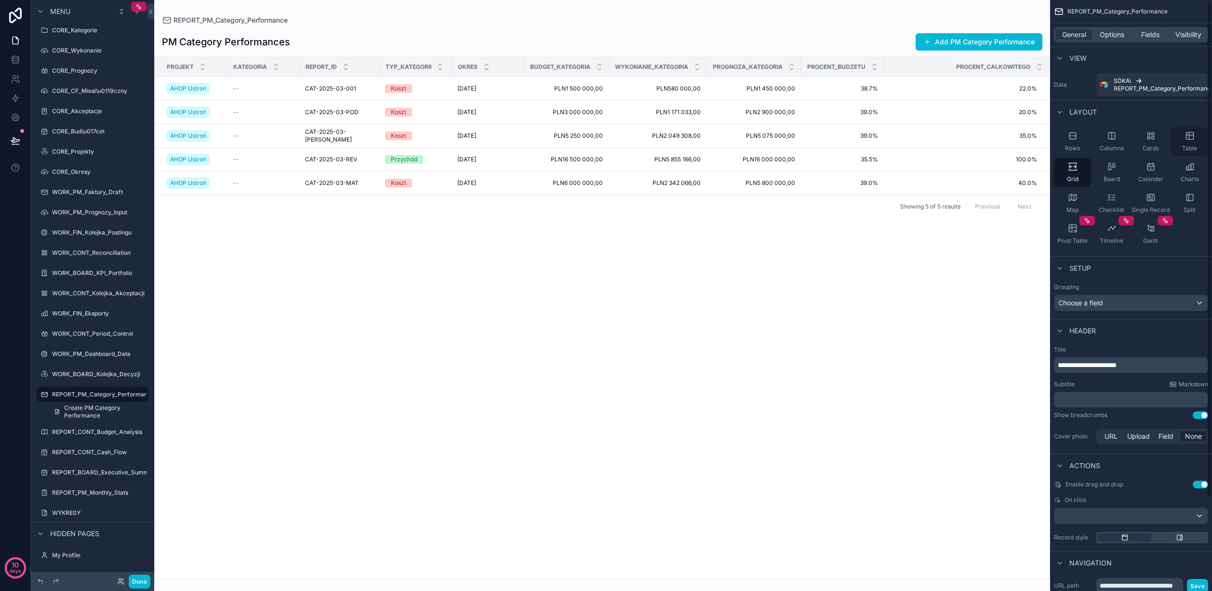
click at [1186, 138] on icon "scrollable content" at bounding box center [1190, 136] width 10 height 10
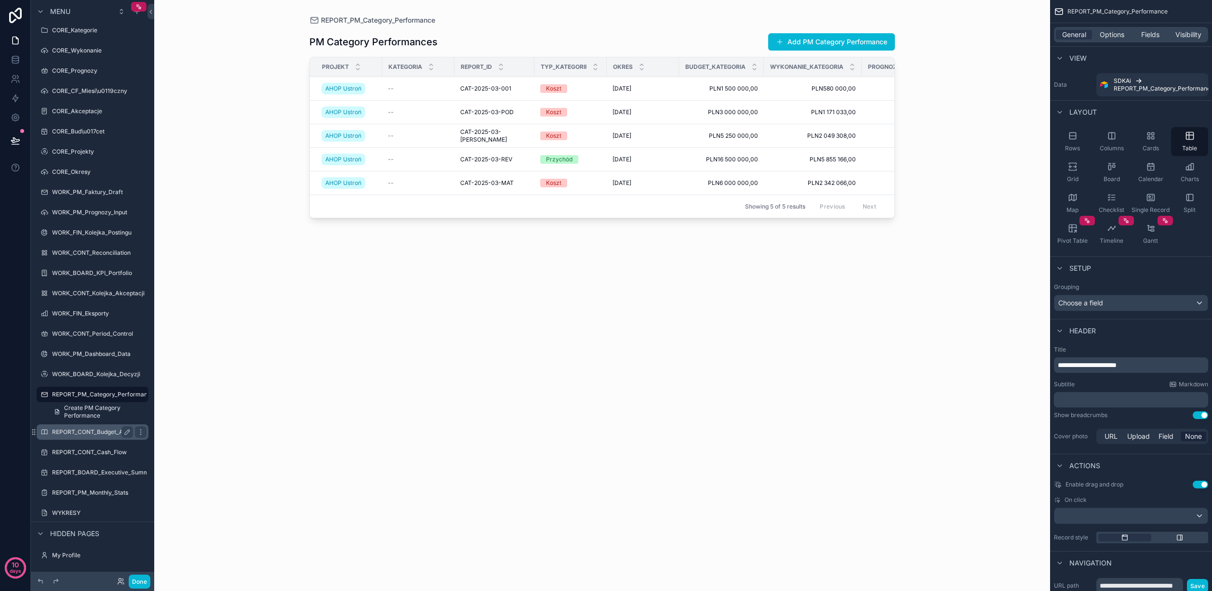
click at [91, 432] on label "REPORT_CONT_Budget_Analysis" at bounding box center [97, 432] width 90 height 8
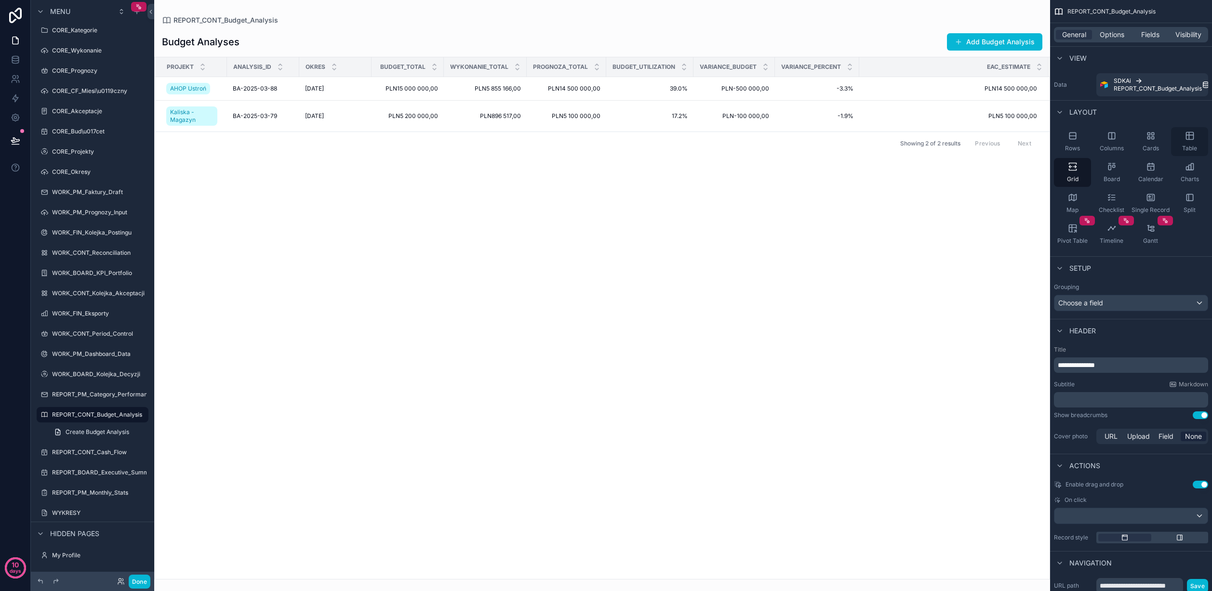
click at [1190, 146] on span "Table" at bounding box center [1189, 149] width 15 height 8
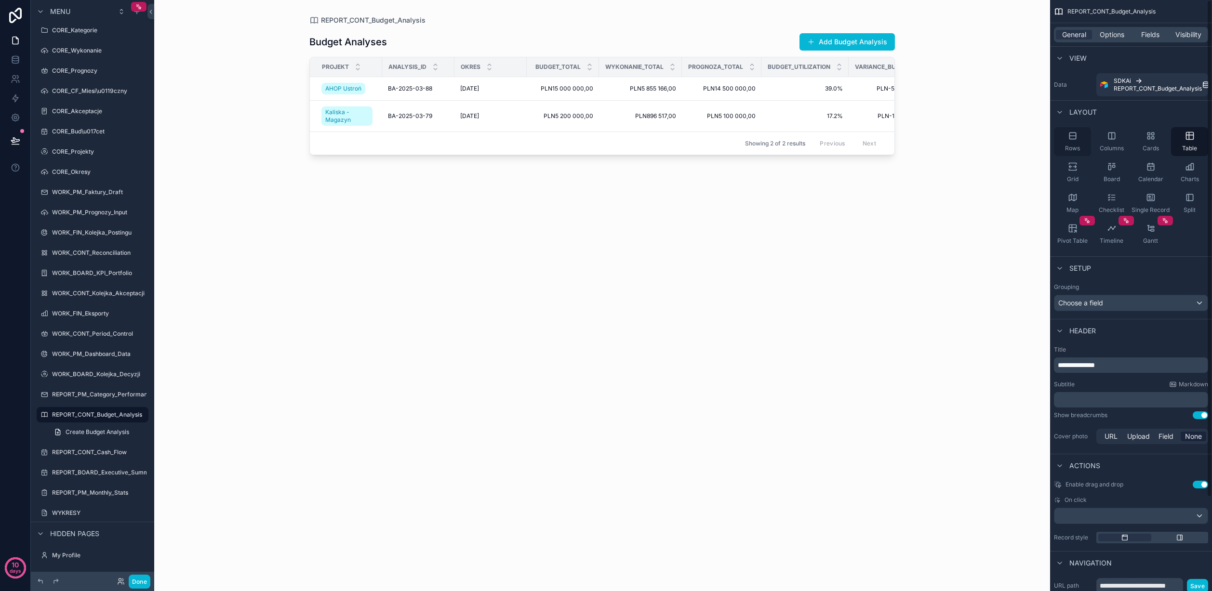
click at [1076, 136] on icon "scrollable content" at bounding box center [1072, 136] width 6 height 6
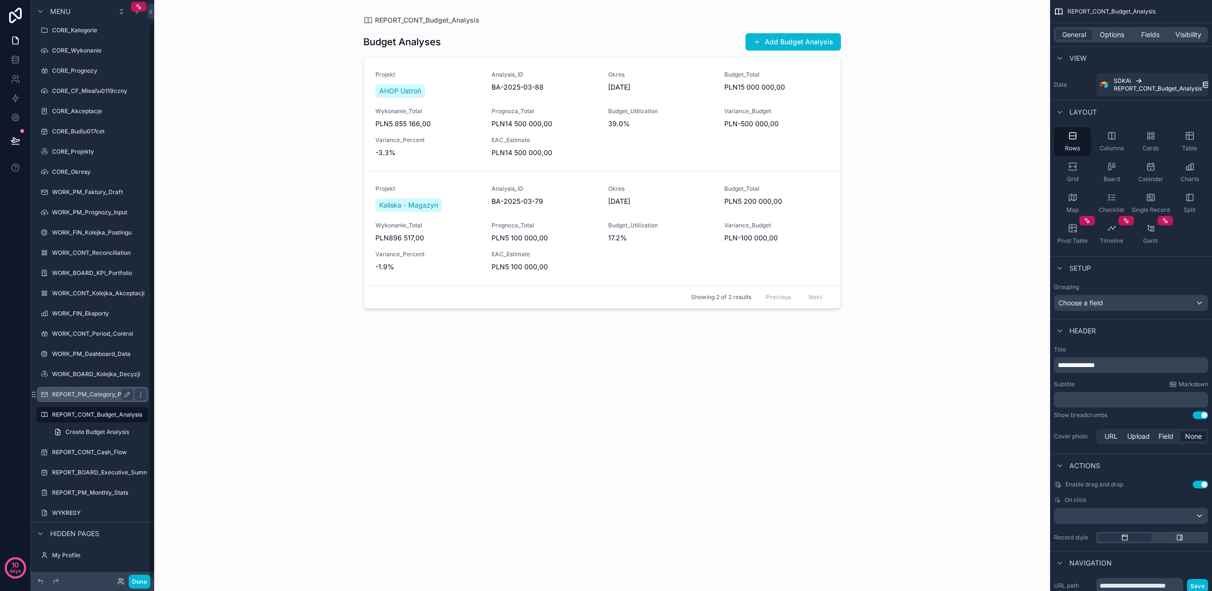
click at [87, 395] on label "REPORT_PM_Category_Performance" at bounding box center [103, 395] width 102 height 8
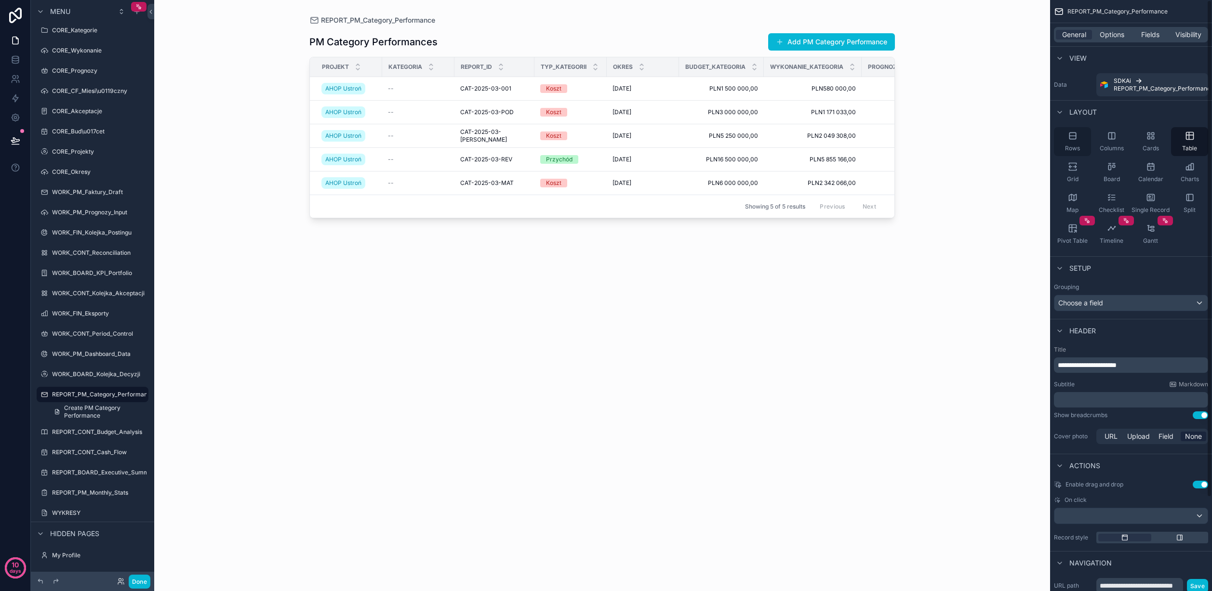
click at [1068, 141] on div "Rows" at bounding box center [1072, 141] width 37 height 29
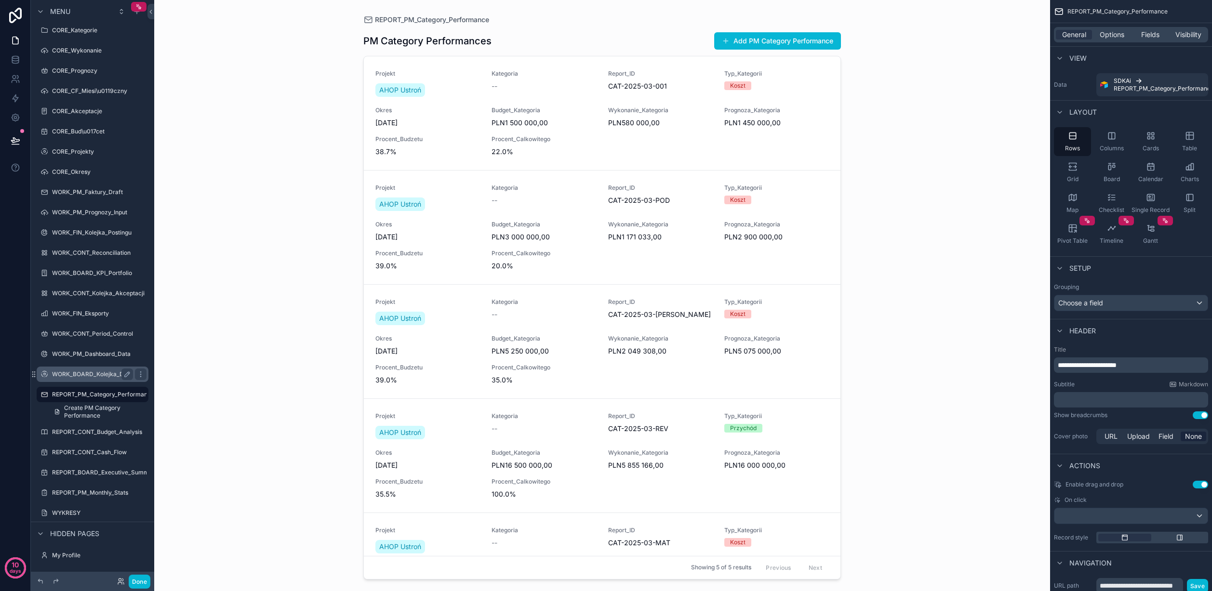
click at [86, 371] on label "WORK_BOARD_Kolejka_Decyzji" at bounding box center [96, 375] width 88 height 8
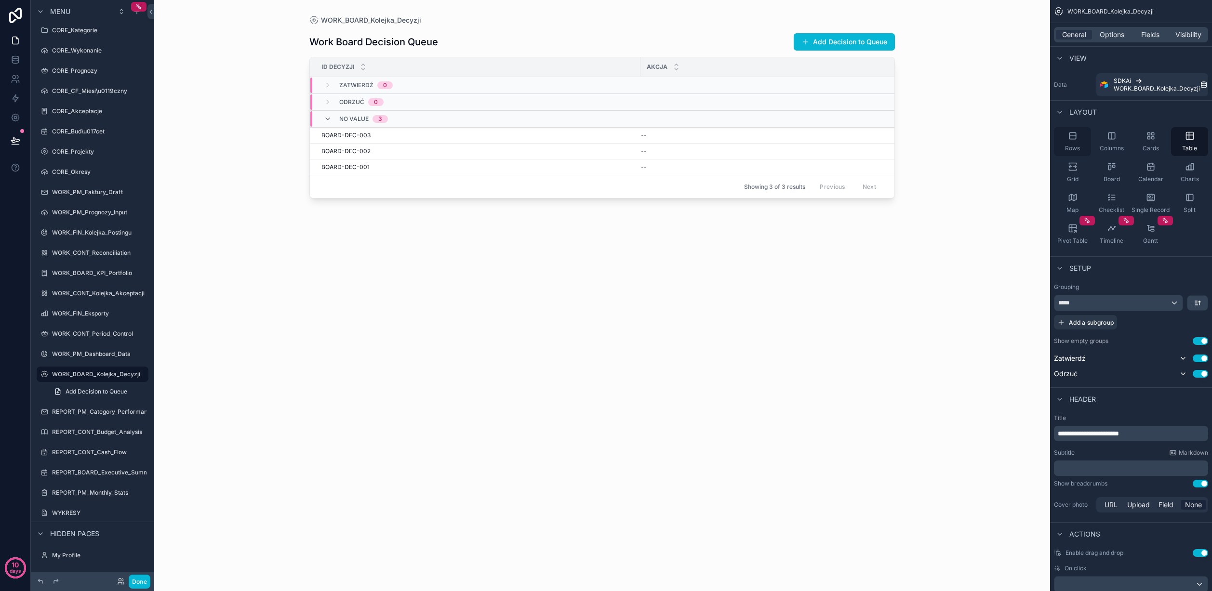
click at [1071, 139] on icon "scrollable content" at bounding box center [1073, 136] width 10 height 10
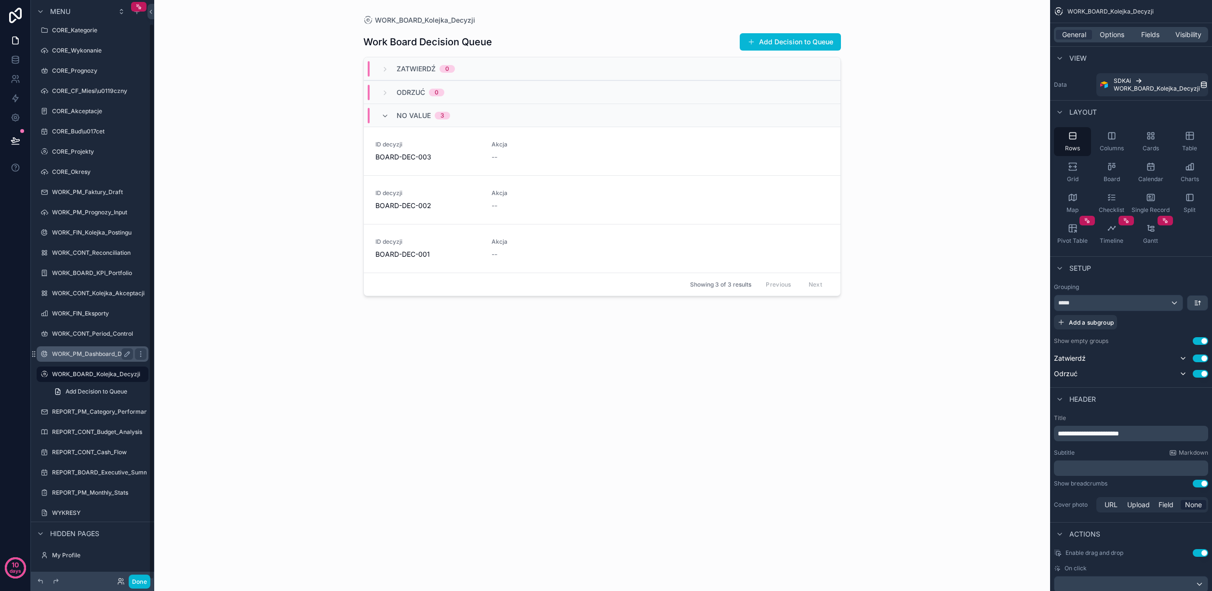
click at [85, 354] on label "WORK_PM_Dashboard_Data" at bounding box center [91, 354] width 79 height 8
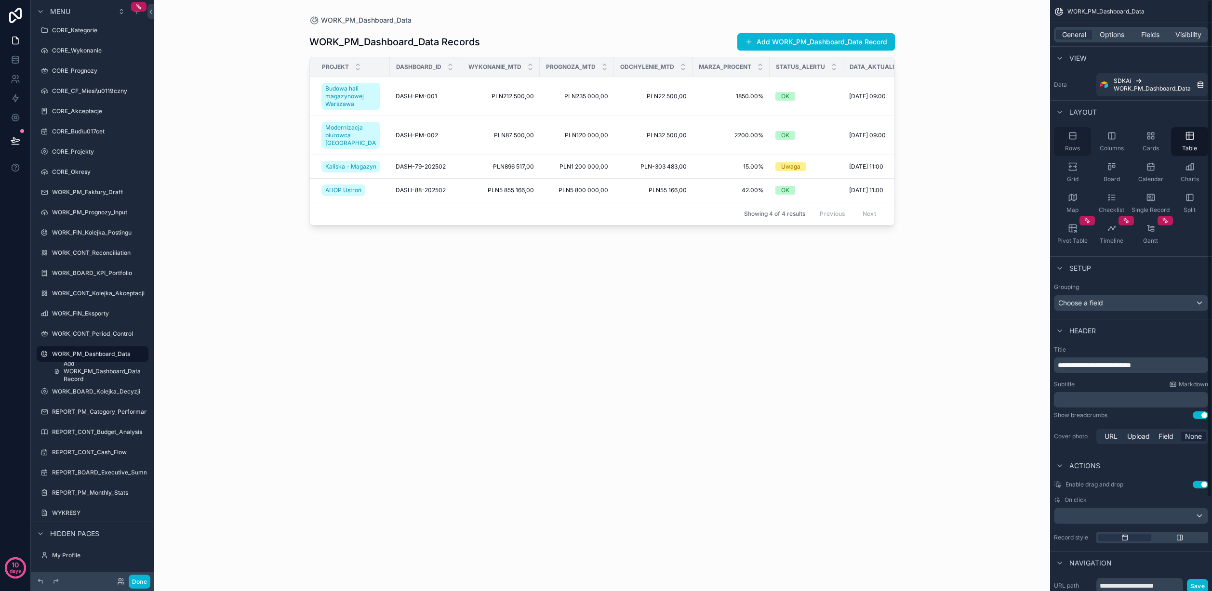
click at [1072, 138] on icon "scrollable content" at bounding box center [1073, 136] width 10 height 10
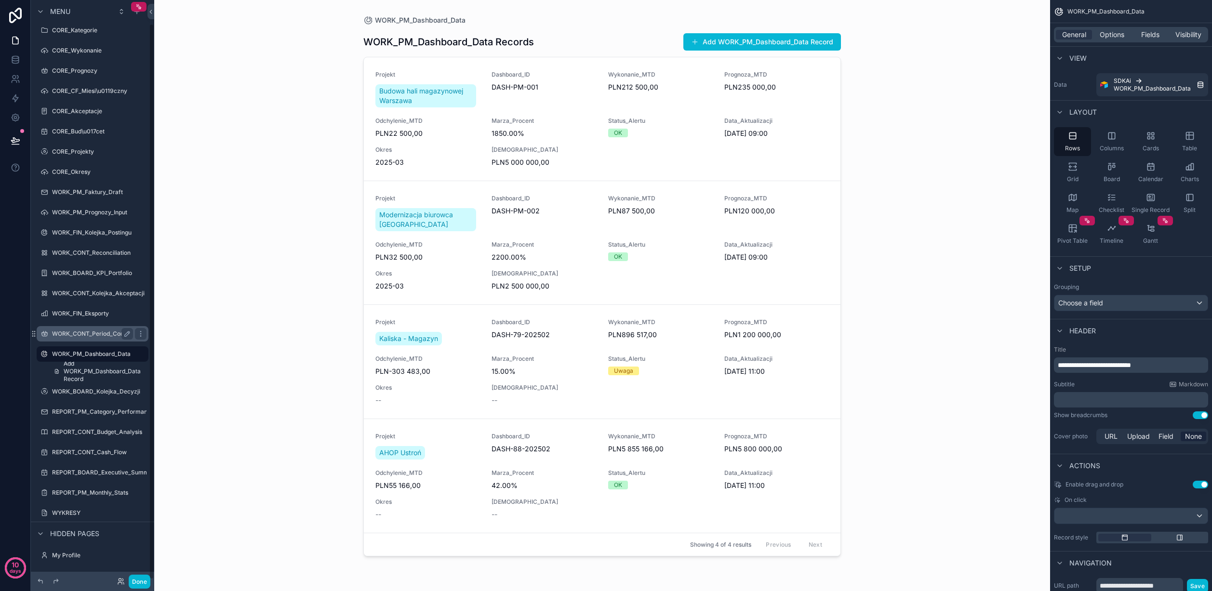
click at [84, 333] on label "WORK_CONT_Period_Control" at bounding box center [92, 334] width 81 height 8
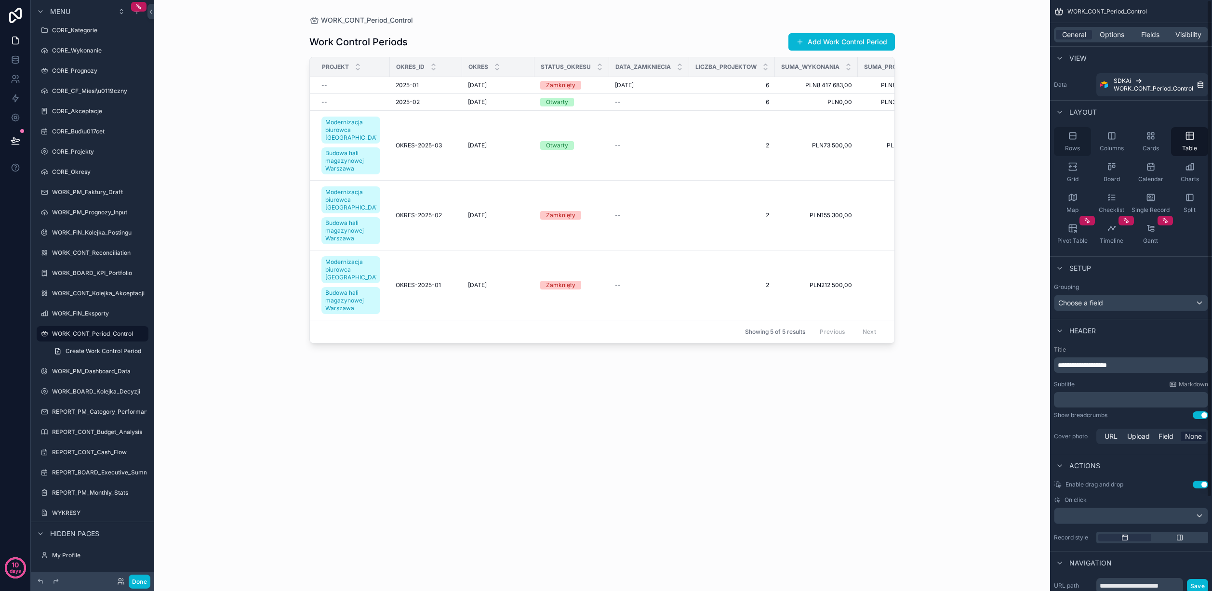
click at [1078, 134] on div "Rows" at bounding box center [1072, 141] width 37 height 29
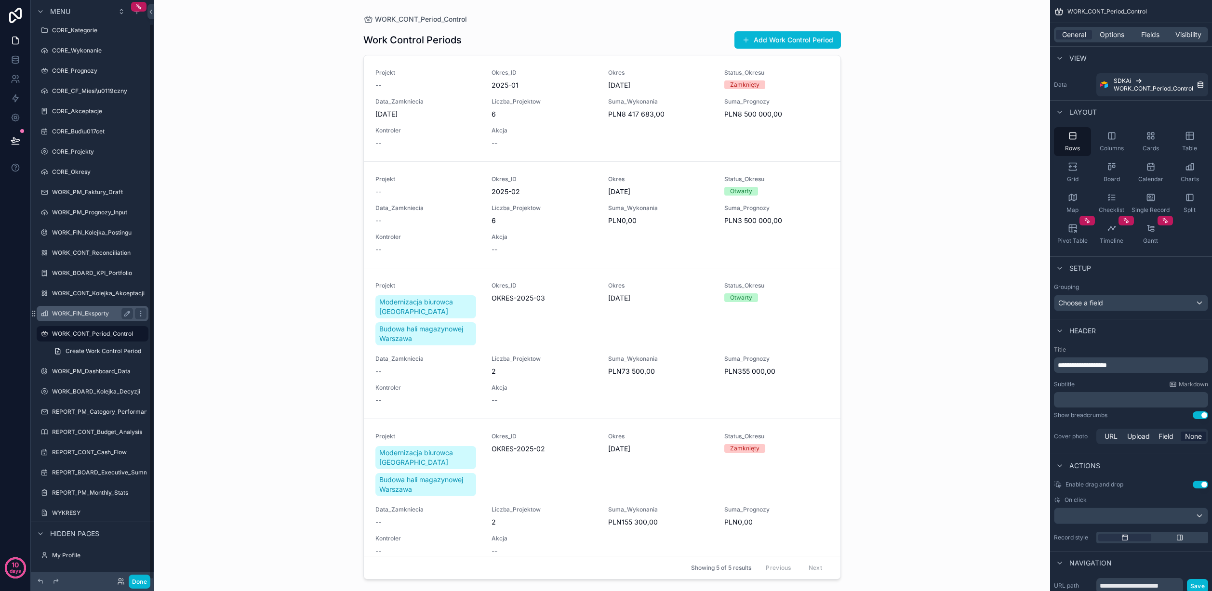
click at [84, 309] on div "WORK_FIN_Eksporty" at bounding box center [92, 314] width 81 height 12
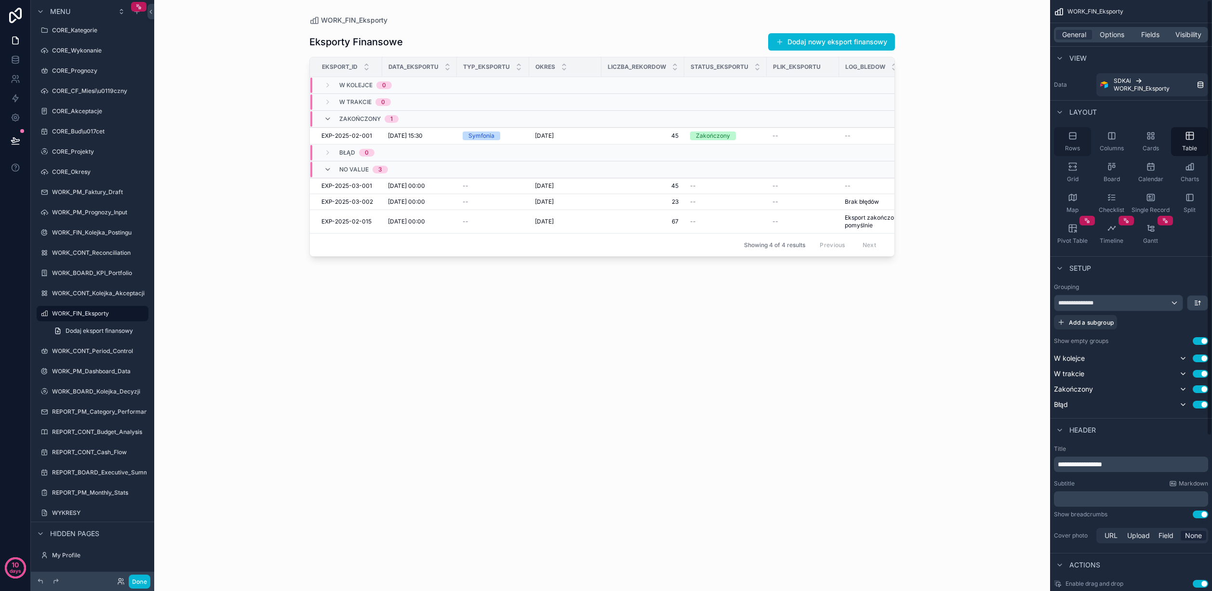
click at [1077, 135] on icon "scrollable content" at bounding box center [1073, 136] width 10 height 10
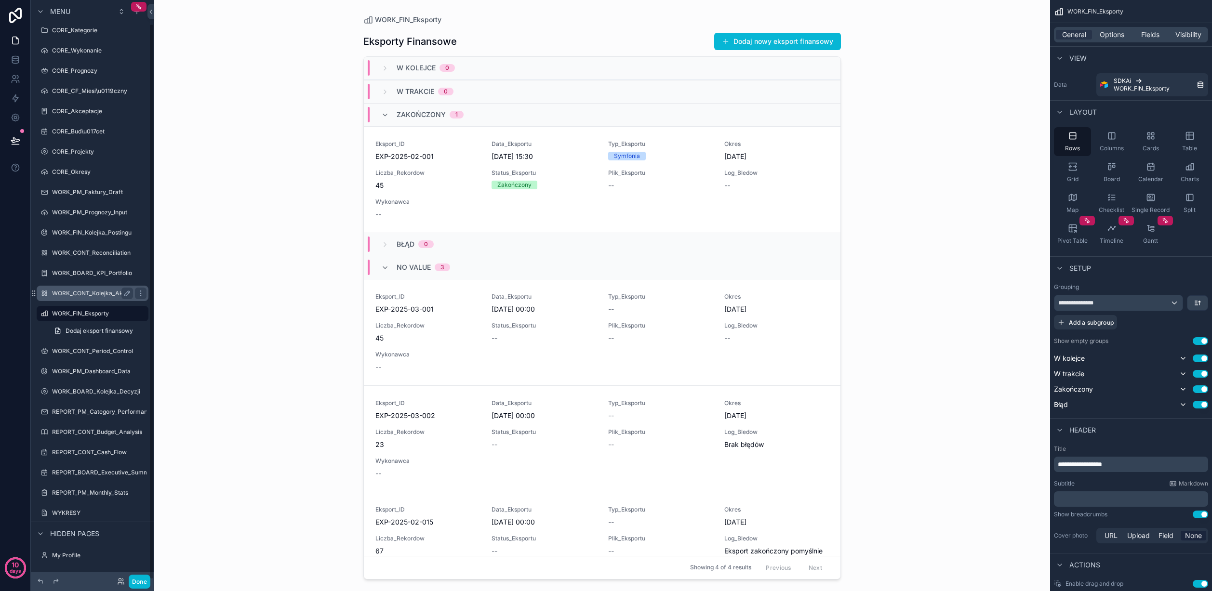
click at [74, 293] on label "WORK_CONT_Kolejka_Akceptacji" at bounding box center [98, 294] width 93 height 8
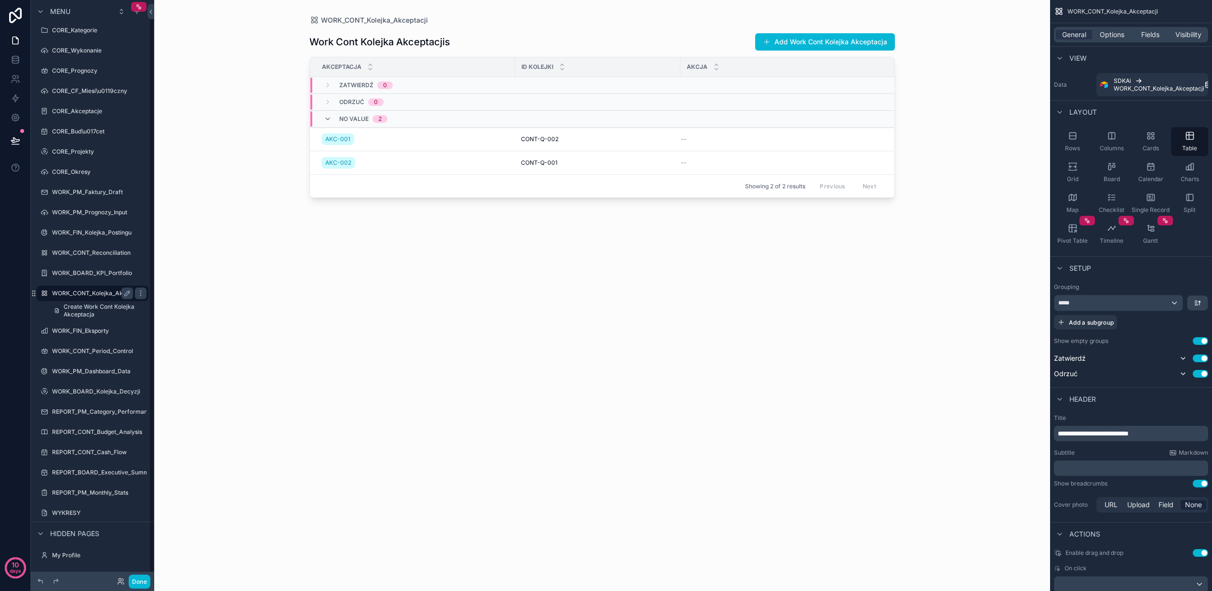
scroll to position [17, 0]
click at [1076, 139] on icon "scrollable content" at bounding box center [1073, 136] width 10 height 10
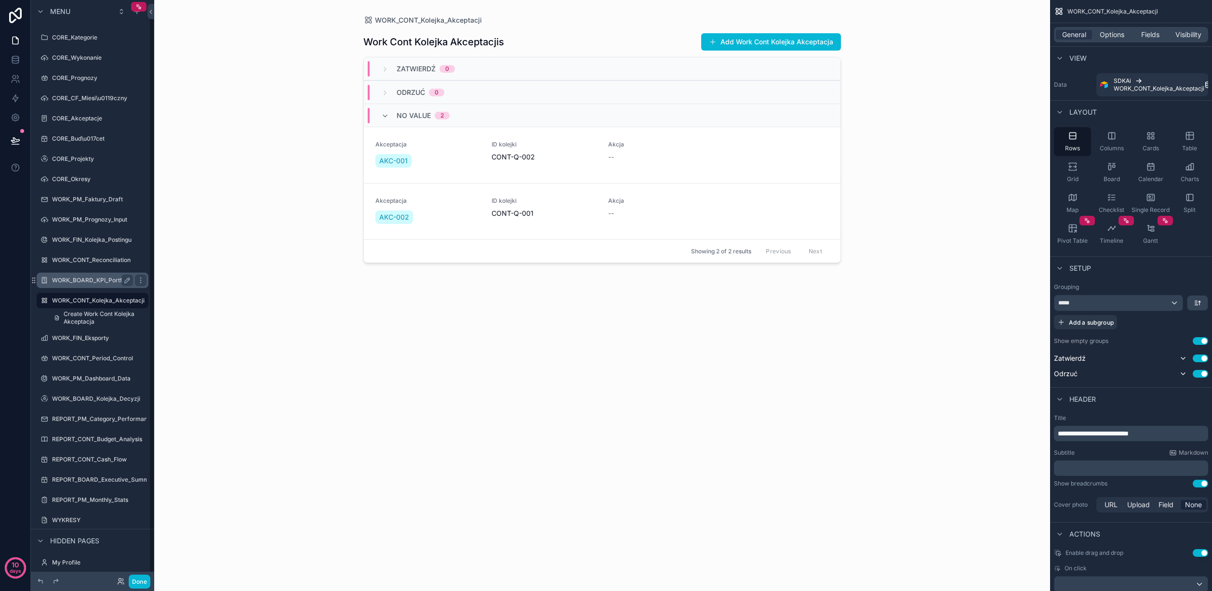
click at [89, 282] on label "WORK_BOARD_KPI_Portfolio" at bounding box center [92, 281] width 80 height 8
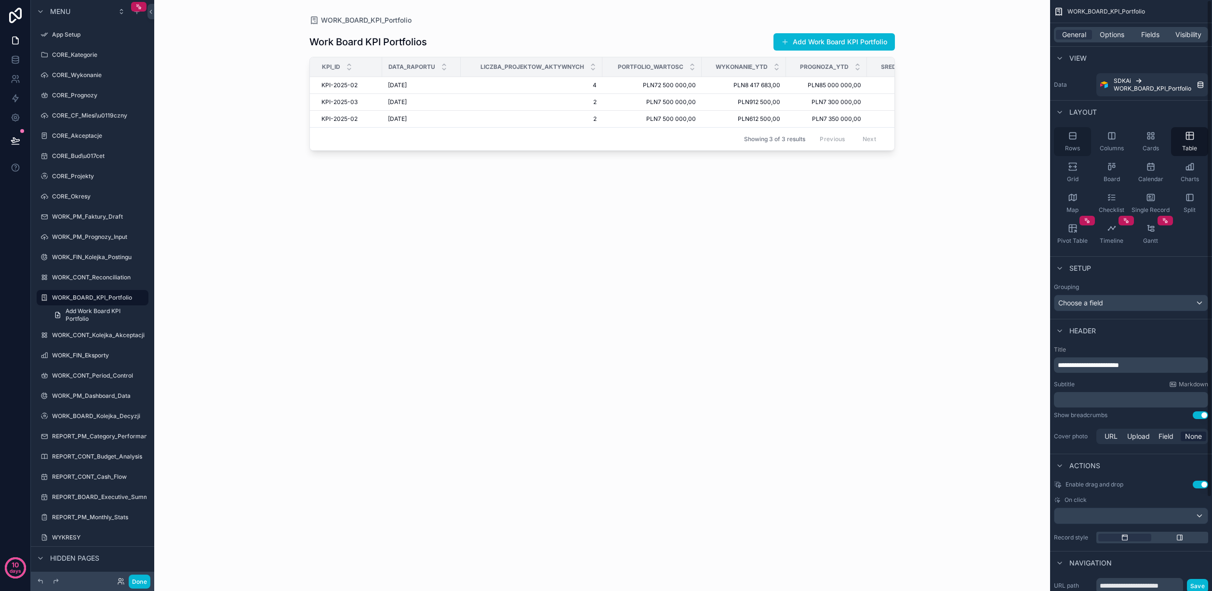
click at [1075, 133] on icon "scrollable content" at bounding box center [1073, 136] width 10 height 10
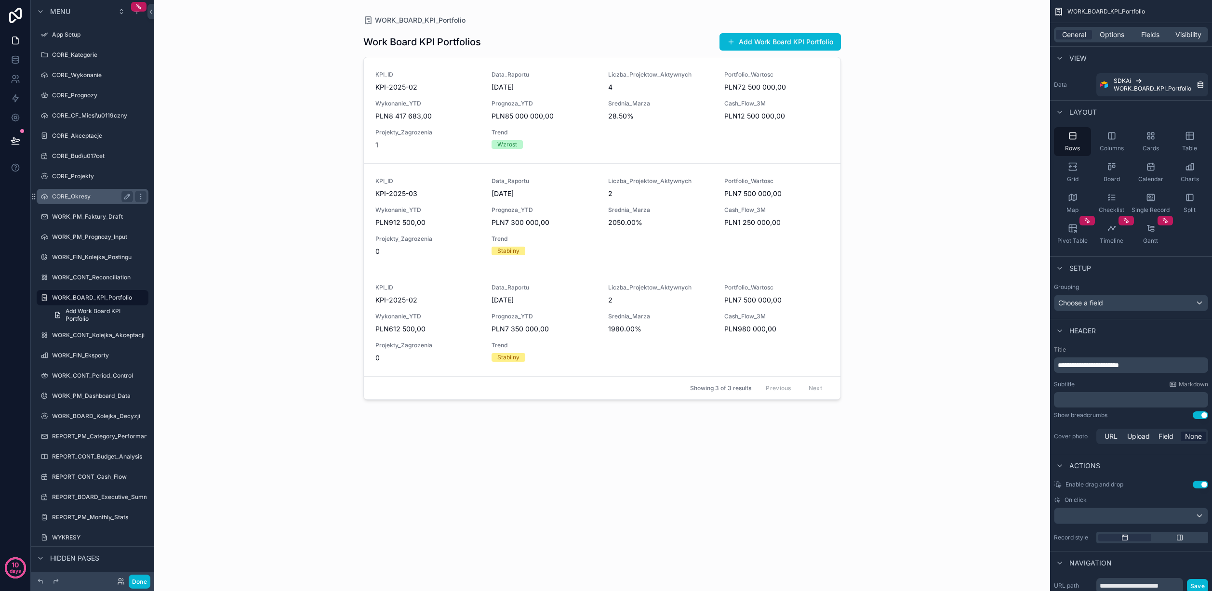
click at [88, 194] on label "CORE_Okresy" at bounding box center [90, 197] width 77 height 8
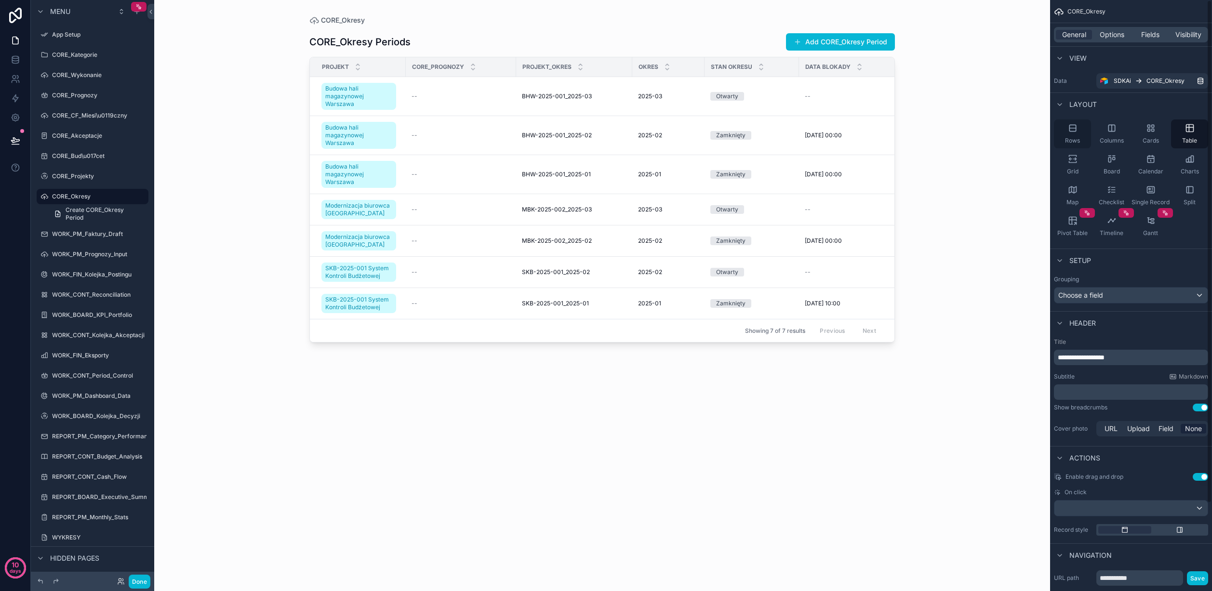
click at [1075, 131] on icon "scrollable content" at bounding box center [1072, 128] width 6 height 6
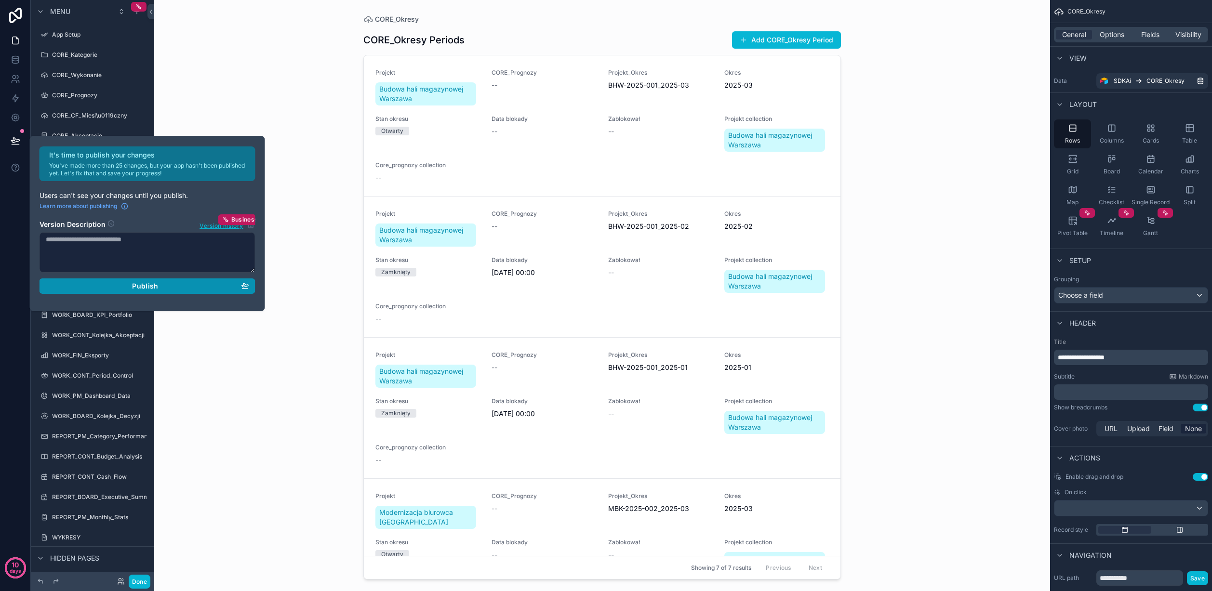
click at [173, 284] on div "Publish" at bounding box center [147, 286] width 203 height 9
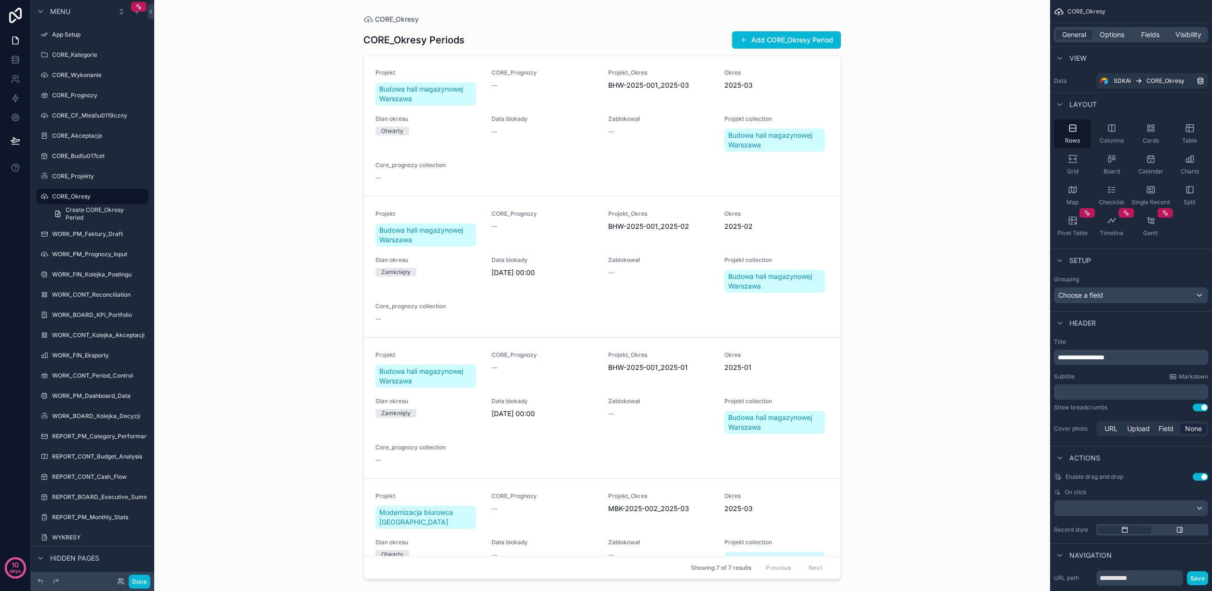
click at [277, 174] on div "CORE_Okresy CORE_Okresy Periods Add CORE_Okresy Period Projekt Budowa hali maga…" at bounding box center [602, 295] width 896 height 591
click at [88, 175] on label "CORE_Projekty" at bounding box center [90, 177] width 77 height 8
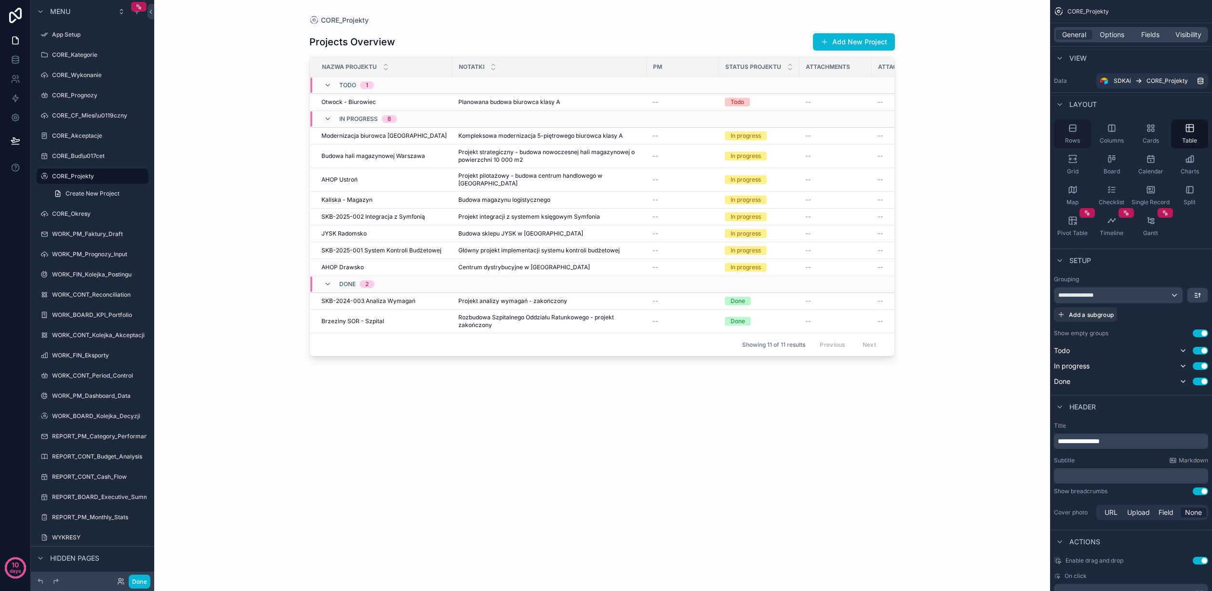
click at [1072, 132] on icon "scrollable content" at bounding box center [1073, 128] width 10 height 10
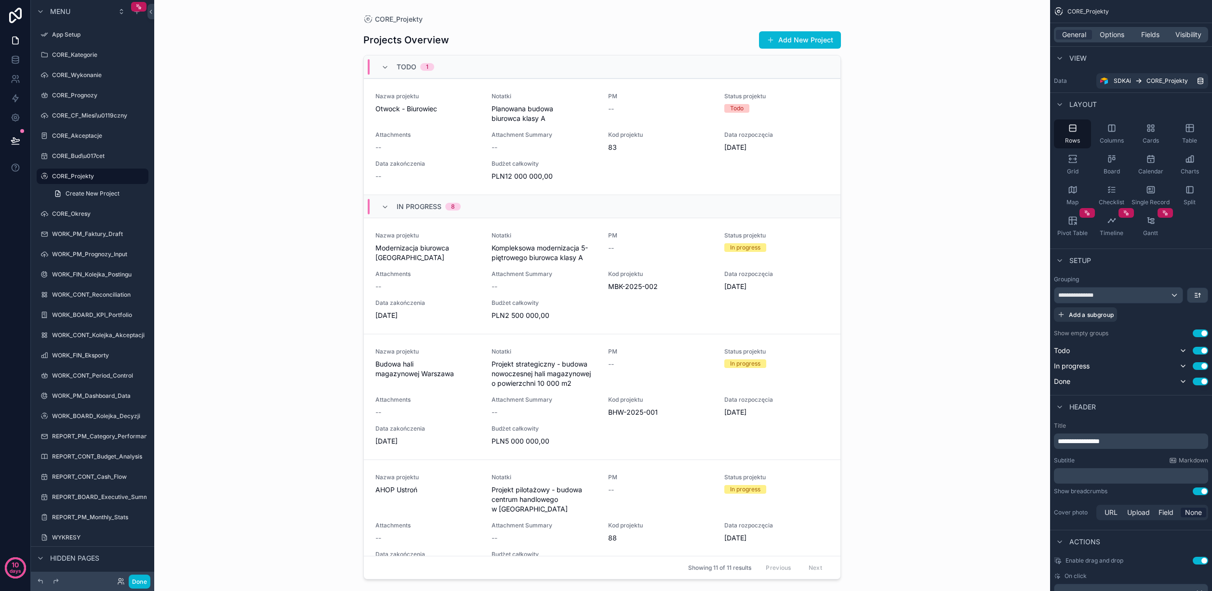
click at [741, 294] on div "scrollable content" at bounding box center [602, 290] width 493 height 580
click at [1113, 126] on icon "scrollable content" at bounding box center [1112, 128] width 10 height 10
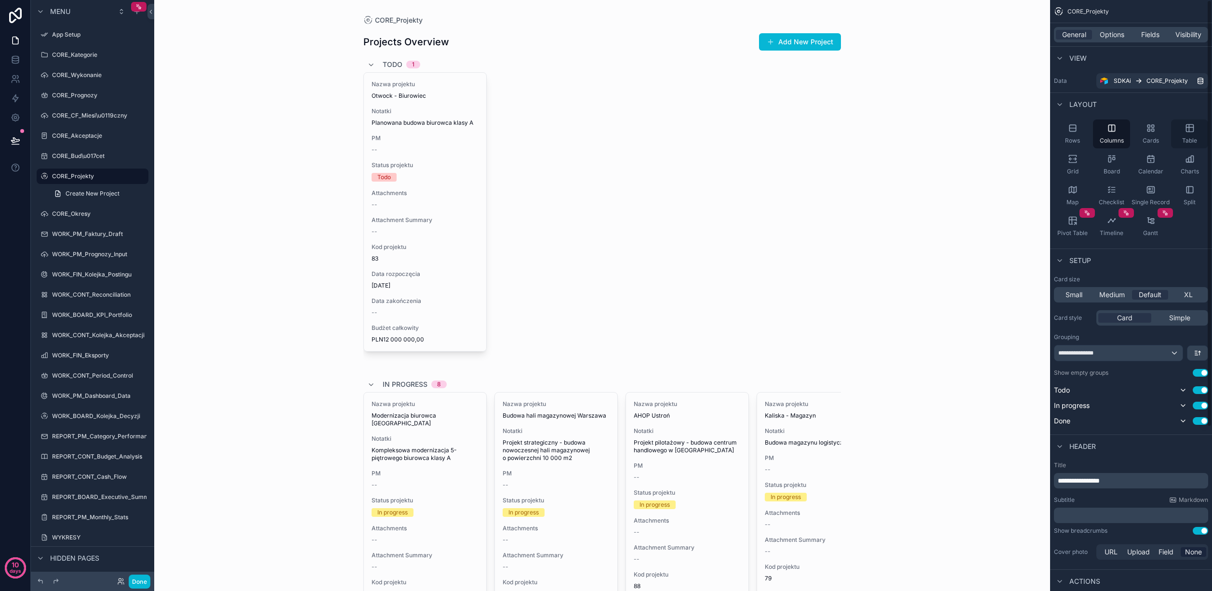
click at [1191, 127] on icon "scrollable content" at bounding box center [1189, 127] width 7 height 0
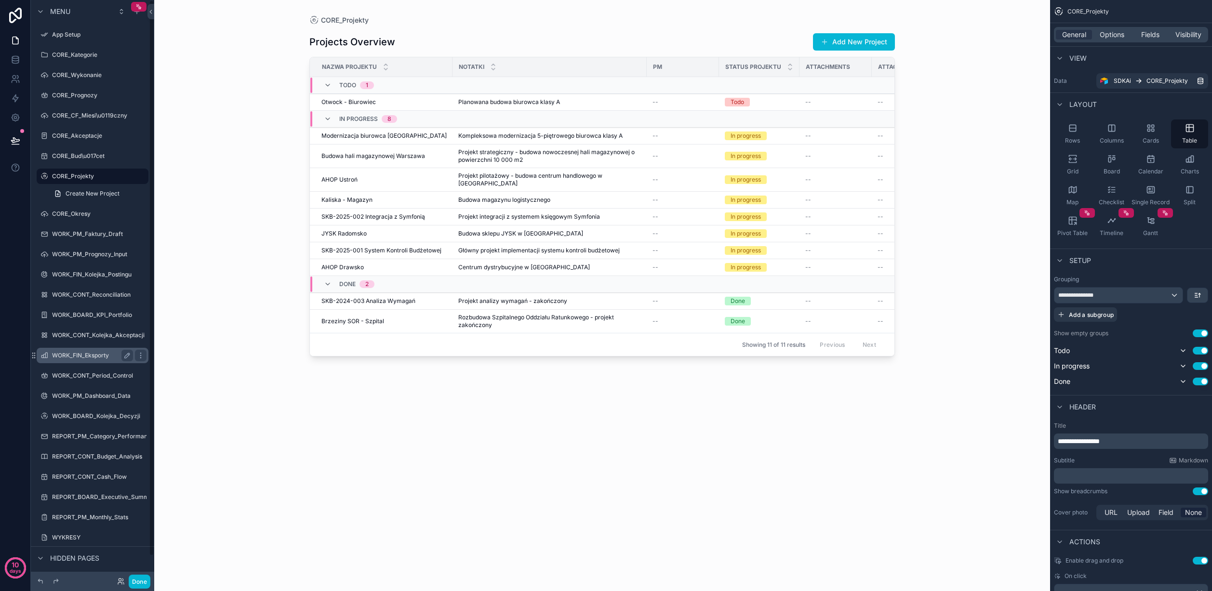
scroll to position [25, 0]
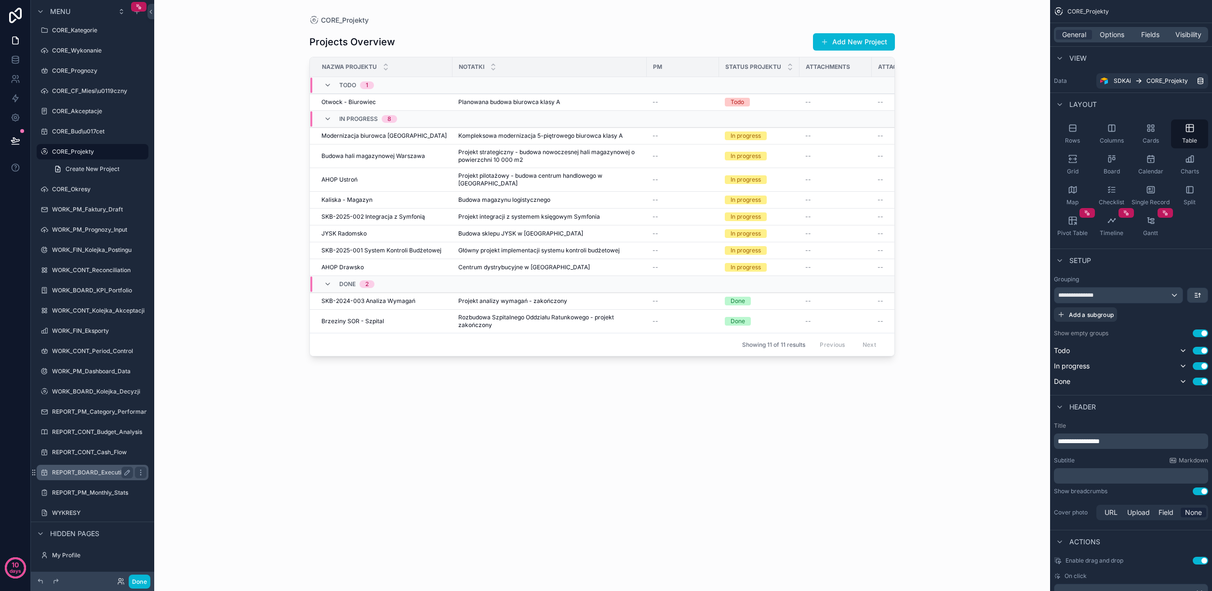
click at [83, 467] on div "REPORT_BOARD_Executive_Summary" at bounding box center [92, 473] width 81 height 12
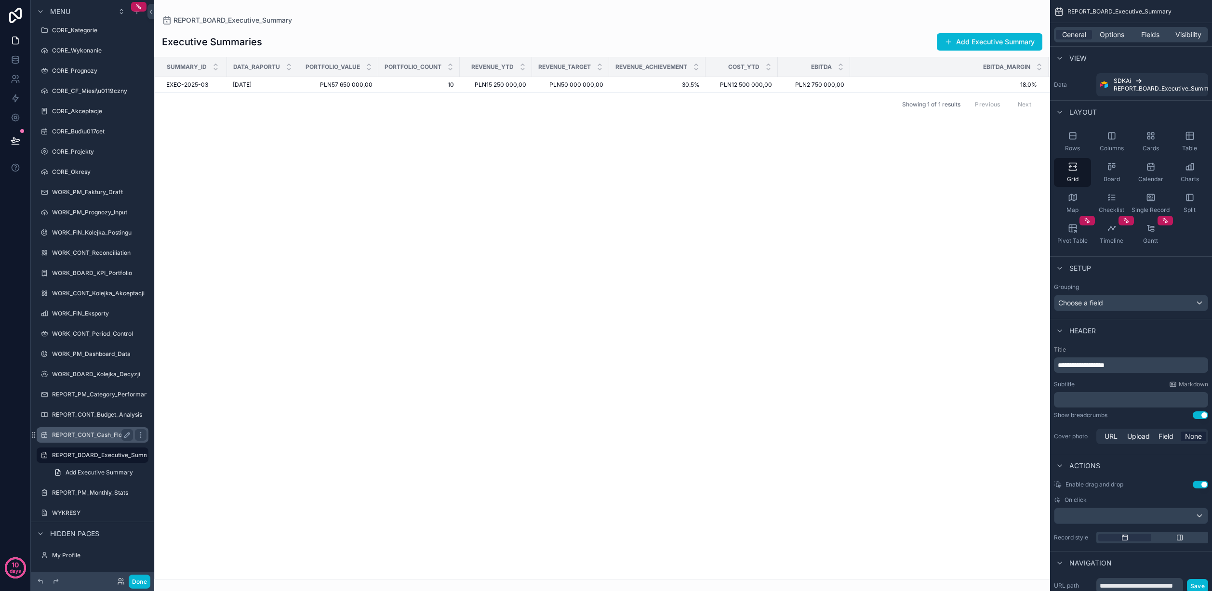
click at [79, 434] on label "REPORT_CONT_Cash_Flow" at bounding box center [90, 435] width 77 height 8
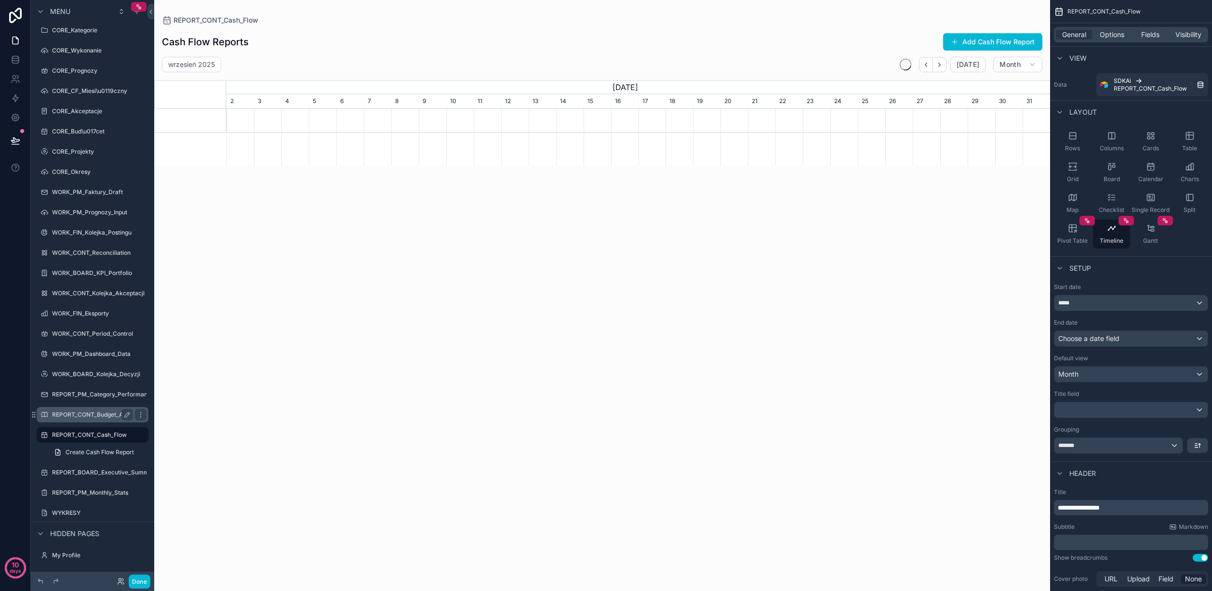
scroll to position [0, 824]
click at [81, 414] on label "REPORT_CONT_Budget_Analysis" at bounding box center [97, 415] width 90 height 8
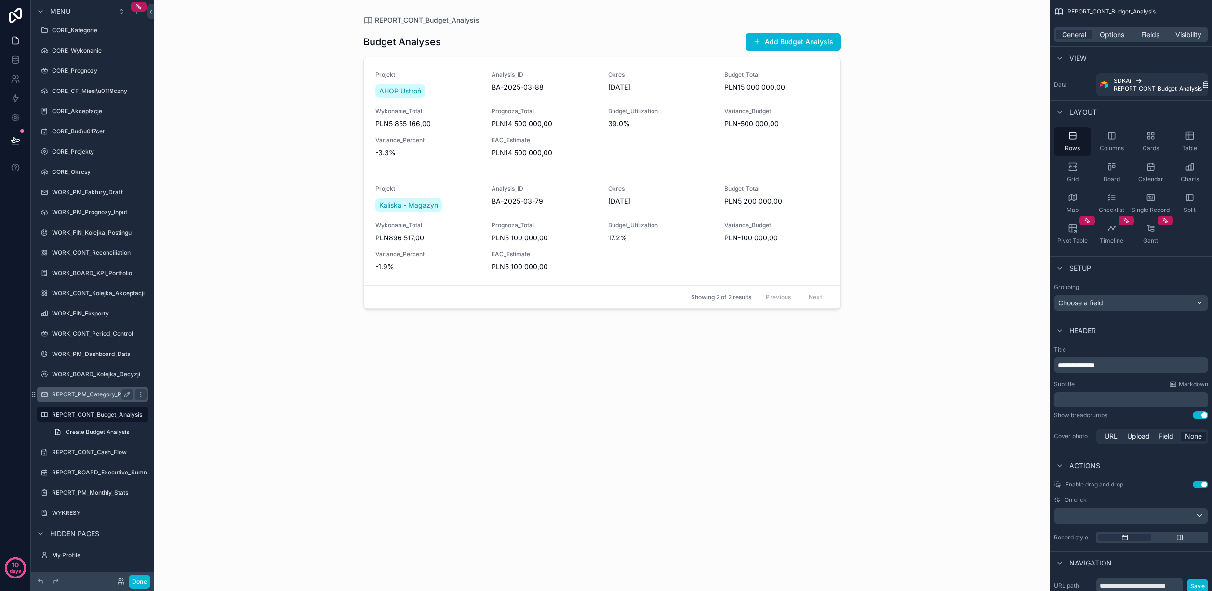
click at [84, 397] on label "REPORT_PM_Category_Performance" at bounding box center [103, 395] width 102 height 8
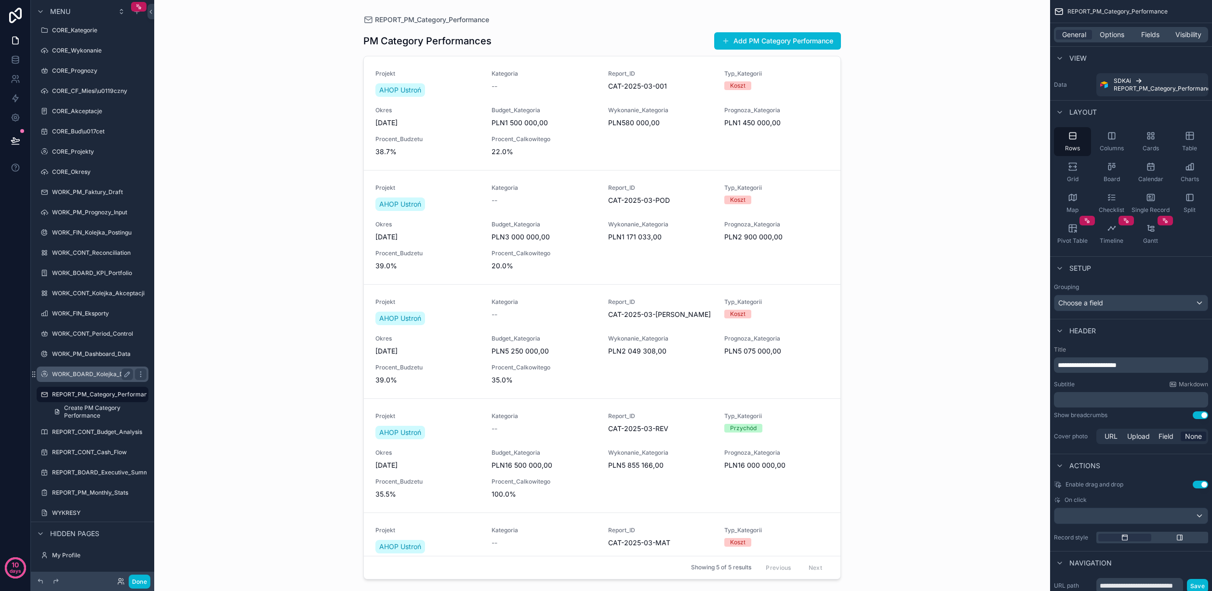
click at [86, 377] on label "WORK_BOARD_Kolejka_Decyzji" at bounding box center [96, 375] width 88 height 8
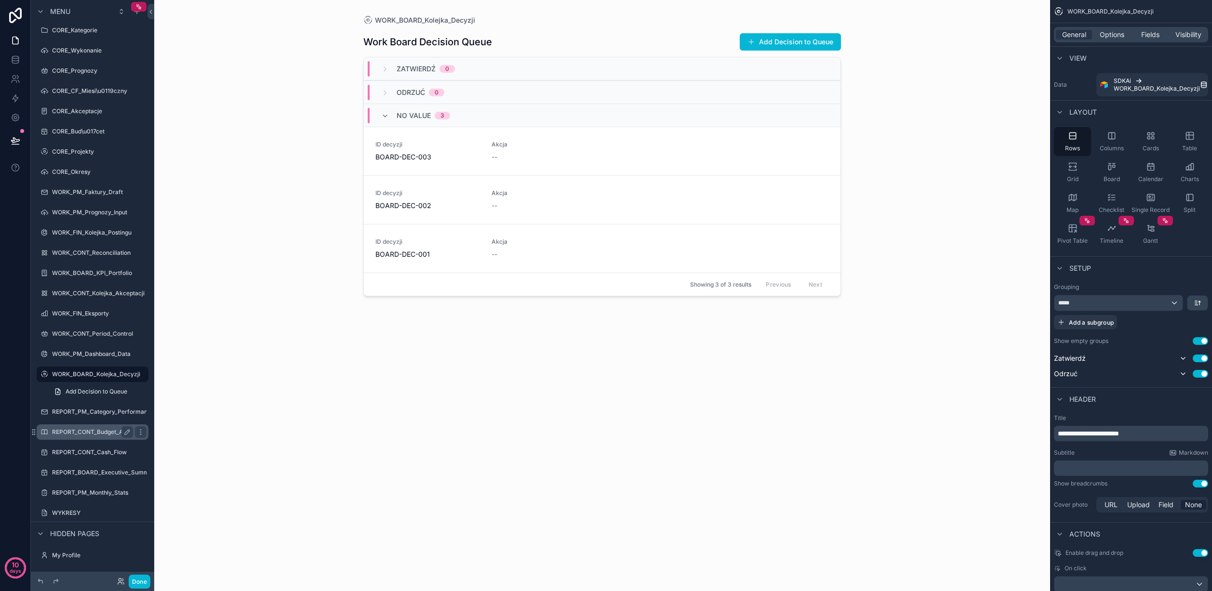
click at [83, 426] on div "REPORT_CONT_Budget_Analysis" at bounding box center [92, 432] width 81 height 12
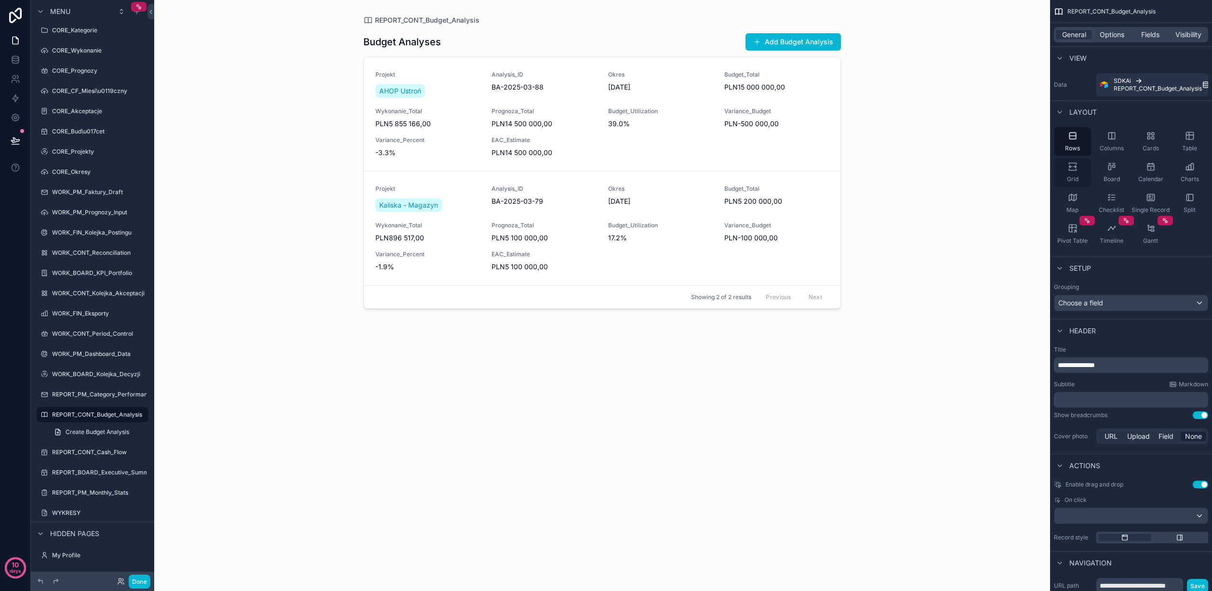
click at [1076, 166] on icon "scrollable content" at bounding box center [1073, 167] width 10 height 10
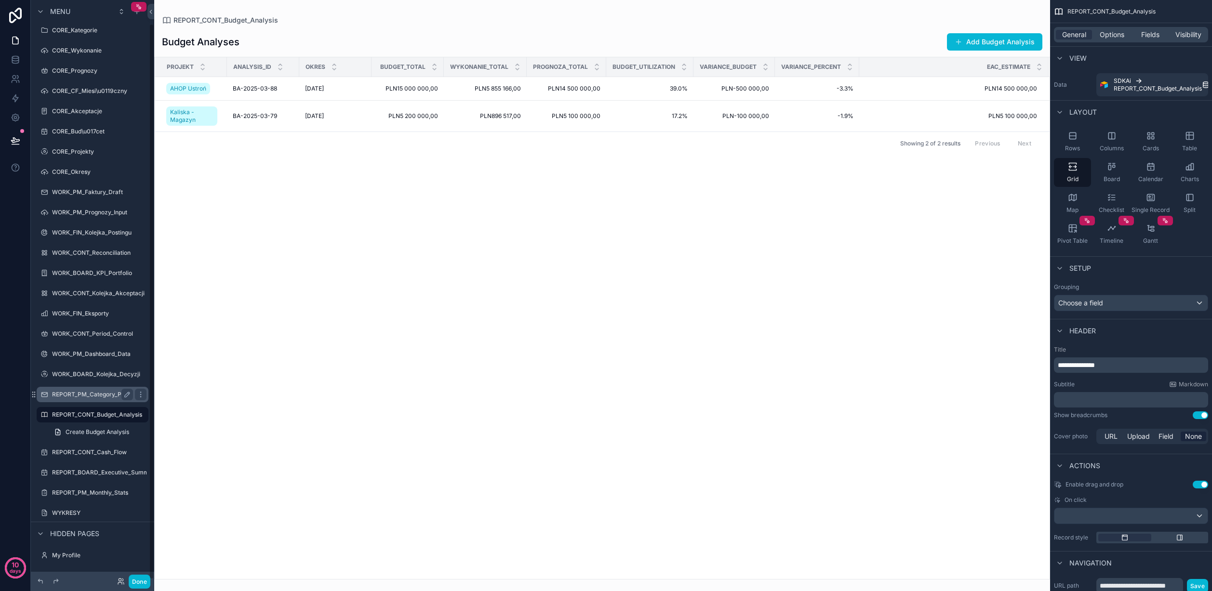
click at [78, 394] on label "REPORT_PM_Category_Performance" at bounding box center [103, 395] width 102 height 8
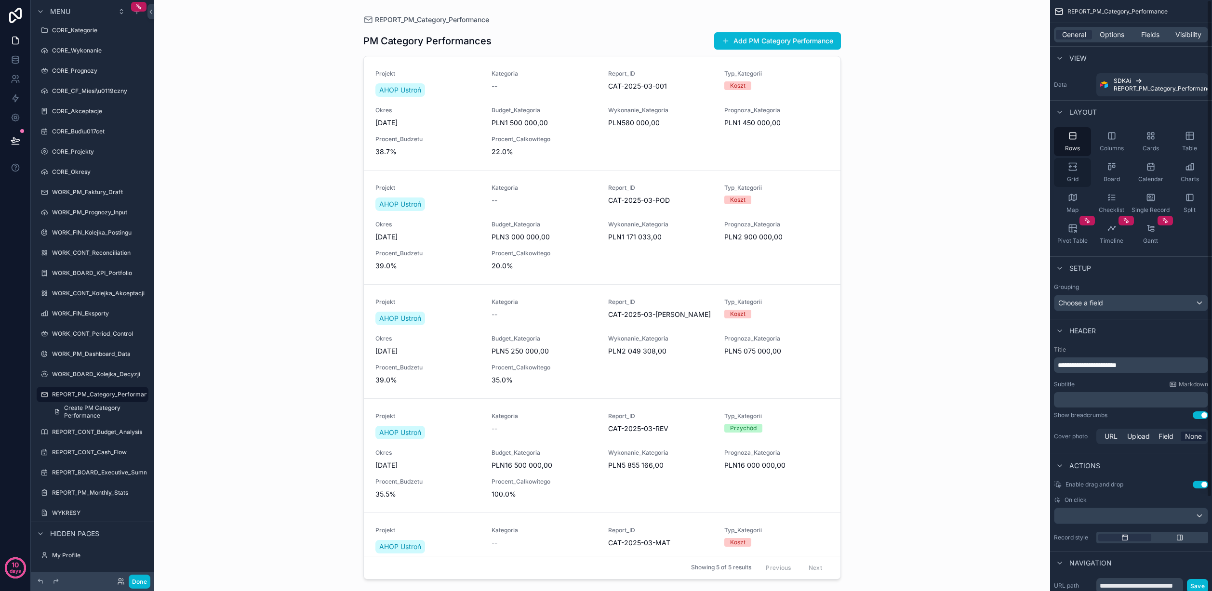
click at [1075, 168] on icon "scrollable content" at bounding box center [1073, 167] width 10 height 10
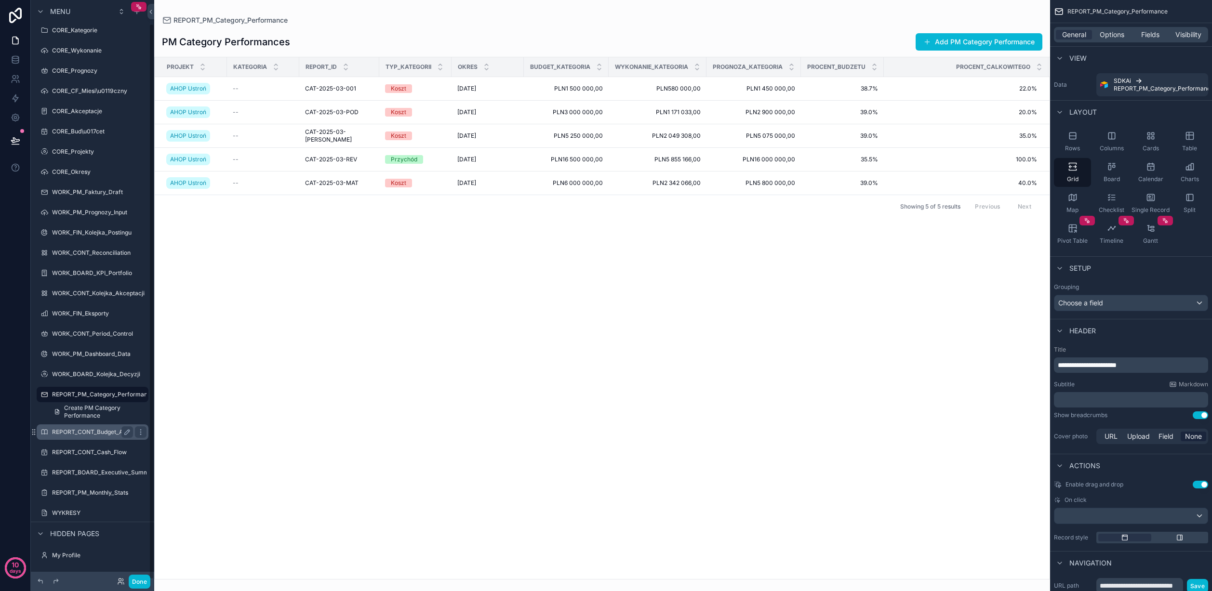
click at [85, 436] on div "REPORT_CONT_Budget_Analysis" at bounding box center [92, 432] width 81 height 12
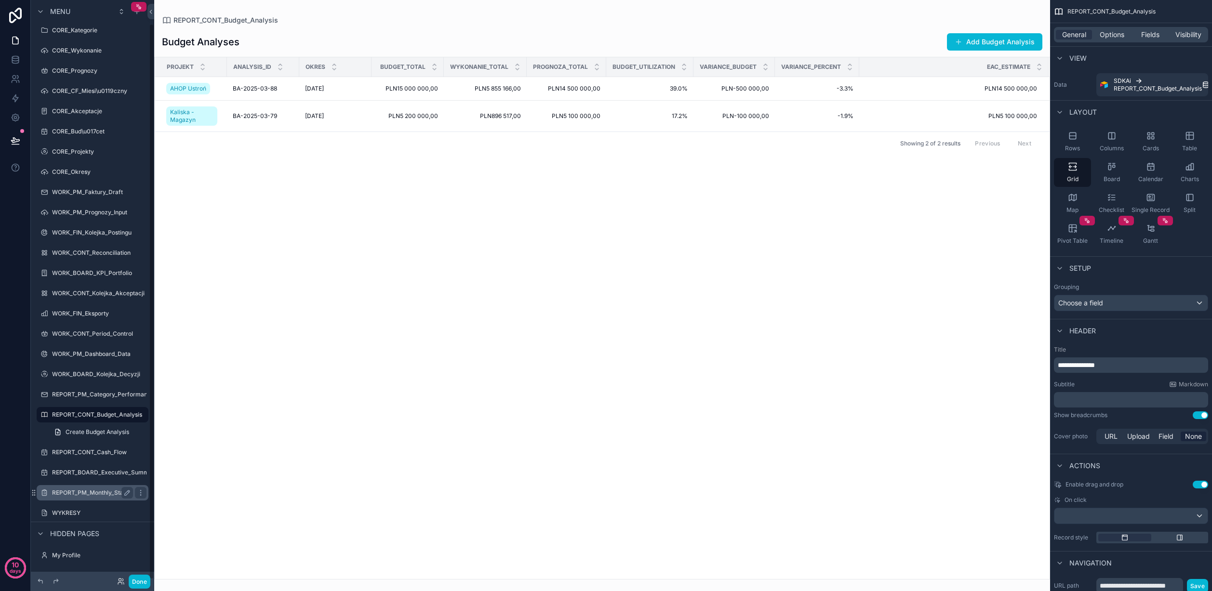
click at [78, 491] on label "REPORT_PM_Monthly_Stats" at bounding box center [90, 493] width 77 height 8
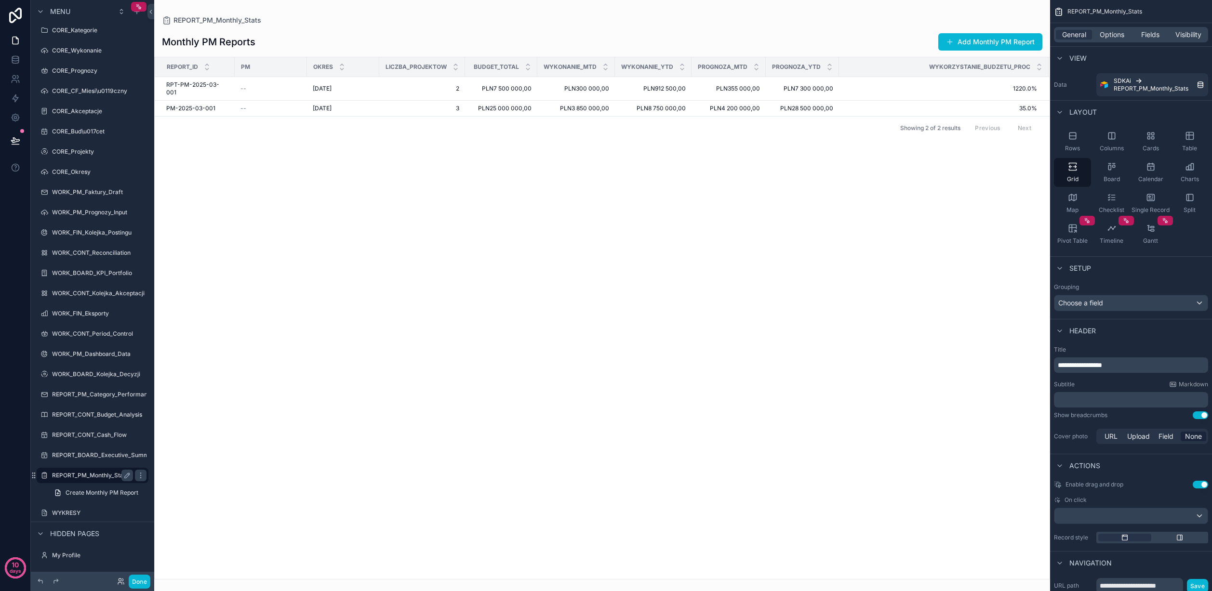
click at [83, 473] on label "REPORT_PM_Monthly_Stats" at bounding box center [90, 476] width 77 height 8
click at [81, 473] on label "REPORT_PM_Monthly_Stats" at bounding box center [90, 476] width 77 height 8
click at [86, 452] on label "REPORT_BOARD_Executive_Summary" at bounding box center [105, 456] width 106 height 8
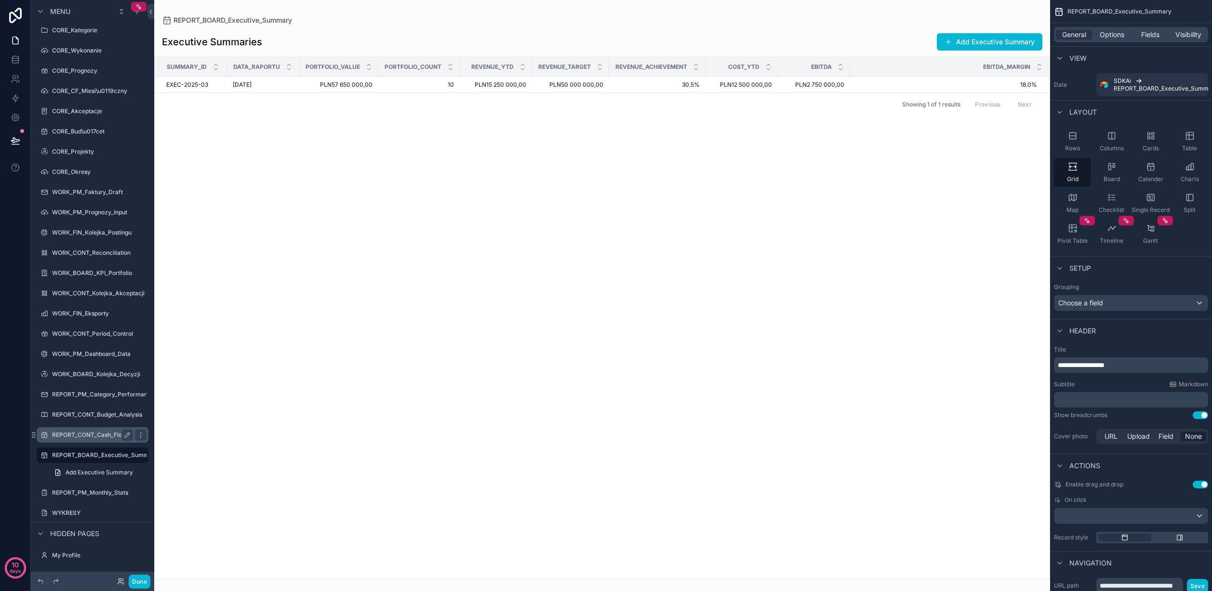
click at [86, 438] on label "REPORT_CONT_Cash_Flow" at bounding box center [90, 435] width 77 height 8
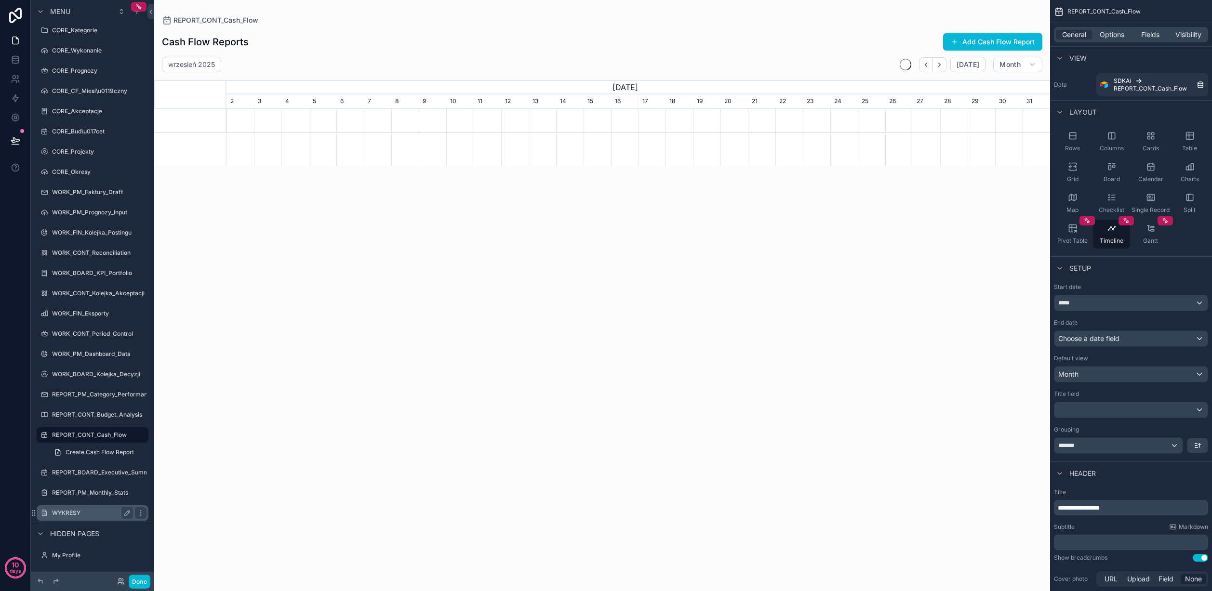
scroll to position [0, 824]
click at [66, 512] on label "WYKRESY" at bounding box center [90, 513] width 77 height 8
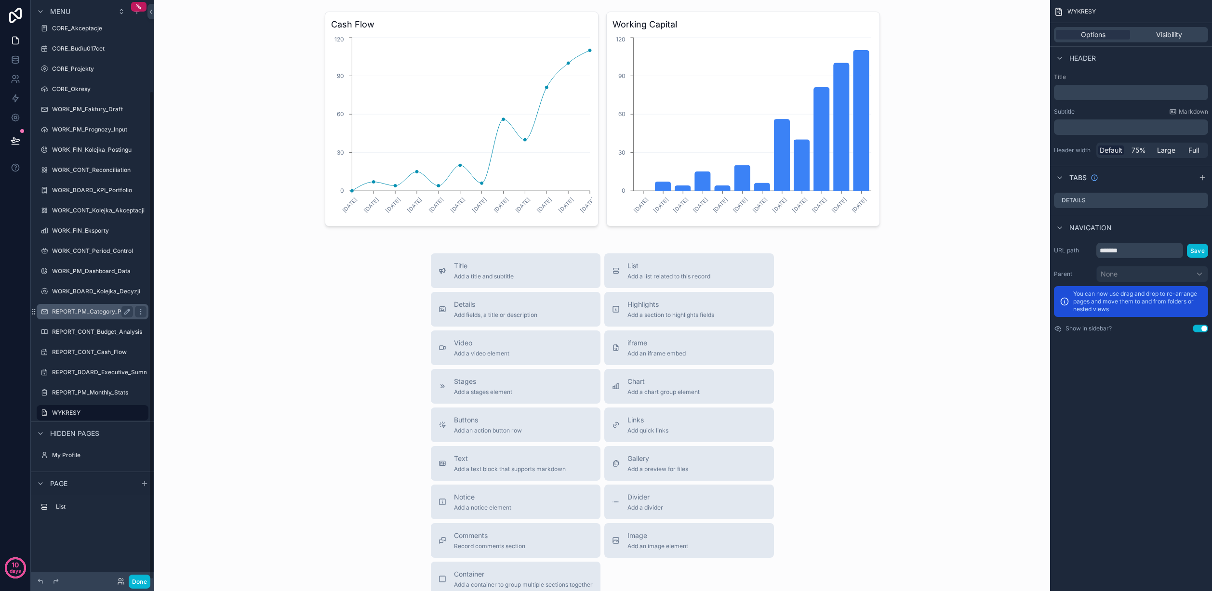
click at [83, 312] on label "REPORT_PM_Category_Performance" at bounding box center [103, 312] width 102 height 8
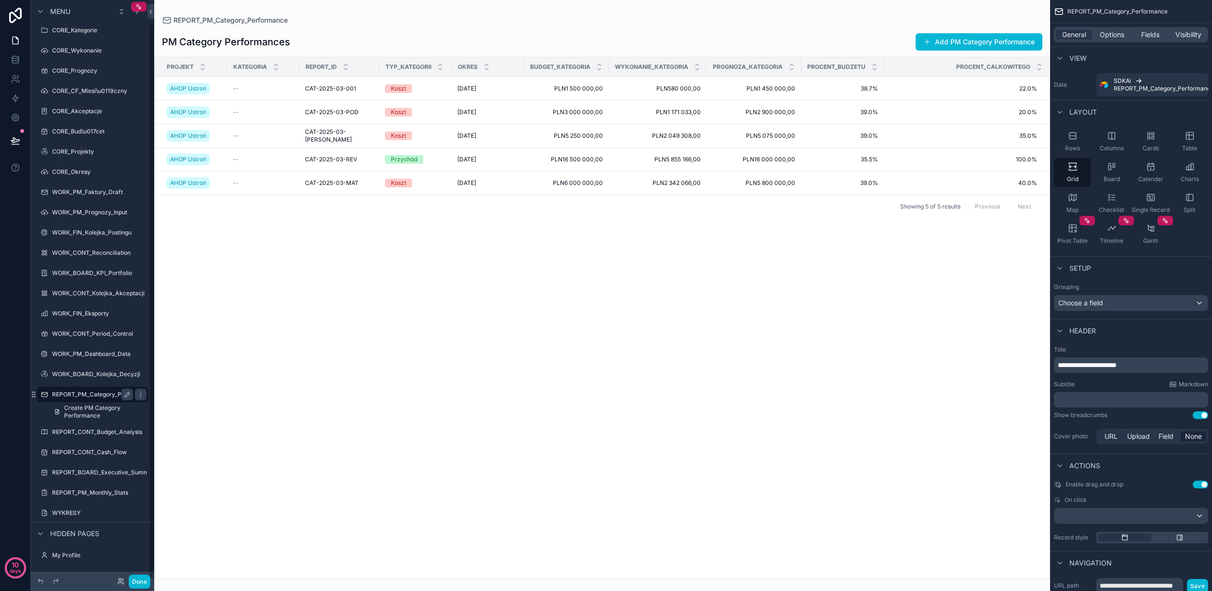
scroll to position [25, 0]
click at [88, 191] on label "WORK_PM_Faktury_Draft" at bounding box center [90, 192] width 77 height 8
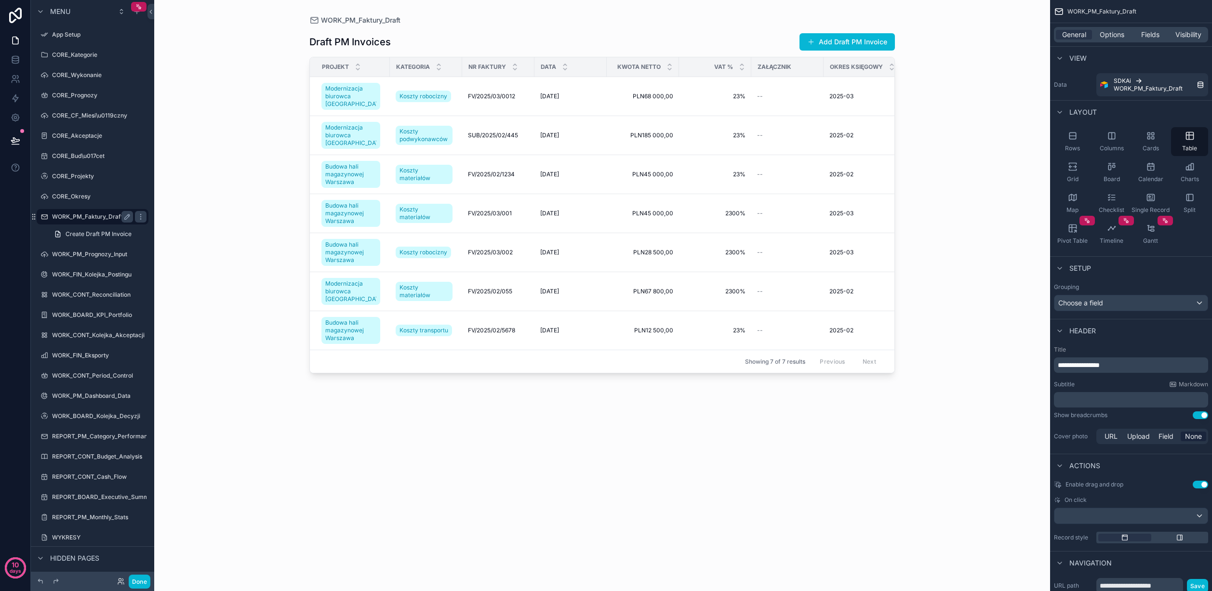
click at [83, 217] on label "WORK_PM_Faktury_Draft" at bounding box center [90, 217] width 77 height 8
click at [79, 253] on label "WORK_PM_Prognozy_Input" at bounding box center [90, 255] width 77 height 8
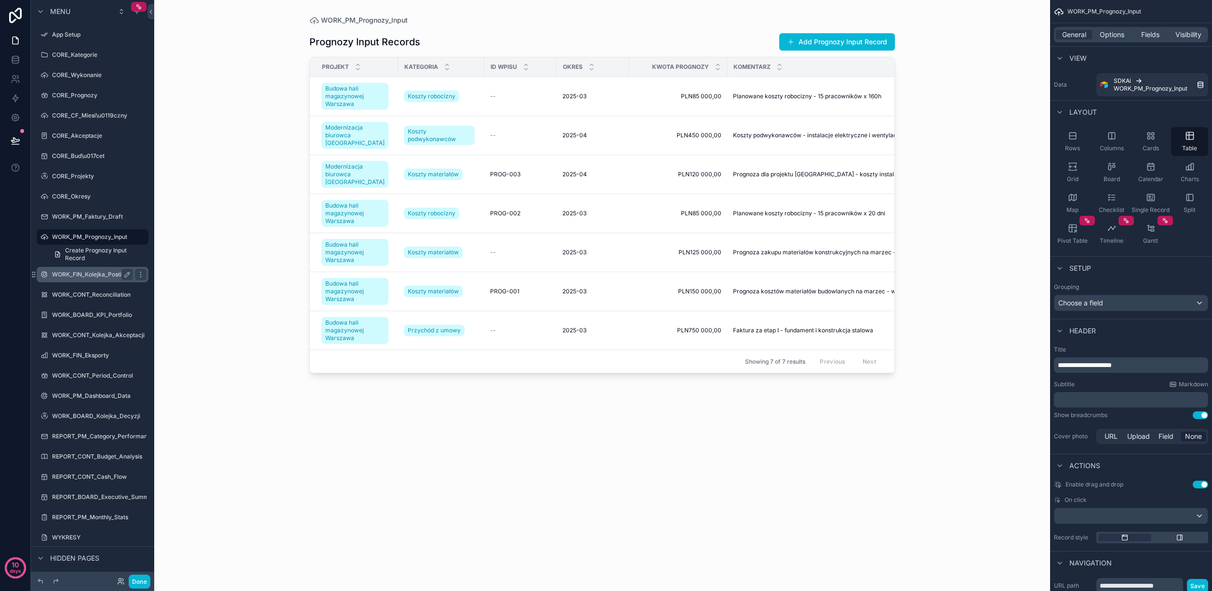
click at [78, 274] on label "WORK_FIN_Kolejka_Postingu" at bounding box center [92, 275] width 80 height 8
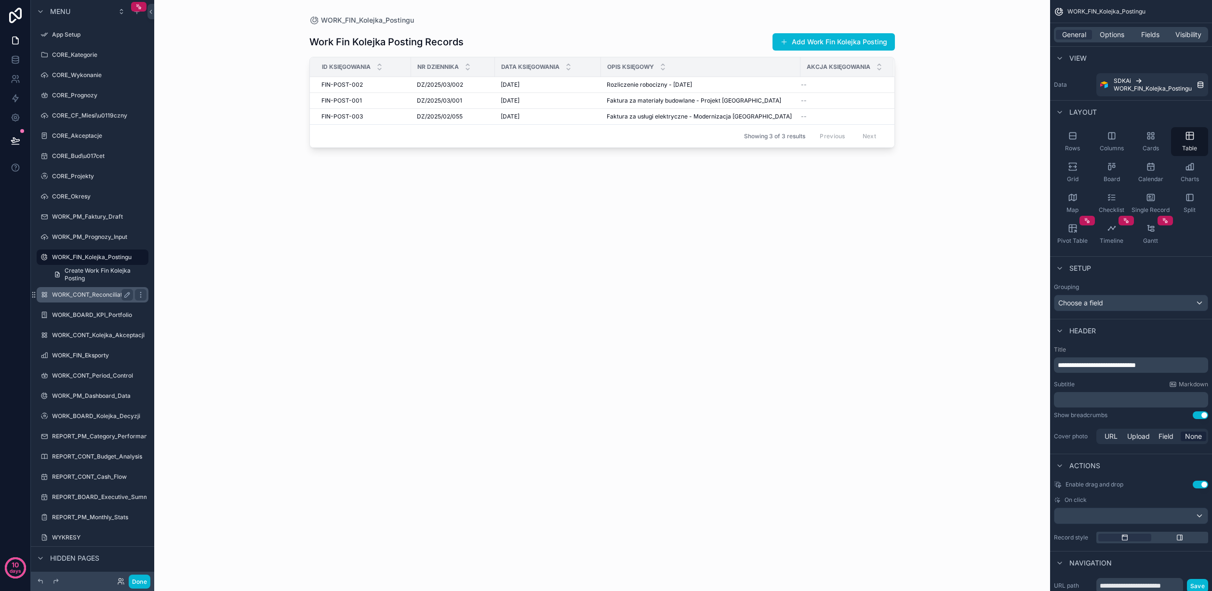
click at [80, 297] on label "WORK_CONT_Reconciliation" at bounding box center [91, 295] width 79 height 8
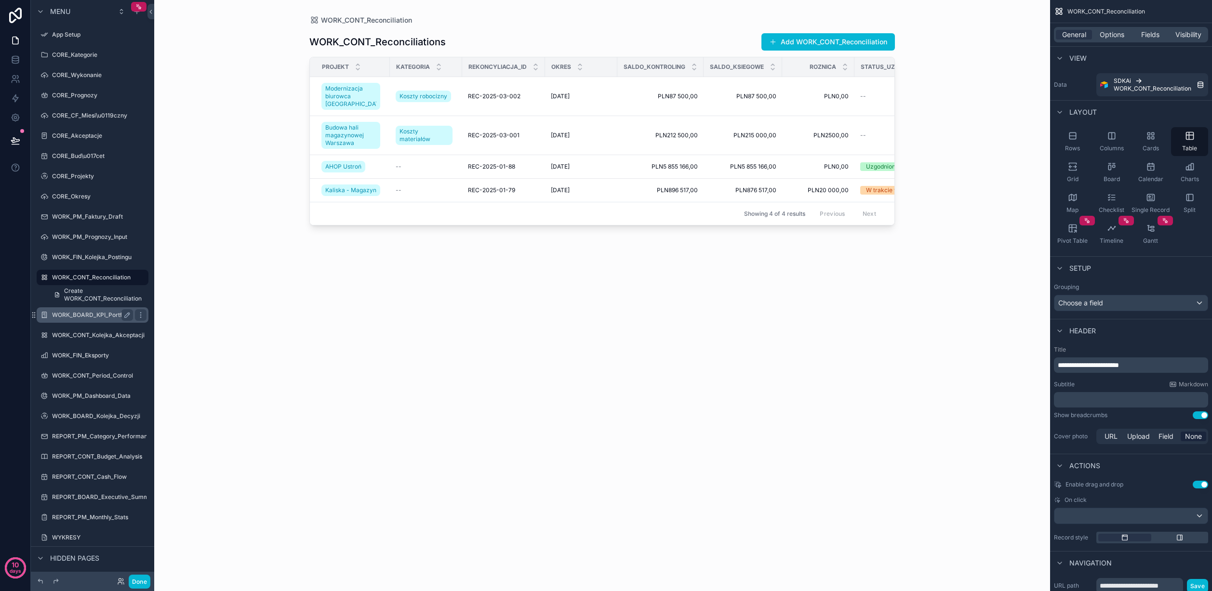
click at [77, 313] on label "WORK_BOARD_KPI_Portfolio" at bounding box center [92, 315] width 80 height 8
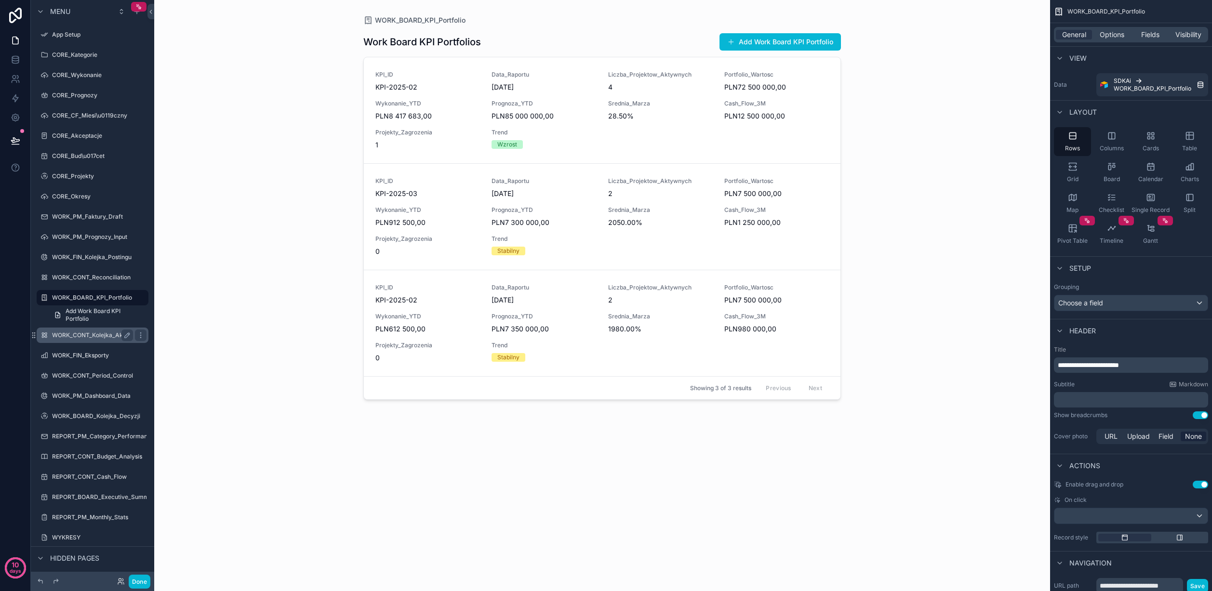
click at [77, 333] on label "WORK_CONT_Kolejka_Akceptacji" at bounding box center [98, 336] width 93 height 8
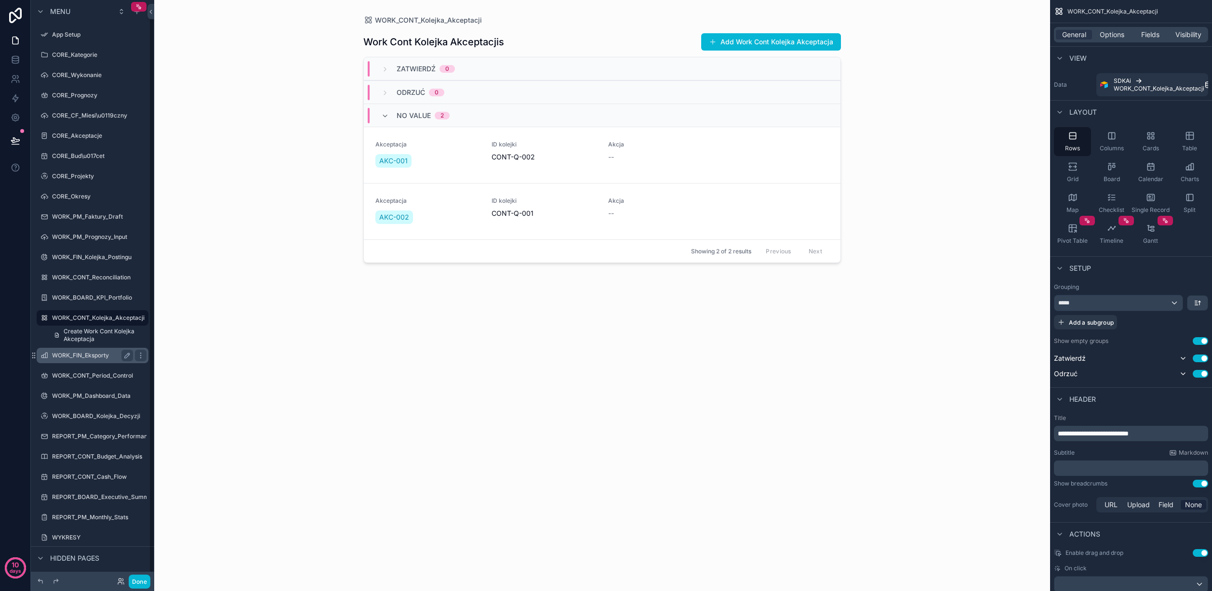
scroll to position [17, 0]
click at [77, 357] on label "WORK_CONT_Period_Control" at bounding box center [92, 359] width 81 height 8
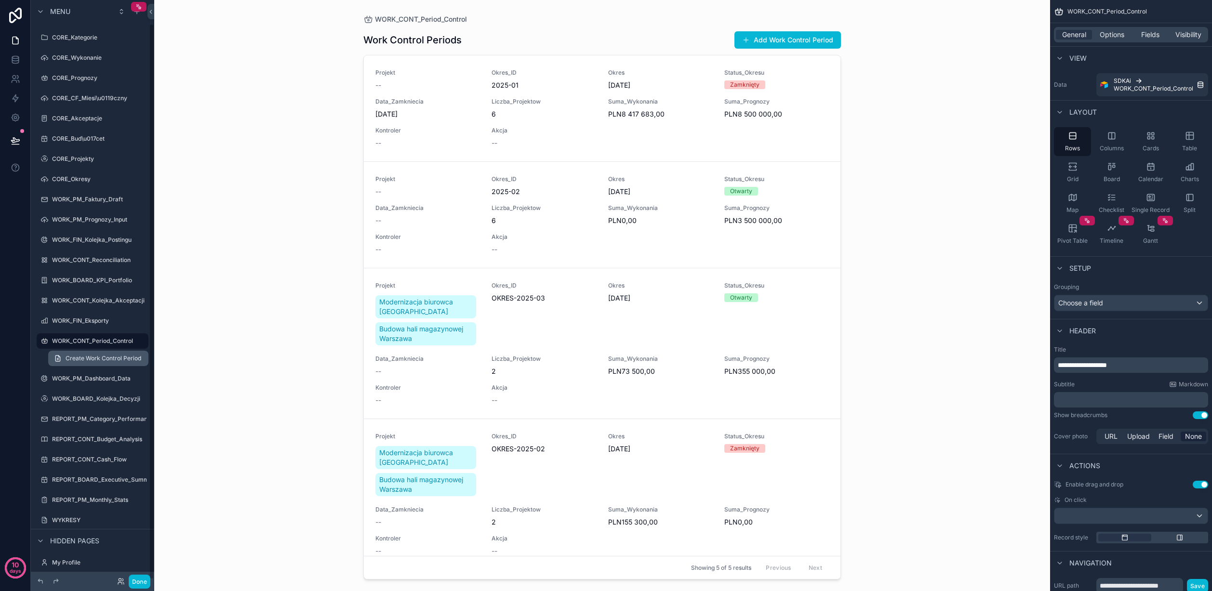
scroll to position [25, 0]
click at [79, 333] on label "WORK_CONT_Period_Control" at bounding box center [92, 334] width 81 height 8
click at [801, 37] on div "scrollable content" at bounding box center [602, 290] width 493 height 580
click at [786, 38] on button "Add Work Control Period" at bounding box center [787, 39] width 106 height 17
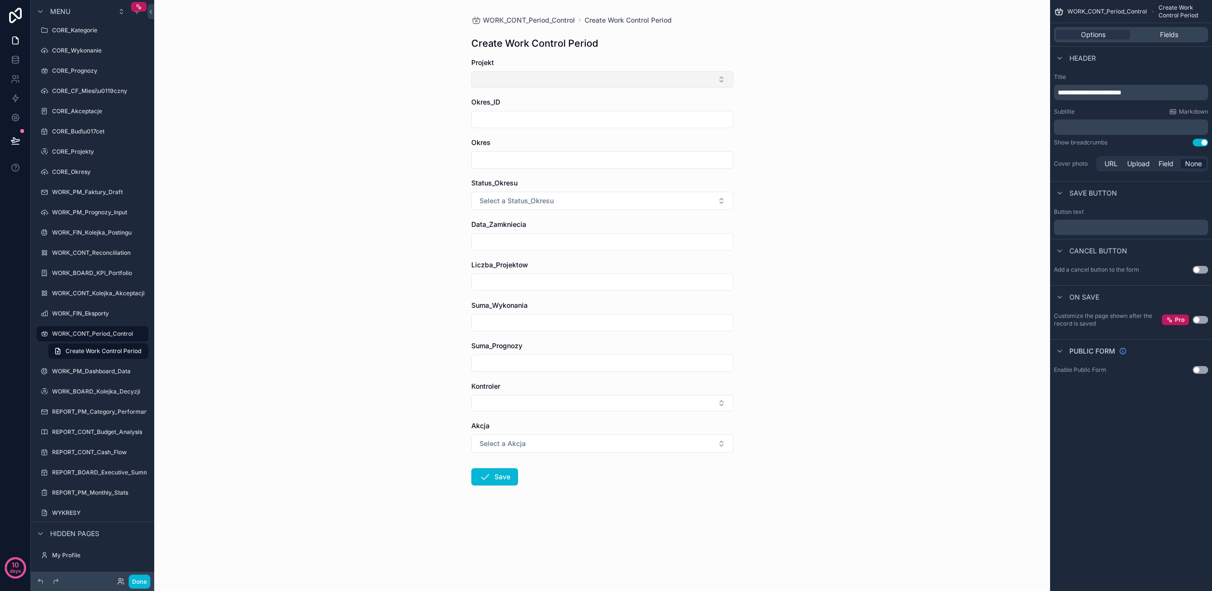
click at [673, 76] on button "Select Button" at bounding box center [602, 79] width 262 height 16
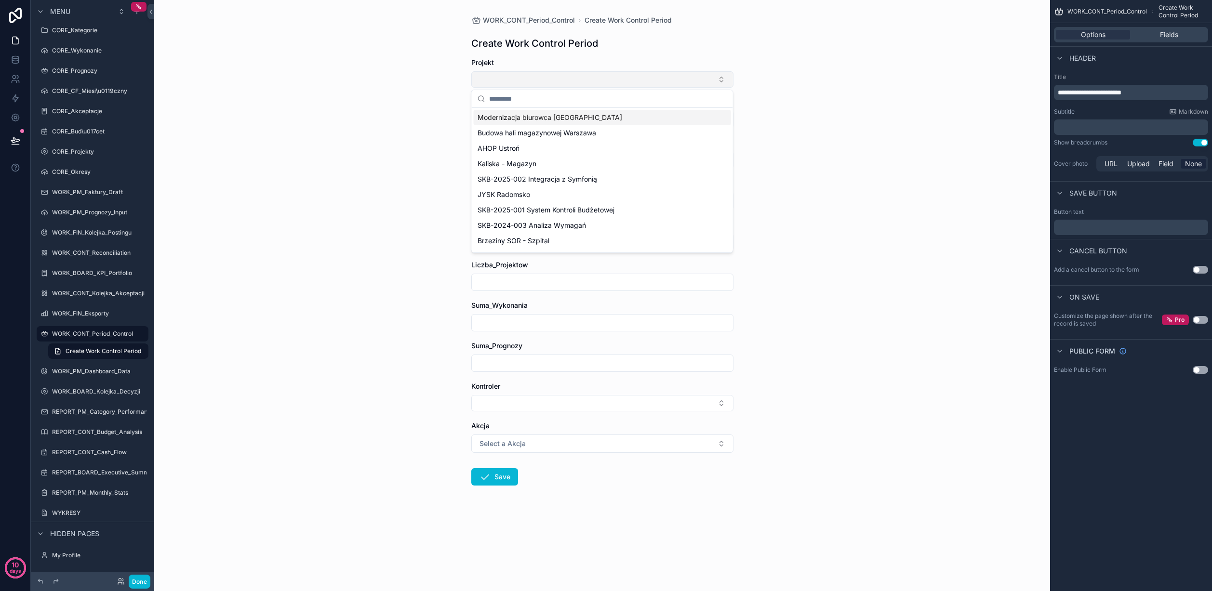
click at [673, 76] on button "Select Button" at bounding box center [602, 79] width 262 height 16
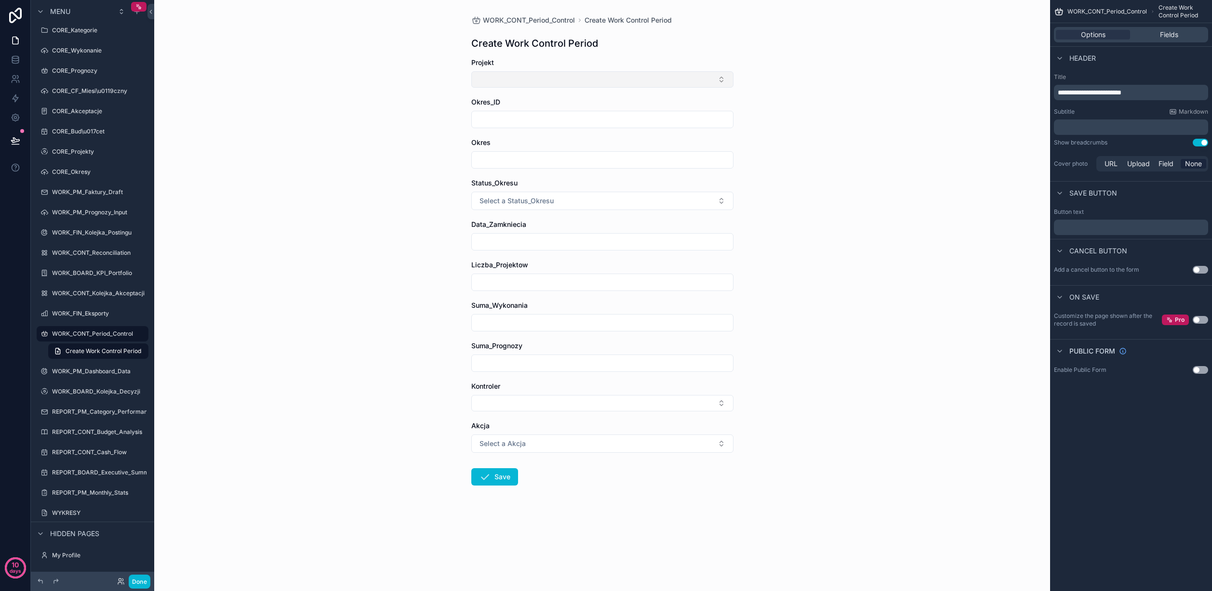
click at [673, 76] on button "Select Button" at bounding box center [602, 79] width 262 height 16
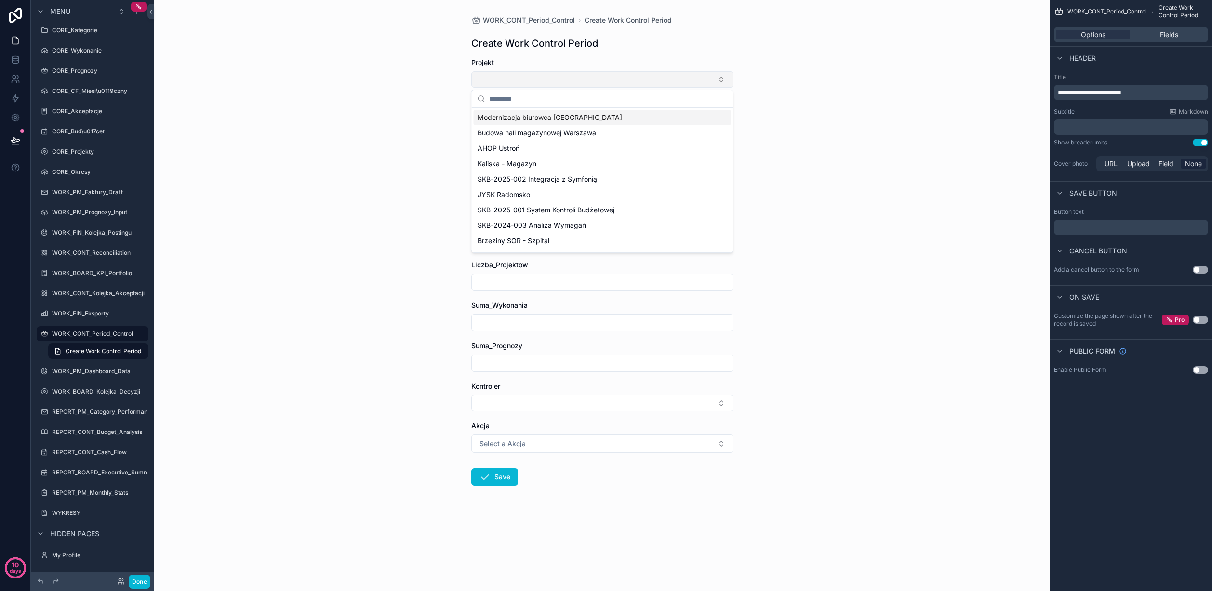
click at [673, 76] on button "Select Button" at bounding box center [602, 79] width 262 height 16
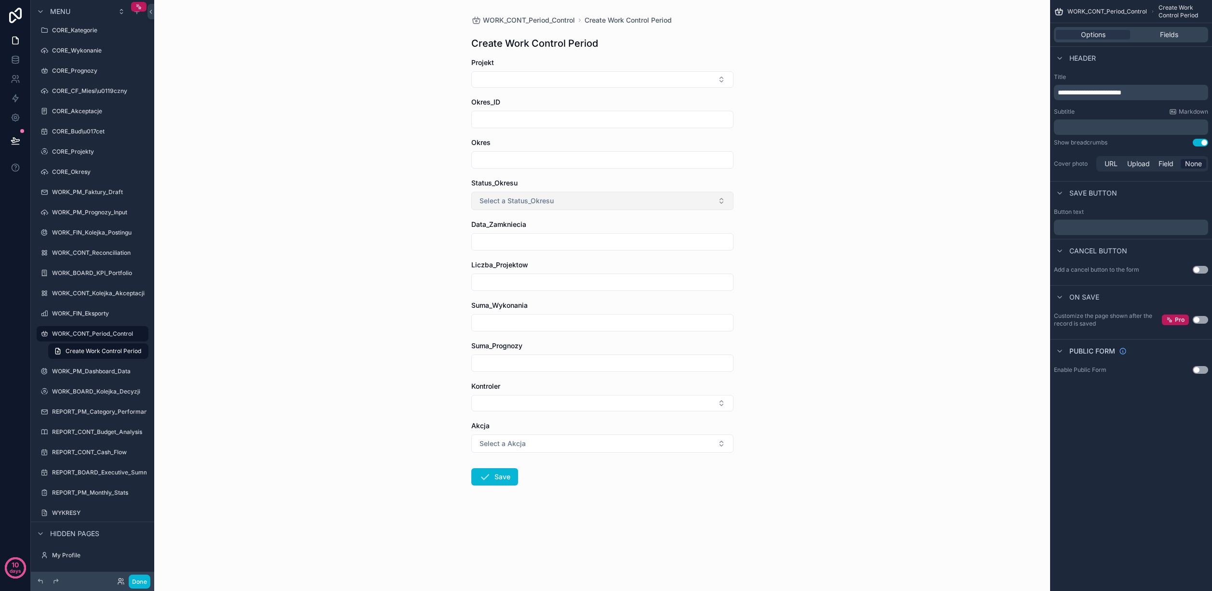
click at [637, 200] on button "Select a Status_Okresu" at bounding box center [602, 201] width 262 height 18
click at [93, 55] on label "CORE_Kategorie" at bounding box center [90, 55] width 77 height 8
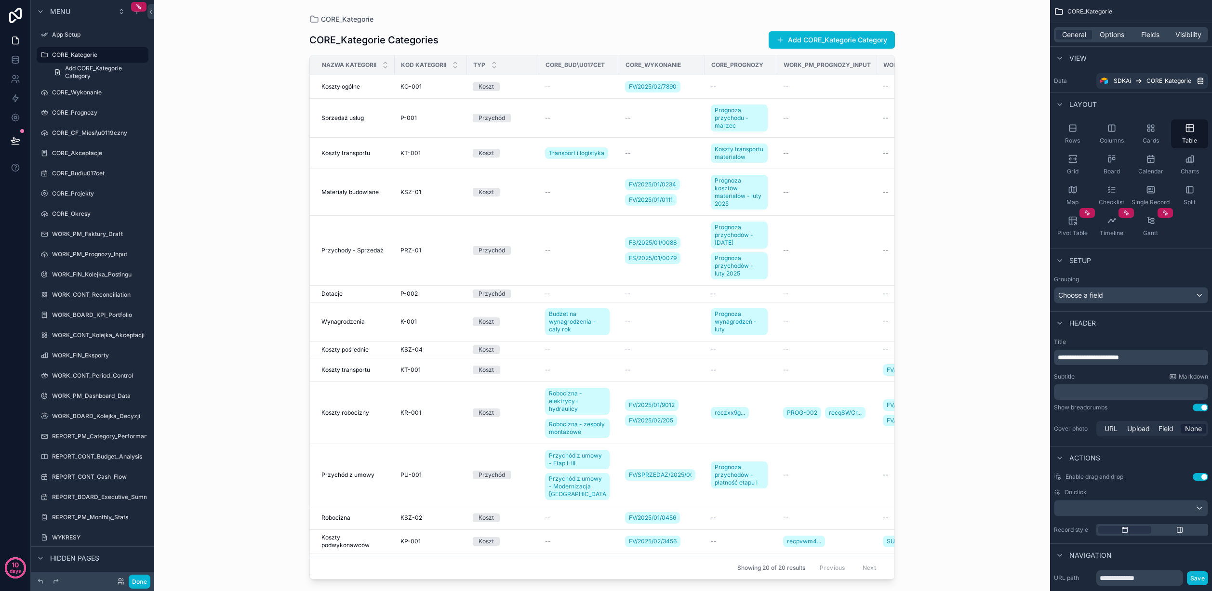
click at [810, 154] on div "scrollable content" at bounding box center [602, 290] width 616 height 580
click at [134, 578] on button "Done" at bounding box center [140, 582] width 22 height 14
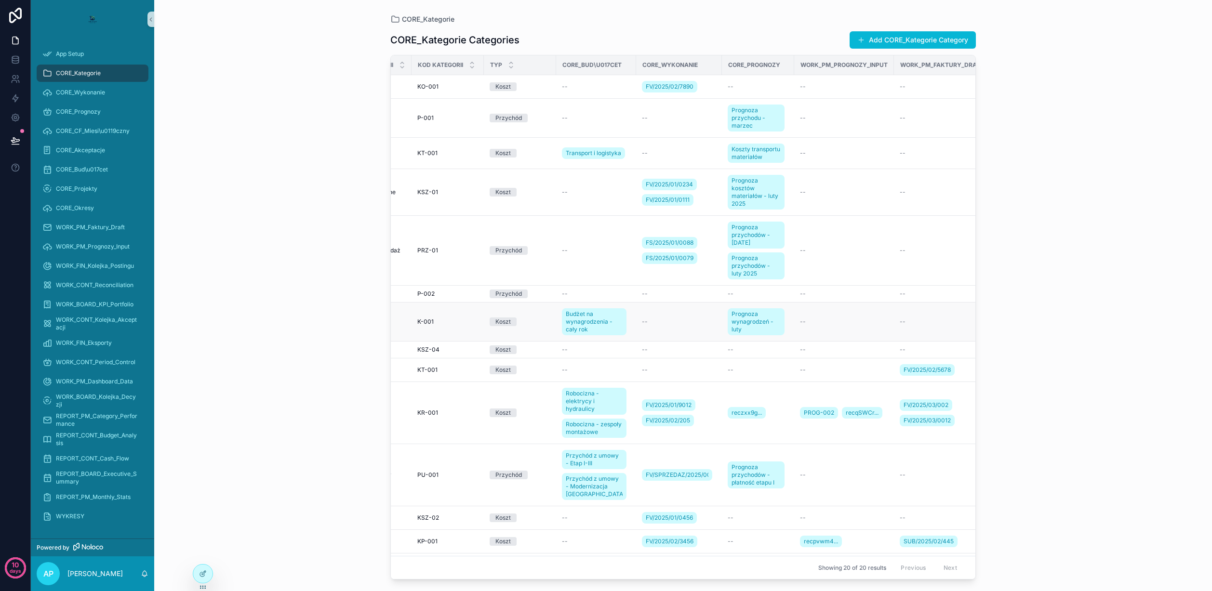
scroll to position [0, 36]
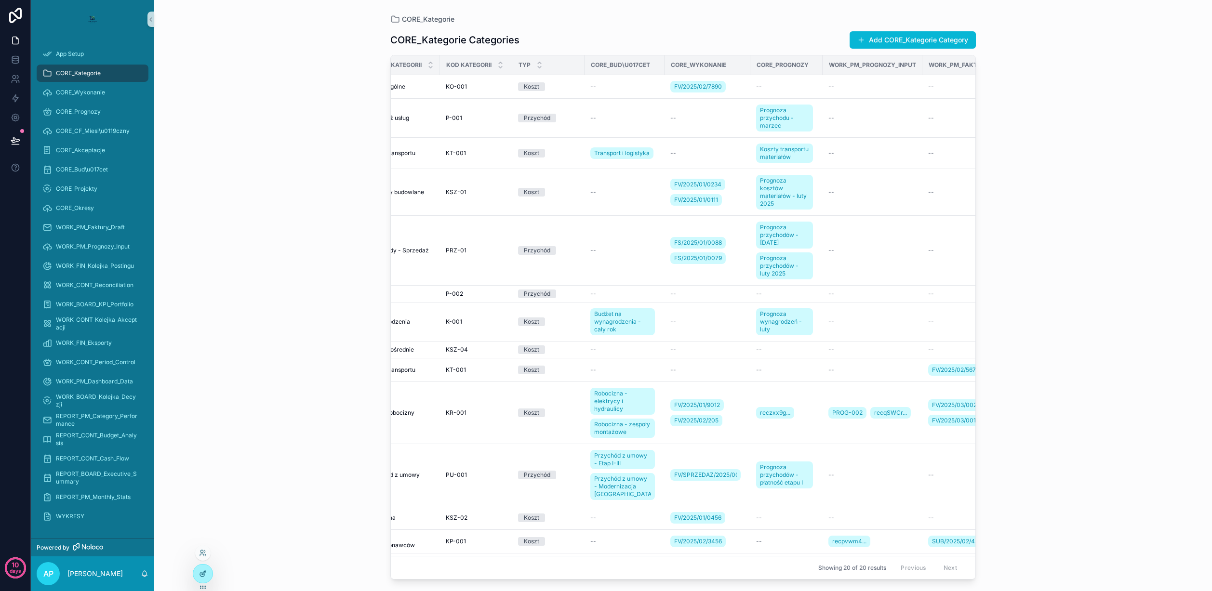
click at [198, 572] on div at bounding box center [202, 574] width 19 height 18
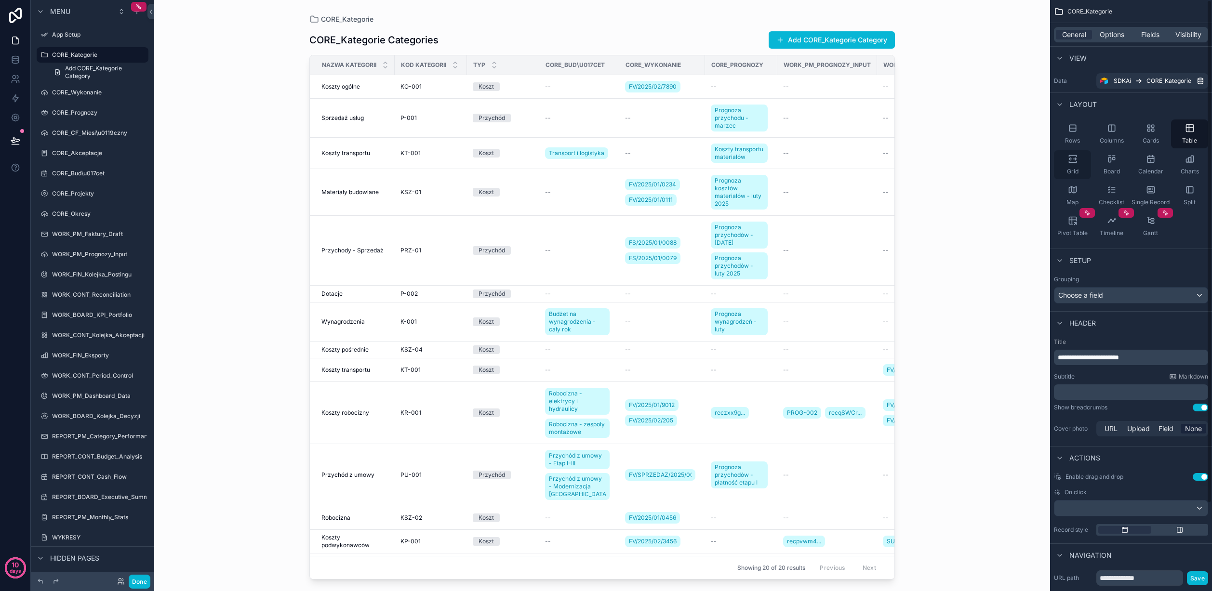
click at [1076, 161] on icon "scrollable content" at bounding box center [1072, 161] width 7 height 1
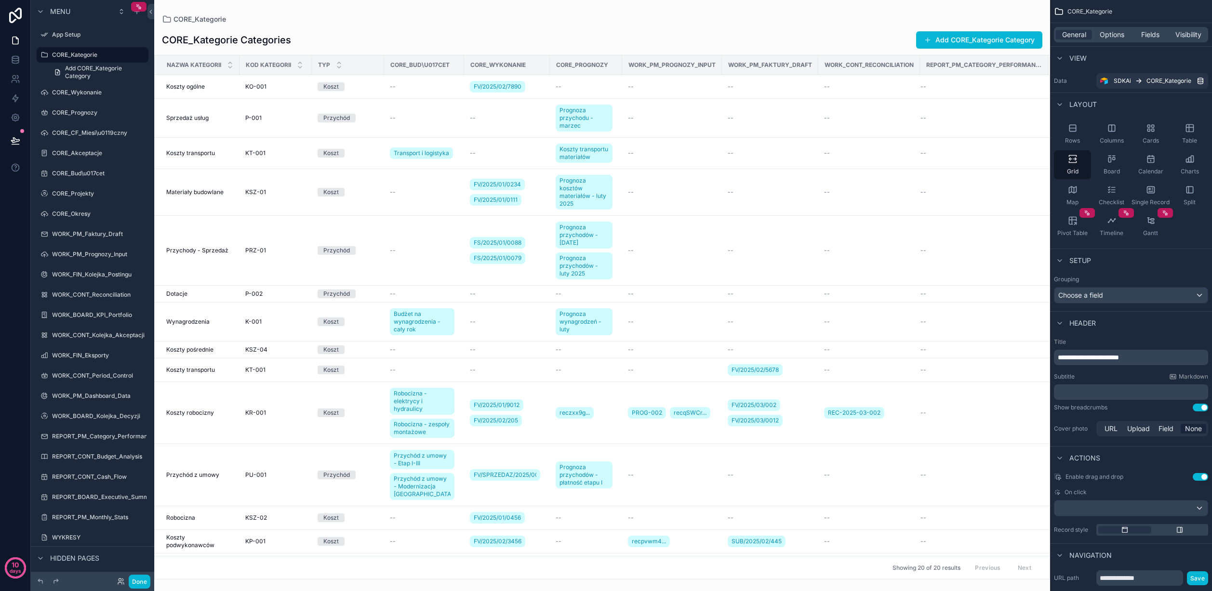
click at [529, 187] on div "scrollable content" at bounding box center [602, 295] width 896 height 591
click at [138, 577] on button "Done" at bounding box center [140, 582] width 22 height 14
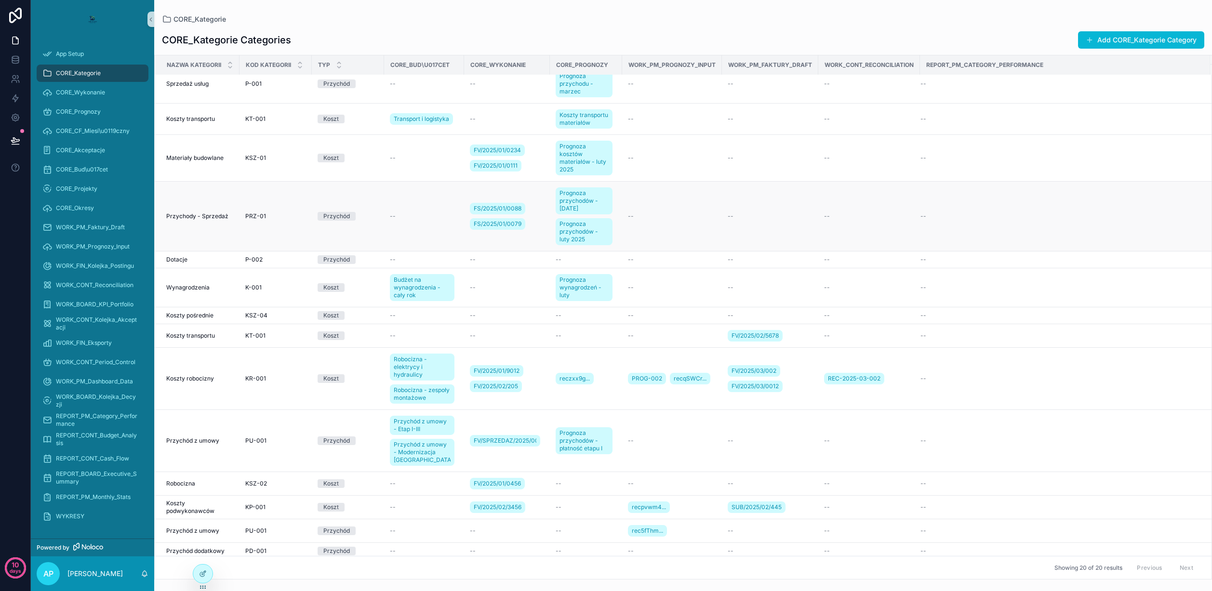
scroll to position [0, 0]
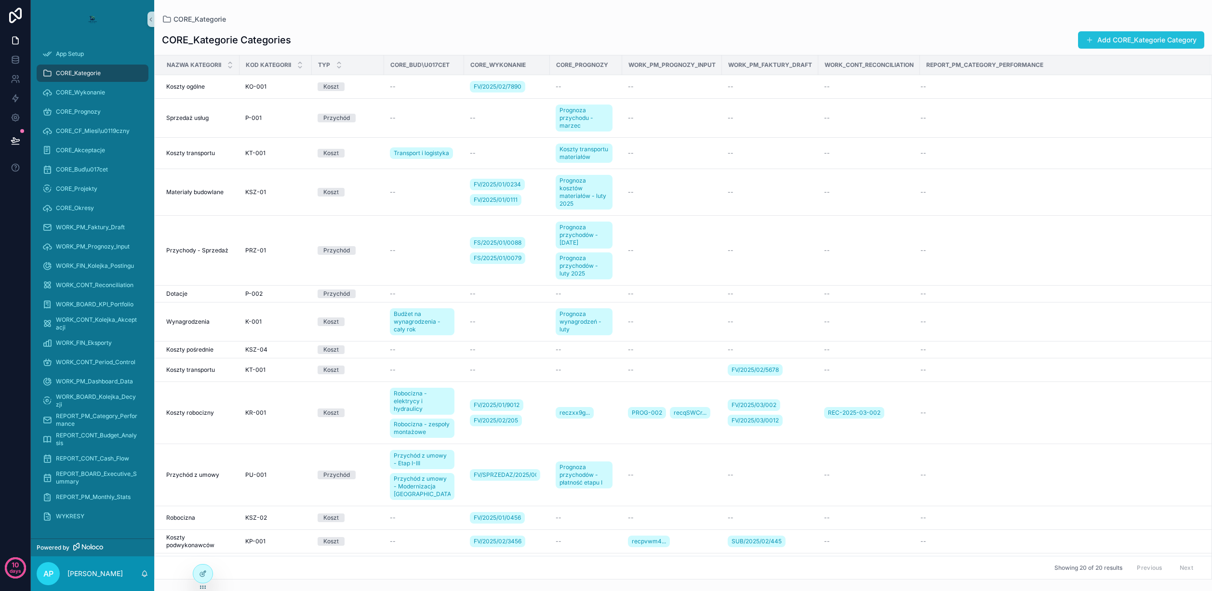
click at [1110, 40] on button "Add CORE_Kategorie Category" at bounding box center [1141, 39] width 126 height 17
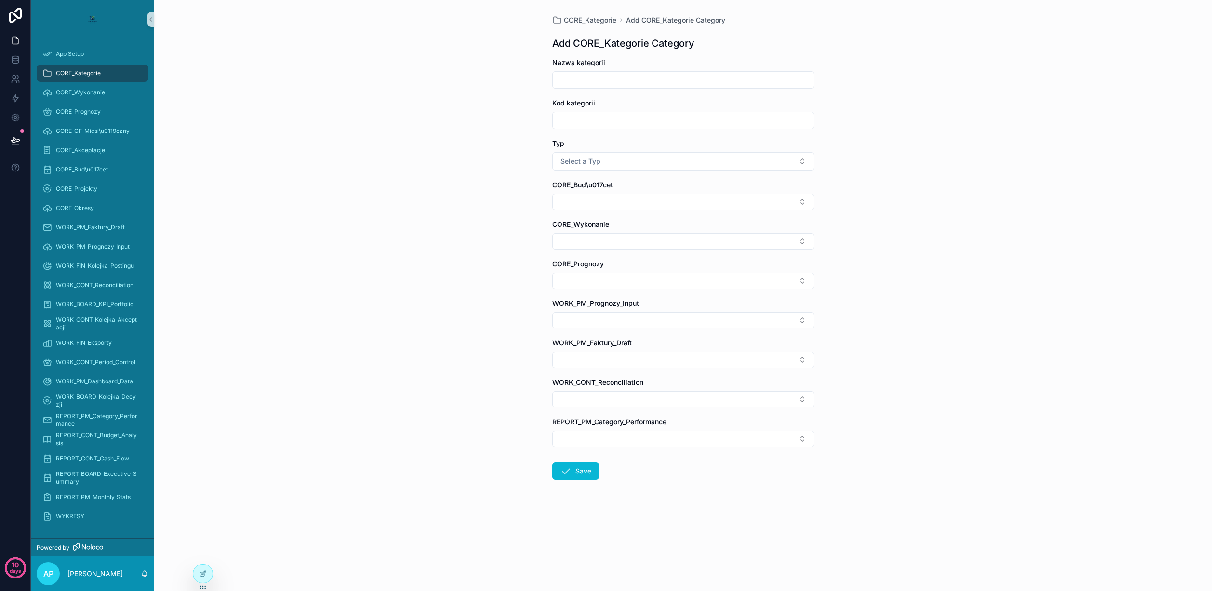
click at [114, 333] on div "WORK_CONT_Kolejka_Akceptacji" at bounding box center [92, 323] width 123 height 19
click at [113, 336] on div "WORK_FIN_Eksporty" at bounding box center [92, 342] width 100 height 15
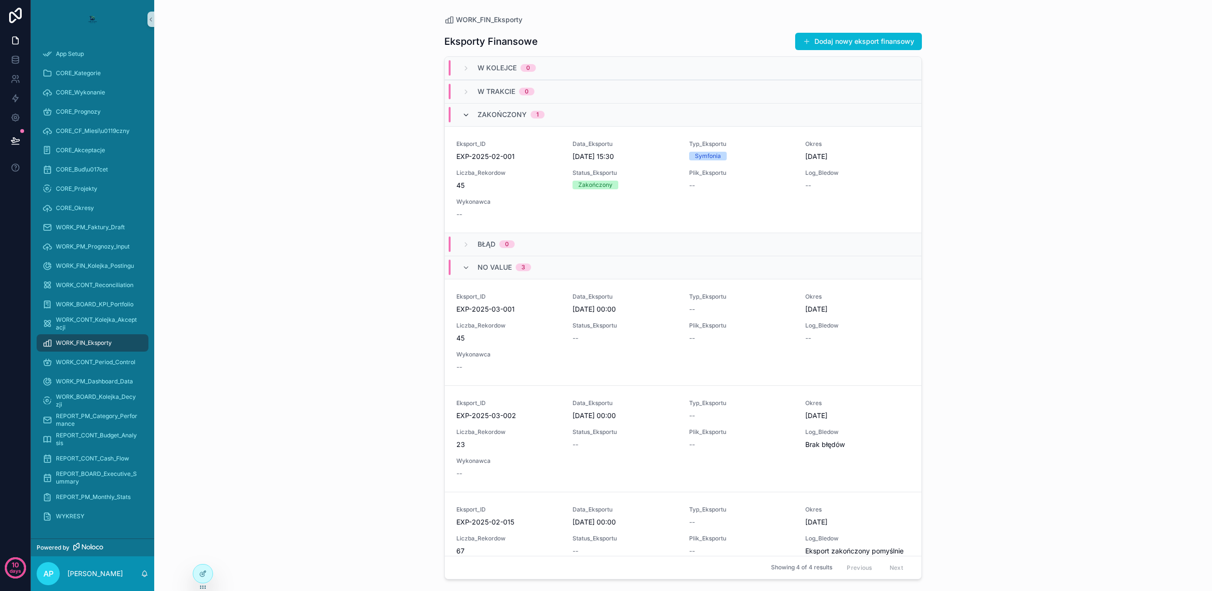
click at [468, 112] on icon "scrollable content" at bounding box center [466, 115] width 8 height 8
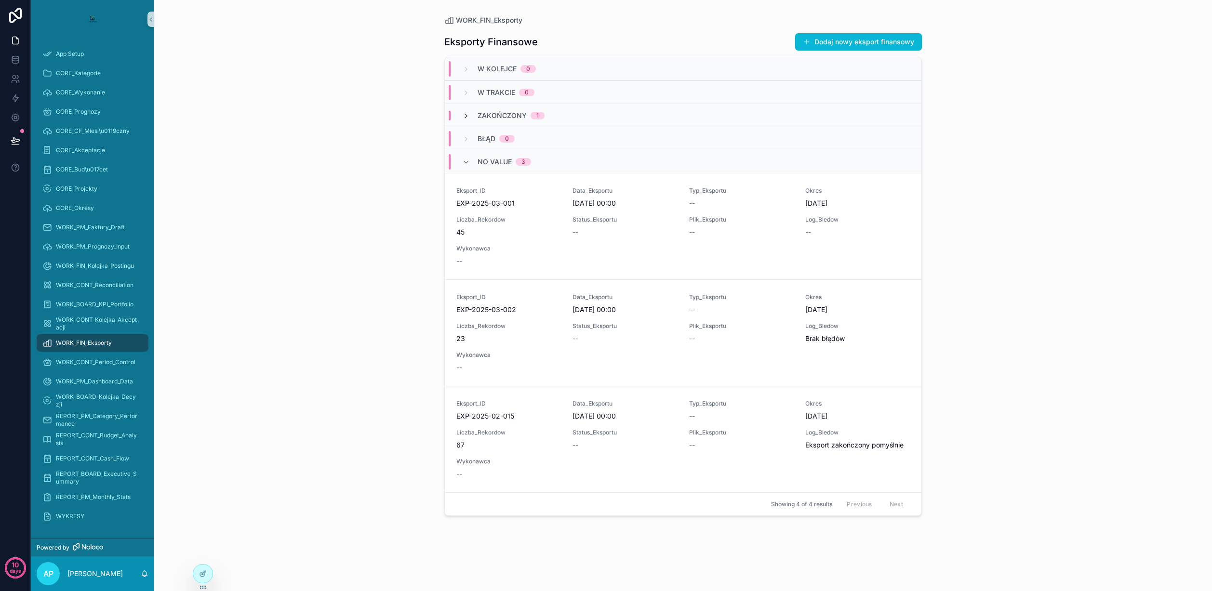
click at [466, 114] on icon "scrollable content" at bounding box center [466, 116] width 8 height 8
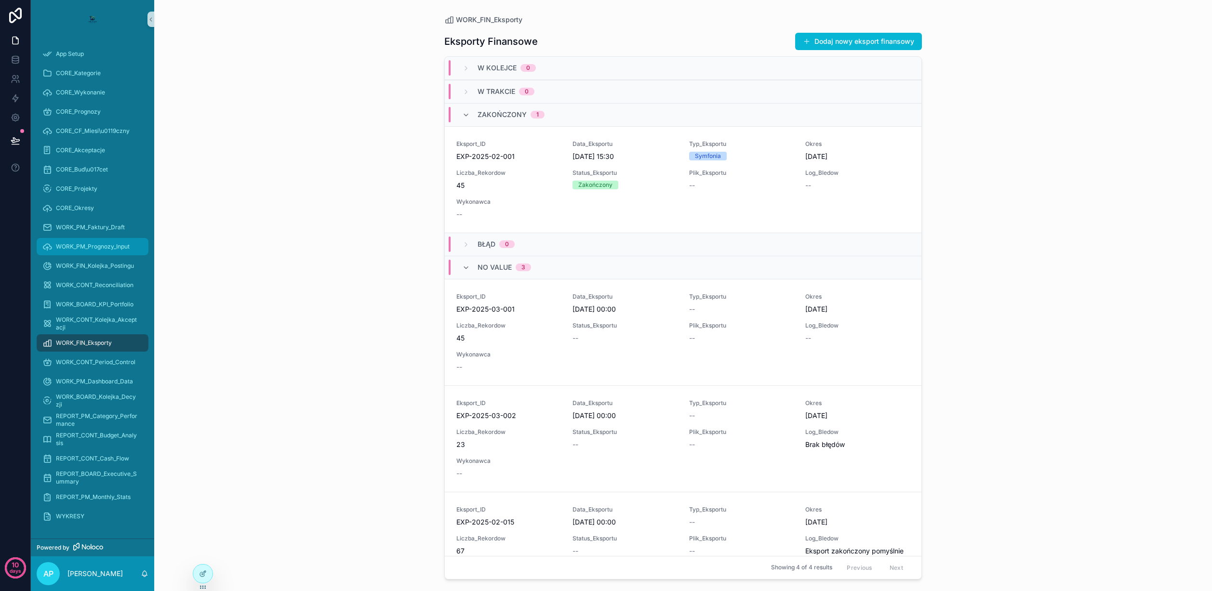
click at [101, 254] on link "WORK_PM_Prognozy_Input" at bounding box center [93, 246] width 112 height 17
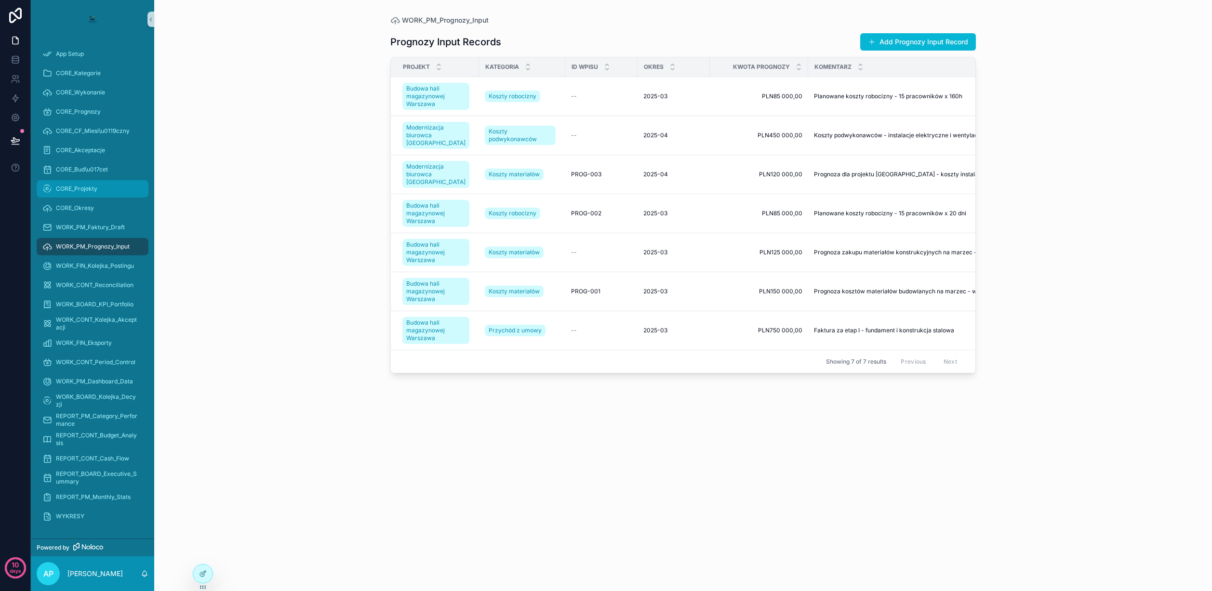
click at [103, 190] on div "CORE_Projekty" at bounding box center [92, 188] width 100 height 15
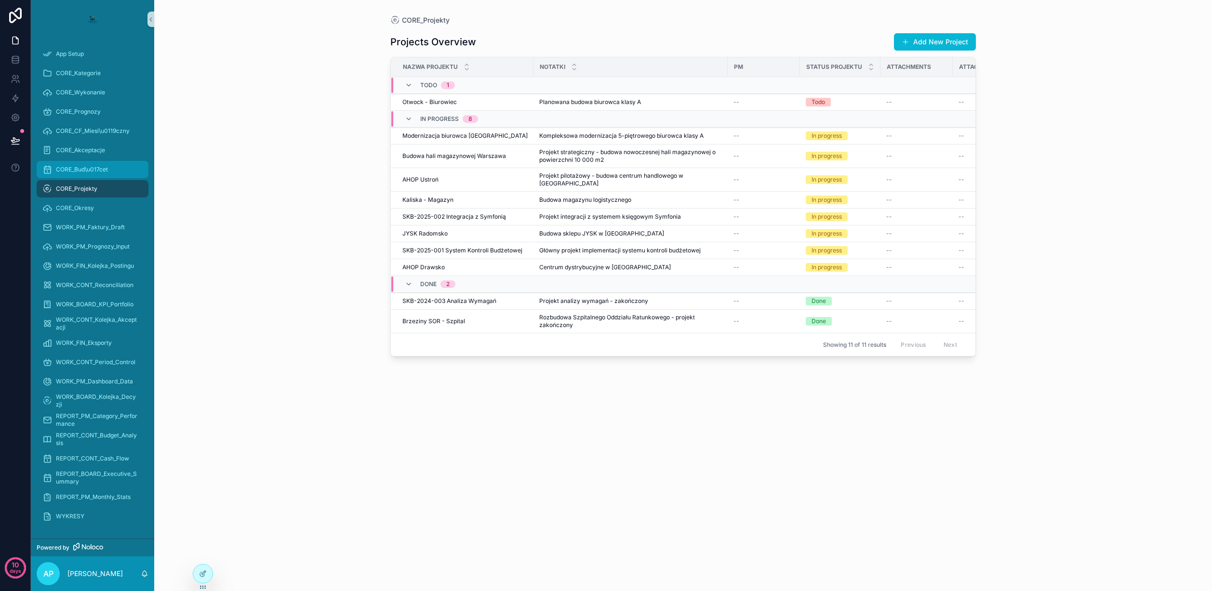
click at [107, 163] on div "CORE_Bud\u017cet" at bounding box center [92, 169] width 100 height 15
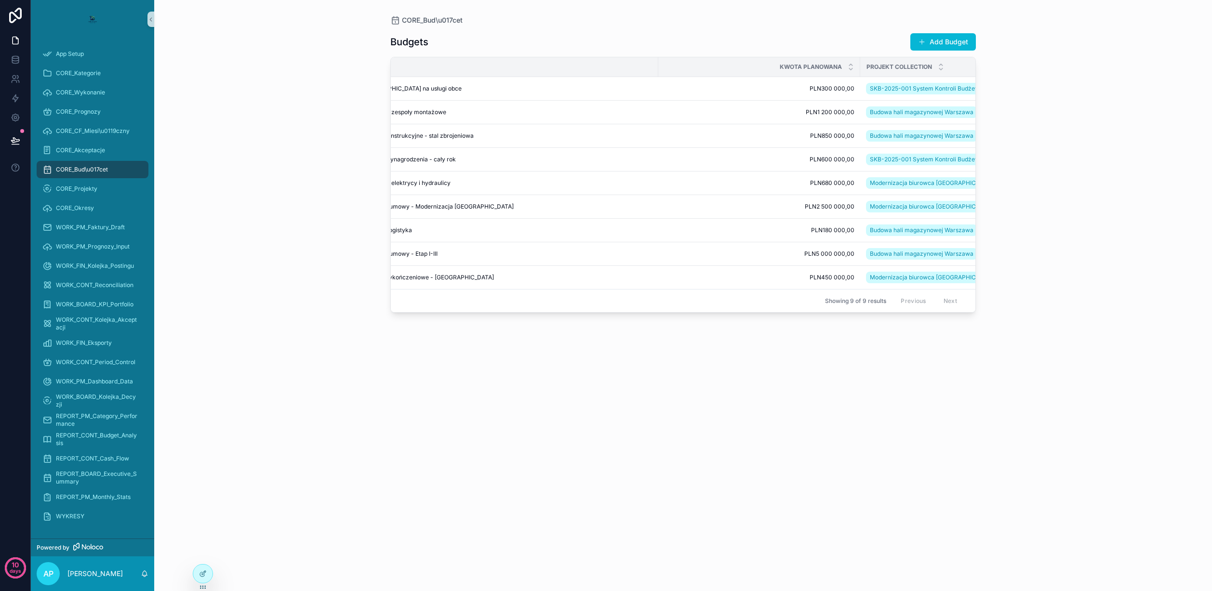
scroll to position [0, 26]
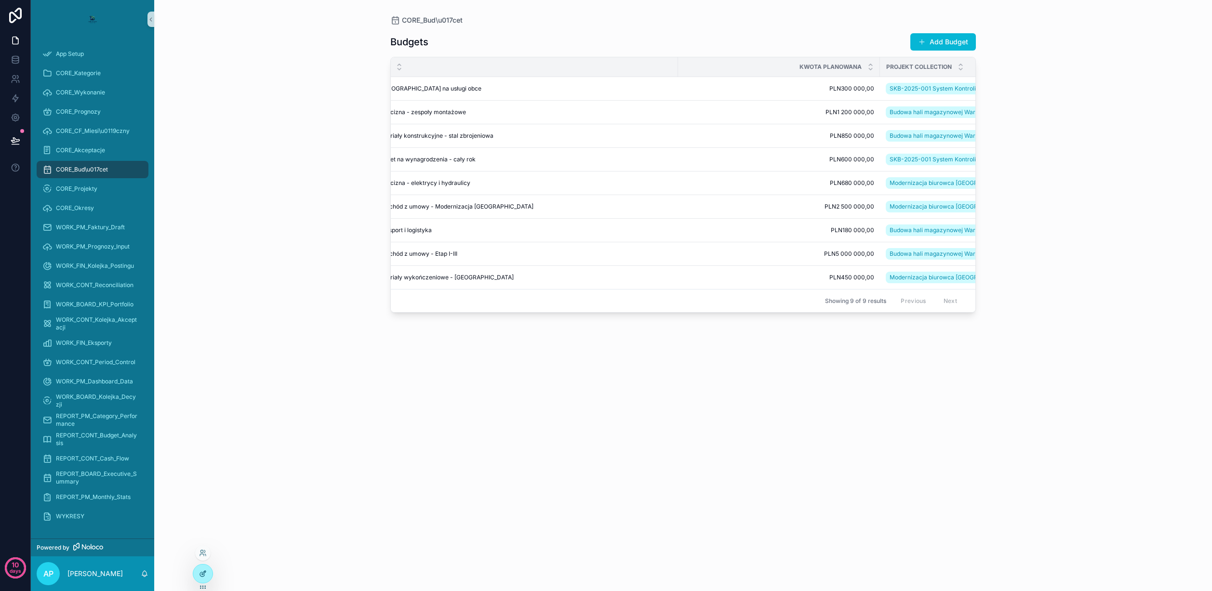
click at [201, 574] on icon at bounding box center [203, 574] width 8 height 8
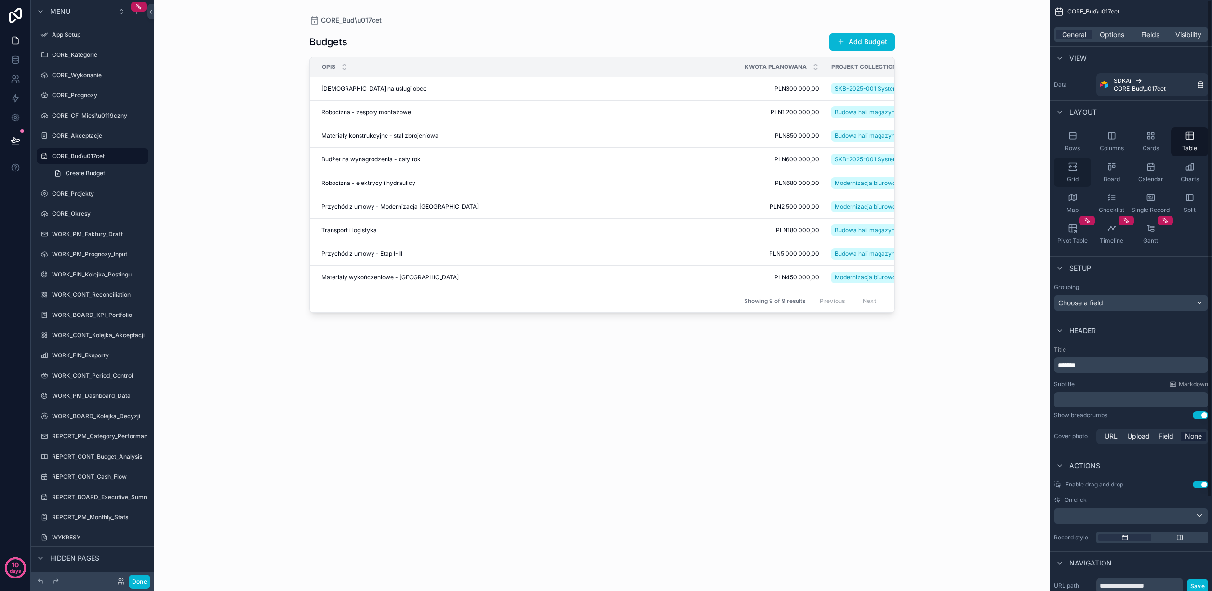
click at [1077, 169] on icon "scrollable content" at bounding box center [1073, 167] width 10 height 10
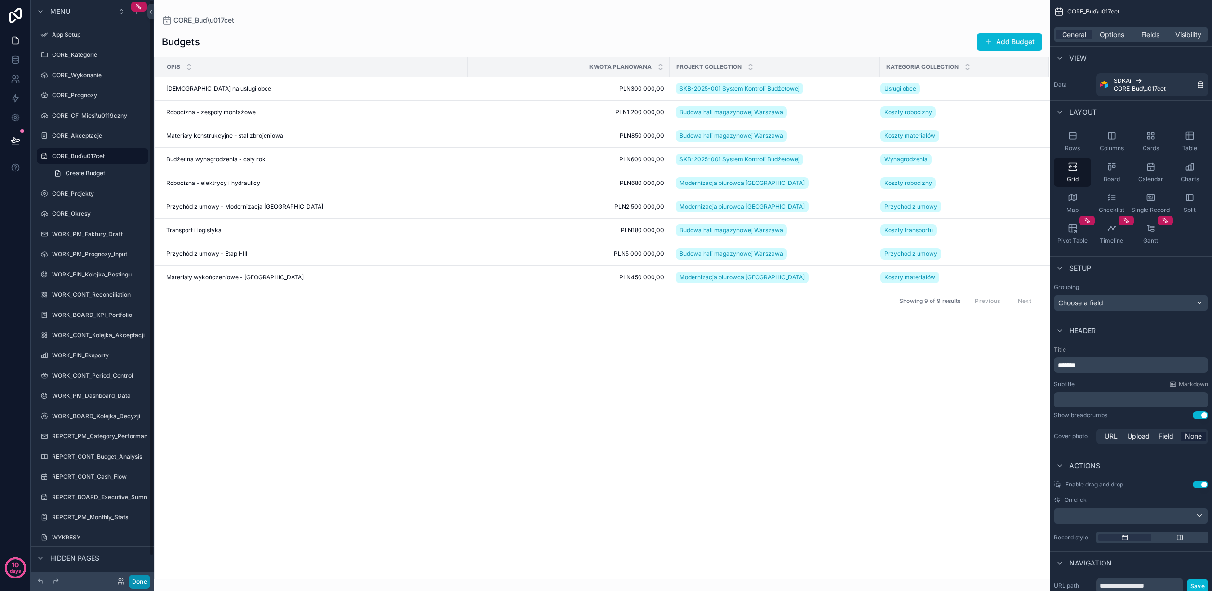
click at [140, 580] on button "Done" at bounding box center [140, 582] width 22 height 14
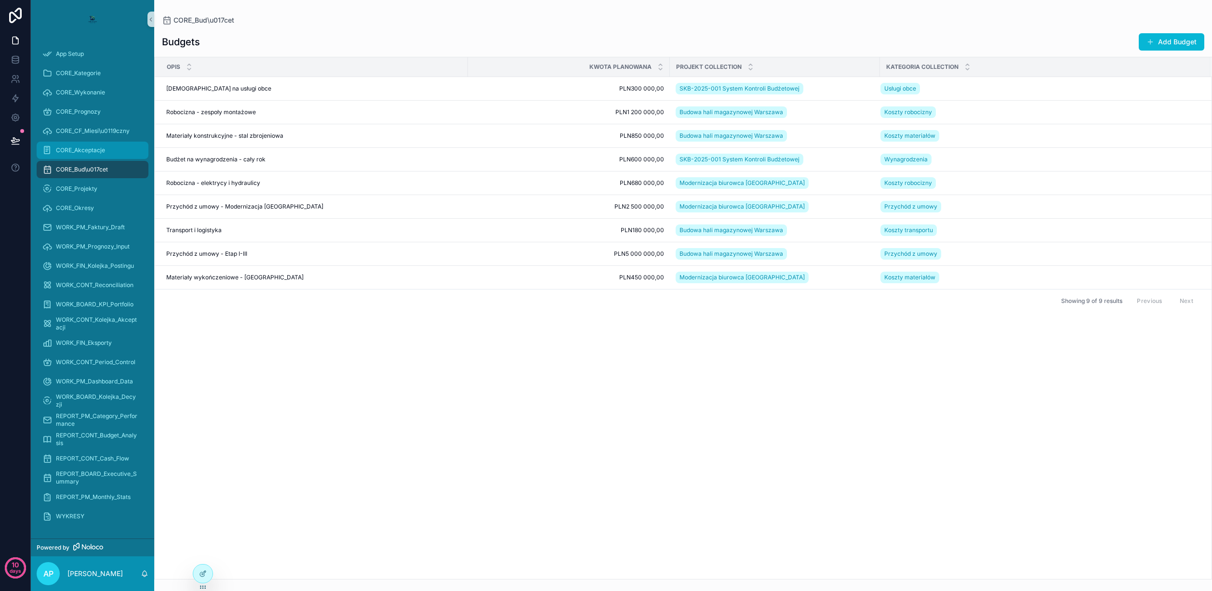
click at [100, 146] on span "CORE_Akceptacje" at bounding box center [80, 150] width 49 height 8
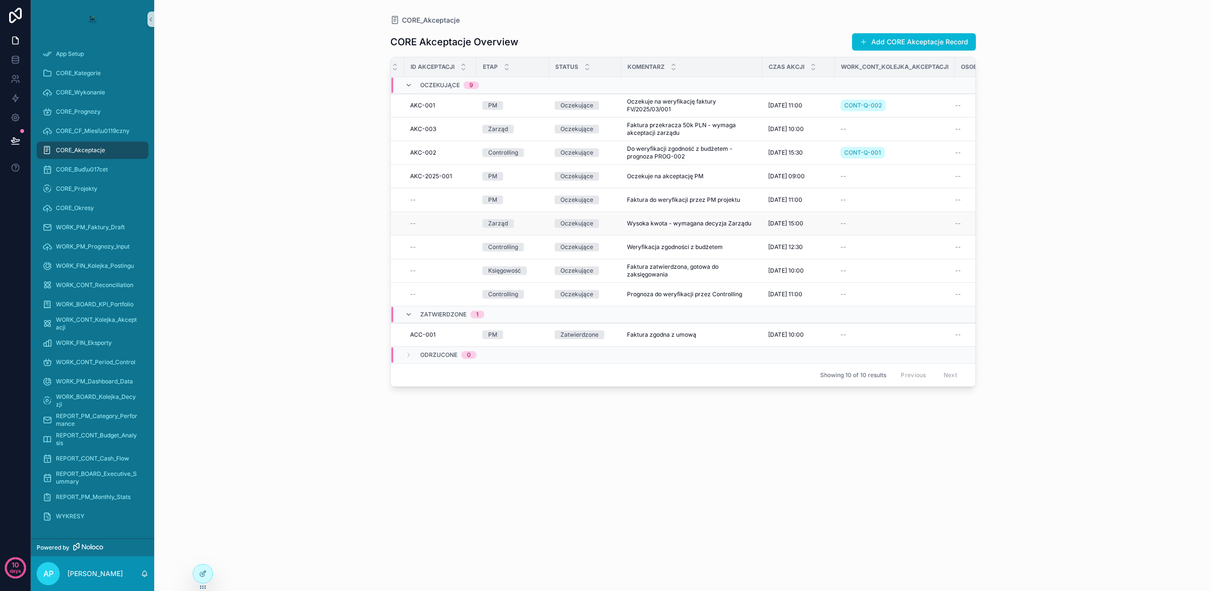
scroll to position [0, 201]
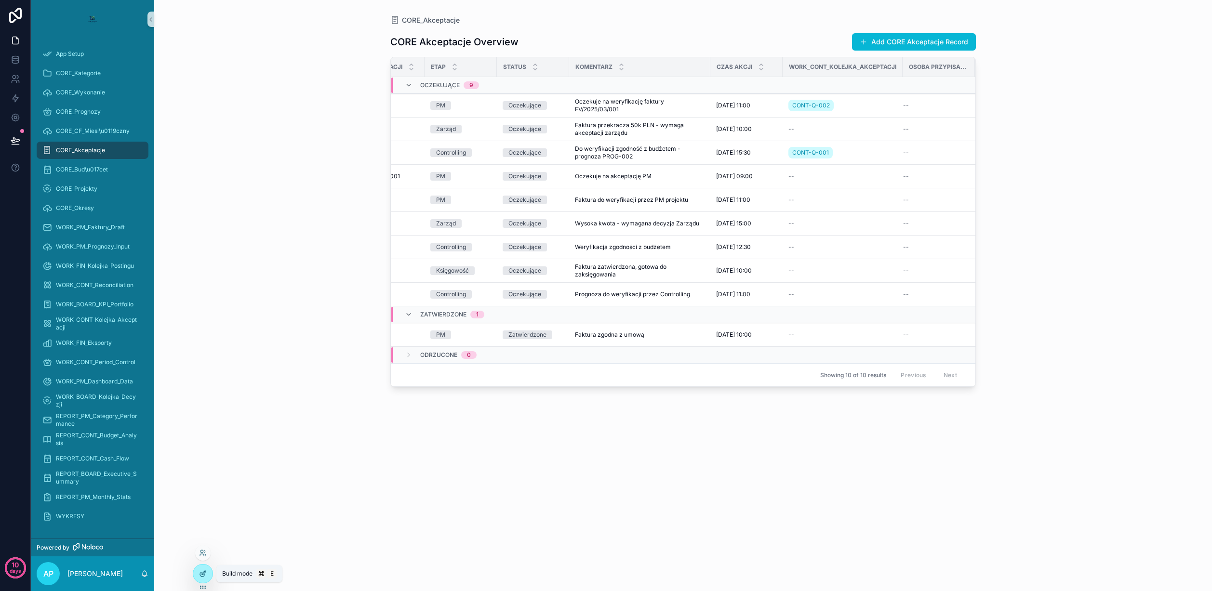
click at [201, 572] on icon at bounding box center [203, 574] width 8 height 8
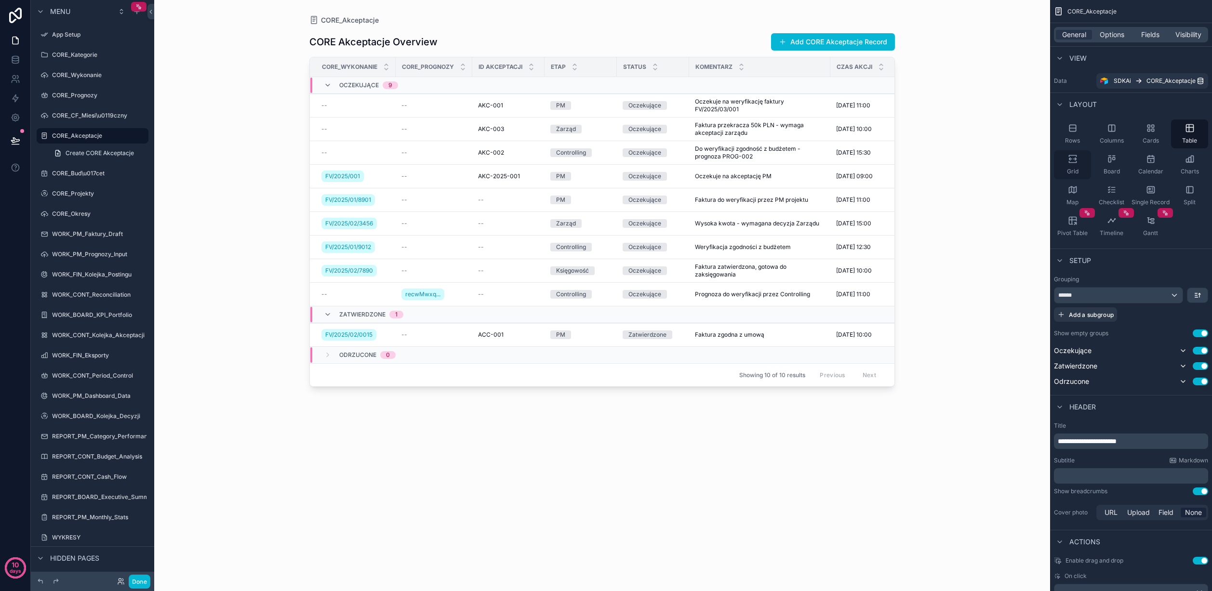
click at [1074, 159] on icon "scrollable content" at bounding box center [1074, 159] width 3 height 2
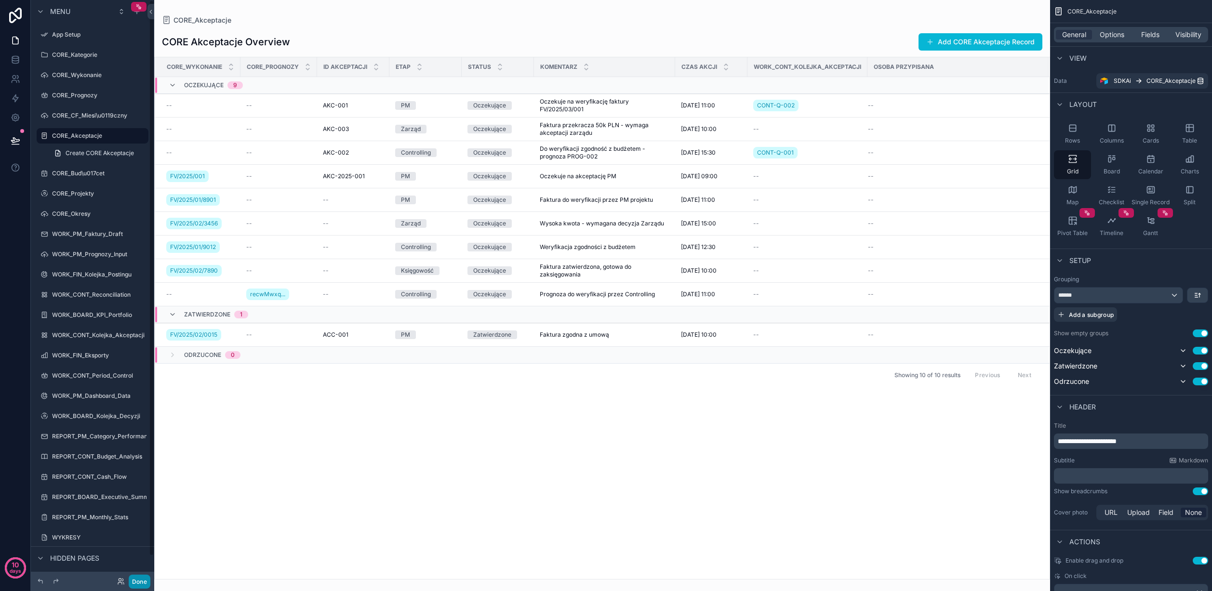
click at [142, 581] on button "Done" at bounding box center [140, 582] width 22 height 14
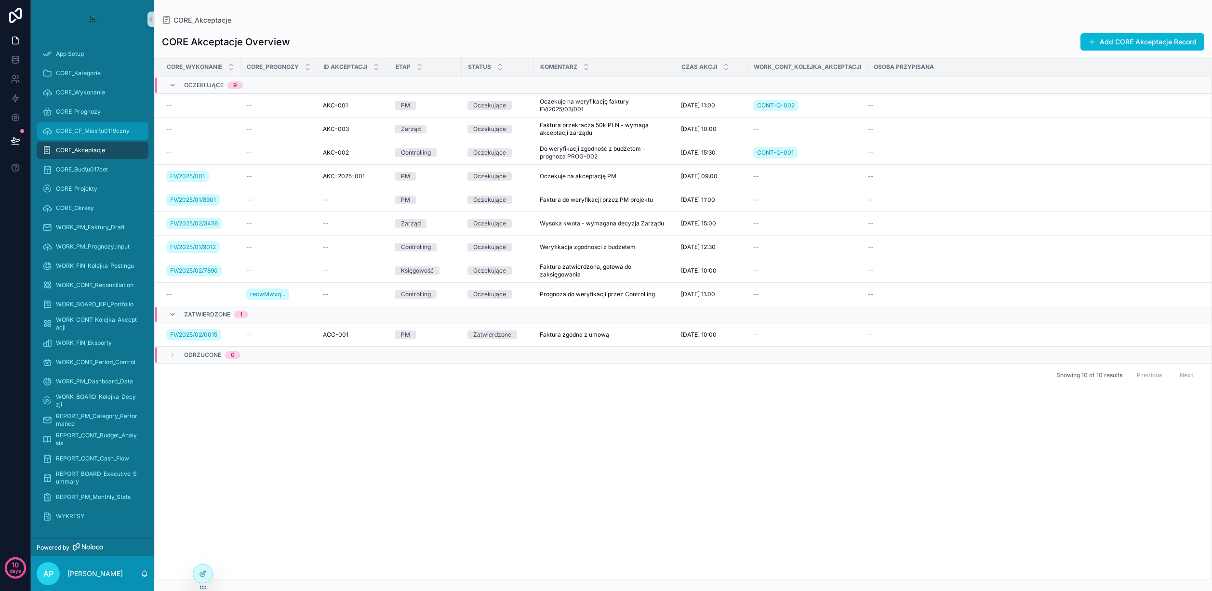
click at [111, 134] on span "CORE_CF_Miesi\u0119czny" at bounding box center [93, 131] width 74 height 8
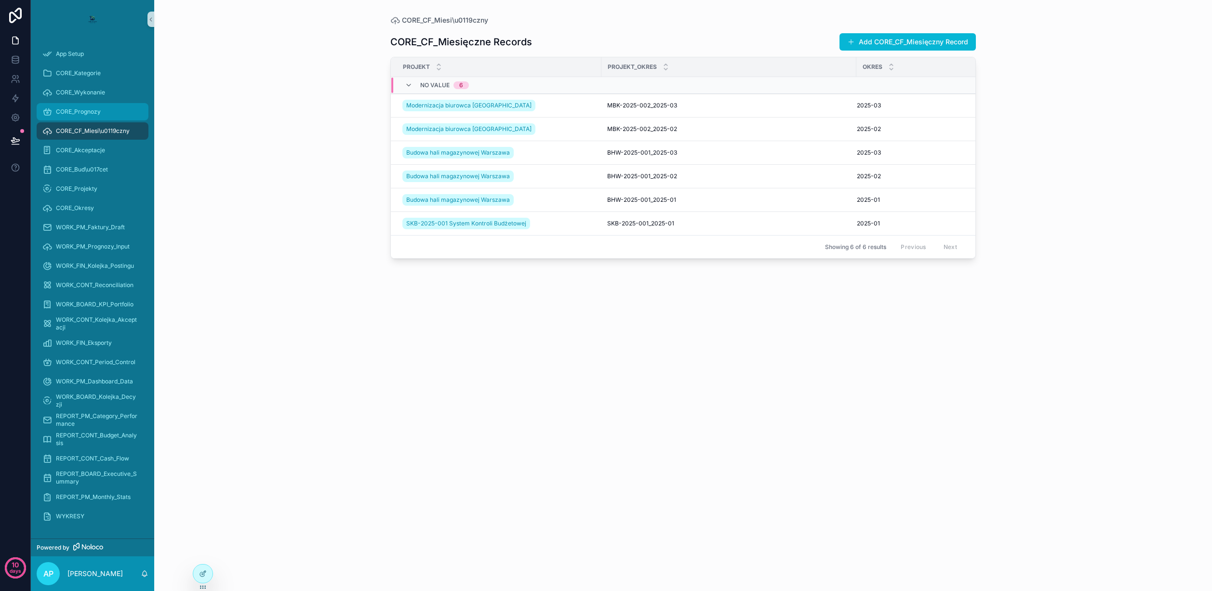
click at [80, 107] on div "CORE_Prognozy" at bounding box center [92, 111] width 100 height 15
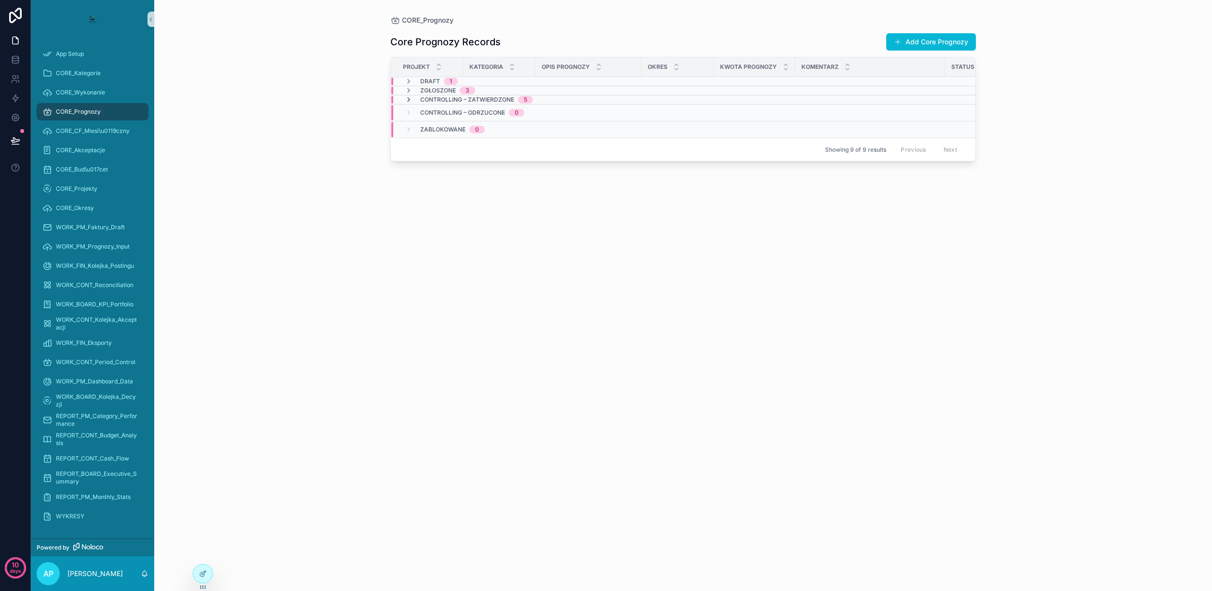
click at [408, 96] on icon "scrollable content" at bounding box center [409, 100] width 8 height 8
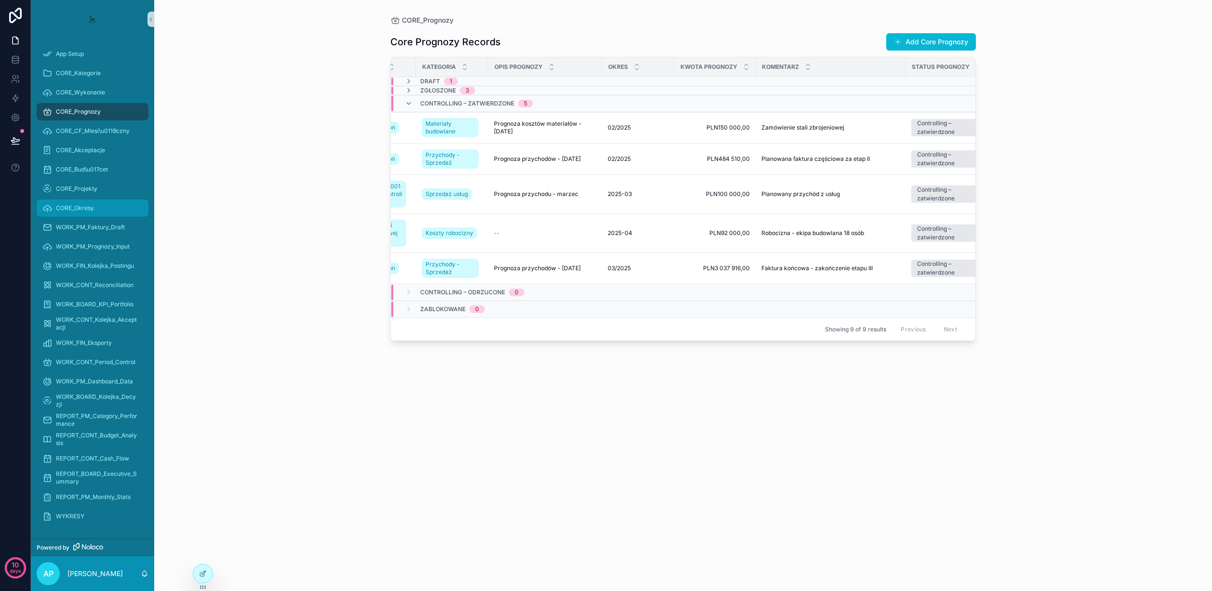
scroll to position [0, 36]
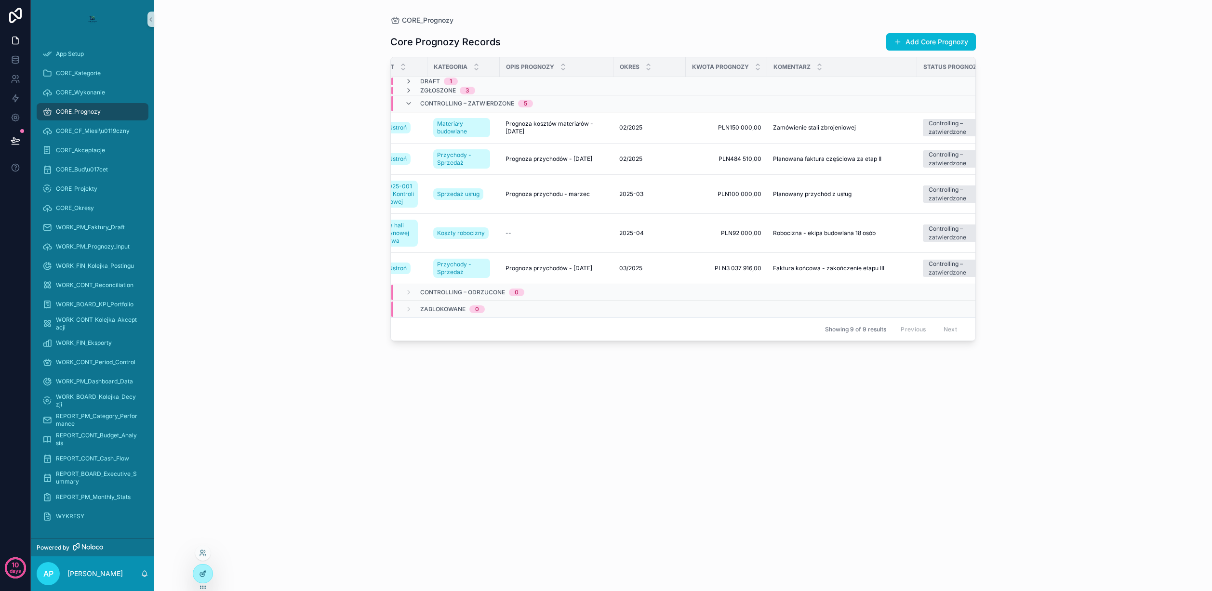
click at [199, 574] on icon at bounding box center [203, 574] width 8 height 8
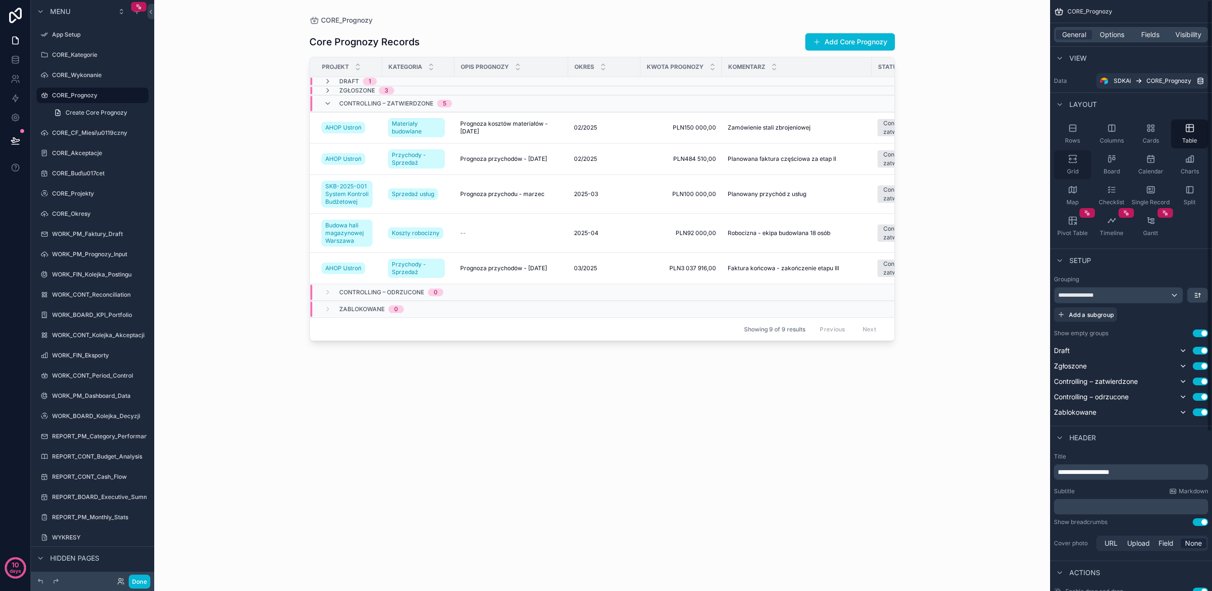
click at [1072, 159] on icon "scrollable content" at bounding box center [1073, 159] width 10 height 10
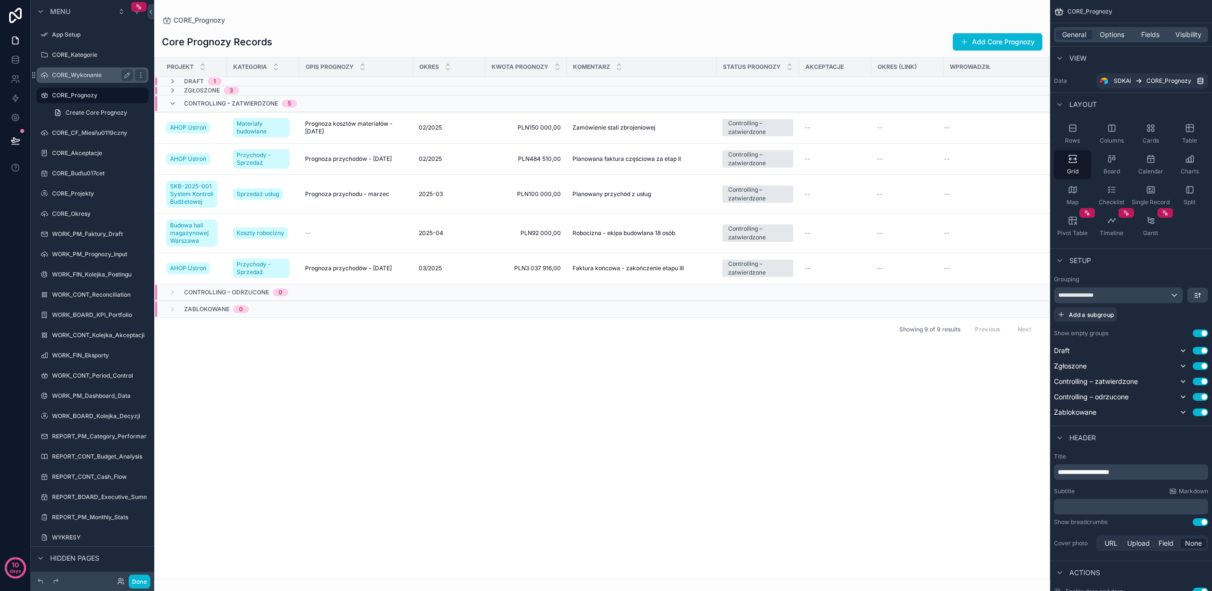
click at [87, 73] on label "CORE_Wykonanie" at bounding box center [90, 75] width 77 height 8
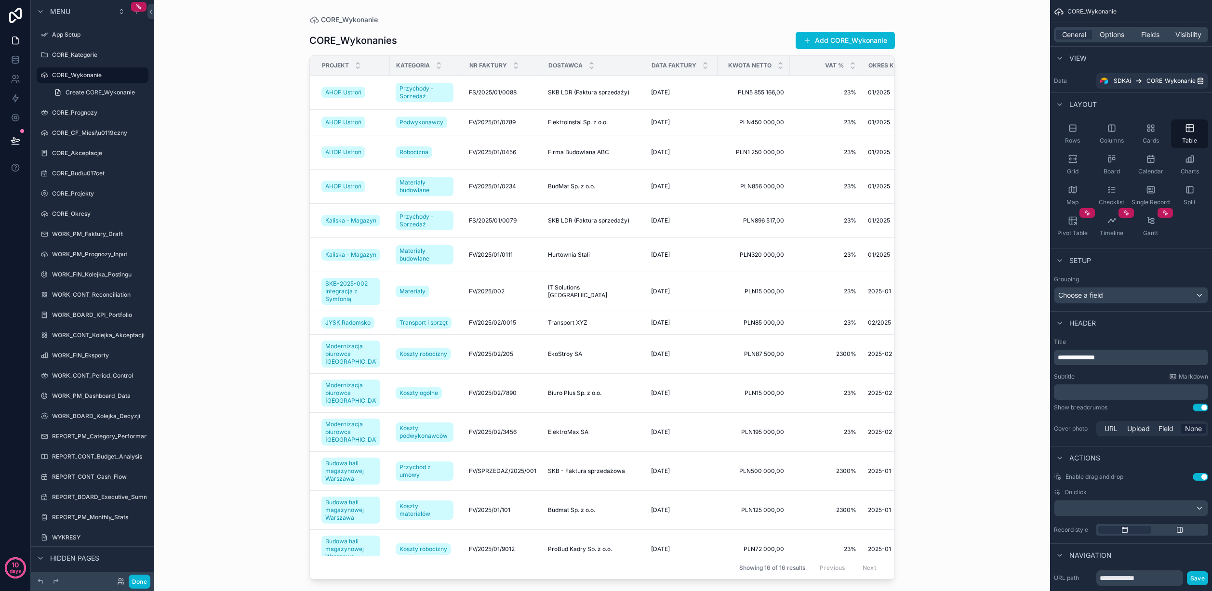
click at [458, 184] on div "scrollable content" at bounding box center [602, 290] width 616 height 580
click at [1072, 162] on icon "scrollable content" at bounding box center [1073, 159] width 10 height 10
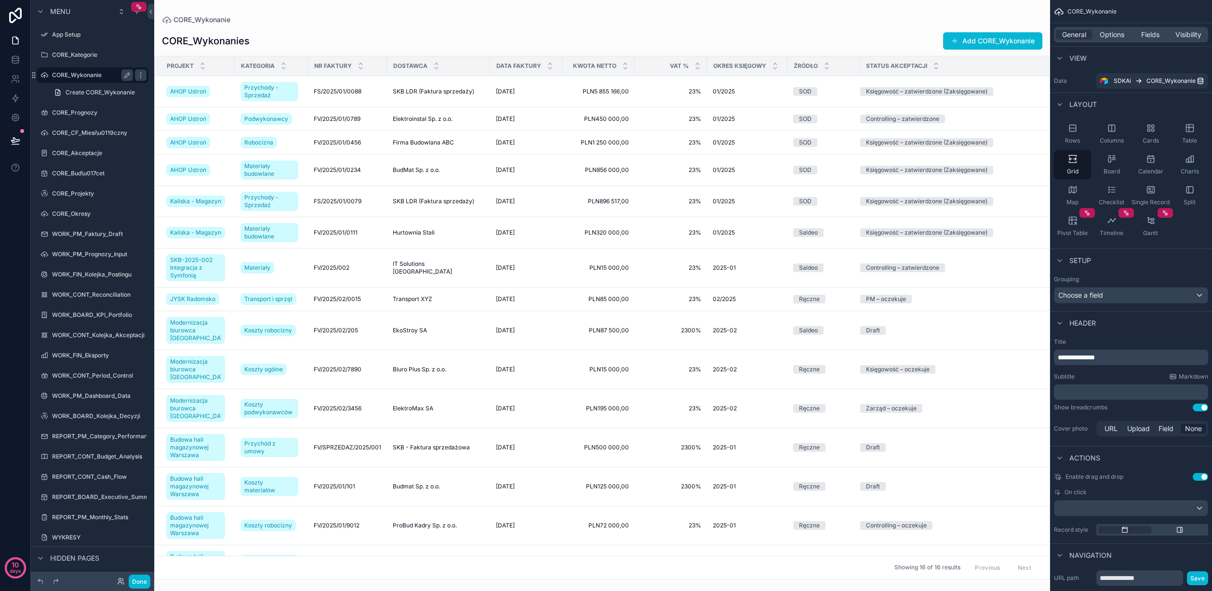
click at [92, 72] on label "CORE_Wykonanie" at bounding box center [90, 75] width 77 height 8
click at [86, 56] on label "CORE_Kategorie" at bounding box center [90, 55] width 77 height 8
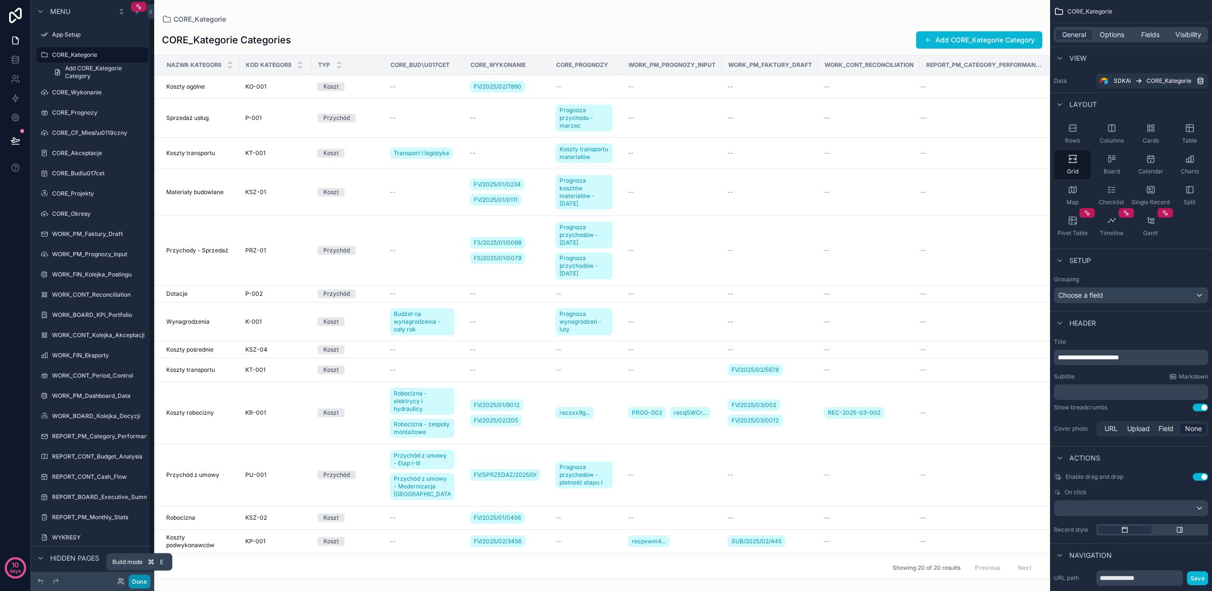
click at [141, 579] on button "Done" at bounding box center [140, 582] width 22 height 14
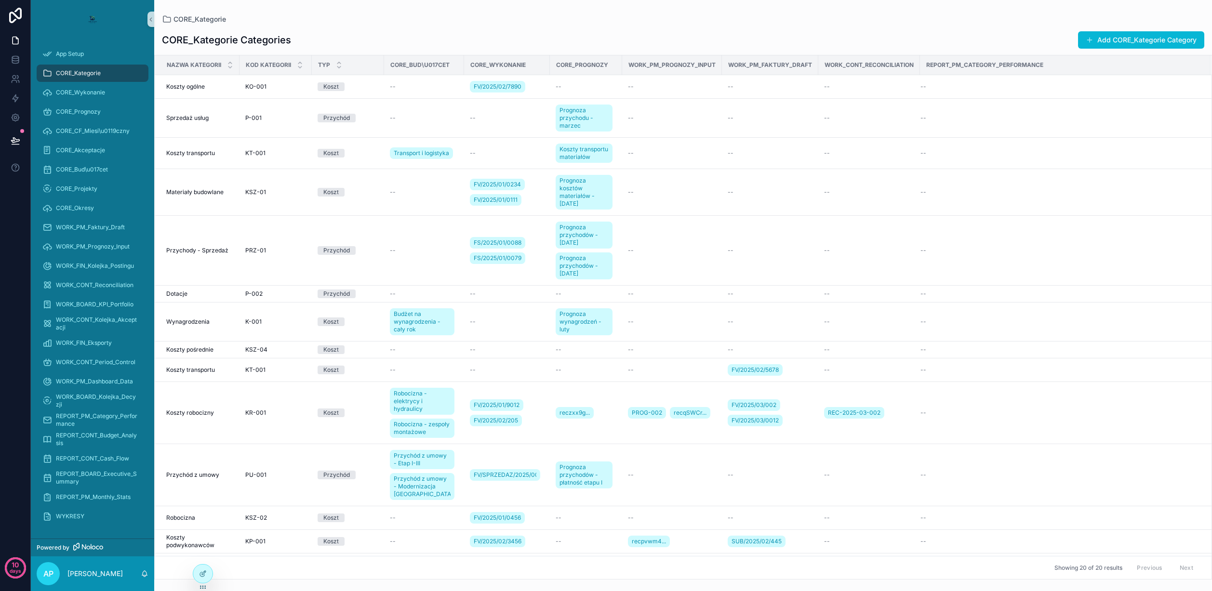
click at [83, 547] on icon "scrollable content" at bounding box center [88, 547] width 30 height 8
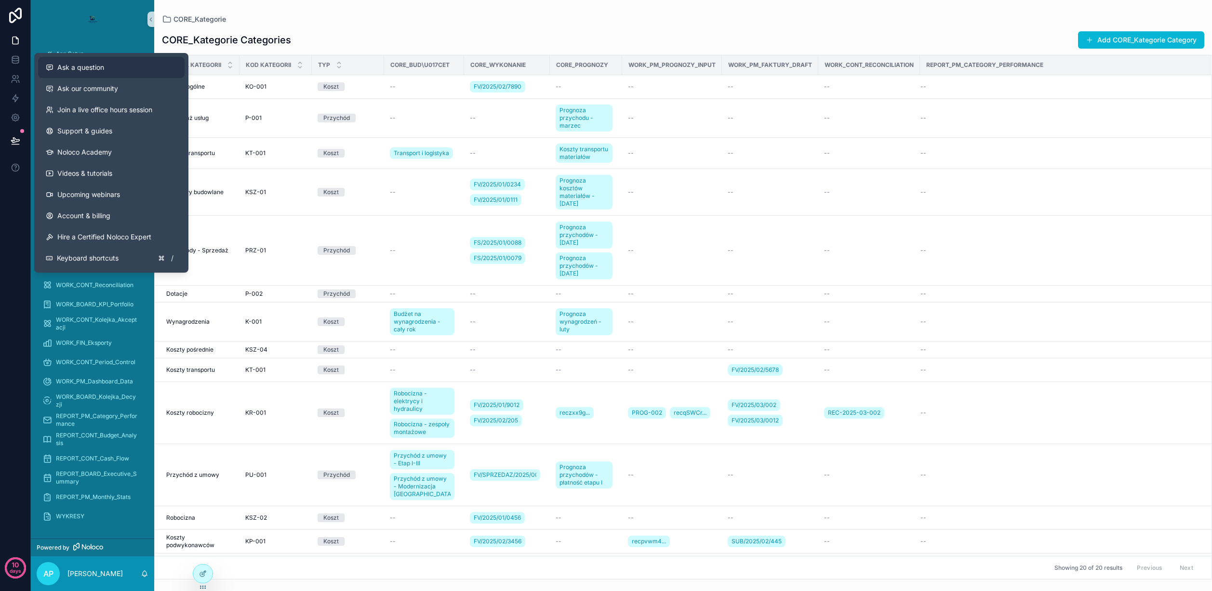
click at [119, 70] on div "Ask a question" at bounding box center [111, 68] width 131 height 10
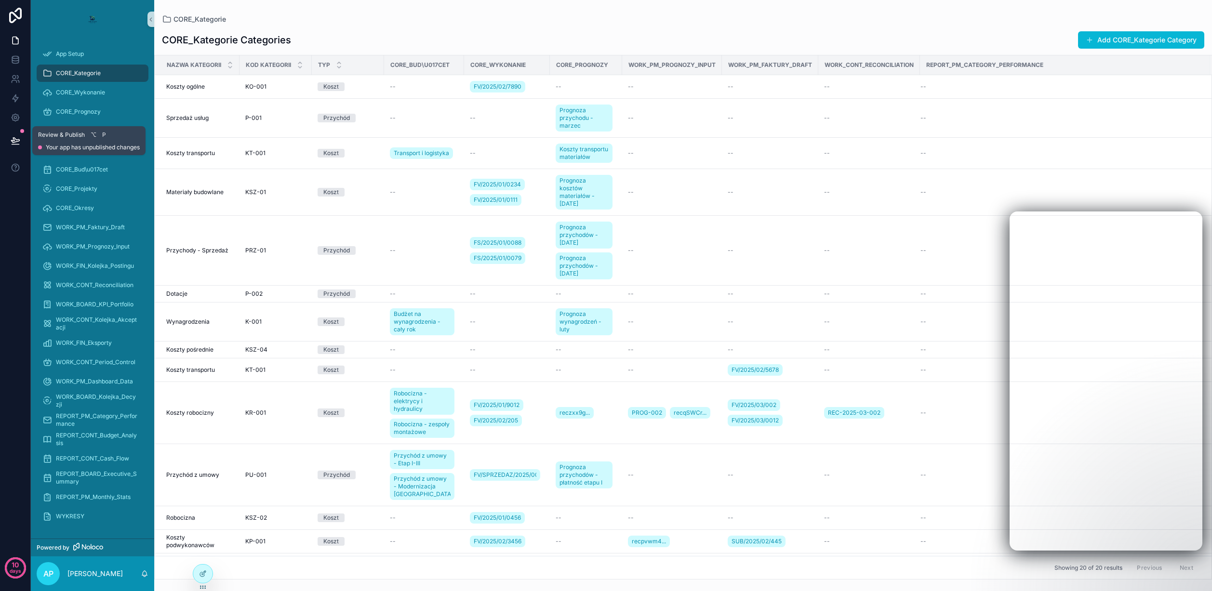
click at [21, 137] on button at bounding box center [15, 140] width 21 height 27
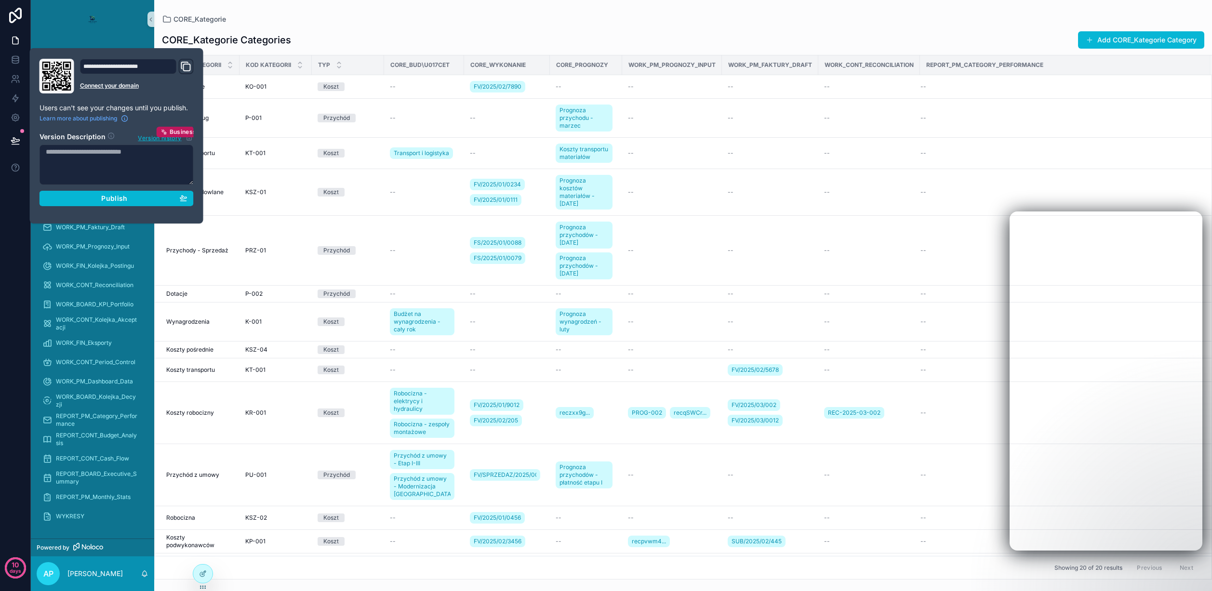
click at [159, 67] on div "**********" at bounding box center [128, 66] width 97 height 15
click at [120, 83] on link "Connect your domain" at bounding box center [137, 86] width 114 height 8
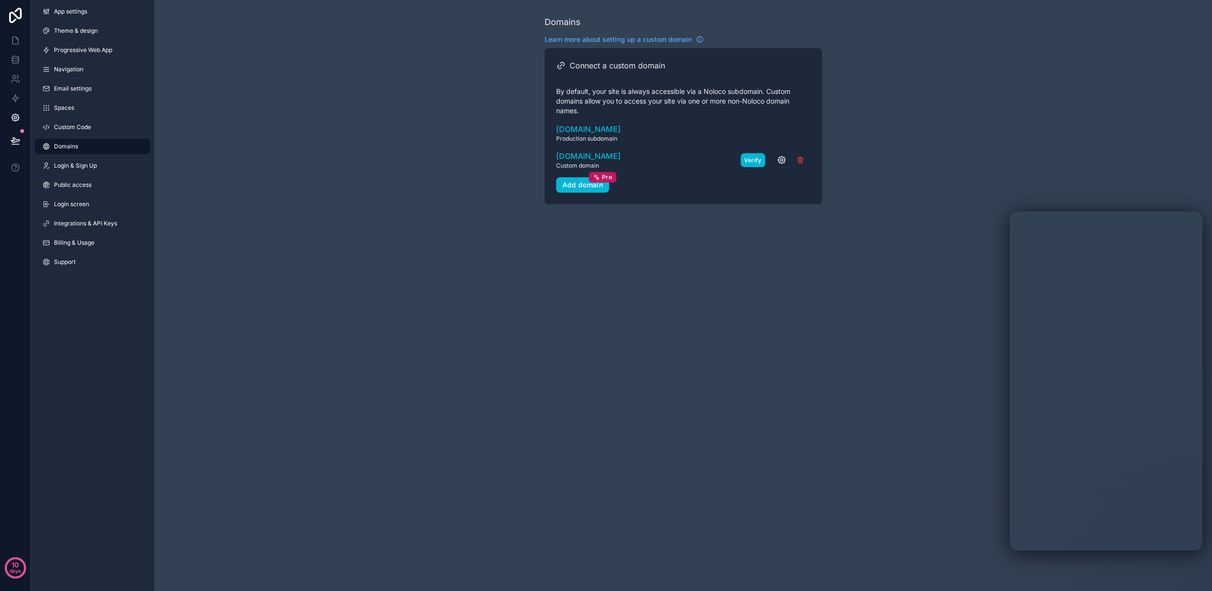
click at [752, 159] on button "Verify" at bounding box center [753, 160] width 25 height 14
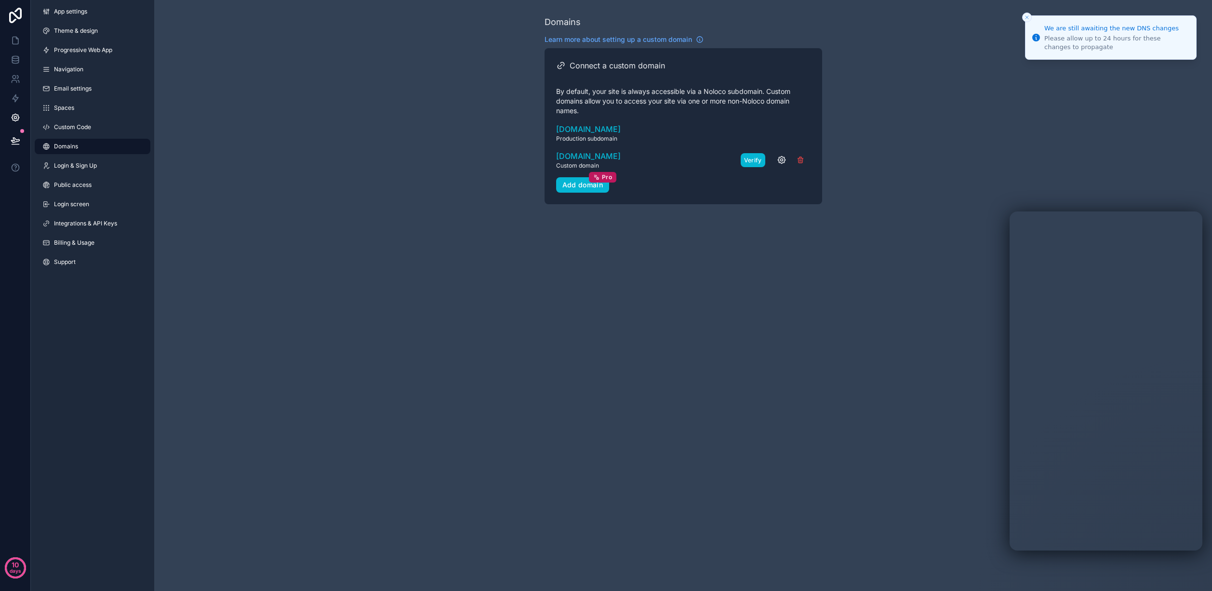
click at [752, 159] on button "Verify" at bounding box center [753, 160] width 25 height 14
click at [752, 159] on div "scrollable content" at bounding box center [781, 160] width 60 height 14
click at [752, 159] on button "scrollable content" at bounding box center [758, 160] width 14 height 14
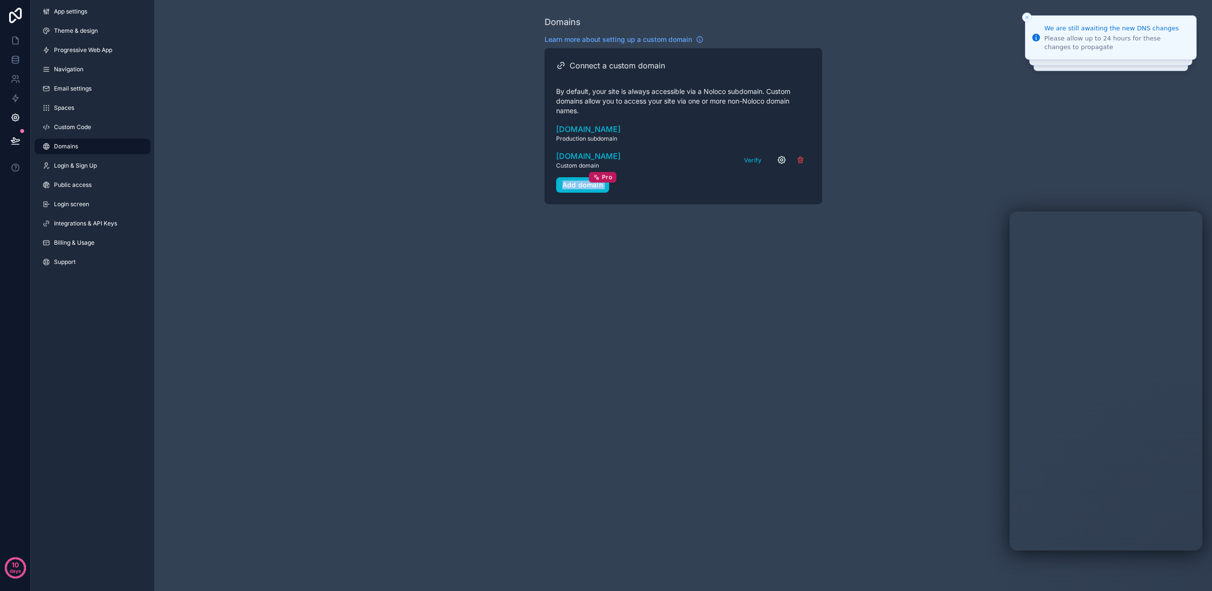
click at [752, 159] on div "Verify" at bounding box center [776, 160] width 70 height 14
click at [752, 159] on button "Verify" at bounding box center [753, 160] width 25 height 14
click at [752, 159] on div "scrollable content" at bounding box center [781, 160] width 60 height 14
click at [752, 159] on button "scrollable content" at bounding box center [758, 160] width 14 height 14
click at [752, 159] on div "scrollable content" at bounding box center [781, 160] width 60 height 14
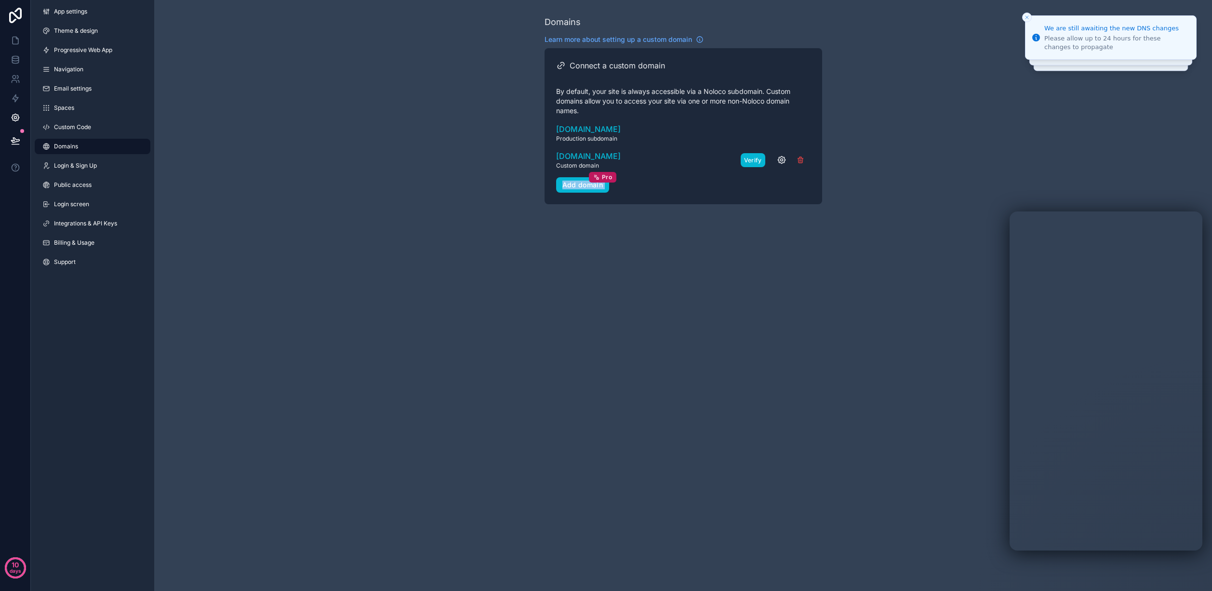
click at [752, 159] on button "Verify" at bounding box center [753, 160] width 25 height 14
click at [752, 159] on div "Verify" at bounding box center [776, 160] width 70 height 14
click at [752, 159] on button "Verify" at bounding box center [753, 160] width 25 height 14
click at [752, 159] on div "scrollable content" at bounding box center [781, 160] width 60 height 14
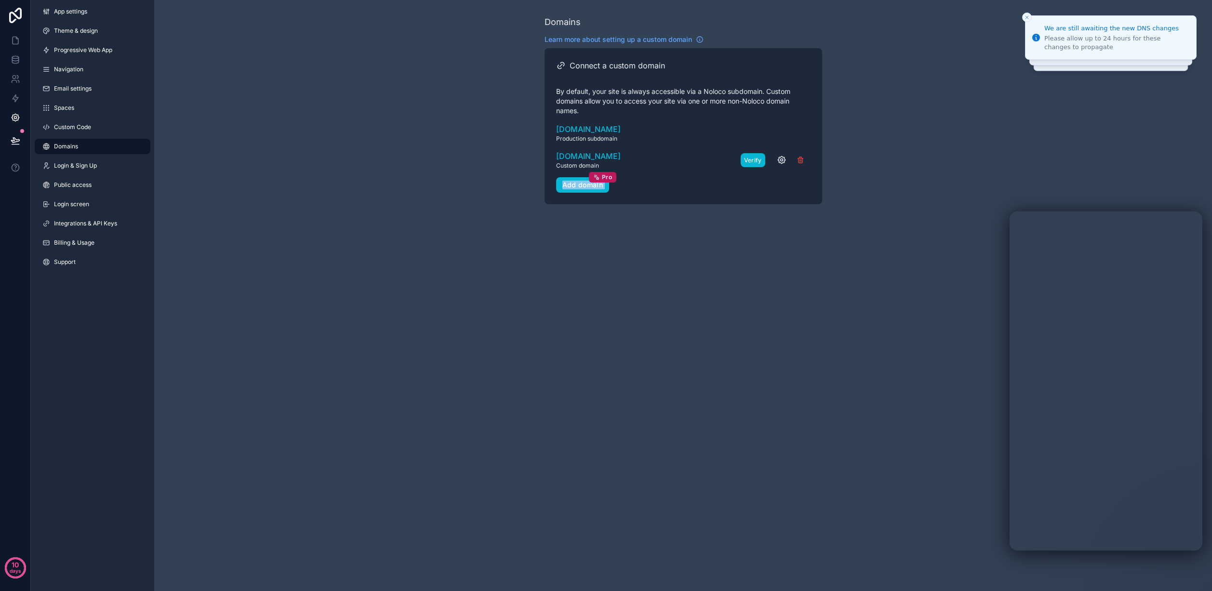
click at [752, 159] on button "Verify" at bounding box center [753, 160] width 25 height 14
click at [752, 159] on div "scrollable content" at bounding box center [781, 160] width 60 height 14
click at [752, 159] on button "scrollable content" at bounding box center [758, 160] width 14 height 14
click at [752, 159] on div "scrollable content" at bounding box center [781, 160] width 60 height 14
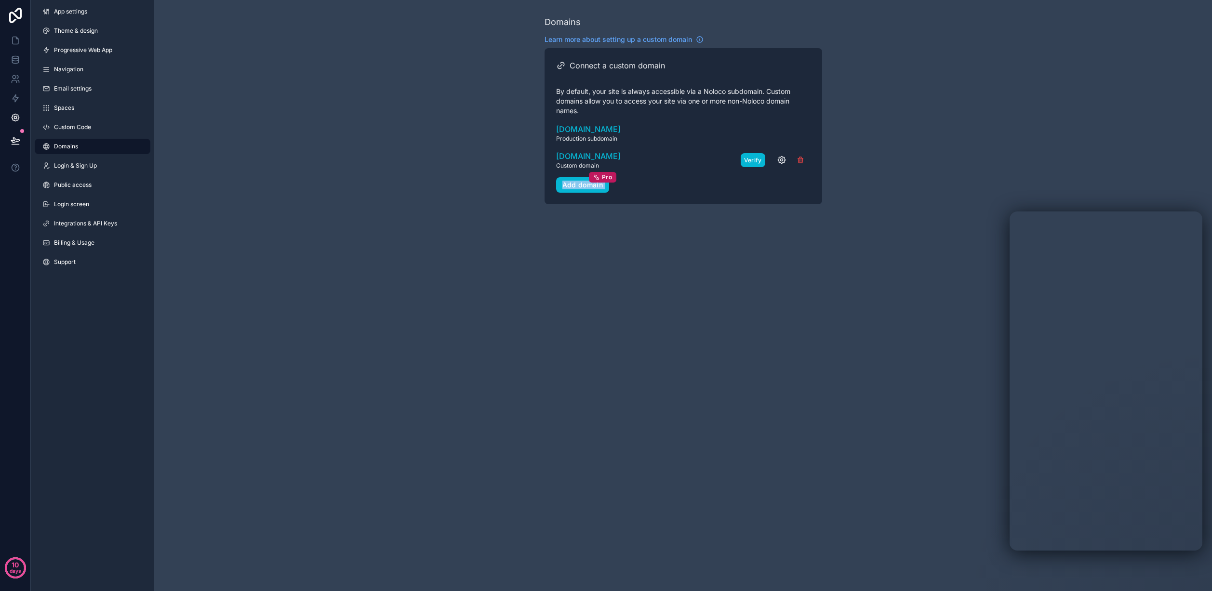
click at [751, 158] on button "Verify" at bounding box center [753, 160] width 25 height 14
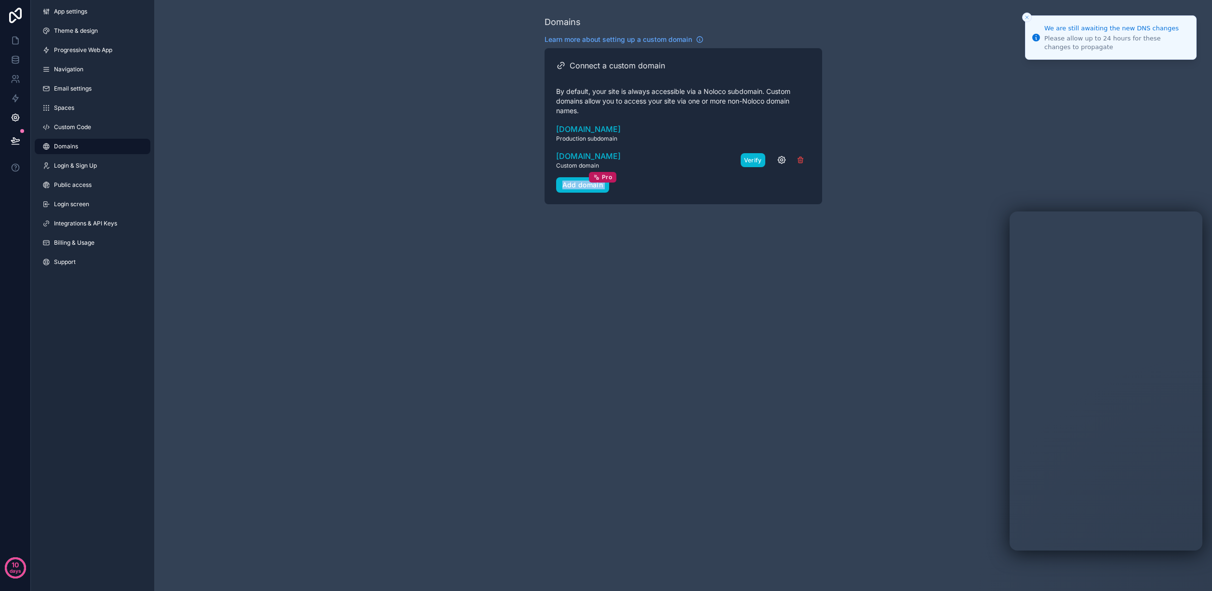
click at [751, 158] on button "Verify" at bounding box center [753, 160] width 25 height 14
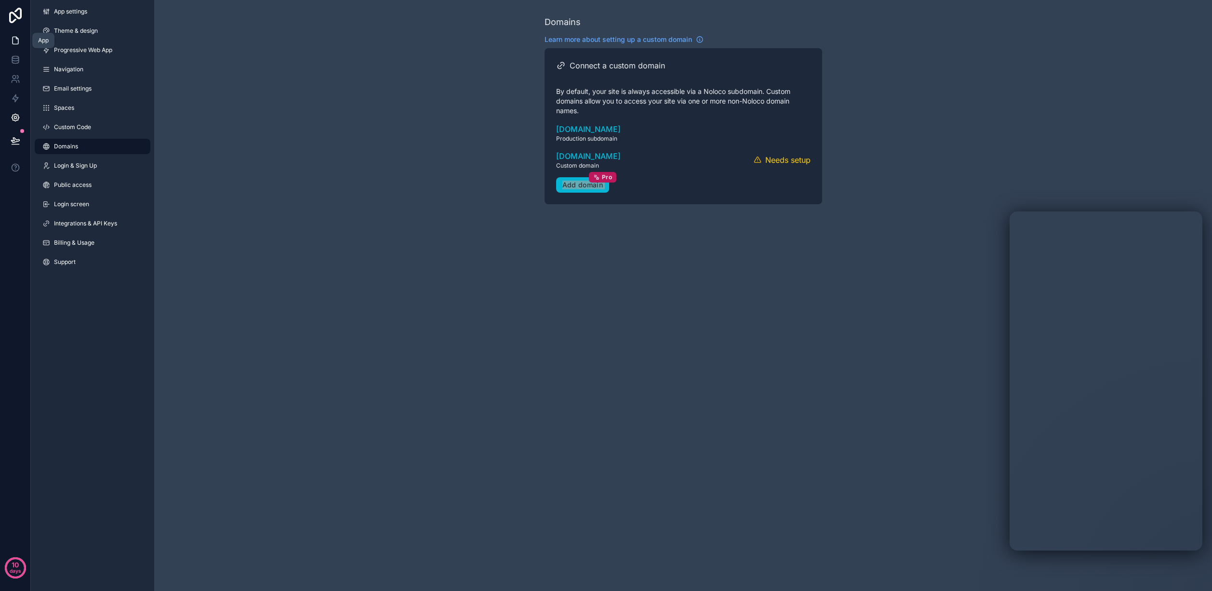
click at [17, 40] on icon at bounding box center [16, 41] width 10 height 10
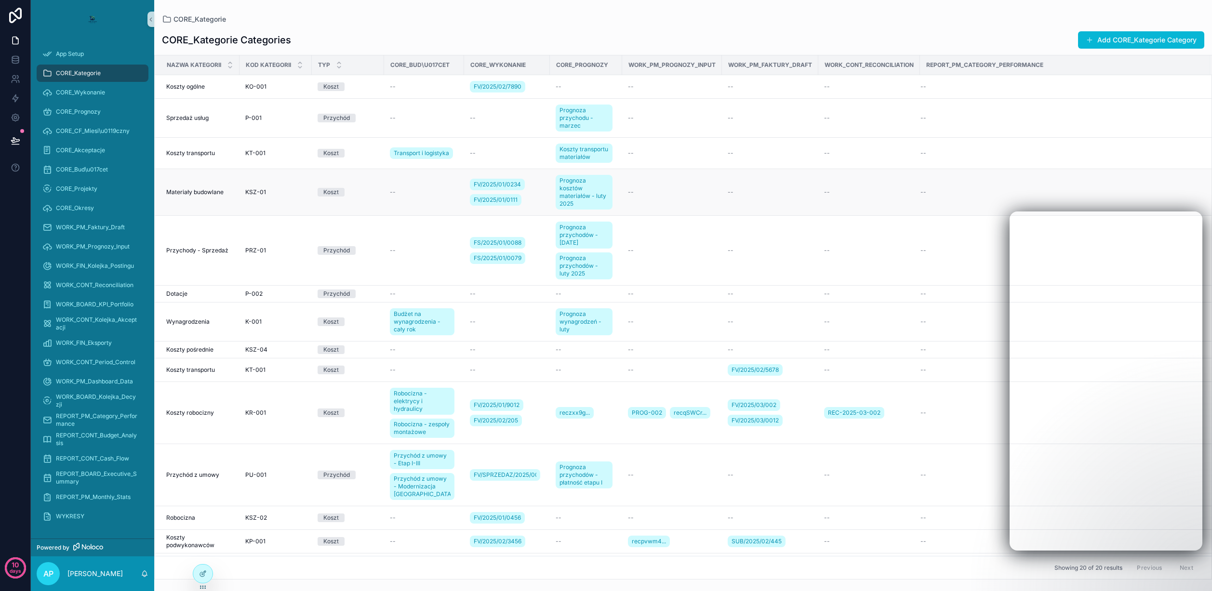
scroll to position [8, 0]
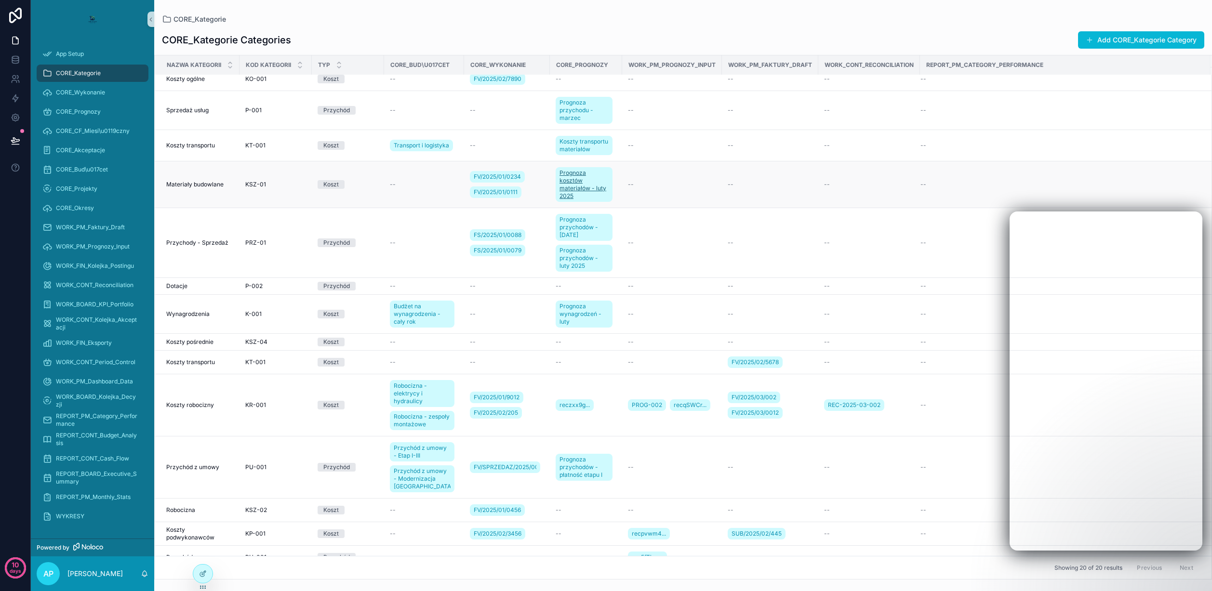
click at [579, 184] on span "Prognoza kosztów materiałów - luty 2025" at bounding box center [583, 184] width 49 height 31
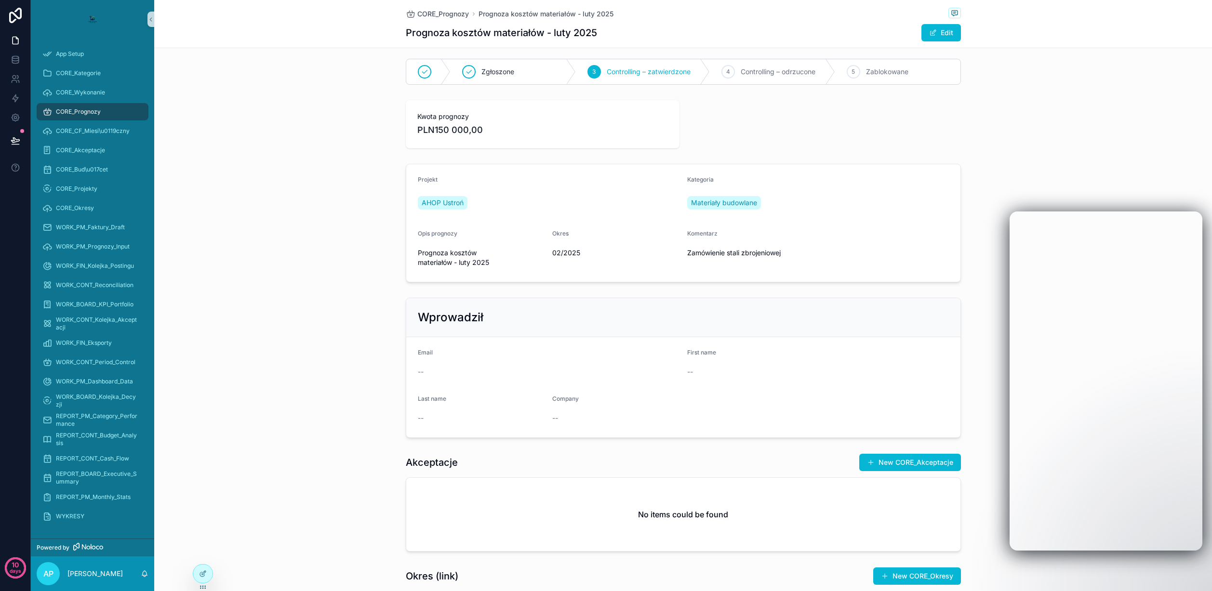
scroll to position [13, 0]
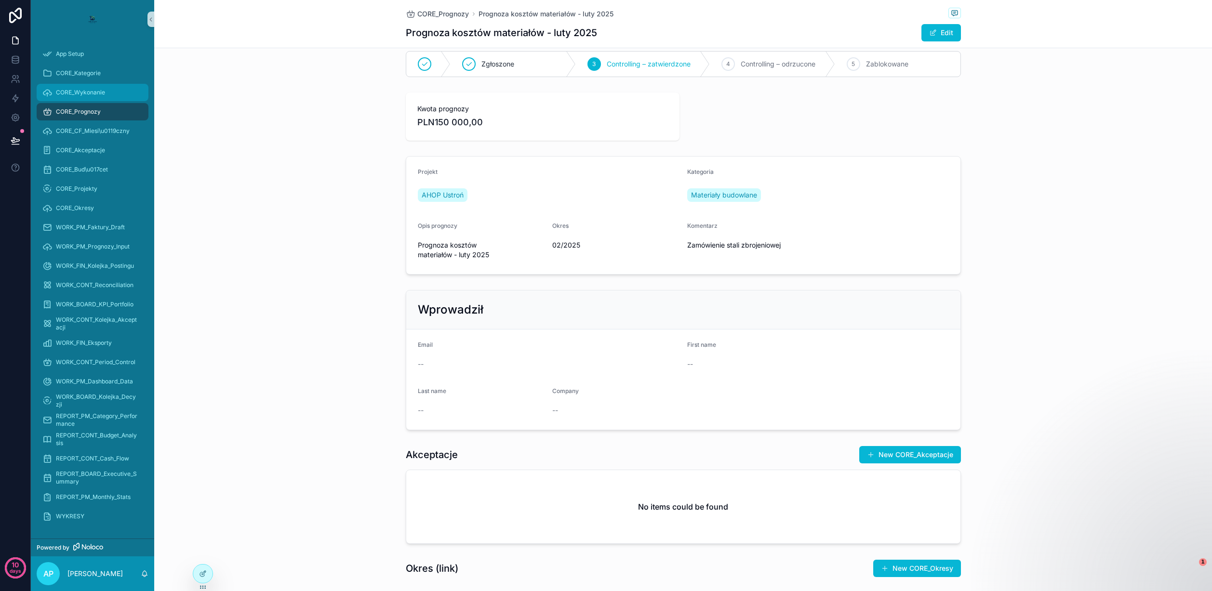
click at [90, 92] on span "CORE_Wykonanie" at bounding box center [80, 93] width 49 height 8
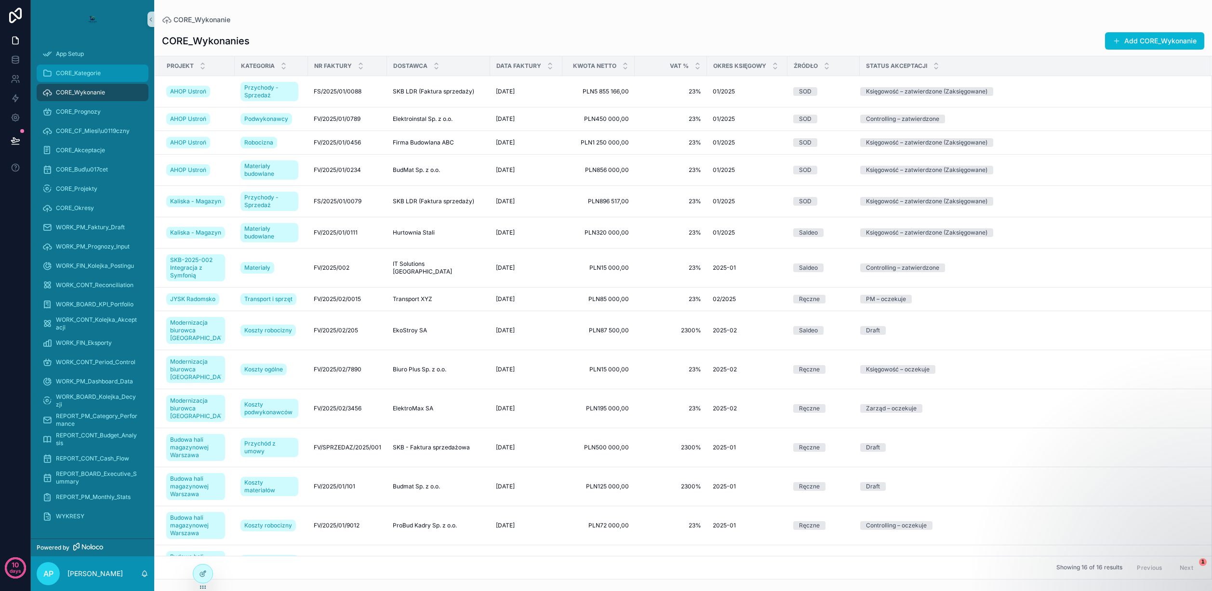
click at [92, 75] on span "CORE_Kategorie" at bounding box center [78, 73] width 45 height 8
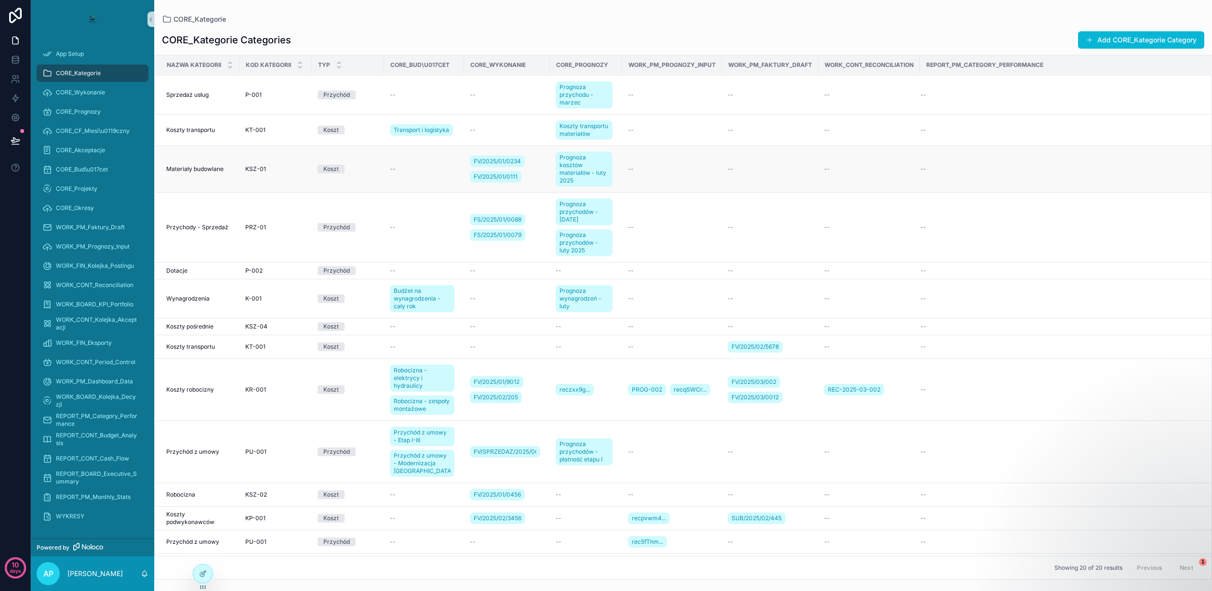
scroll to position [25, 0]
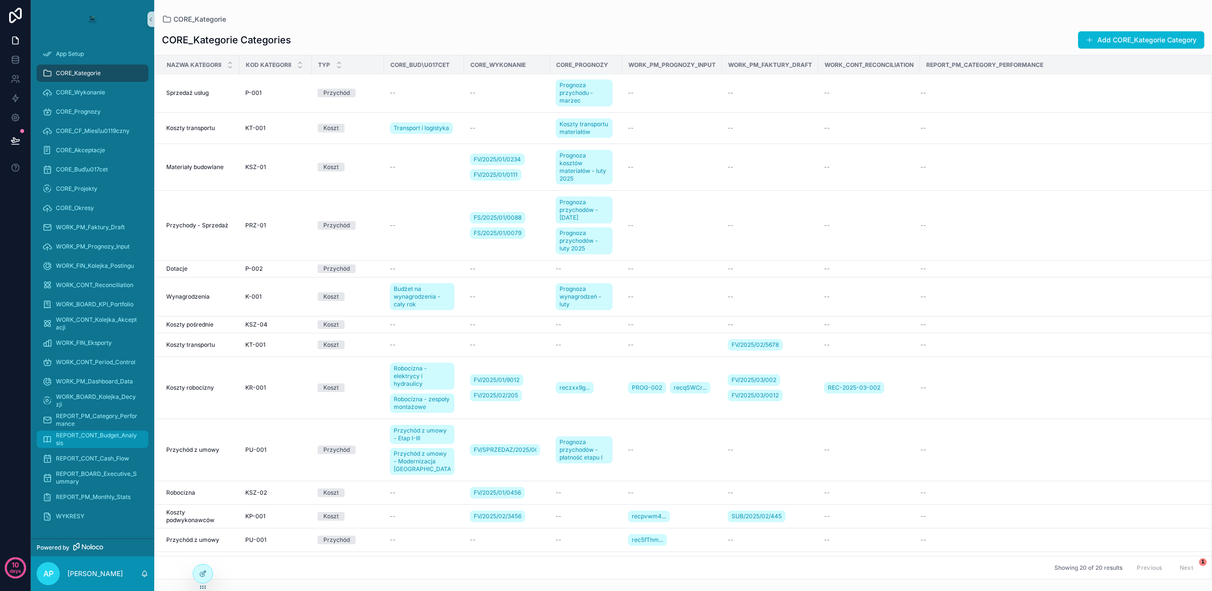
click at [100, 438] on span "REPORT_CONT_Budget_Analysis" at bounding box center [97, 439] width 83 height 15
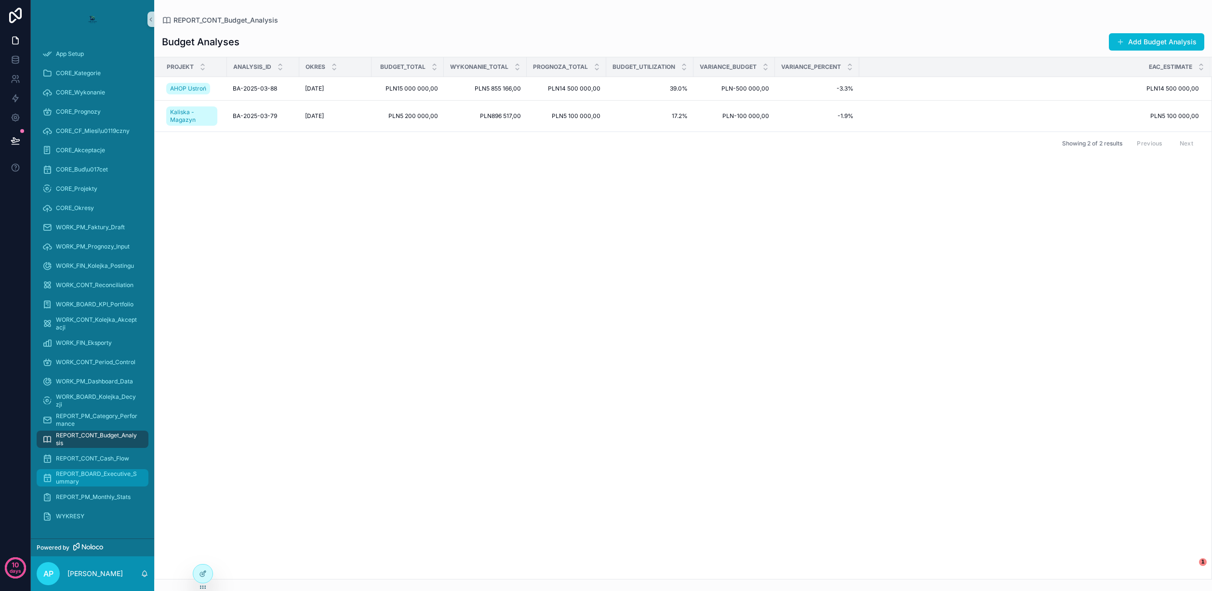
click at [97, 475] on span "REPORT_BOARD_Executive_Summary" at bounding box center [97, 477] width 83 height 15
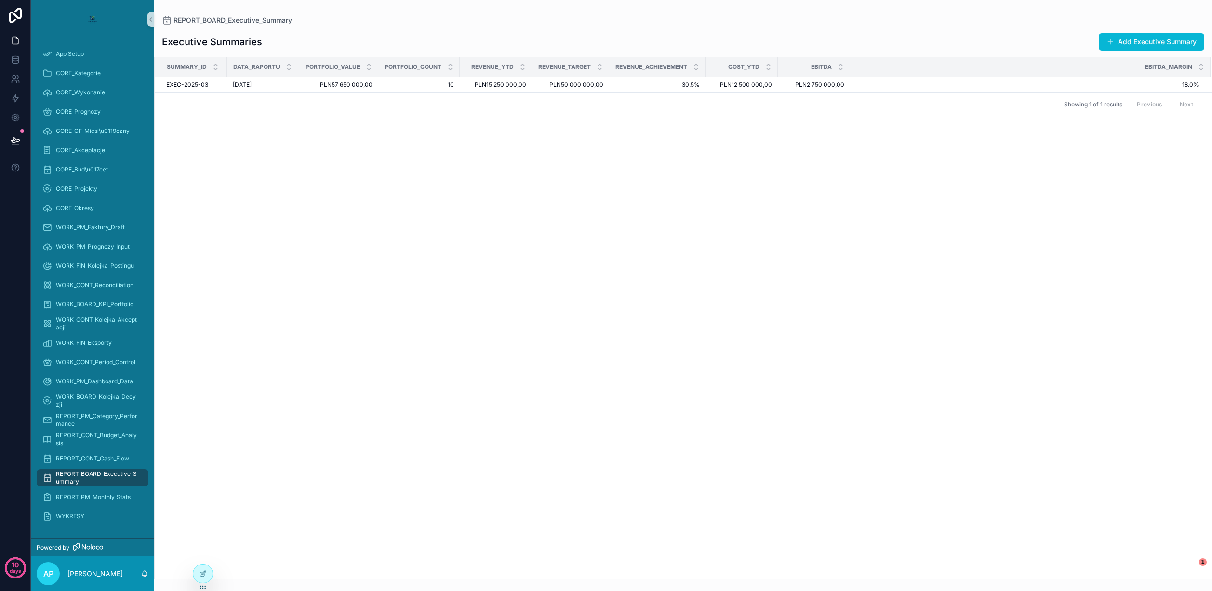
click at [100, 478] on span "REPORT_BOARD_Executive_Summary" at bounding box center [97, 477] width 83 height 15
click at [97, 434] on span "REPORT_CONT_Budget_Analysis" at bounding box center [97, 439] width 83 height 15
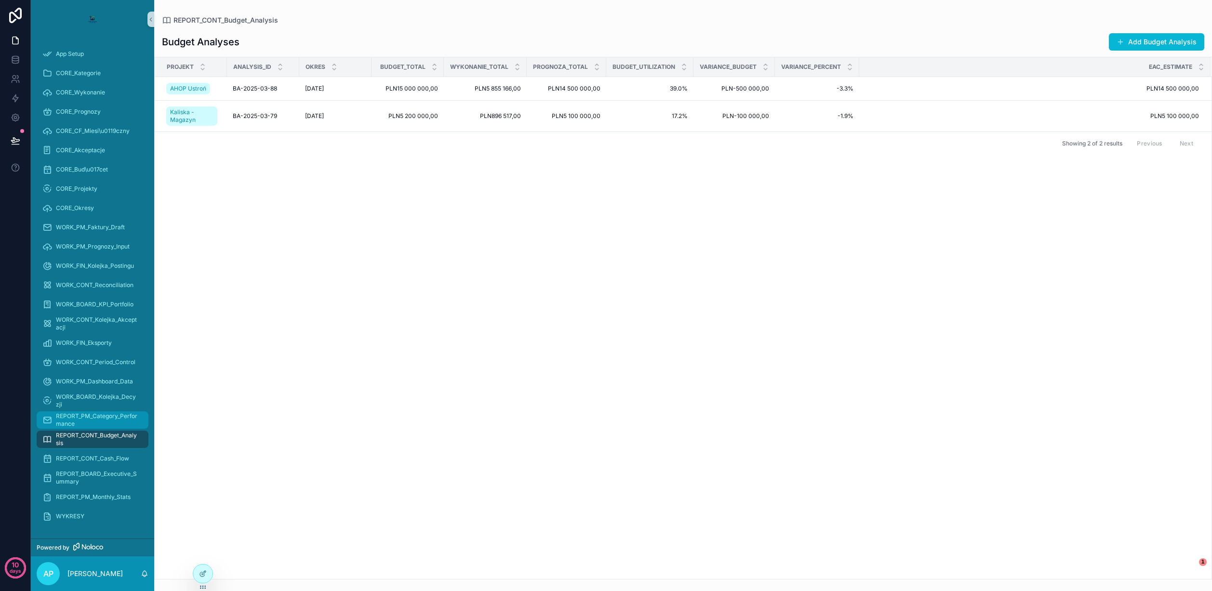
click at [106, 415] on span "REPORT_PM_Category_Performance" at bounding box center [97, 420] width 83 height 15
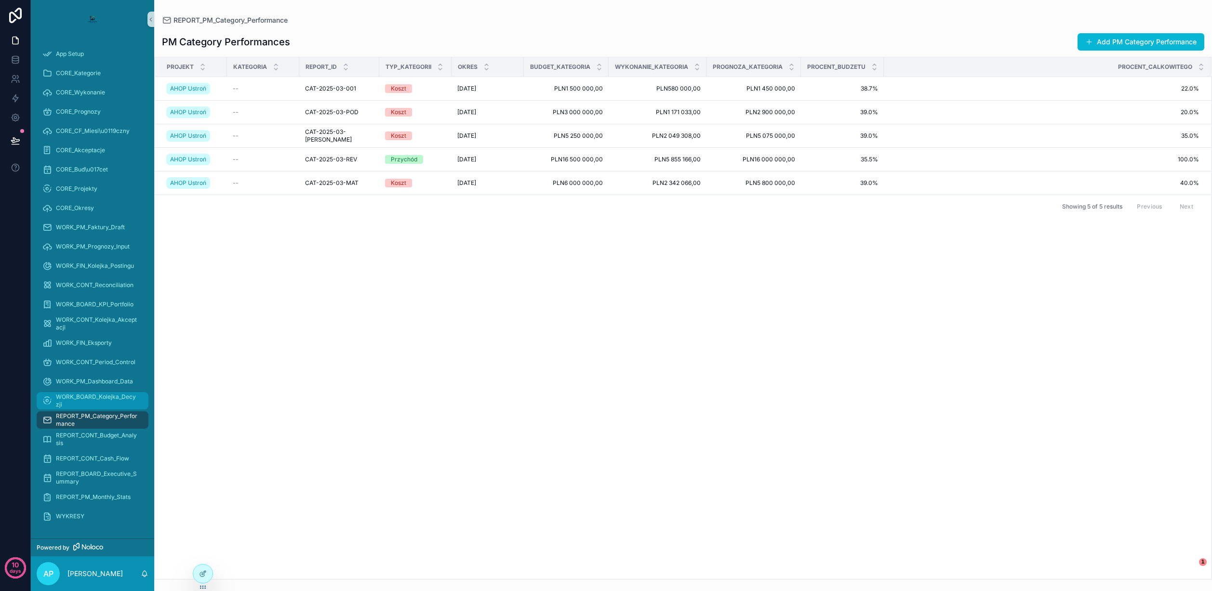
click at [112, 398] on span "WORK_BOARD_Kolejka_Decyzji" at bounding box center [97, 400] width 83 height 15
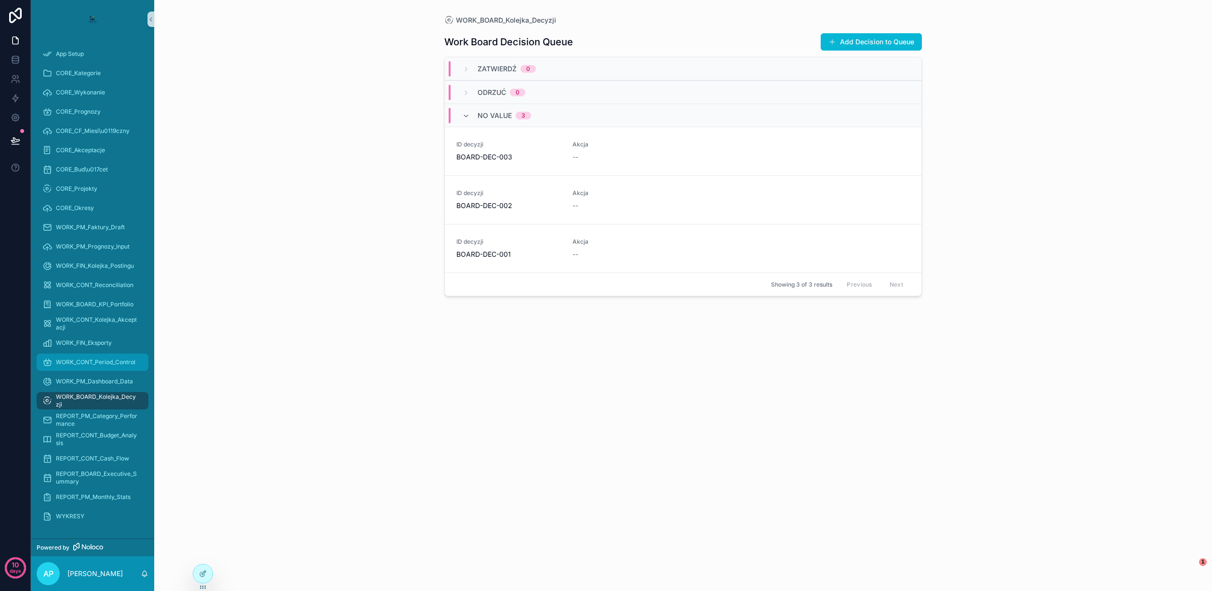
click at [77, 369] on div "WORK_CONT_Period_Control" at bounding box center [92, 362] width 100 height 15
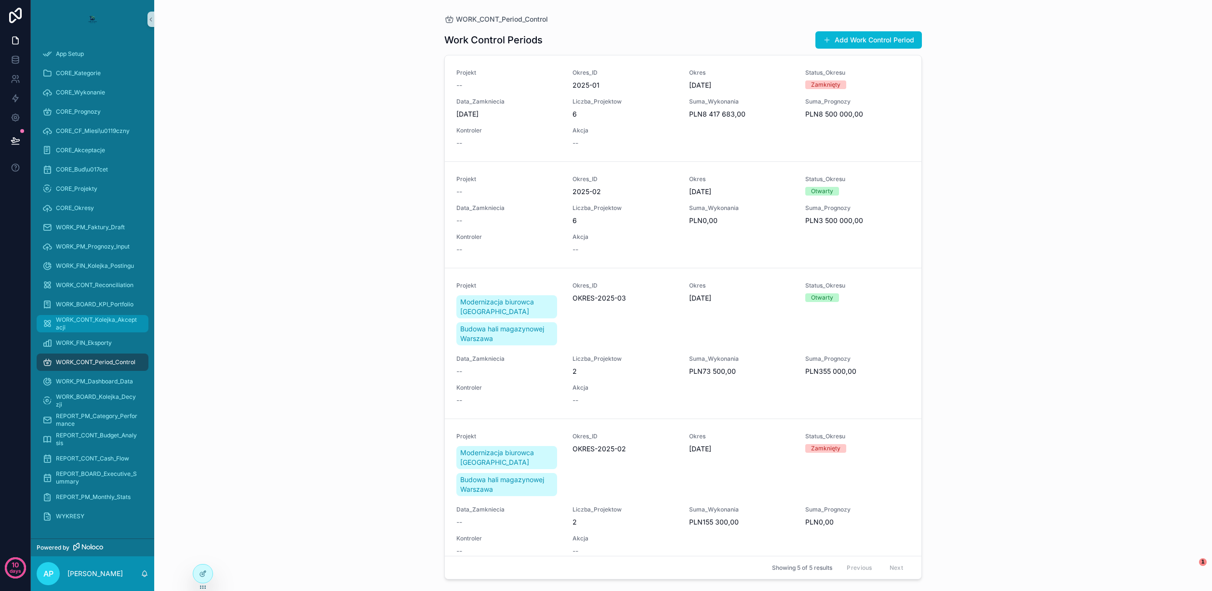
click at [95, 318] on span "WORK_CONT_Kolejka_Akceptacji" at bounding box center [97, 323] width 83 height 15
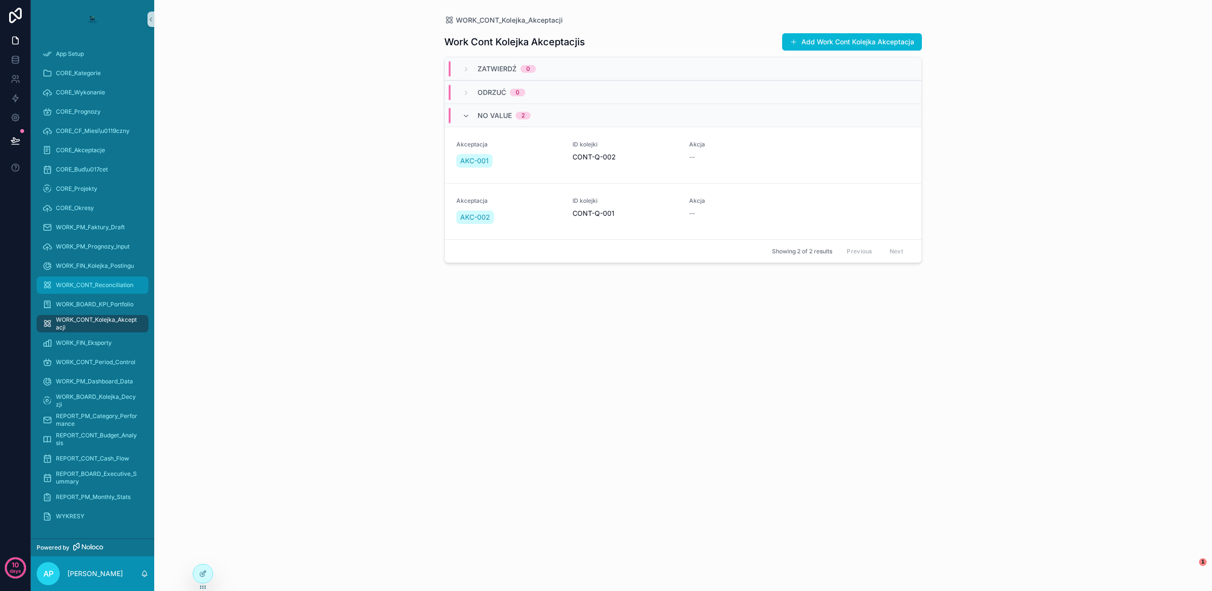
click at [100, 283] on span "WORK_CONT_Reconciliation" at bounding box center [95, 285] width 78 height 8
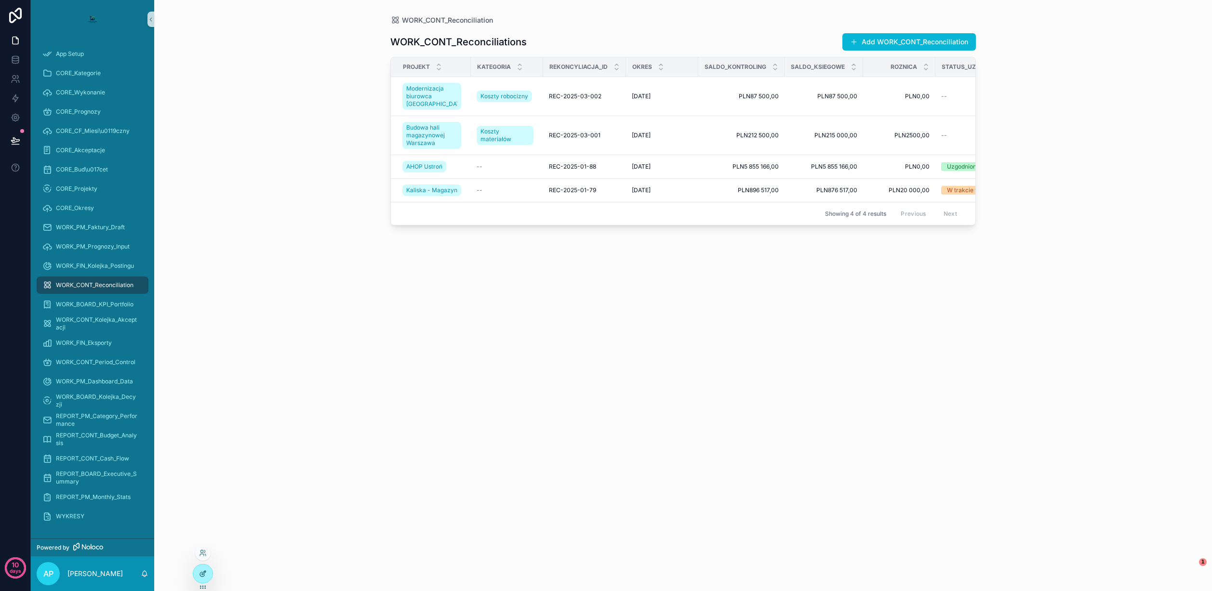
click at [207, 575] on div at bounding box center [202, 574] width 19 height 18
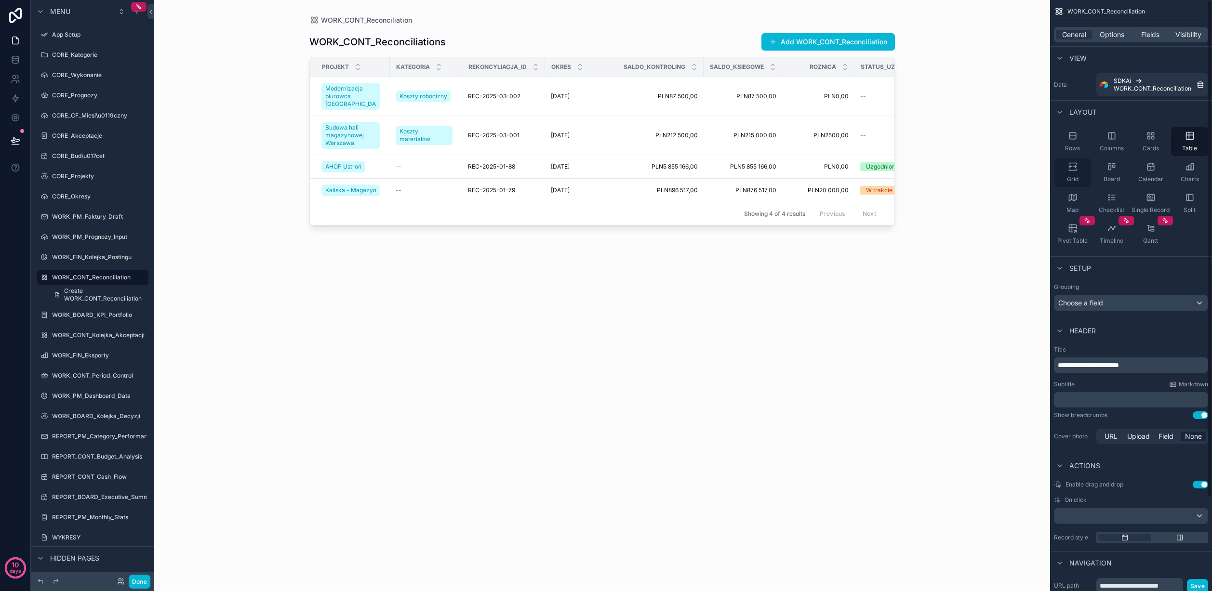
click at [1076, 170] on icon "scrollable content" at bounding box center [1072, 169] width 7 height 1
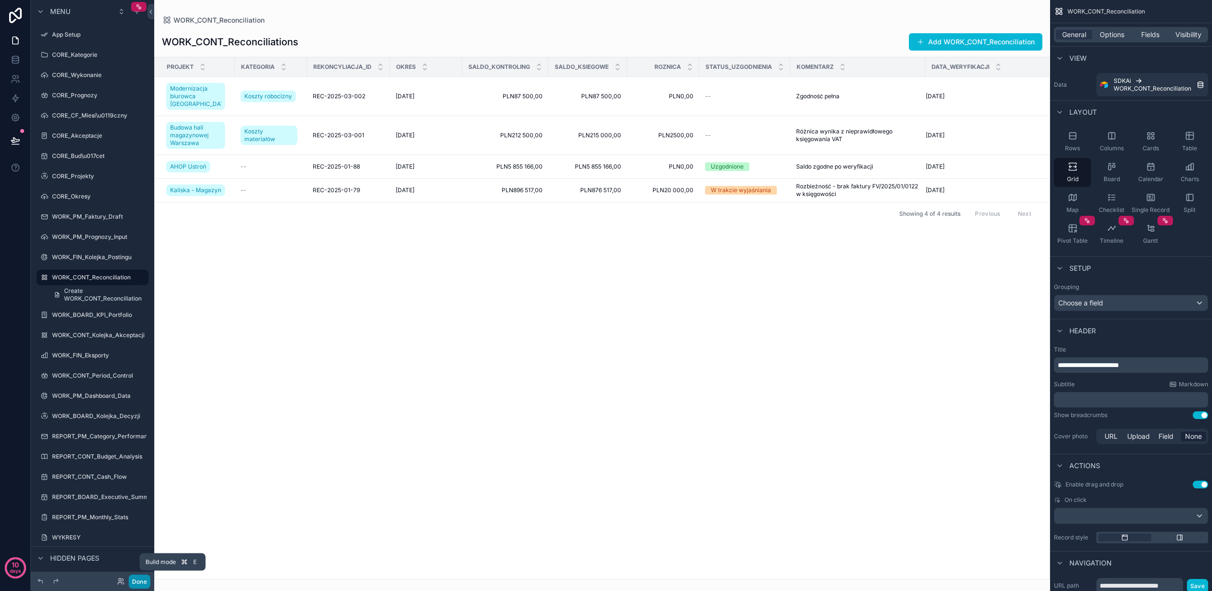
click at [143, 583] on button "Done" at bounding box center [140, 582] width 22 height 14
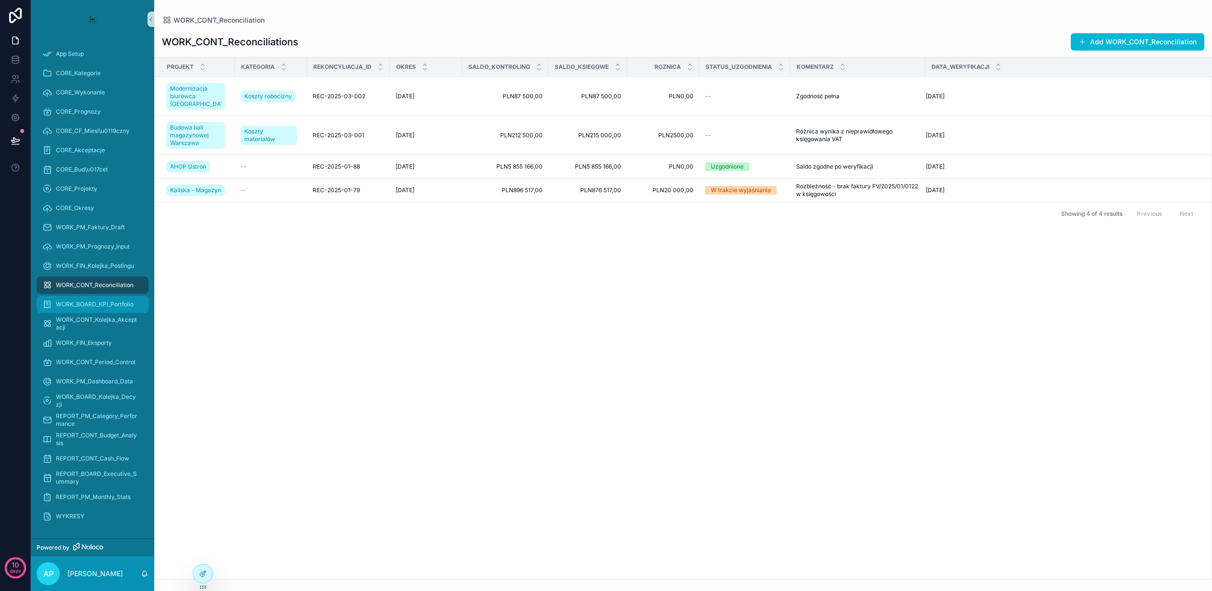
click at [95, 298] on div "WORK_BOARD_KPI_Portfolio" at bounding box center [92, 304] width 100 height 15
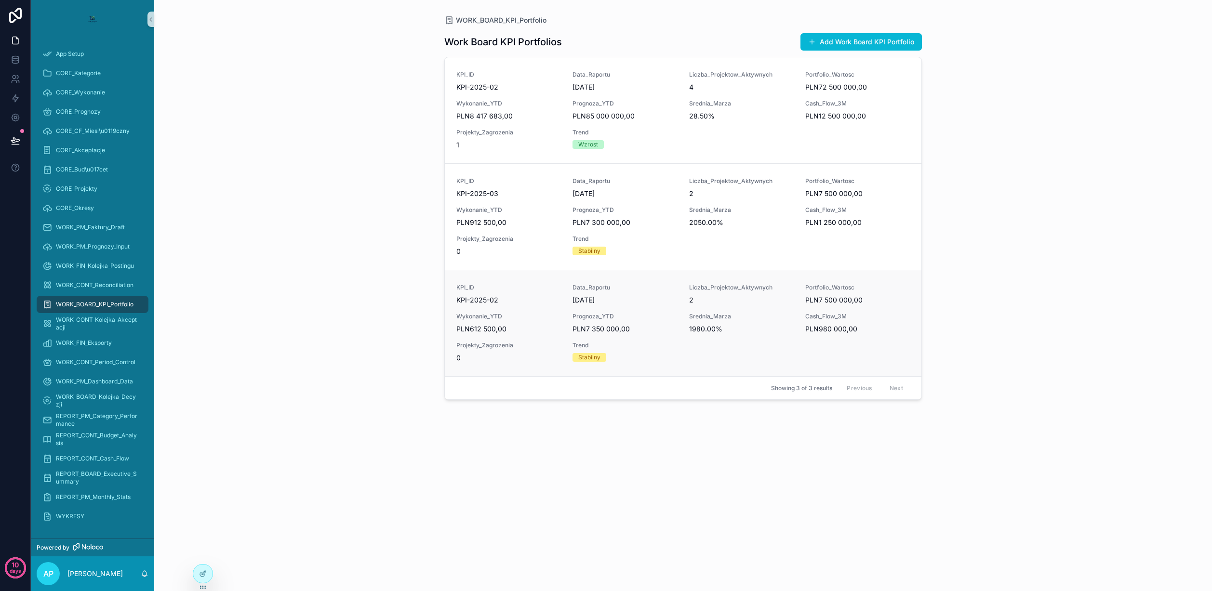
click at [684, 323] on div "KPI_ID KPI-2025-02 Data_Raportu 28.02.2025 Liczba_Projektow_Aktywnych 2 Portfol…" at bounding box center [682, 323] width 453 height 79
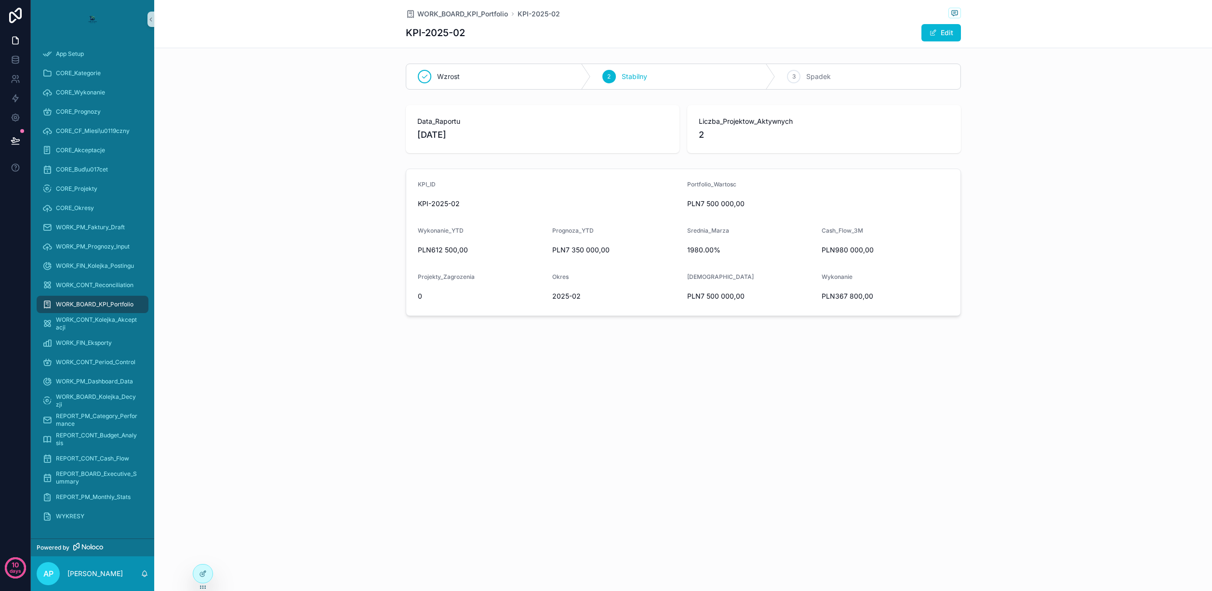
click at [705, 248] on span "1980.00%" at bounding box center [750, 250] width 127 height 10
click at [862, 248] on span "PLN980 000,00" at bounding box center [885, 250] width 127 height 10
drag, startPoint x: 720, startPoint y: 297, endPoint x: 907, endPoint y: 305, distance: 187.1
click at [860, 305] on form "KPI_ID KPI-2025-02 Portfolio_Wartosc PLN7 500 000,00 Wykonanie_YTD PLN612 500,0…" at bounding box center [683, 242] width 554 height 146
click at [885, 302] on div "PLN367 800,00" at bounding box center [885, 296] width 127 height 15
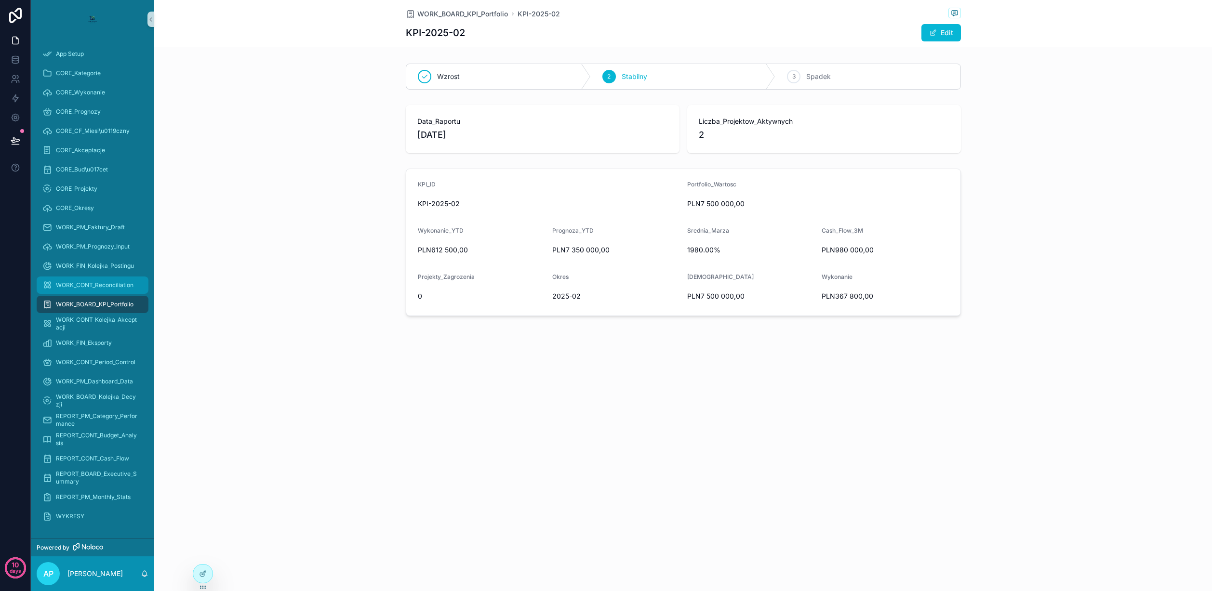
click at [98, 290] on div "WORK_CONT_Reconciliation" at bounding box center [92, 285] width 100 height 15
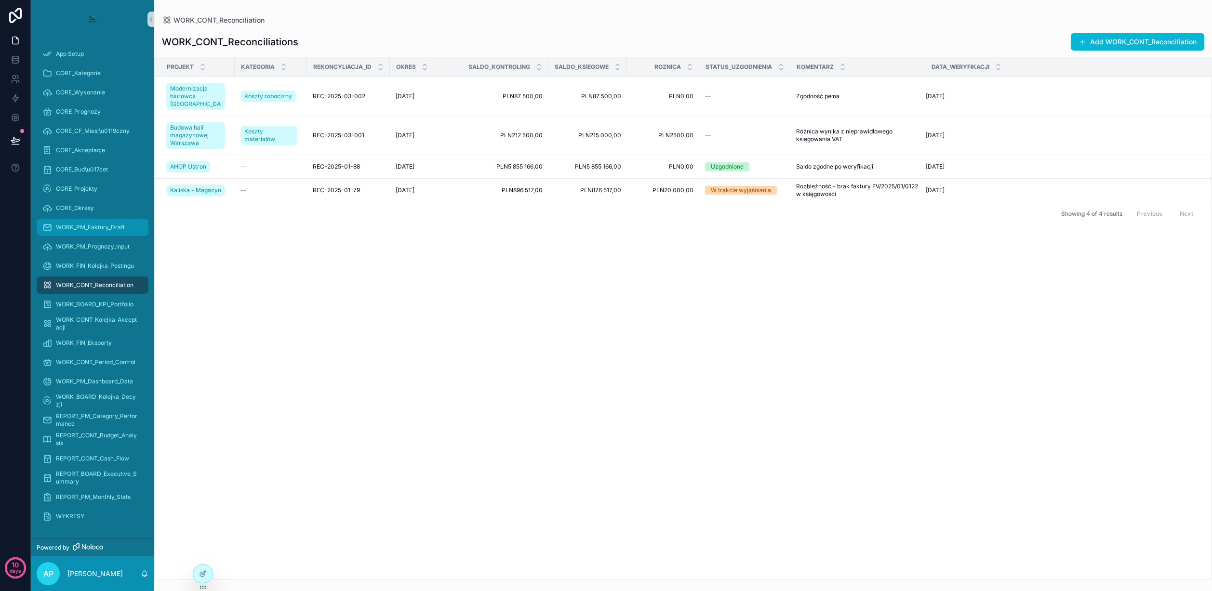
click at [103, 233] on div "WORK_PM_Faktury_Draft" at bounding box center [92, 227] width 100 height 15
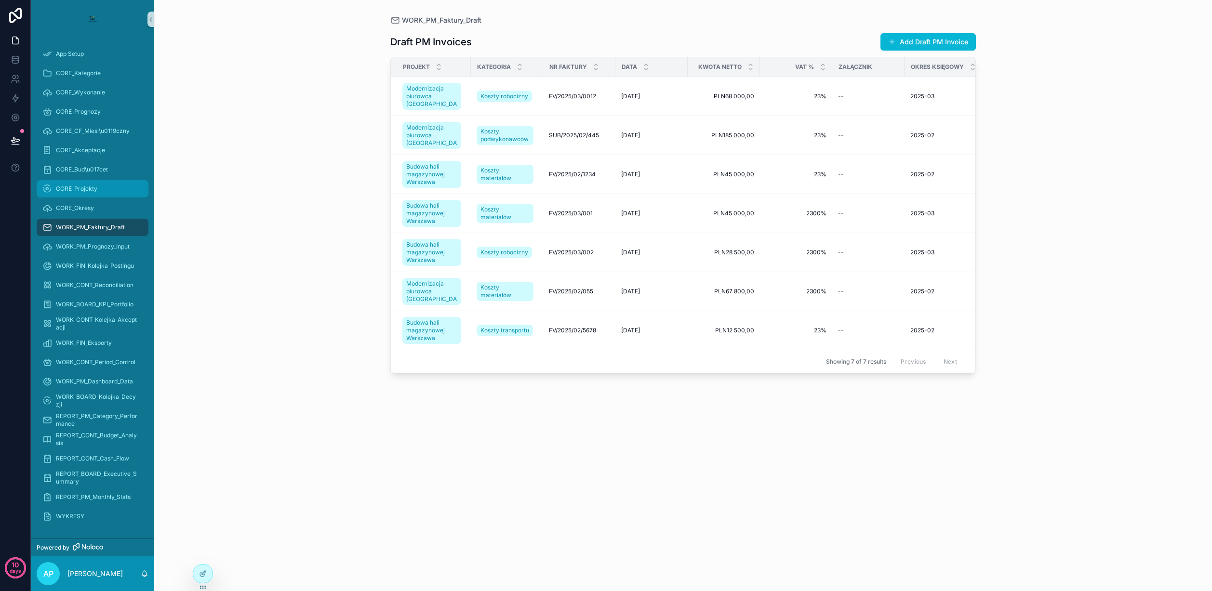
click at [92, 193] on div "CORE_Projekty" at bounding box center [92, 188] width 100 height 15
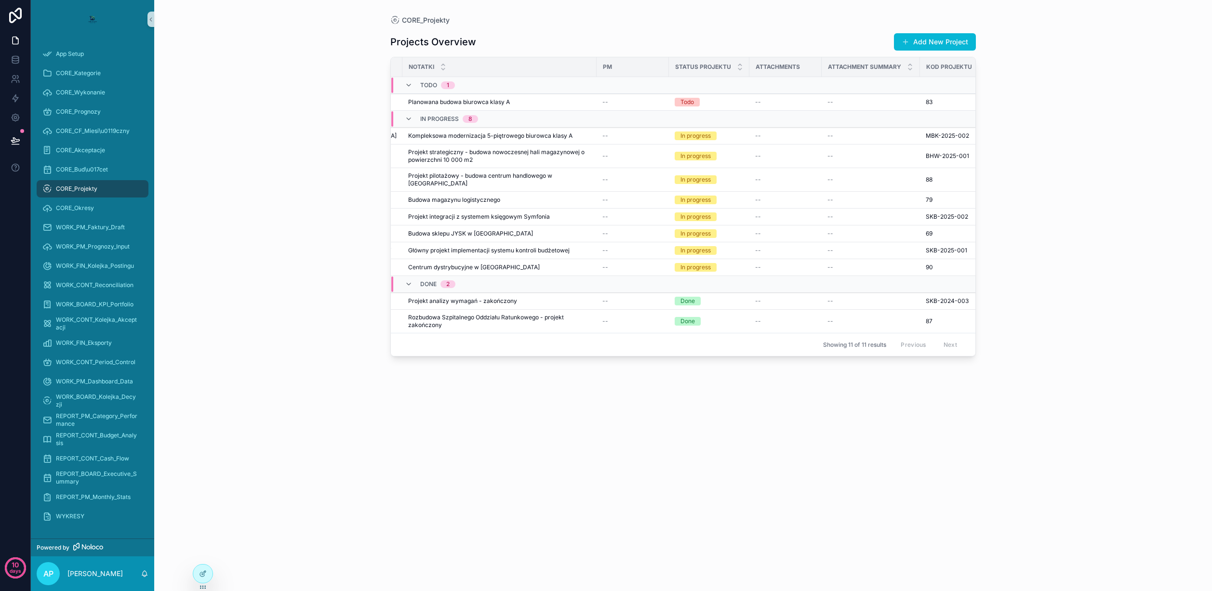
scroll to position [0, 120]
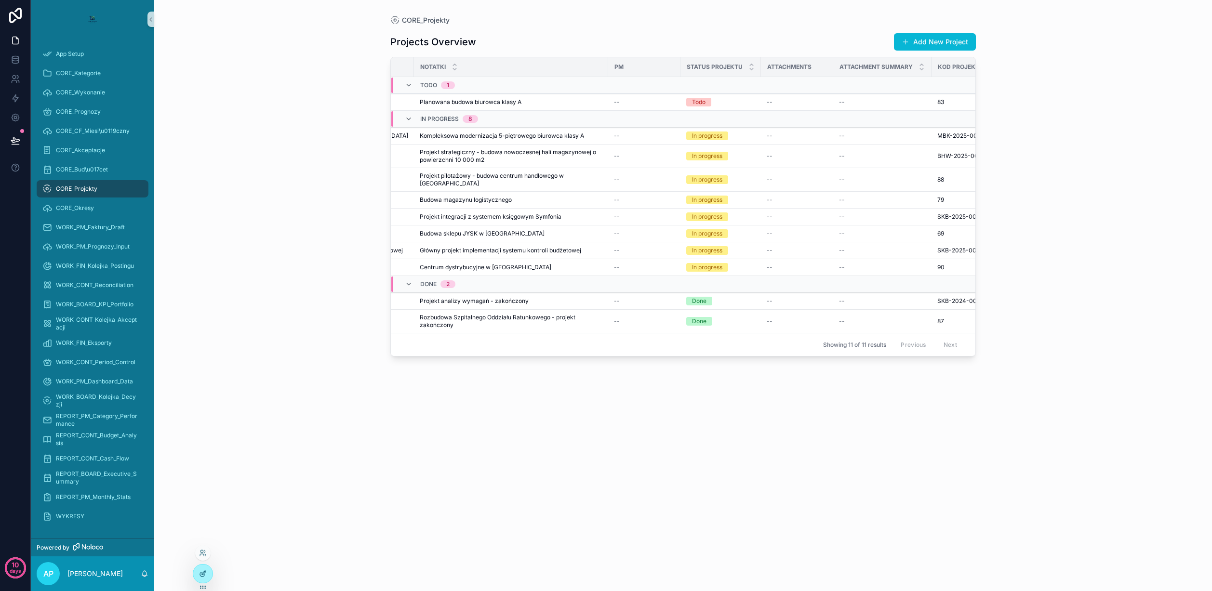
click at [205, 574] on icon at bounding box center [203, 574] width 8 height 8
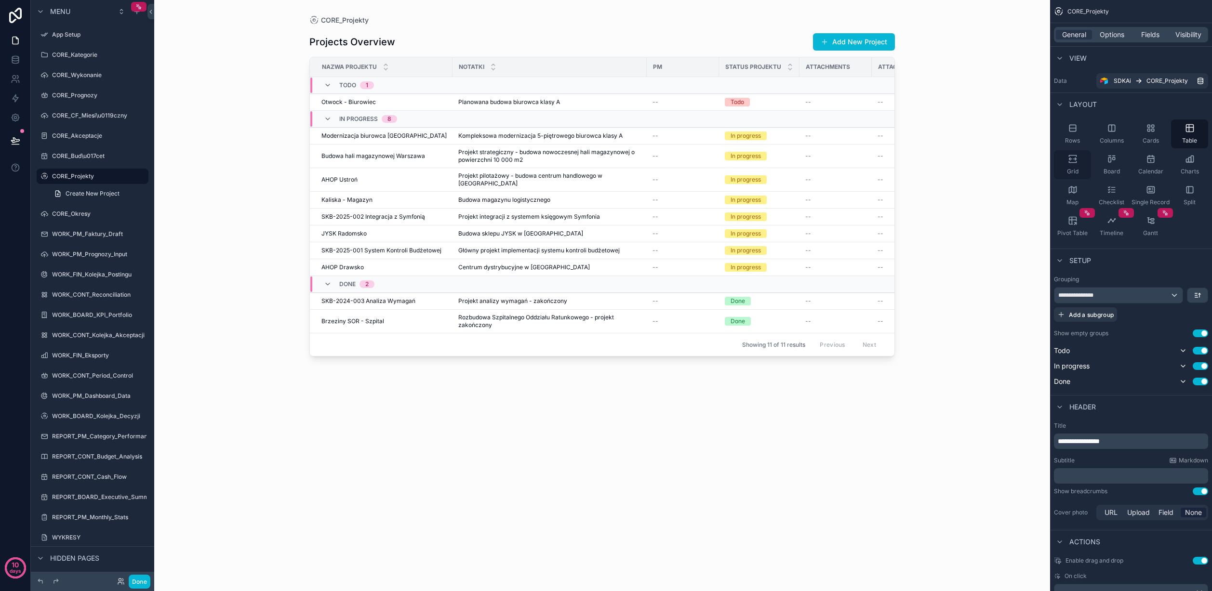
click at [1072, 161] on icon "scrollable content" at bounding box center [1073, 159] width 10 height 10
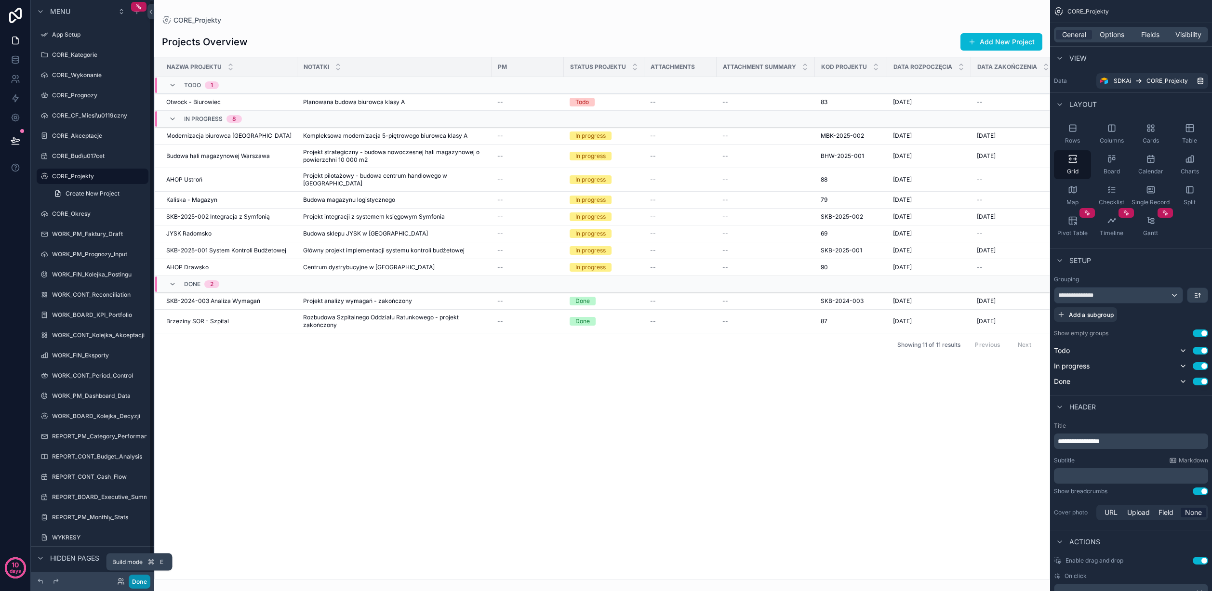
click at [137, 579] on button "Done" at bounding box center [140, 582] width 22 height 14
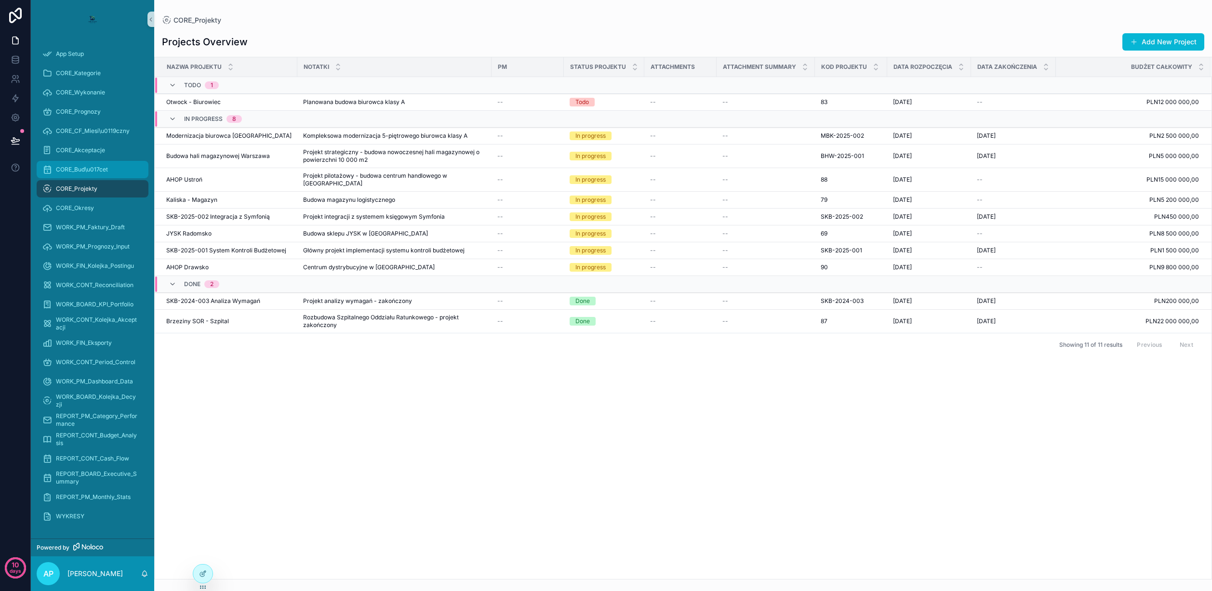
click at [94, 169] on span "CORE_Bud\u017cet" at bounding box center [82, 170] width 52 height 8
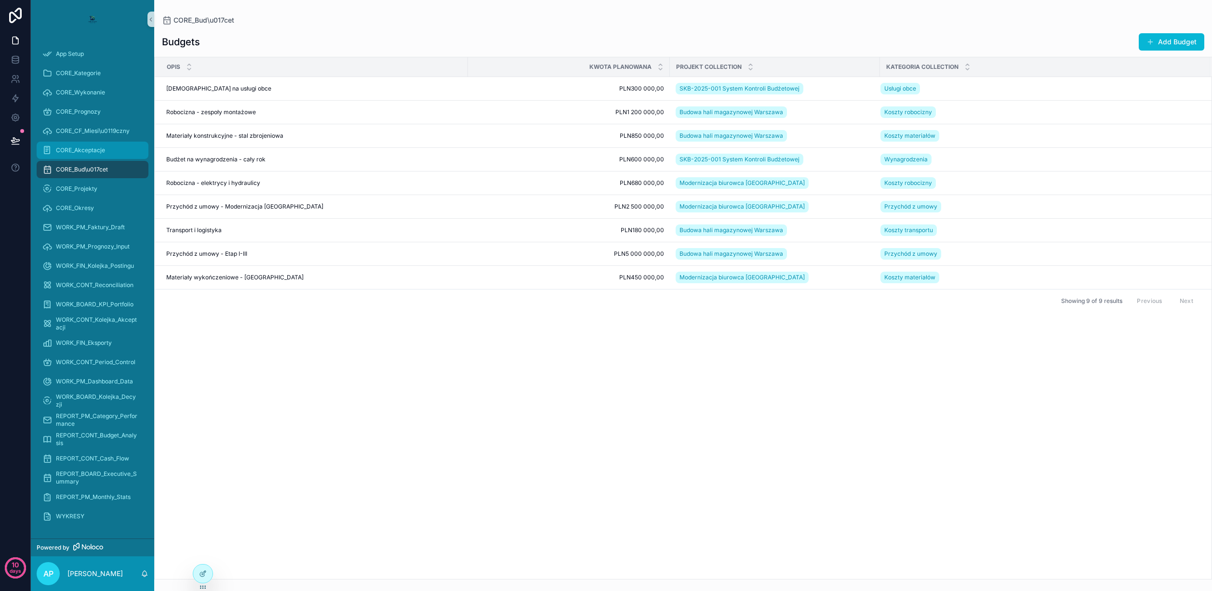
click at [84, 151] on span "CORE_Akceptacje" at bounding box center [80, 150] width 49 height 8
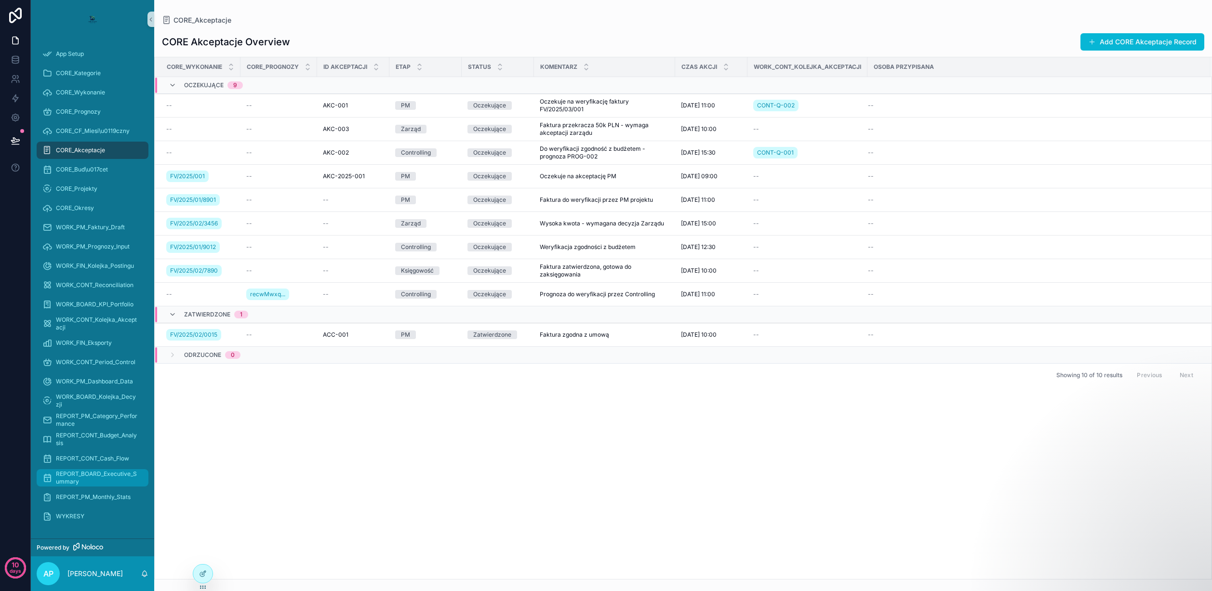
click at [102, 480] on span "REPORT_BOARD_Executive_Summary" at bounding box center [97, 477] width 83 height 15
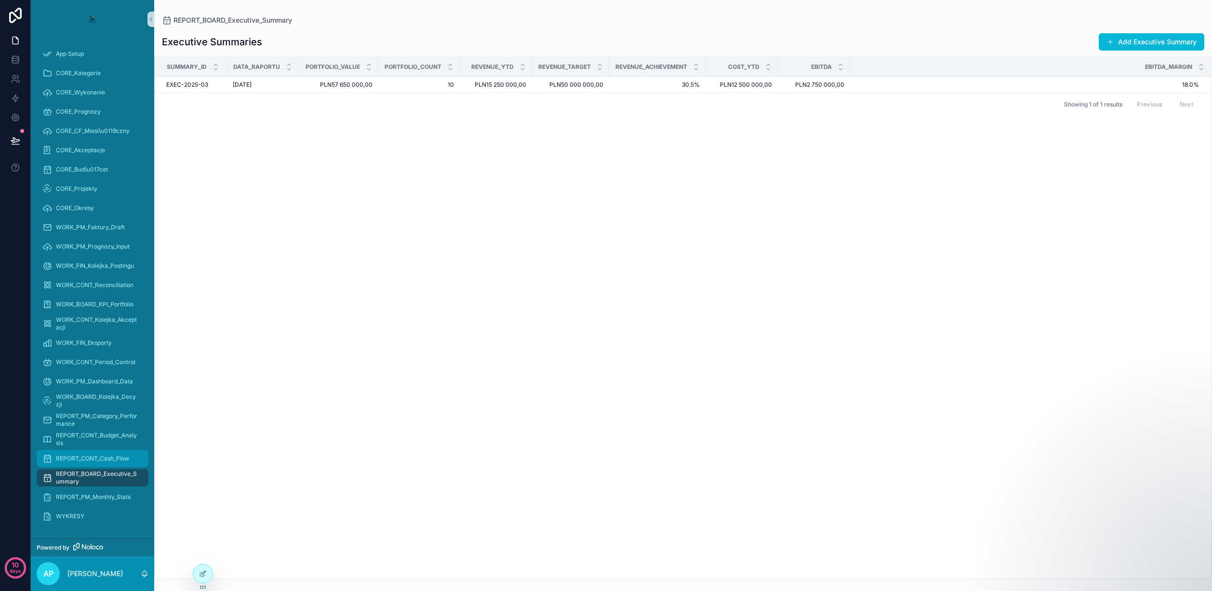
click at [105, 460] on span "REPORT_CONT_Cash_Flow" at bounding box center [92, 459] width 73 height 8
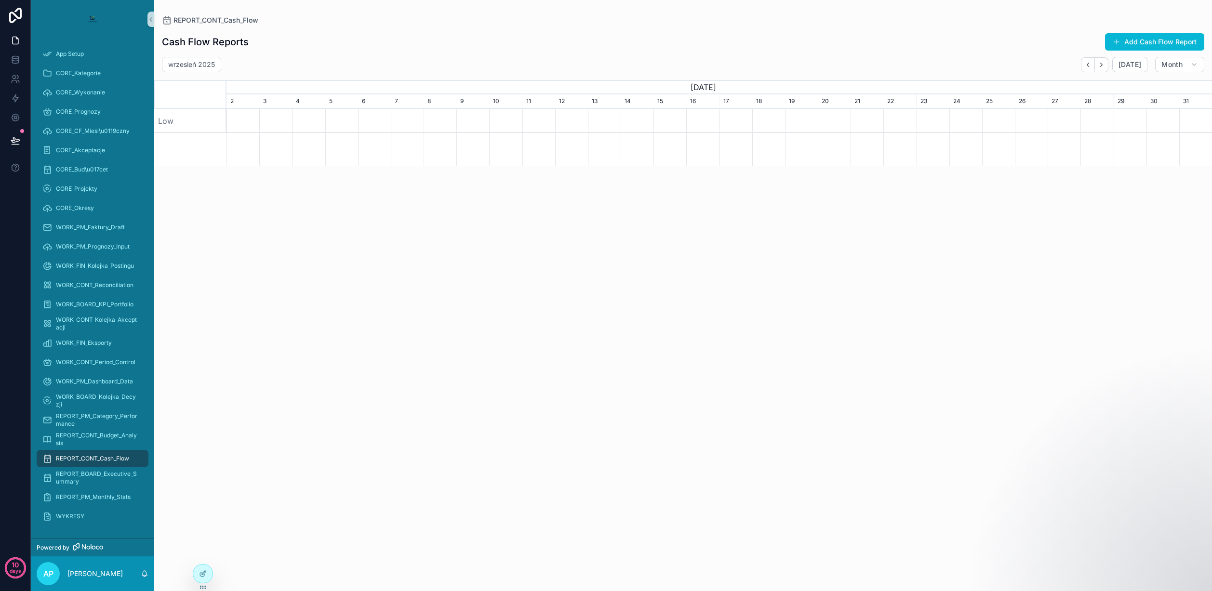
scroll to position [0, 985]
click at [95, 504] on div "REPORT_PM_Monthly_Stats" at bounding box center [92, 497] width 100 height 15
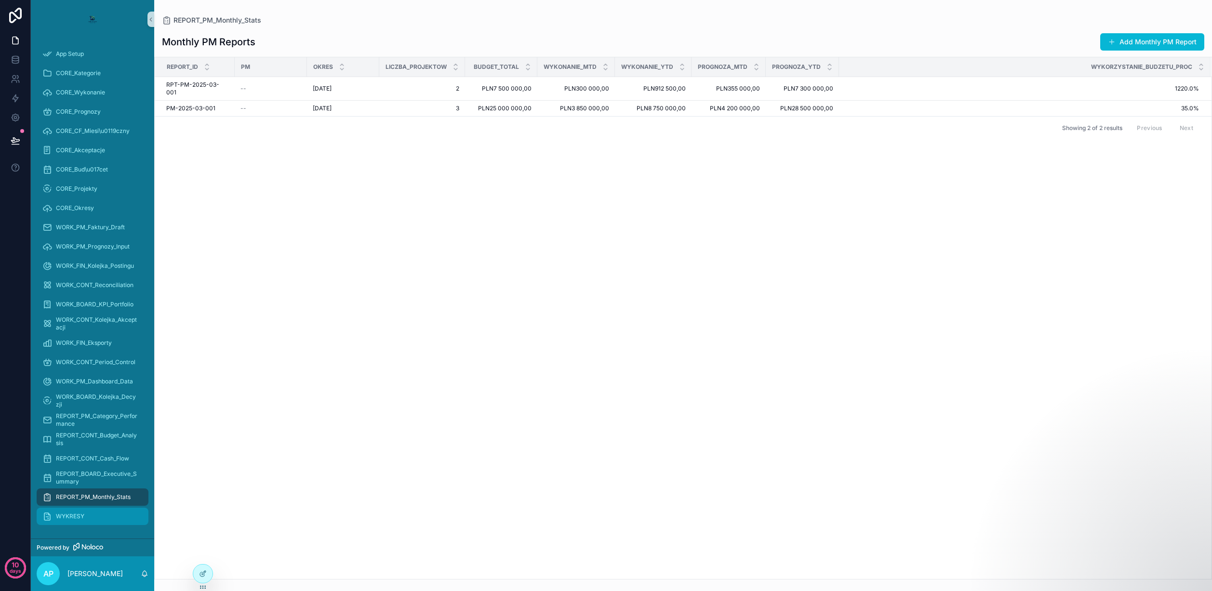
click at [88, 522] on div "WYKRESY" at bounding box center [92, 516] width 100 height 15
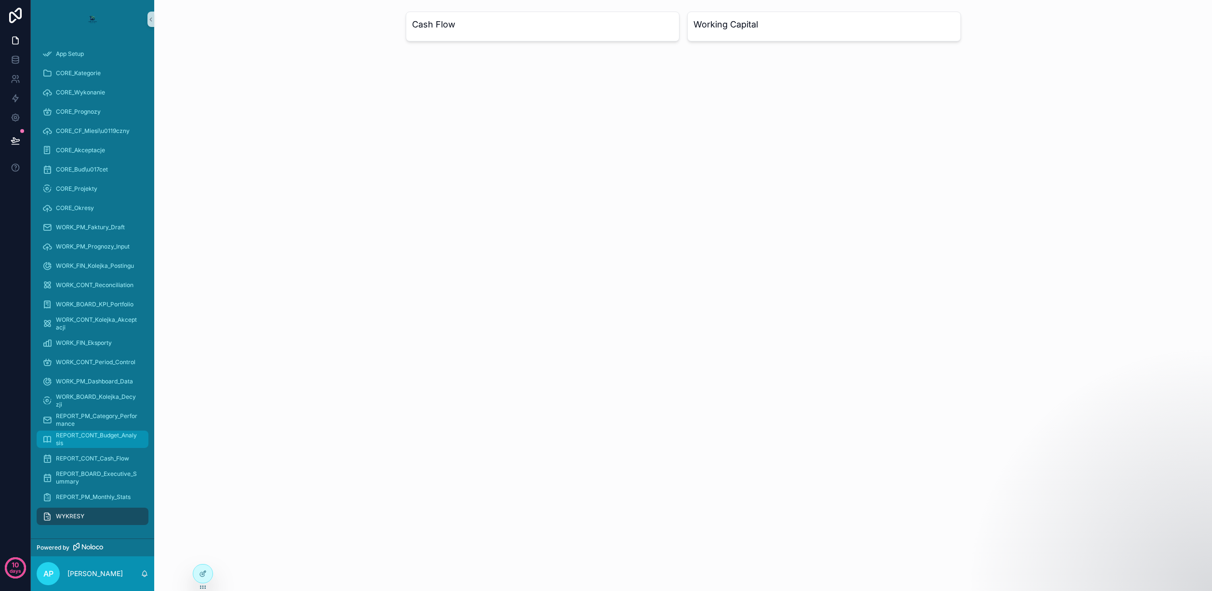
click at [105, 438] on span "REPORT_CONT_Budget_Analysis" at bounding box center [97, 439] width 83 height 15
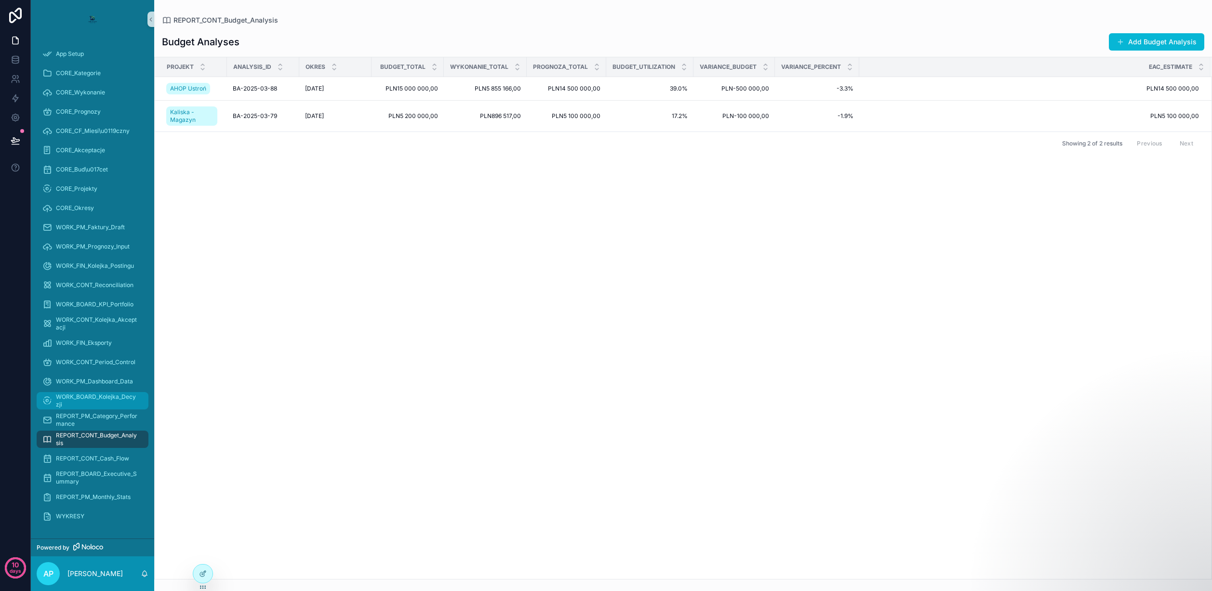
click at [105, 402] on span "WORK_BOARD_Kolejka_Decyzji" at bounding box center [97, 400] width 83 height 15
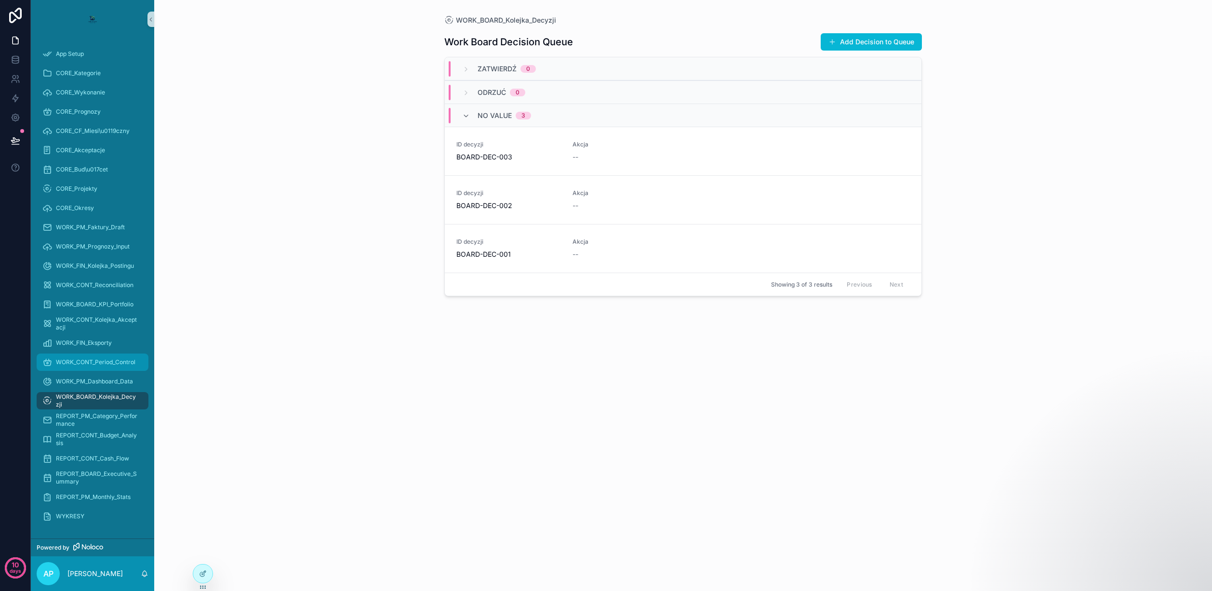
click at [107, 366] on span "WORK_CONT_Period_Control" at bounding box center [96, 363] width 80 height 8
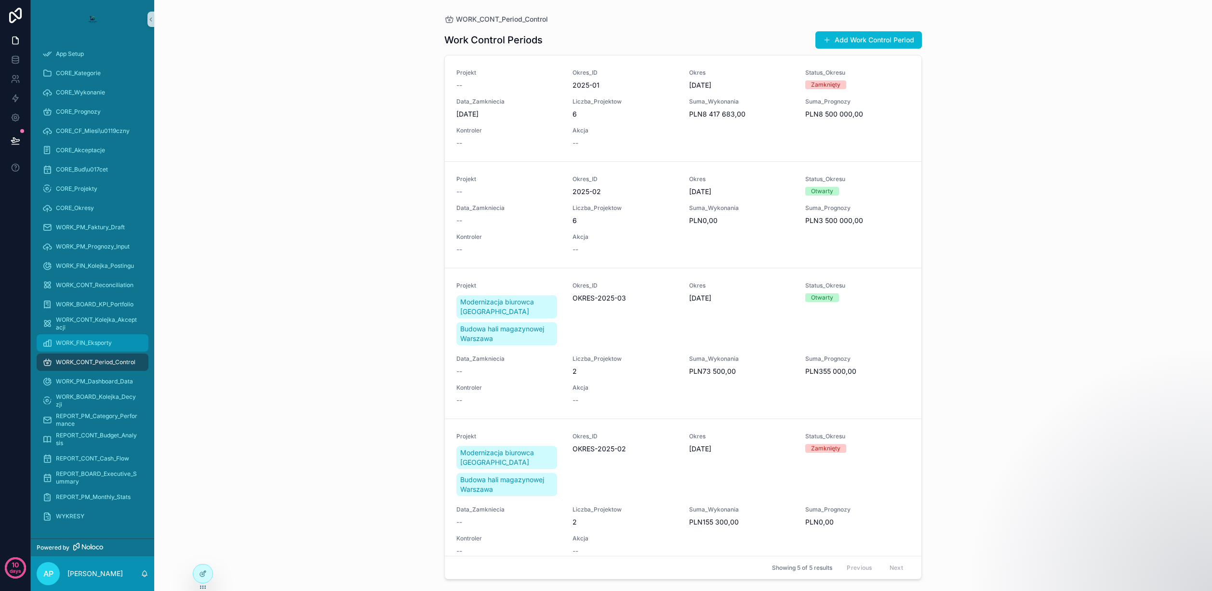
click at [110, 346] on span "WORK_FIN_Eksporty" at bounding box center [84, 343] width 56 height 8
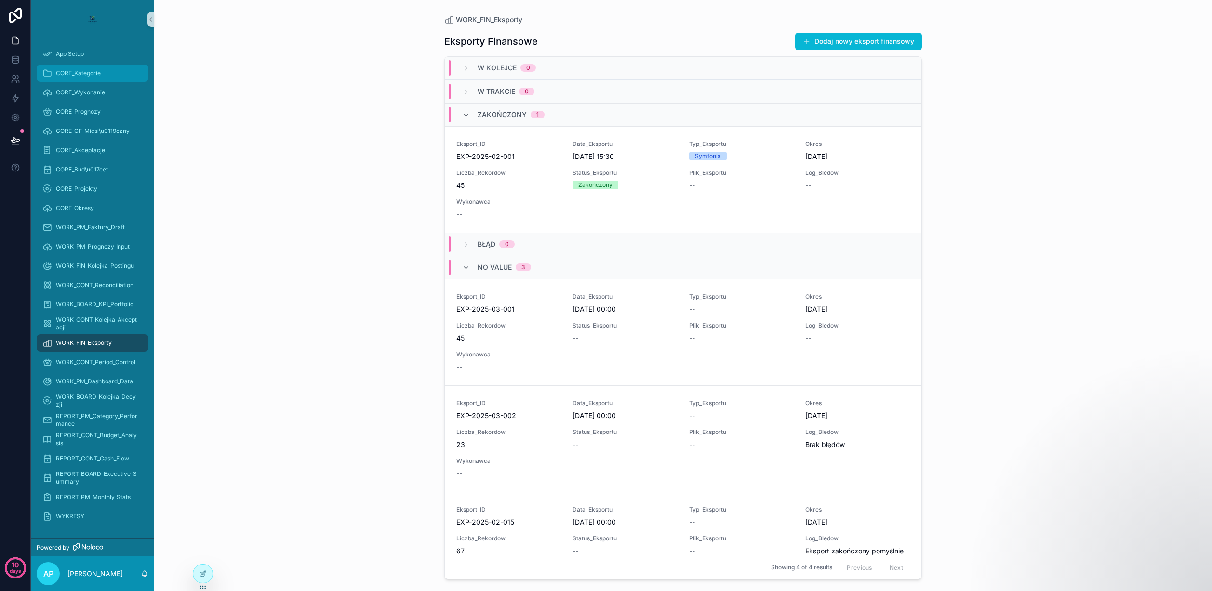
click at [106, 71] on div "CORE_Kategorie" at bounding box center [92, 73] width 100 height 15
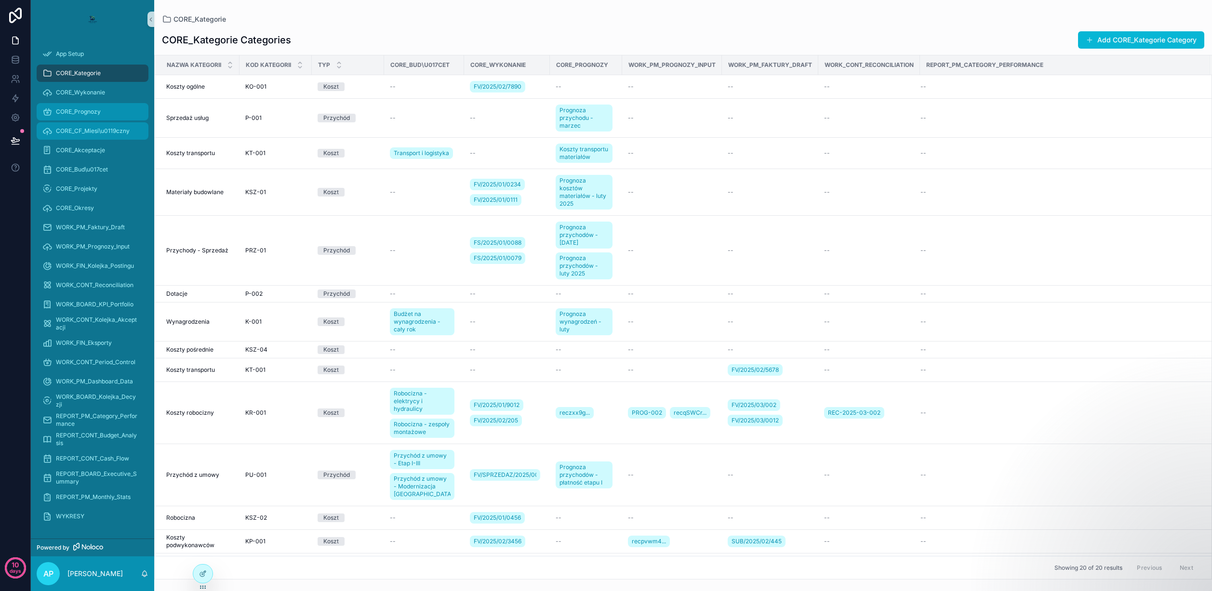
click at [106, 114] on div "CORE_Prognozy" at bounding box center [92, 111] width 100 height 15
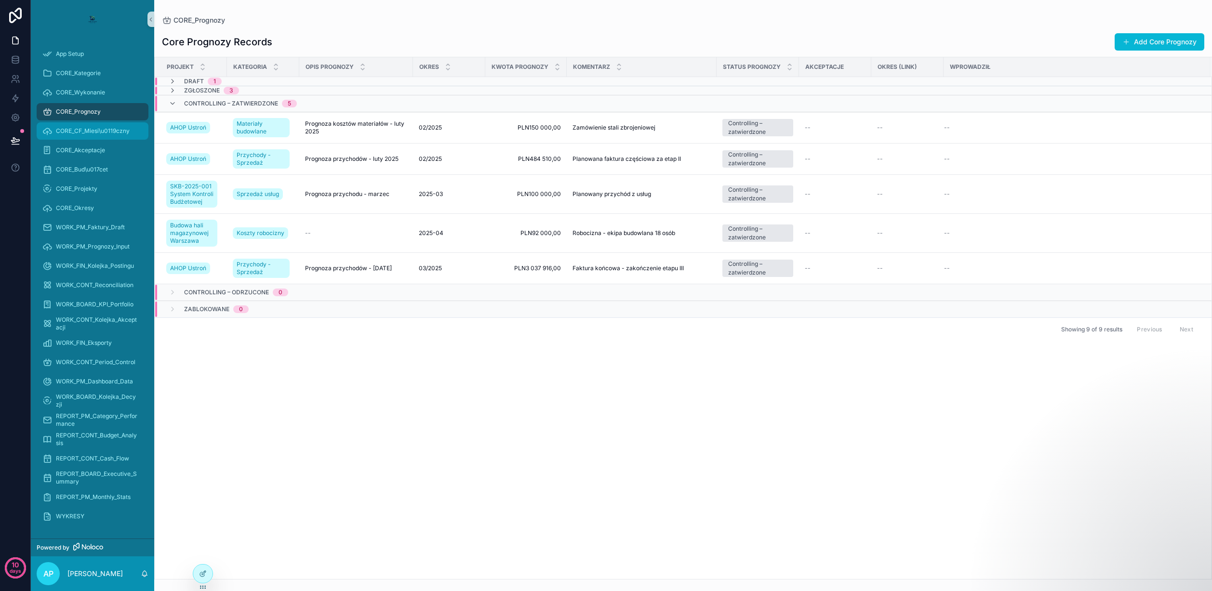
click at [105, 127] on div "CORE_CF_Miesi\u0119czny" at bounding box center [92, 130] width 100 height 15
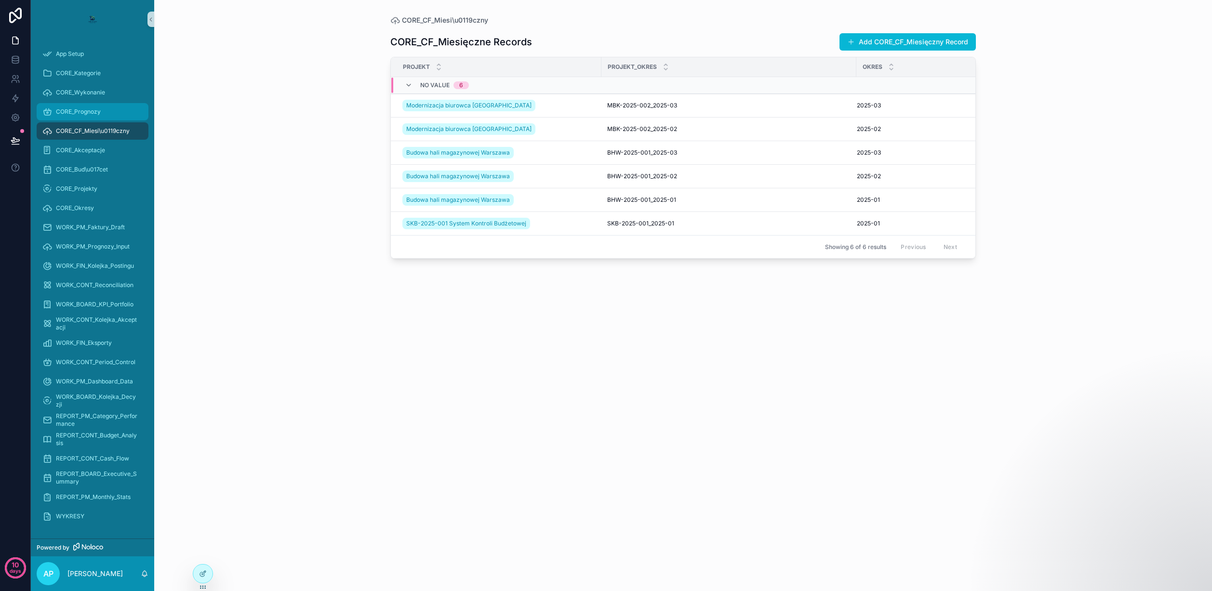
click at [105, 115] on div "CORE_Prognozy" at bounding box center [92, 111] width 100 height 15
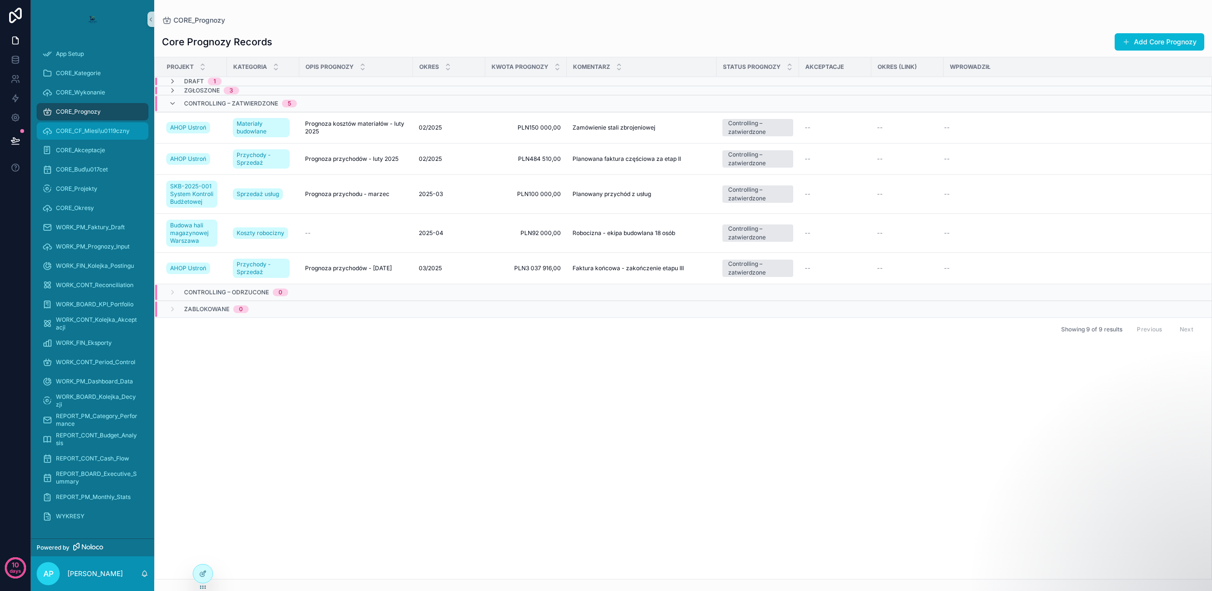
click at [81, 130] on span "CORE_CF_Miesi\u0119czny" at bounding box center [93, 131] width 74 height 8
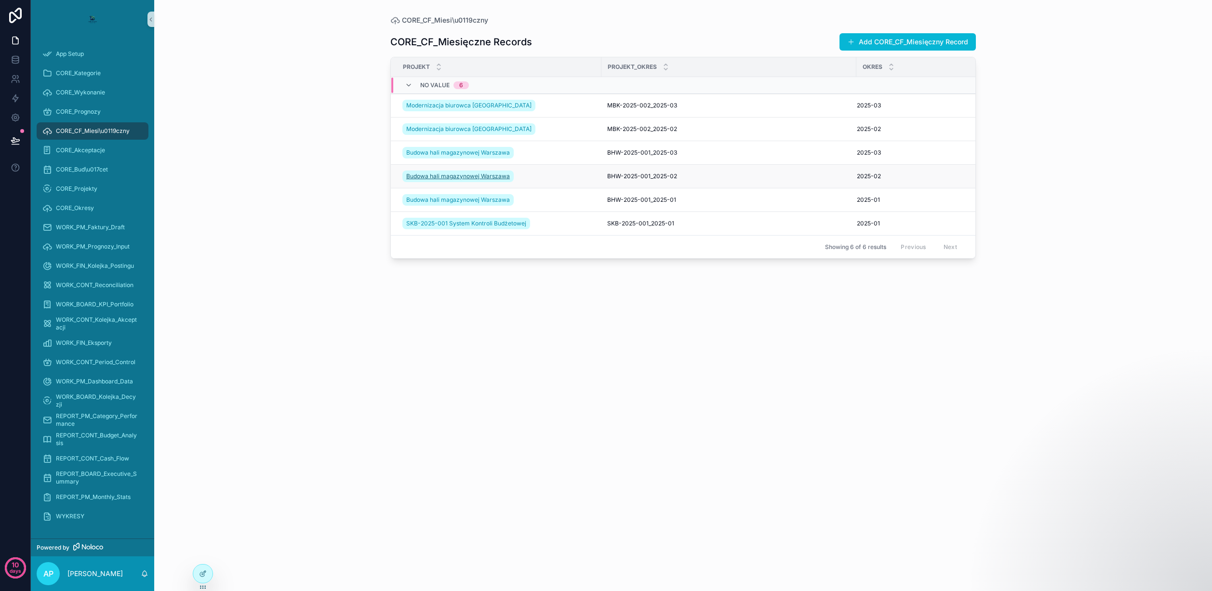
click at [444, 177] on span "Budowa hali magazynowej Warszawa" at bounding box center [458, 177] width 104 height 8
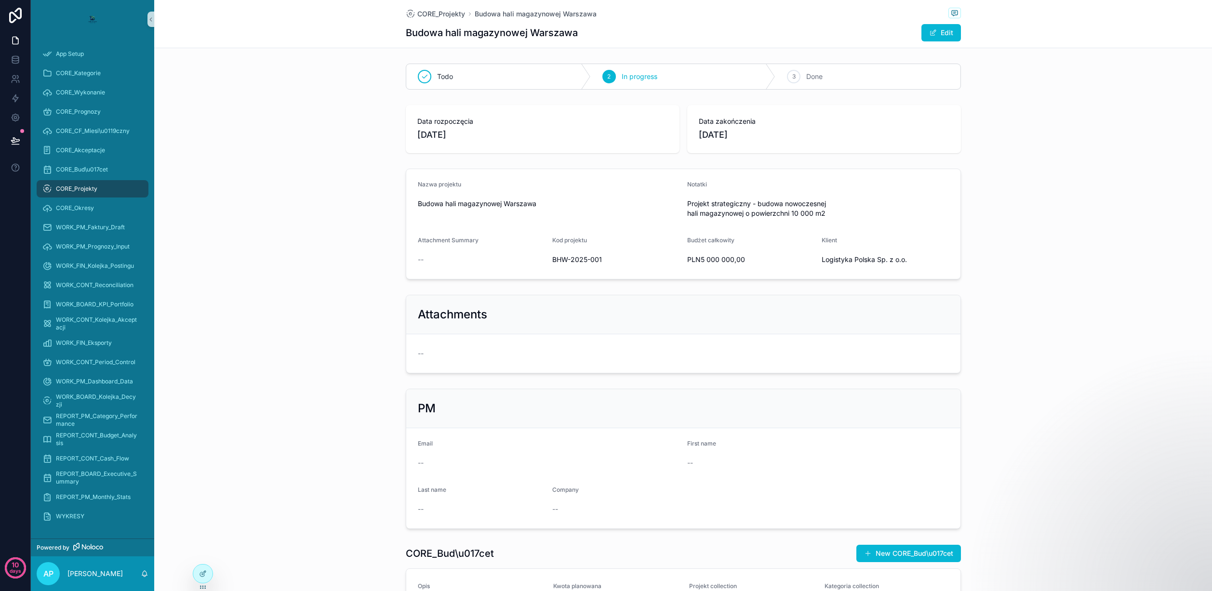
click at [731, 209] on span "Projekt strategiczny - budowa nowoczesnej hali magazynowej o powierzchni 10 000…" at bounding box center [818, 208] width 262 height 19
drag, startPoint x: 725, startPoint y: 232, endPoint x: 728, endPoint y: 239, distance: 7.3
click at [727, 237] on form "Nazwa projektu Budowa hali magazynowej Warszawa Notatki Projekt strategiczny - …" at bounding box center [683, 224] width 554 height 110
click at [722, 250] on div "Budżet całkowity PLN5 000 000,00" at bounding box center [750, 252] width 127 height 31
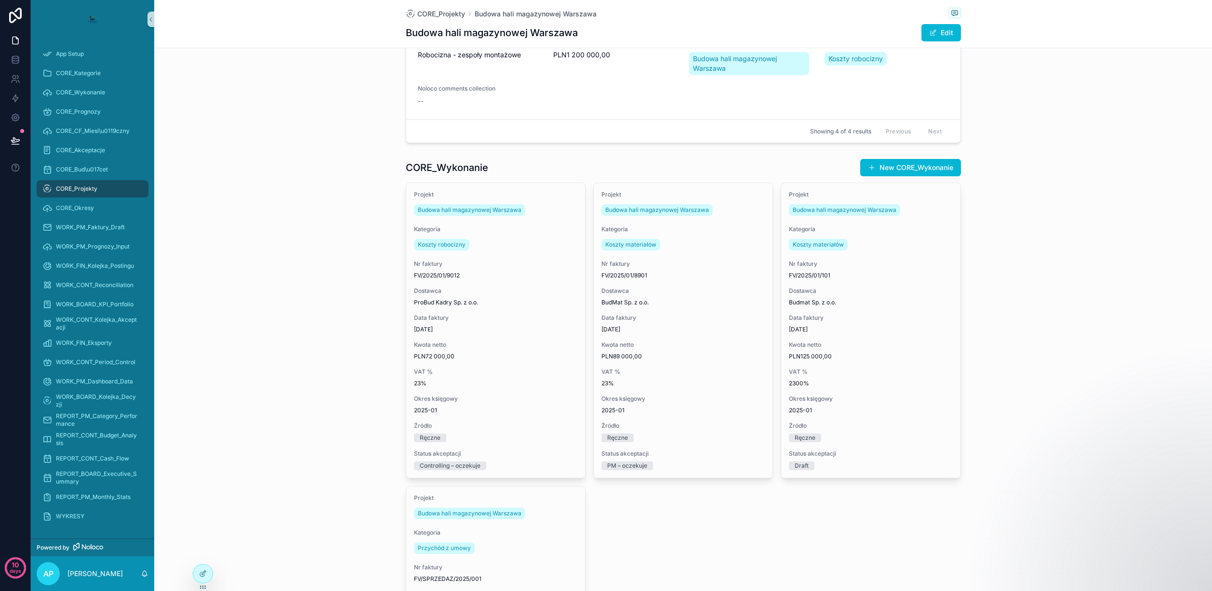
scroll to position [859, 0]
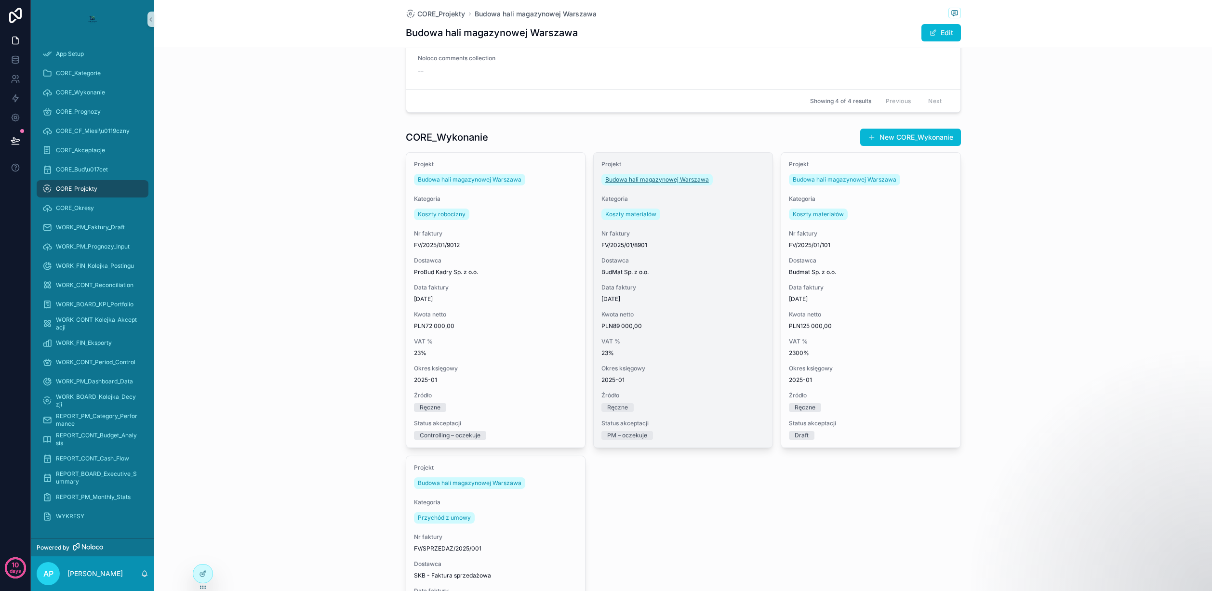
click at [652, 180] on span "Budowa hali magazynowej Warszawa" at bounding box center [657, 180] width 104 height 8
click at [652, 182] on span "Budowa hali magazynowej Warszawa" at bounding box center [657, 180] width 104 height 8
click at [652, 180] on span "Budowa hali magazynowej Warszawa" at bounding box center [657, 180] width 104 height 8
click at [674, 180] on span "Budowa hali magazynowej Warszawa" at bounding box center [657, 180] width 104 height 8
click at [683, 212] on div "Koszty materiałów" at bounding box center [682, 214] width 163 height 15
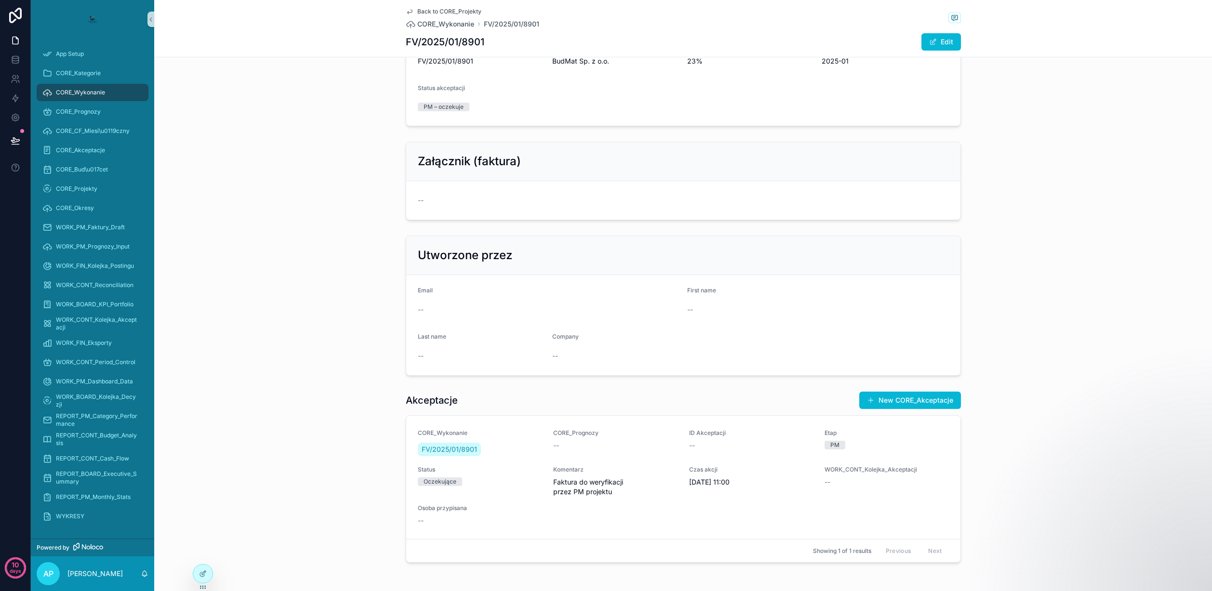
scroll to position [243, 0]
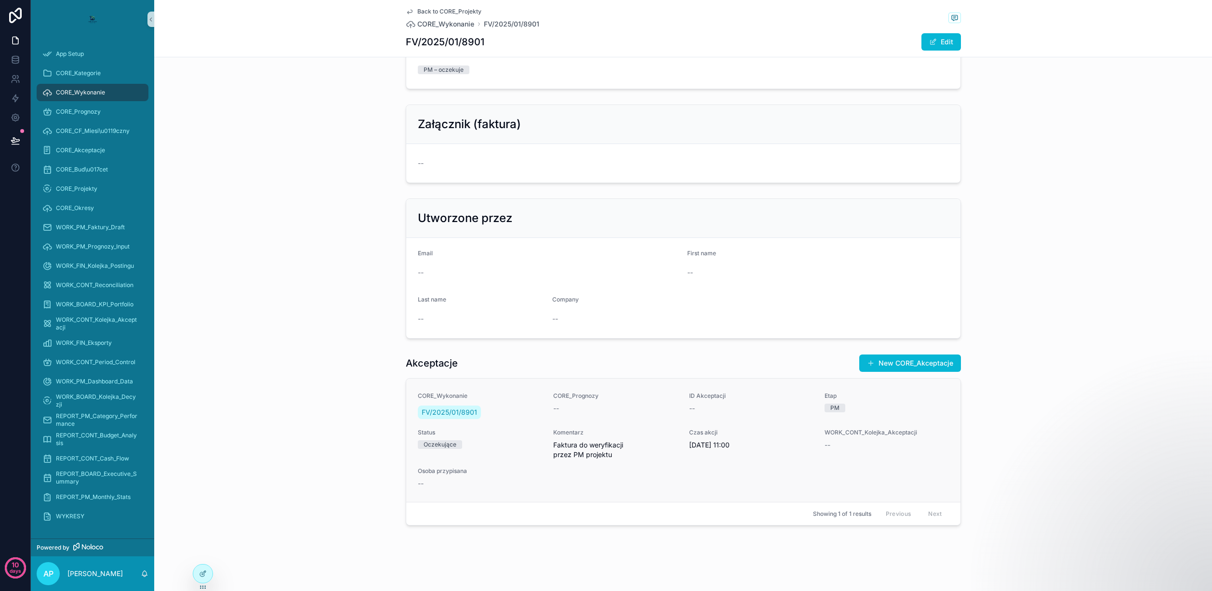
click at [591, 444] on span "Faktura do weryfikacji przez PM projektu" at bounding box center [615, 449] width 124 height 19
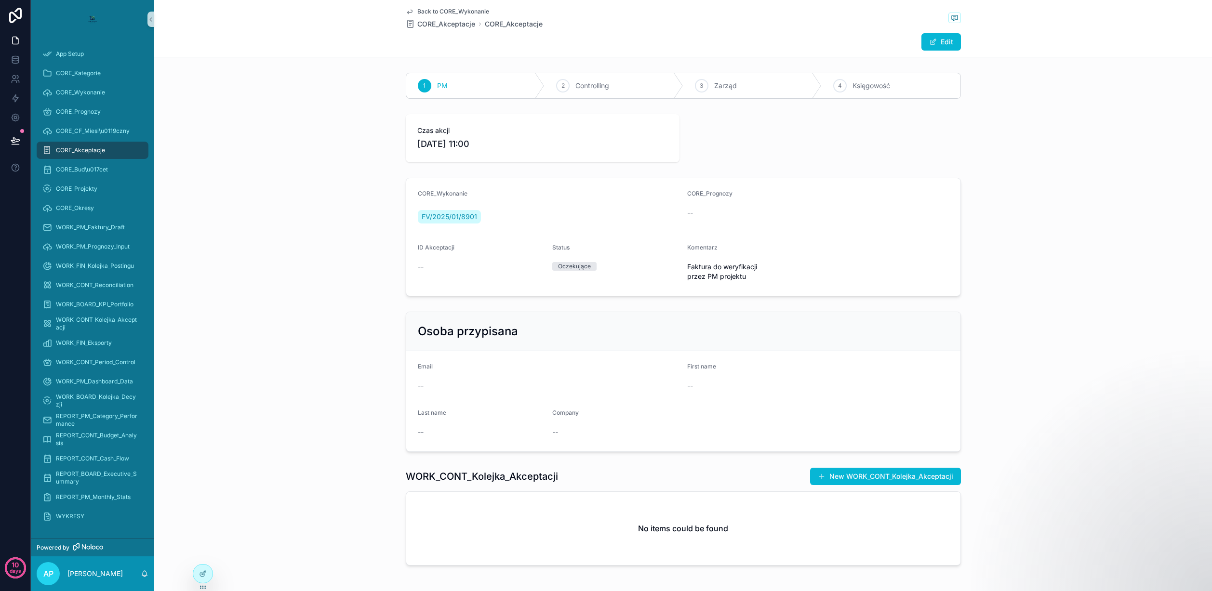
scroll to position [40, 0]
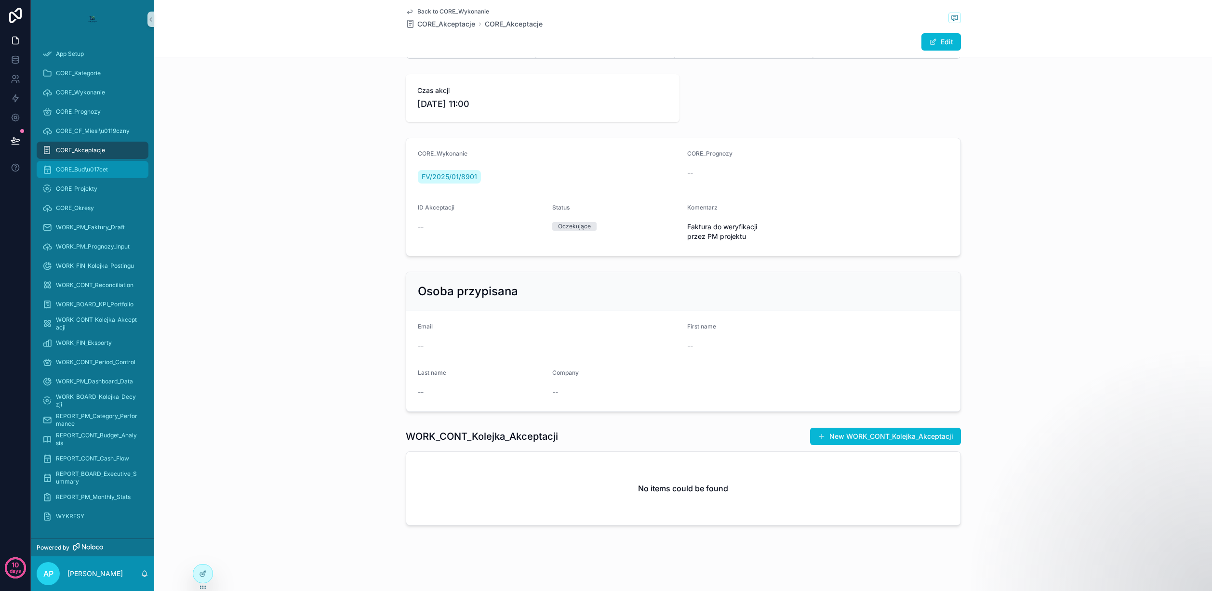
click at [101, 173] on div "CORE_Bud\u017cet" at bounding box center [92, 169] width 100 height 15
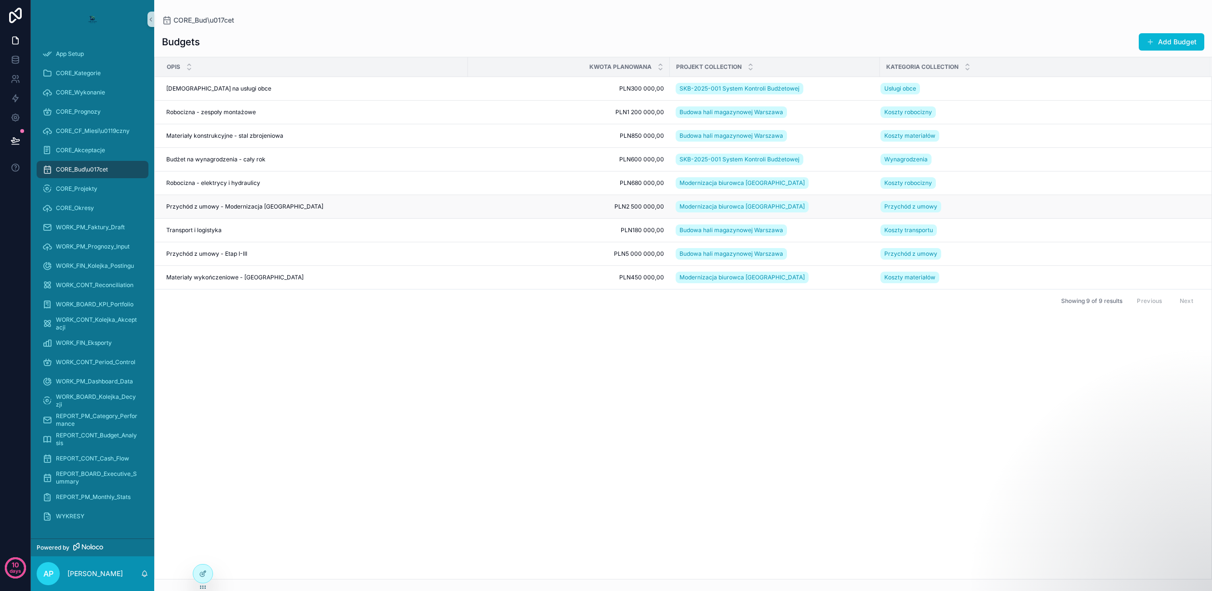
click at [387, 216] on td "Przychód z umowy - Modernizacja Kraków Przychód z umowy - Modernizacja Kraków" at bounding box center [311, 207] width 313 height 24
click at [363, 200] on td "Przychód z umowy - Modernizacja Kraków Przychód z umowy - Modernizacja Kraków" at bounding box center [311, 207] width 313 height 24
click at [726, 209] on span "Modernizacja biurowca [GEOGRAPHIC_DATA]" at bounding box center [741, 207] width 125 height 8
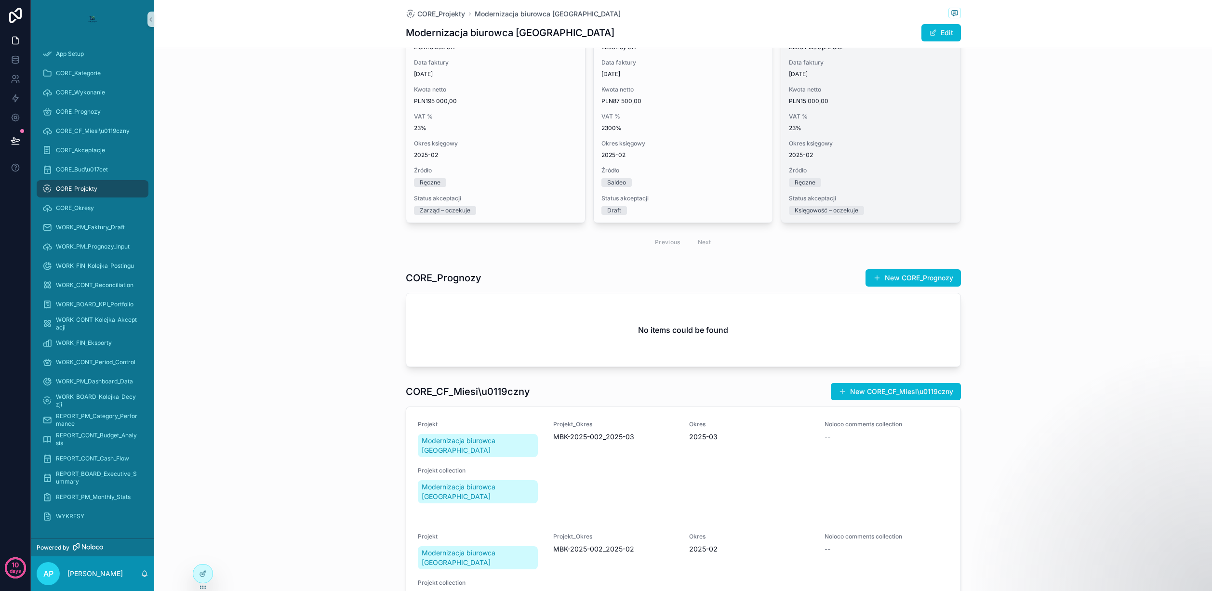
scroll to position [1043, 0]
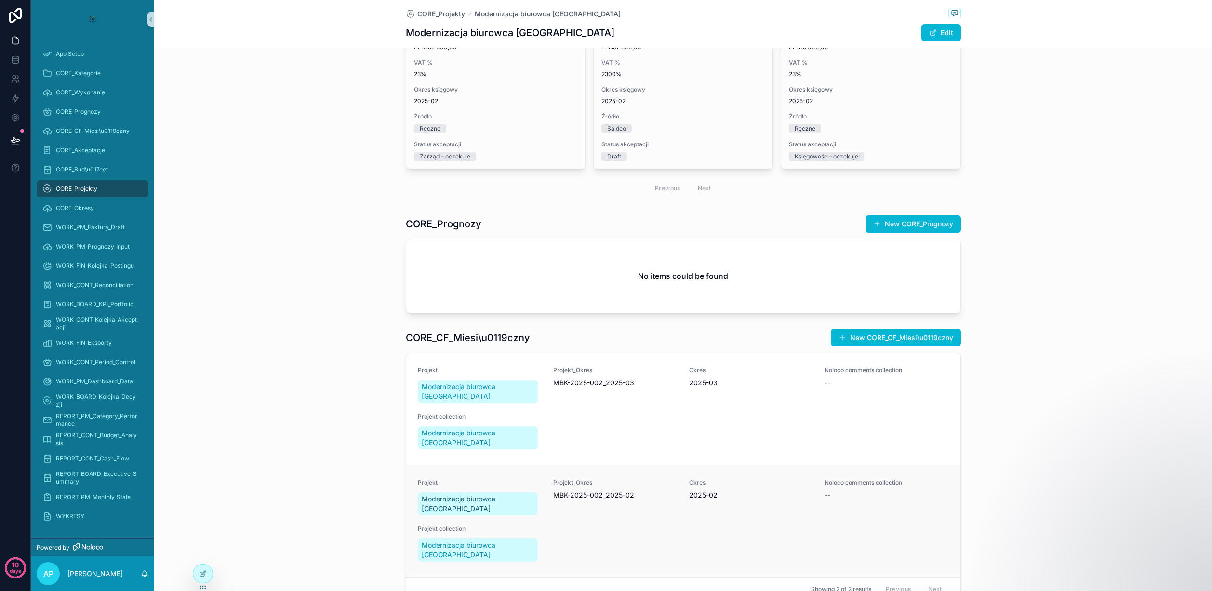
click at [491, 494] on span "Modernizacja biurowca [GEOGRAPHIC_DATA]" at bounding box center [478, 503] width 113 height 19
click at [495, 494] on span "Modernizacja biurowca [GEOGRAPHIC_DATA]" at bounding box center [478, 503] width 113 height 19
click at [490, 494] on span "Modernizacja biurowca [GEOGRAPHIC_DATA]" at bounding box center [478, 503] width 113 height 19
click at [475, 541] on span "Modernizacja biurowca [GEOGRAPHIC_DATA]" at bounding box center [478, 550] width 113 height 19
click at [480, 428] on span "Modernizacja biurowca [GEOGRAPHIC_DATA]" at bounding box center [478, 437] width 113 height 19
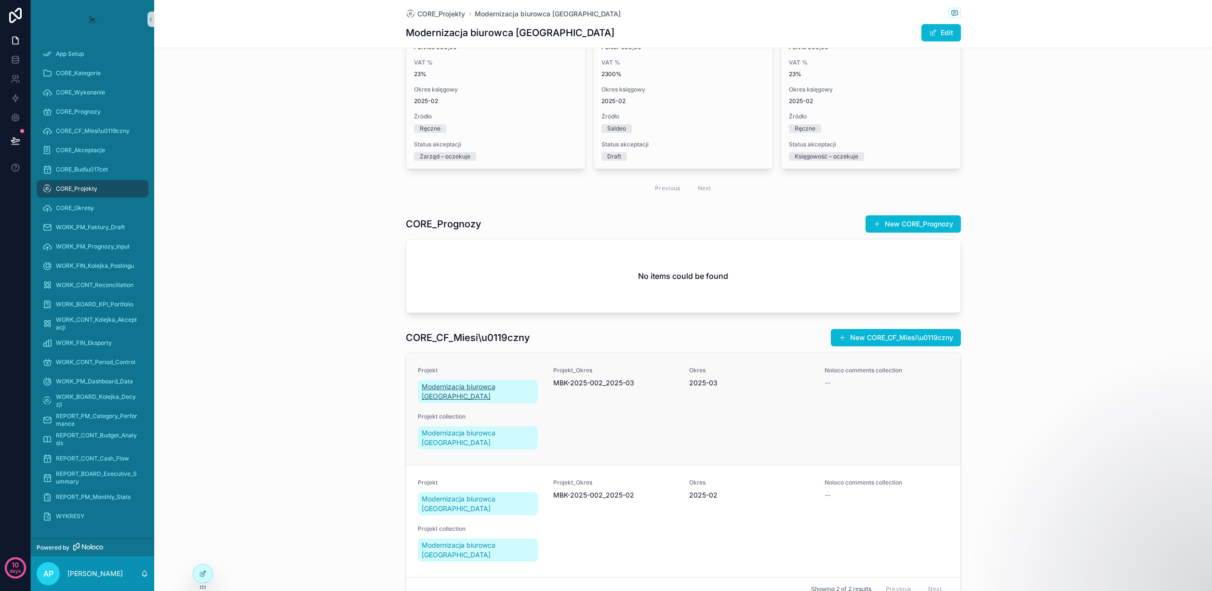
click at [483, 382] on span "Modernizacja biurowca [GEOGRAPHIC_DATA]" at bounding box center [478, 391] width 113 height 19
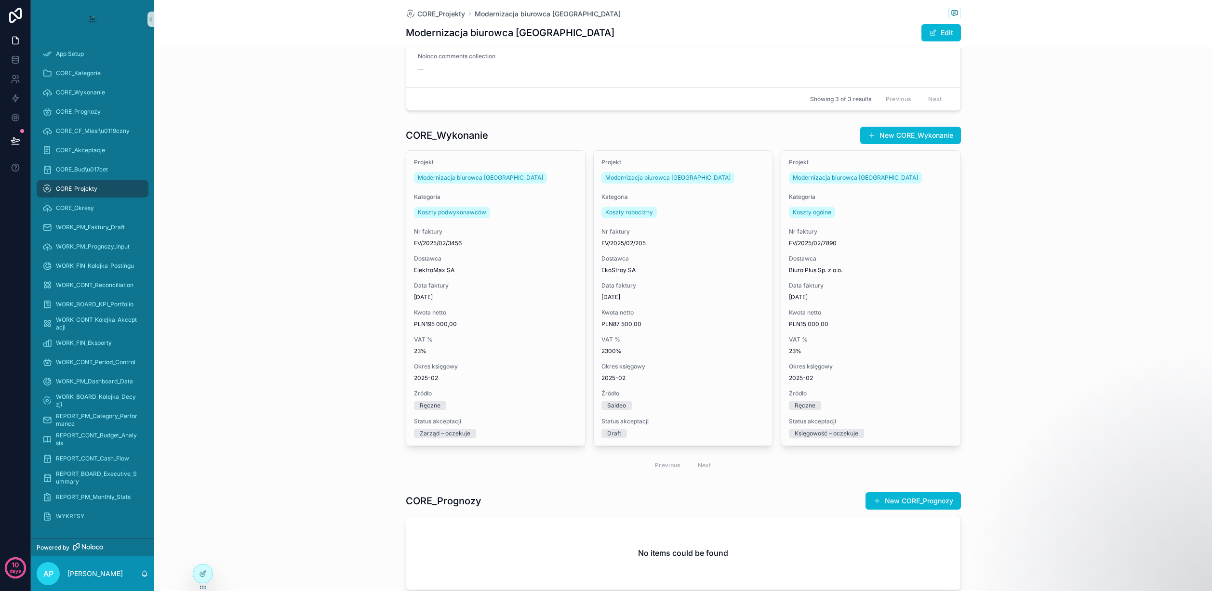
scroll to position [694, 0]
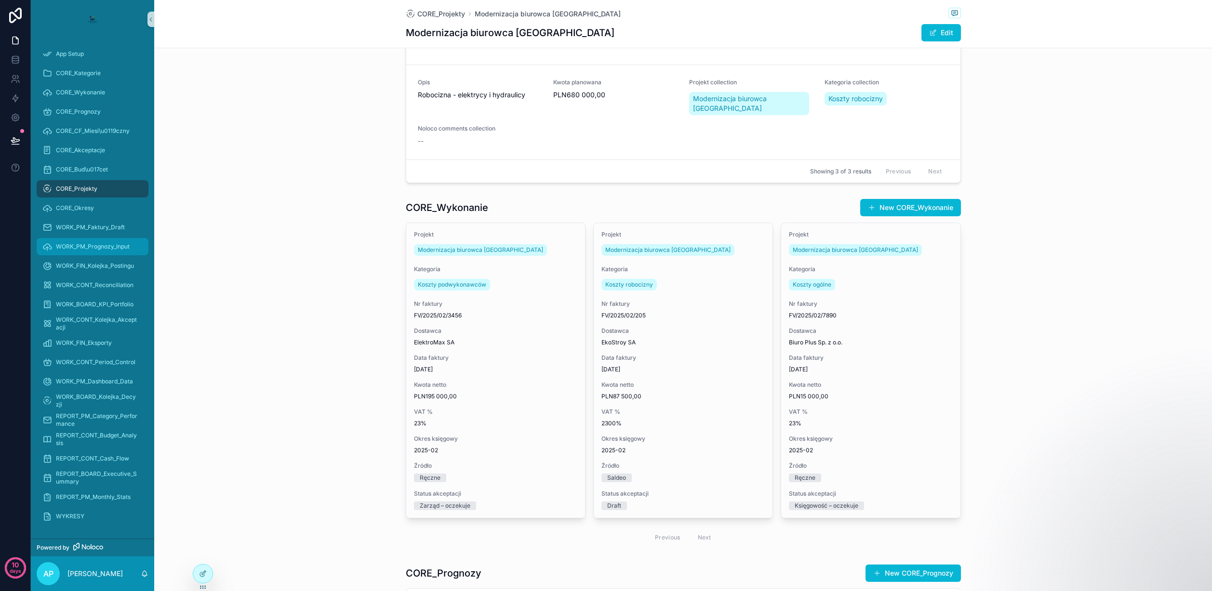
click at [90, 243] on span "WORK_PM_Prognozy_Input" at bounding box center [93, 247] width 74 height 8
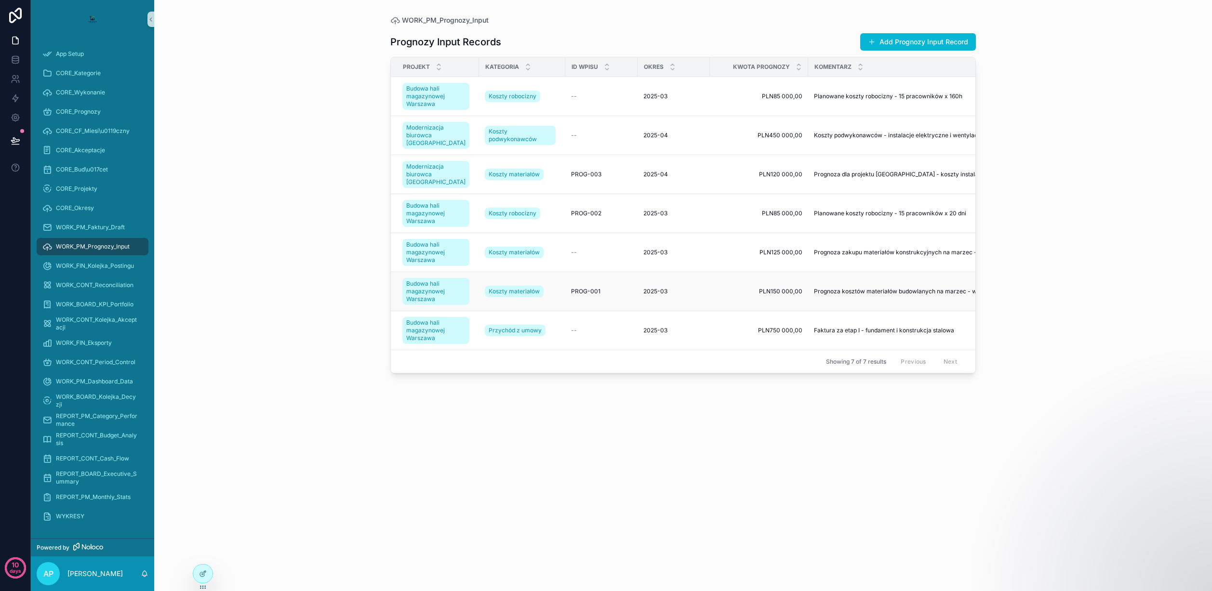
scroll to position [0, 6]
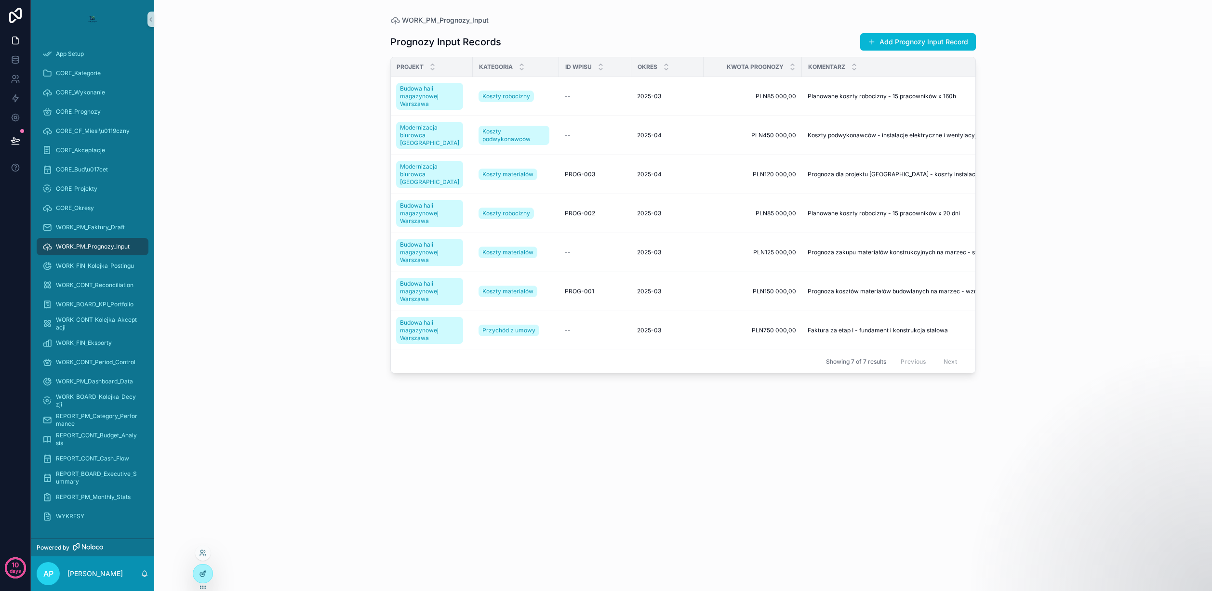
click at [205, 572] on icon at bounding box center [204, 572] width 1 height 1
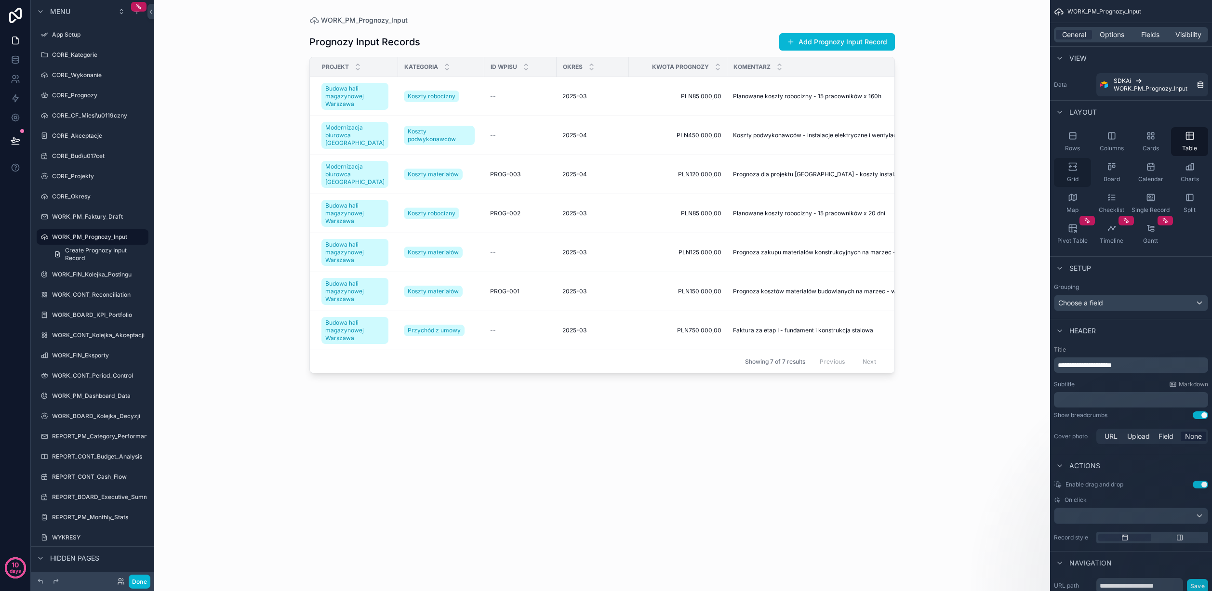
click at [1074, 165] on icon "scrollable content" at bounding box center [1073, 167] width 10 height 10
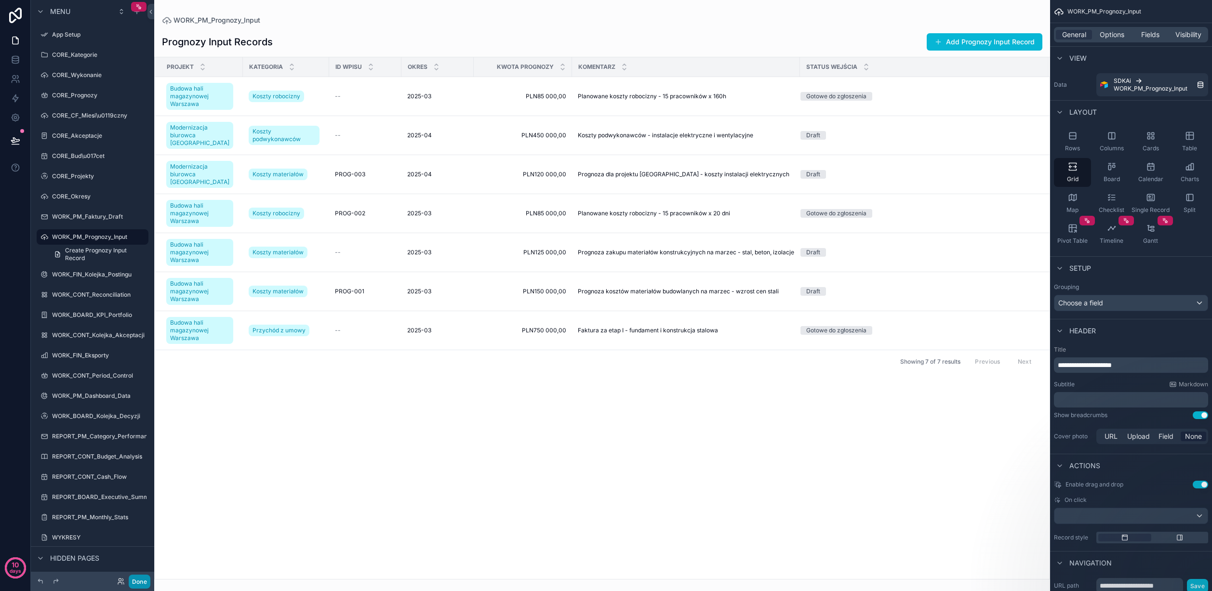
click at [145, 581] on button "Done" at bounding box center [140, 582] width 22 height 14
